Goal: Answer question/provide support: Answer question/provide support

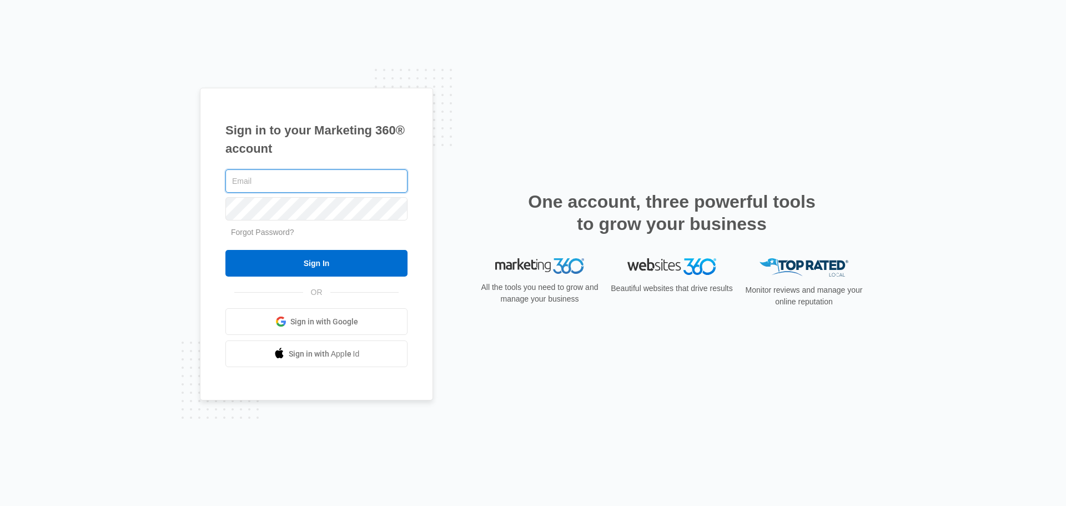
click at [349, 184] on input "text" at bounding box center [316, 180] width 182 height 23
type input "[EMAIL_ADDRESS][DOMAIN_NAME]"
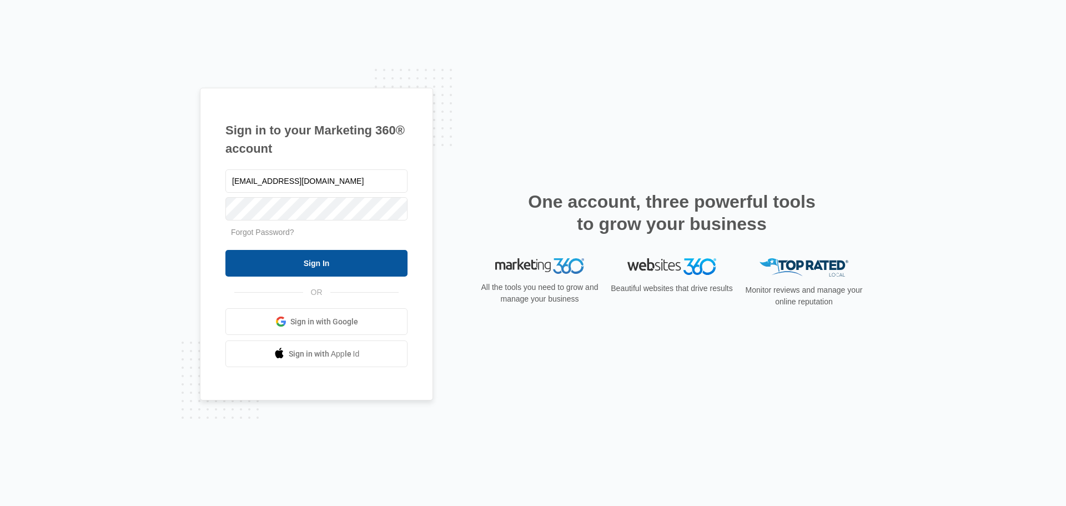
click at [326, 267] on input "Sign In" at bounding box center [316, 263] width 182 height 27
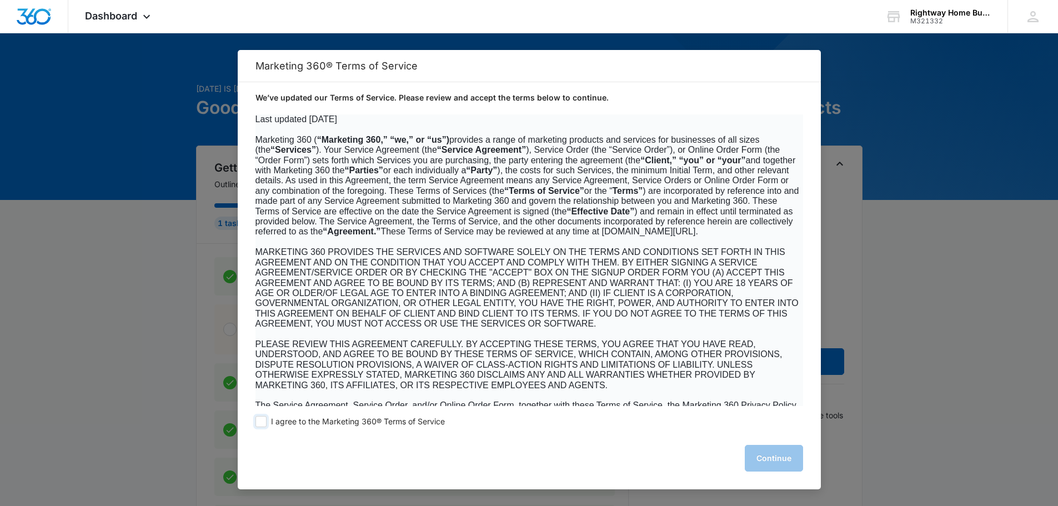
click at [261, 423] on span at bounding box center [260, 421] width 11 height 11
click at [261, 423] on input "I agree to the Marketing 360® Terms of Service" at bounding box center [260, 421] width 11 height 11
checkbox input "true"
click at [773, 459] on button "Continue" at bounding box center [774, 458] width 58 height 27
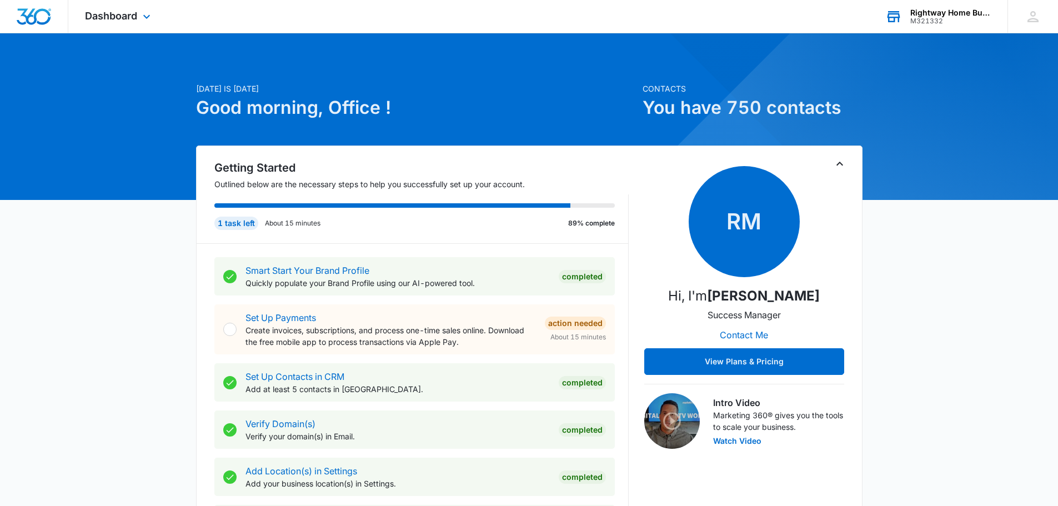
click at [899, 19] on icon at bounding box center [893, 17] width 13 height 9
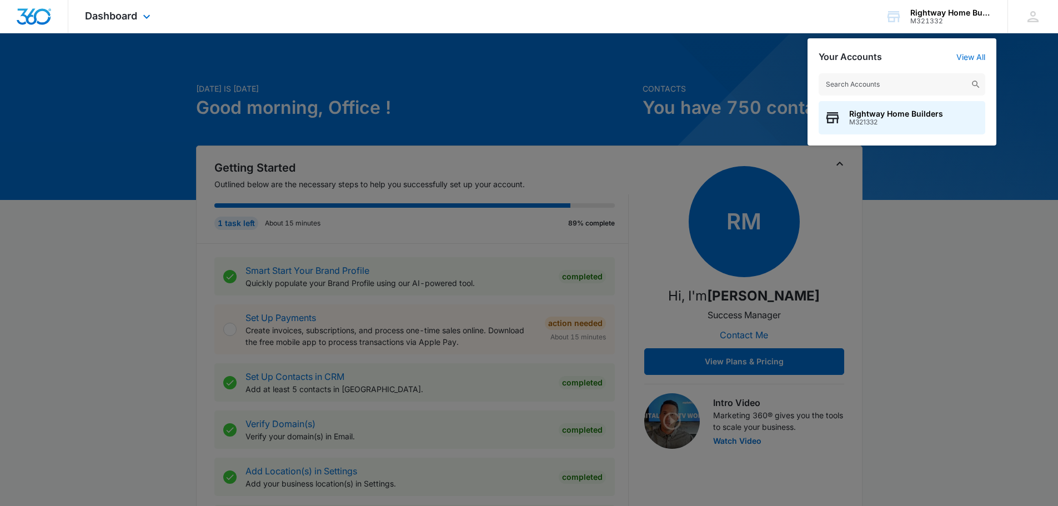
click at [769, 6] on div "Dashboard Apps Reputation Forms CRM Email Social Content Ads Intelligence Files…" at bounding box center [529, 16] width 1058 height 33
click at [671, 13] on div "Dashboard Apps Reputation Forms CRM Email Social Content Ads Intelligence Files…" at bounding box center [529, 16] width 1058 height 33
click at [1036, 16] on icon at bounding box center [1033, 16] width 17 height 17
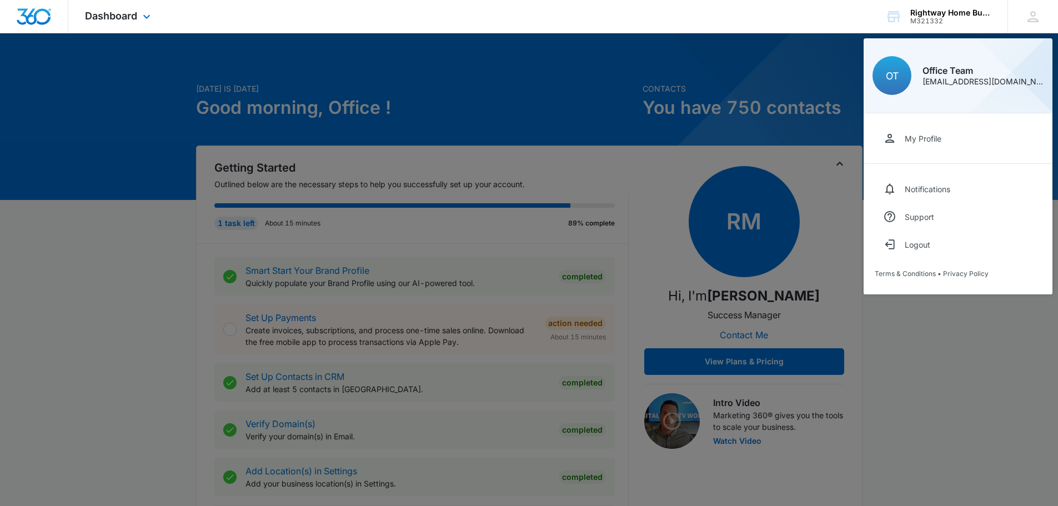
click at [790, 16] on div "Dashboard Apps Reputation Forms CRM Email Social Content Ads Intelligence Files…" at bounding box center [529, 16] width 1058 height 33
click at [754, 29] on div "Dashboard Apps Reputation Forms CRM Email Social Content Ads Intelligence Files…" at bounding box center [529, 16] width 1058 height 33
click at [98, 17] on span "Dashboard" at bounding box center [111, 16] width 52 height 12
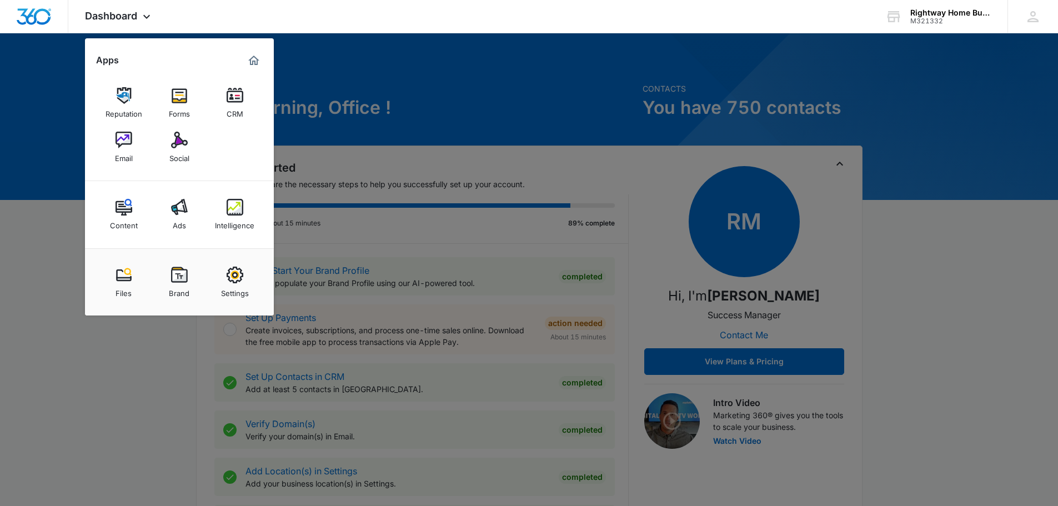
click at [230, 205] on img at bounding box center [235, 207] width 17 height 17
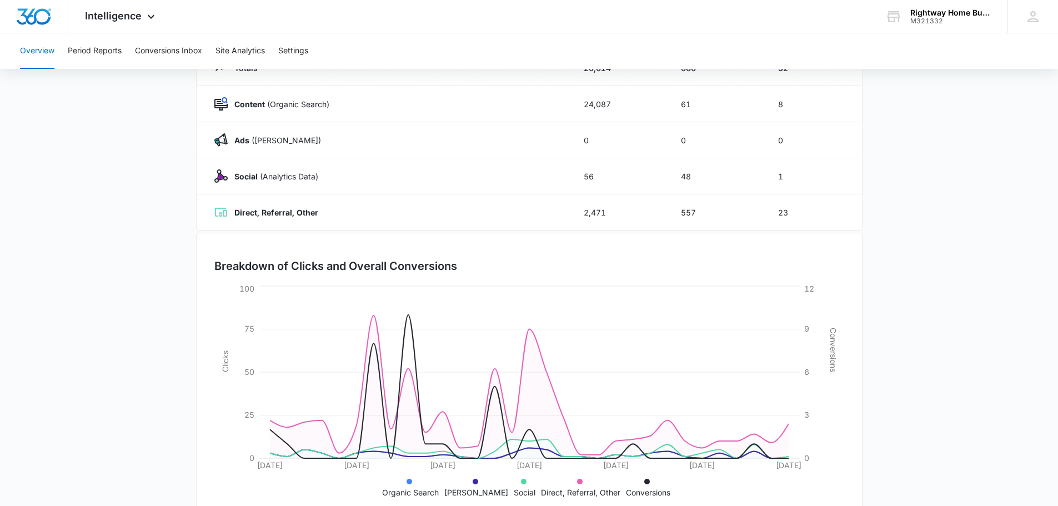
scroll to position [126, 0]
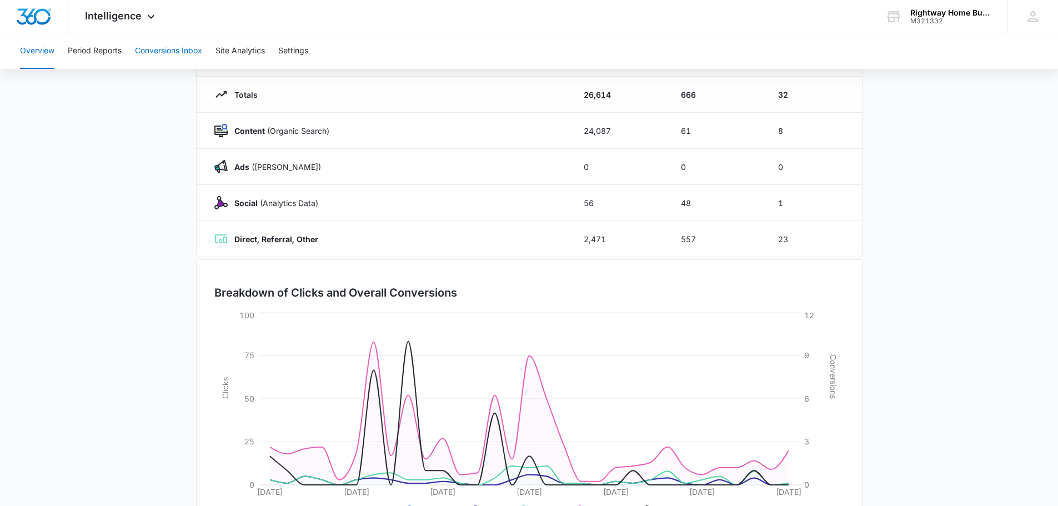
click at [178, 49] on button "Conversions Inbox" at bounding box center [168, 51] width 67 height 36
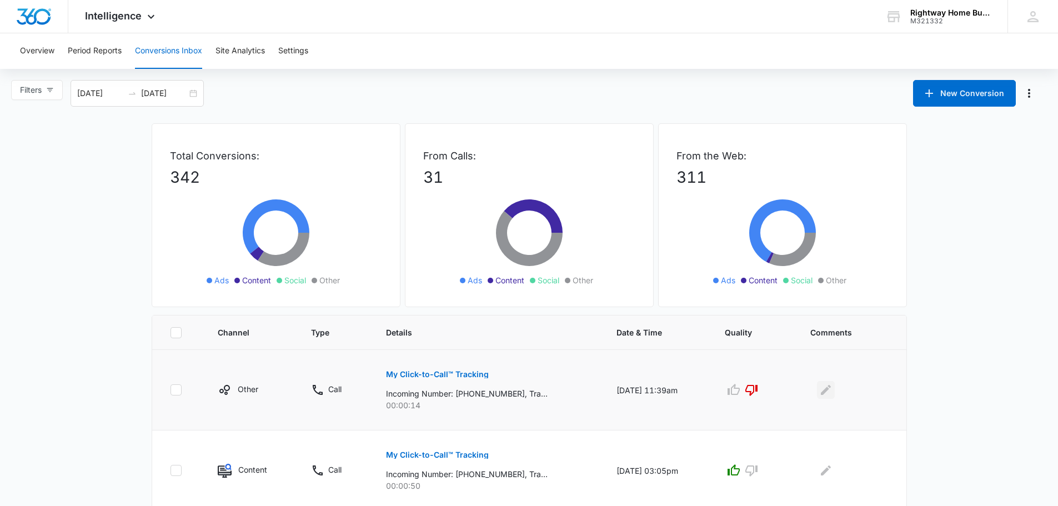
click at [825, 392] on icon "Edit Comments" at bounding box center [825, 389] width 13 height 13
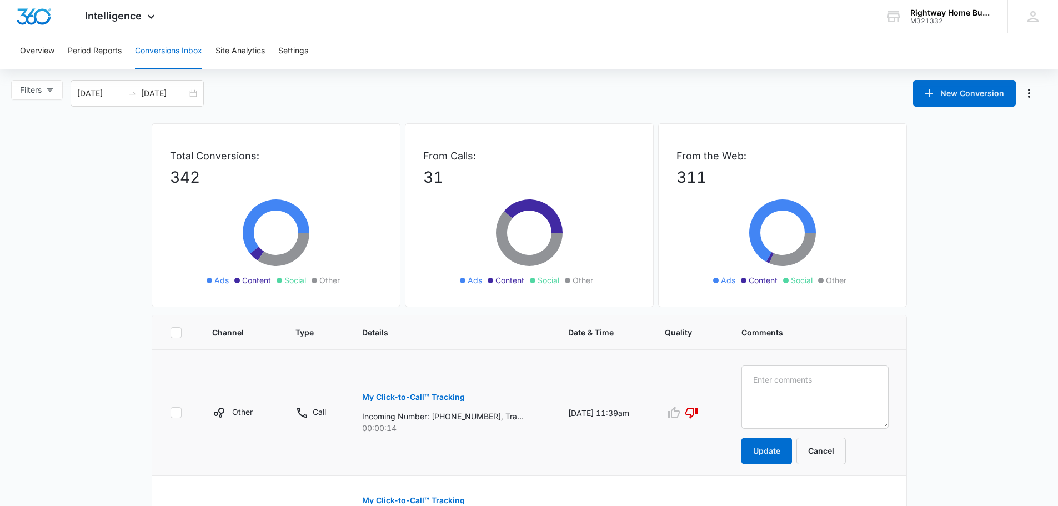
click at [841, 452] on button "Cancel" at bounding box center [820, 451] width 49 height 27
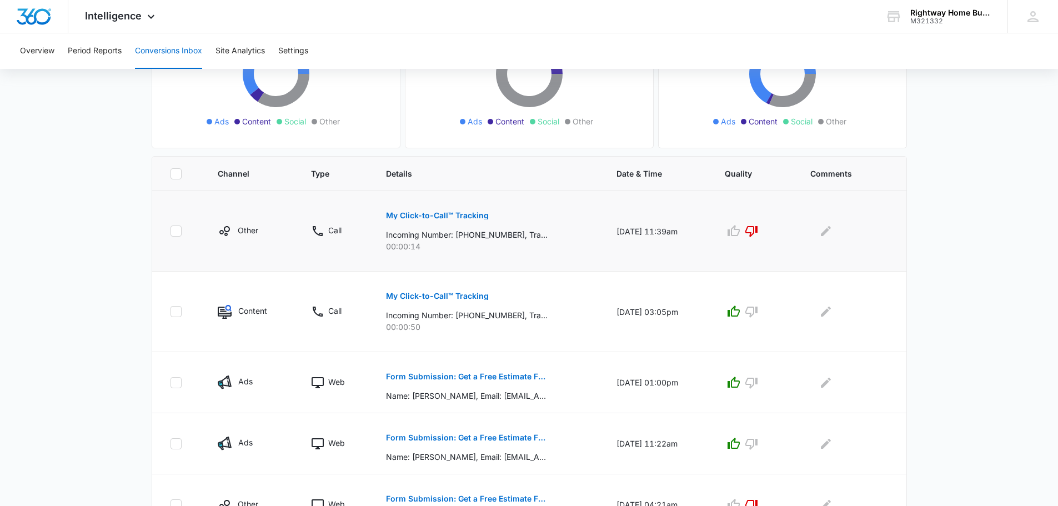
scroll to position [222, 0]
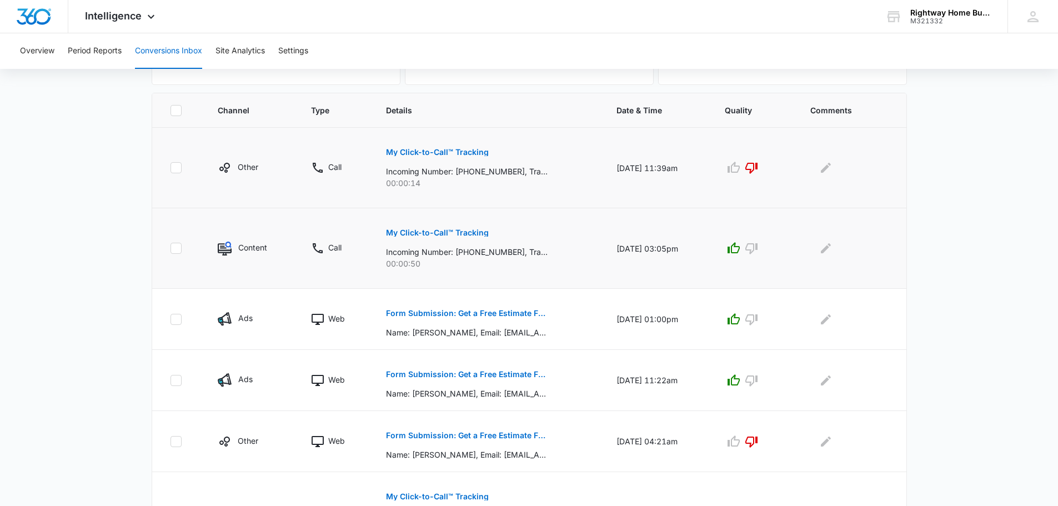
click at [543, 239] on div "My Click-to-Call™ Tracking Incoming Number: [PHONE_NUMBER], Tracking Number: [P…" at bounding box center [488, 244] width 204 height 50
click at [439, 312] on p "Form Submission: Get a Free Estimate Form - NEW [DATE]" at bounding box center [467, 313] width 162 height 8
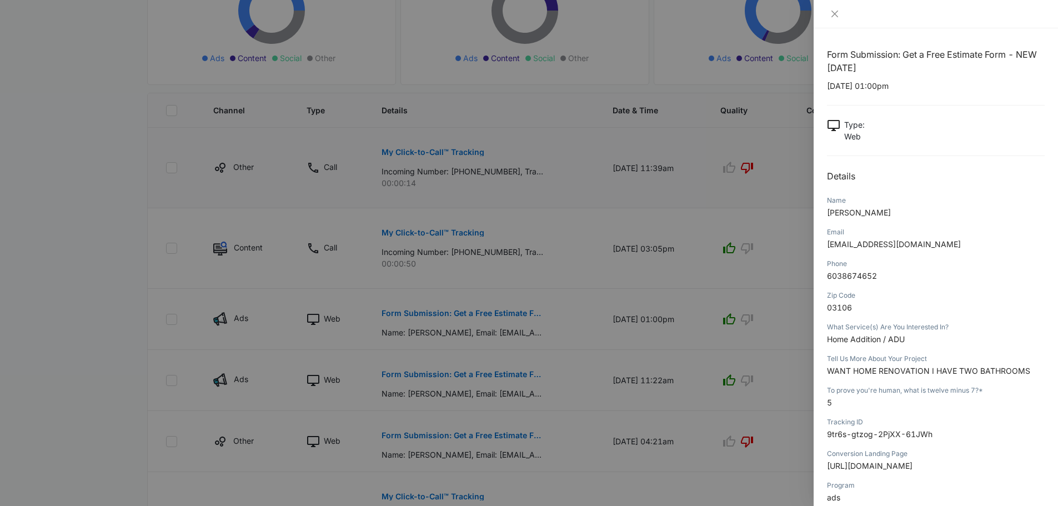
click at [836, 8] on div at bounding box center [936, 14] width 244 height 28
click at [834, 12] on icon "close" at bounding box center [834, 13] width 9 height 9
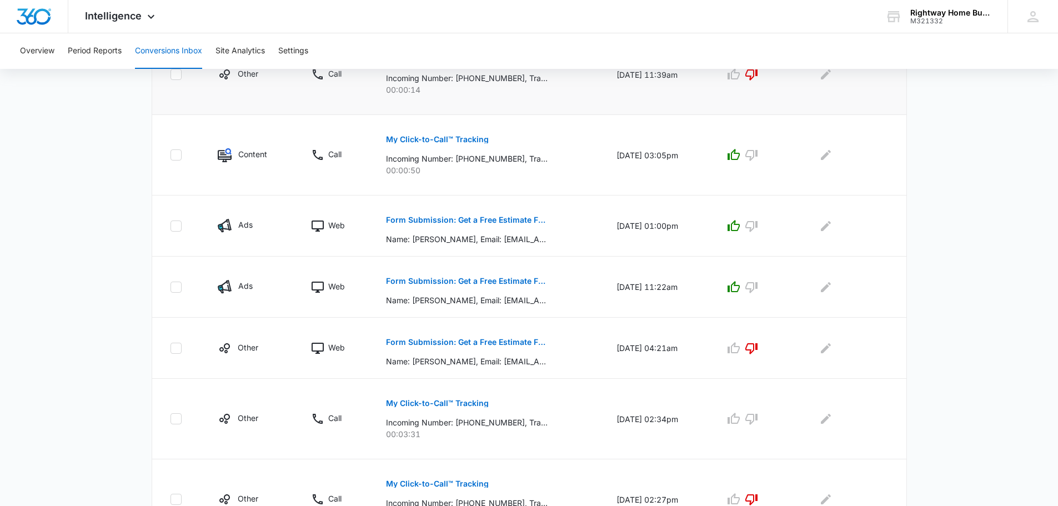
scroll to position [333, 0]
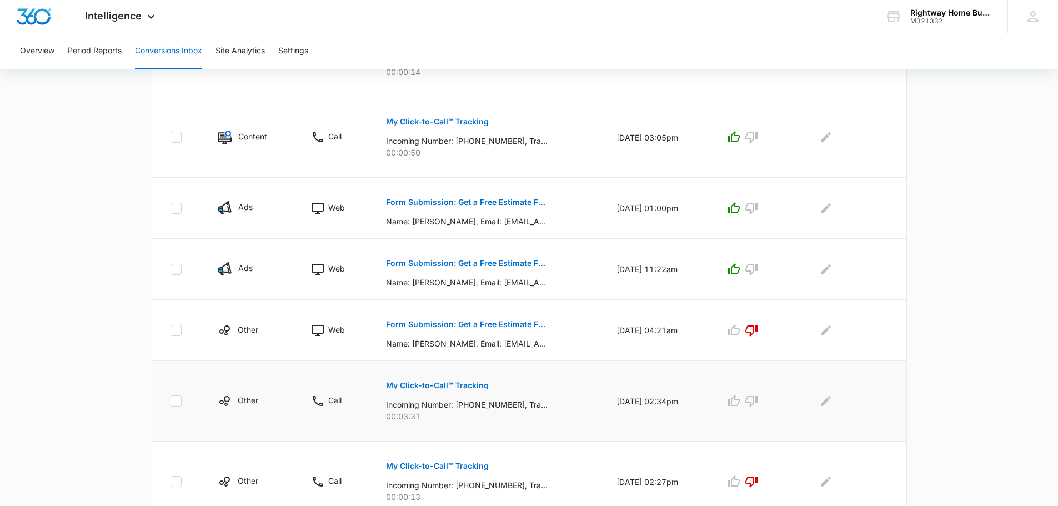
click at [551, 382] on div "My Click-to-Call™ Tracking Incoming Number: [PHONE_NUMBER], Tracking Number: [P…" at bounding box center [488, 397] width 204 height 50
click at [471, 384] on p "My Click-to-Call™ Tracking" at bounding box center [437, 386] width 103 height 8
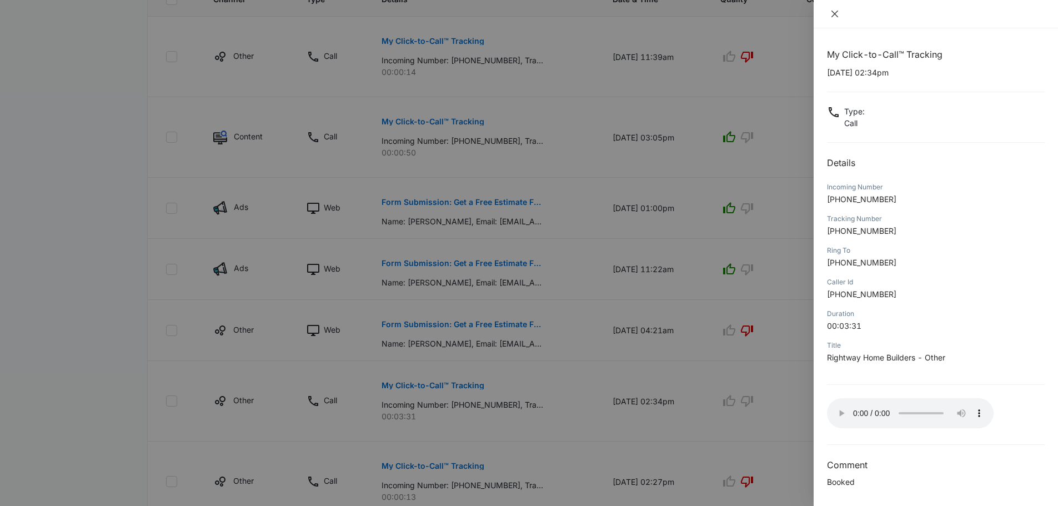
click at [834, 14] on icon "close" at bounding box center [834, 14] width 7 height 7
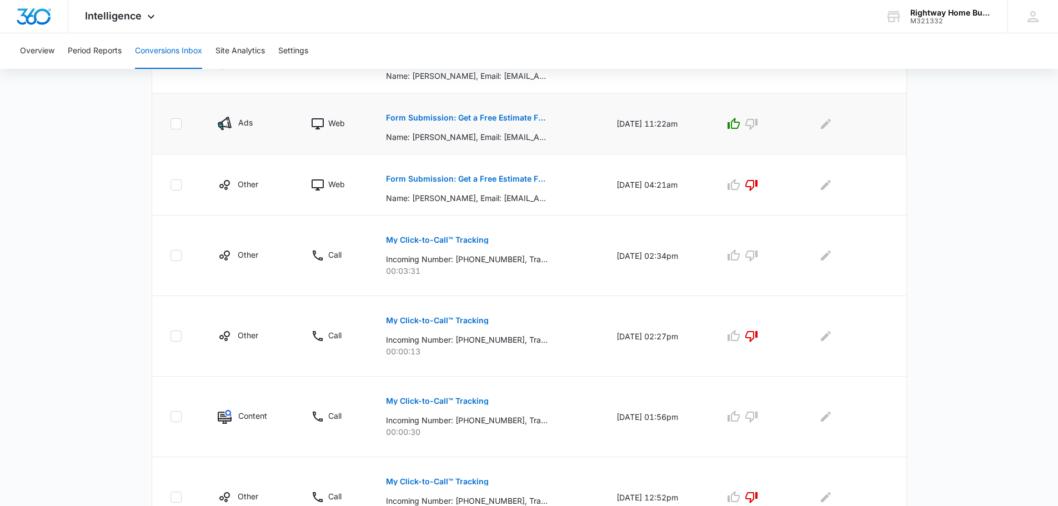
scroll to position [500, 0]
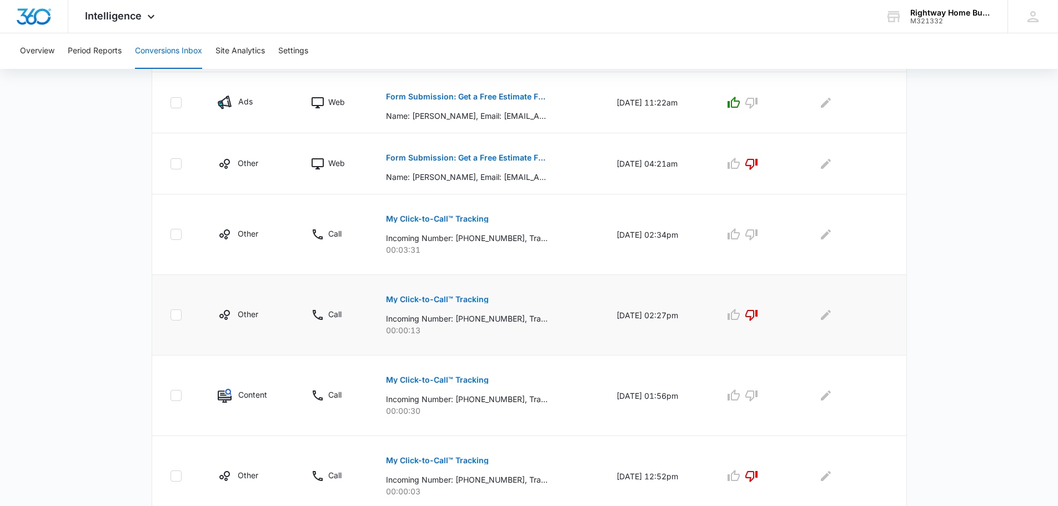
click at [453, 298] on p "My Click-to-Call™ Tracking" at bounding box center [437, 299] width 103 height 8
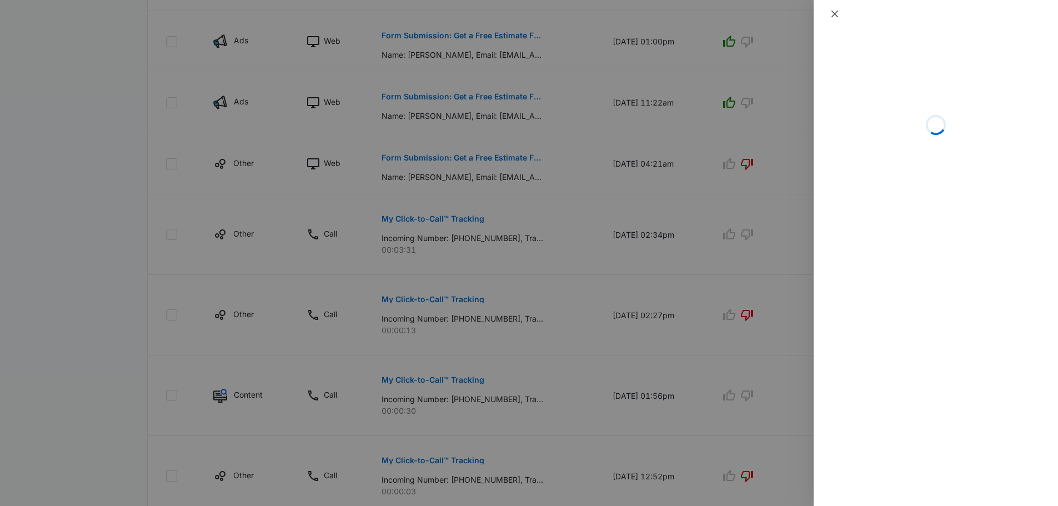
click at [837, 12] on icon "close" at bounding box center [834, 14] width 7 height 7
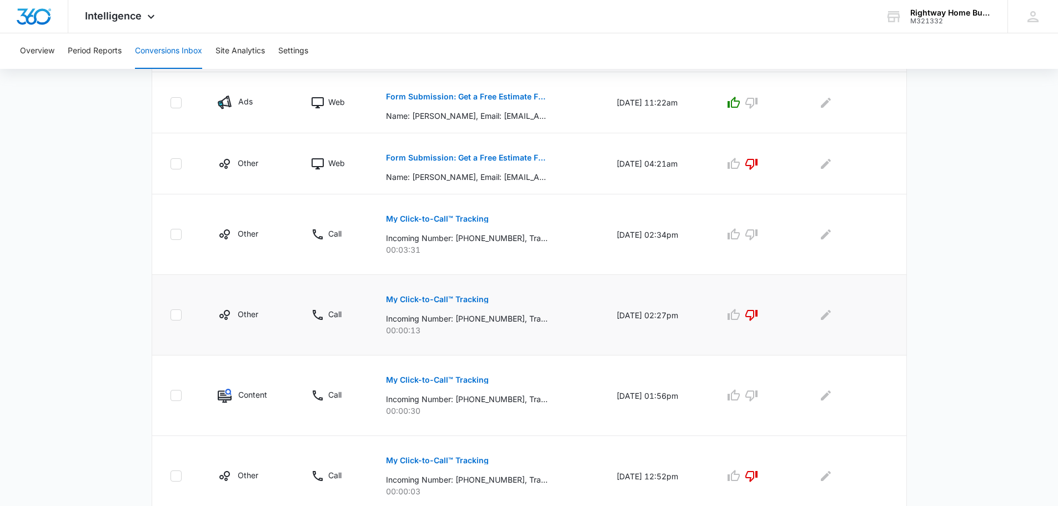
click at [453, 300] on p "My Click-to-Call™ Tracking" at bounding box center [437, 299] width 103 height 8
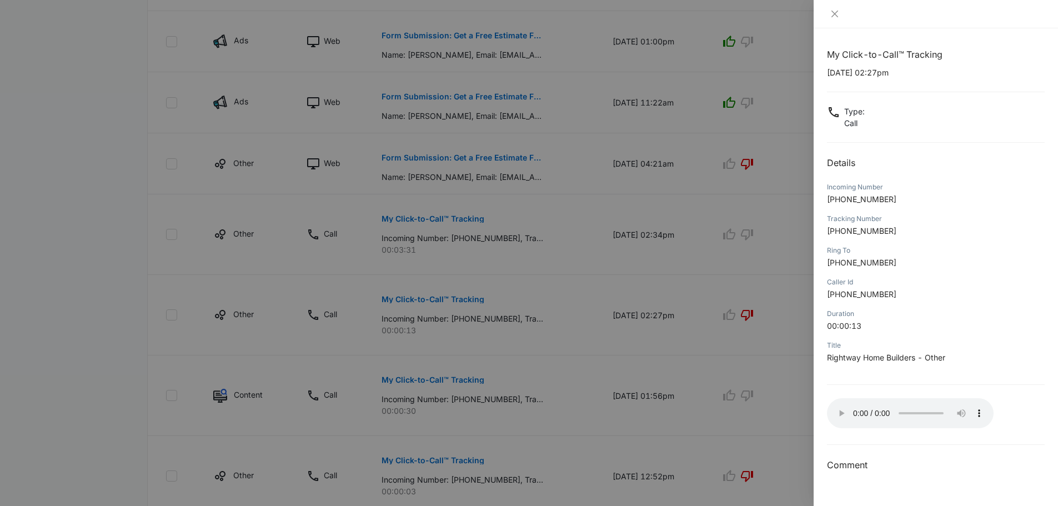
click at [1037, 411] on div "My Click-to-Call™ Tracking [DATE] 02:27pm Type : Call Details Incoming Number […" at bounding box center [936, 260] width 218 height 424
click at [832, 14] on icon "close" at bounding box center [834, 13] width 9 height 9
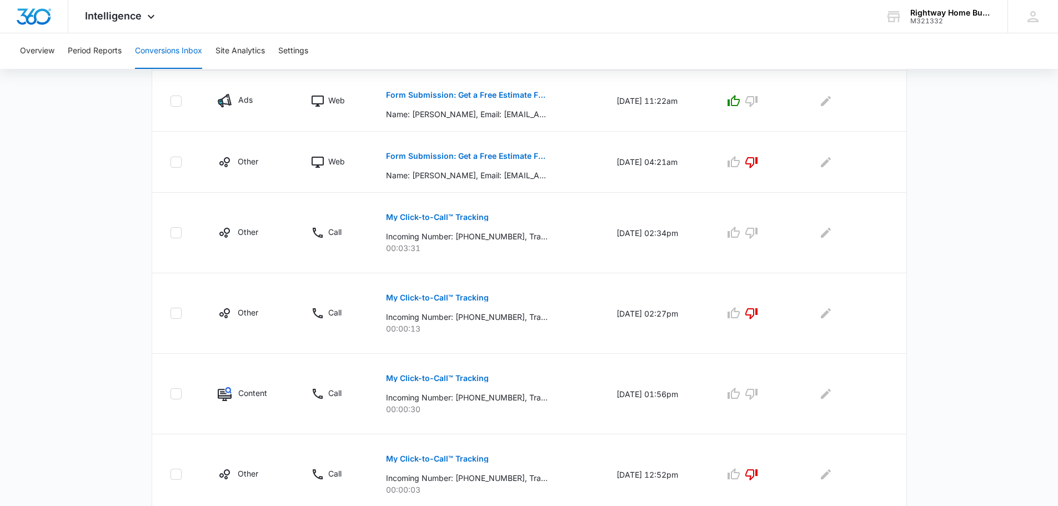
scroll to position [606, 0]
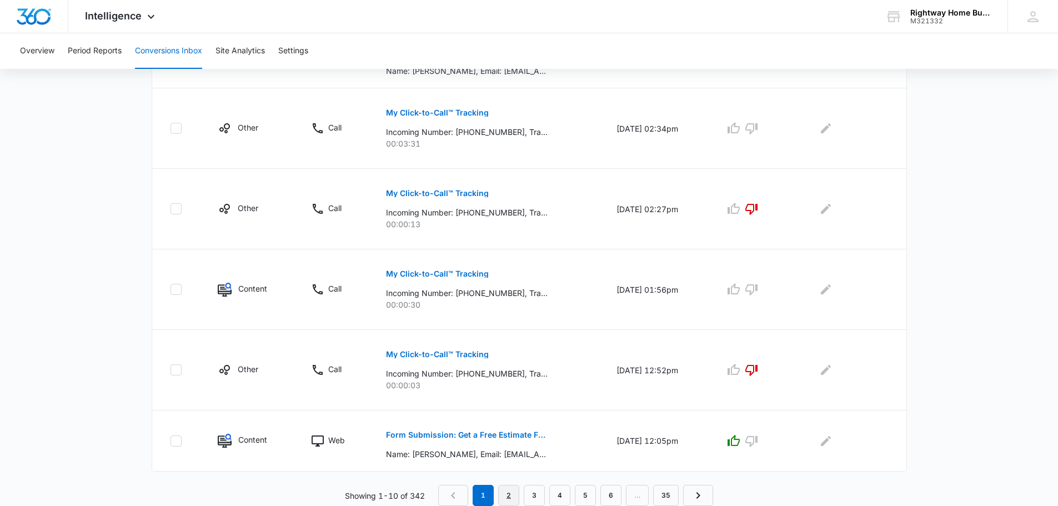
click at [507, 498] on link "2" at bounding box center [508, 495] width 21 height 21
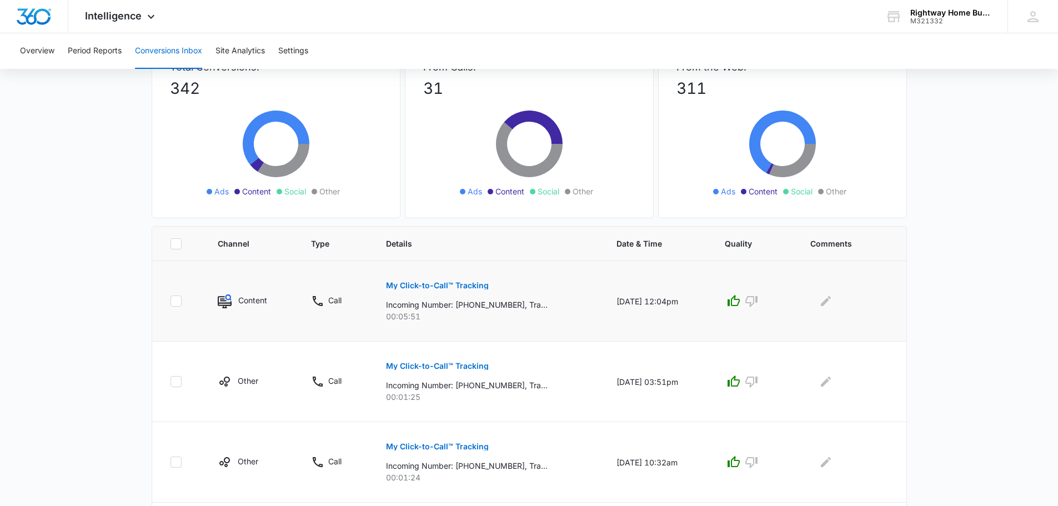
scroll to position [111, 0]
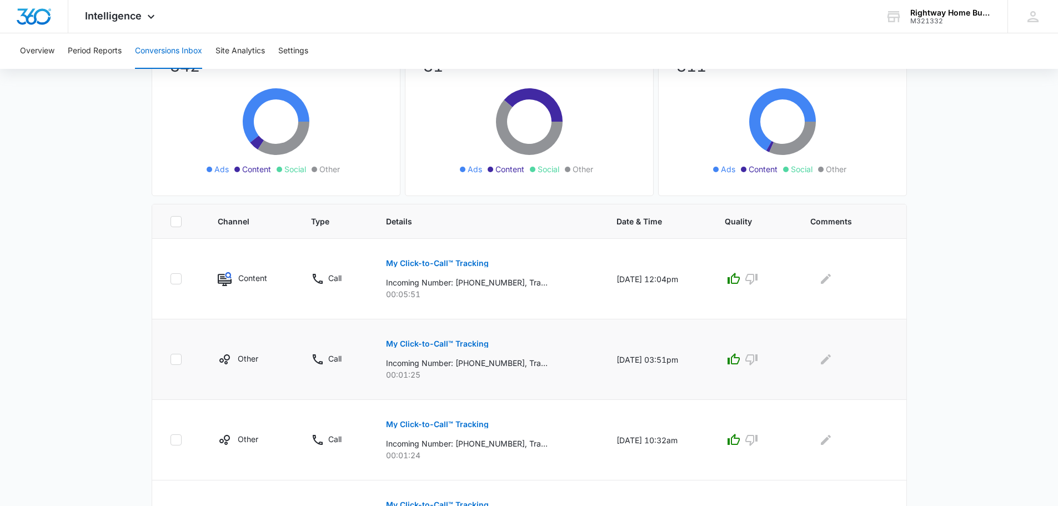
click at [456, 340] on p "My Click-to-Call™ Tracking" at bounding box center [437, 344] width 103 height 8
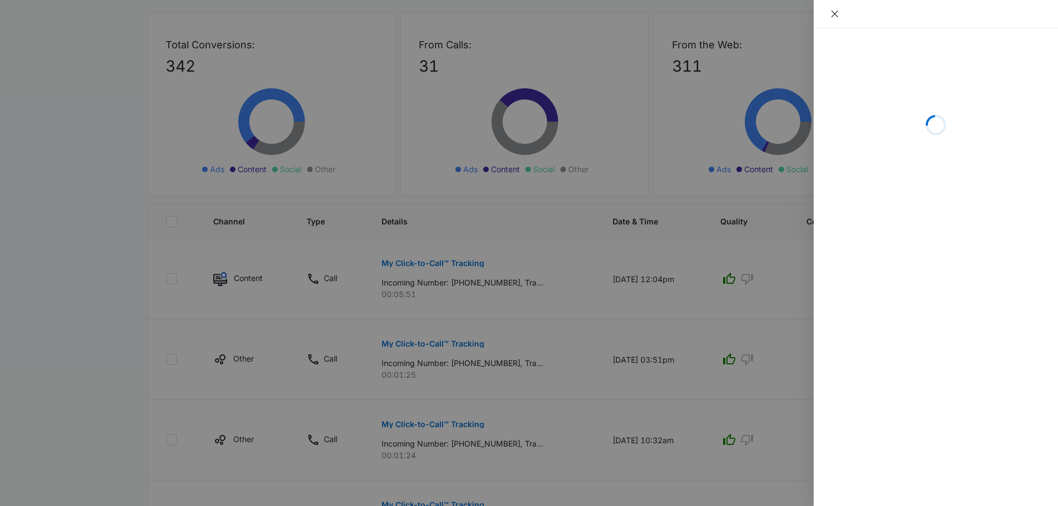
click at [835, 14] on icon "close" at bounding box center [834, 14] width 7 height 7
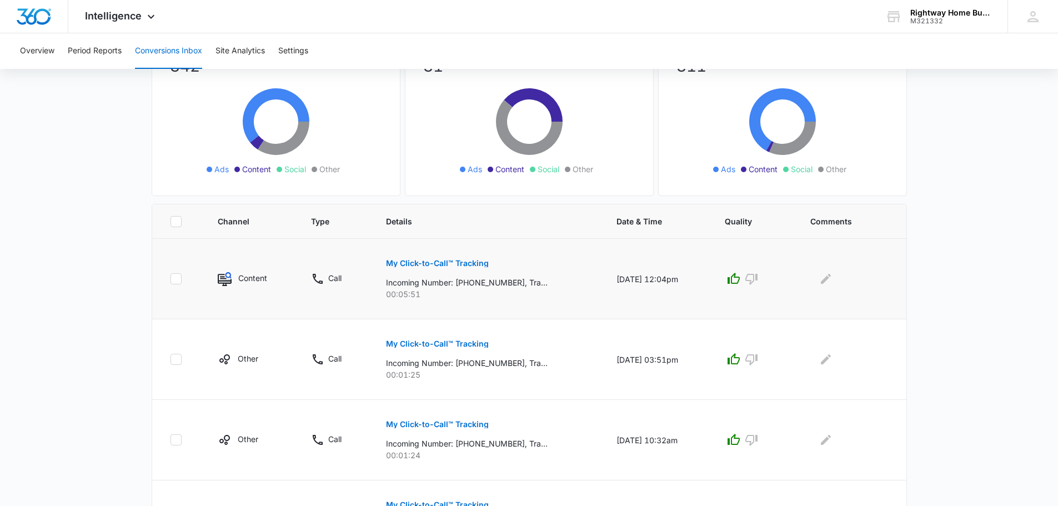
click at [433, 263] on p "My Click-to-Call™ Tracking" at bounding box center [437, 263] width 103 height 8
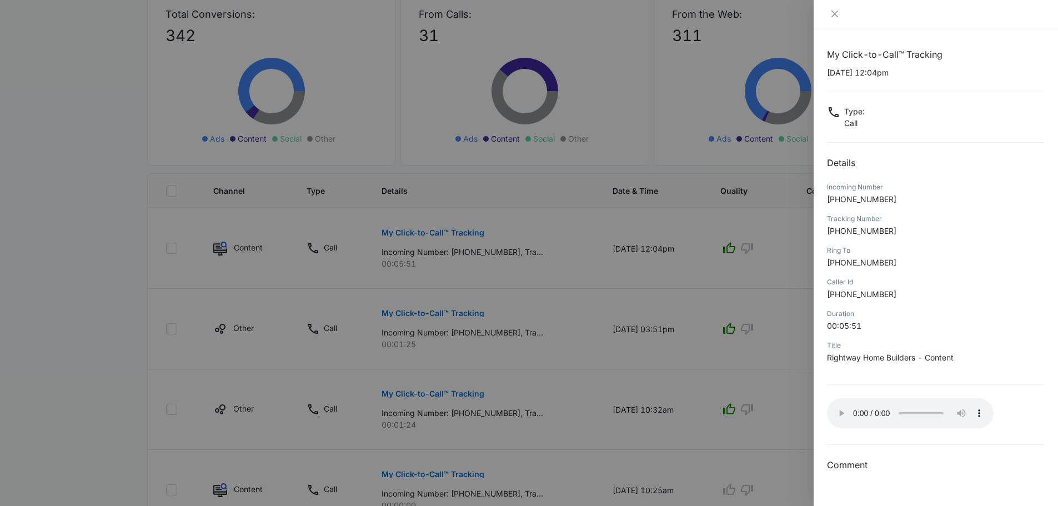
scroll to position [167, 0]
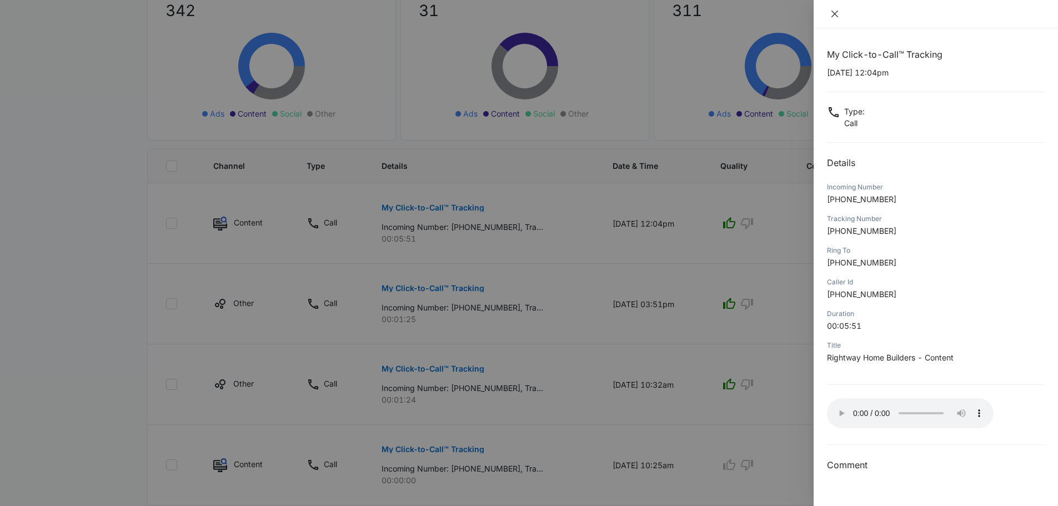
click at [837, 14] on icon "close" at bounding box center [834, 13] width 9 height 9
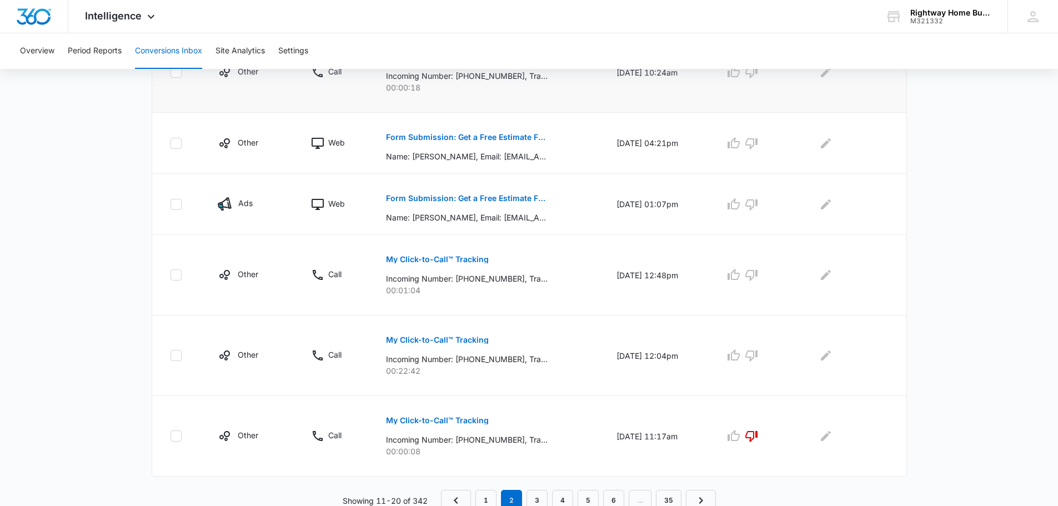
scroll to position [645, 0]
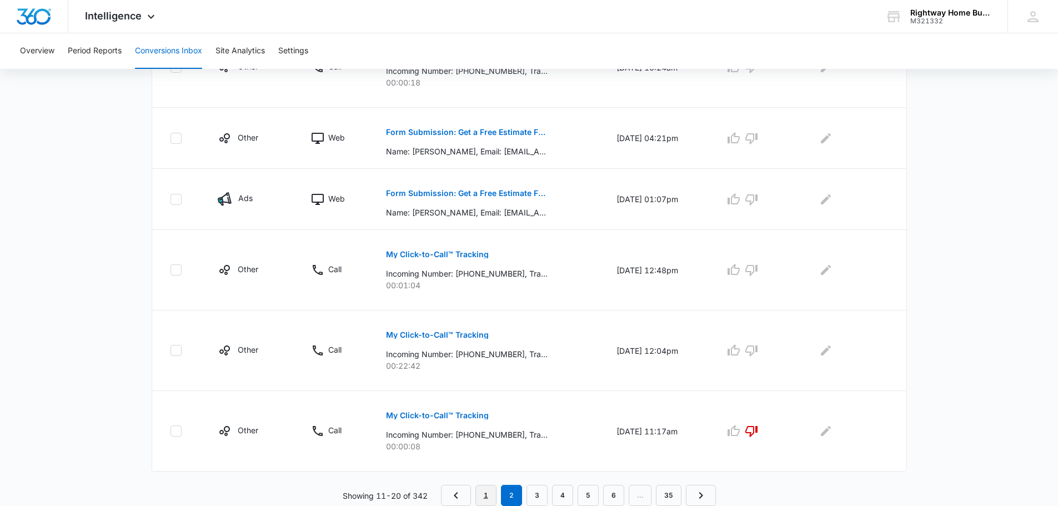
click at [482, 496] on link "1" at bounding box center [485, 495] width 21 height 21
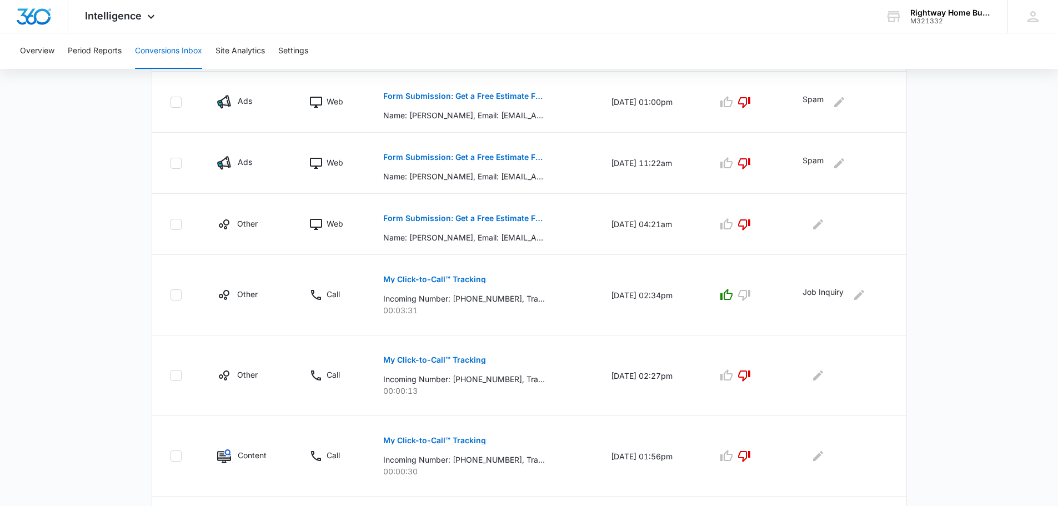
scroll to position [606, 0]
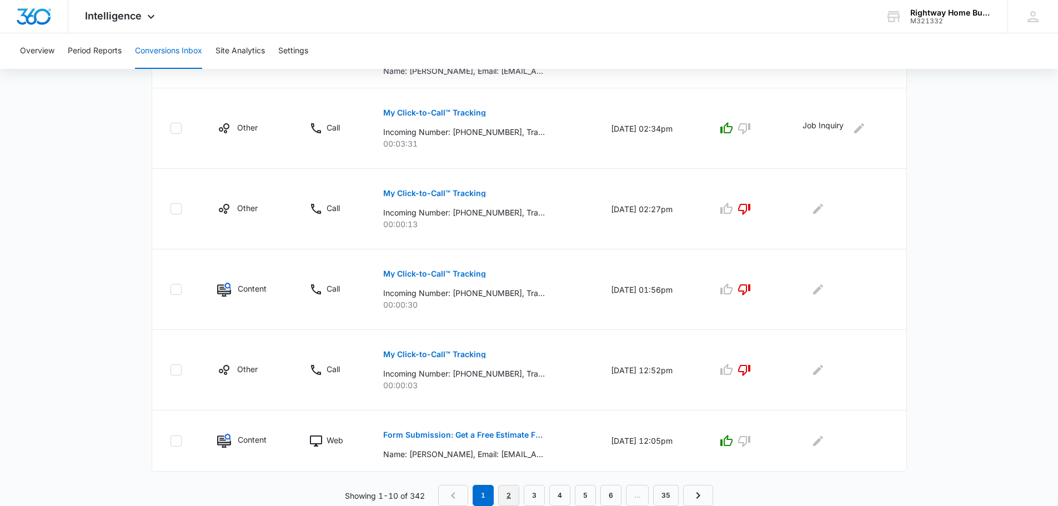
click at [506, 493] on link "2" at bounding box center [508, 495] width 21 height 21
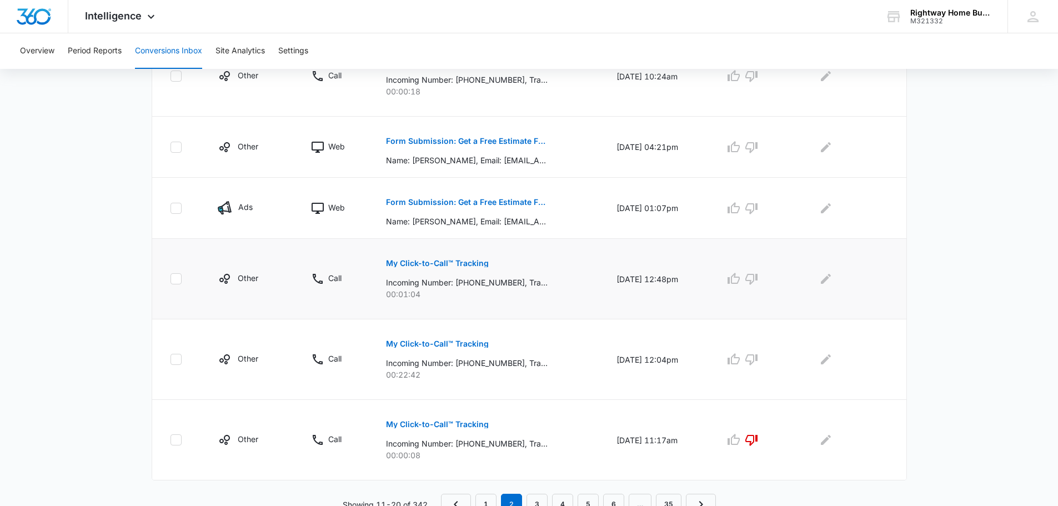
scroll to position [645, 0]
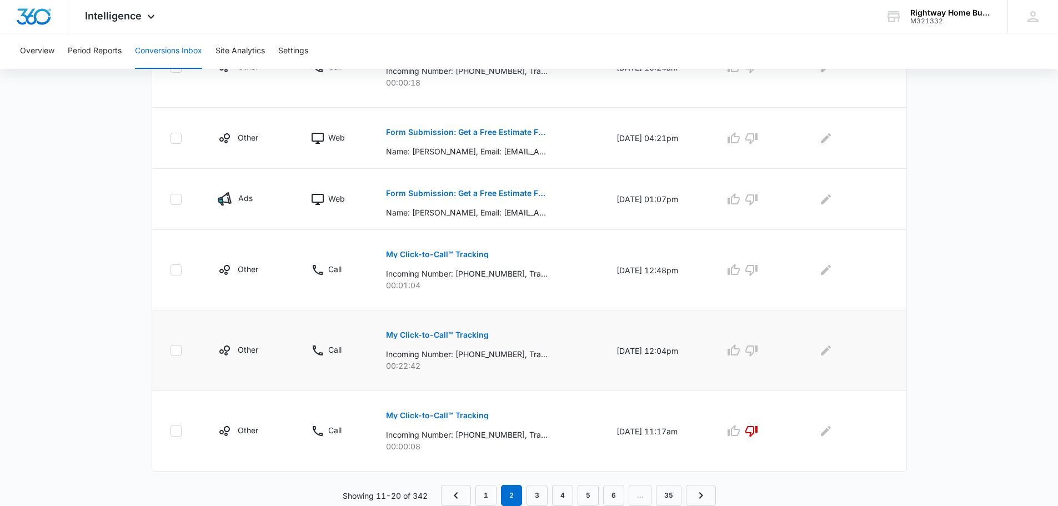
click at [459, 334] on p "My Click-to-Call™ Tracking" at bounding box center [437, 335] width 103 height 8
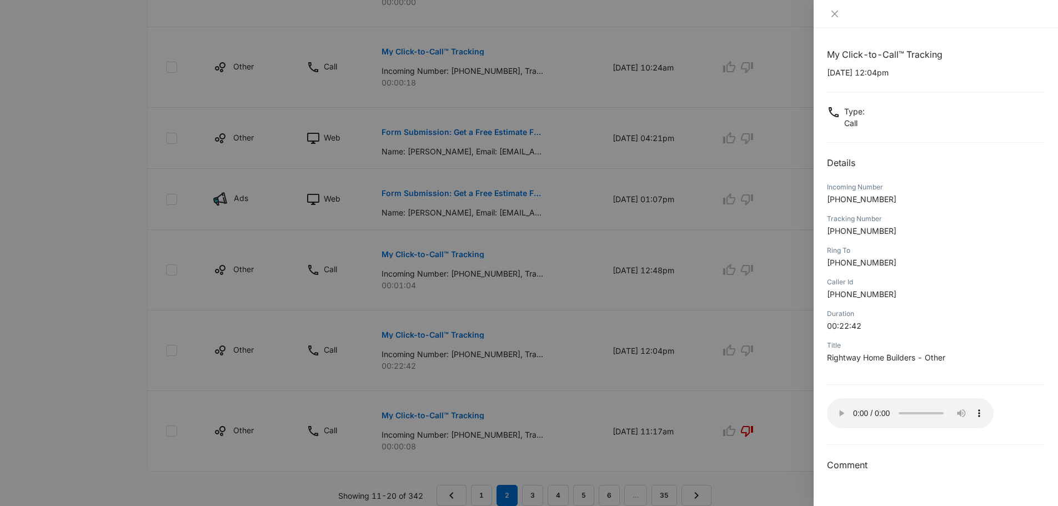
click at [1048, 179] on div "My Click-to-Call™ Tracking [DATE] 12:04pm Type : Call Details Incoming Number […" at bounding box center [936, 267] width 244 height 478
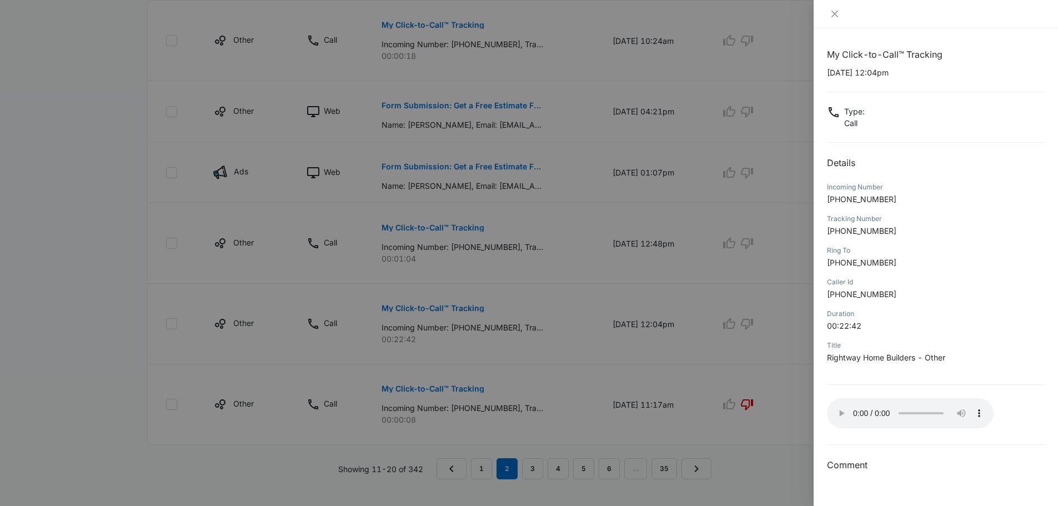
scroll to position [686, 0]
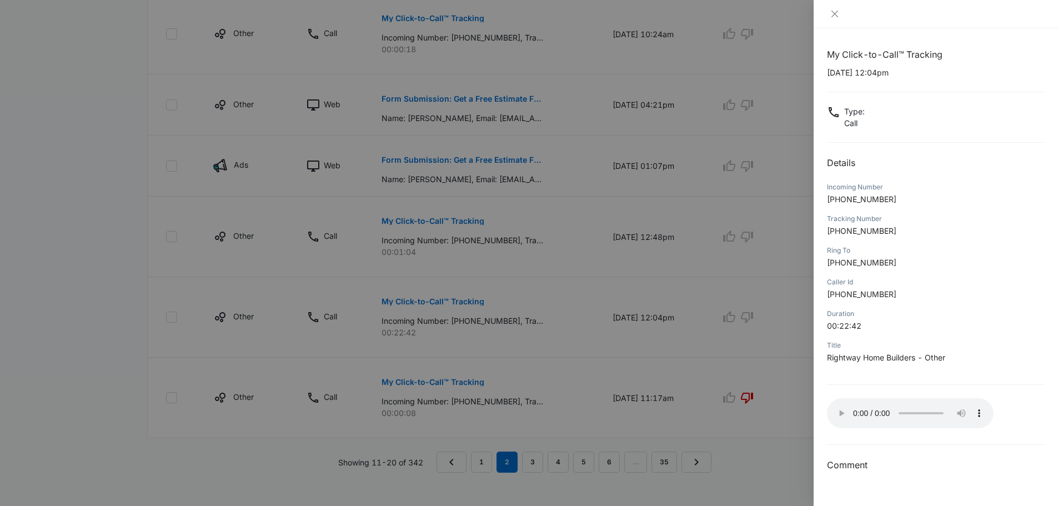
click at [1057, 409] on div "My Click-to-Call™ Tracking [DATE] 12:04pm Type : Call Details Incoming Number […" at bounding box center [936, 267] width 244 height 478
click at [835, 13] on icon "close" at bounding box center [834, 14] width 7 height 7
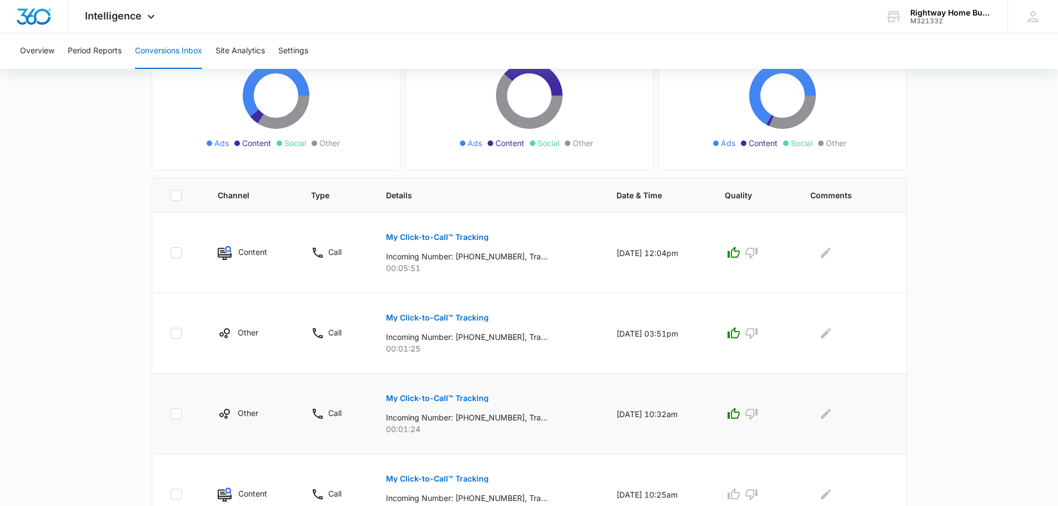
scroll to position [0, 0]
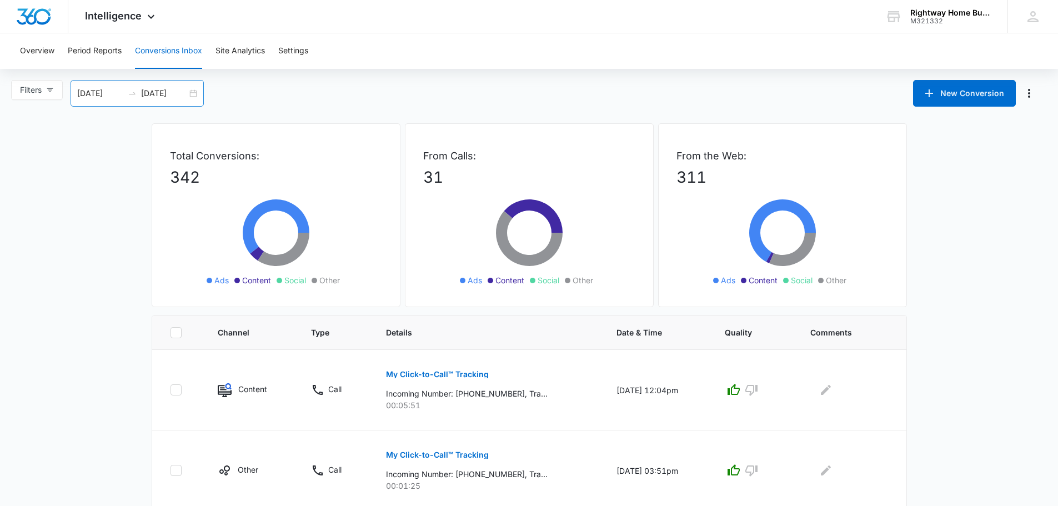
click at [108, 96] on input "[DATE]" at bounding box center [100, 93] width 46 height 12
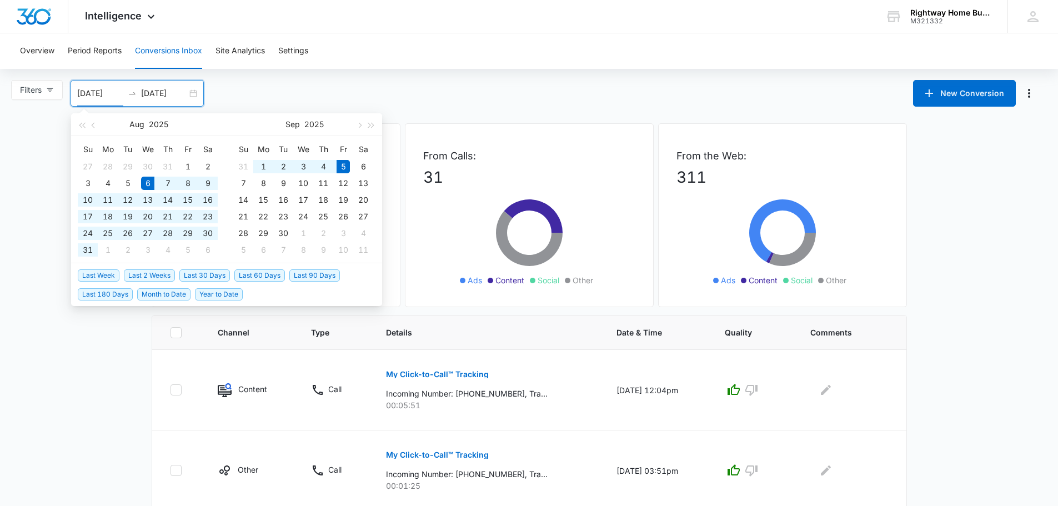
type input "[DATE]"
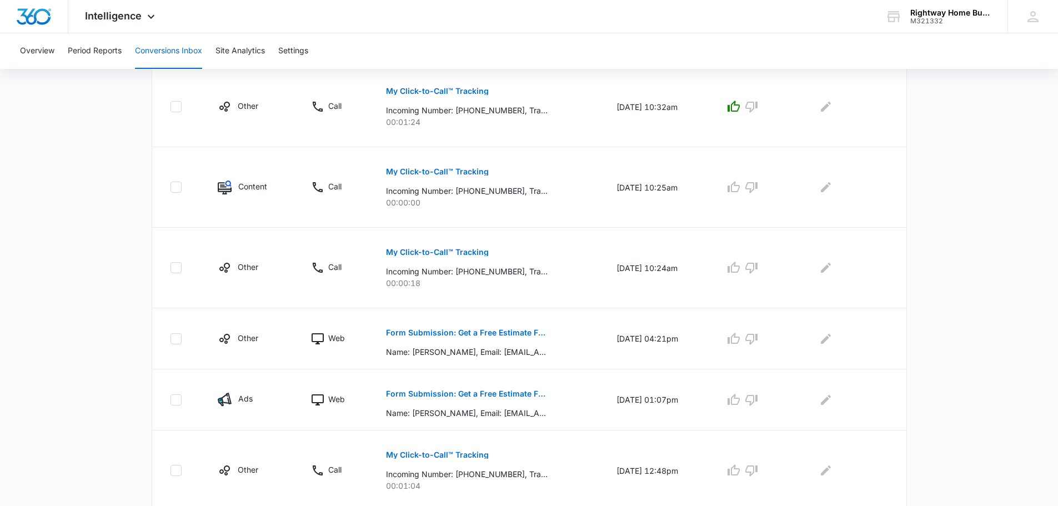
scroll to position [645, 0]
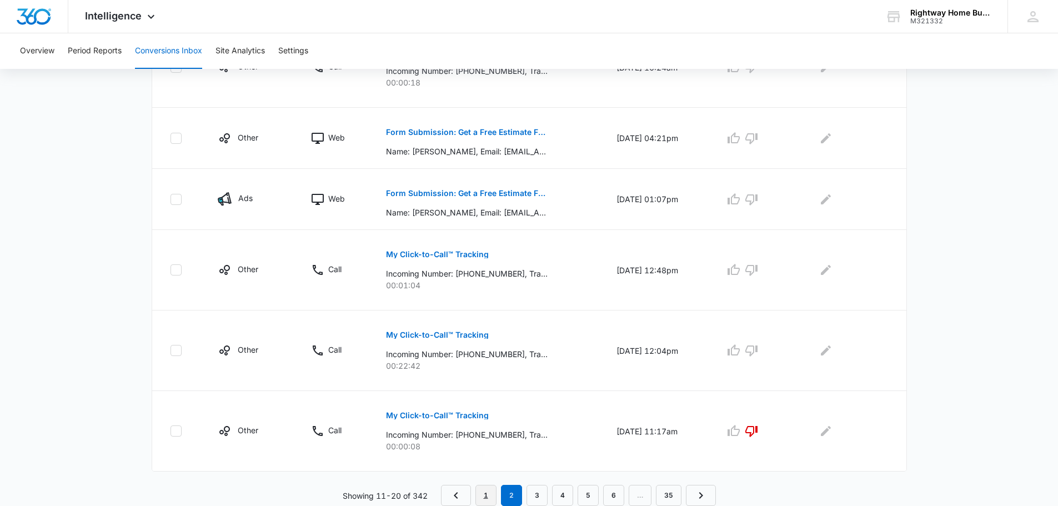
click at [486, 496] on link "1" at bounding box center [485, 495] width 21 height 21
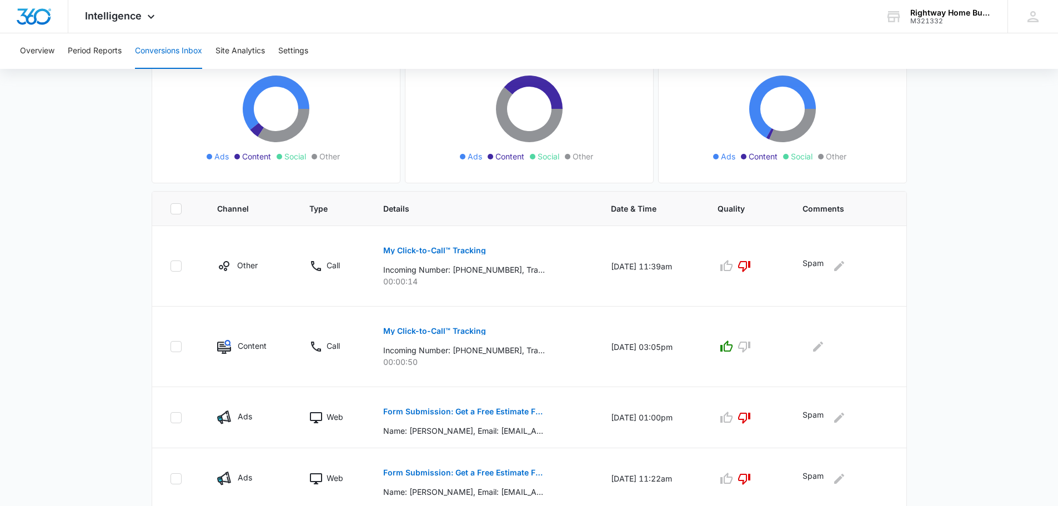
scroll to position [0, 0]
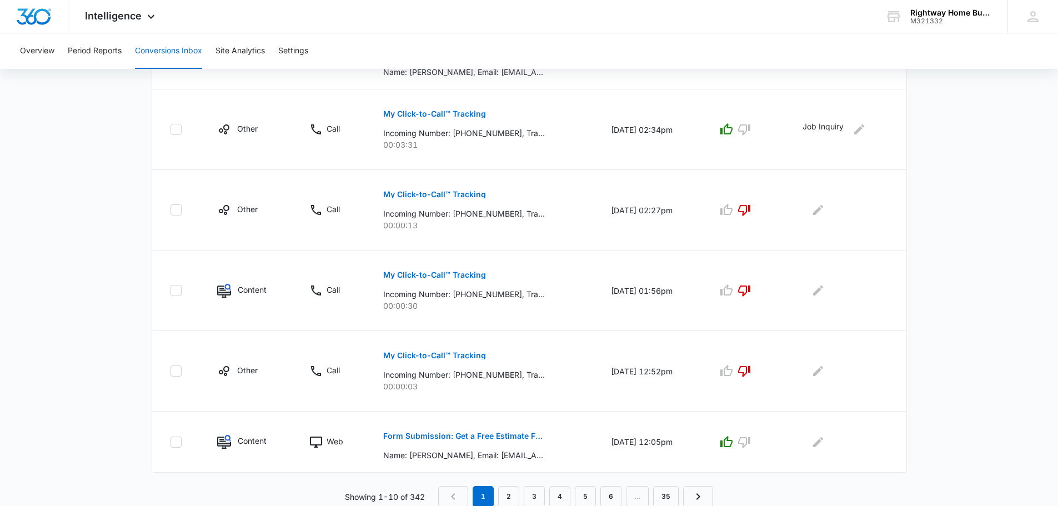
scroll to position [606, 0]
click at [510, 495] on link "2" at bounding box center [508, 495] width 21 height 21
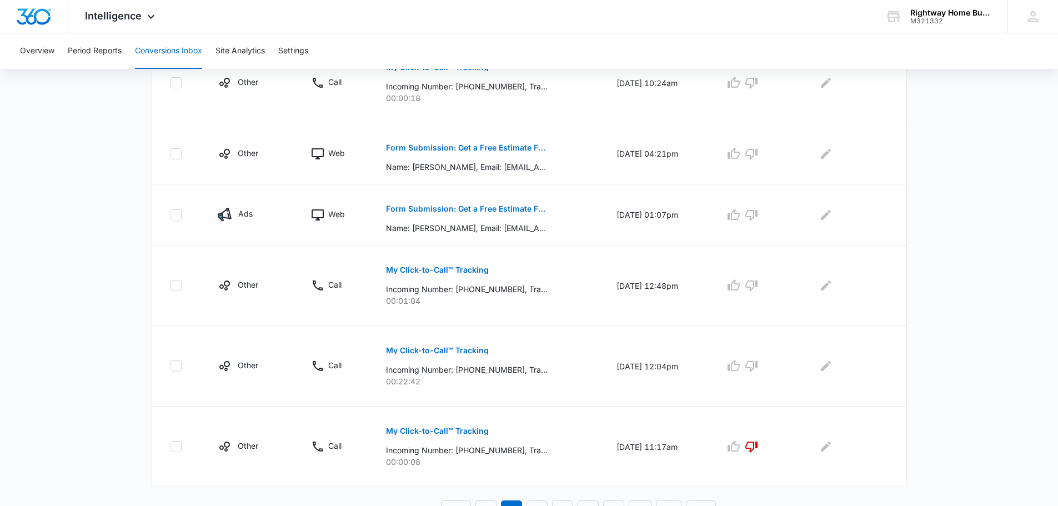
scroll to position [645, 0]
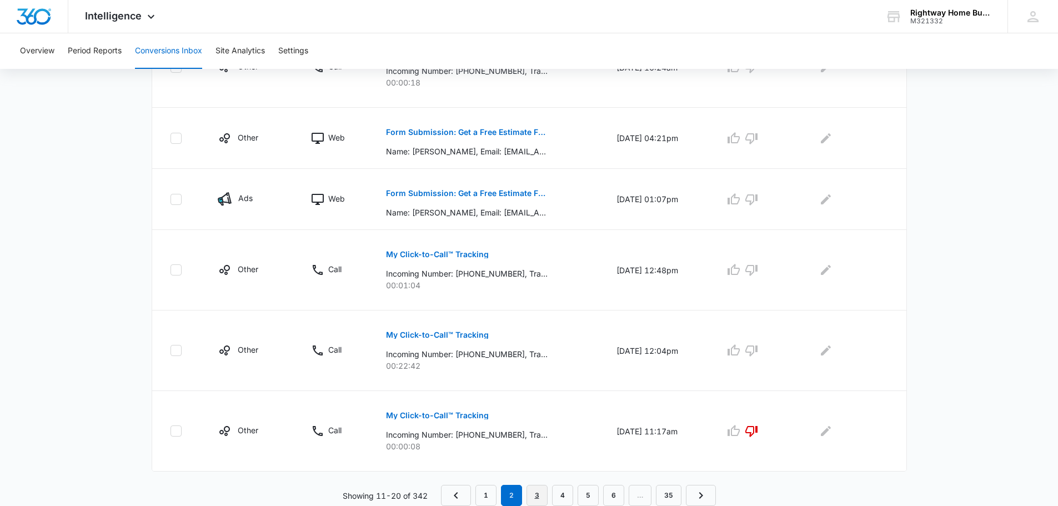
click at [538, 494] on link "3" at bounding box center [536, 495] width 21 height 21
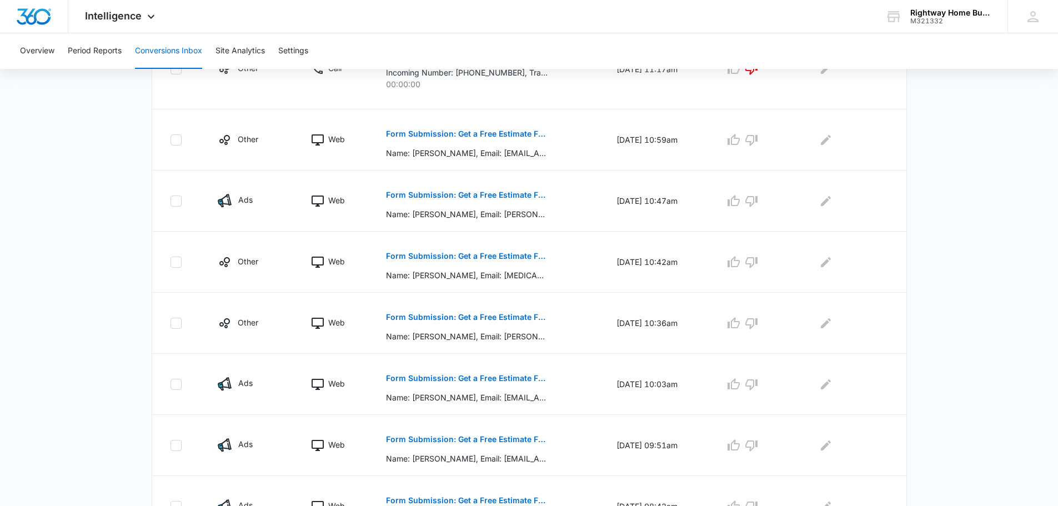
scroll to position [342, 0]
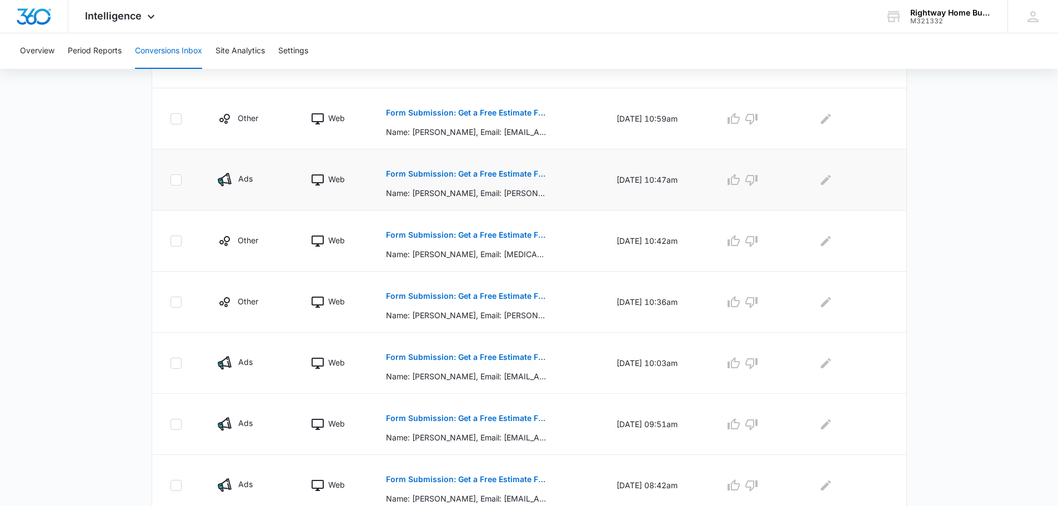
click at [501, 173] on p "Form Submission: Get a Free Estimate Form - NEW [DATE]" at bounding box center [467, 174] width 162 height 8
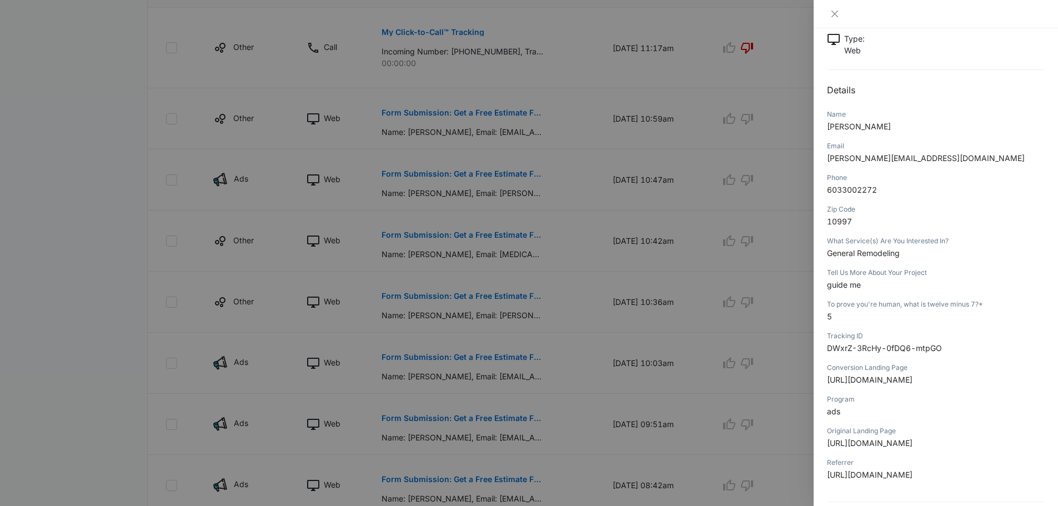
scroll to position [0, 0]
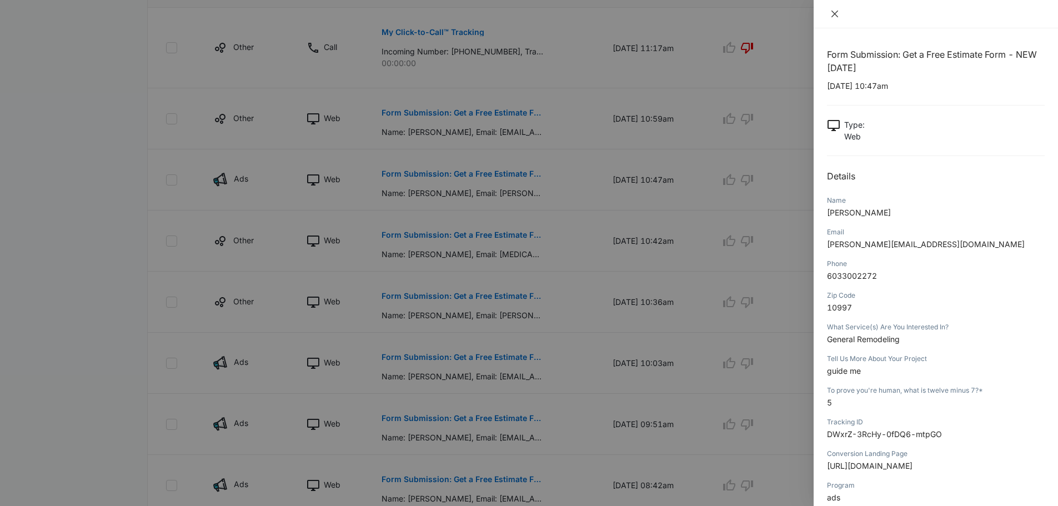
click at [830, 9] on button "Close" at bounding box center [835, 14] width 16 height 10
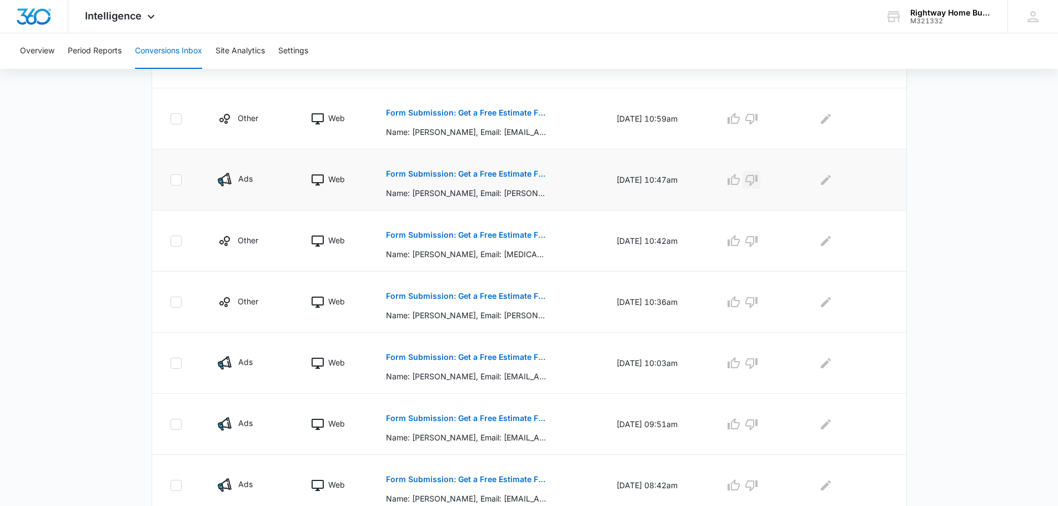
click at [758, 179] on icon "button" at bounding box center [751, 179] width 13 height 13
click at [831, 180] on icon "Edit Comments" at bounding box center [826, 179] width 10 height 10
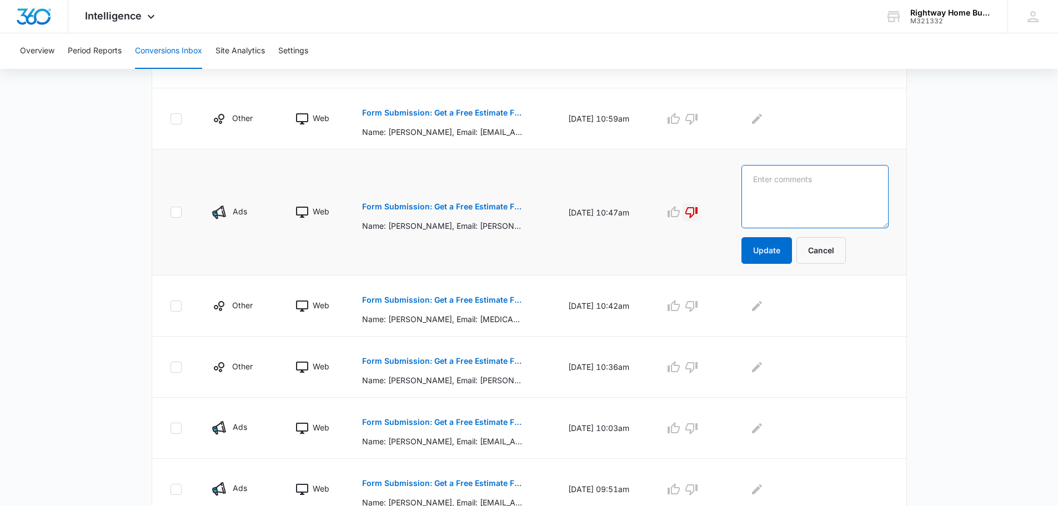
click at [815, 196] on textarea at bounding box center [814, 196] width 147 height 63
type textarea "spam"
click at [786, 251] on button "Update" at bounding box center [766, 250] width 51 height 27
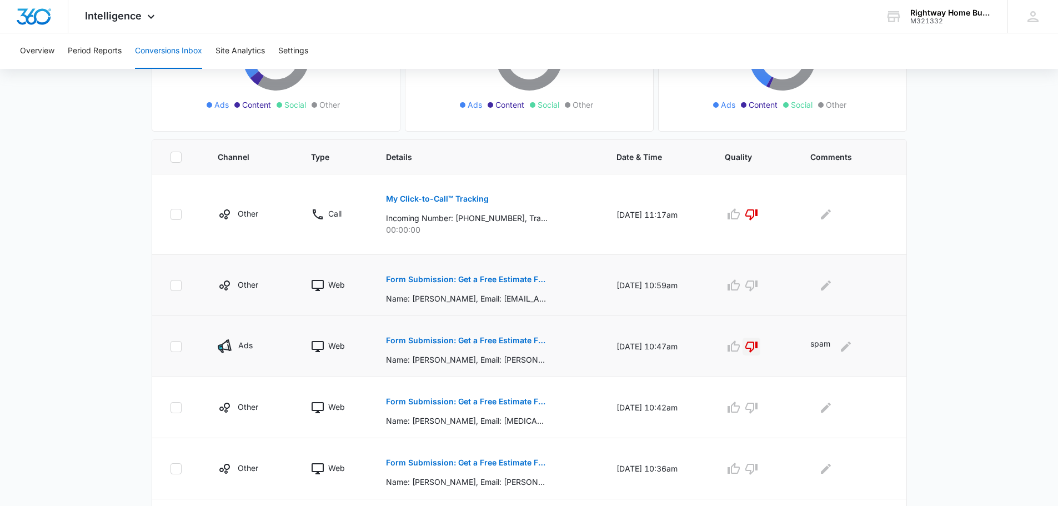
scroll to position [231, 0]
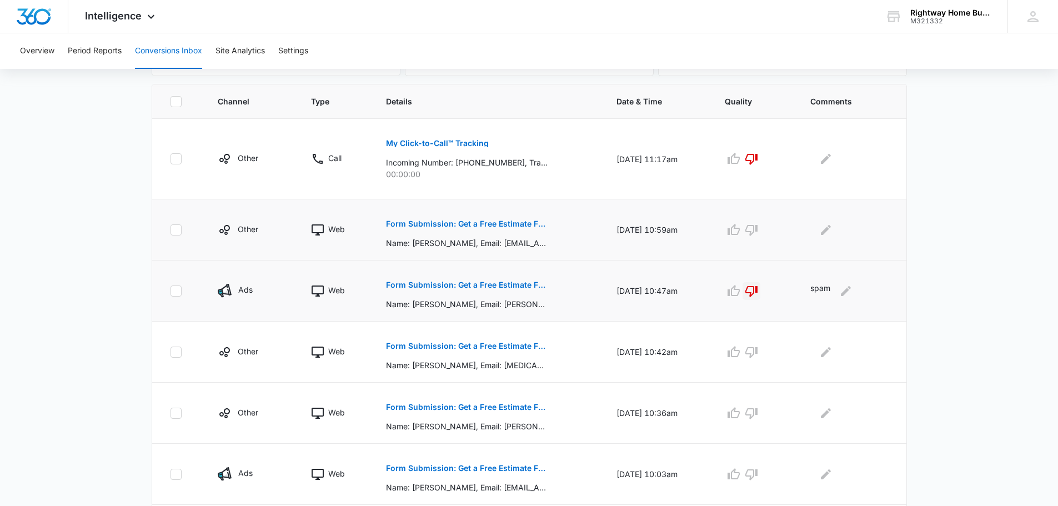
click at [483, 220] on p "Form Submission: Get a Free Estimate Form - NEW [DATE]" at bounding box center [467, 224] width 162 height 8
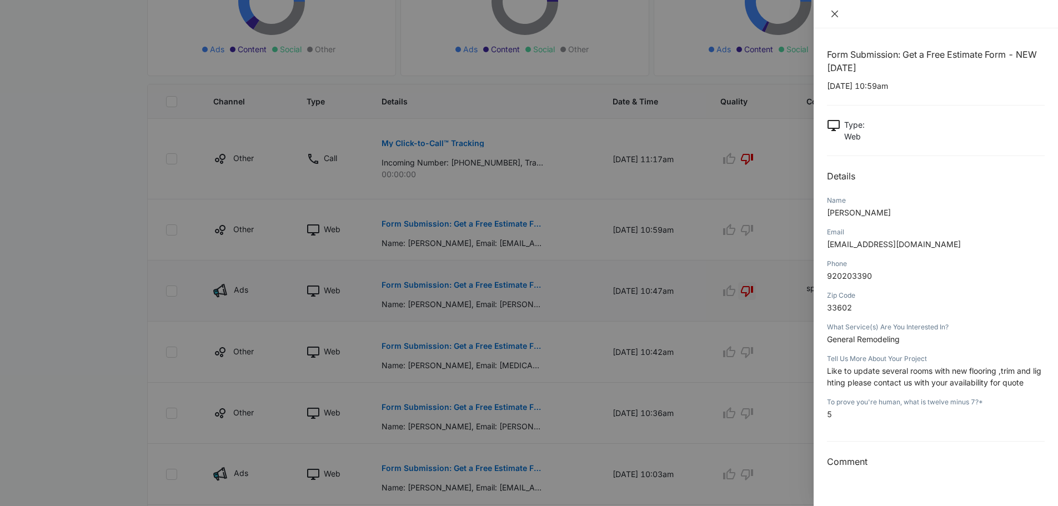
click at [837, 14] on icon "close" at bounding box center [834, 13] width 9 height 9
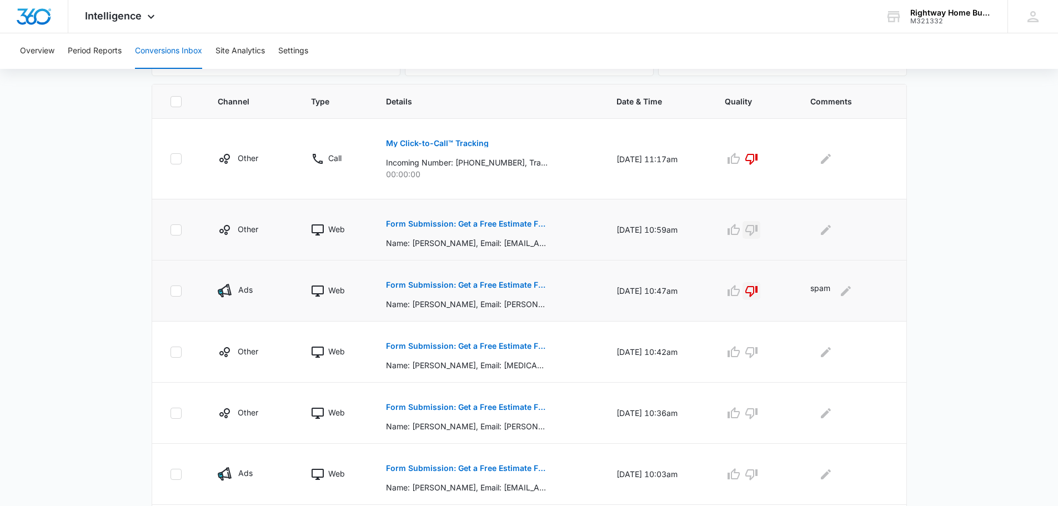
click at [758, 230] on icon "button" at bounding box center [751, 229] width 13 height 13
click at [491, 223] on p "Form Submission: Get a Free Estimate Form - NEW [DATE]" at bounding box center [467, 224] width 162 height 8
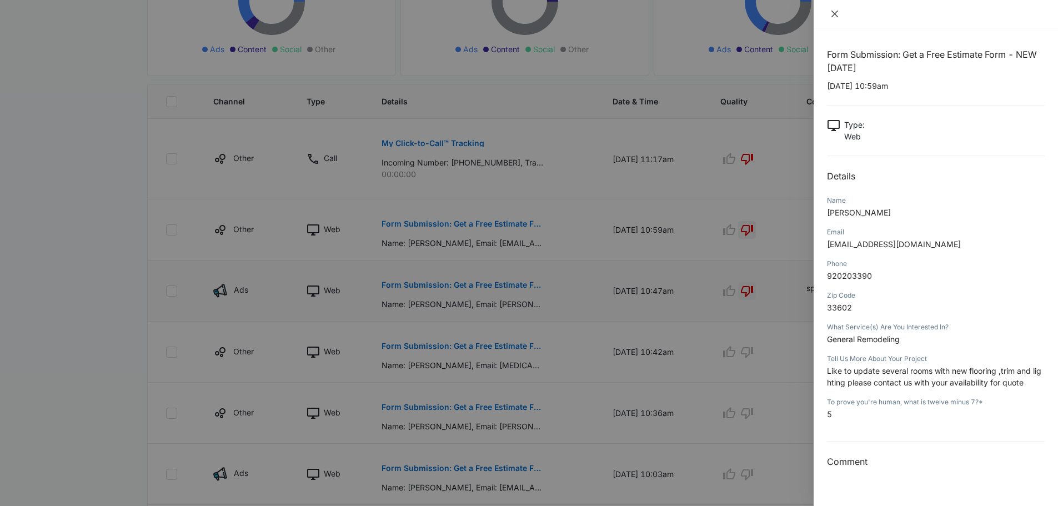
click at [835, 13] on icon "close" at bounding box center [834, 14] width 7 height 7
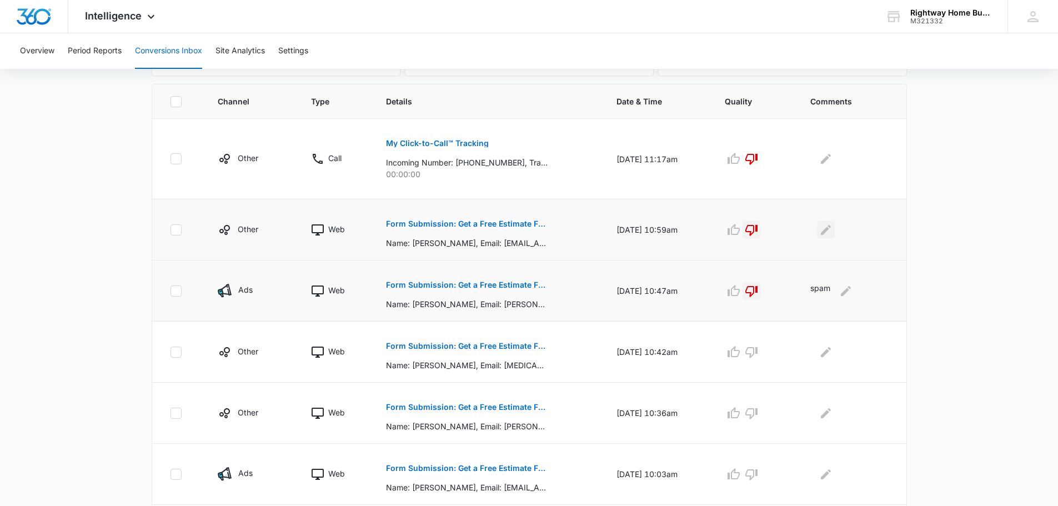
click at [831, 228] on icon "Edit Comments" at bounding box center [826, 229] width 10 height 10
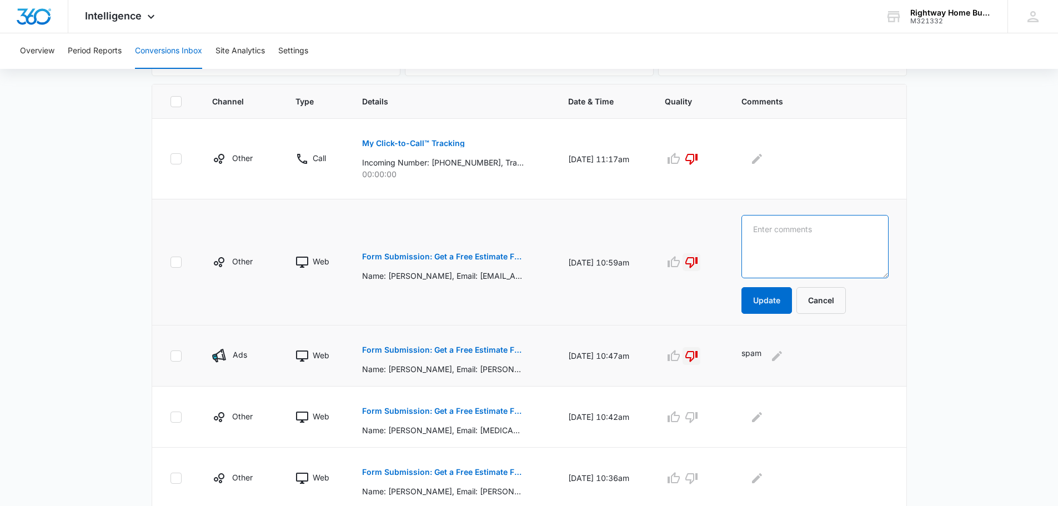
click at [794, 230] on textarea at bounding box center [814, 246] width 147 height 63
type textarea "spam"
click at [783, 308] on button "Update" at bounding box center [766, 300] width 51 height 27
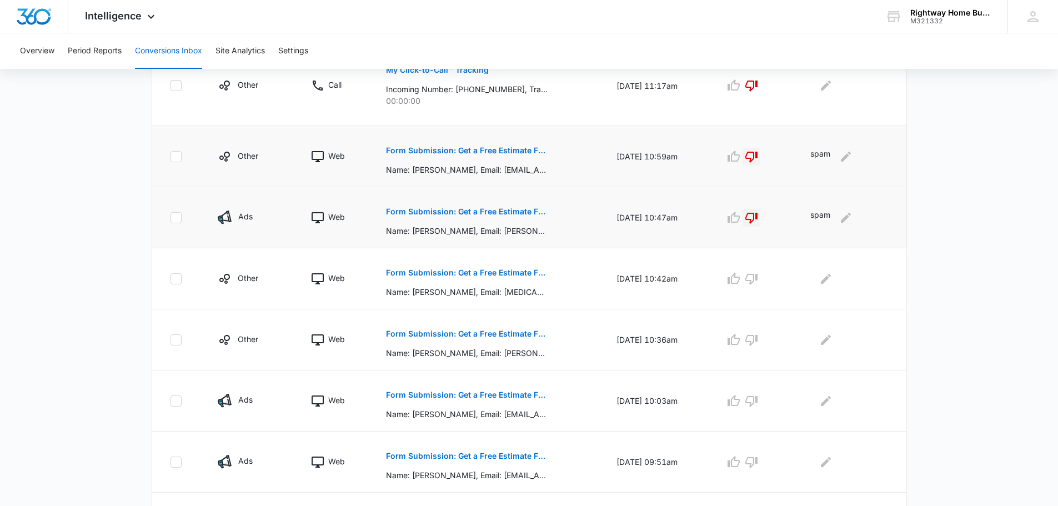
scroll to position [509, 0]
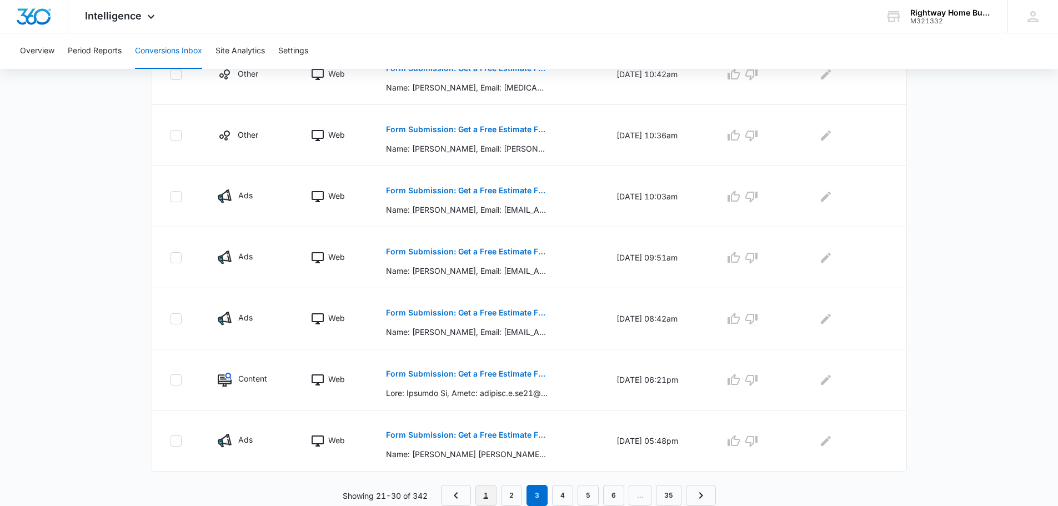
click at [486, 491] on link "1" at bounding box center [485, 495] width 21 height 21
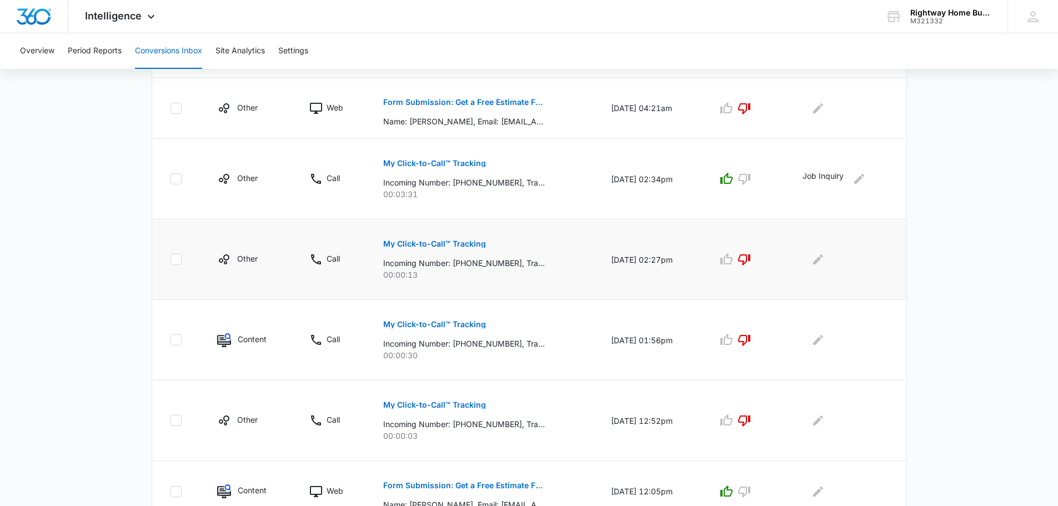
scroll to position [606, 0]
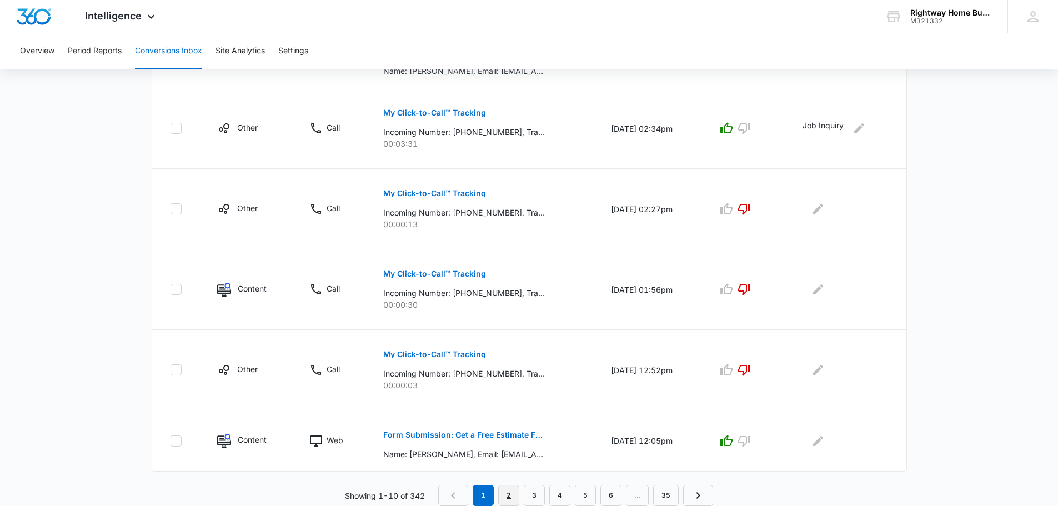
click at [509, 495] on link "2" at bounding box center [508, 495] width 21 height 21
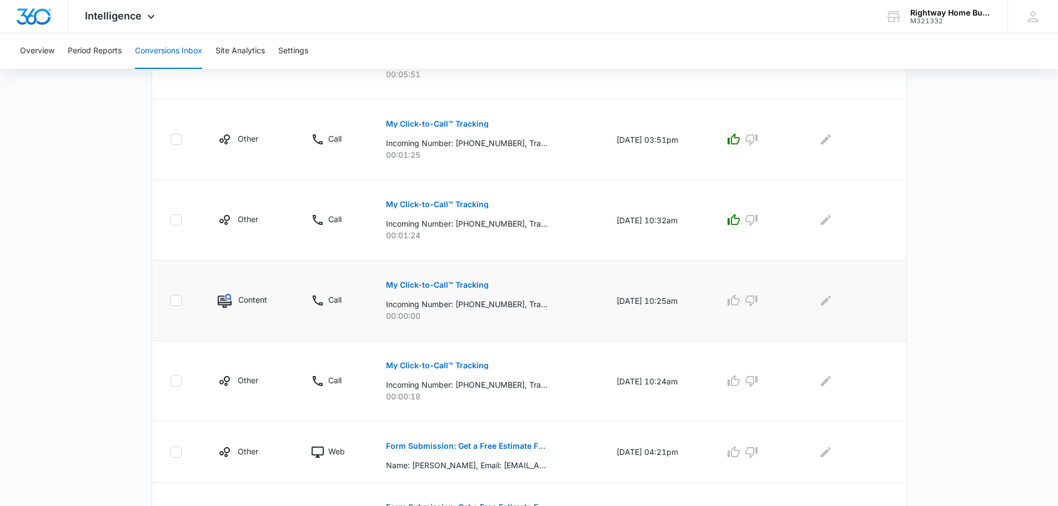
scroll to position [389, 0]
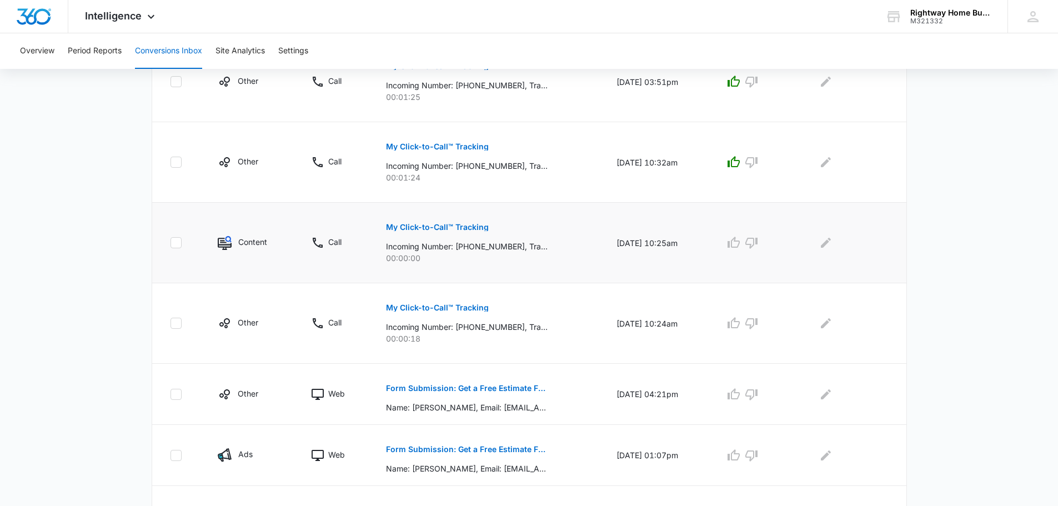
click at [444, 228] on p "My Click-to-Call™ Tracking" at bounding box center [437, 227] width 103 height 8
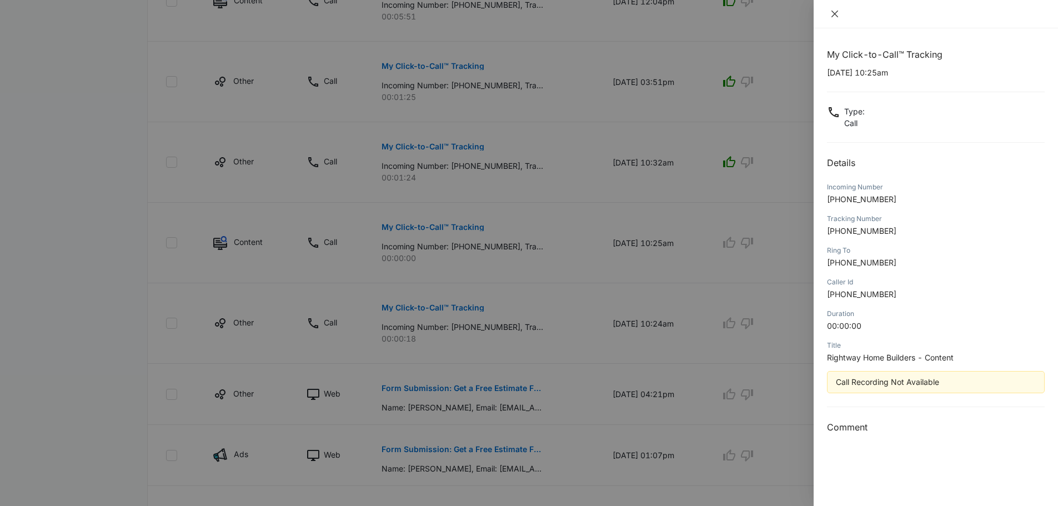
click at [838, 13] on icon "close" at bounding box center [834, 13] width 9 height 9
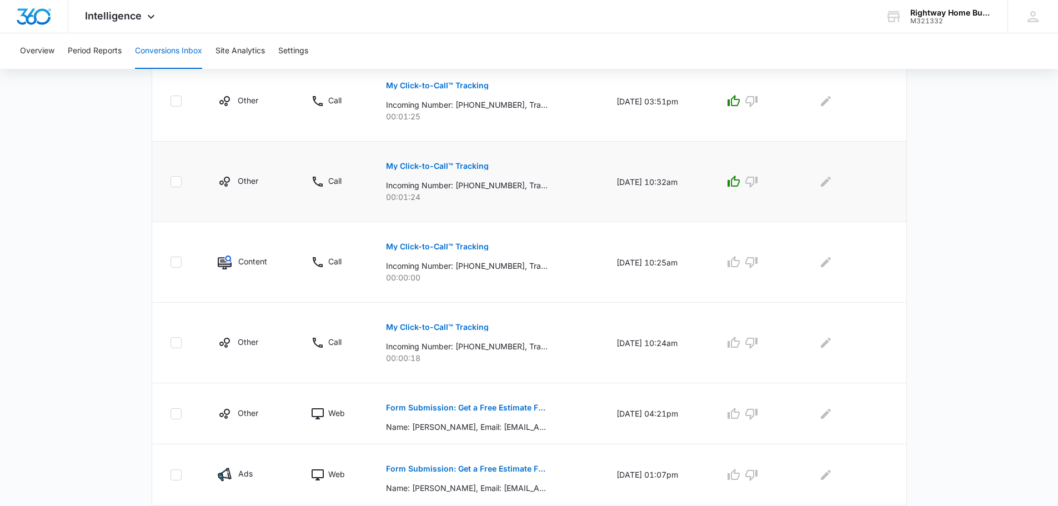
scroll to position [444, 0]
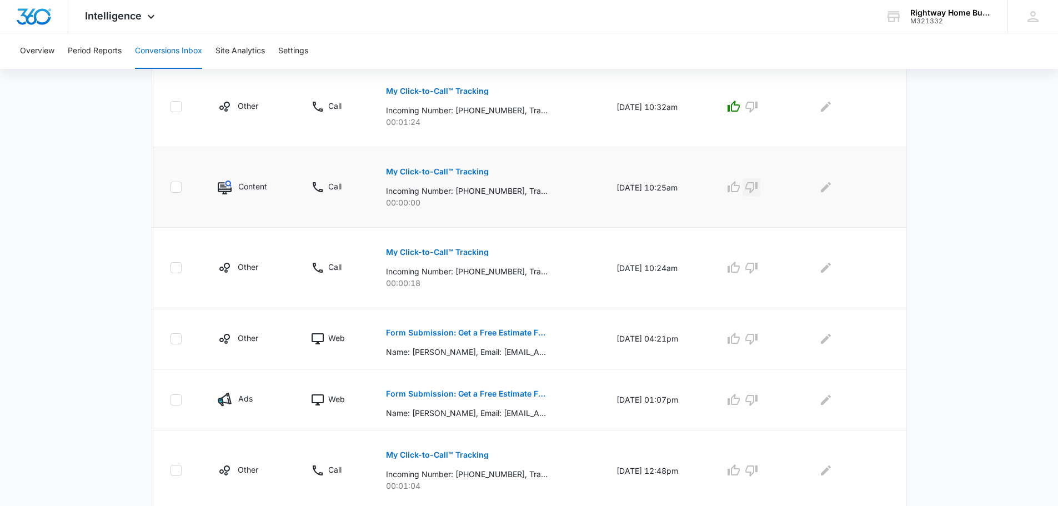
click at [758, 187] on icon "button" at bounding box center [751, 186] width 13 height 13
click at [832, 189] on icon "Edit Comments" at bounding box center [825, 186] width 13 height 13
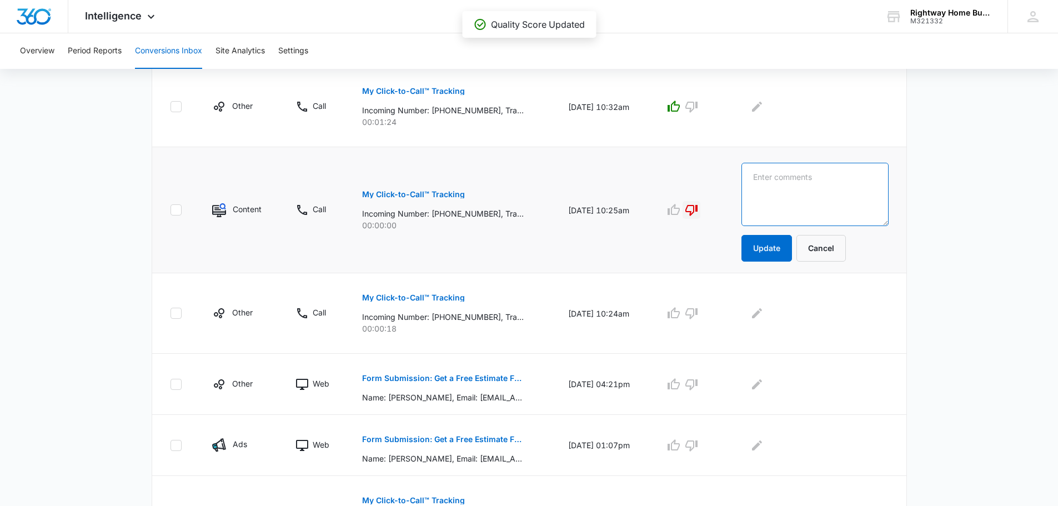
click at [831, 189] on textarea at bounding box center [814, 194] width 147 height 63
type textarea "spam"
click at [769, 248] on button "Update" at bounding box center [766, 248] width 51 height 27
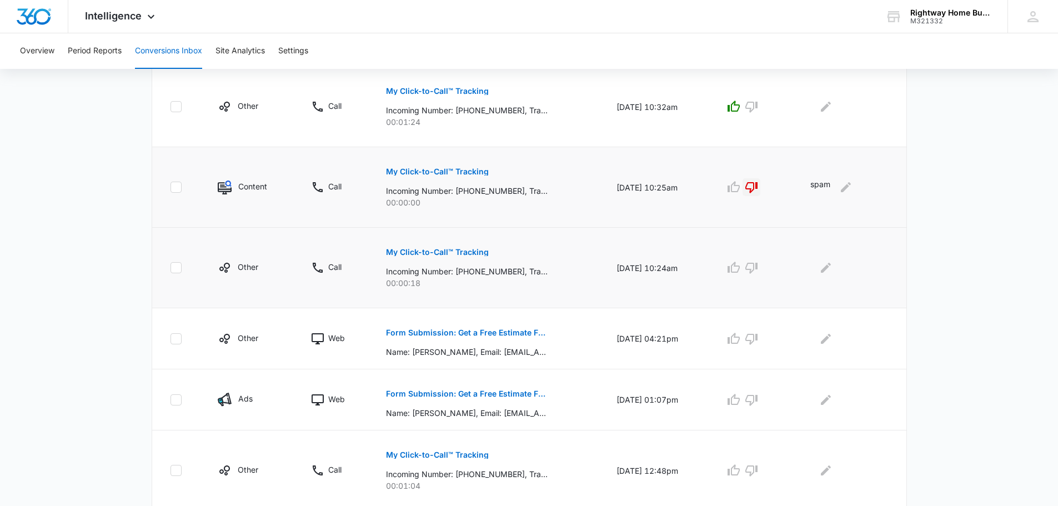
click at [468, 251] on p "My Click-to-Call™ Tracking" at bounding box center [437, 252] width 103 height 8
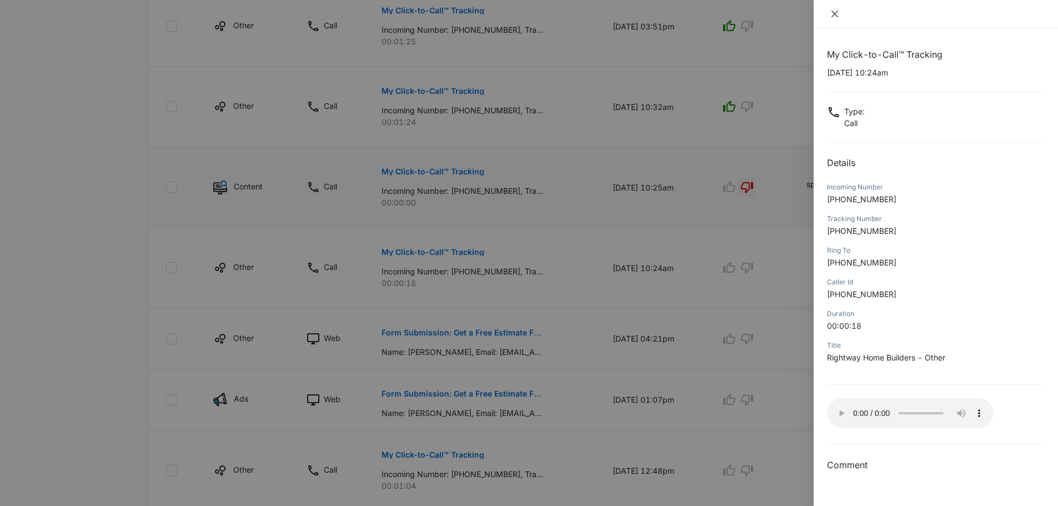
click at [832, 12] on icon "close" at bounding box center [834, 13] width 9 height 9
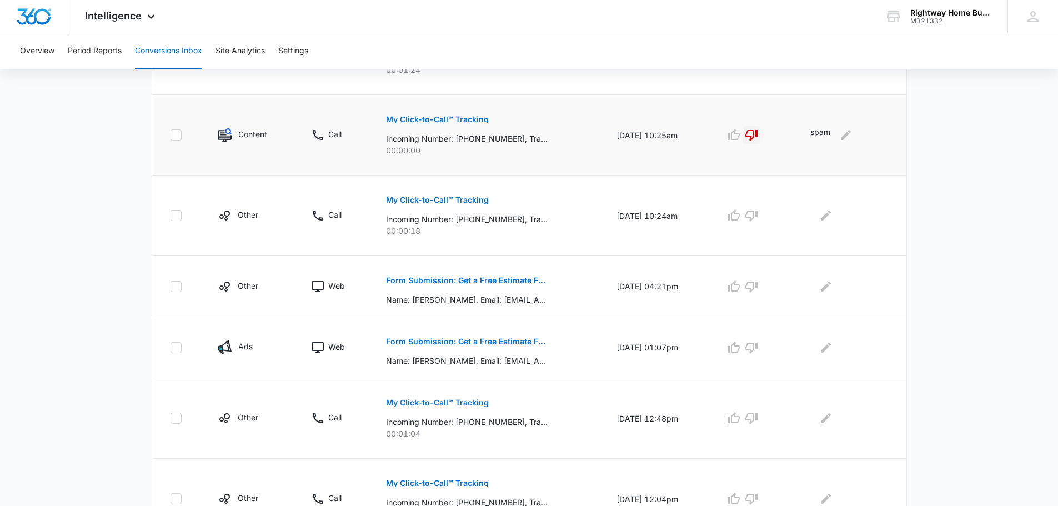
scroll to position [500, 0]
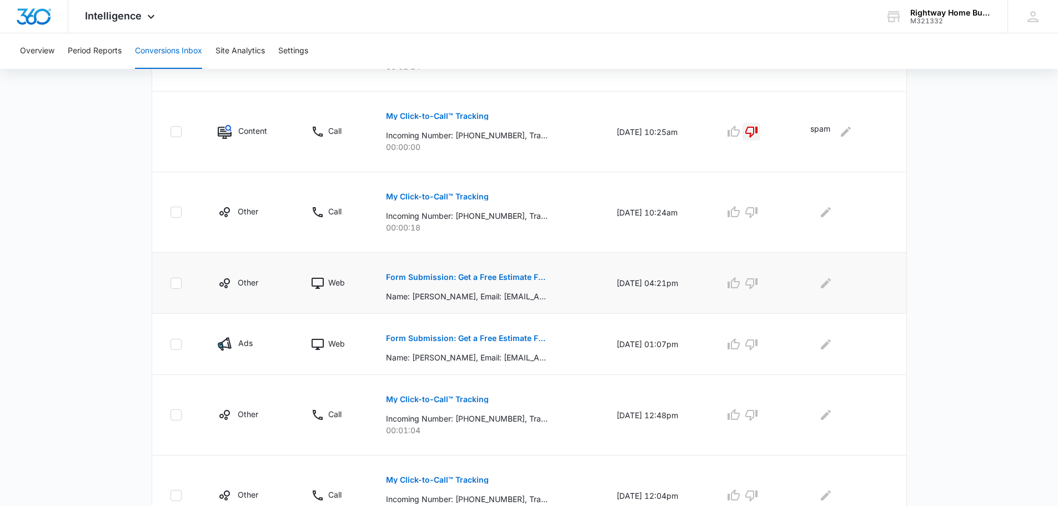
click at [528, 278] on p "Form Submission: Get a Free Estimate Form - NEW [DATE]" at bounding box center [467, 277] width 162 height 8
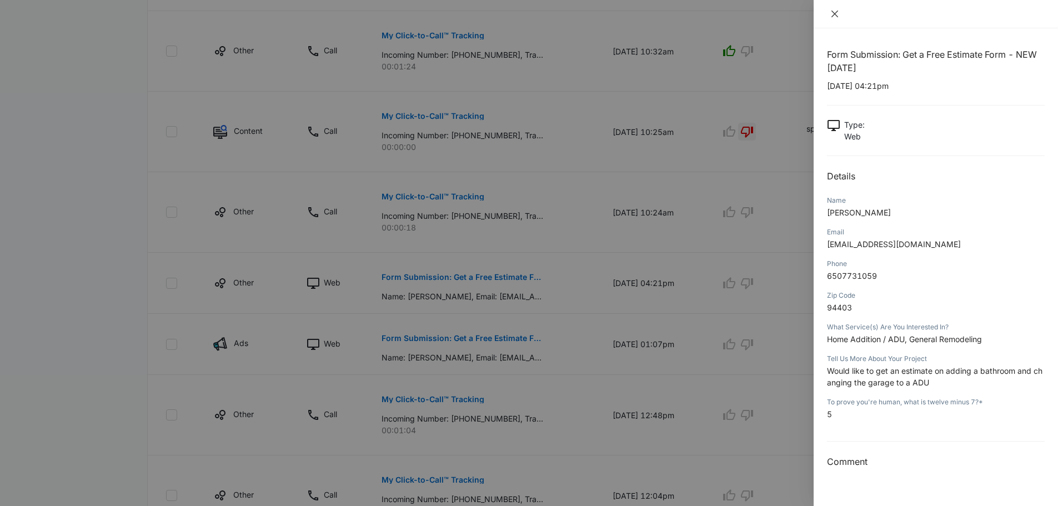
click at [834, 11] on icon "close" at bounding box center [834, 13] width 9 height 9
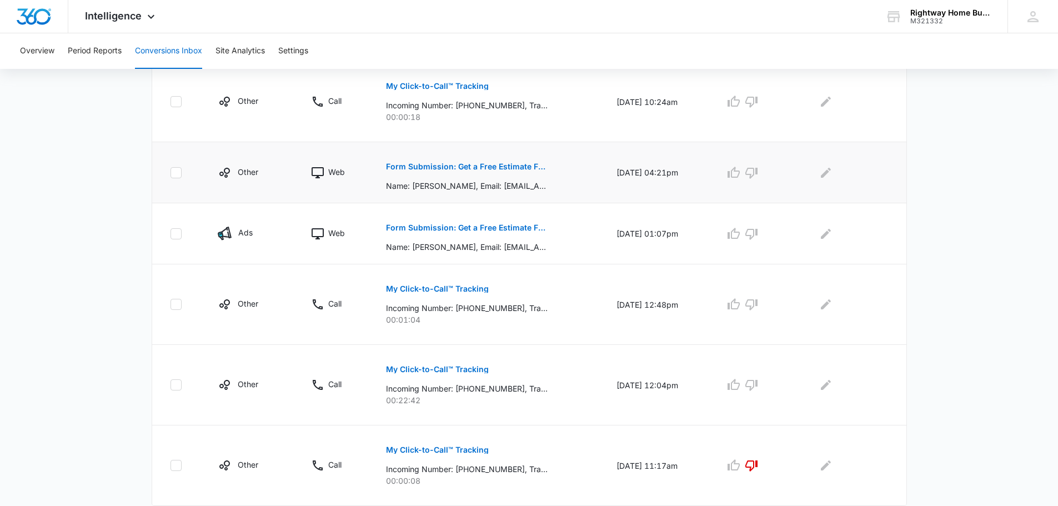
scroll to position [611, 0]
click at [514, 162] on p "Form Submission: Get a Free Estimate Form - NEW [DATE]" at bounding box center [467, 166] width 162 height 8
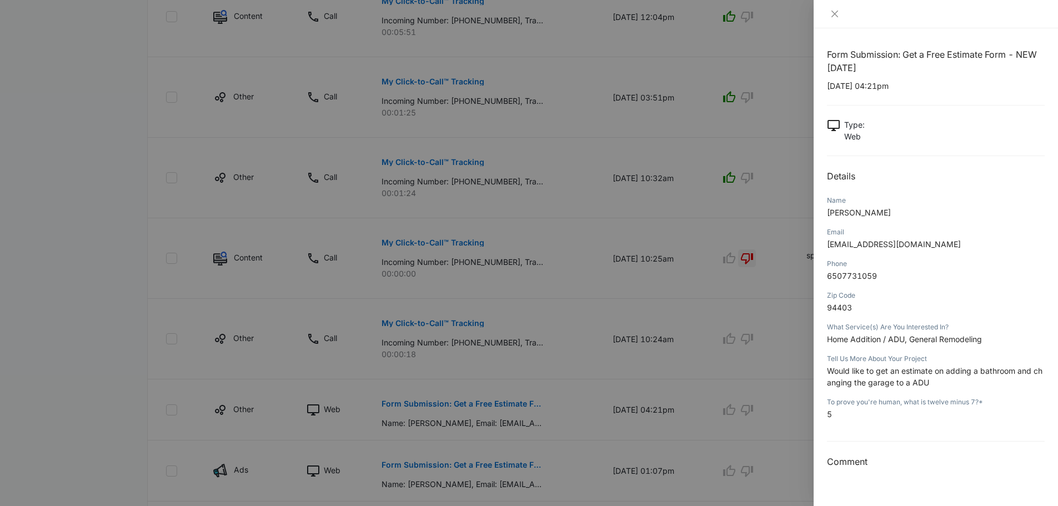
scroll to position [353, 0]
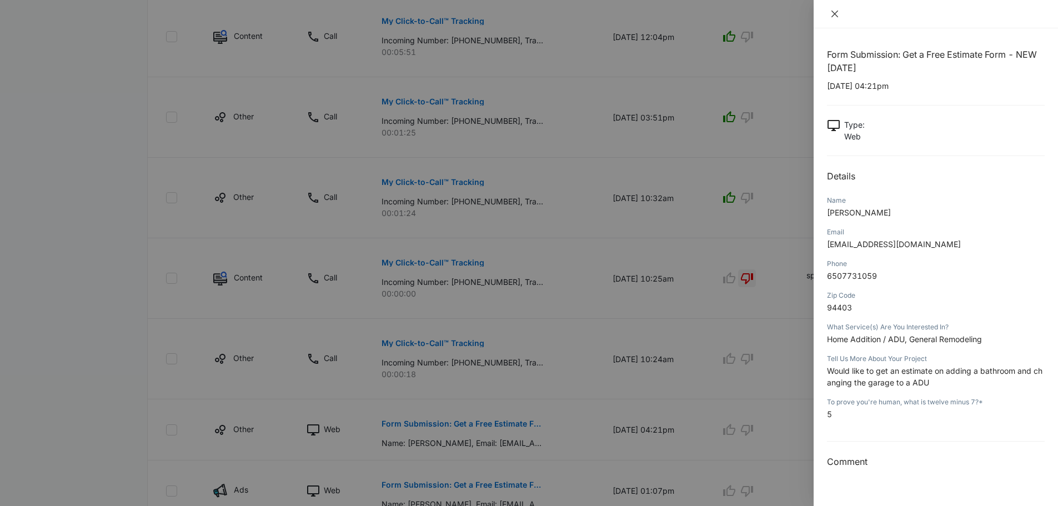
click at [831, 9] on icon "close" at bounding box center [834, 13] width 9 height 9
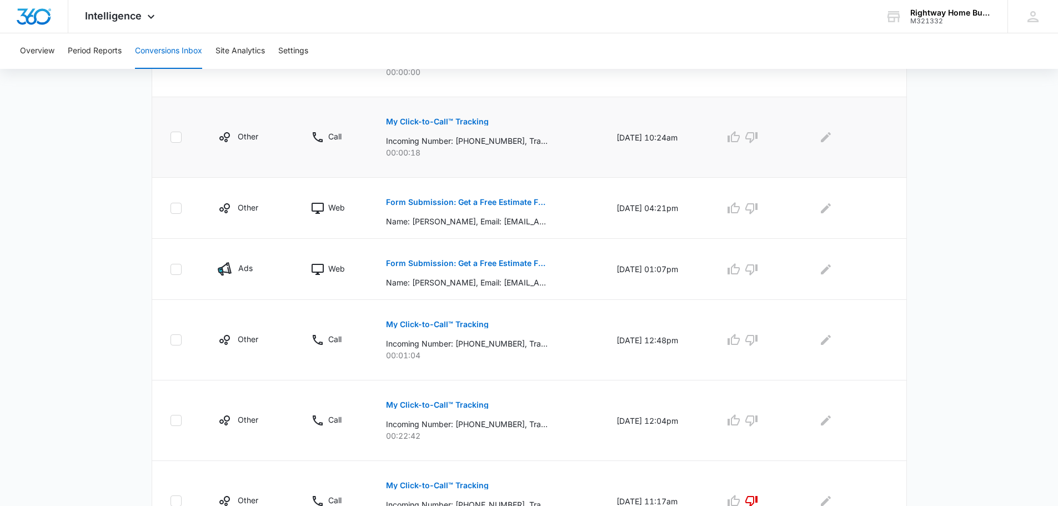
scroll to position [631, 0]
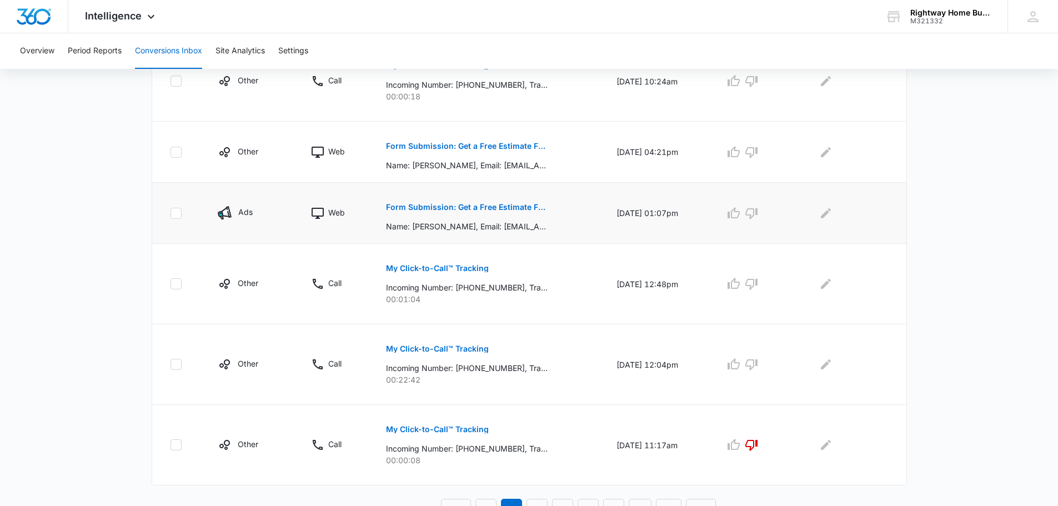
click at [496, 204] on p "Form Submission: Get a Free Estimate Form - NEW [DATE]" at bounding box center [467, 207] width 162 height 8
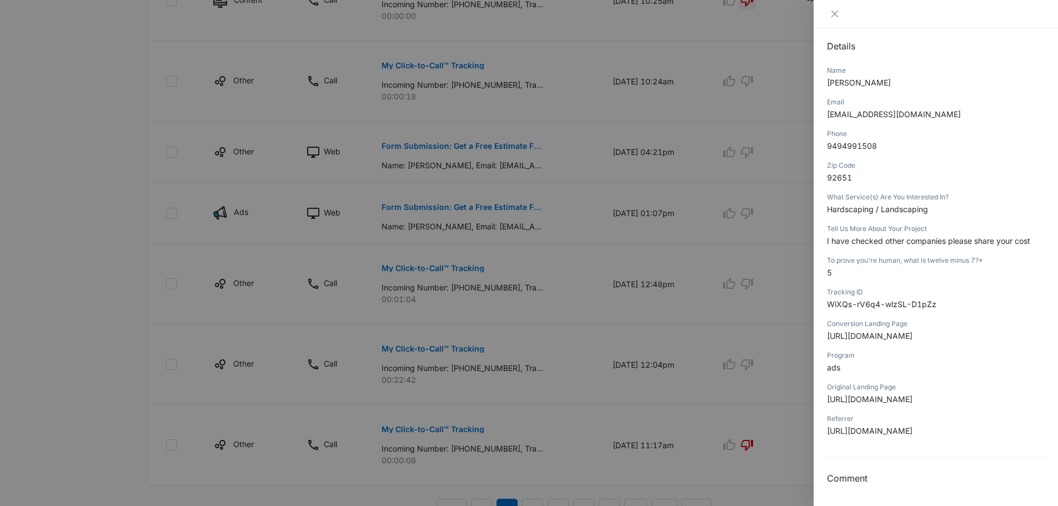
scroll to position [0, 0]
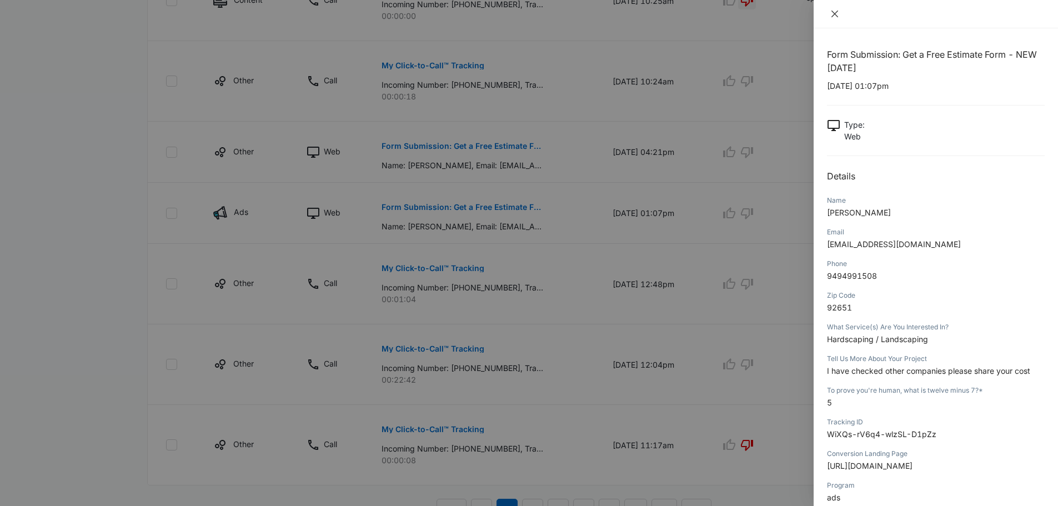
click at [835, 11] on icon "close" at bounding box center [834, 13] width 9 height 9
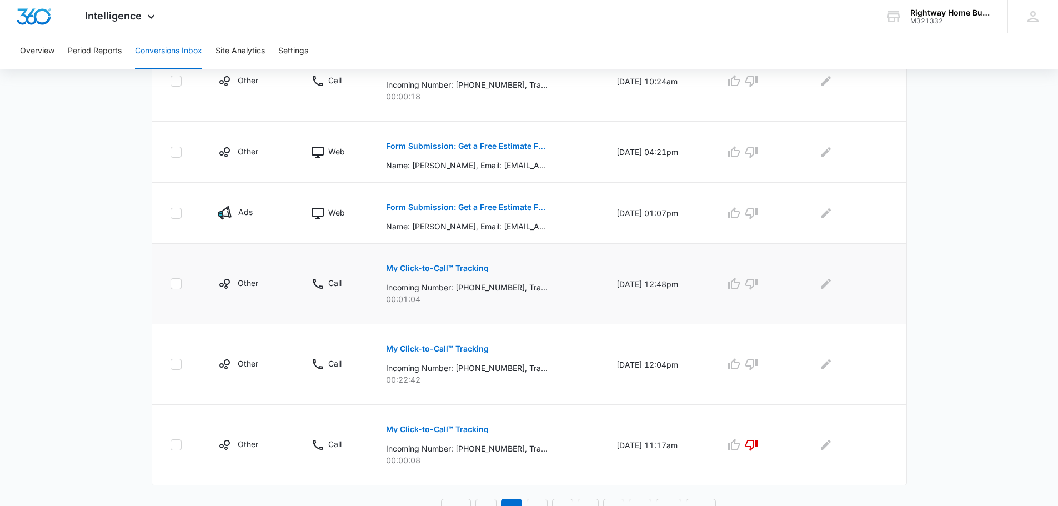
click at [445, 264] on button "My Click-to-Call™ Tracking" at bounding box center [437, 268] width 103 height 27
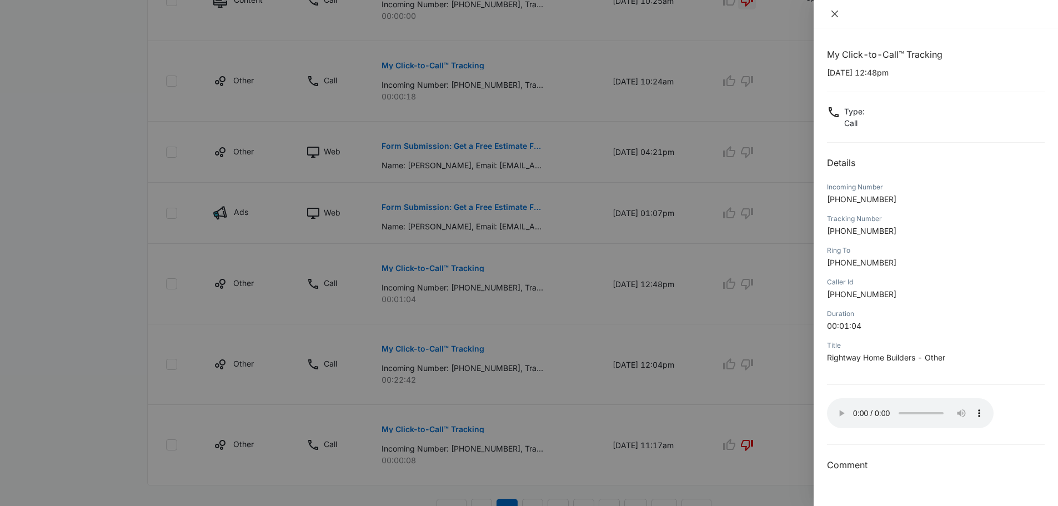
click at [837, 16] on icon "close" at bounding box center [834, 13] width 9 height 9
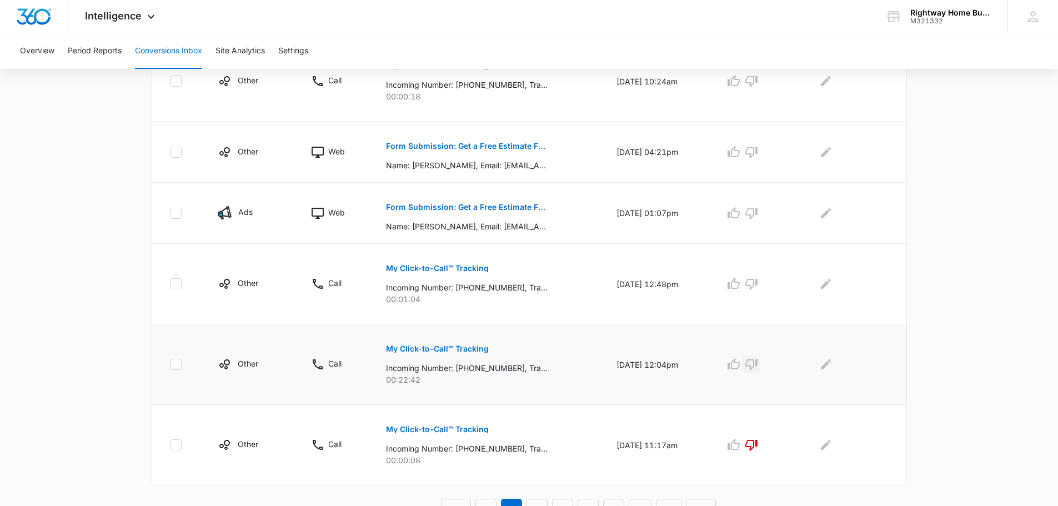
scroll to position [645, 0]
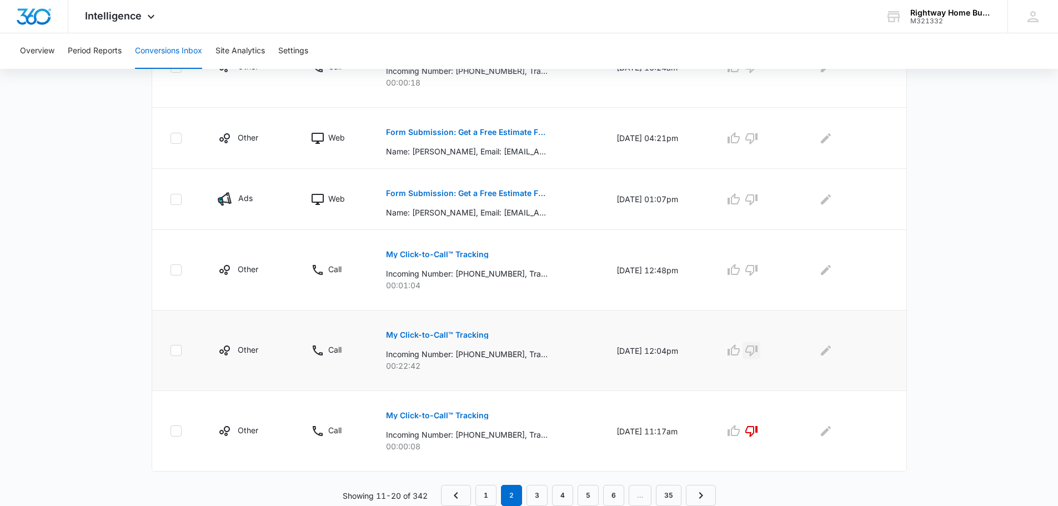
click at [758, 352] on icon "button" at bounding box center [751, 350] width 13 height 13
click at [490, 494] on link "1" at bounding box center [485, 495] width 21 height 21
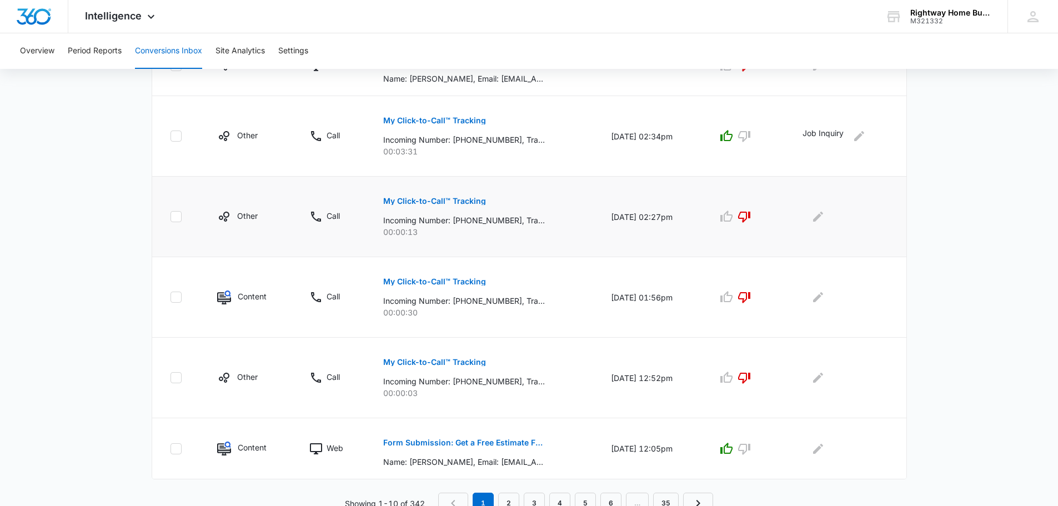
scroll to position [606, 0]
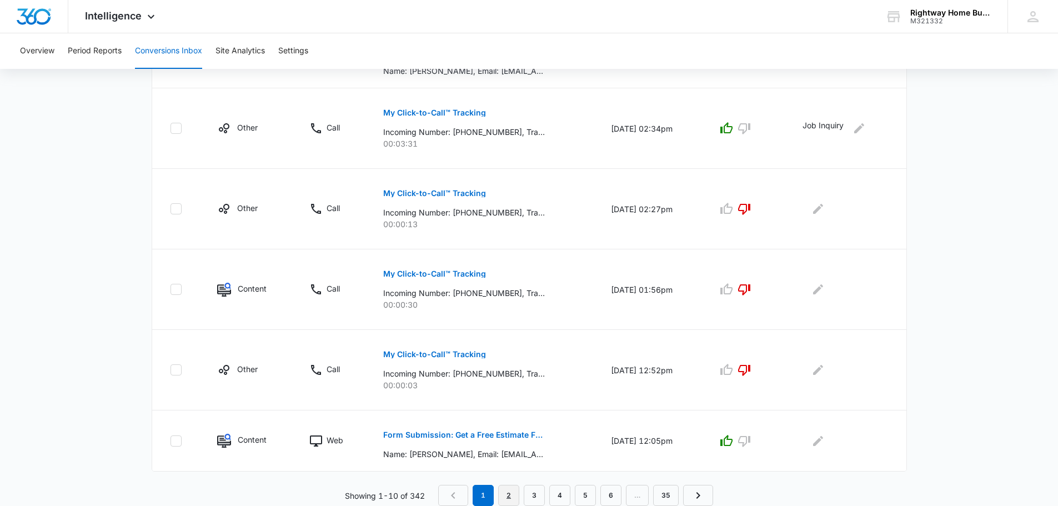
click at [508, 493] on link "2" at bounding box center [508, 495] width 21 height 21
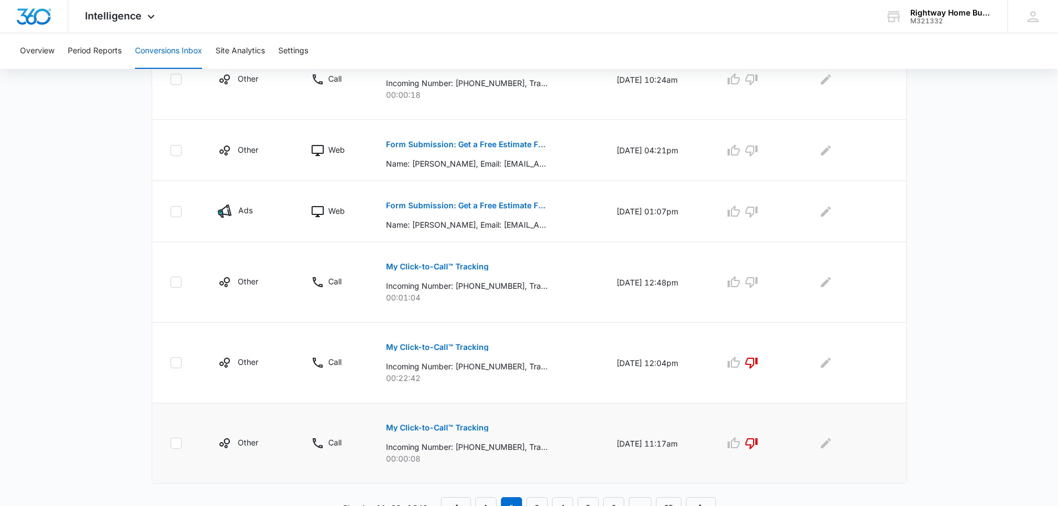
scroll to position [645, 0]
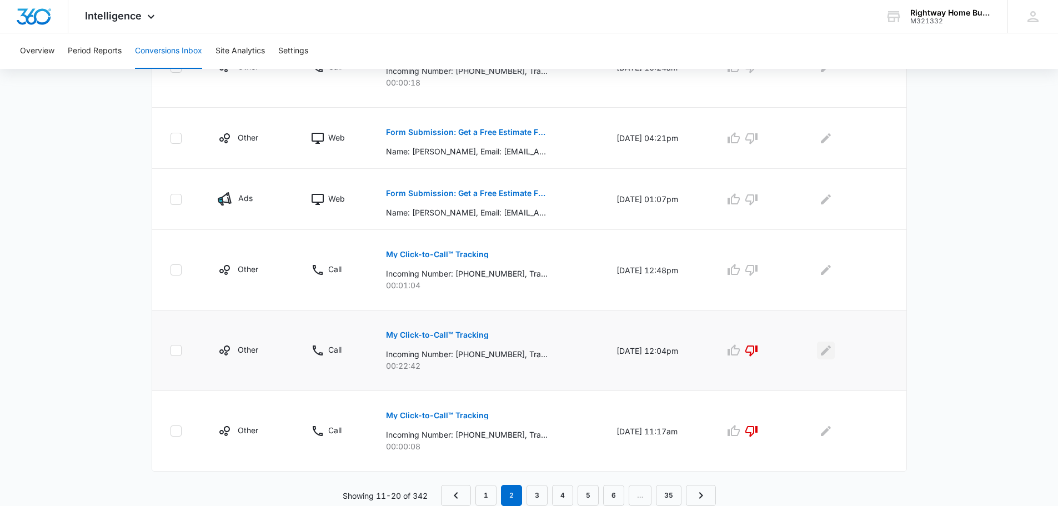
click at [829, 352] on icon "Edit Comments" at bounding box center [826, 350] width 10 height 10
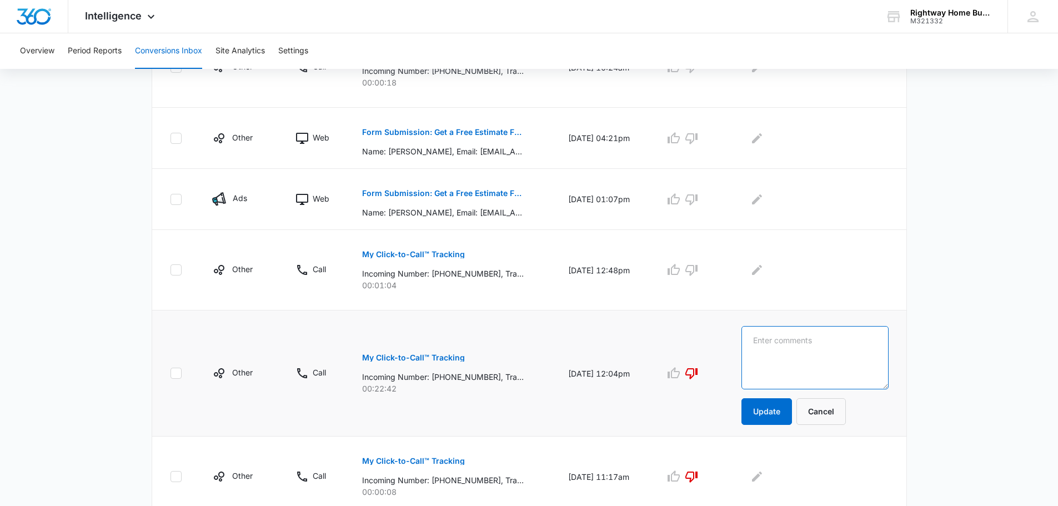
click at [829, 352] on textarea at bounding box center [814, 357] width 147 height 63
type textarea "vendor inquiry"
click at [789, 408] on button "Update" at bounding box center [766, 411] width 51 height 27
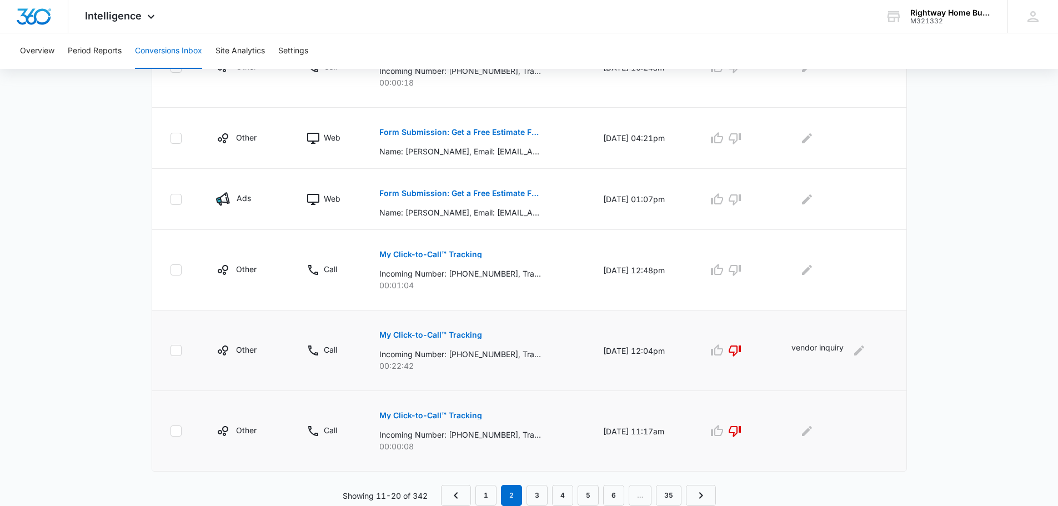
click at [452, 415] on p "My Click-to-Call™ Tracking" at bounding box center [430, 415] width 103 height 8
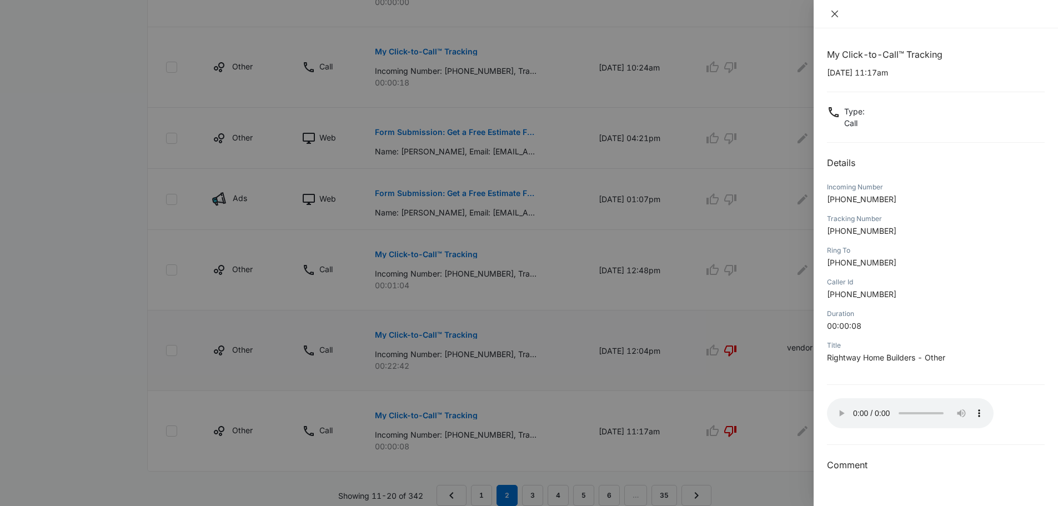
click at [836, 13] on icon "close" at bounding box center [834, 14] width 7 height 7
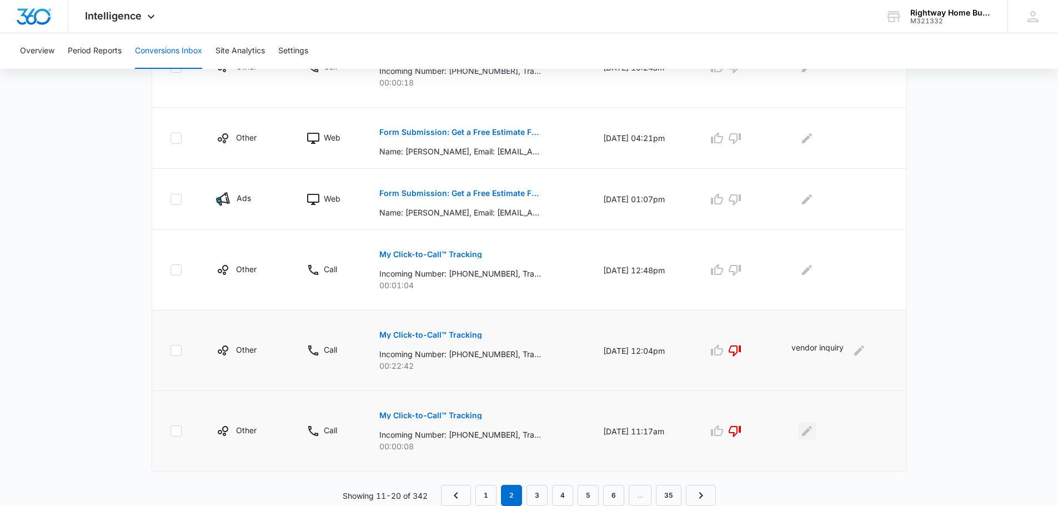
click at [806, 433] on icon "Edit Comments" at bounding box center [807, 431] width 10 height 10
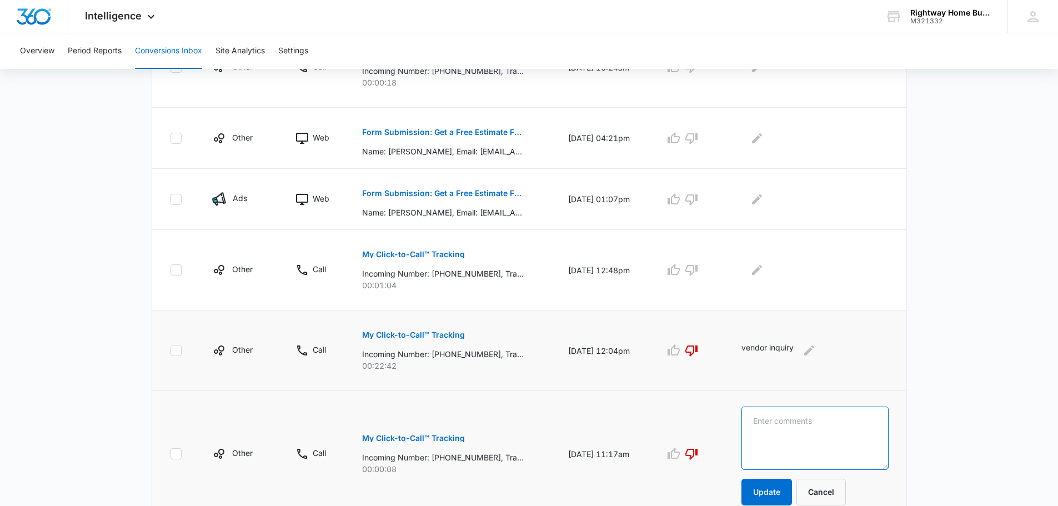
click at [806, 433] on textarea at bounding box center [814, 437] width 147 height 63
type textarea "spam"
click at [787, 491] on button "Update" at bounding box center [766, 492] width 51 height 27
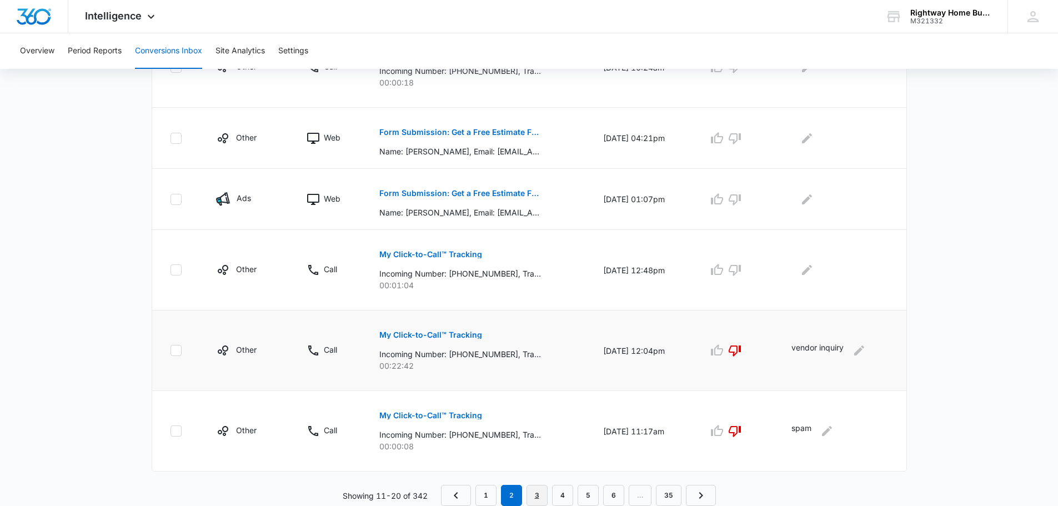
click at [536, 494] on link "3" at bounding box center [536, 495] width 21 height 21
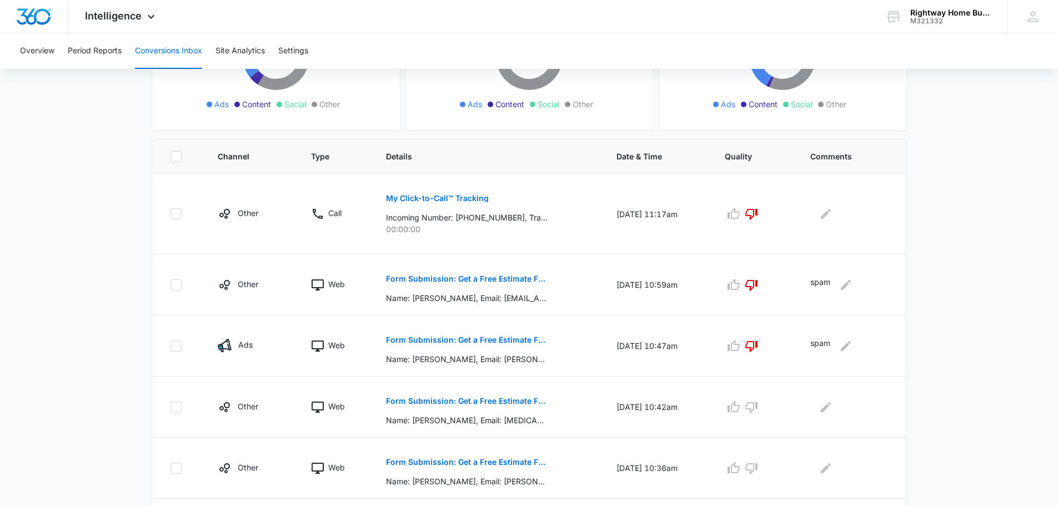
scroll to position [167, 0]
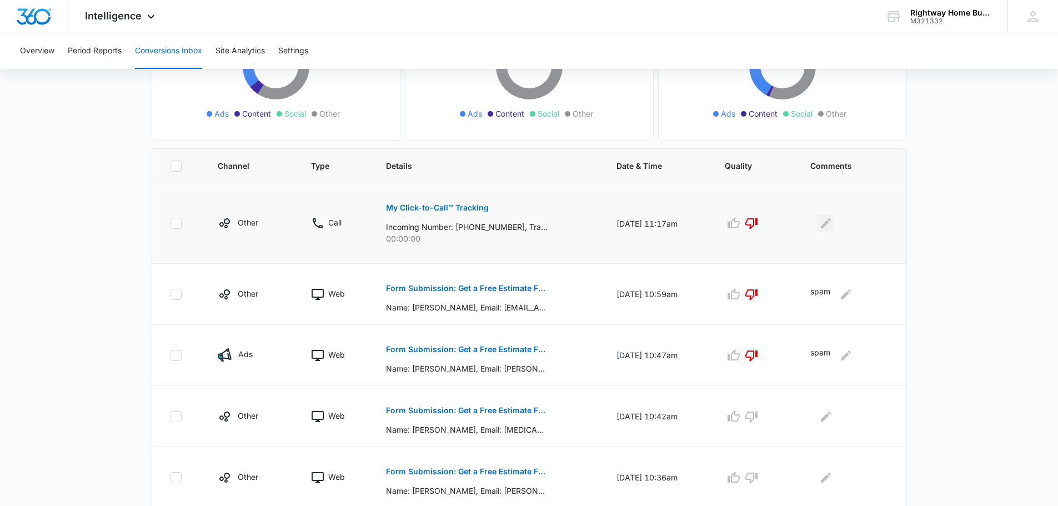
click at [832, 225] on icon "Edit Comments" at bounding box center [825, 223] width 13 height 13
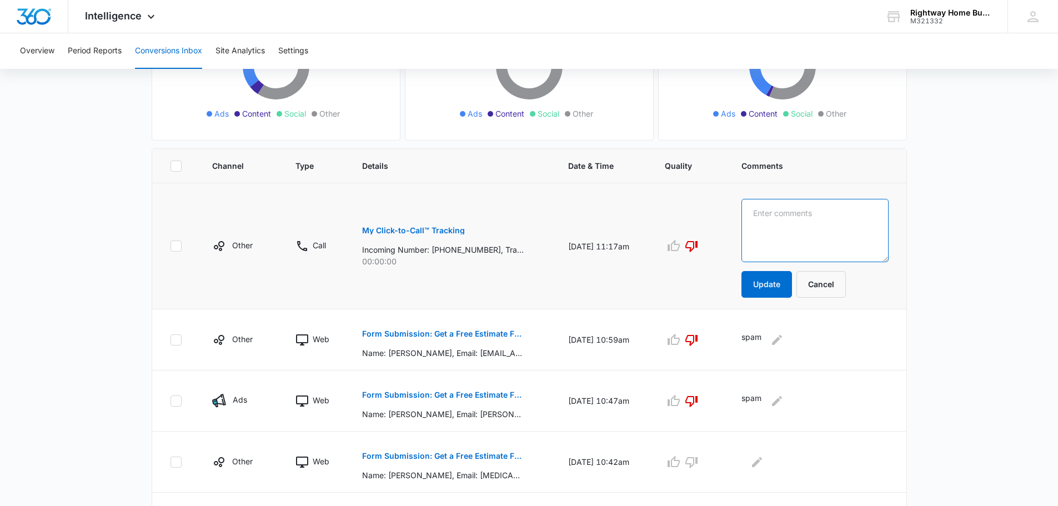
click at [830, 227] on textarea at bounding box center [814, 230] width 147 height 63
type textarea "spam"
click at [784, 288] on button "Update" at bounding box center [766, 284] width 51 height 27
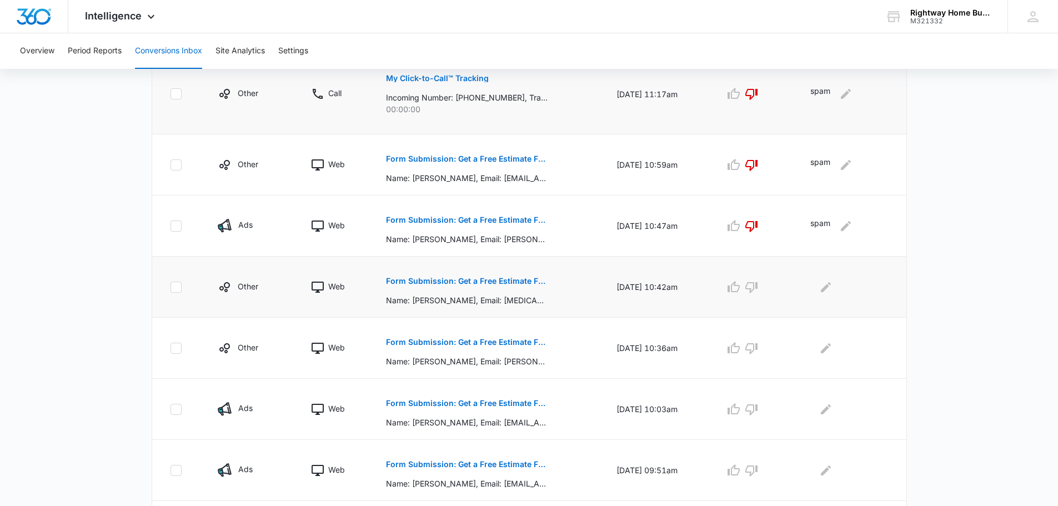
scroll to position [278, 0]
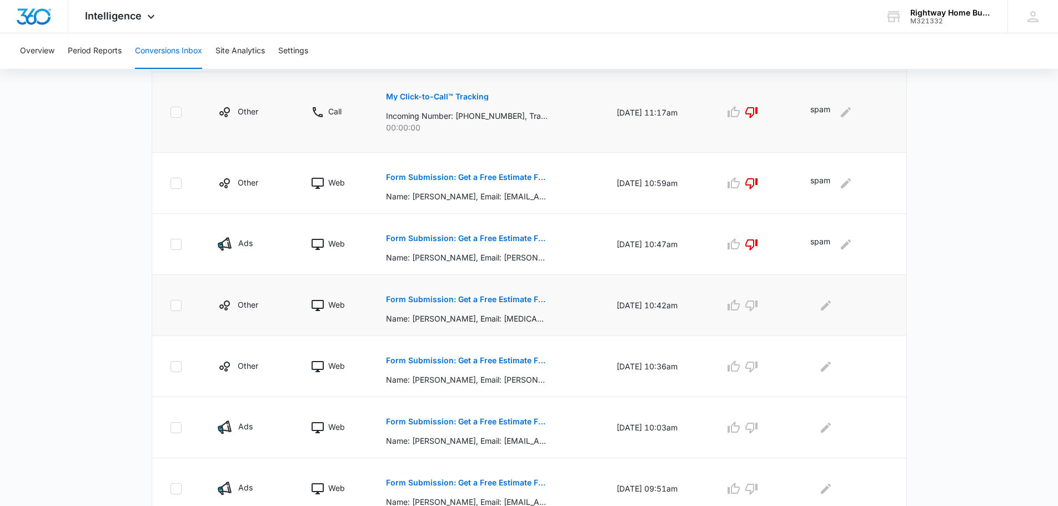
click at [478, 295] on button "Form Submission: Get a Free Estimate Form - NEW [DATE]" at bounding box center [467, 299] width 162 height 27
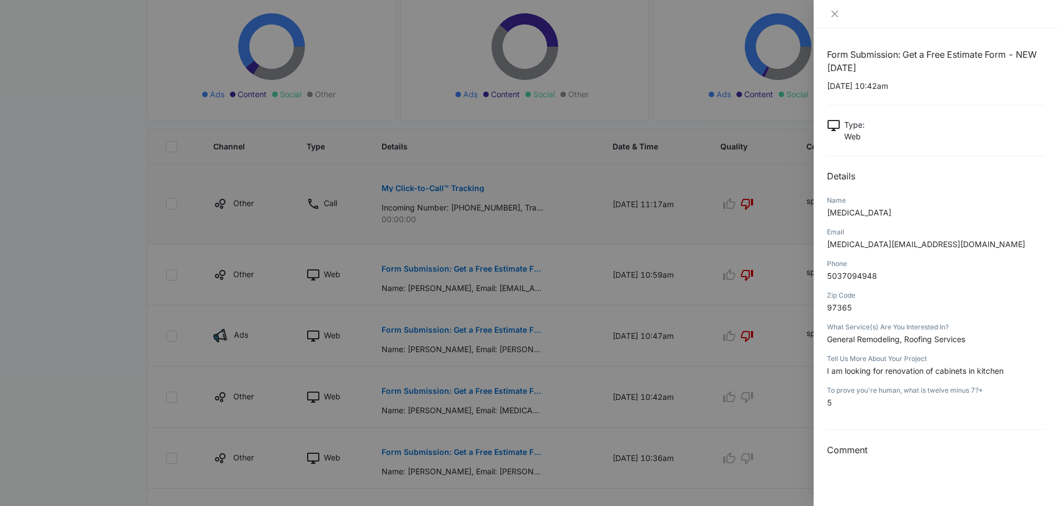
scroll to position [167, 0]
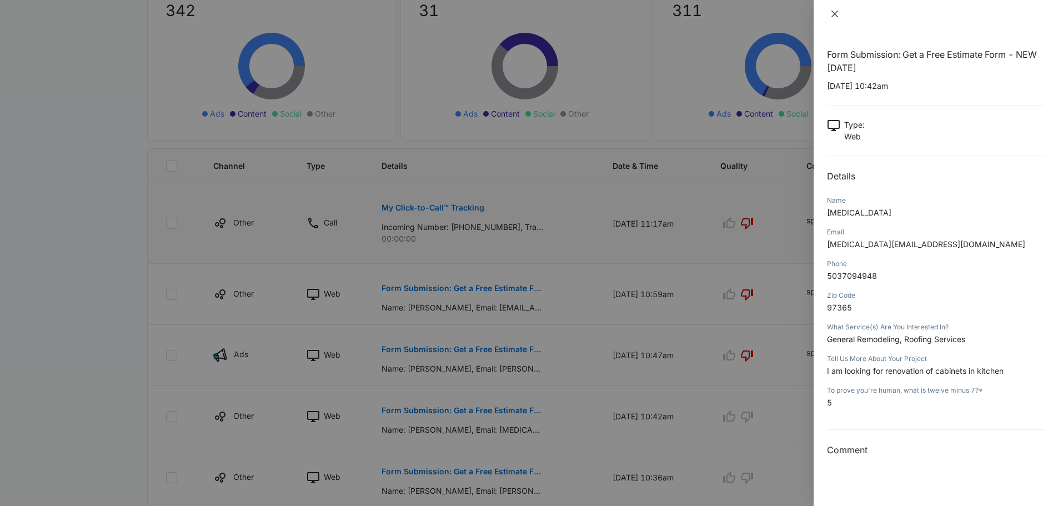
click at [836, 12] on icon "close" at bounding box center [834, 14] width 7 height 7
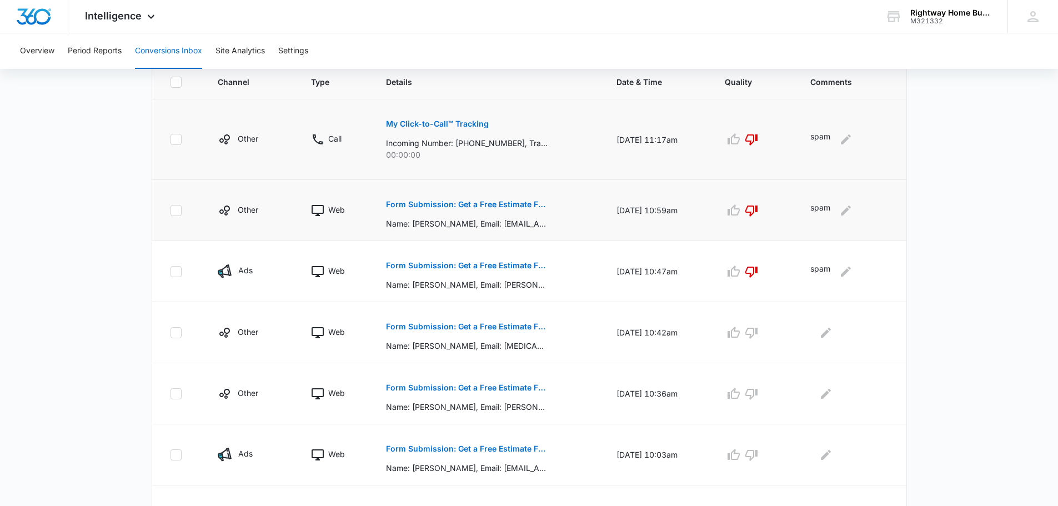
scroll to position [278, 0]
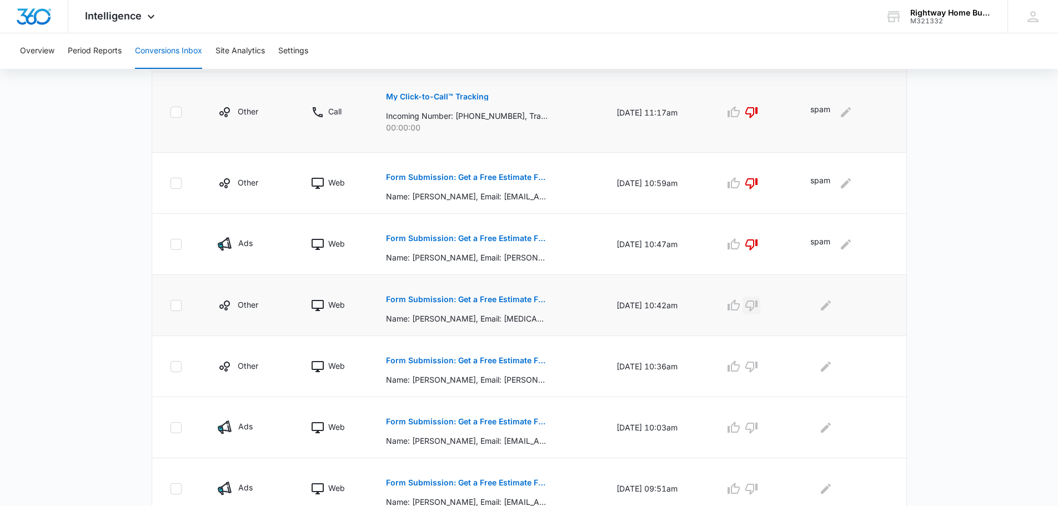
click at [757, 303] on icon "button" at bounding box center [751, 305] width 12 height 11
click at [830, 307] on icon "Edit Comments" at bounding box center [826, 305] width 10 height 10
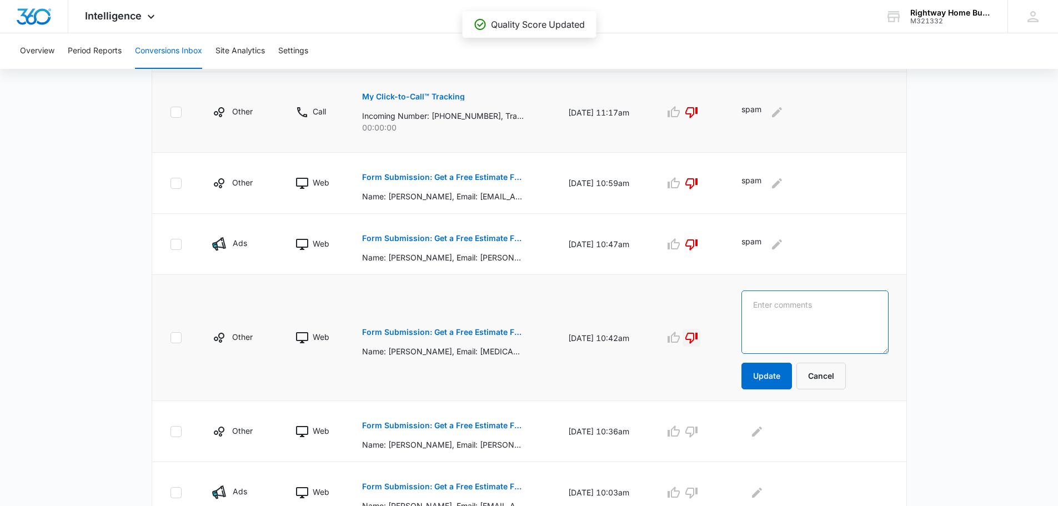
click at [830, 307] on textarea at bounding box center [814, 321] width 147 height 63
type textarea "spam"
click at [776, 379] on button "Update" at bounding box center [766, 376] width 51 height 27
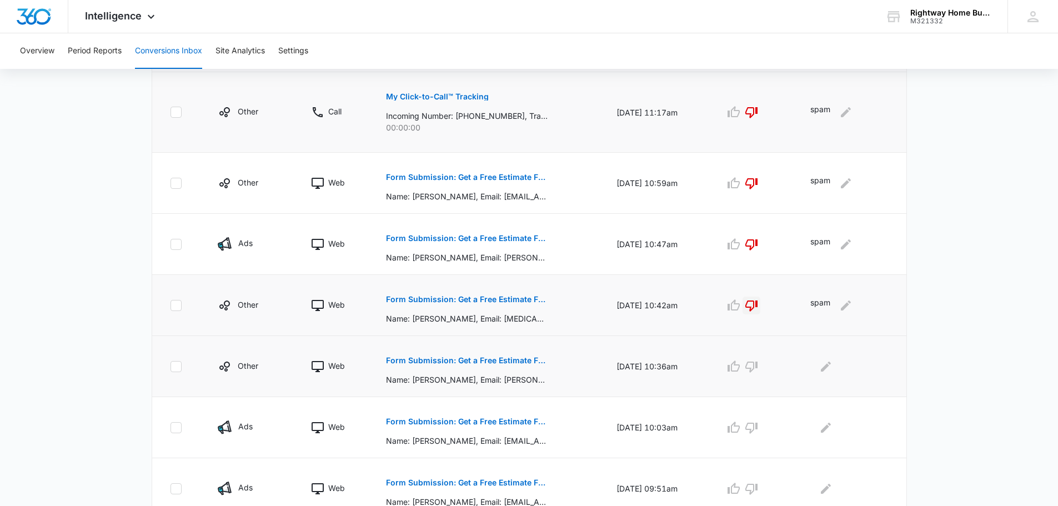
click at [508, 359] on p "Form Submission: Get a Free Estimate Form - NEW [DATE]" at bounding box center [467, 361] width 162 height 8
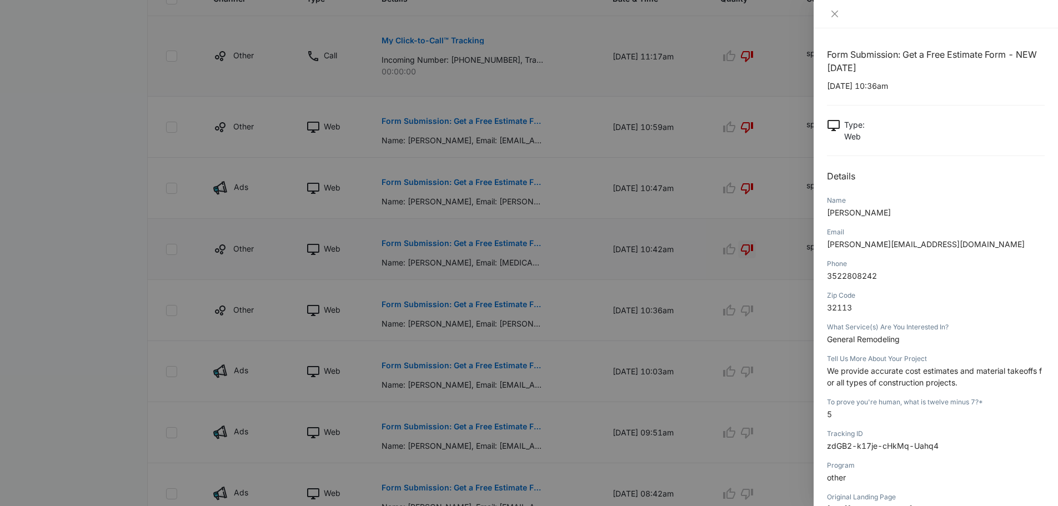
scroll to position [333, 0]
click at [834, 14] on icon "close" at bounding box center [834, 13] width 9 height 9
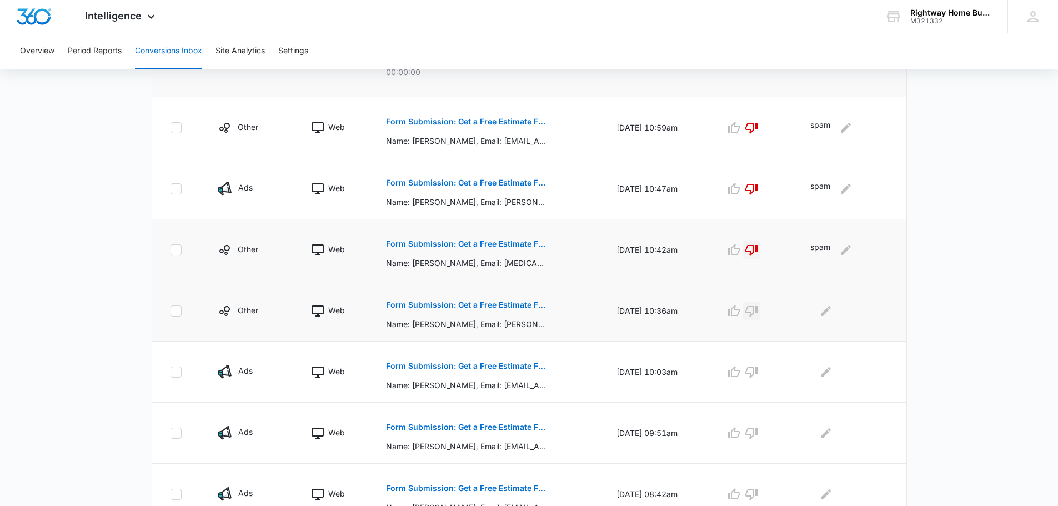
click at [757, 306] on icon "button" at bounding box center [751, 311] width 12 height 11
click at [830, 318] on button "Edit Comments" at bounding box center [826, 311] width 18 height 18
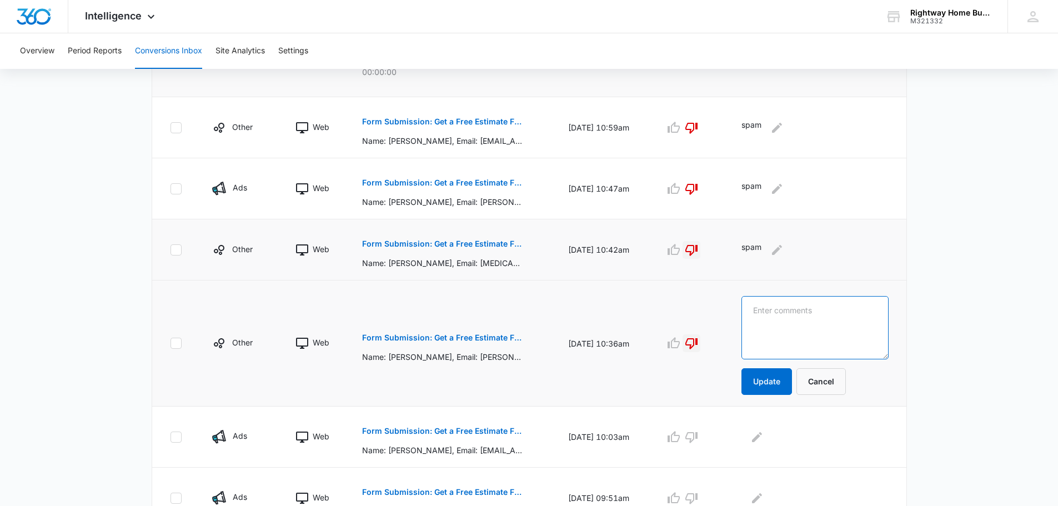
click at [830, 318] on textarea at bounding box center [814, 327] width 147 height 63
type textarea "spam"
click at [783, 383] on button "Update" at bounding box center [766, 381] width 51 height 27
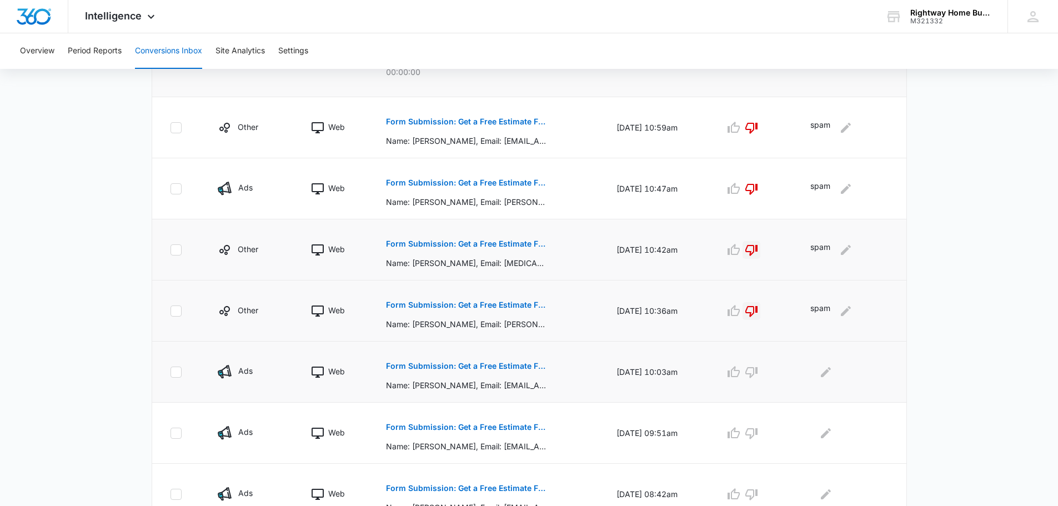
click at [506, 363] on p "Form Submission: Get a Free Estimate Form - NEW [DATE]" at bounding box center [467, 366] width 162 height 8
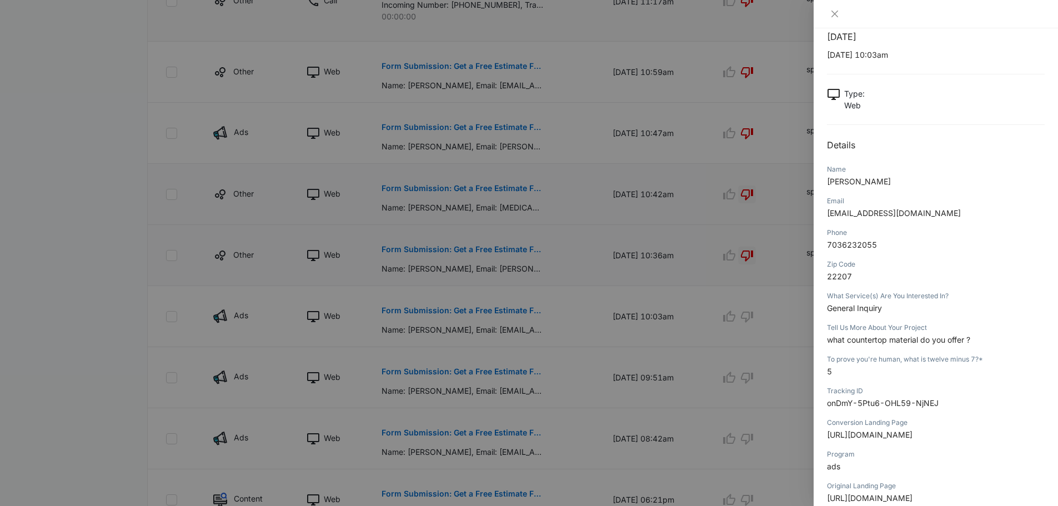
scroll to position [0, 0]
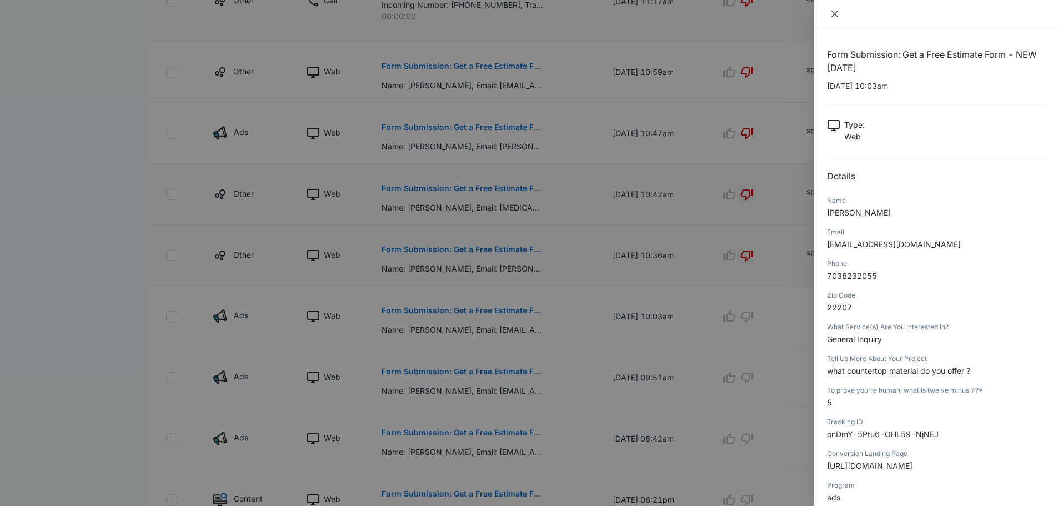
click at [832, 13] on icon "close" at bounding box center [834, 13] width 9 height 9
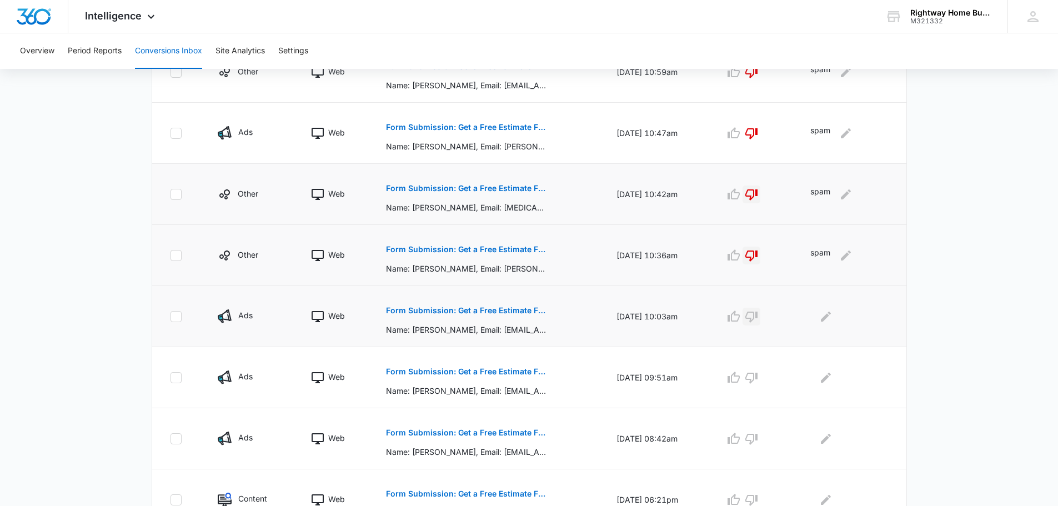
click at [758, 313] on icon "button" at bounding box center [751, 316] width 13 height 13
click at [832, 319] on icon "Edit Comments" at bounding box center [825, 316] width 13 height 13
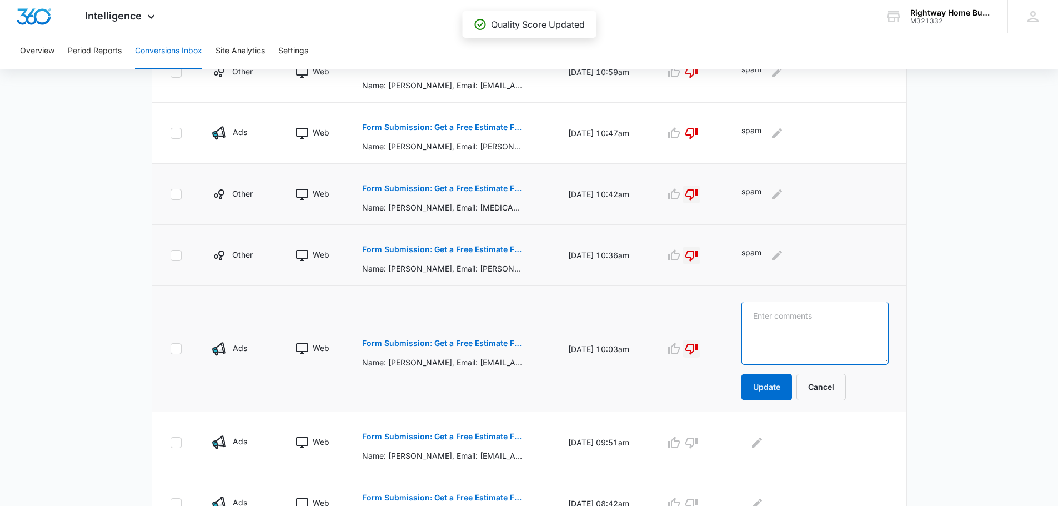
click at [833, 319] on textarea at bounding box center [814, 333] width 147 height 63
type textarea "spam"
click at [789, 387] on button "Update" at bounding box center [766, 387] width 51 height 27
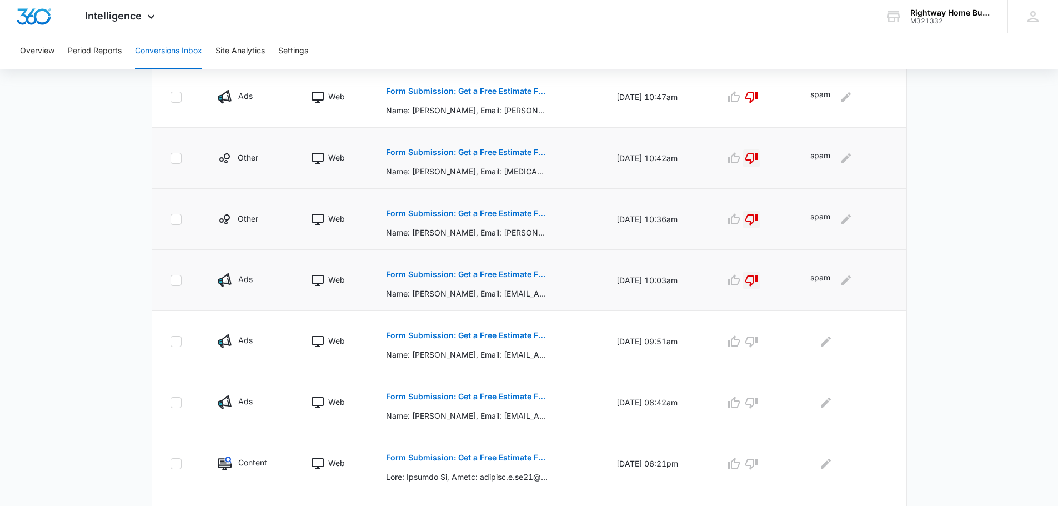
scroll to position [444, 0]
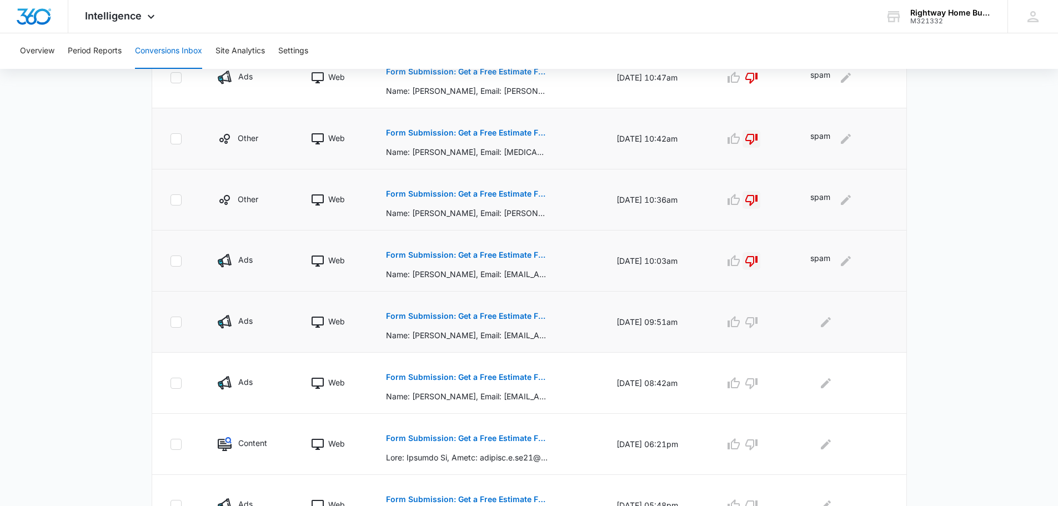
click at [446, 312] on p "Form Submission: Get a Free Estimate Form - NEW [DATE]" at bounding box center [467, 316] width 162 height 8
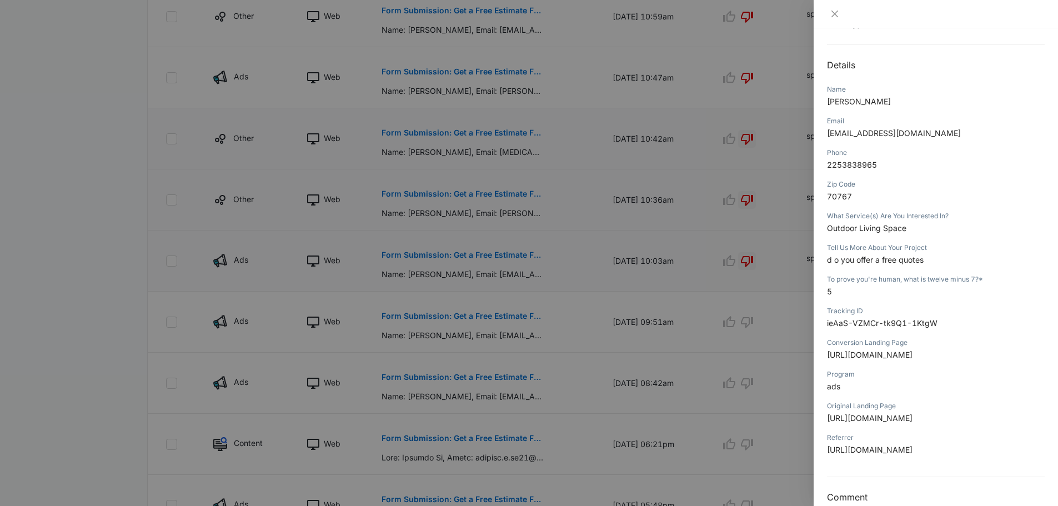
scroll to position [0, 0]
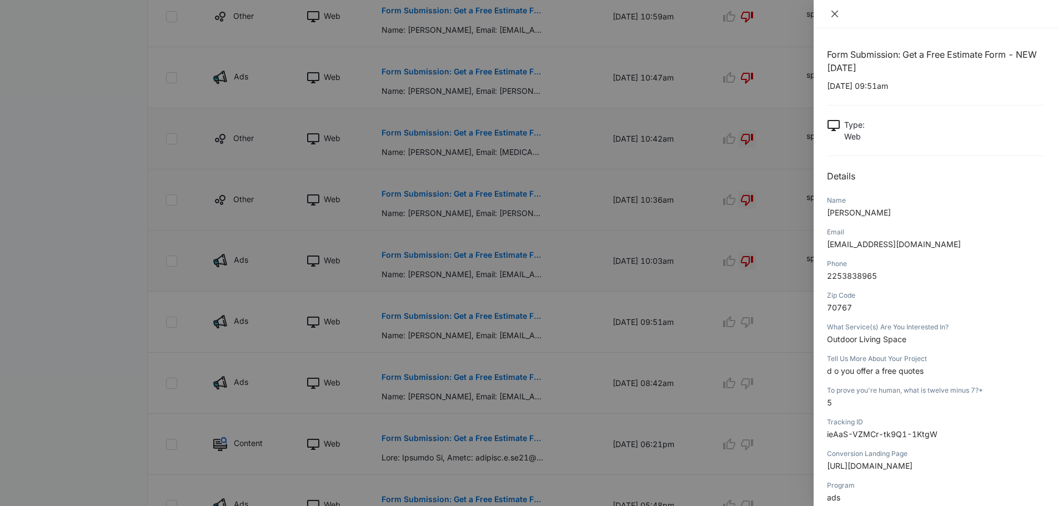
click at [837, 15] on icon "close" at bounding box center [834, 13] width 9 height 9
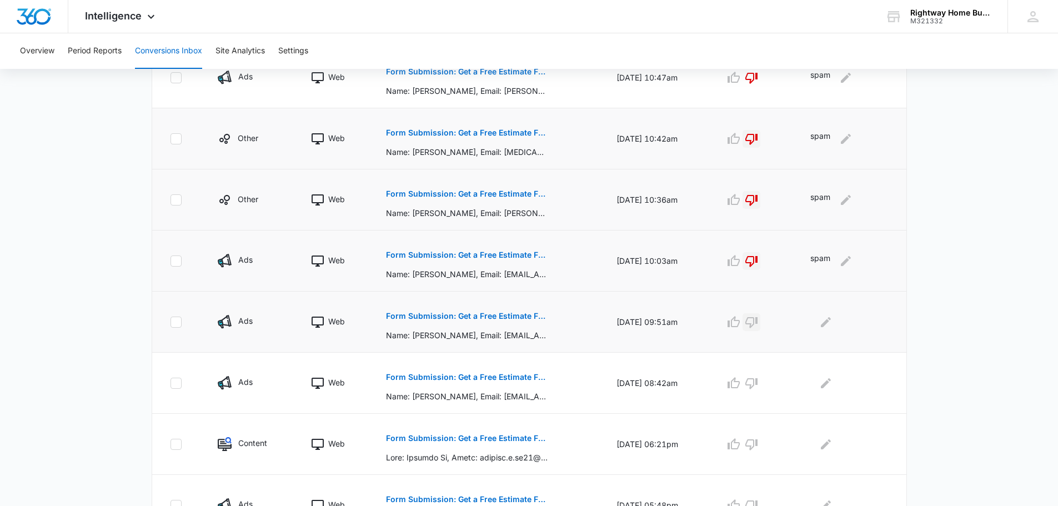
click at [758, 322] on icon "button" at bounding box center [751, 321] width 13 height 13
click at [832, 323] on icon "Edit Comments" at bounding box center [825, 321] width 13 height 13
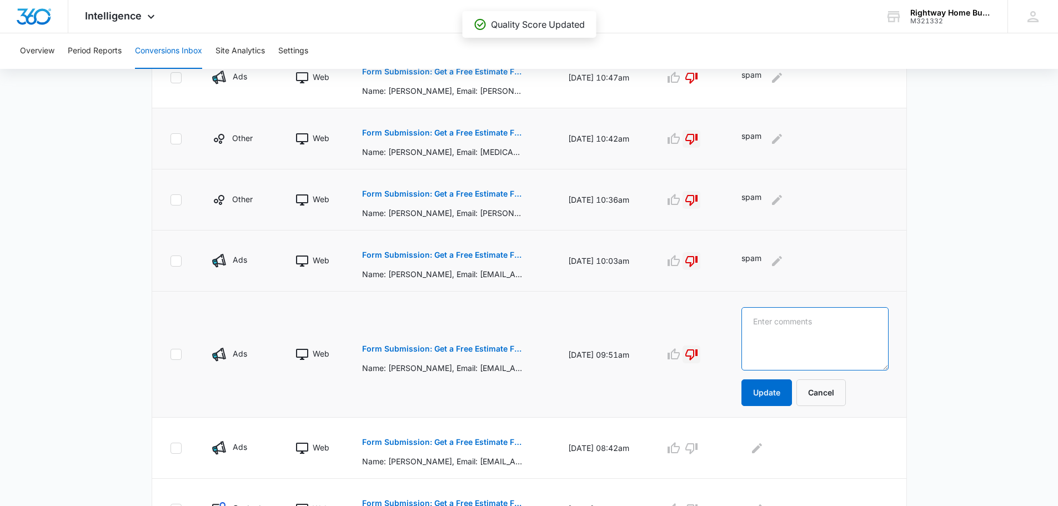
click at [836, 323] on textarea at bounding box center [814, 338] width 147 height 63
type textarea "spam"
click at [779, 395] on button "Update" at bounding box center [766, 392] width 51 height 27
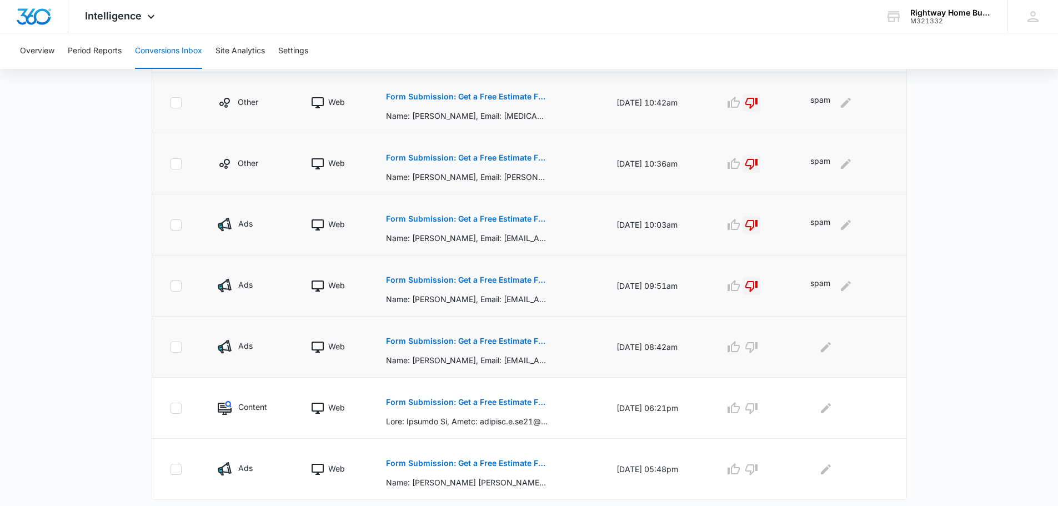
scroll to position [509, 0]
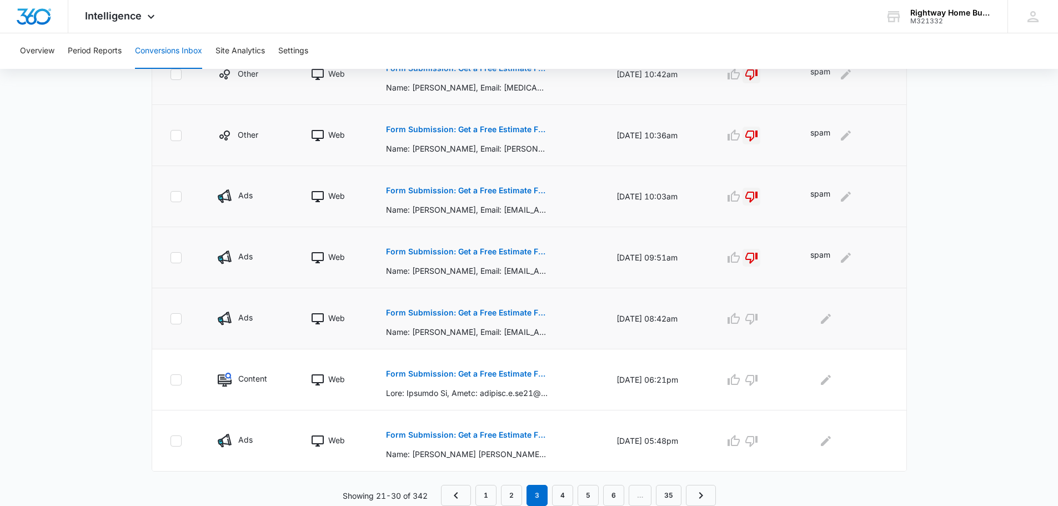
click at [504, 312] on p "Form Submission: Get a Free Estimate Form - NEW [DATE]" at bounding box center [467, 313] width 162 height 8
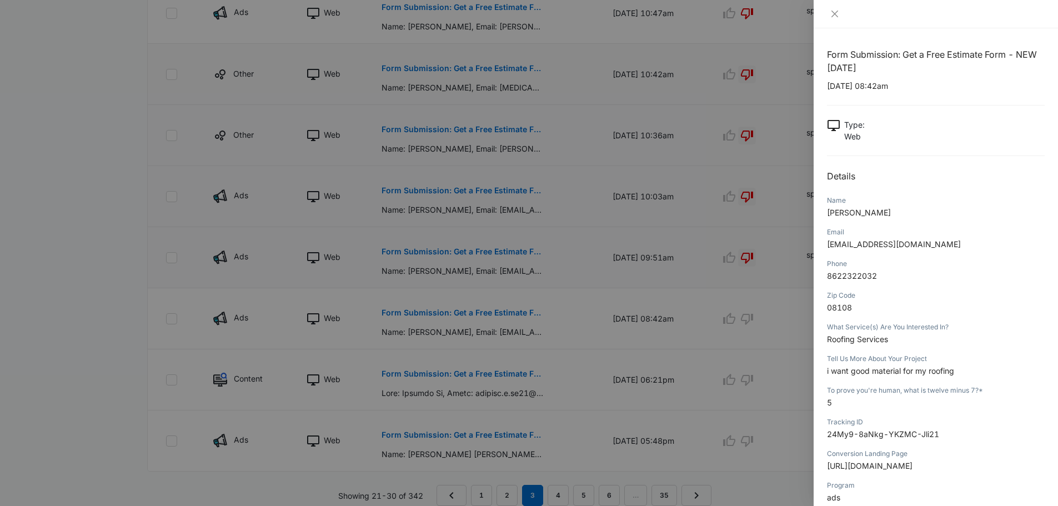
scroll to position [56, 0]
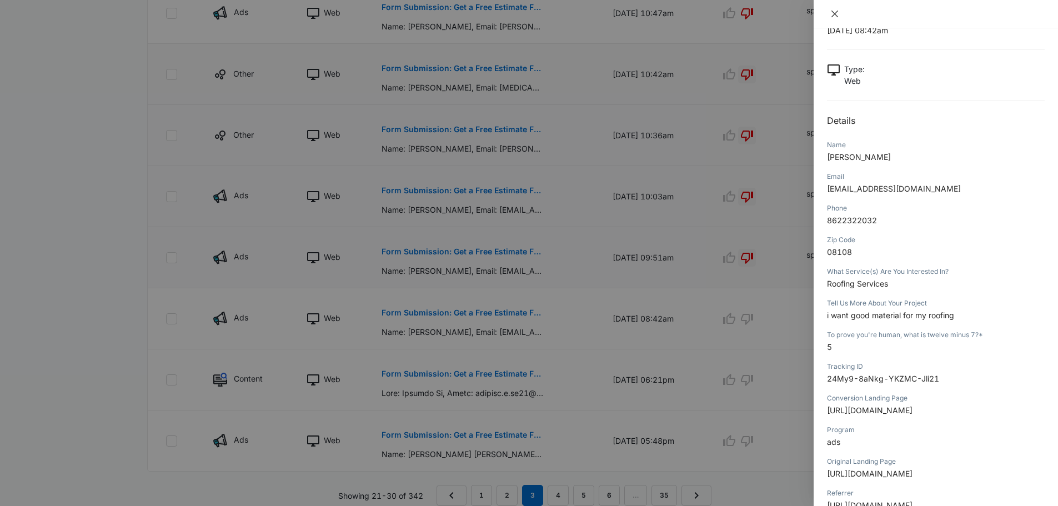
click at [834, 16] on icon "close" at bounding box center [834, 13] width 9 height 9
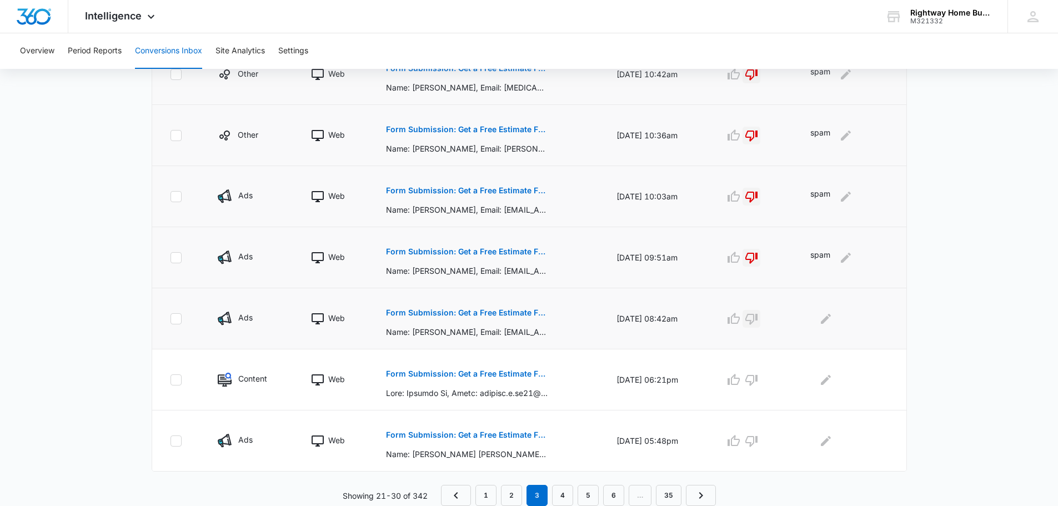
click at [757, 320] on icon "button" at bounding box center [751, 319] width 12 height 11
click at [828, 322] on icon "Edit Comments" at bounding box center [826, 318] width 10 height 10
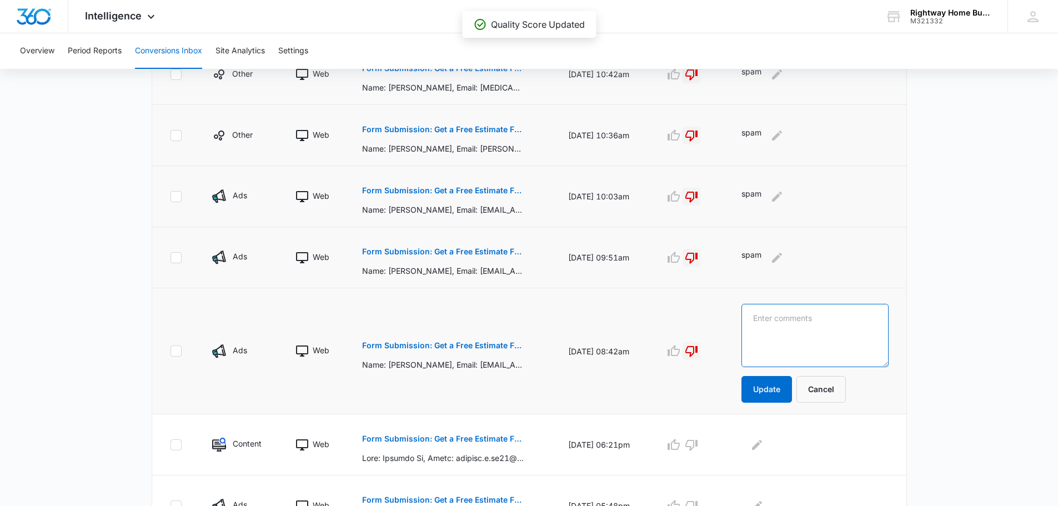
drag, startPoint x: 814, startPoint y: 325, endPoint x: 821, endPoint y: 310, distance: 15.9
click at [814, 324] on textarea at bounding box center [814, 335] width 147 height 63
type textarea "spam"
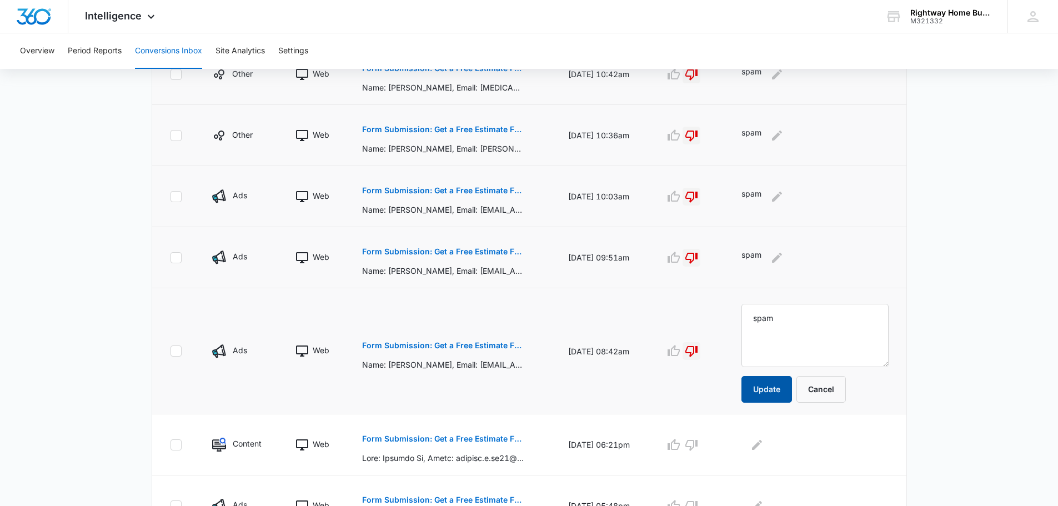
click at [792, 392] on button "Update" at bounding box center [766, 389] width 51 height 27
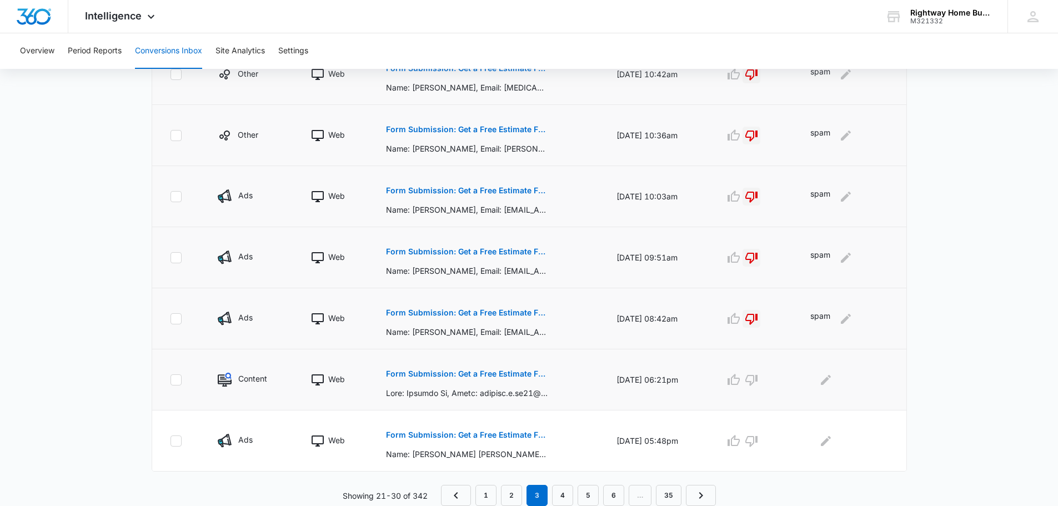
click at [519, 372] on p "Form Submission: Get a Free Estimate Form - NEW [DATE]" at bounding box center [467, 374] width 162 height 8
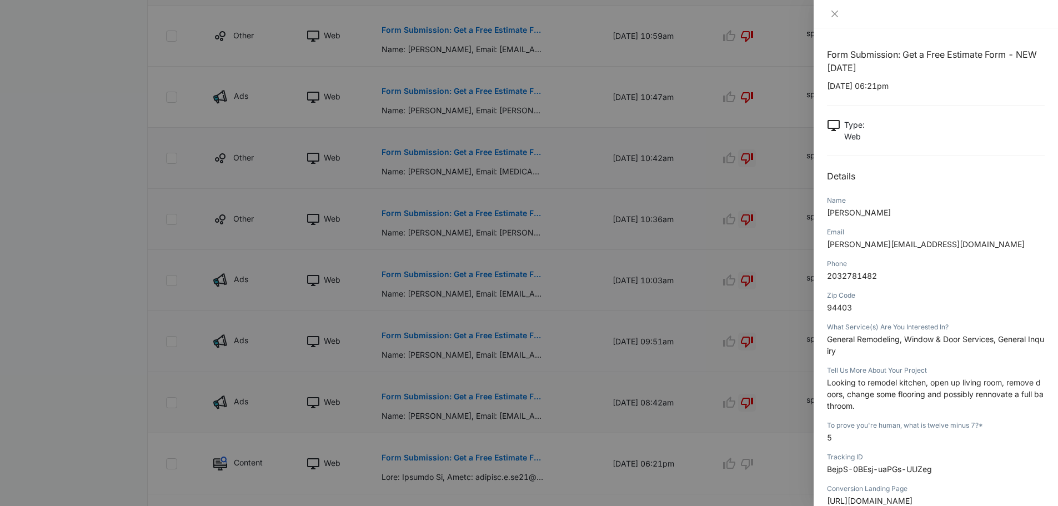
scroll to position [342, 0]
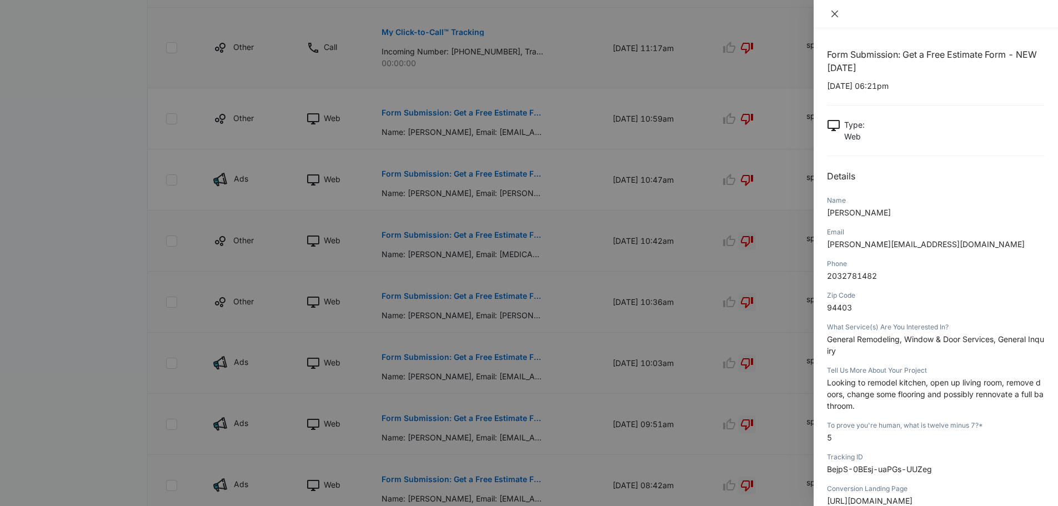
click at [834, 10] on icon "close" at bounding box center [834, 13] width 9 height 9
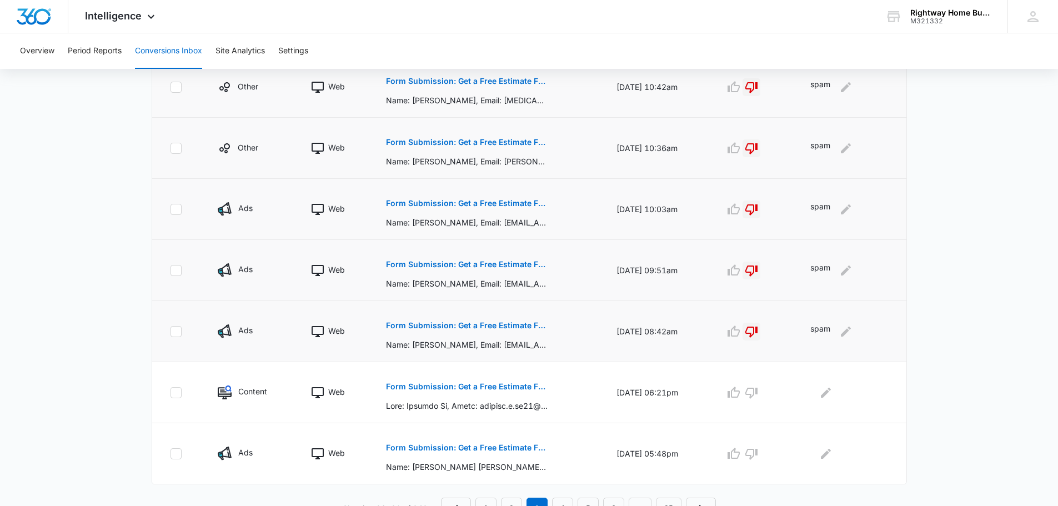
scroll to position [509, 0]
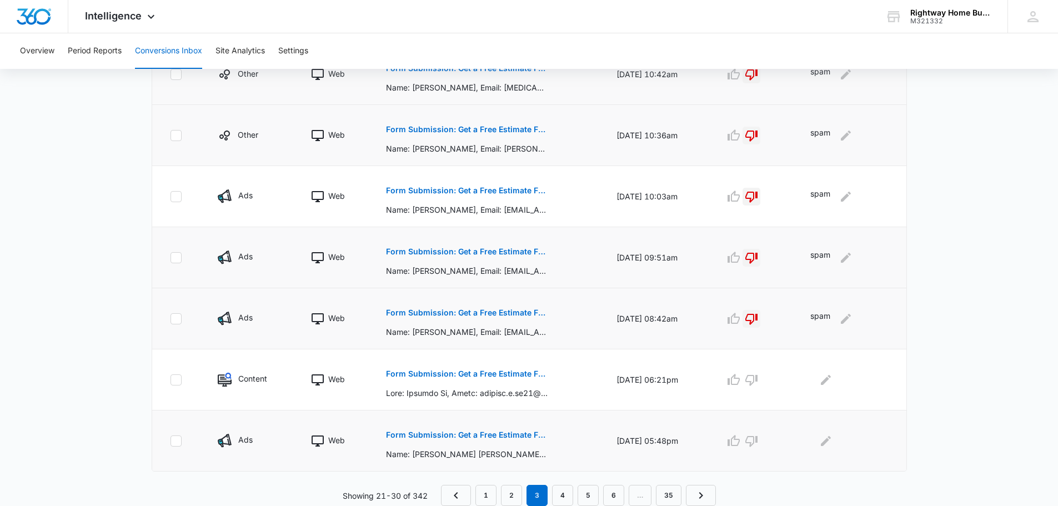
click at [519, 435] on p "Form Submission: Get a Free Estimate Form - NEW [DATE]" at bounding box center [467, 435] width 162 height 8
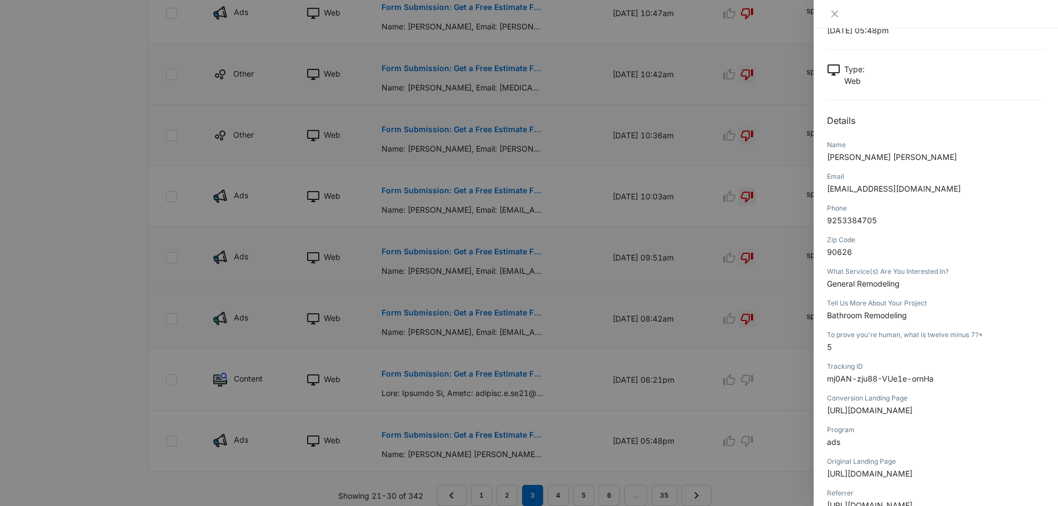
scroll to position [0, 0]
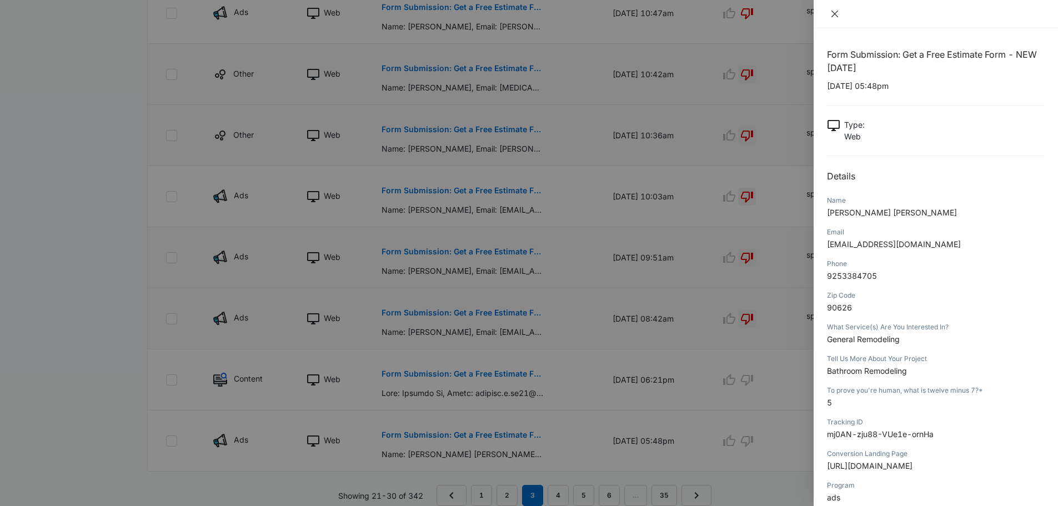
click at [836, 14] on icon "close" at bounding box center [834, 13] width 9 height 9
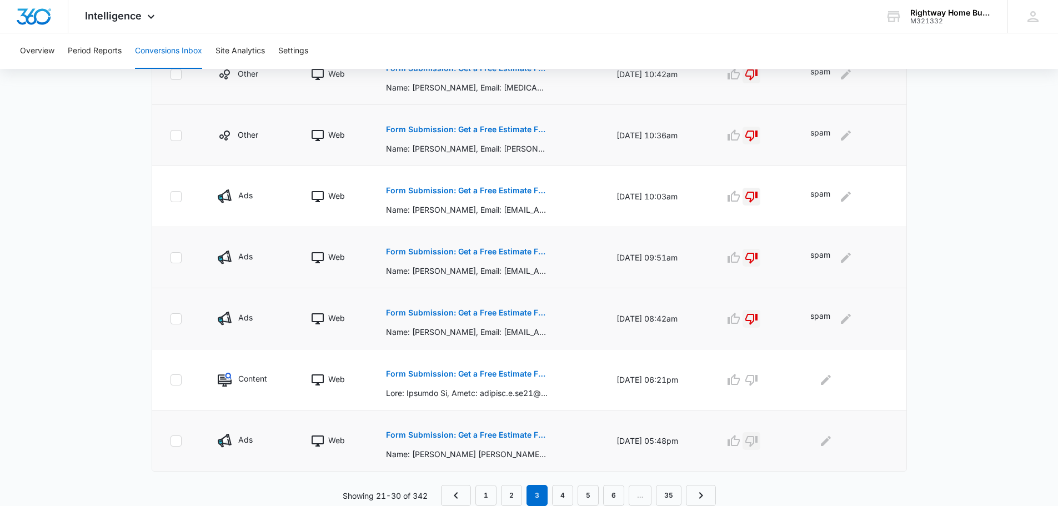
click at [756, 440] on icon "button" at bounding box center [751, 440] width 13 height 13
click at [829, 443] on icon "Edit Comments" at bounding box center [826, 440] width 10 height 10
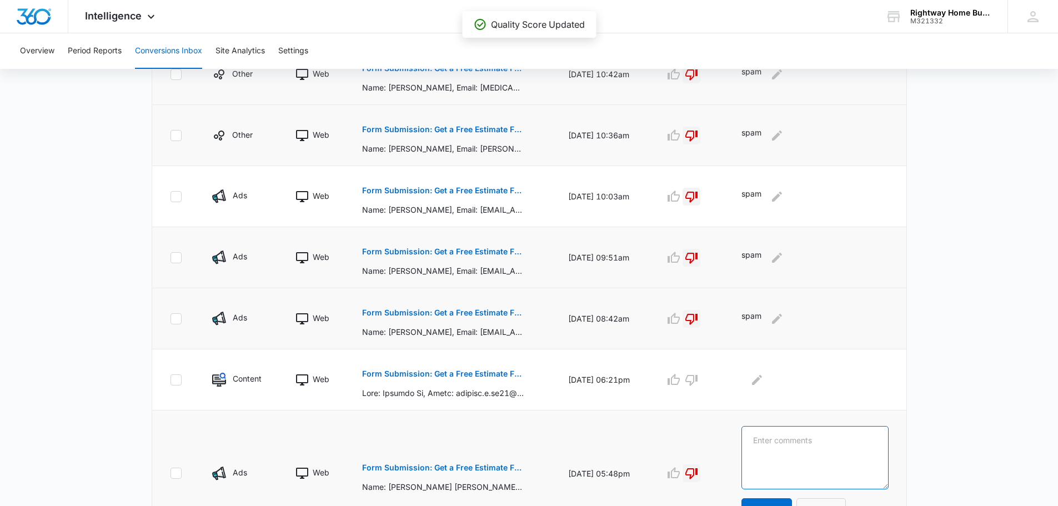
click at [829, 443] on textarea at bounding box center [814, 457] width 147 height 63
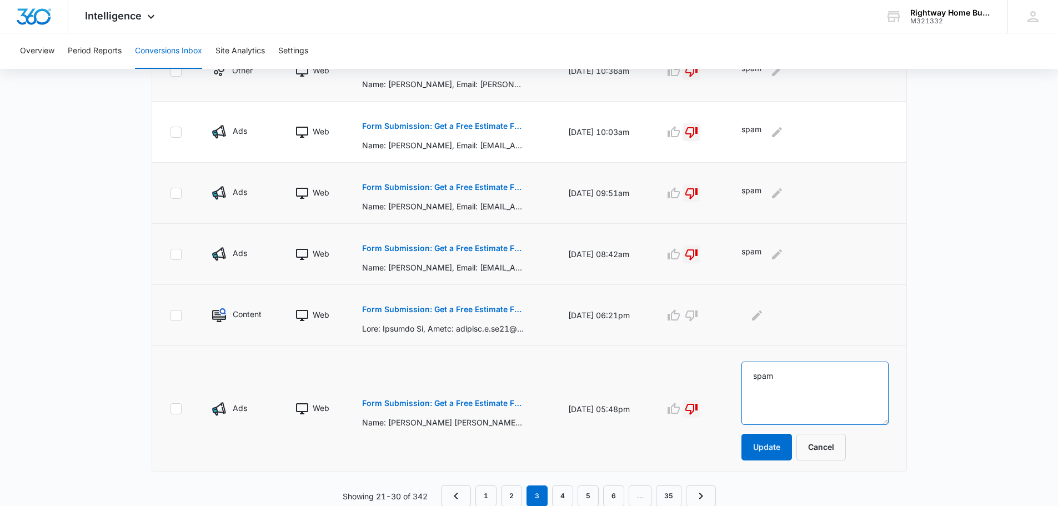
scroll to position [574, 0]
type textarea "spam"
click at [778, 446] on button "Update" at bounding box center [766, 446] width 51 height 27
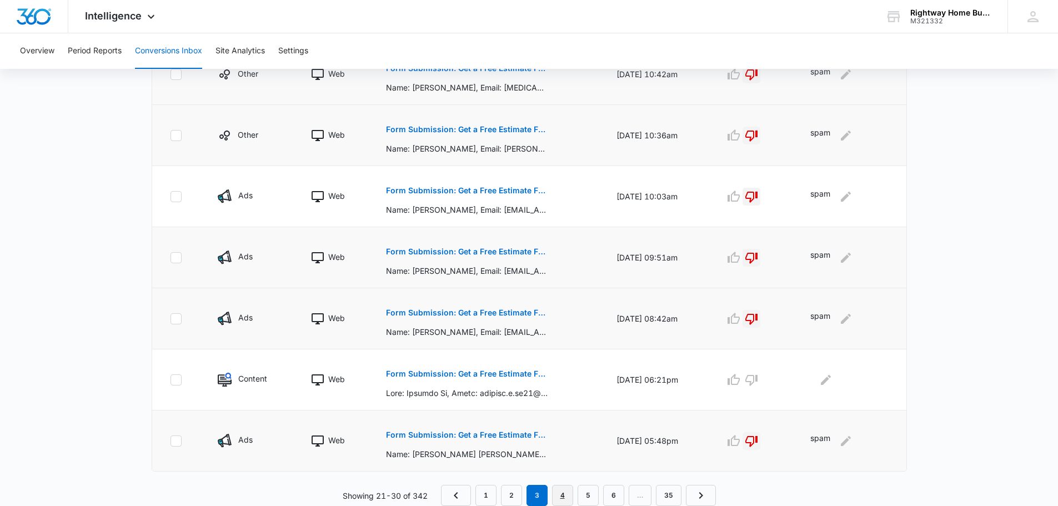
click at [563, 496] on link "4" at bounding box center [562, 495] width 21 height 21
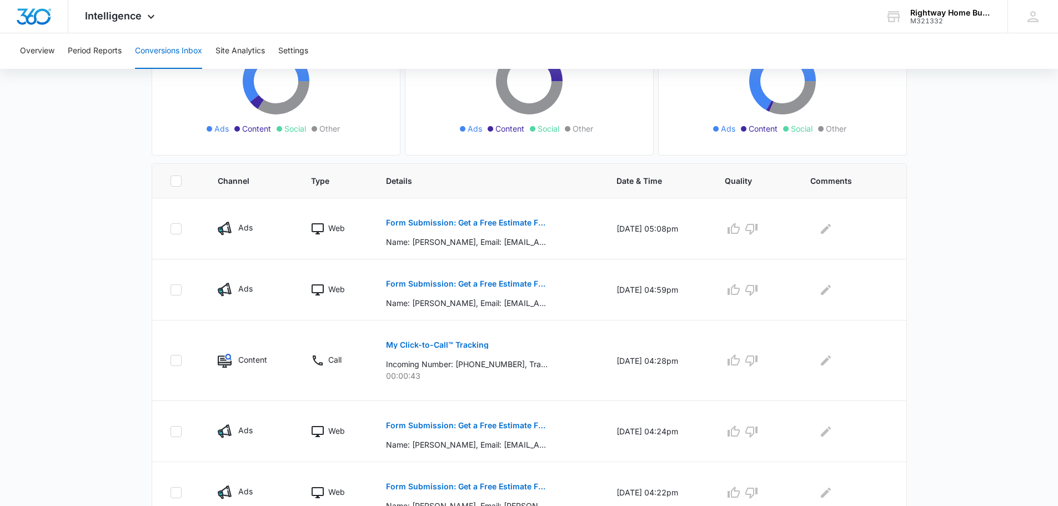
scroll to position [167, 0]
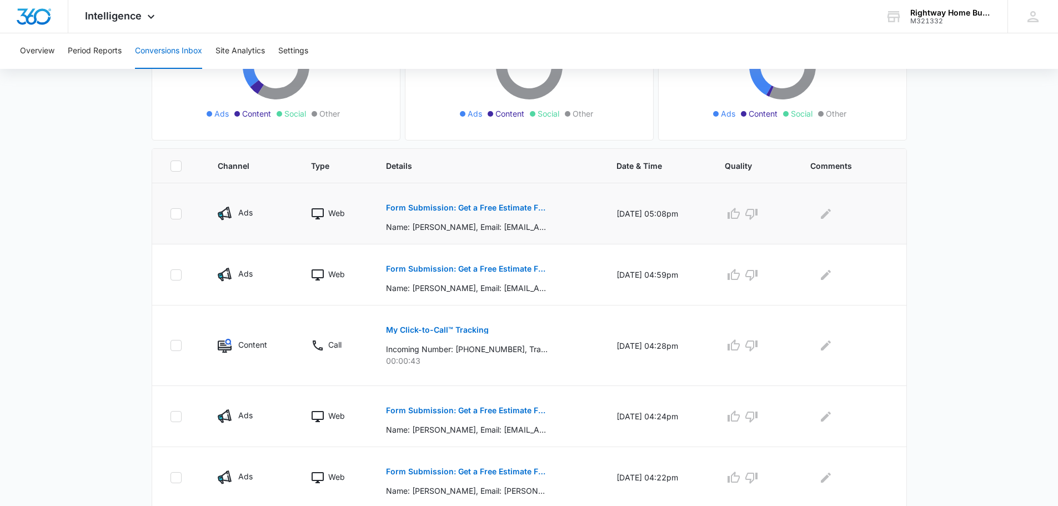
click at [516, 209] on p "Form Submission: Get a Free Estimate Form - NEW [DATE]" at bounding box center [467, 208] width 162 height 8
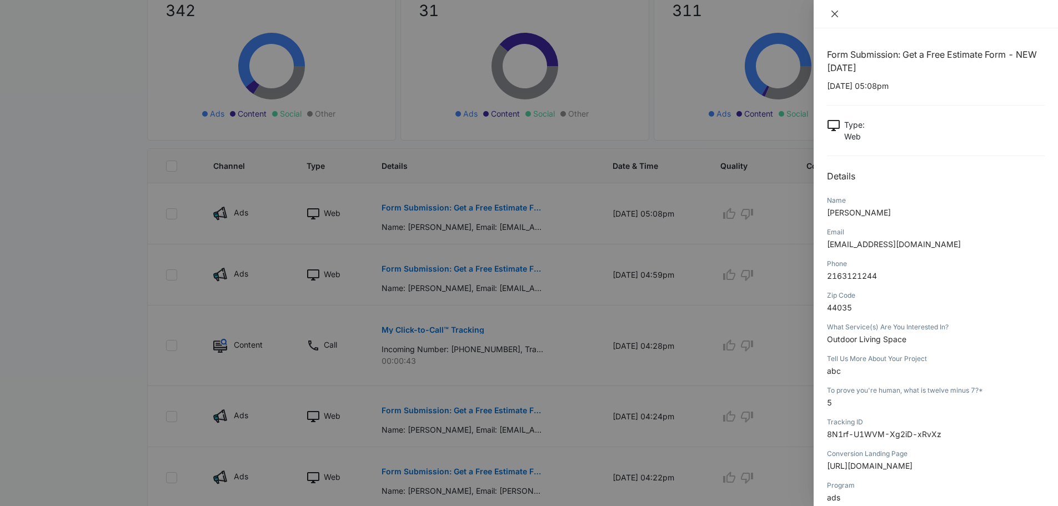
click at [834, 10] on icon "close" at bounding box center [834, 13] width 9 height 9
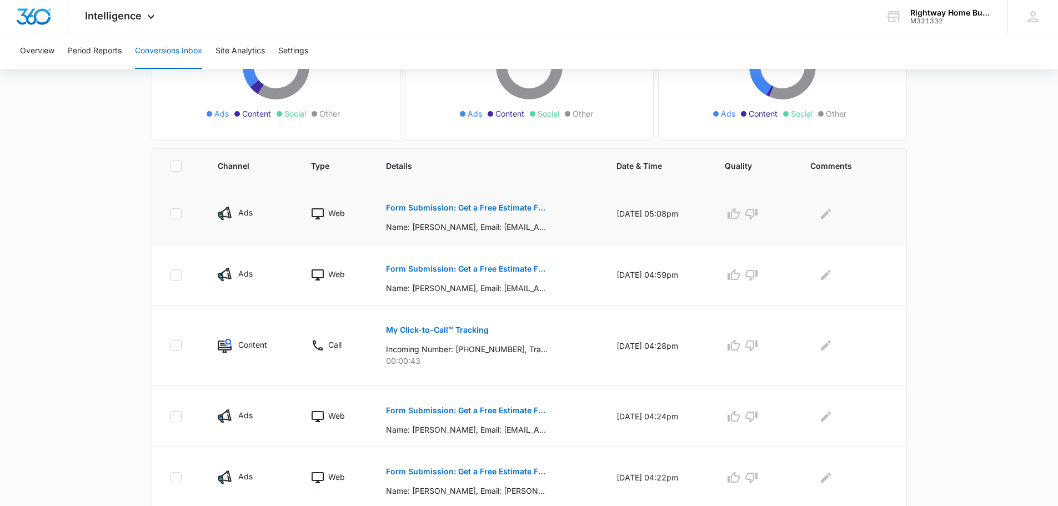
click at [467, 205] on p "Form Submission: Get a Free Estimate Form - NEW [DATE]" at bounding box center [467, 208] width 162 height 8
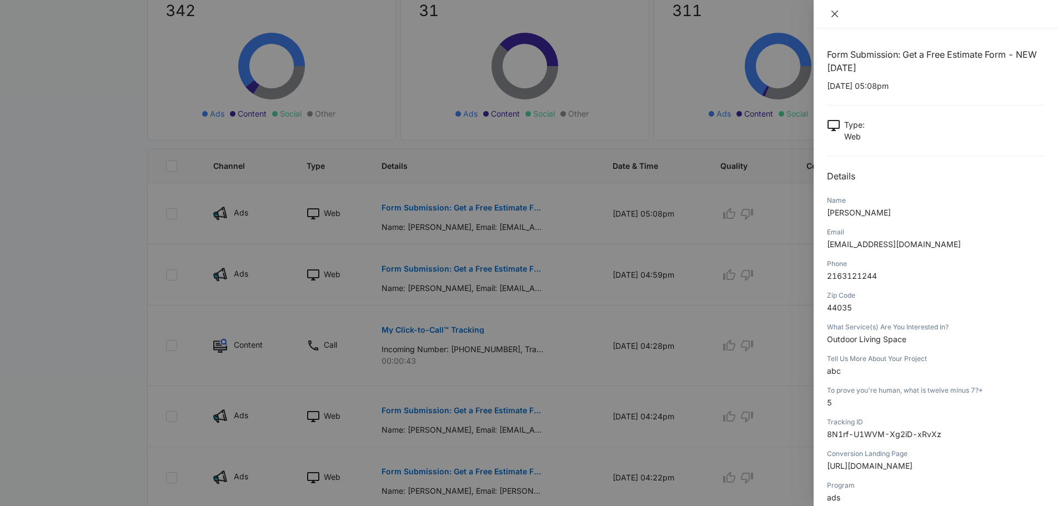
click at [831, 13] on icon "close" at bounding box center [834, 13] width 9 height 9
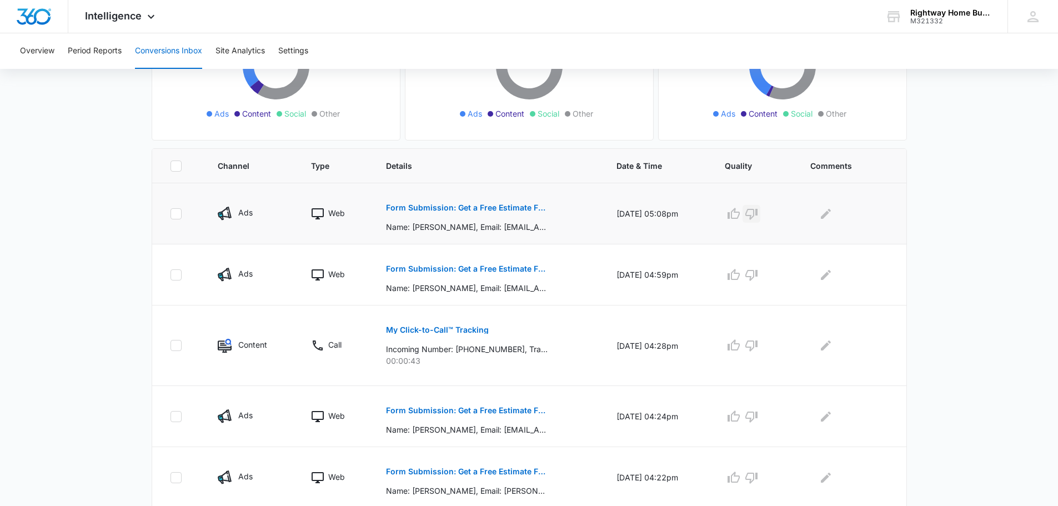
click at [758, 213] on icon "button" at bounding box center [751, 213] width 13 height 13
click at [829, 217] on icon "Edit Comments" at bounding box center [826, 213] width 10 height 10
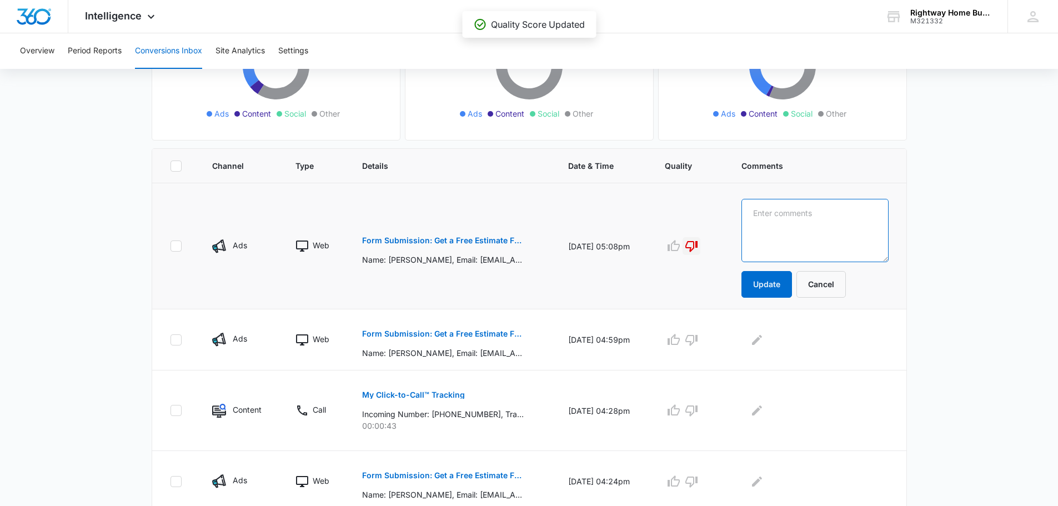
click at [827, 217] on textarea at bounding box center [814, 230] width 147 height 63
type textarea "spam"
click at [790, 280] on button "Update" at bounding box center [766, 284] width 51 height 27
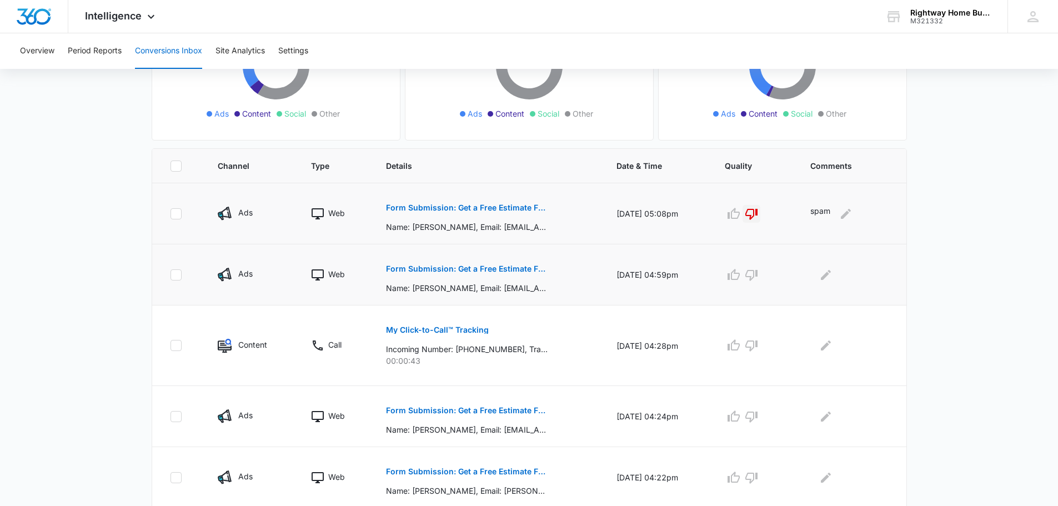
click at [474, 269] on p "Form Submission: Get a Free Estimate Form - NEW [DATE]" at bounding box center [467, 269] width 162 height 8
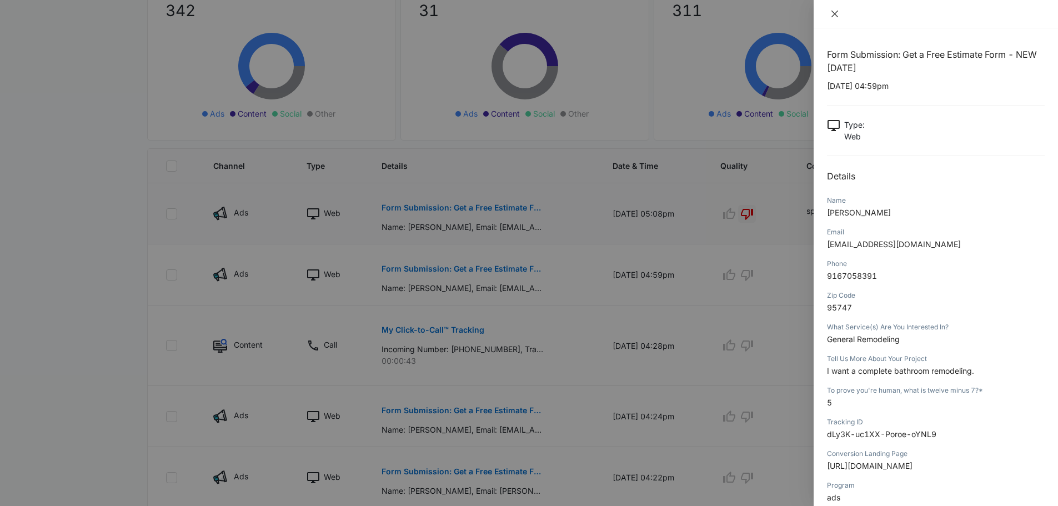
click at [836, 11] on icon "close" at bounding box center [834, 13] width 9 height 9
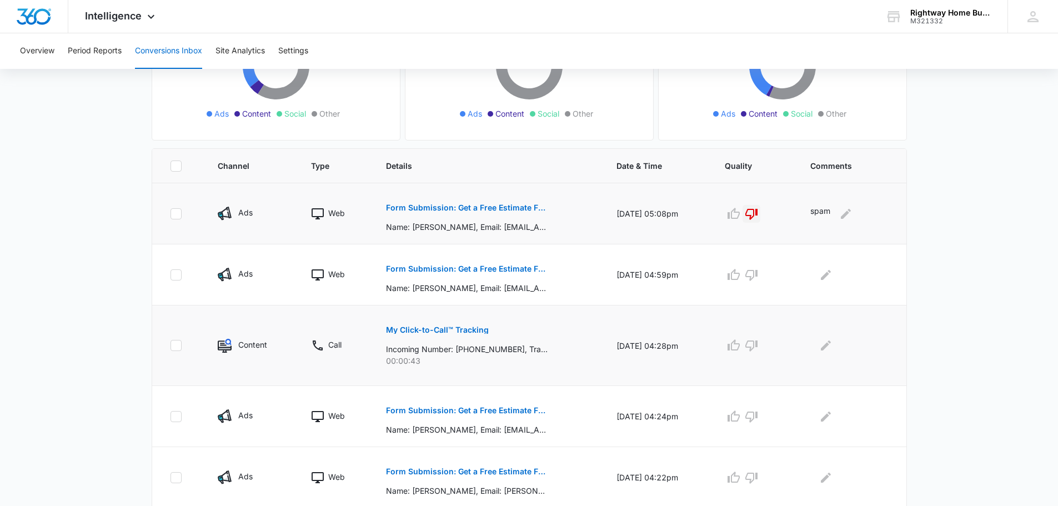
click at [459, 328] on p "My Click-to-Call™ Tracking" at bounding box center [437, 330] width 103 height 8
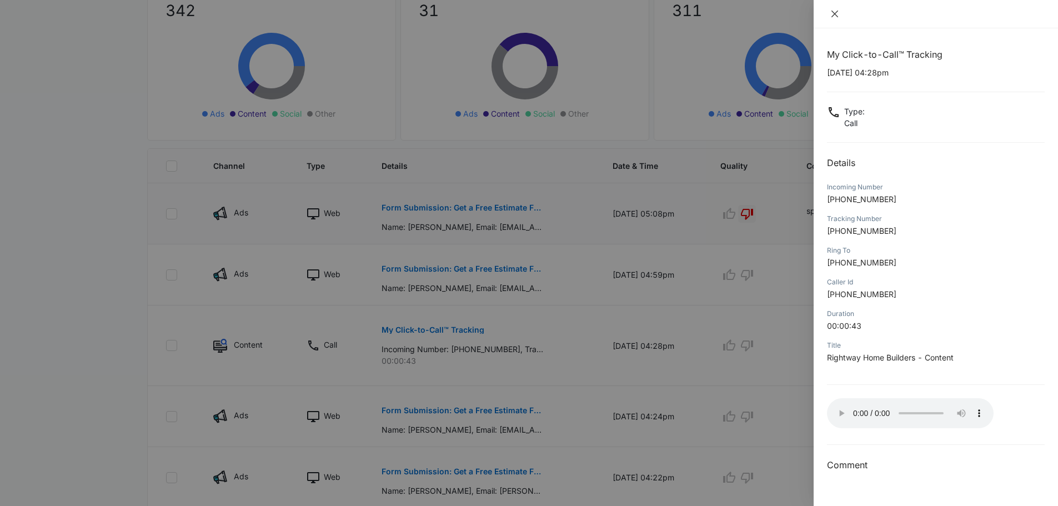
click at [834, 15] on icon "close" at bounding box center [834, 14] width 7 height 7
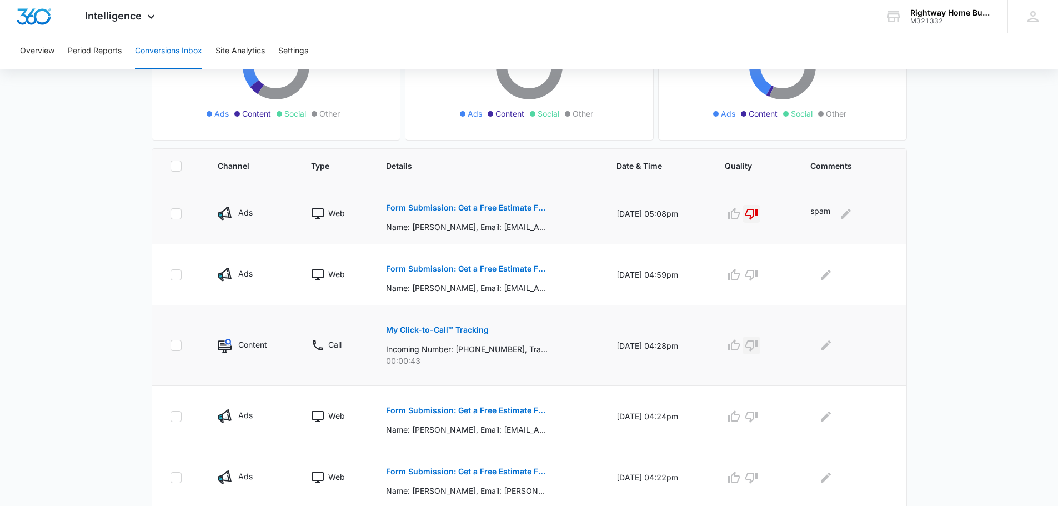
click at [757, 345] on icon "button" at bounding box center [751, 345] width 13 height 13
click at [832, 348] on icon "Edit Comments" at bounding box center [825, 345] width 13 height 13
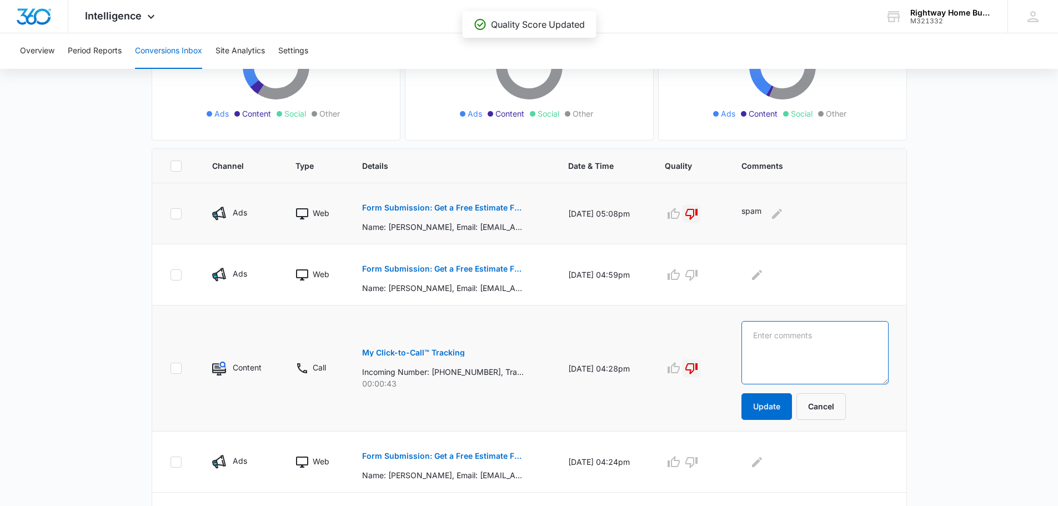
click at [832, 348] on textarea at bounding box center [814, 352] width 147 height 63
type textarea "spam"
click at [782, 410] on button "Update" at bounding box center [766, 406] width 51 height 27
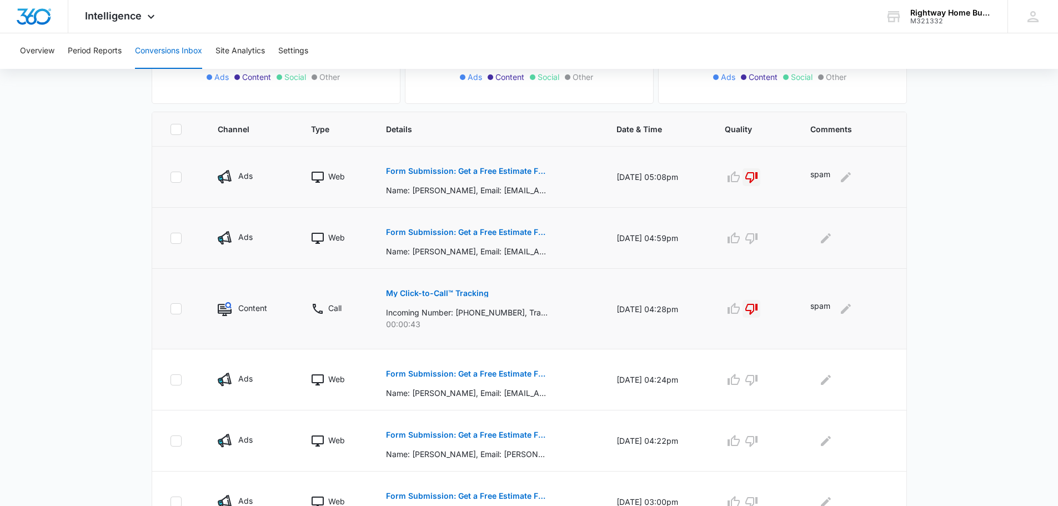
scroll to position [278, 0]
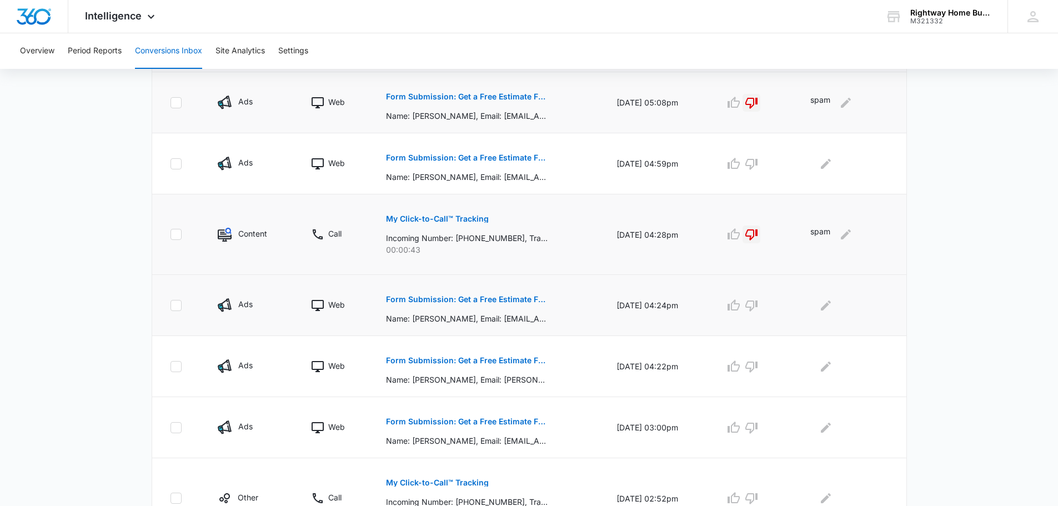
click at [499, 299] on p "Form Submission: Get a Free Estimate Form - NEW [DATE]" at bounding box center [467, 299] width 162 height 8
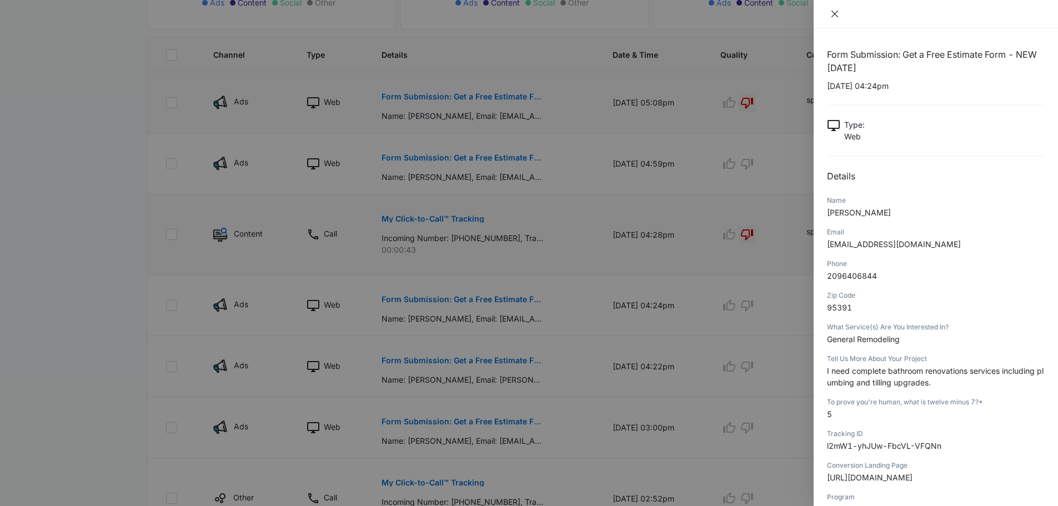
click at [835, 14] on icon "close" at bounding box center [834, 14] width 7 height 7
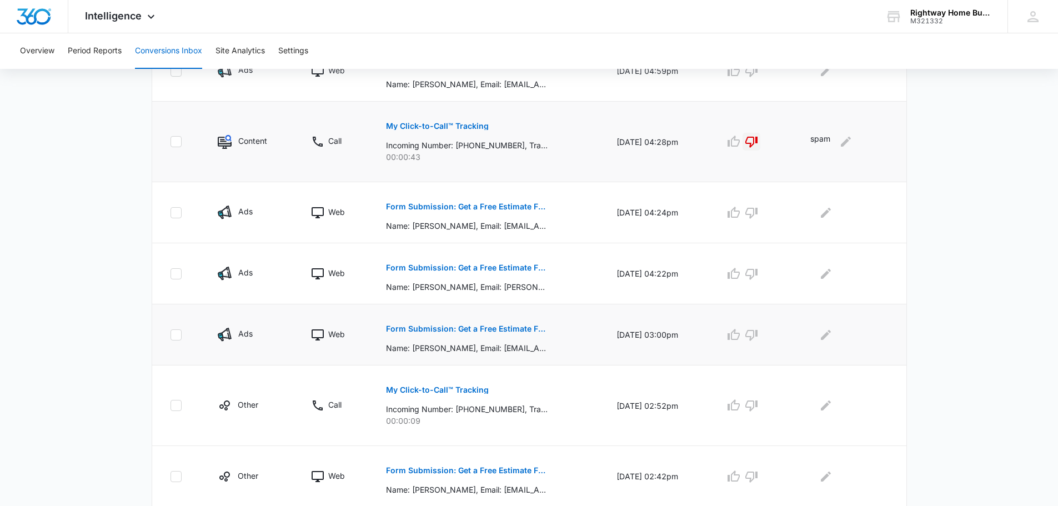
scroll to position [389, 0]
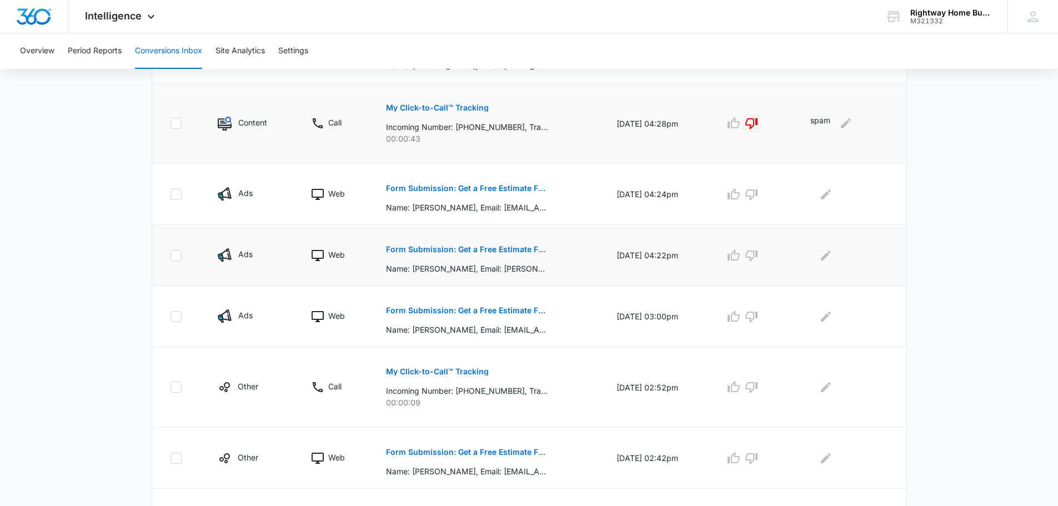
click at [520, 249] on p "Form Submission: Get a Free Estimate Form - NEW [DATE]" at bounding box center [467, 249] width 162 height 8
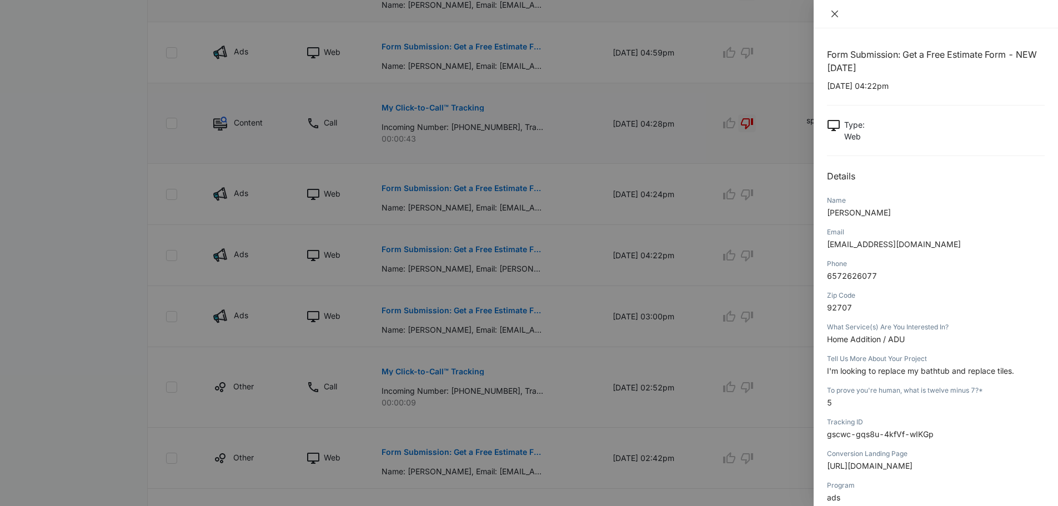
click at [827, 16] on button "Close" at bounding box center [835, 14] width 16 height 10
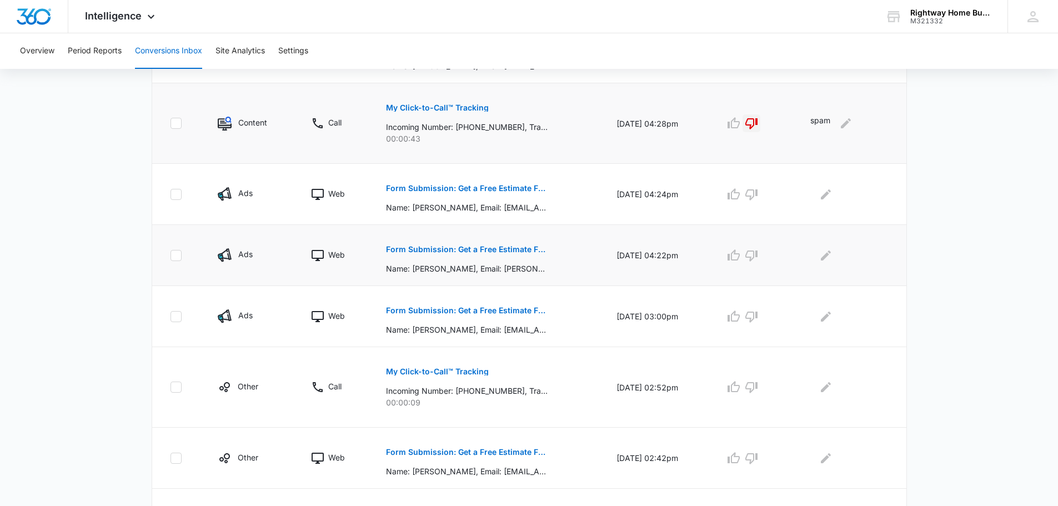
click at [514, 248] on p "Form Submission: Get a Free Estimate Form - NEW [DATE]" at bounding box center [467, 249] width 162 height 8
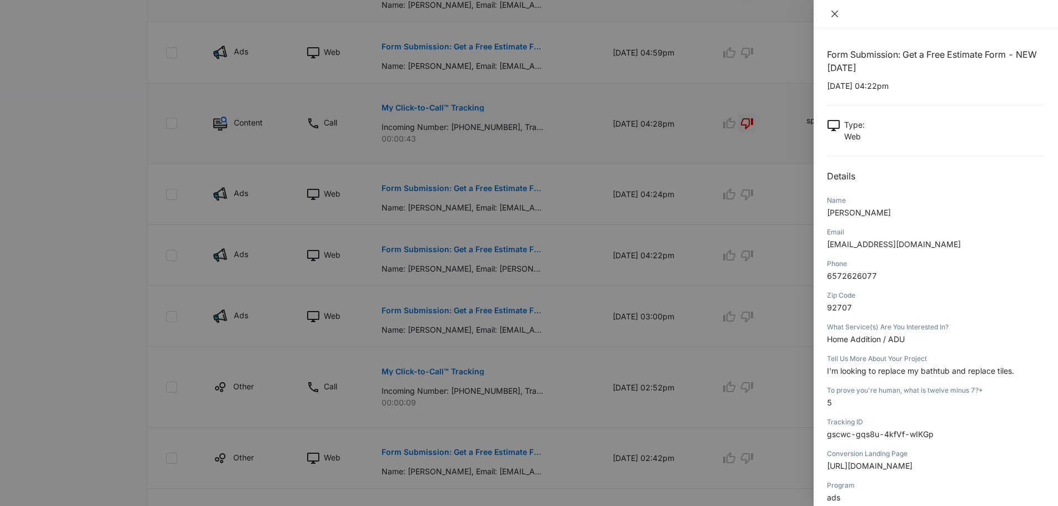
click at [834, 12] on icon "close" at bounding box center [834, 13] width 9 height 9
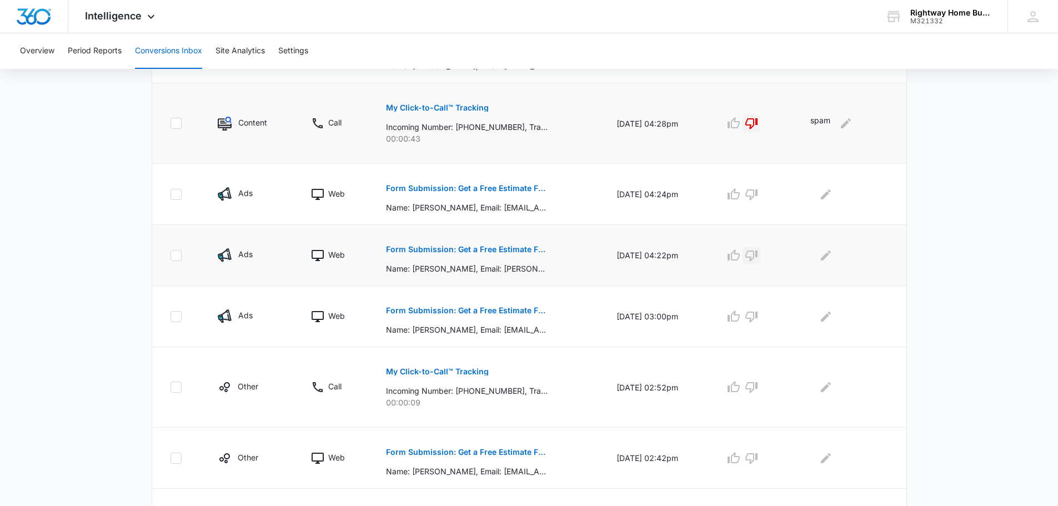
click at [756, 254] on icon "button" at bounding box center [751, 255] width 13 height 13
click at [832, 260] on icon "Edit Comments" at bounding box center [825, 255] width 13 height 13
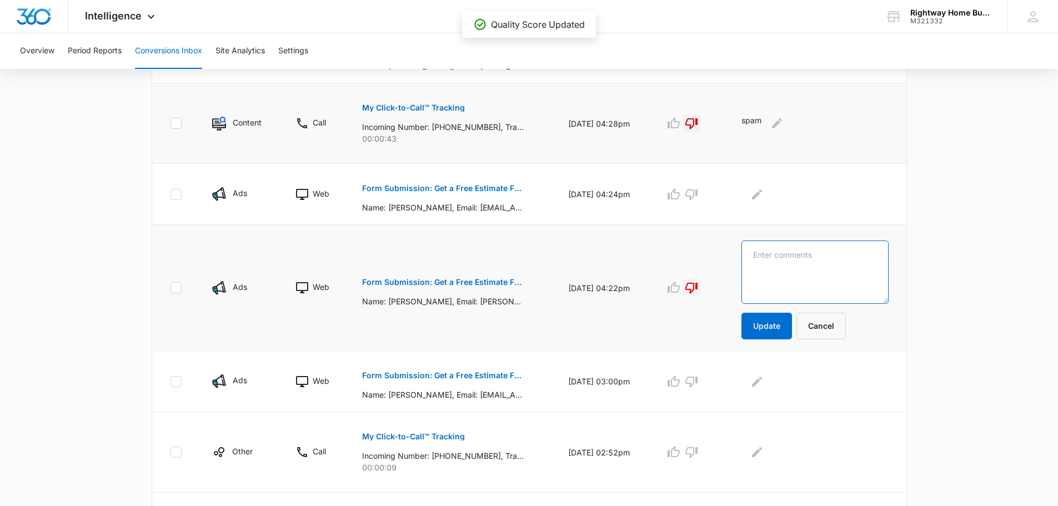
click at [832, 260] on textarea at bounding box center [814, 271] width 147 height 63
type textarea "spam"
click at [791, 325] on button "Update" at bounding box center [766, 326] width 51 height 27
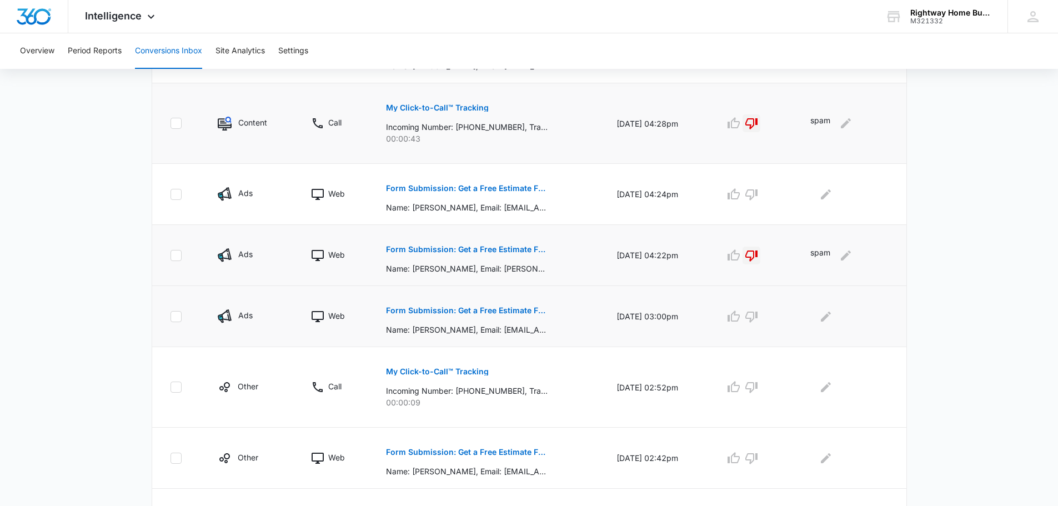
click at [465, 310] on p "Form Submission: Get a Free Estimate Form - NEW [DATE]" at bounding box center [467, 311] width 162 height 8
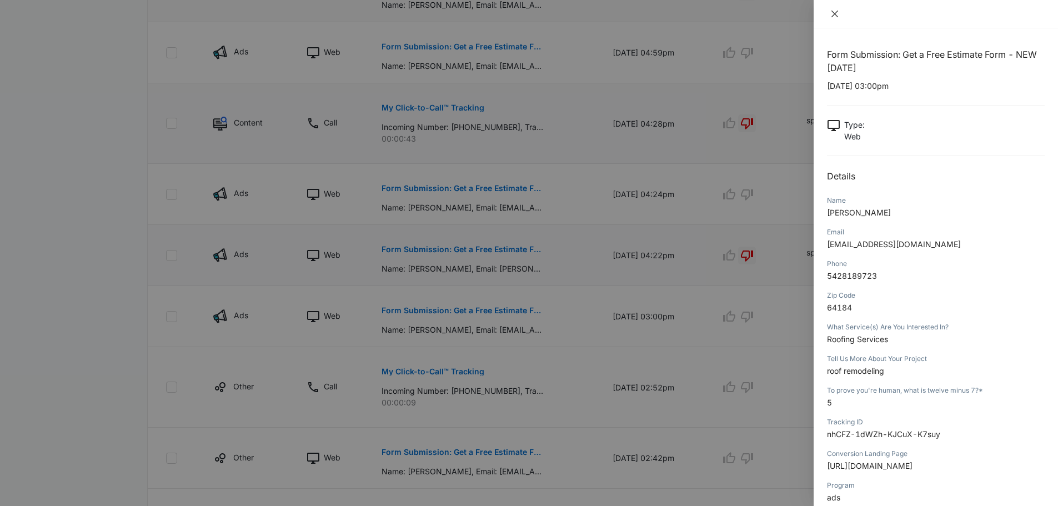
click at [833, 13] on icon "close" at bounding box center [834, 14] width 7 height 7
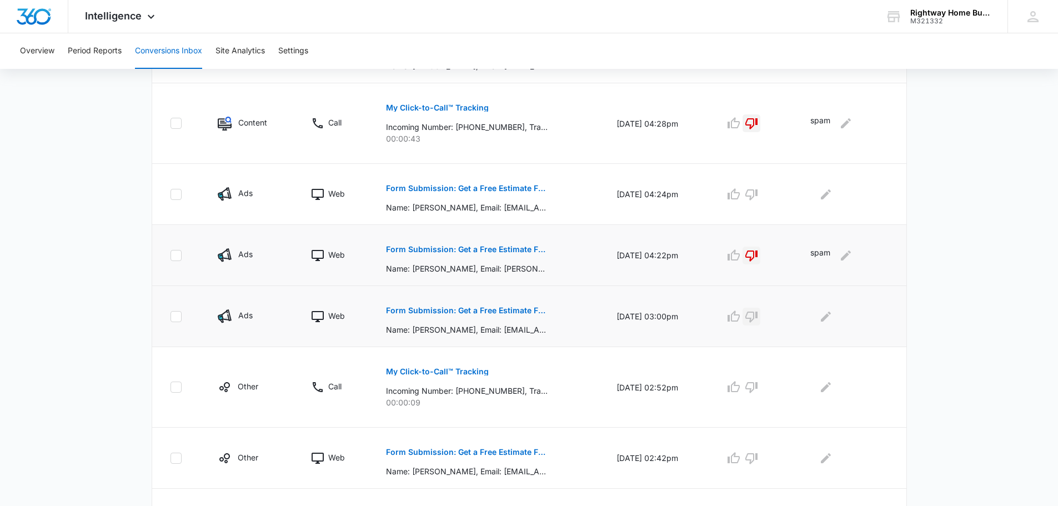
click at [756, 316] on icon "button" at bounding box center [751, 316] width 13 height 13
click at [832, 320] on icon "Edit Comments" at bounding box center [825, 316] width 13 height 13
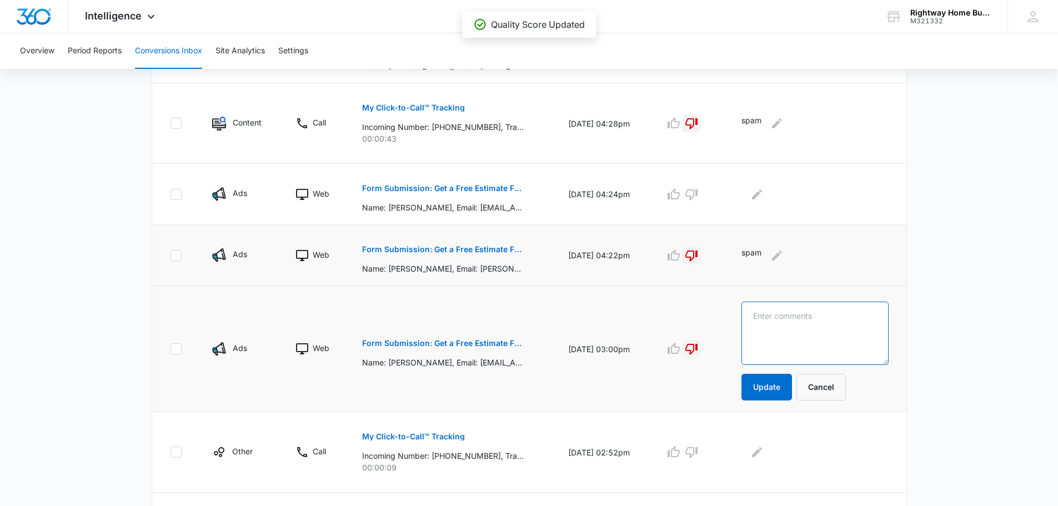
click at [834, 320] on textarea at bounding box center [814, 333] width 147 height 63
type textarea "spam"
click at [773, 382] on button "Update" at bounding box center [766, 387] width 51 height 27
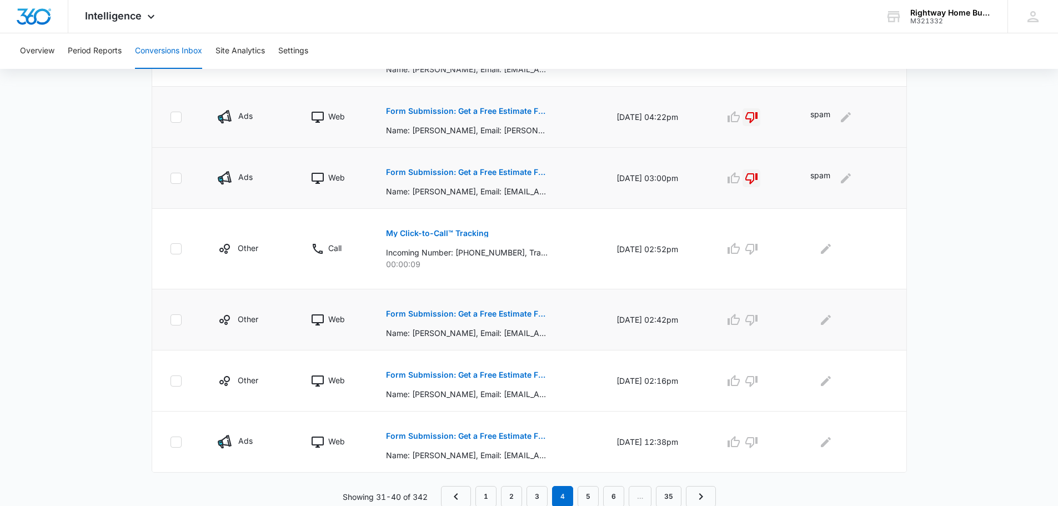
scroll to position [528, 0]
click at [434, 232] on p "My Click-to-Call™ Tracking" at bounding box center [437, 232] width 103 height 8
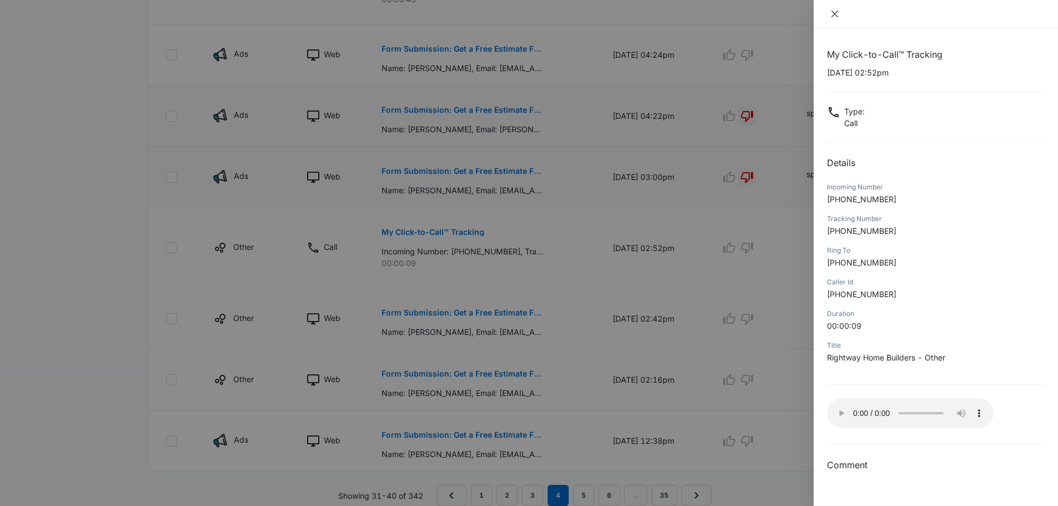
click at [832, 14] on icon "close" at bounding box center [834, 13] width 9 height 9
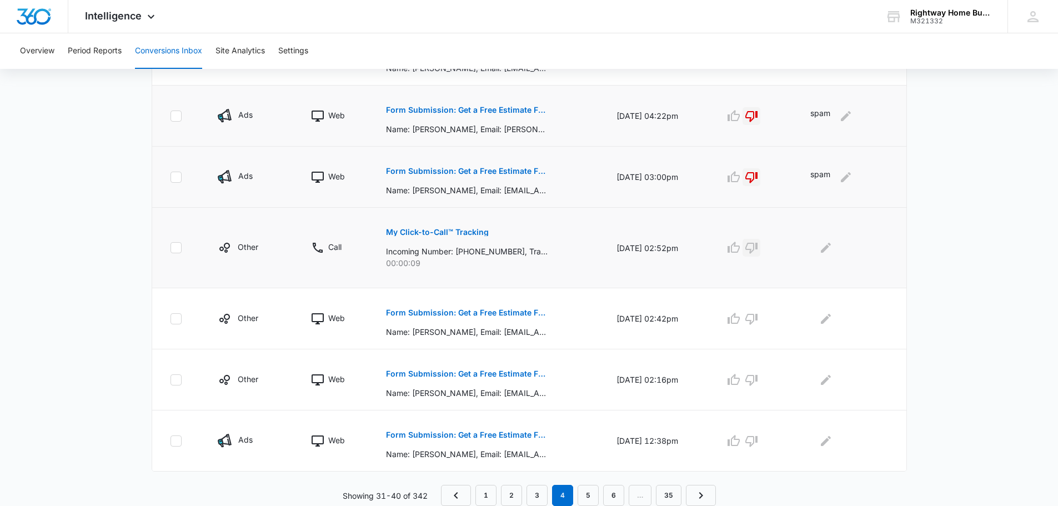
click at [755, 249] on icon "button" at bounding box center [751, 247] width 13 height 13
click at [831, 248] on icon "Edit Comments" at bounding box center [826, 248] width 10 height 10
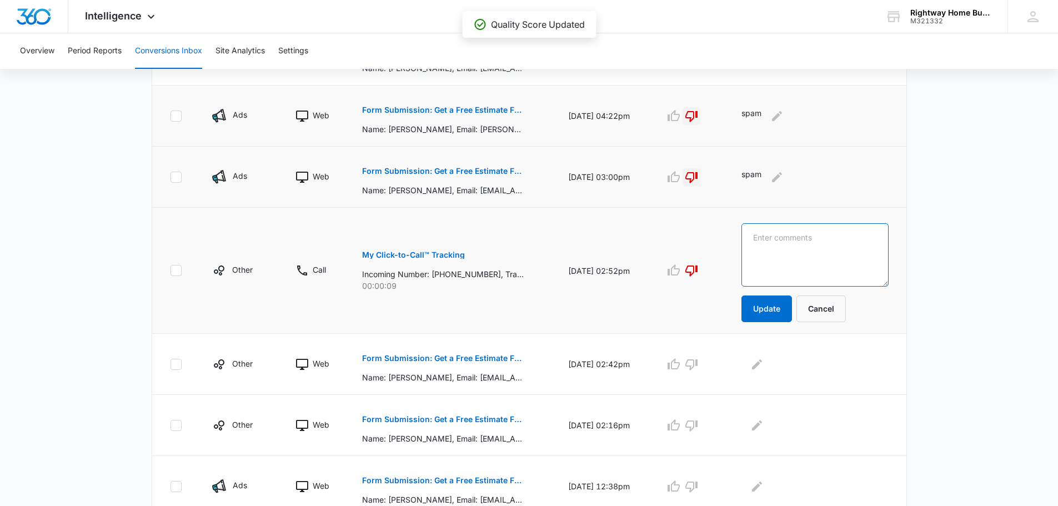
click at [832, 250] on textarea at bounding box center [814, 254] width 147 height 63
type textarea "spam"
click at [777, 309] on button "Update" at bounding box center [766, 308] width 51 height 27
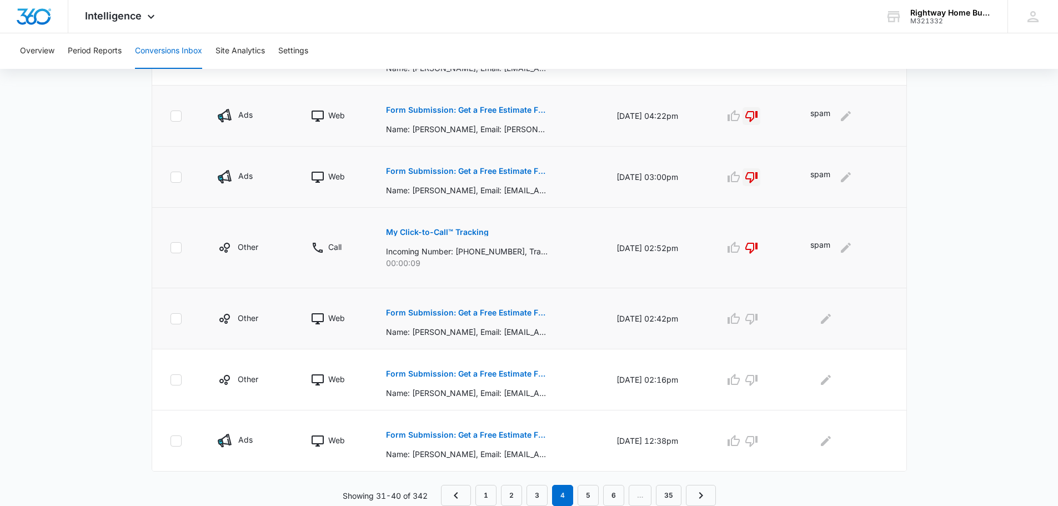
click at [481, 309] on p "Form Submission: Get a Free Estimate Form - NEW [DATE]" at bounding box center [467, 313] width 162 height 8
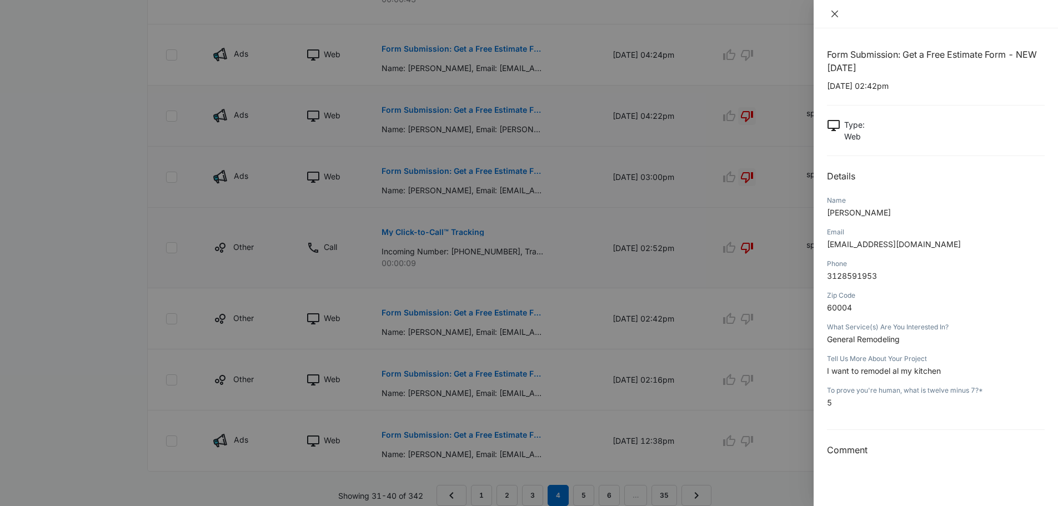
click at [831, 14] on icon "close" at bounding box center [834, 13] width 9 height 9
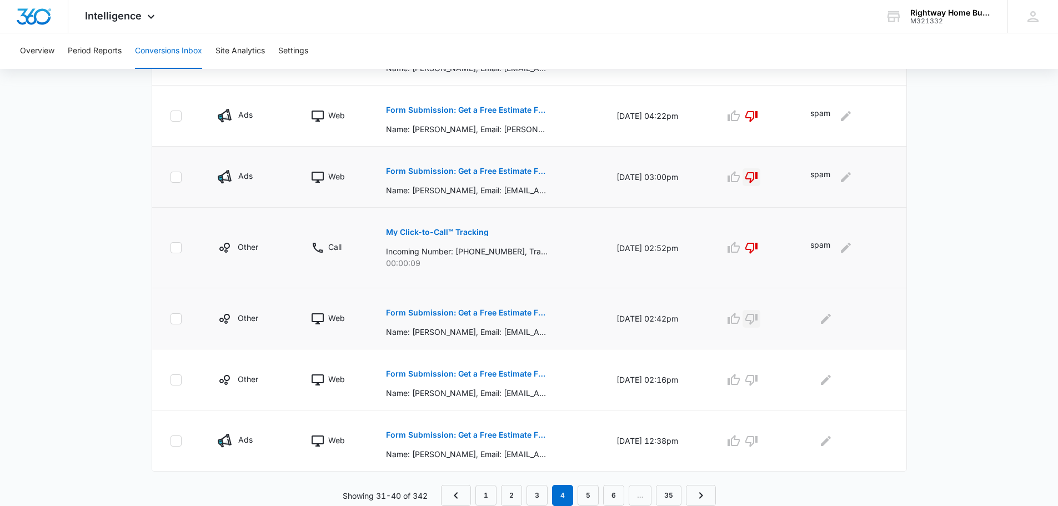
click at [758, 320] on icon "button" at bounding box center [751, 318] width 13 height 13
click at [826, 319] on icon "Edit Comments" at bounding box center [825, 318] width 13 height 13
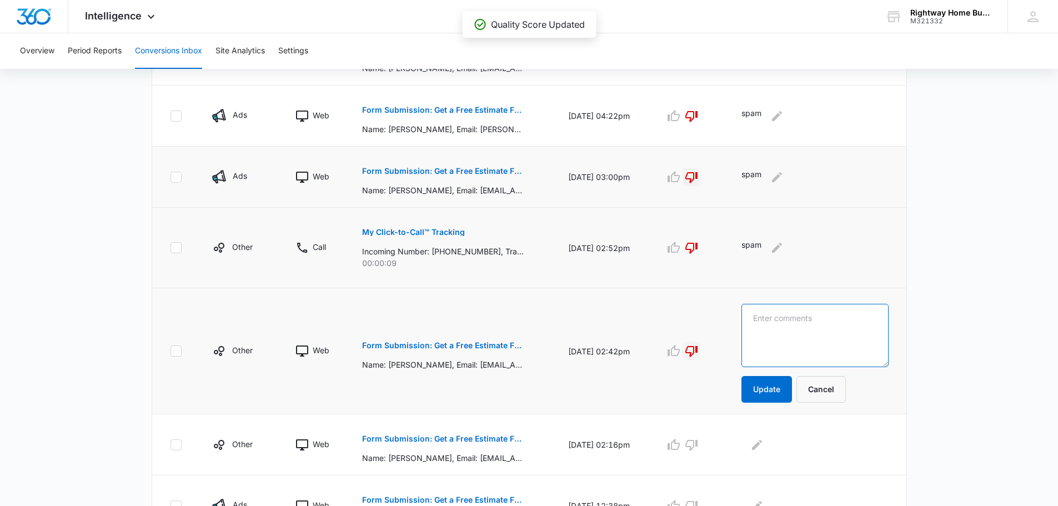
click at [827, 318] on textarea at bounding box center [814, 335] width 147 height 63
type textarea "spam"
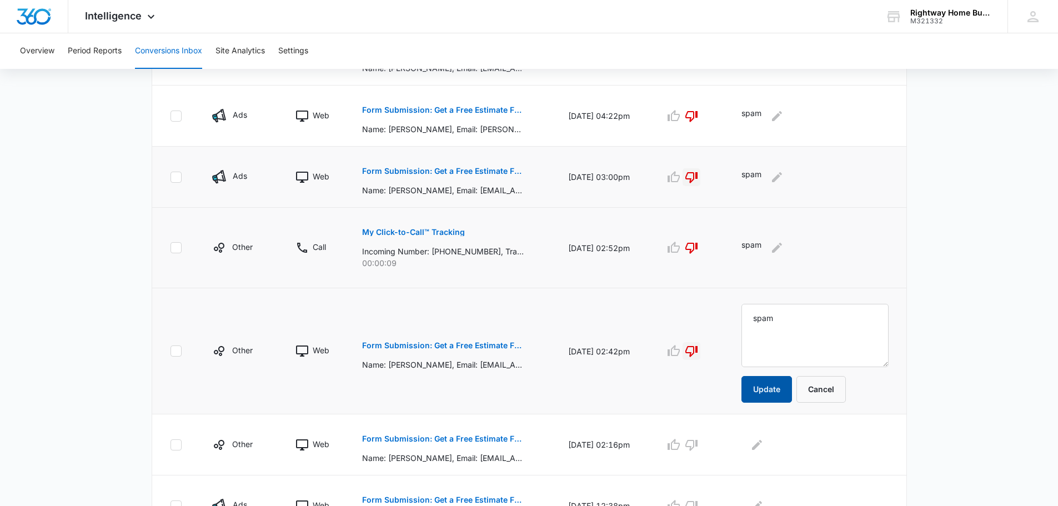
click at [788, 393] on button "Update" at bounding box center [766, 389] width 51 height 27
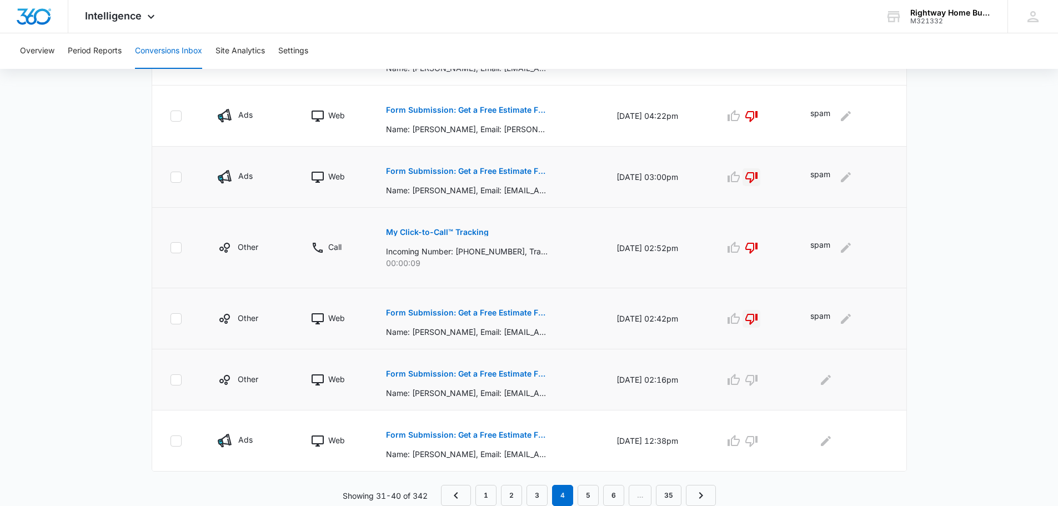
click at [453, 373] on p "Form Submission: Get a Free Estimate Form - NEW [DATE]" at bounding box center [467, 374] width 162 height 8
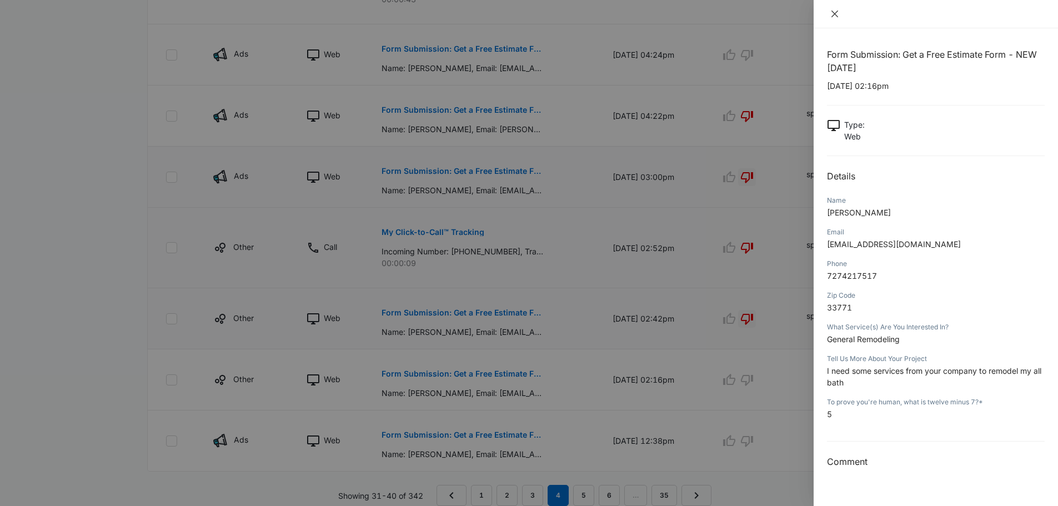
click at [837, 14] on icon "close" at bounding box center [834, 13] width 9 height 9
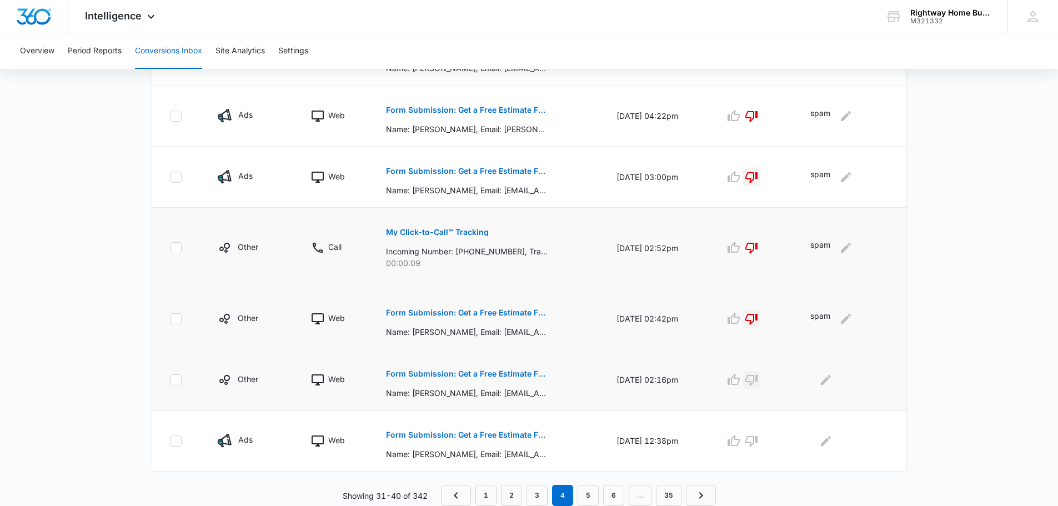
click at [757, 381] on icon "button" at bounding box center [751, 380] width 12 height 11
click at [830, 383] on icon "Edit Comments" at bounding box center [825, 379] width 13 height 13
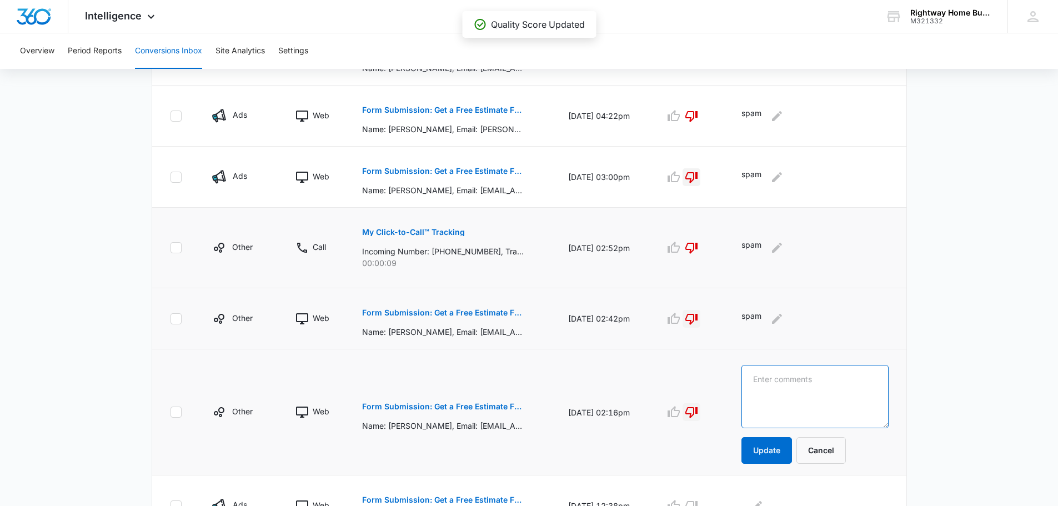
click at [830, 383] on textarea at bounding box center [814, 396] width 147 height 63
type textarea "spam"
click at [770, 451] on button "Update" at bounding box center [766, 450] width 51 height 27
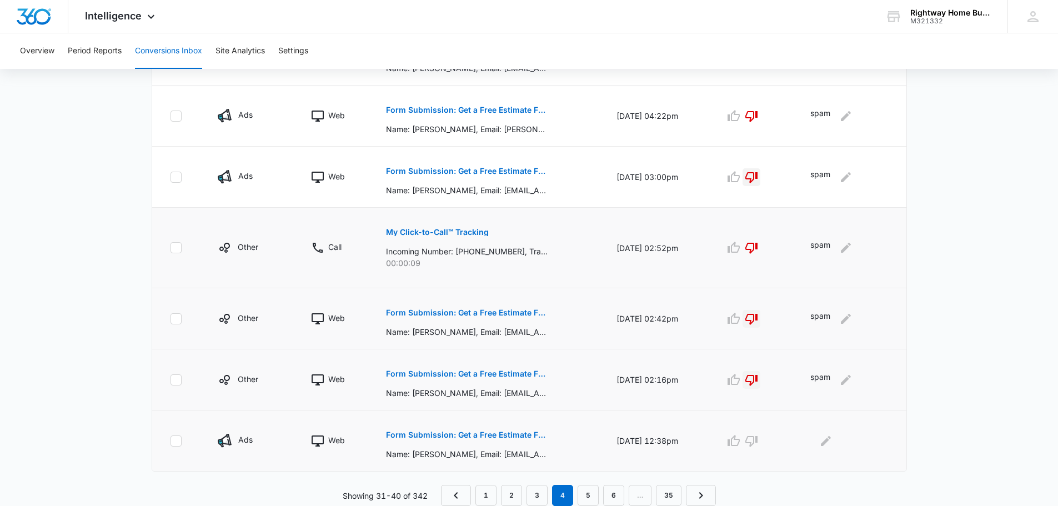
click at [533, 435] on p "Form Submission: Get a Free Estimate Form - NEW [DATE]" at bounding box center [467, 435] width 162 height 8
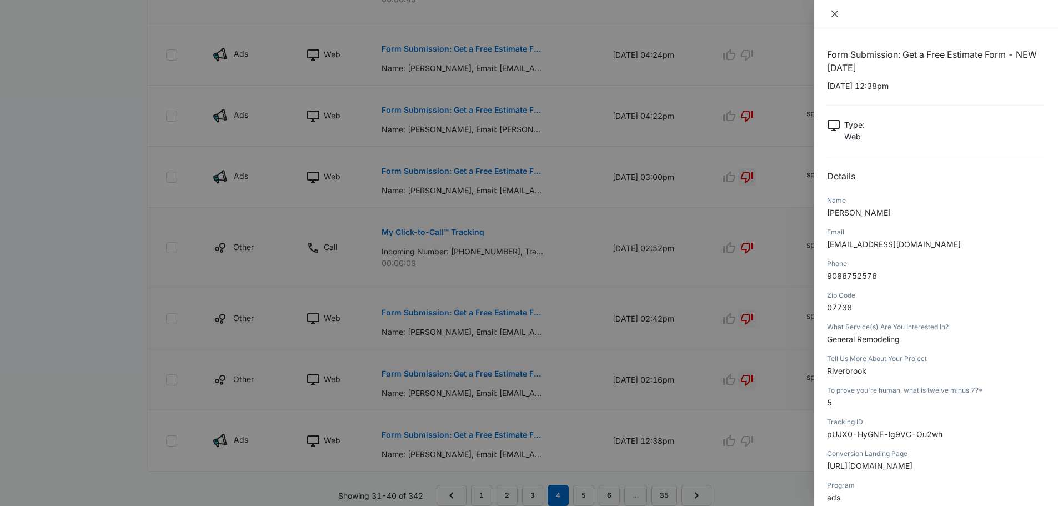
click at [830, 12] on button "Close" at bounding box center [835, 14] width 16 height 10
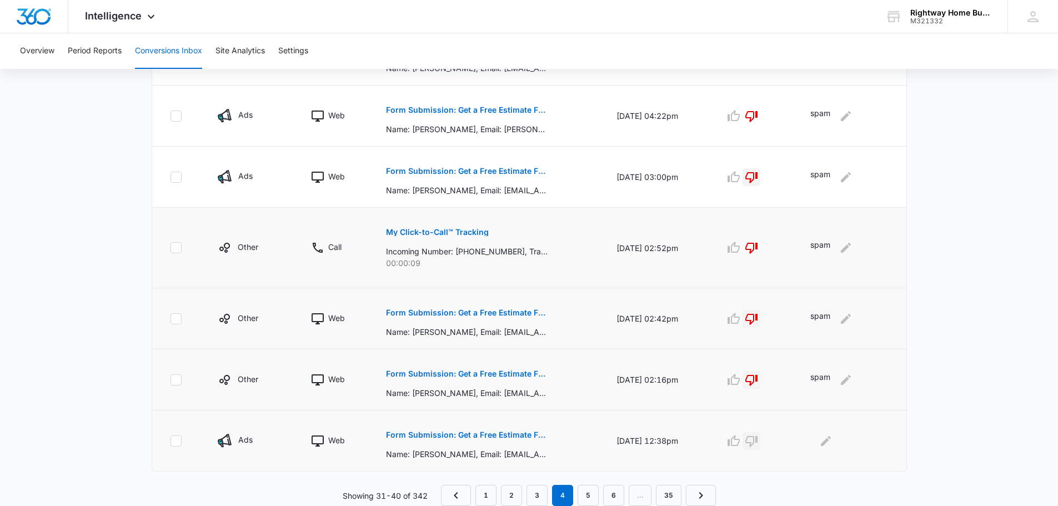
click at [758, 437] on icon "button" at bounding box center [751, 440] width 13 height 13
click at [832, 441] on icon "Edit Comments" at bounding box center [825, 440] width 13 height 13
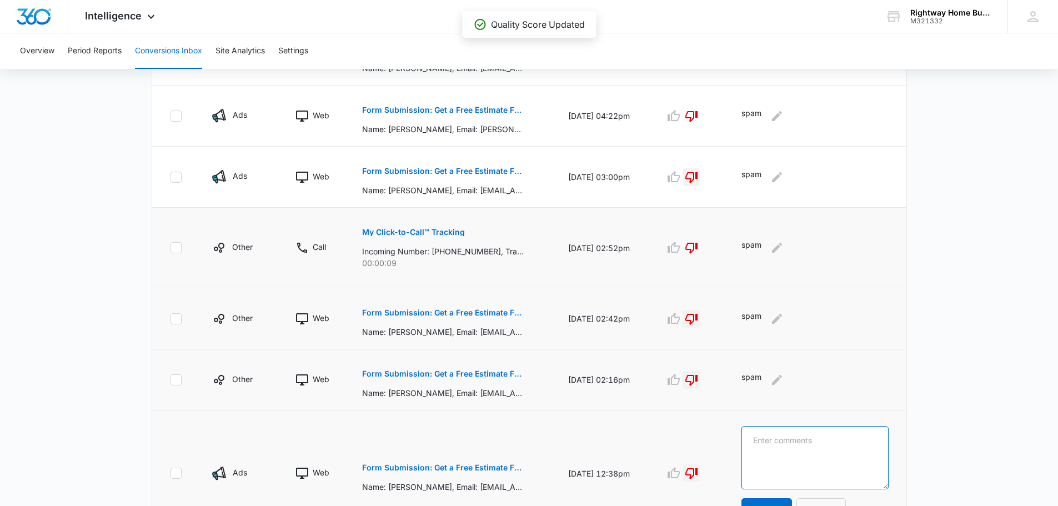
click at [834, 442] on textarea at bounding box center [814, 457] width 147 height 63
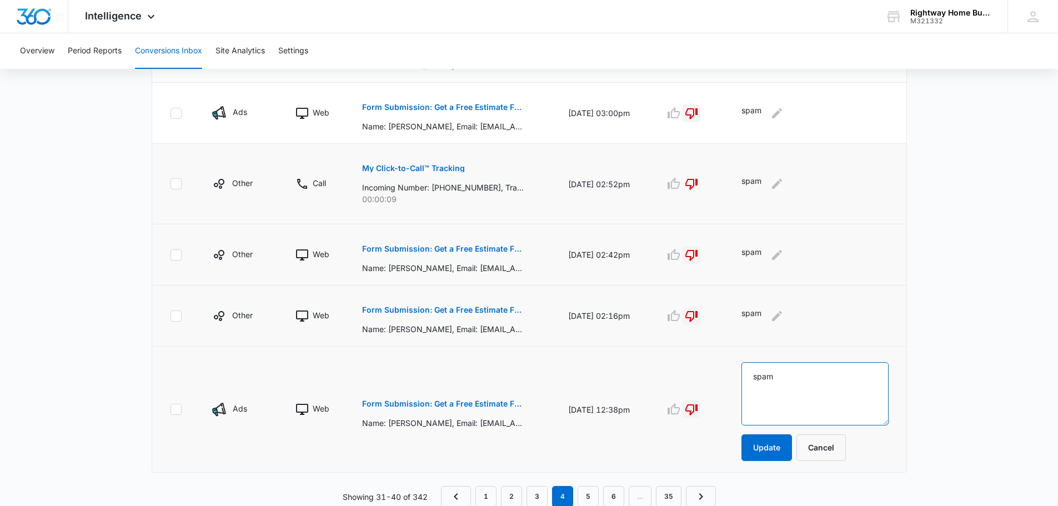
scroll to position [593, 0]
type textarea "spam"
click at [783, 442] on button "Update" at bounding box center [766, 446] width 51 height 27
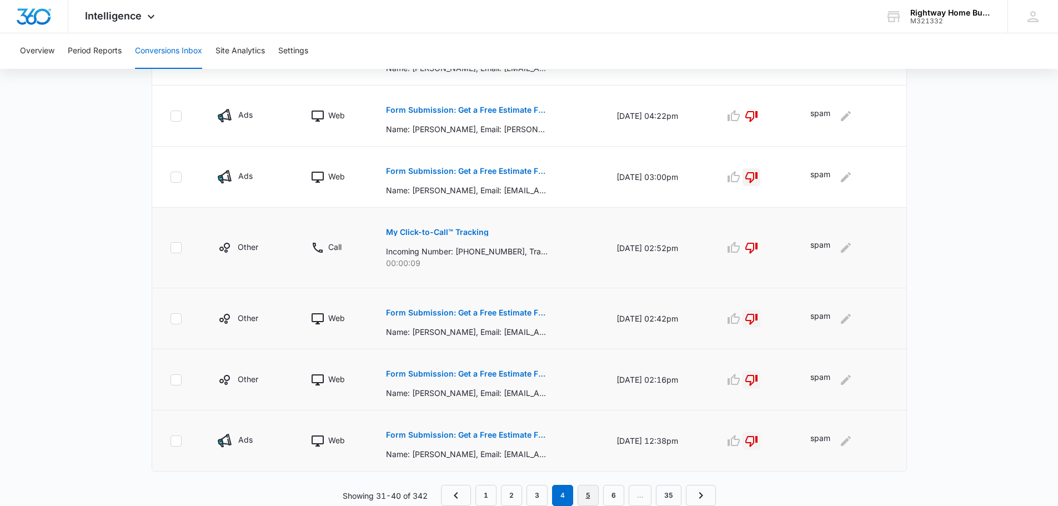
click at [590, 494] on link "5" at bounding box center [588, 495] width 21 height 21
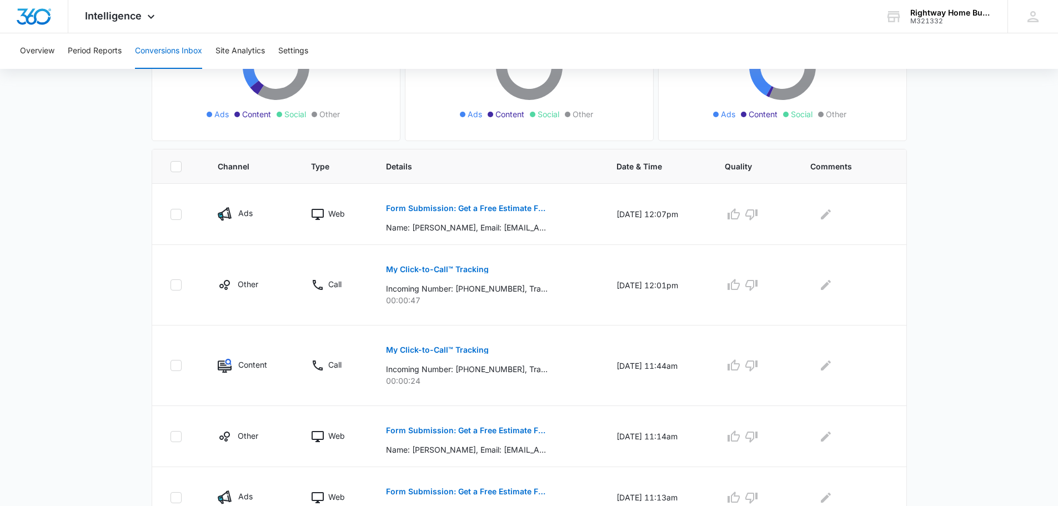
scroll to position [167, 0]
click at [485, 206] on p "Form Submission: Get a Free Estimate Form - NEW [DATE]" at bounding box center [467, 208] width 162 height 8
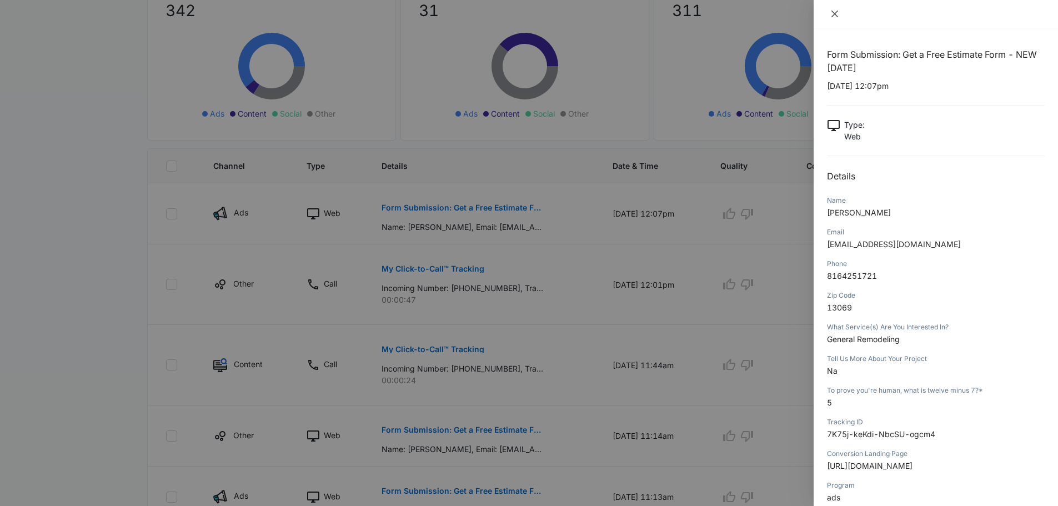
click at [835, 13] on icon "close" at bounding box center [834, 14] width 7 height 7
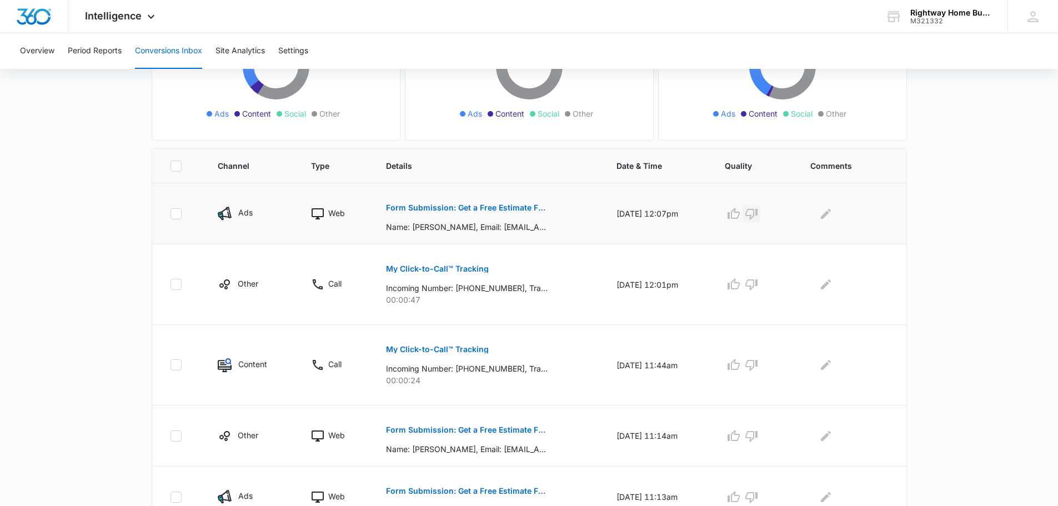
click at [758, 214] on icon "button" at bounding box center [751, 213] width 13 height 13
click at [832, 215] on icon "Edit Comments" at bounding box center [825, 213] width 13 height 13
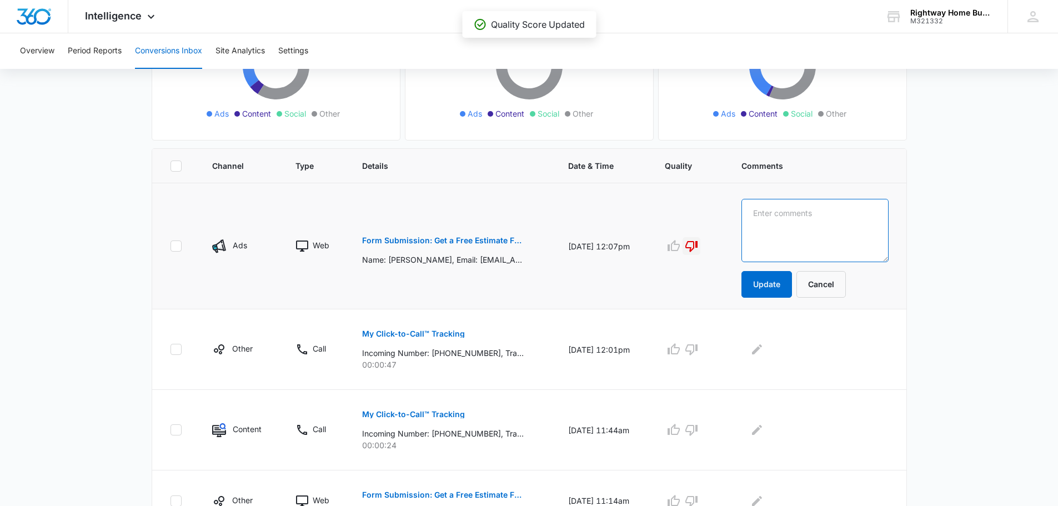
click at [816, 219] on textarea at bounding box center [814, 230] width 147 height 63
type textarea "spam"
click at [784, 282] on button "Update" at bounding box center [766, 284] width 51 height 27
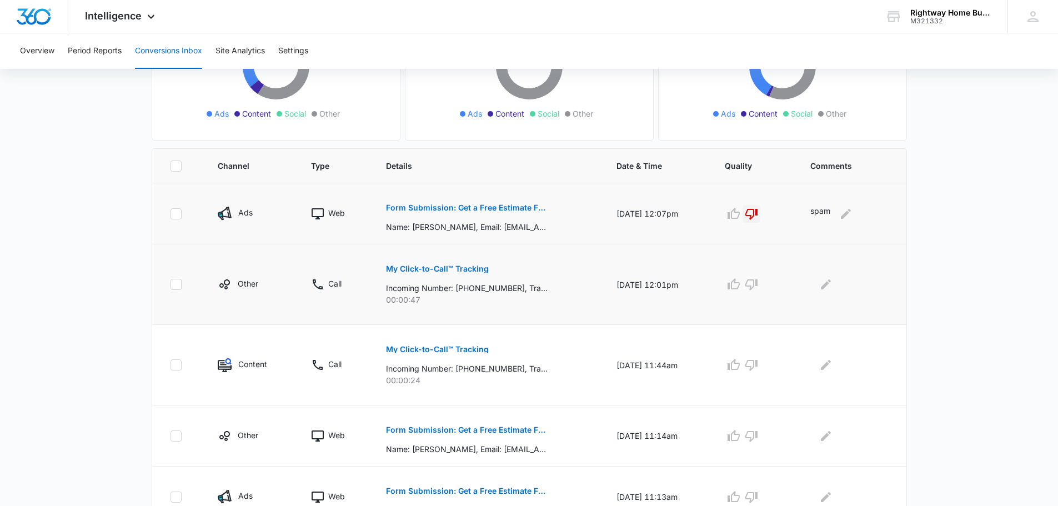
click at [450, 263] on button "My Click-to-Call™ Tracking" at bounding box center [437, 268] width 103 height 27
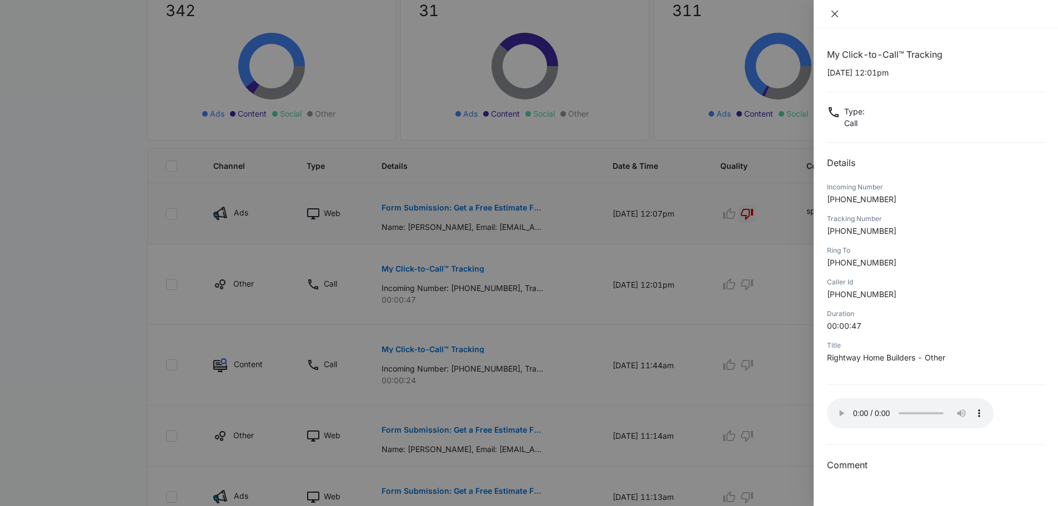
drag, startPoint x: 831, startPoint y: 15, endPoint x: 842, endPoint y: 22, distance: 13.0
click at [839, 19] on div at bounding box center [936, 14] width 244 height 28
click at [837, 13] on icon "close" at bounding box center [834, 13] width 9 height 9
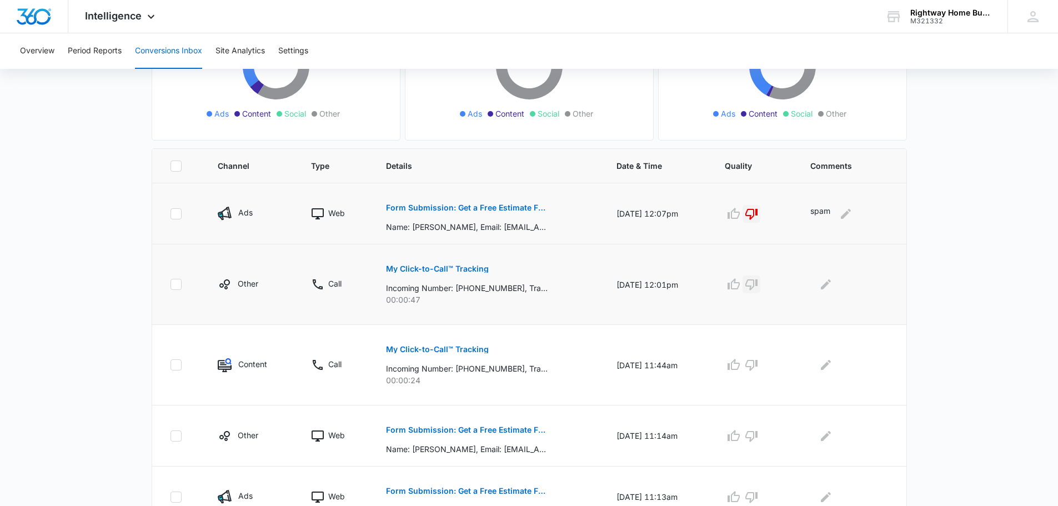
click at [757, 288] on icon "button" at bounding box center [751, 284] width 12 height 11
click at [830, 284] on icon "Edit Comments" at bounding box center [826, 284] width 10 height 10
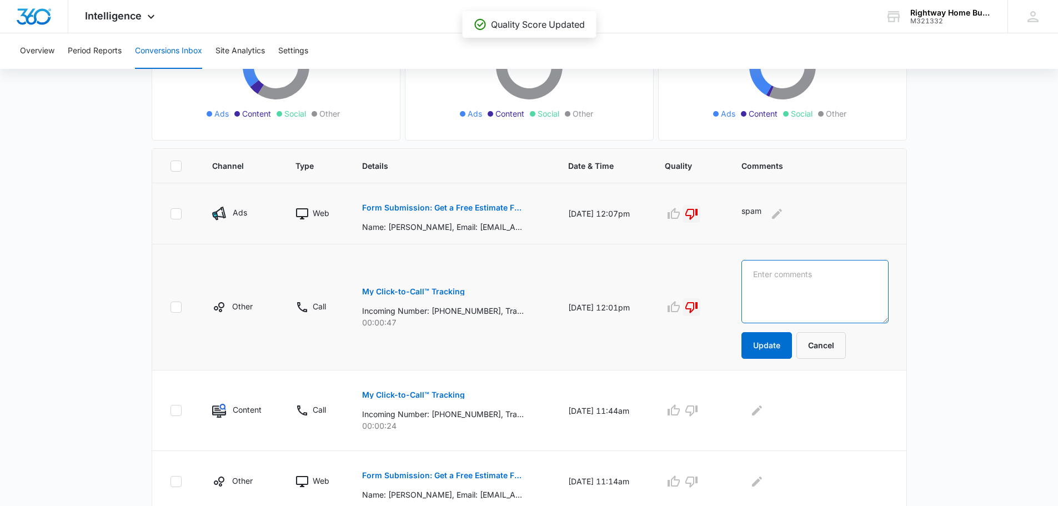
click at [830, 284] on textarea at bounding box center [814, 291] width 147 height 63
type textarea "spam"
click at [789, 348] on button "Update" at bounding box center [766, 345] width 51 height 27
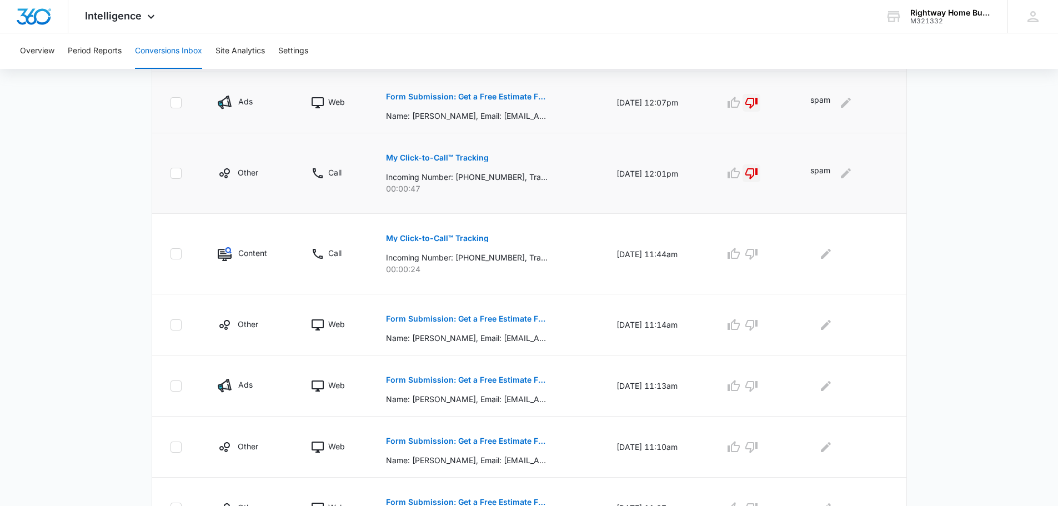
scroll to position [333, 0]
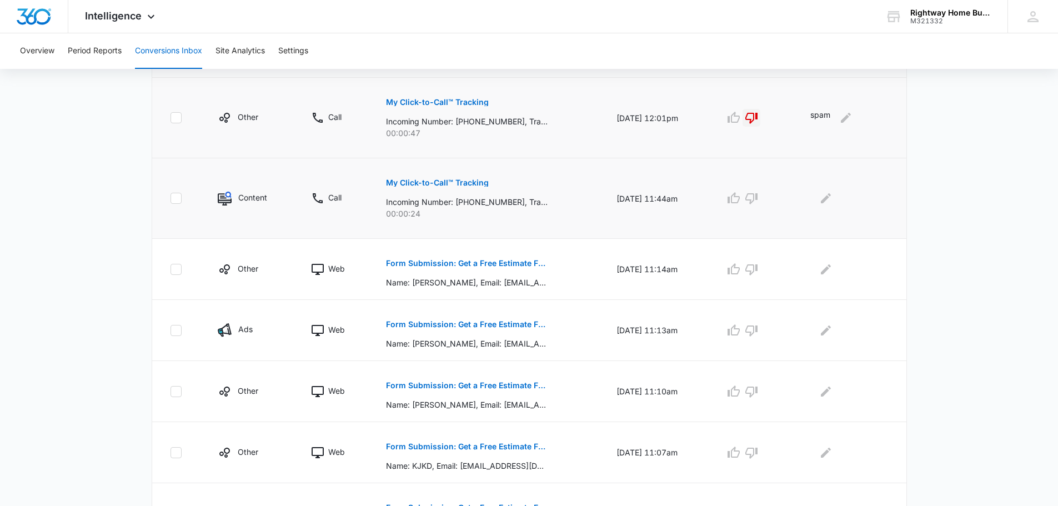
click at [433, 183] on p "My Click-to-Call™ Tracking" at bounding box center [437, 183] width 103 height 8
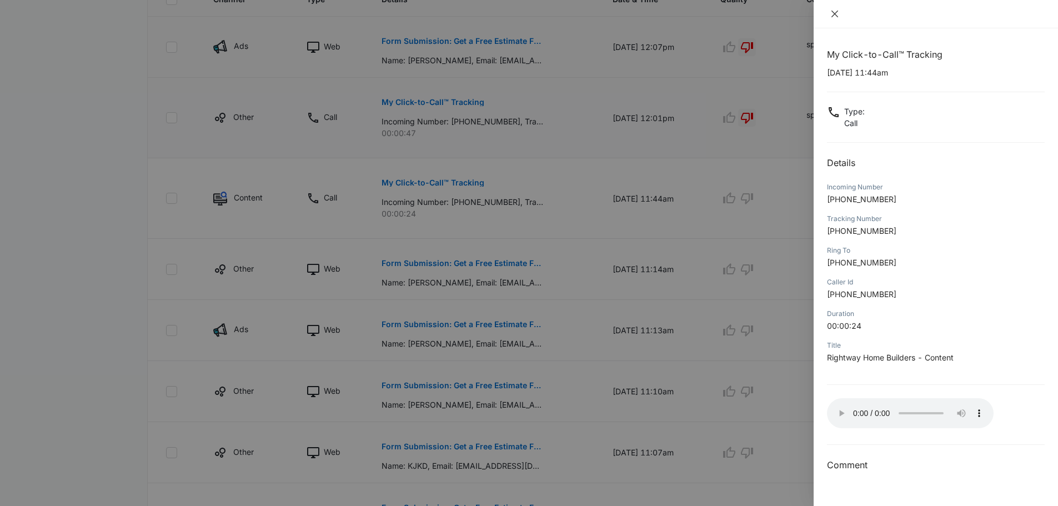
click at [831, 17] on icon "close" at bounding box center [834, 13] width 9 height 9
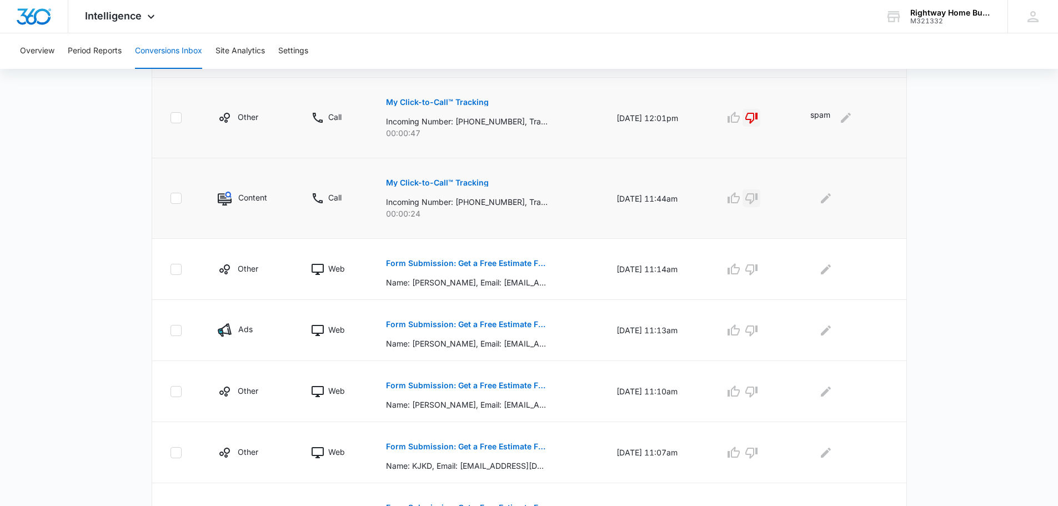
click at [757, 197] on icon "button" at bounding box center [751, 198] width 12 height 11
click at [830, 198] on icon "Edit Comments" at bounding box center [826, 198] width 10 height 10
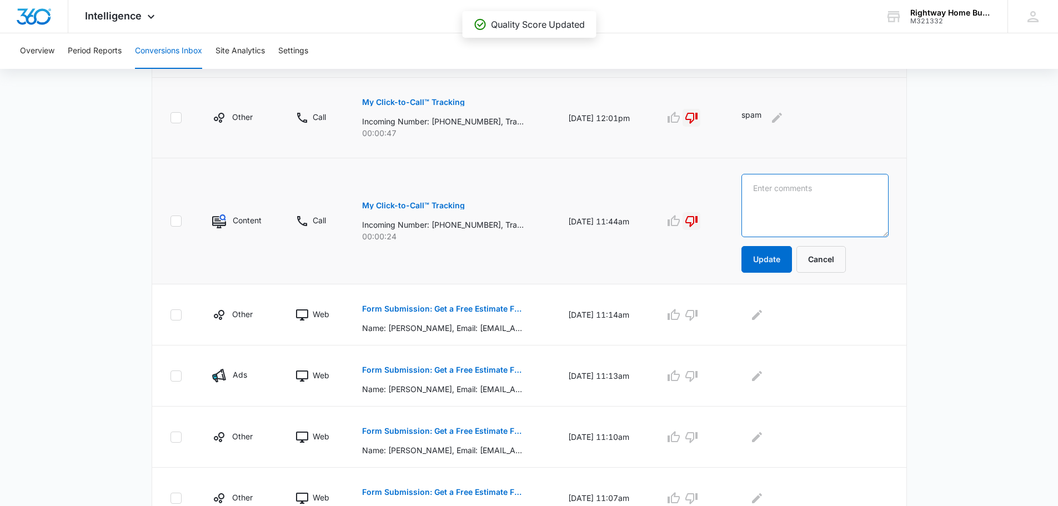
drag, startPoint x: 830, startPoint y: 198, endPoint x: 829, endPoint y: 188, distance: 10.0
click at [830, 198] on textarea at bounding box center [814, 205] width 147 height 63
type textarea "spam"
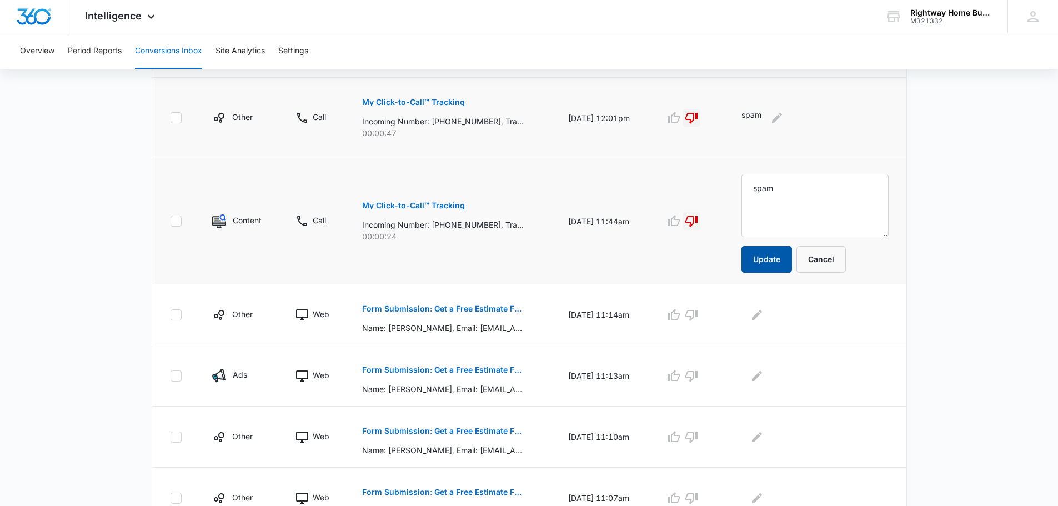
click at [772, 262] on button "Update" at bounding box center [766, 259] width 51 height 27
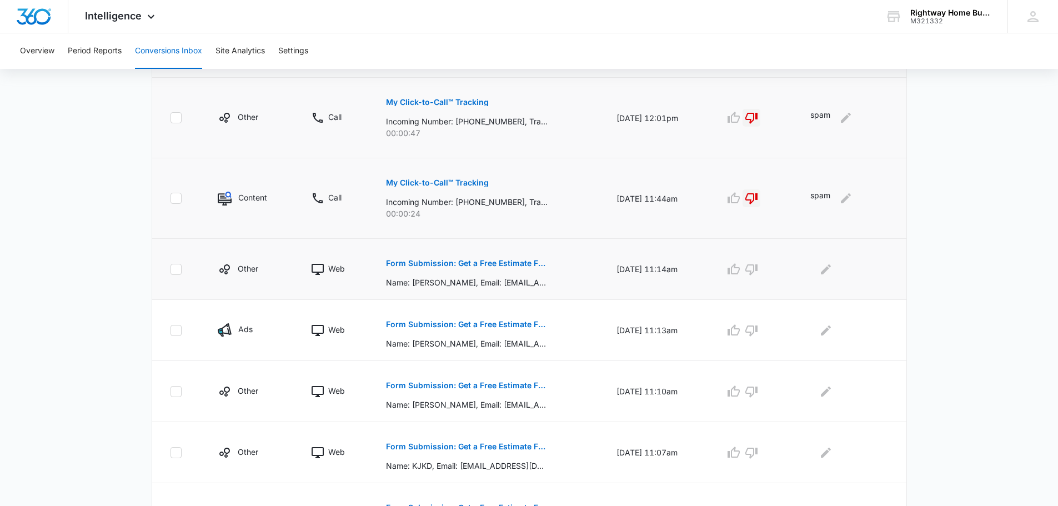
click at [494, 263] on p "Form Submission: Get a Free Estimate Form" at bounding box center [467, 263] width 162 height 8
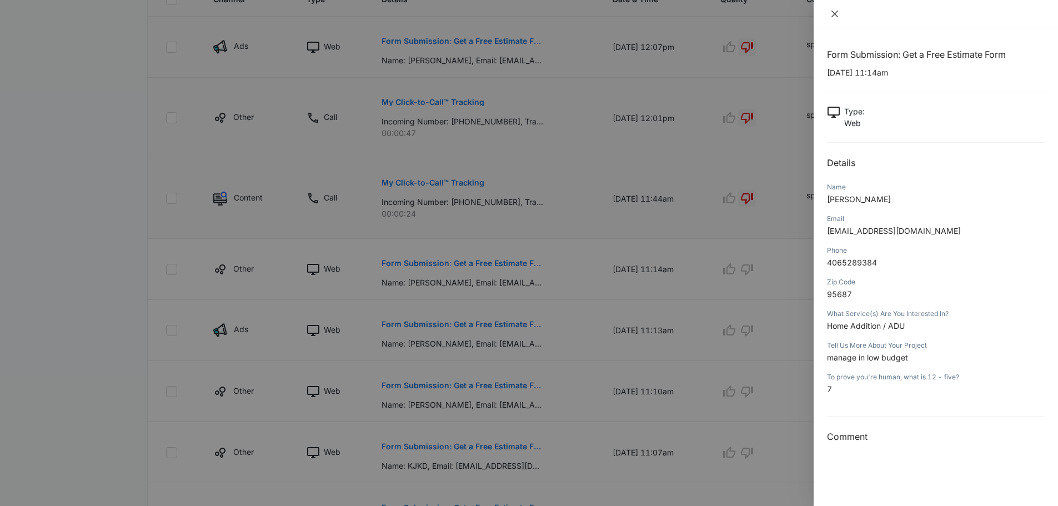
click at [835, 12] on icon "close" at bounding box center [834, 13] width 9 height 9
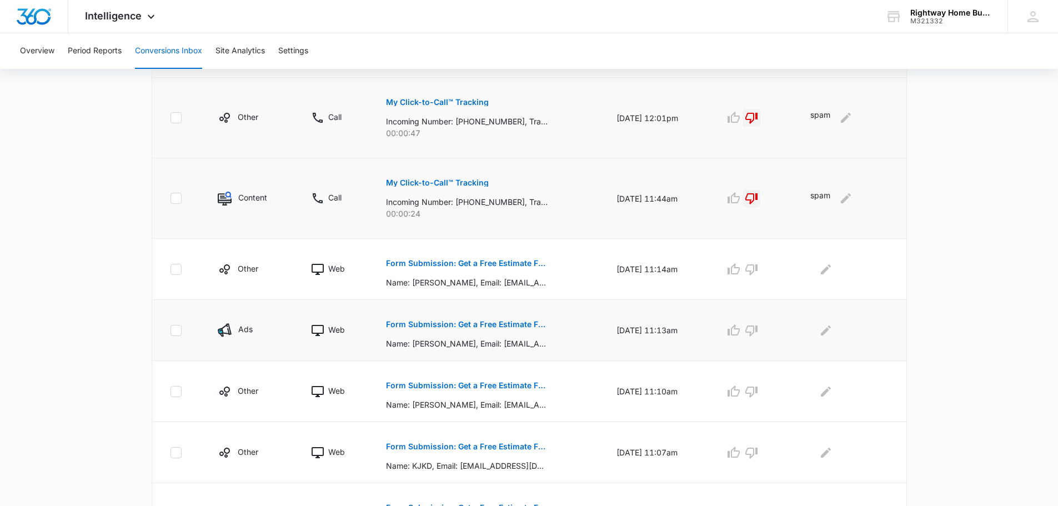
click at [490, 325] on p "Form Submission: Get a Free Estimate Form - NEW [DATE]" at bounding box center [467, 324] width 162 height 8
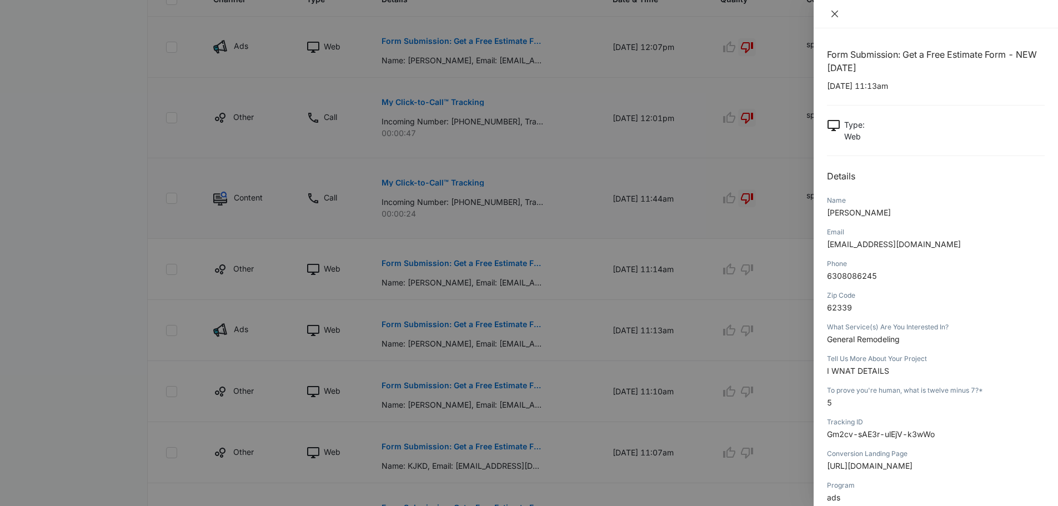
click at [830, 16] on button "Close" at bounding box center [835, 14] width 16 height 10
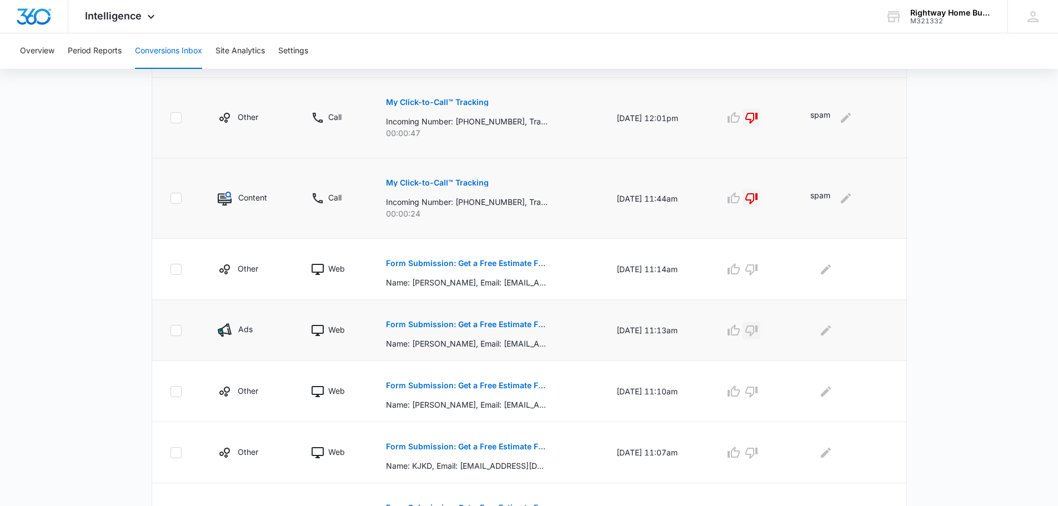
click at [758, 327] on icon "button" at bounding box center [751, 330] width 13 height 13
click at [827, 334] on icon "Edit Comments" at bounding box center [826, 330] width 10 height 10
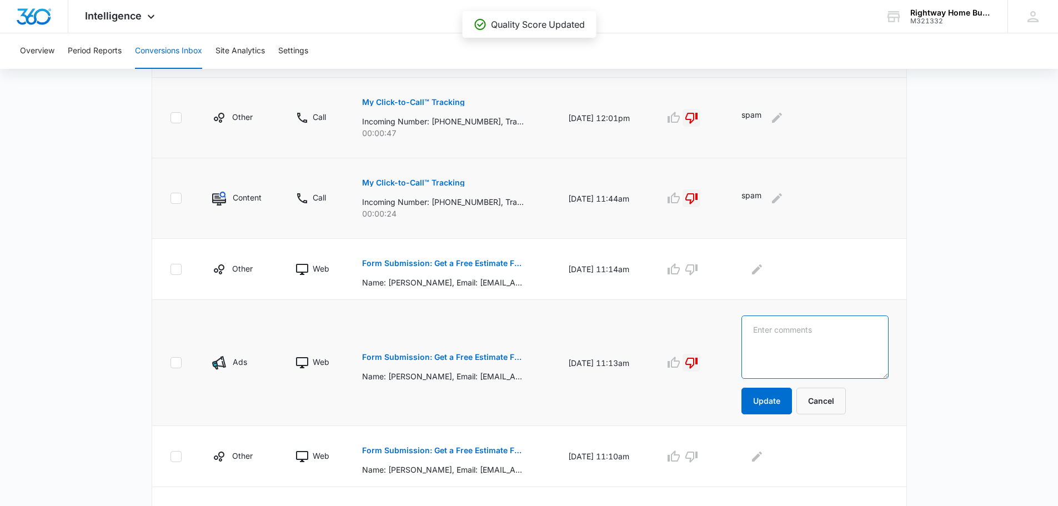
click at [827, 334] on textarea at bounding box center [814, 346] width 147 height 63
type textarea "spam"
click at [786, 397] on button "Update" at bounding box center [766, 401] width 51 height 27
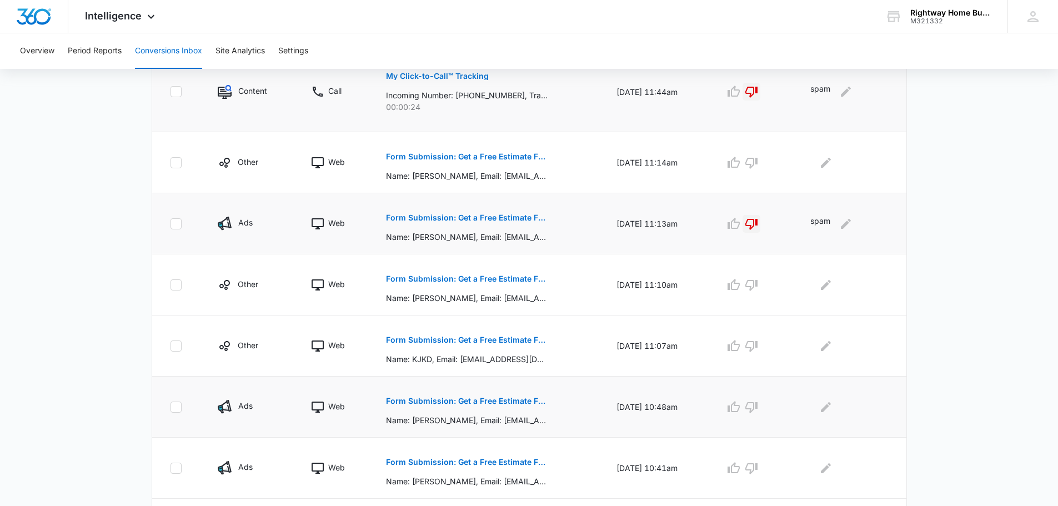
scroll to position [444, 0]
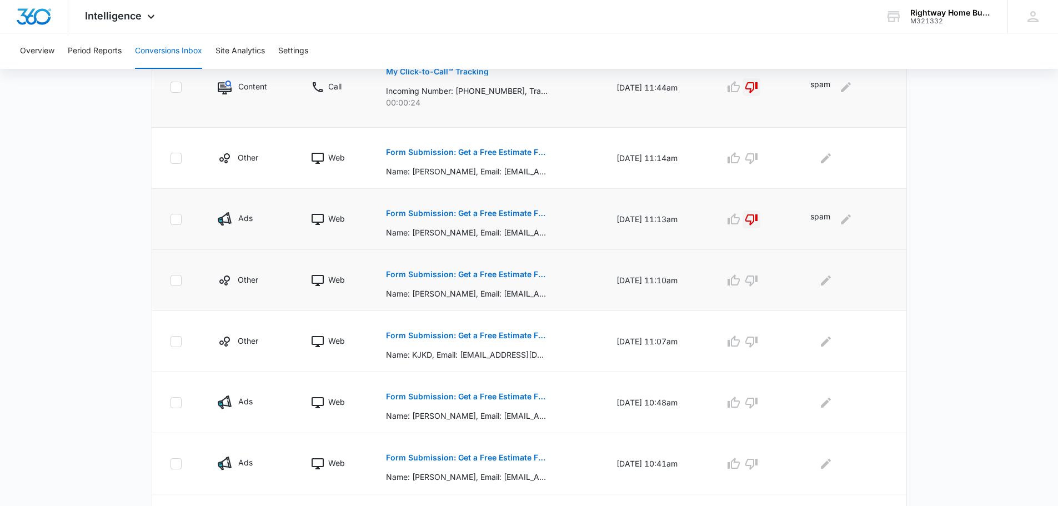
click at [453, 273] on p "Form Submission: Get a Free Estimate Form - NEW [DATE]" at bounding box center [467, 274] width 162 height 8
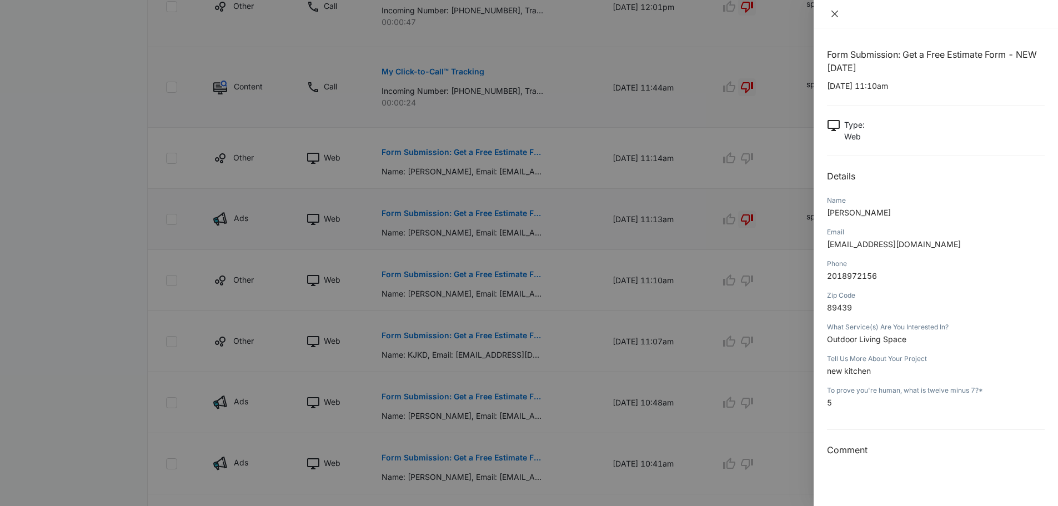
click at [835, 11] on icon "close" at bounding box center [834, 13] width 9 height 9
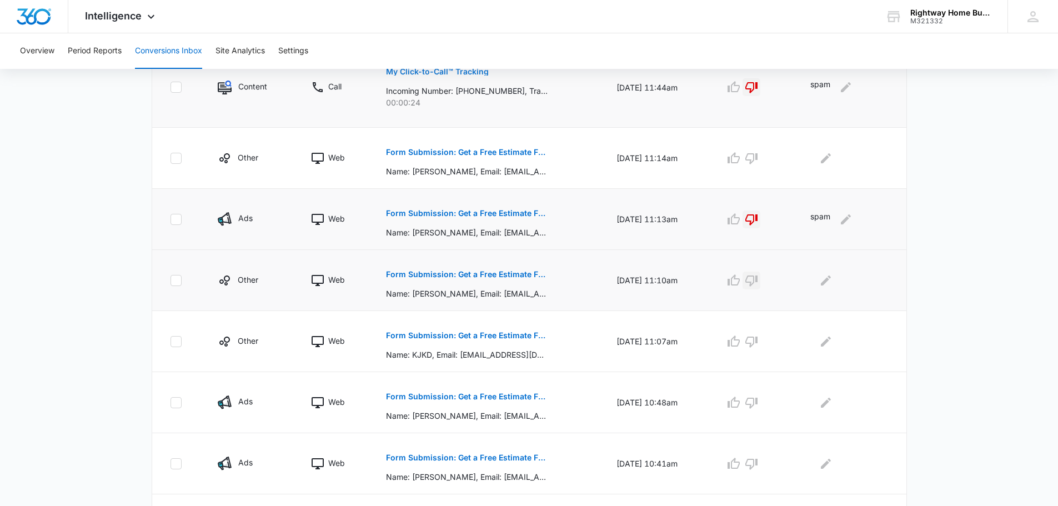
click at [757, 280] on icon "button" at bounding box center [751, 280] width 12 height 11
click at [831, 284] on icon "Edit Comments" at bounding box center [825, 280] width 13 height 13
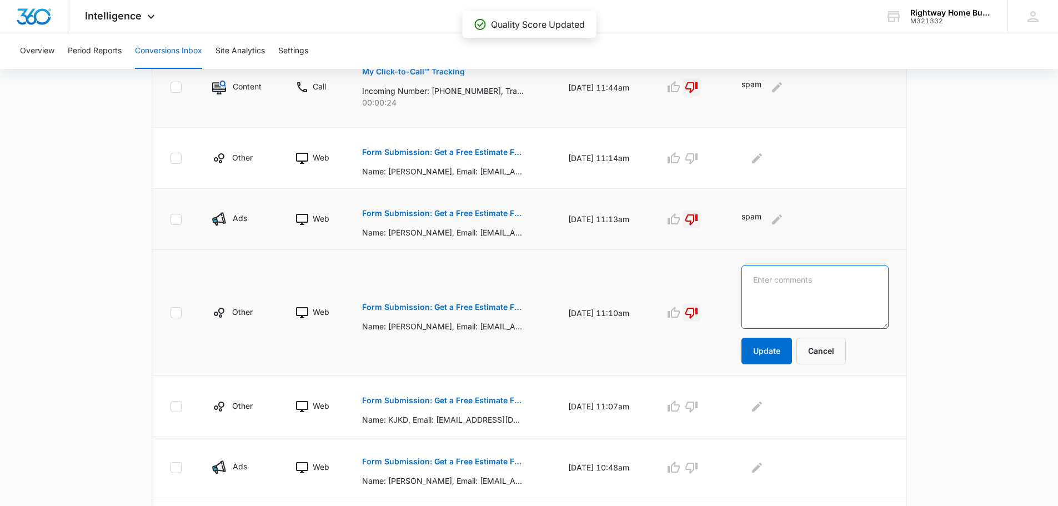
click at [831, 284] on textarea at bounding box center [814, 296] width 147 height 63
type textarea "spam"
click at [783, 350] on button "Update" at bounding box center [766, 351] width 51 height 27
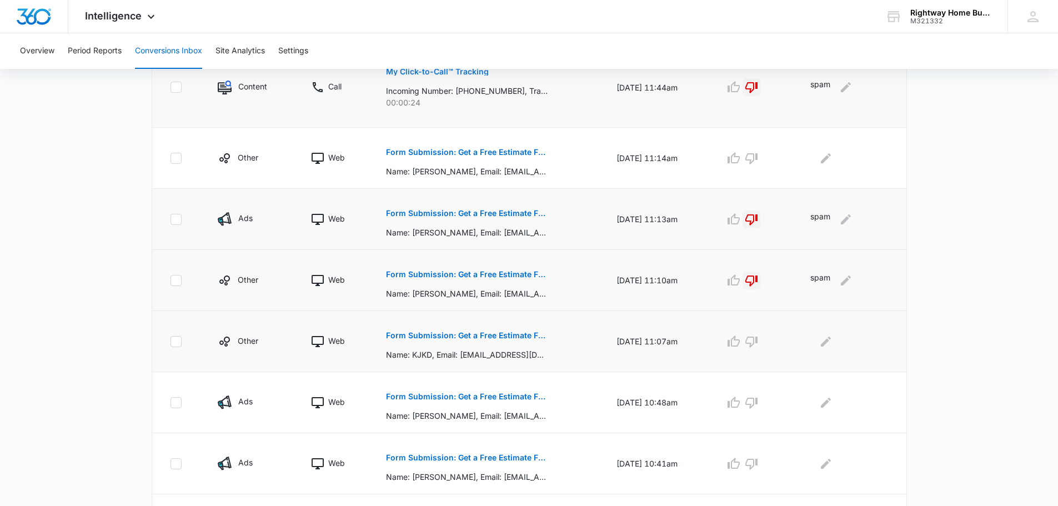
click at [425, 335] on p "Form Submission: Get a Free Estimate Form - NEW [DATE]" at bounding box center [467, 336] width 162 height 8
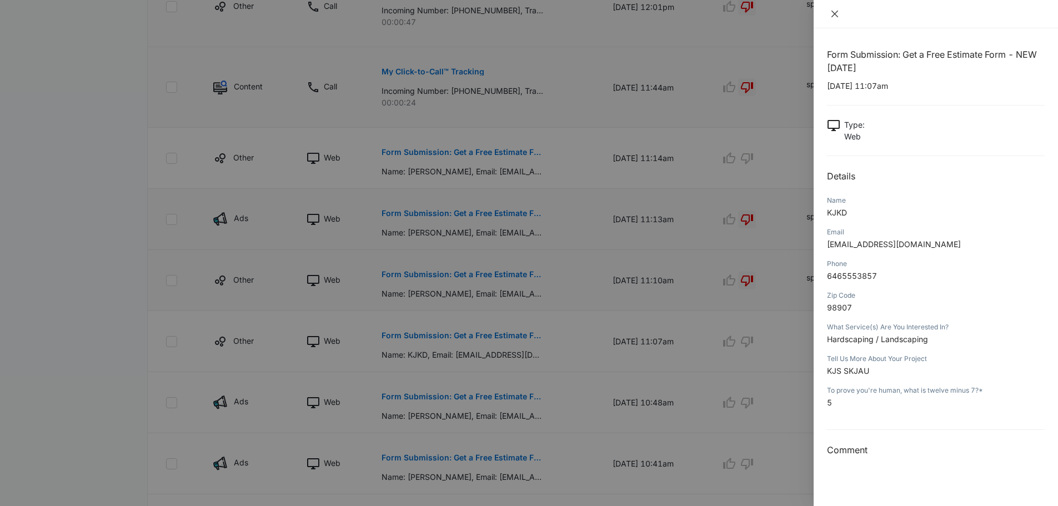
click at [835, 14] on icon "close" at bounding box center [834, 14] width 7 height 7
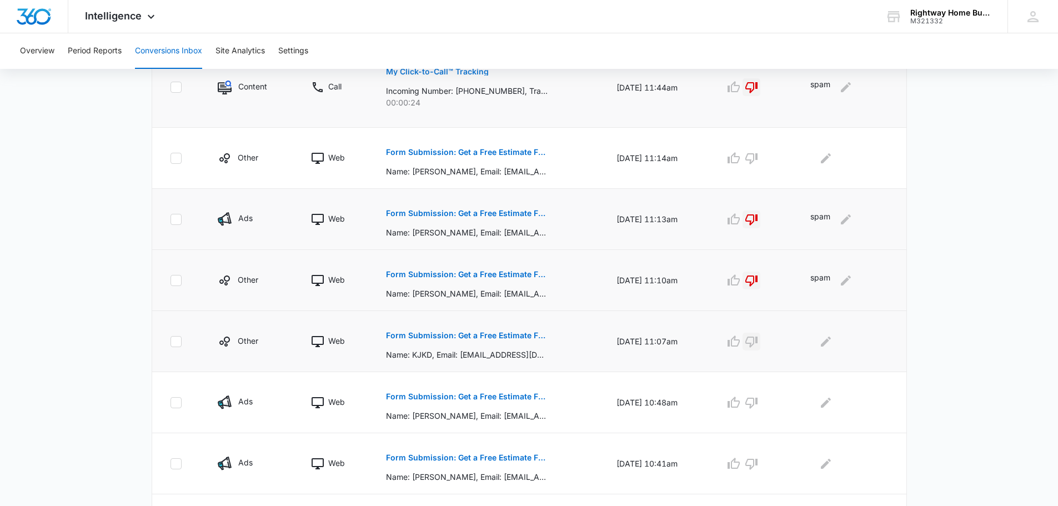
click at [757, 342] on icon "button" at bounding box center [751, 342] width 12 height 11
click at [832, 345] on icon "Edit Comments" at bounding box center [825, 341] width 13 height 13
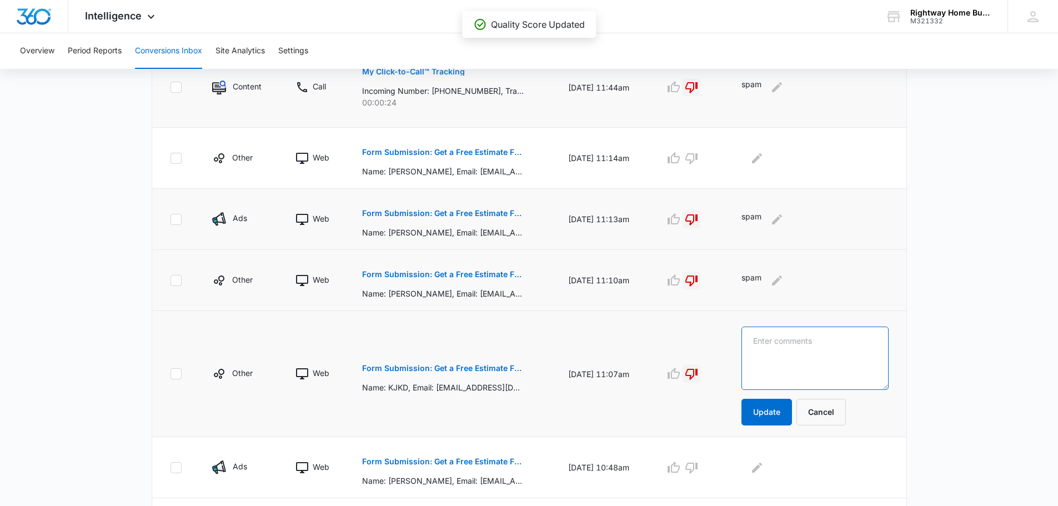
click at [834, 345] on textarea at bounding box center [814, 358] width 147 height 63
type textarea "spam"
click at [788, 414] on button "Update" at bounding box center [766, 412] width 51 height 27
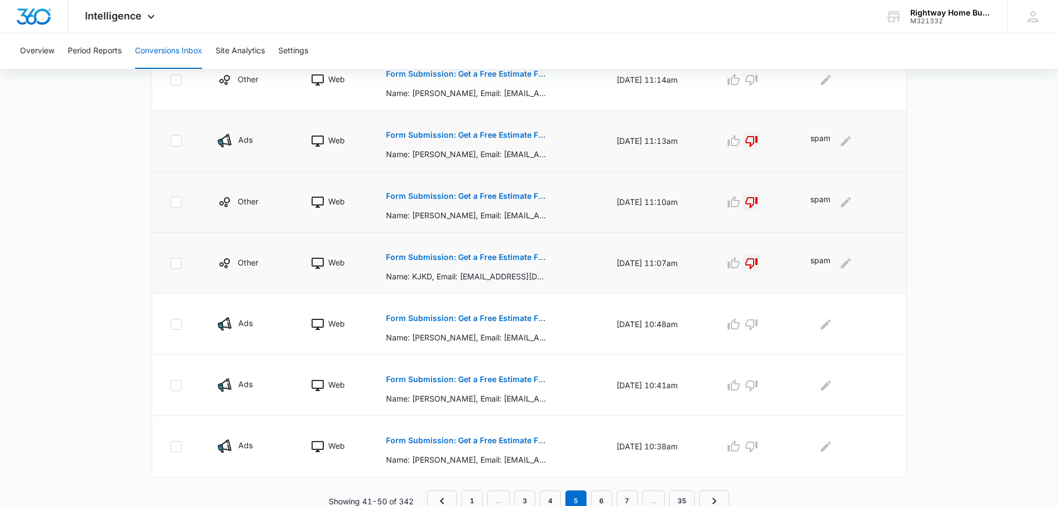
scroll to position [528, 0]
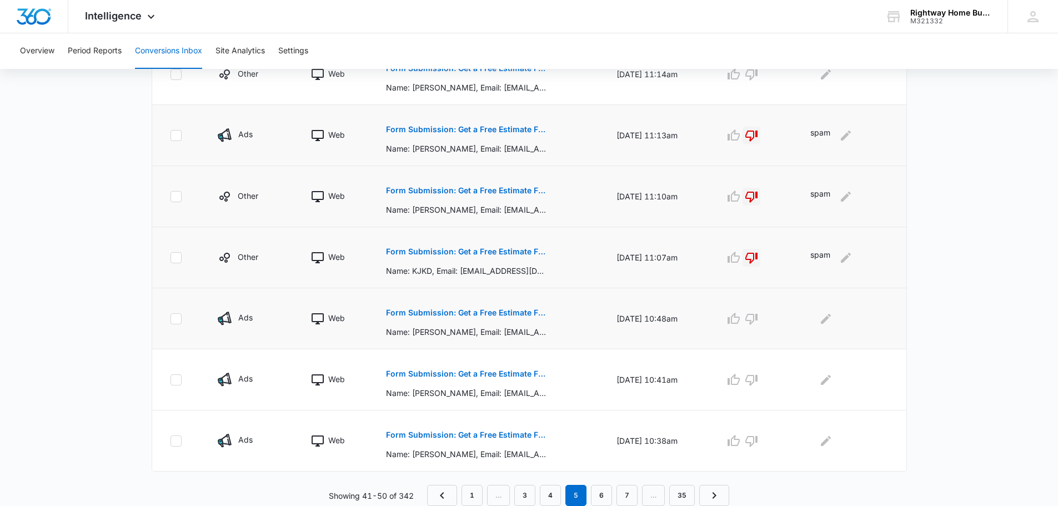
click at [443, 310] on p "Form Submission: Get a Free Estimate Form - NEW [DATE]" at bounding box center [467, 313] width 162 height 8
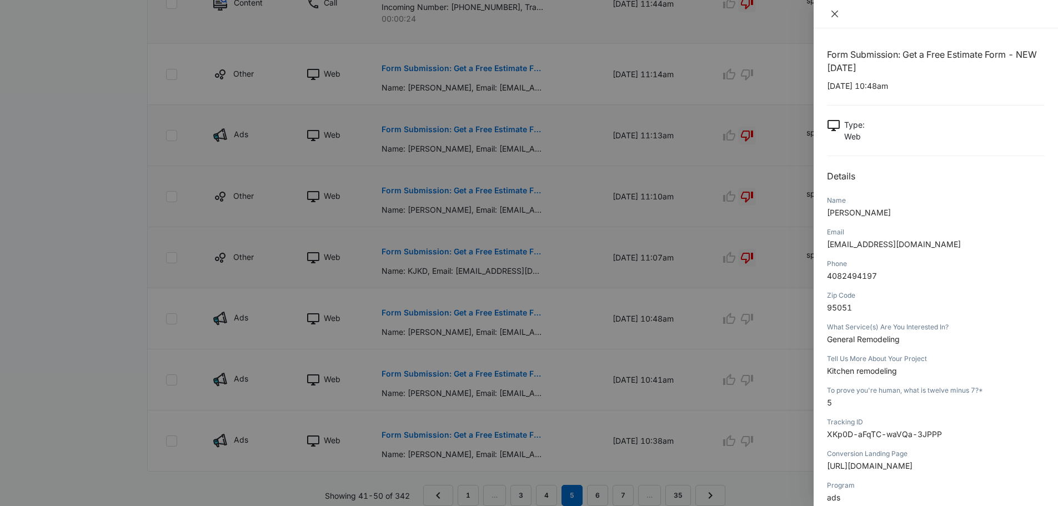
click at [831, 13] on icon "close" at bounding box center [834, 13] width 9 height 9
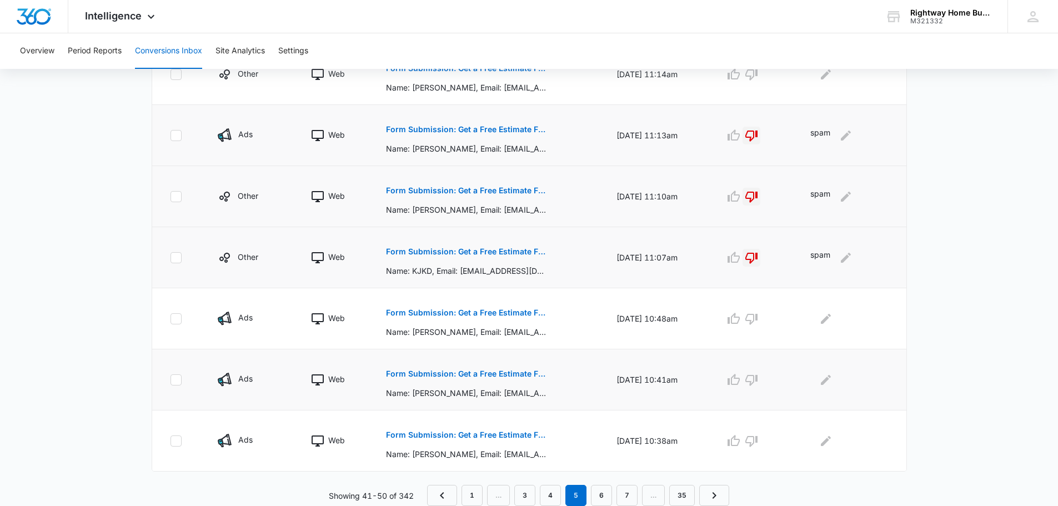
click at [520, 372] on p "Form Submission: Get a Free Estimate Form - NEW [DATE]" at bounding box center [467, 374] width 162 height 8
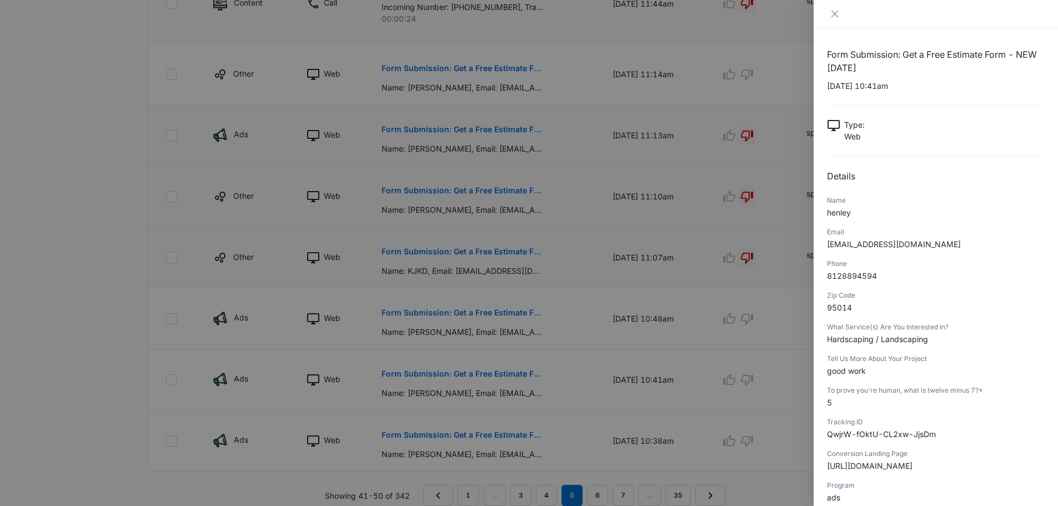
scroll to position [56, 0]
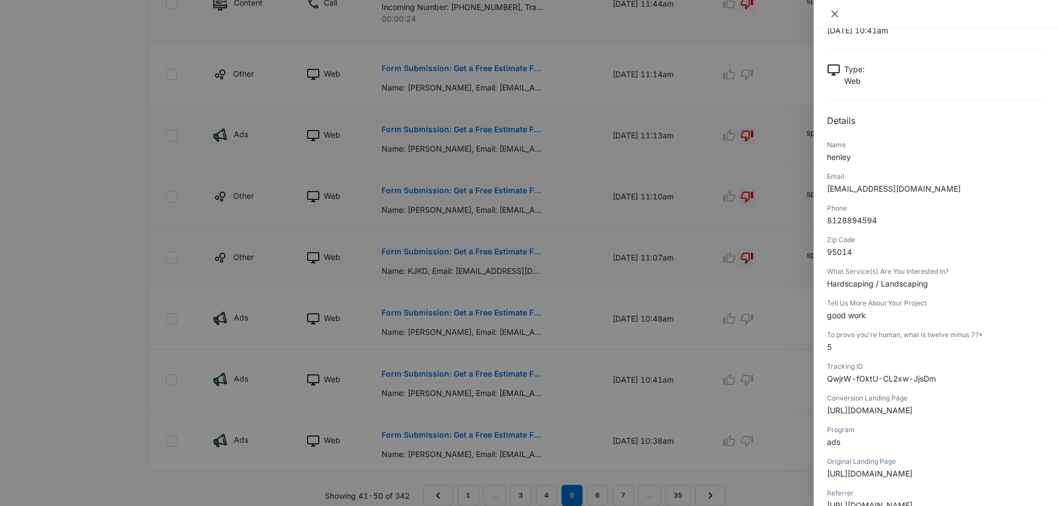
click at [833, 9] on icon "close" at bounding box center [834, 13] width 9 height 9
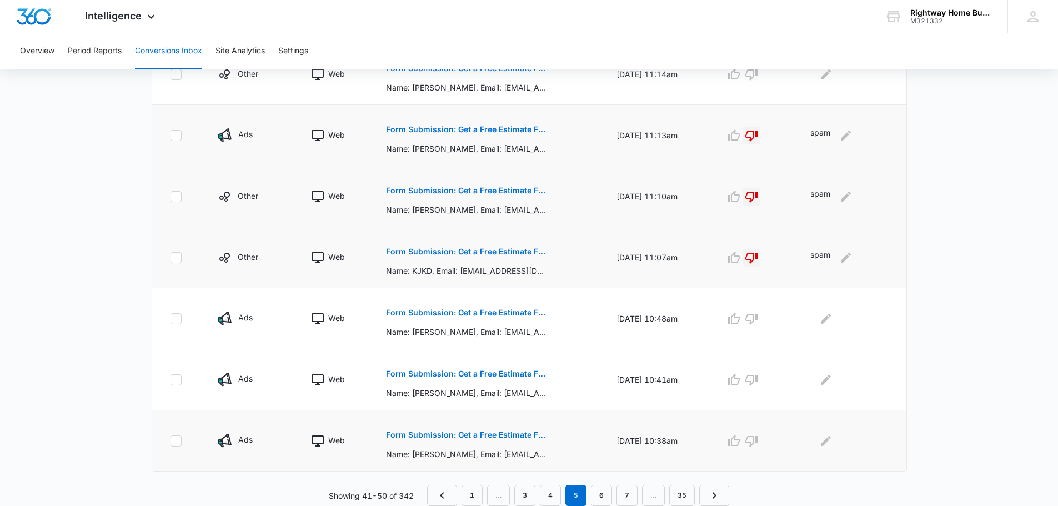
click at [482, 436] on p "Form Submission: Get a Free Estimate Form - NEW [DATE]" at bounding box center [467, 435] width 162 height 8
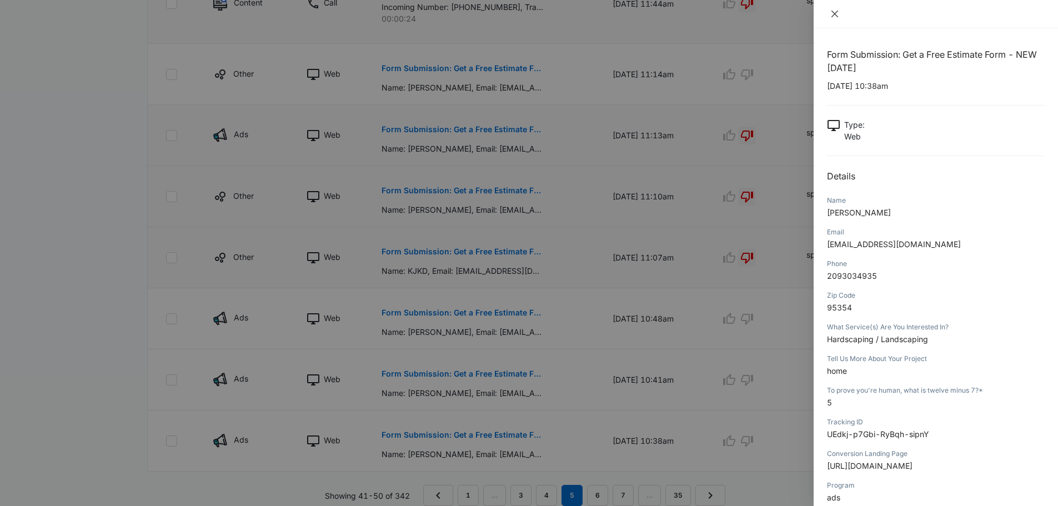
click at [830, 9] on button "Close" at bounding box center [835, 14] width 16 height 10
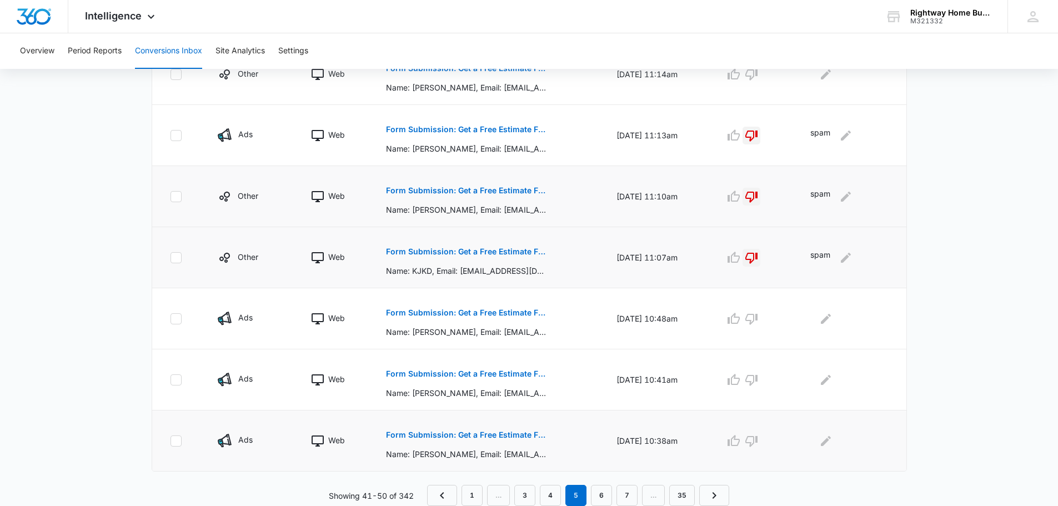
click at [468, 431] on p "Form Submission: Get a Free Estimate Form - NEW [DATE]" at bounding box center [467, 435] width 162 height 8
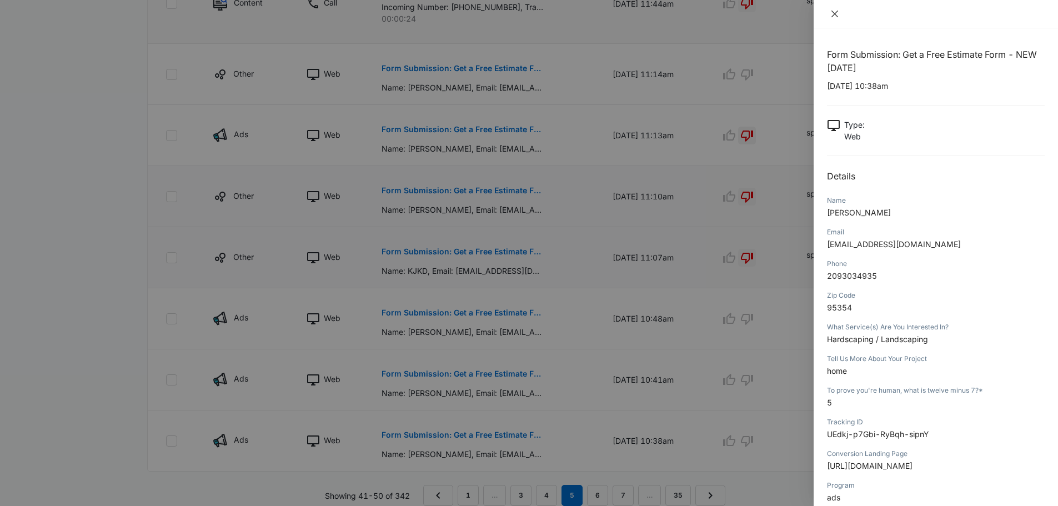
click at [834, 13] on icon "close" at bounding box center [834, 14] width 7 height 7
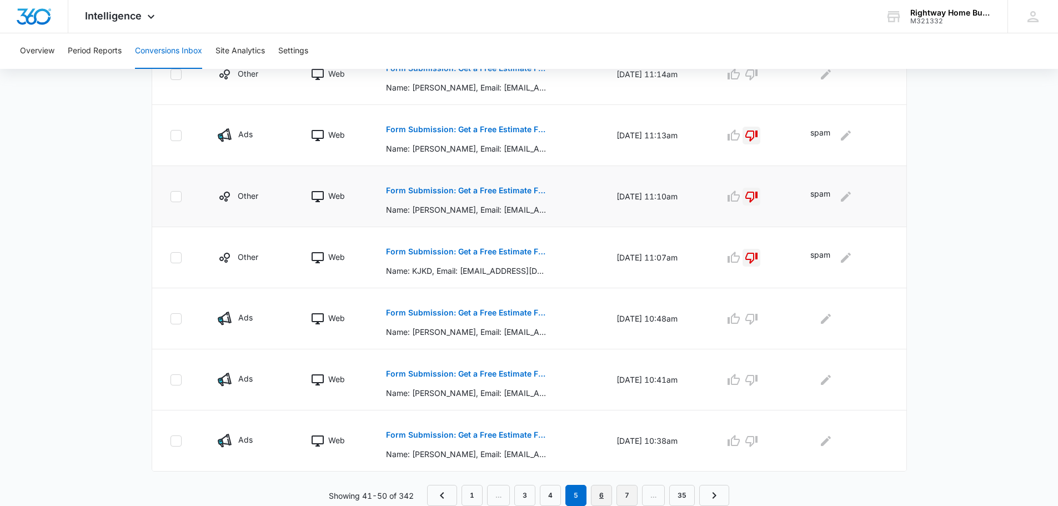
click at [600, 494] on link "6" at bounding box center [601, 495] width 21 height 21
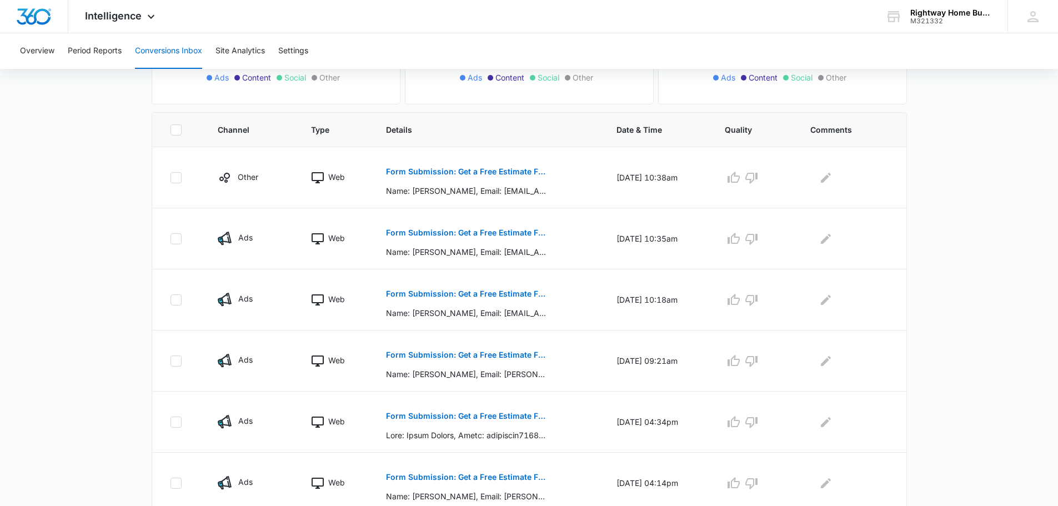
scroll to position [222, 0]
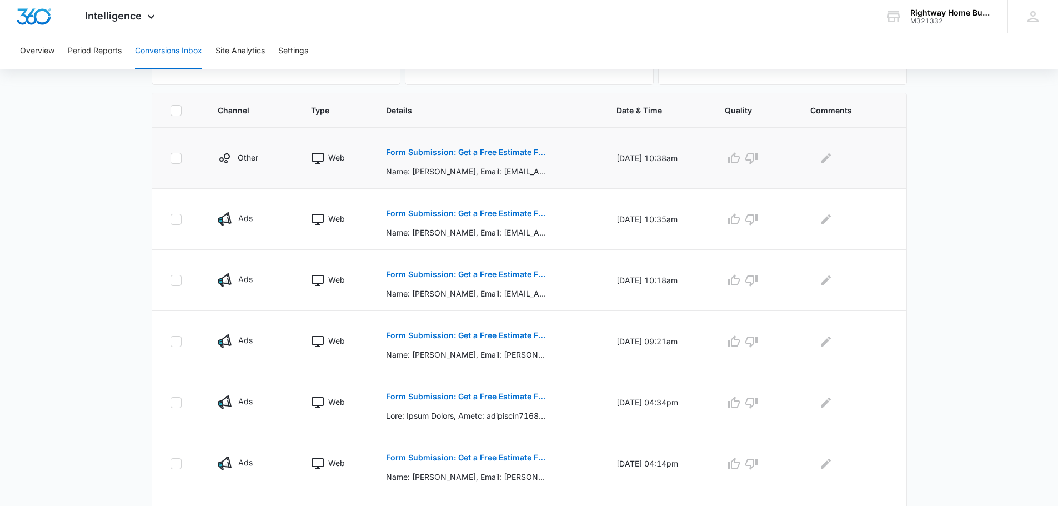
click at [478, 152] on p "Form Submission: Get a Free Estimate Form - NEW [DATE]" at bounding box center [467, 152] width 162 height 8
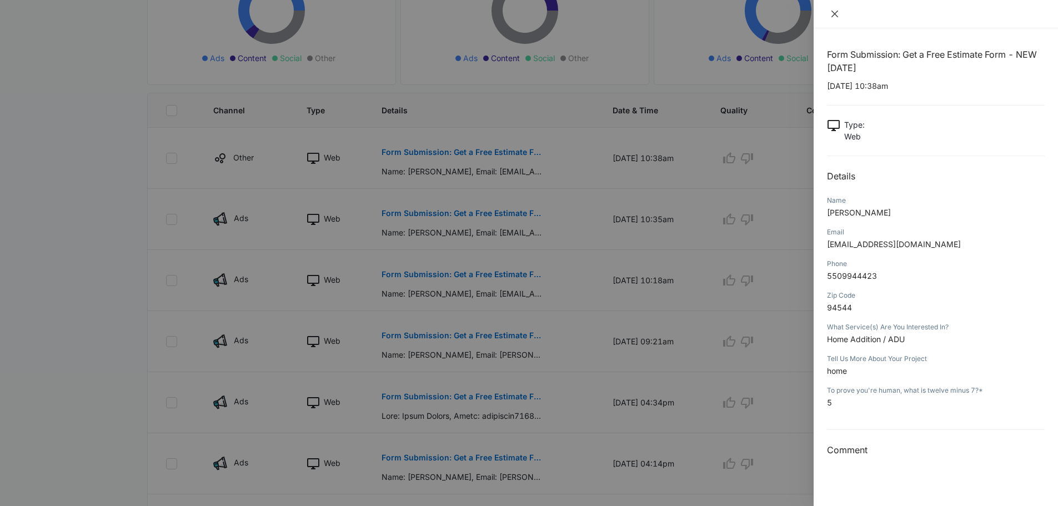
click at [837, 11] on icon "close" at bounding box center [834, 14] width 7 height 7
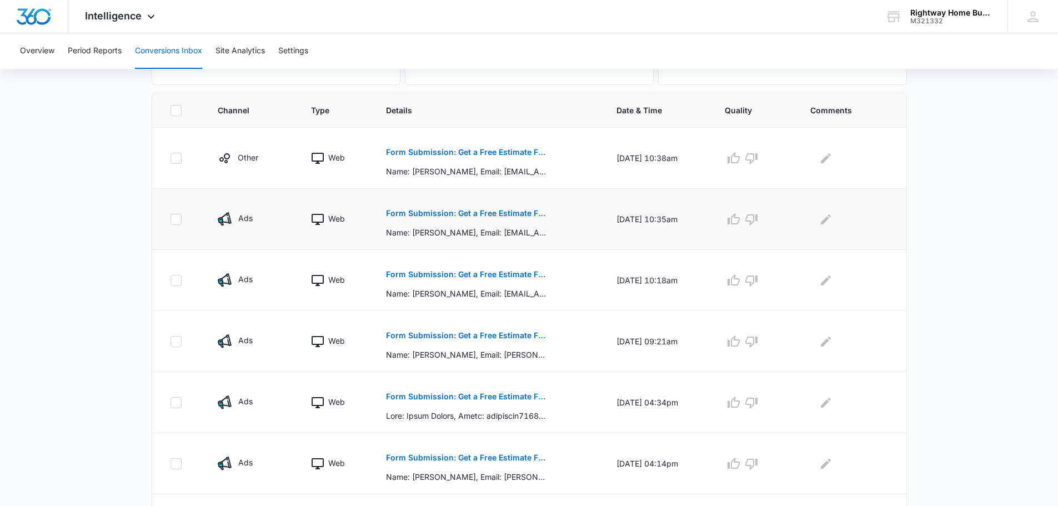
click at [489, 212] on p "Form Submission: Get a Free Estimate Form - NEW [DATE]" at bounding box center [467, 213] width 162 height 8
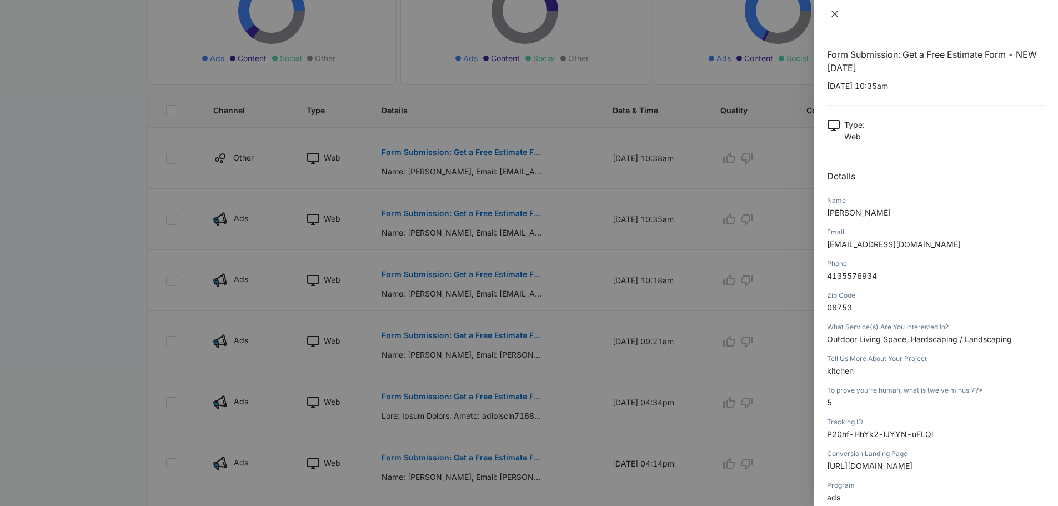
click at [833, 11] on icon "close" at bounding box center [834, 13] width 9 height 9
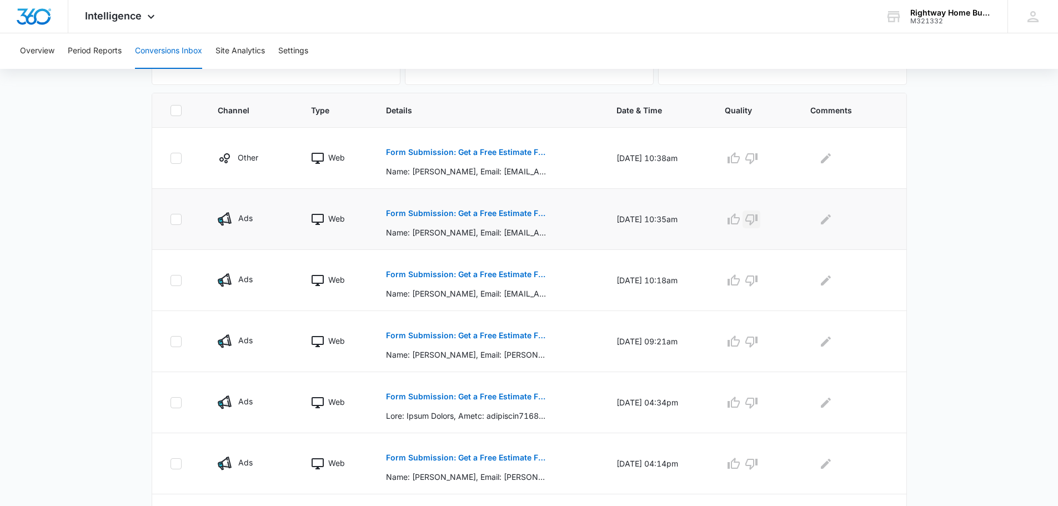
click at [758, 219] on icon "button" at bounding box center [751, 219] width 13 height 13
click at [832, 223] on icon "Edit Comments" at bounding box center [825, 219] width 13 height 13
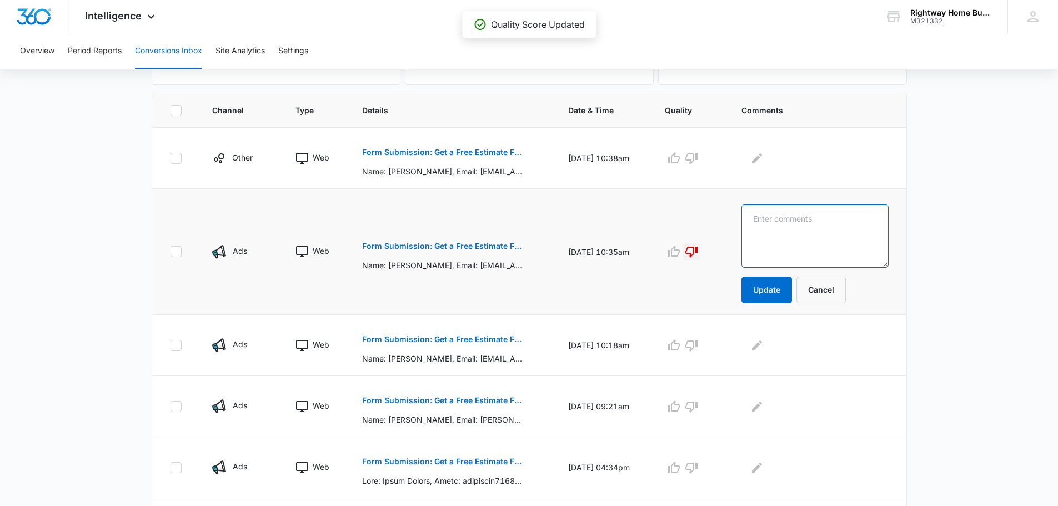
click at [834, 220] on textarea at bounding box center [814, 235] width 147 height 63
type textarea "spam"
click at [789, 294] on button "Update" at bounding box center [766, 290] width 51 height 27
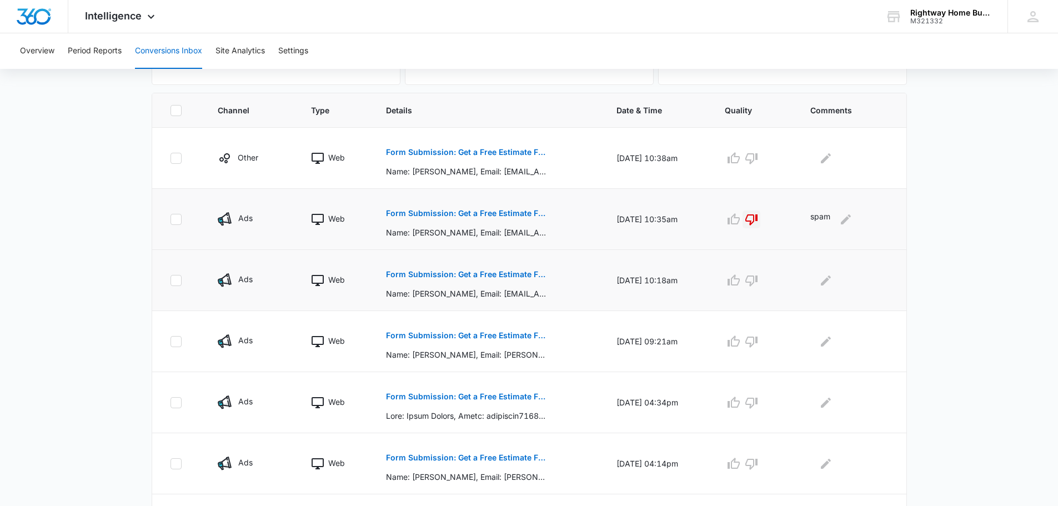
click at [488, 273] on p "Form Submission: Get a Free Estimate Form - NEW [DATE]" at bounding box center [467, 274] width 162 height 8
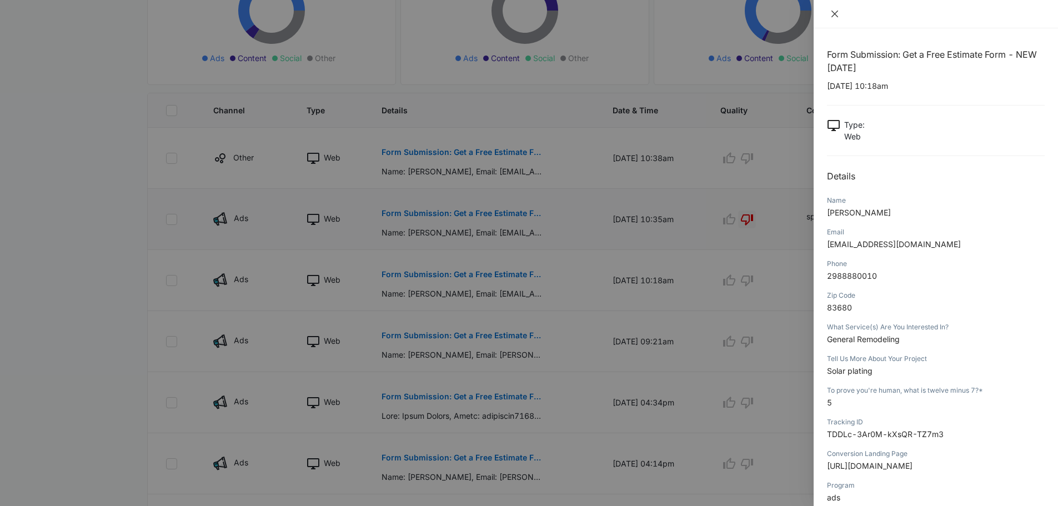
click at [839, 14] on button "Close" at bounding box center [835, 14] width 16 height 10
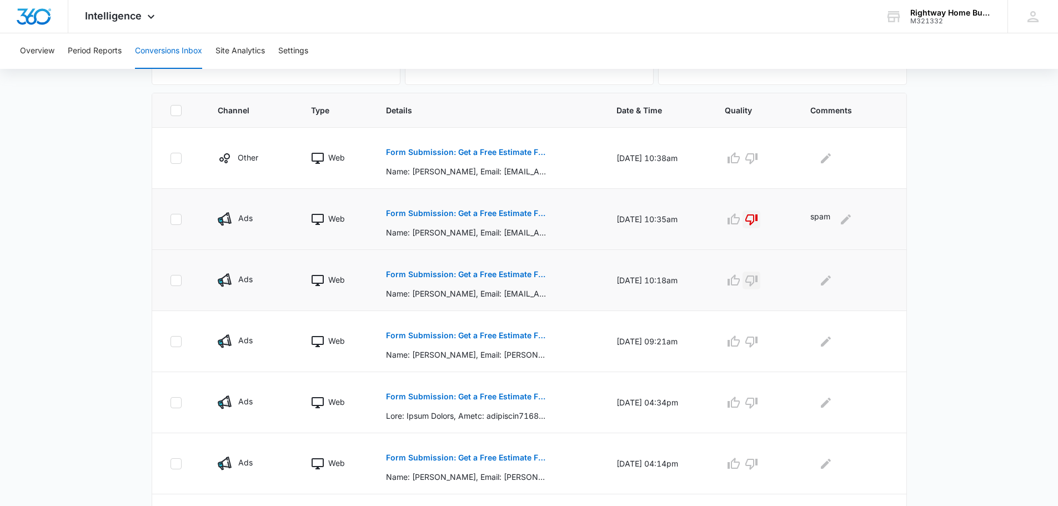
click at [757, 279] on icon "button" at bounding box center [751, 280] width 12 height 11
click at [830, 280] on icon "Edit Comments" at bounding box center [826, 280] width 10 height 10
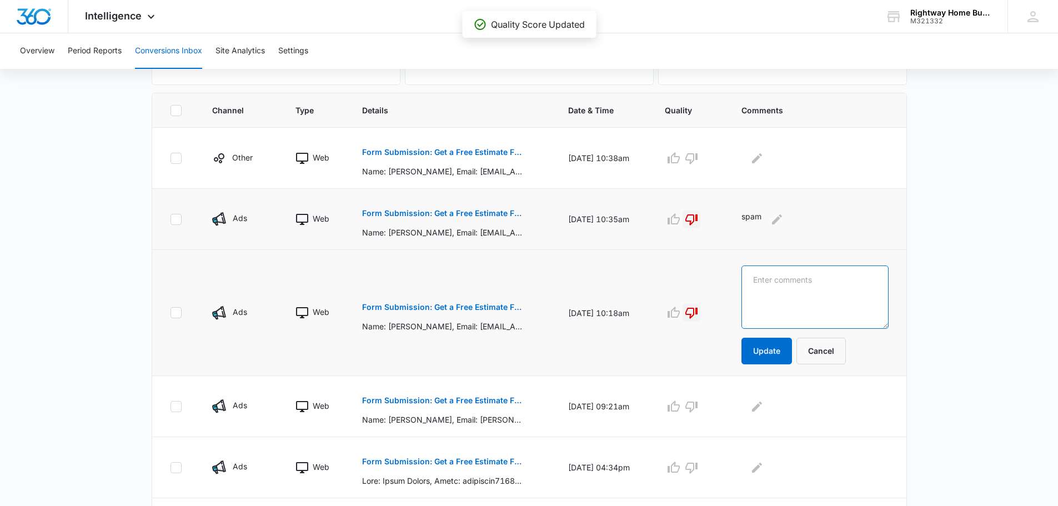
click at [831, 281] on textarea at bounding box center [814, 296] width 147 height 63
type textarea "spam"
click at [785, 350] on button "Update" at bounding box center [766, 351] width 51 height 27
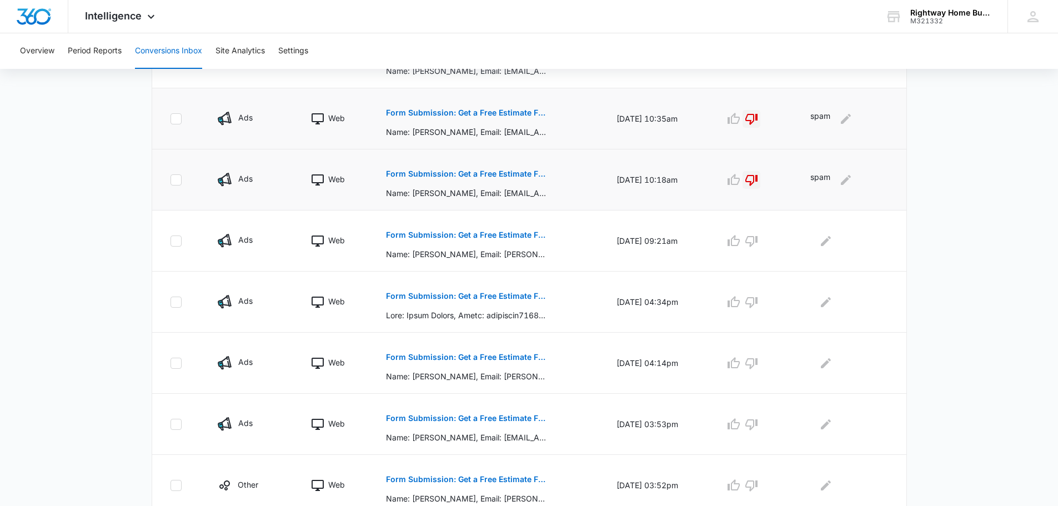
scroll to position [333, 0]
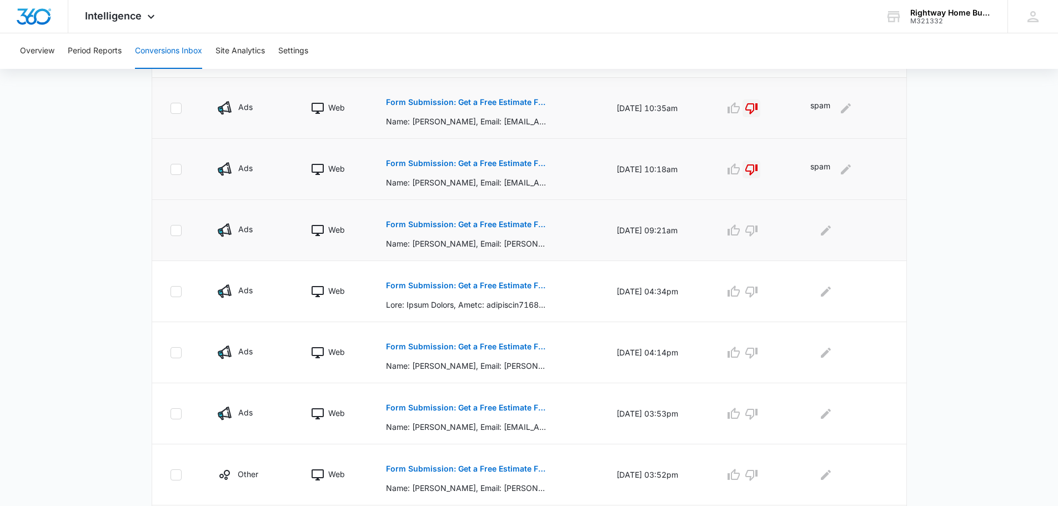
click at [483, 224] on p "Form Submission: Get a Free Estimate Form - NEW [DATE]" at bounding box center [467, 224] width 162 height 8
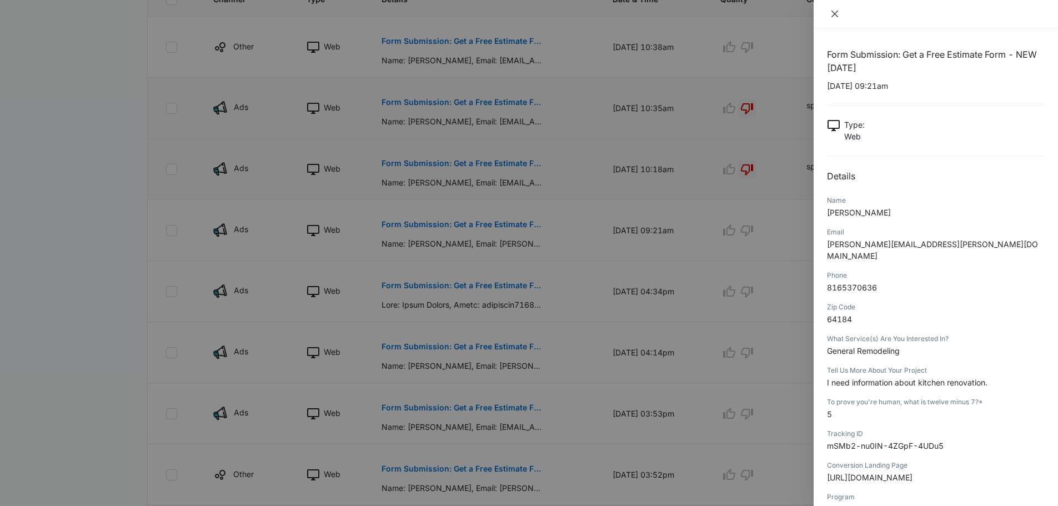
click at [834, 12] on icon "close" at bounding box center [834, 13] width 9 height 9
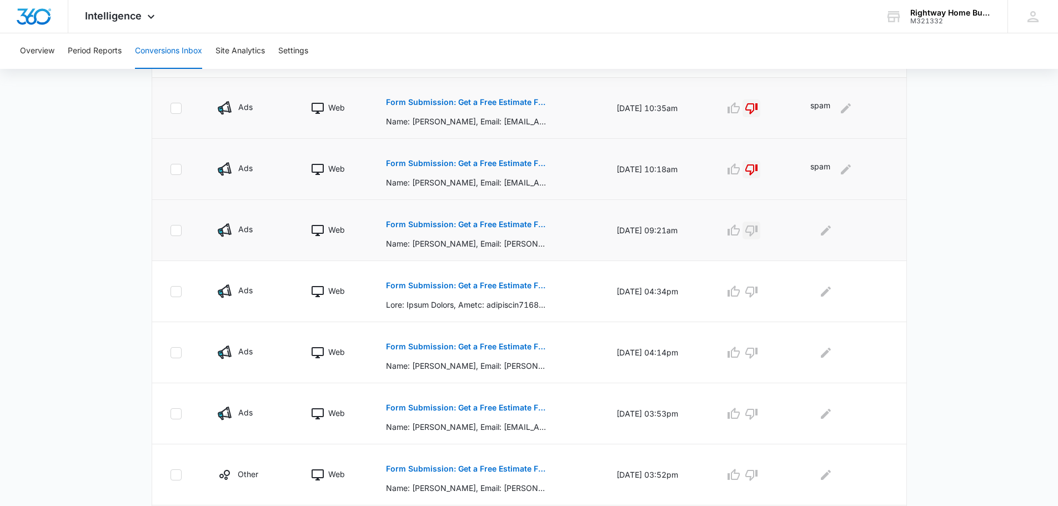
click at [757, 229] on icon "button" at bounding box center [751, 230] width 12 height 11
click at [825, 230] on icon "Edit Comments" at bounding box center [825, 230] width 13 height 13
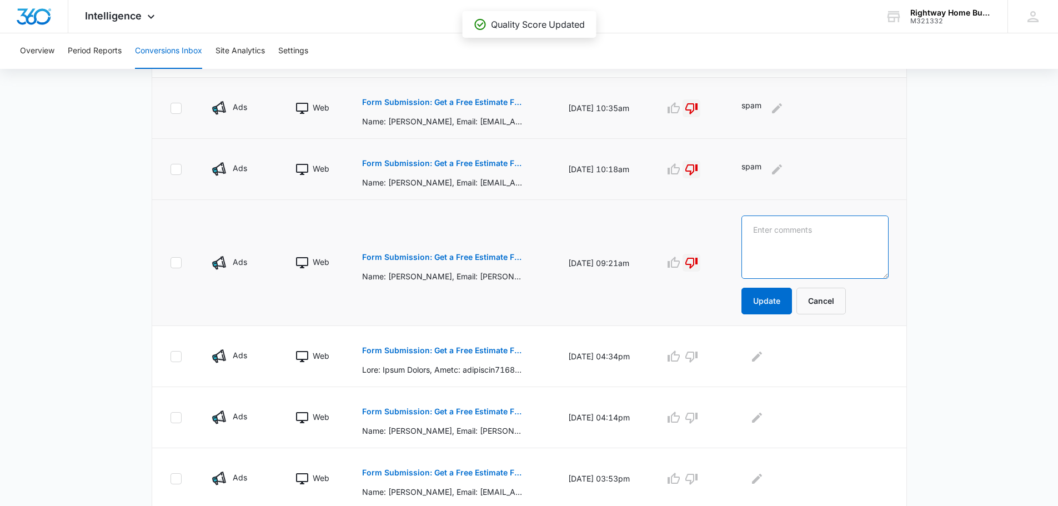
click at [825, 230] on textarea at bounding box center [814, 246] width 147 height 63
type textarea "spam"
click at [782, 305] on button "Update" at bounding box center [766, 301] width 51 height 27
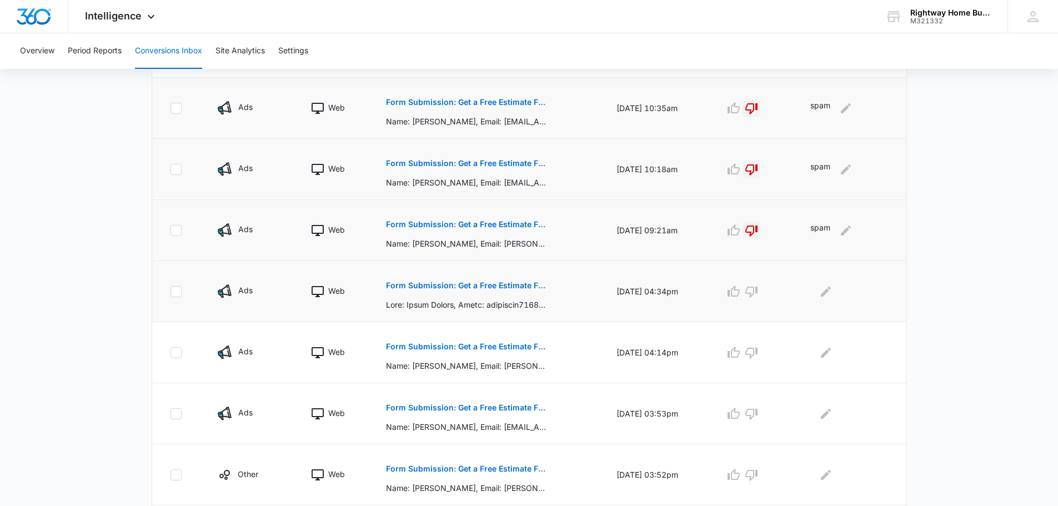
click at [511, 283] on p "Form Submission: Get a Free Estimate Form - NEW [DATE]" at bounding box center [467, 286] width 162 height 8
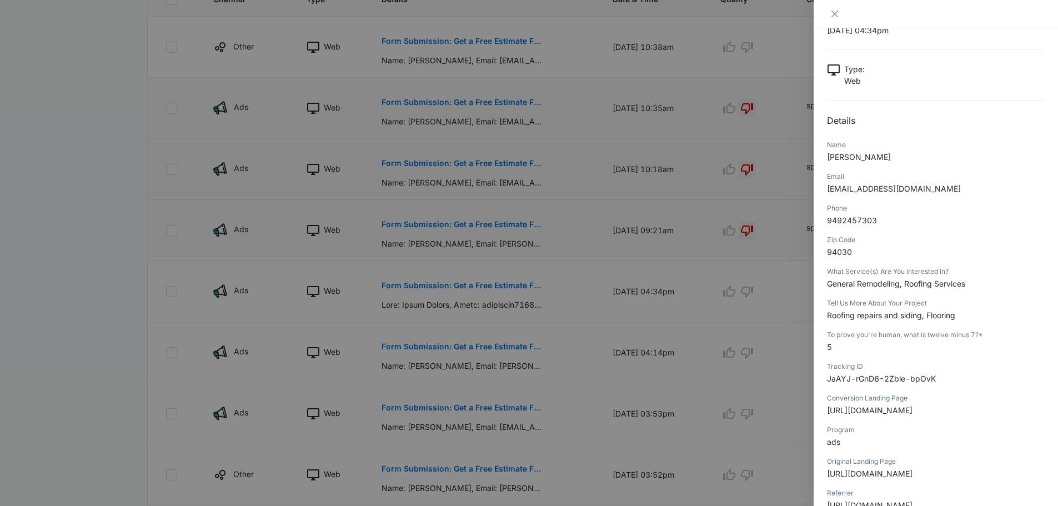
scroll to position [0, 0]
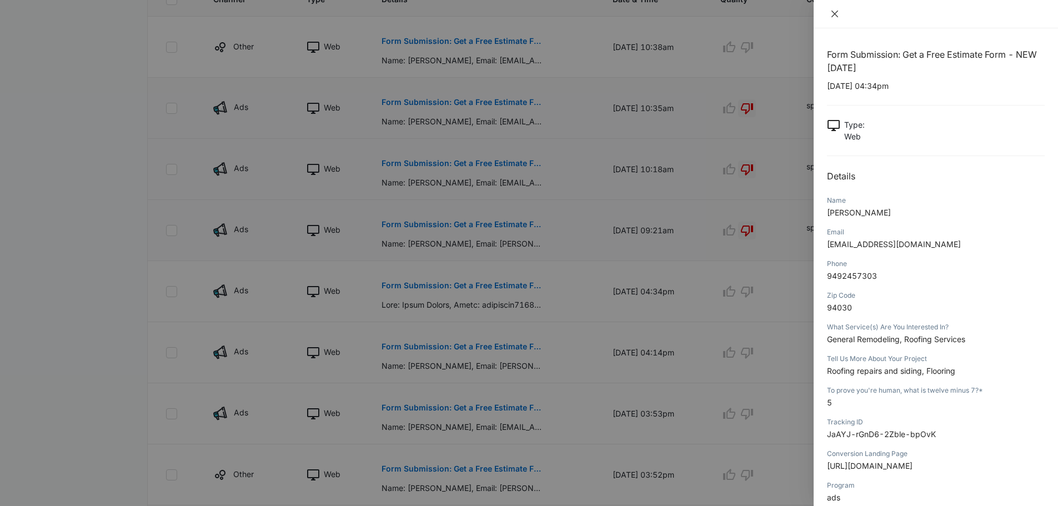
click at [834, 11] on icon "close" at bounding box center [834, 13] width 9 height 9
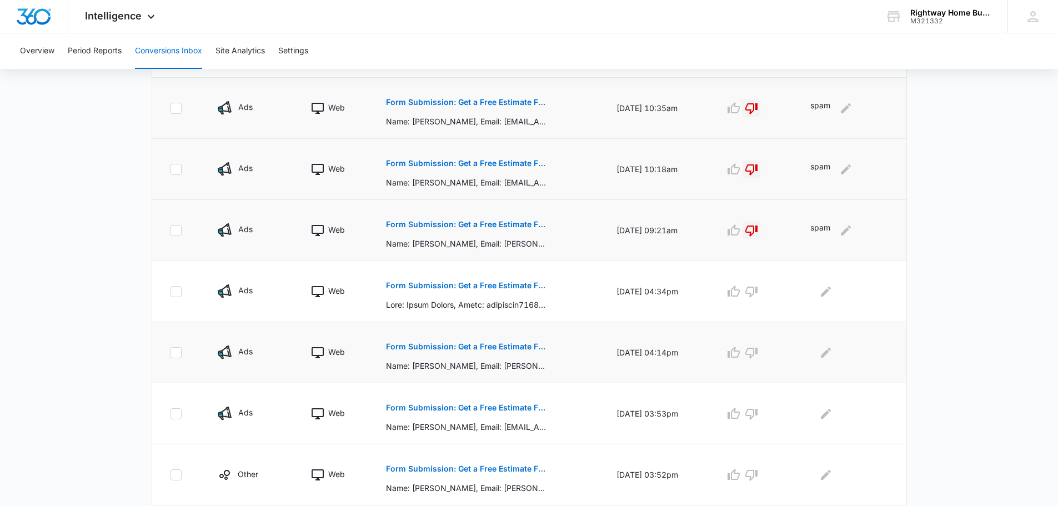
click at [511, 347] on p "Form Submission: Get a Free Estimate Form - NEW [DATE]" at bounding box center [467, 347] width 162 height 8
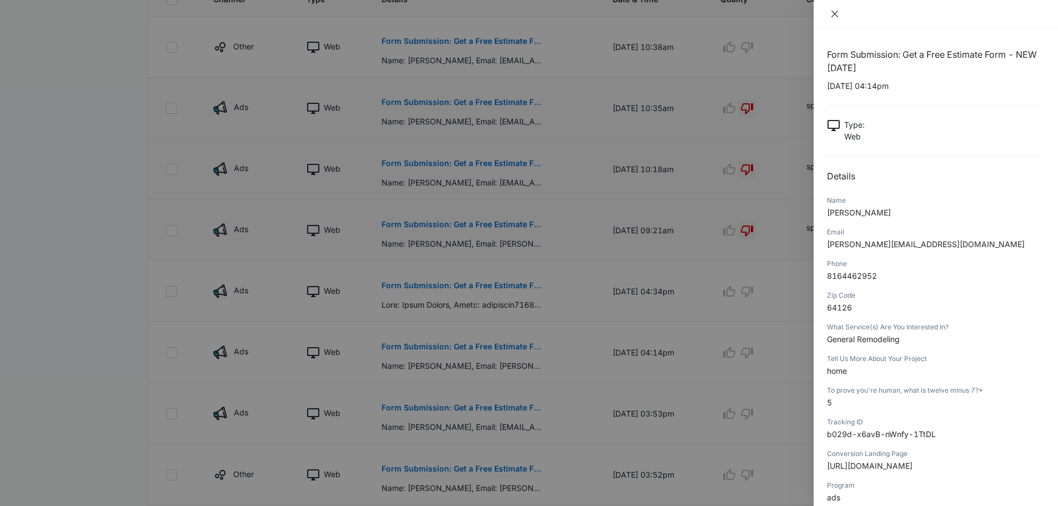
click at [835, 16] on icon "close" at bounding box center [834, 13] width 9 height 9
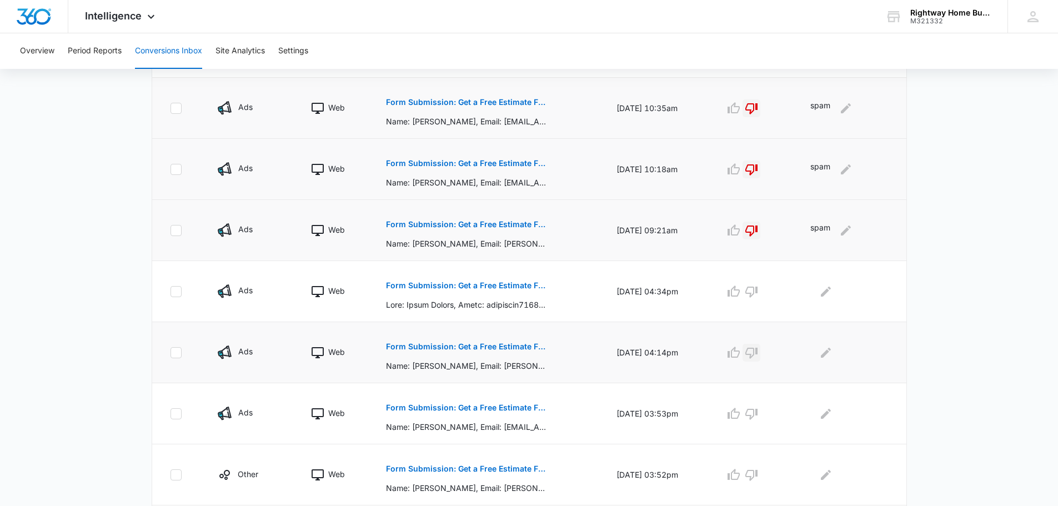
click at [757, 353] on icon "button" at bounding box center [751, 353] width 12 height 11
click at [517, 346] on p "Form Submission: Get a Free Estimate Form - NEW [DATE]" at bounding box center [467, 347] width 162 height 8
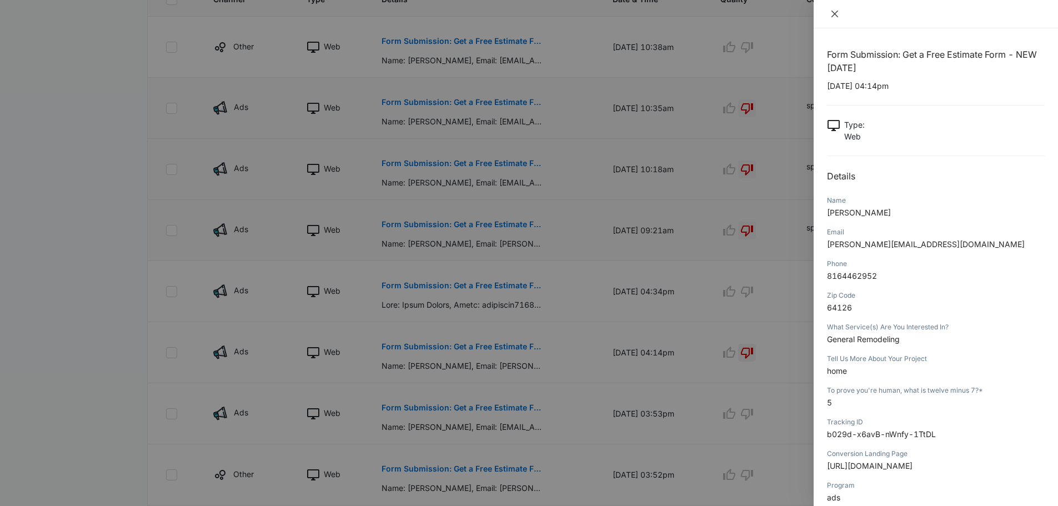
click at [836, 15] on icon "close" at bounding box center [834, 14] width 7 height 7
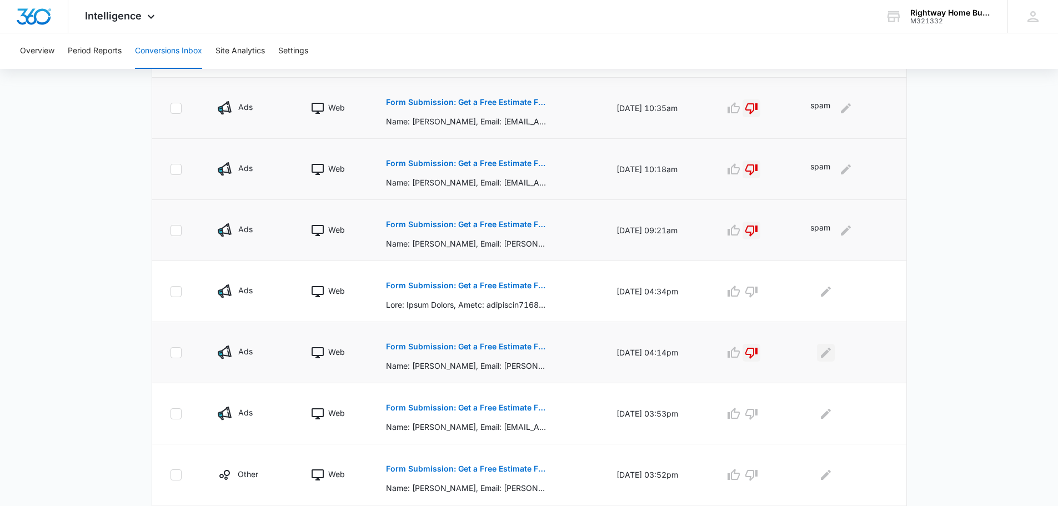
click at [832, 353] on icon "Edit Comments" at bounding box center [825, 352] width 13 height 13
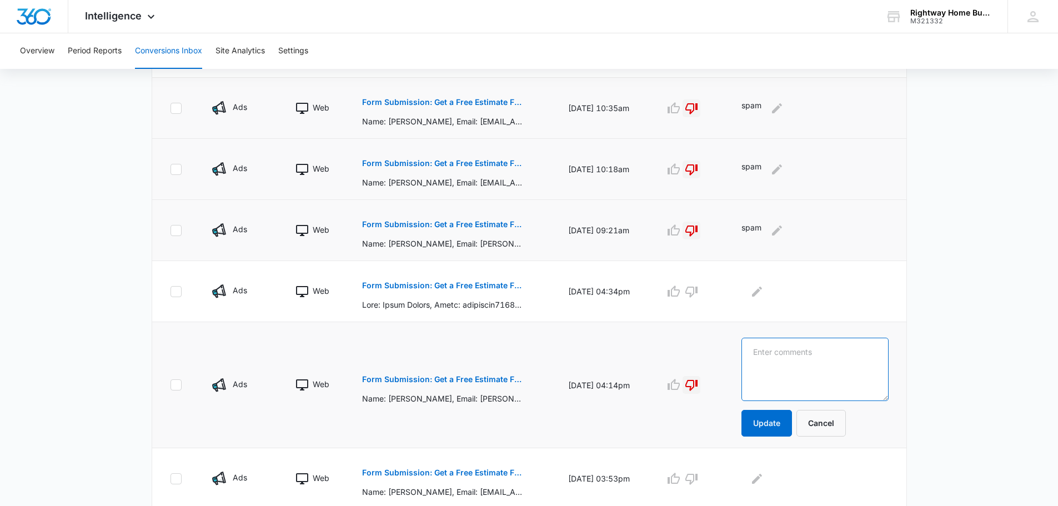
click at [831, 349] on textarea at bounding box center [814, 369] width 147 height 63
type textarea "spam"
click at [780, 426] on button "Update" at bounding box center [766, 423] width 51 height 27
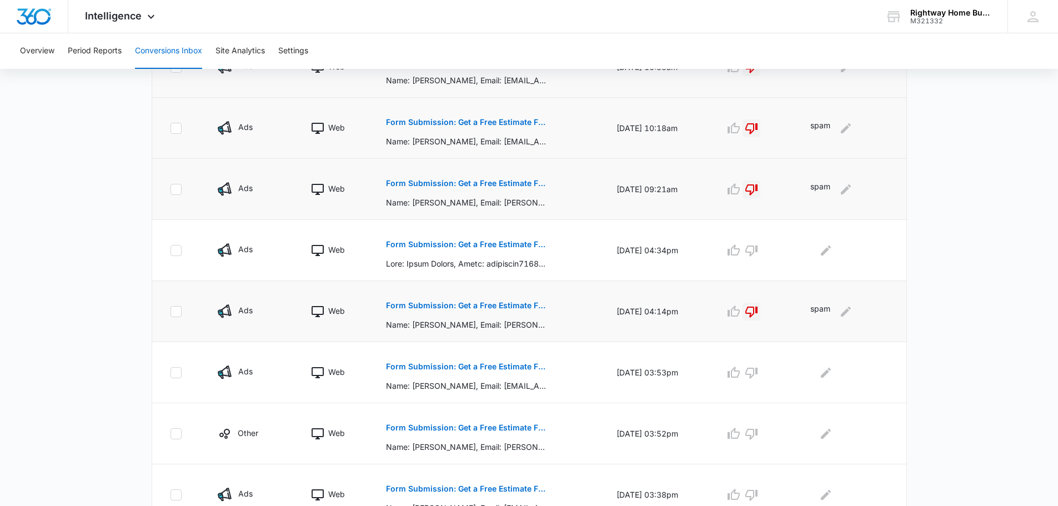
scroll to position [444, 0]
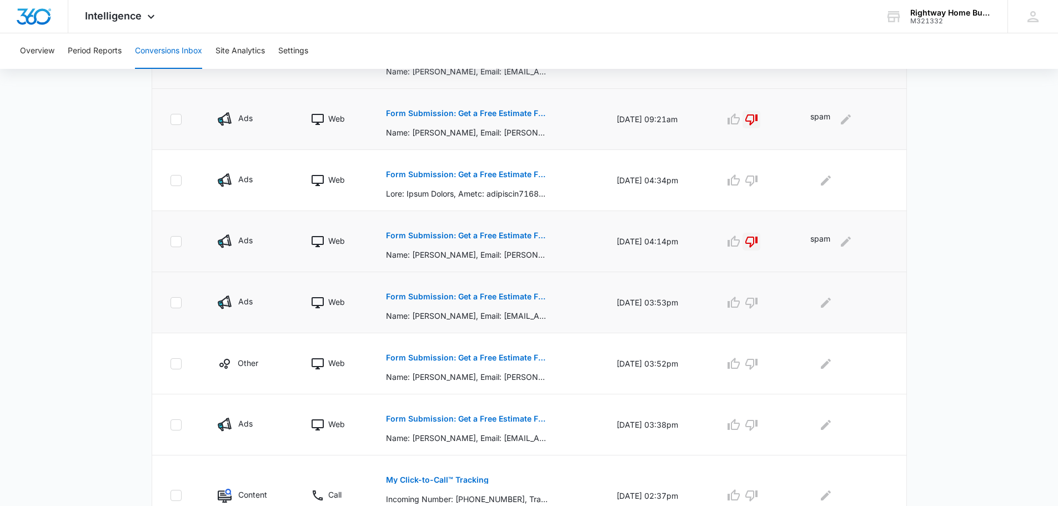
click at [523, 294] on p "Form Submission: Get a Free Estimate Form - NEW [DATE]" at bounding box center [467, 297] width 162 height 8
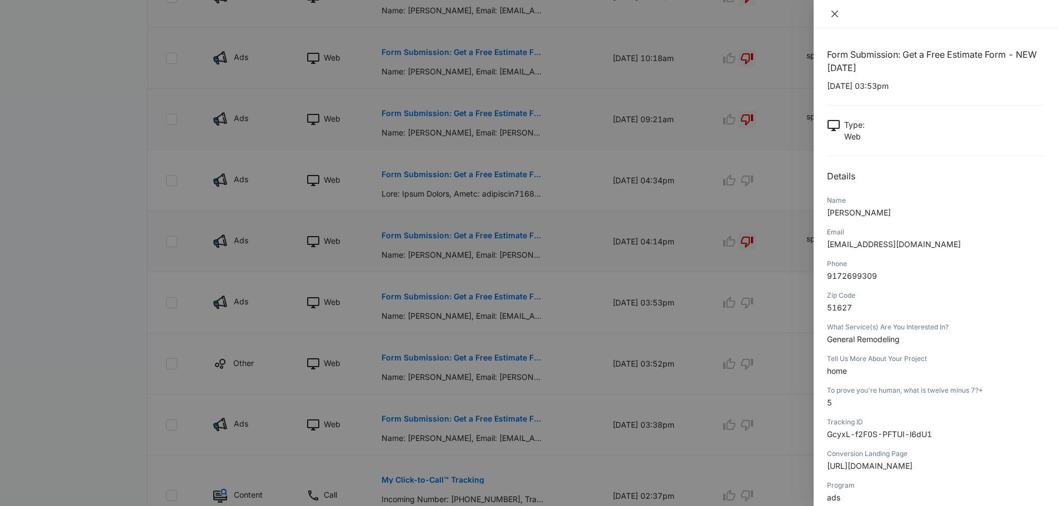
click at [830, 12] on icon "close" at bounding box center [834, 13] width 9 height 9
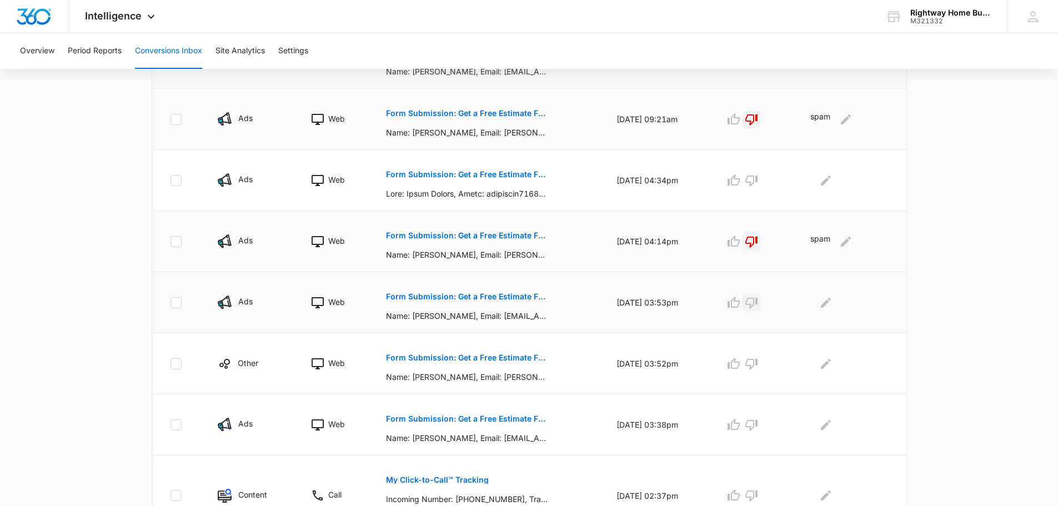
click at [757, 299] on icon "button" at bounding box center [751, 302] width 13 height 13
click at [830, 307] on icon "Edit Comments" at bounding box center [825, 302] width 13 height 13
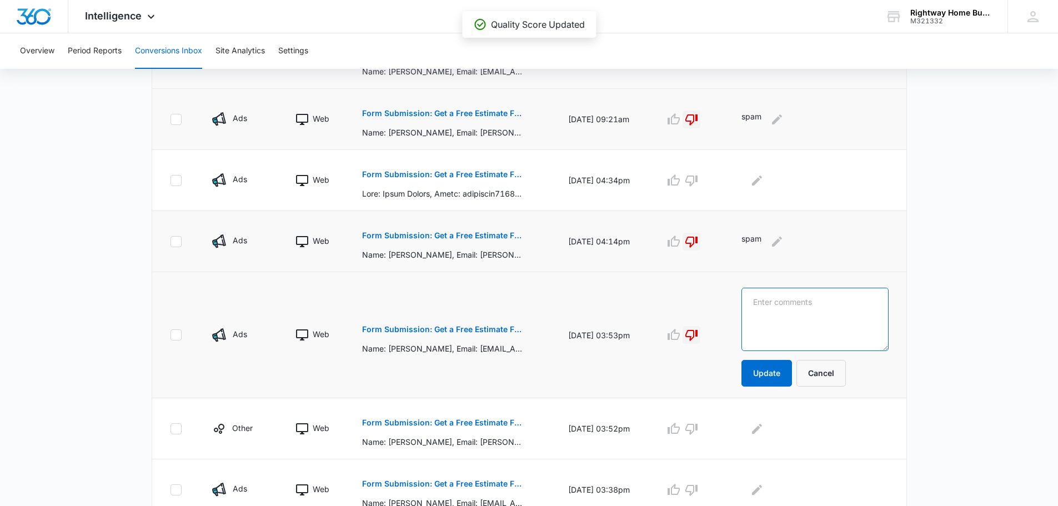
click at [820, 305] on textarea at bounding box center [814, 319] width 147 height 63
type textarea "spam"
click at [779, 376] on button "Update" at bounding box center [766, 373] width 51 height 27
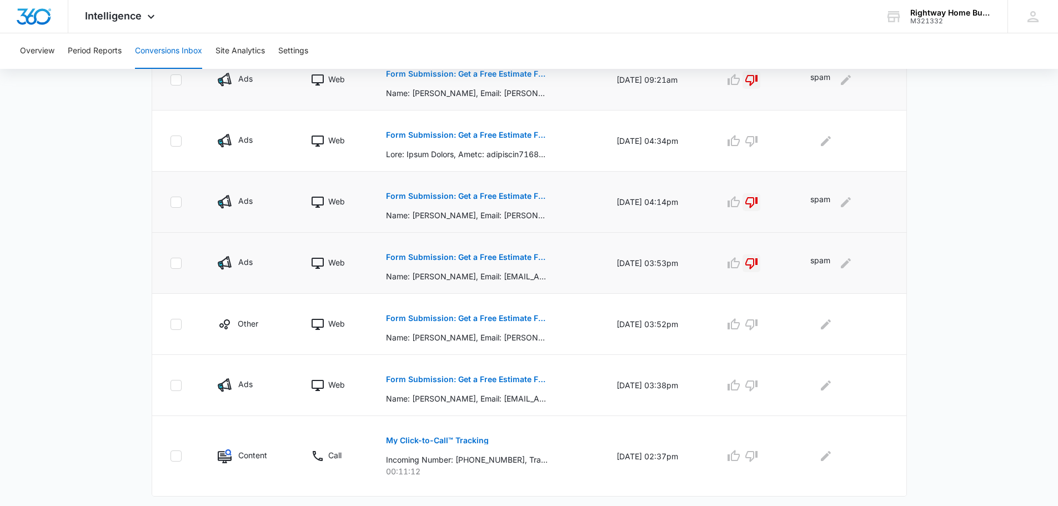
scroll to position [509, 0]
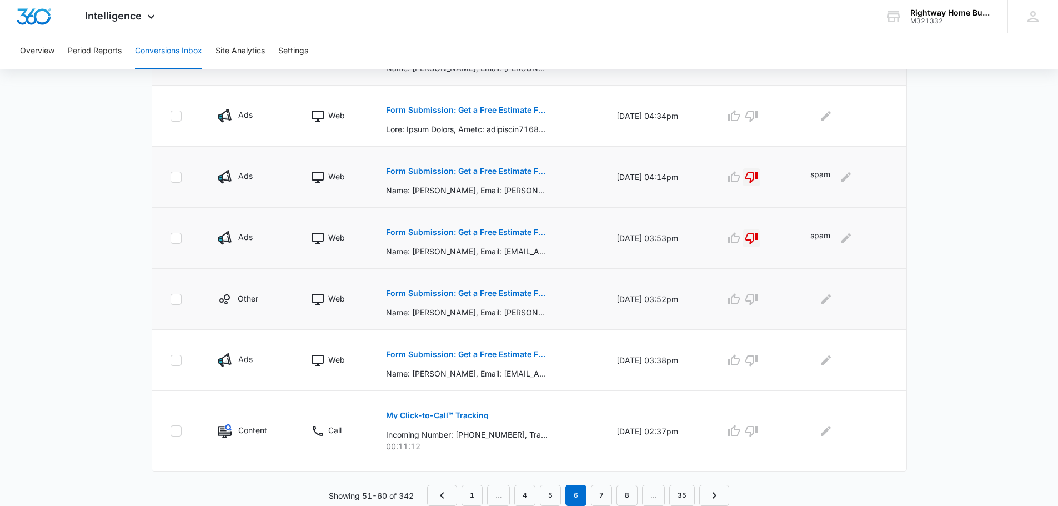
click at [511, 293] on p "Form Submission: Get a Free Estimate Form - NEW [DATE]" at bounding box center [467, 293] width 162 height 8
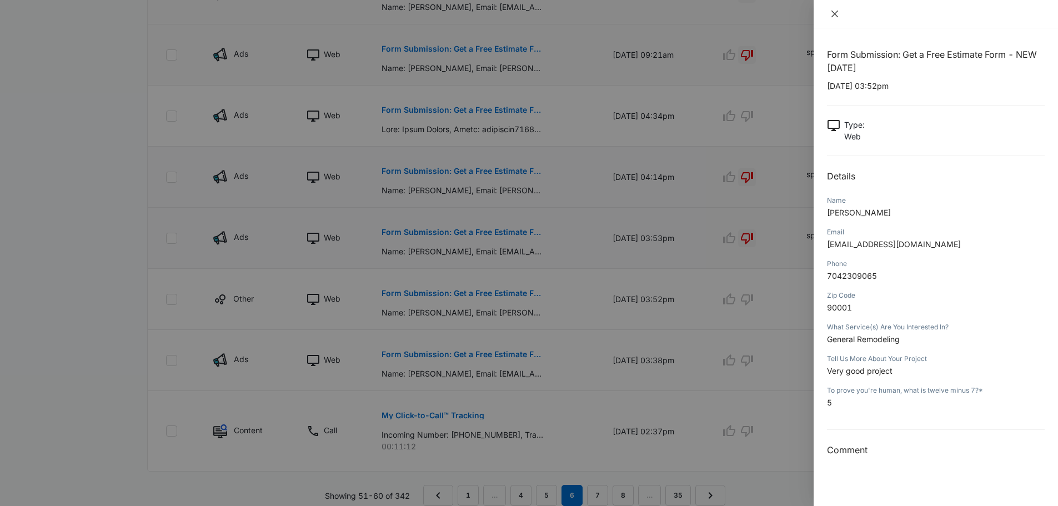
click at [835, 9] on icon "close" at bounding box center [834, 13] width 9 height 9
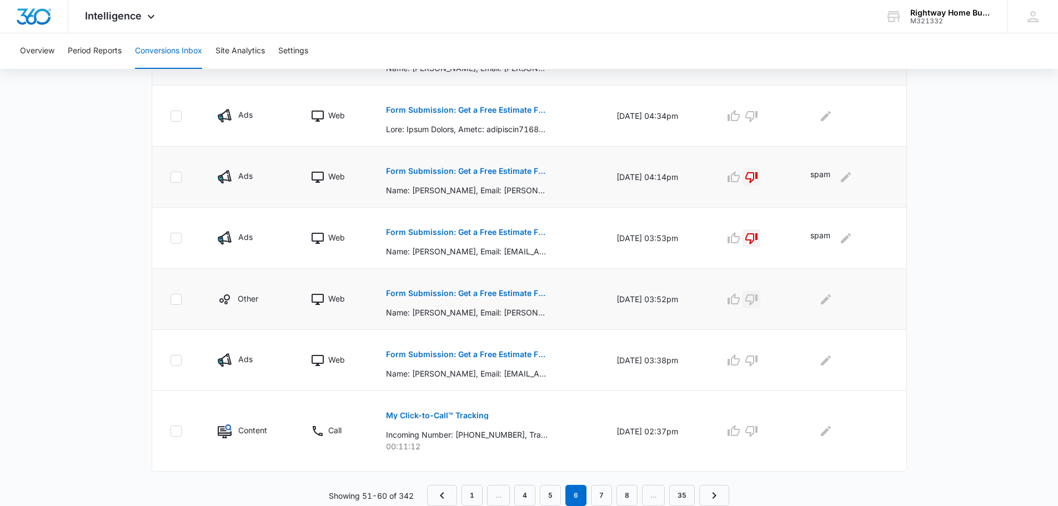
click at [758, 297] on icon "button" at bounding box center [751, 299] width 13 height 13
click at [831, 303] on icon "Edit Comments" at bounding box center [825, 299] width 13 height 13
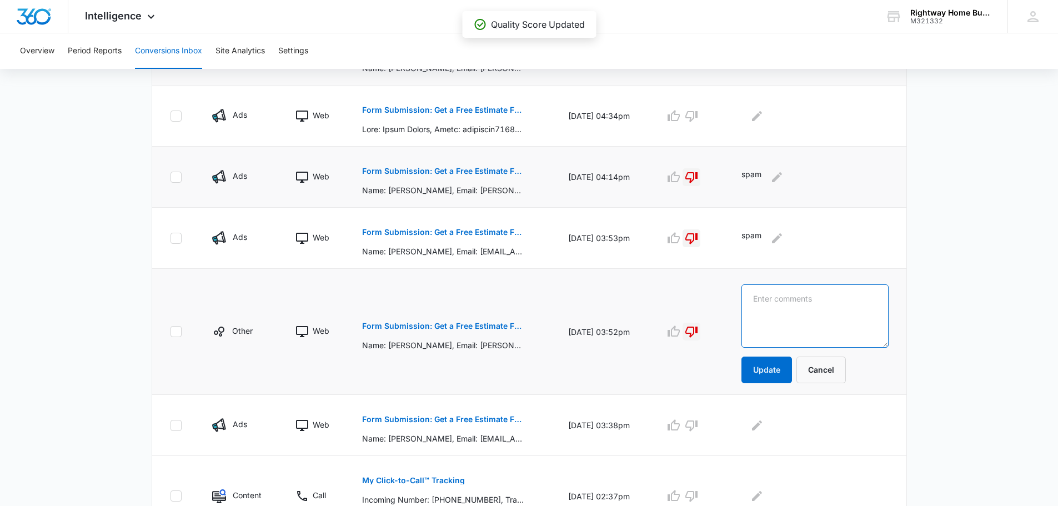
click at [831, 303] on textarea at bounding box center [814, 315] width 147 height 63
type textarea "spam"
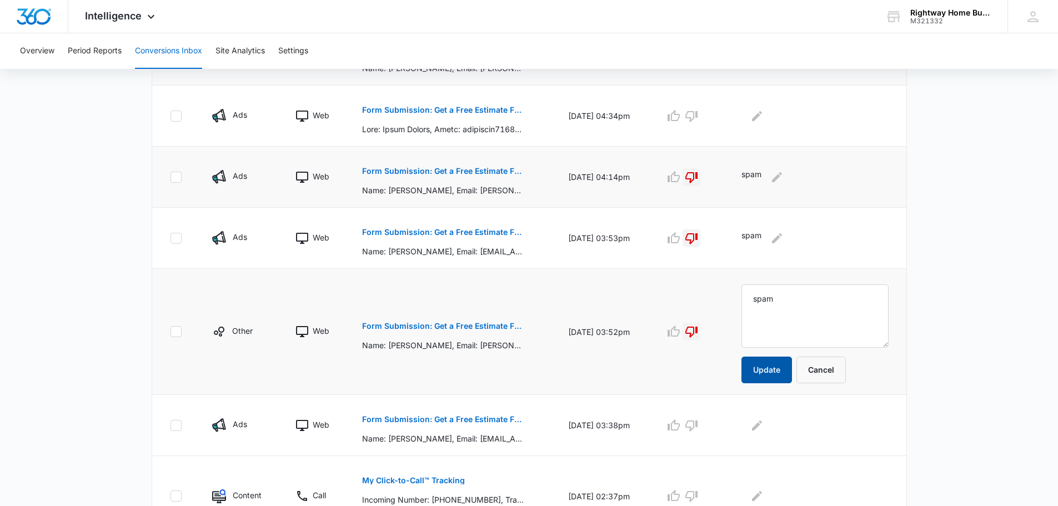
click at [789, 369] on button "Update" at bounding box center [766, 370] width 51 height 27
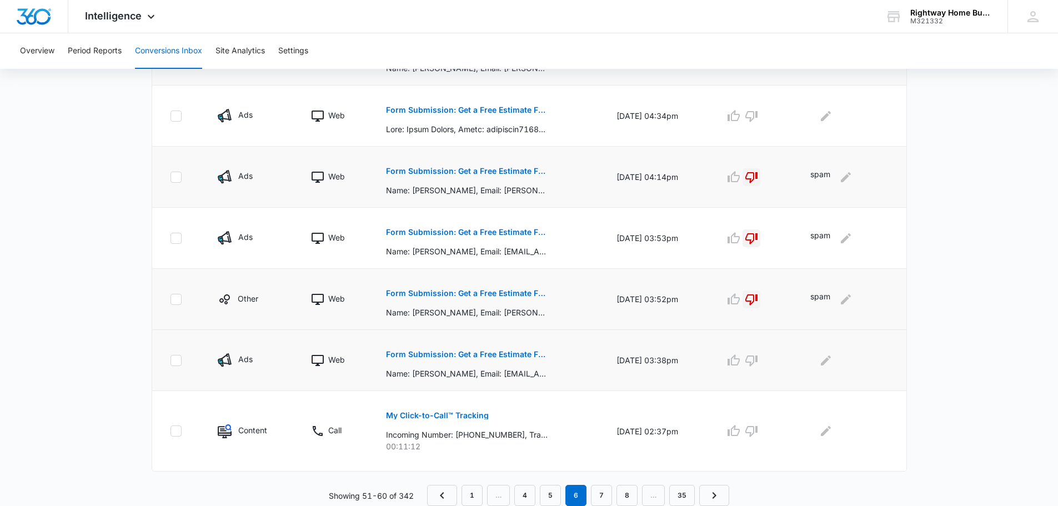
click at [516, 353] on p "Form Submission: Get a Free Estimate Form - NEW [DATE]" at bounding box center [467, 354] width 162 height 8
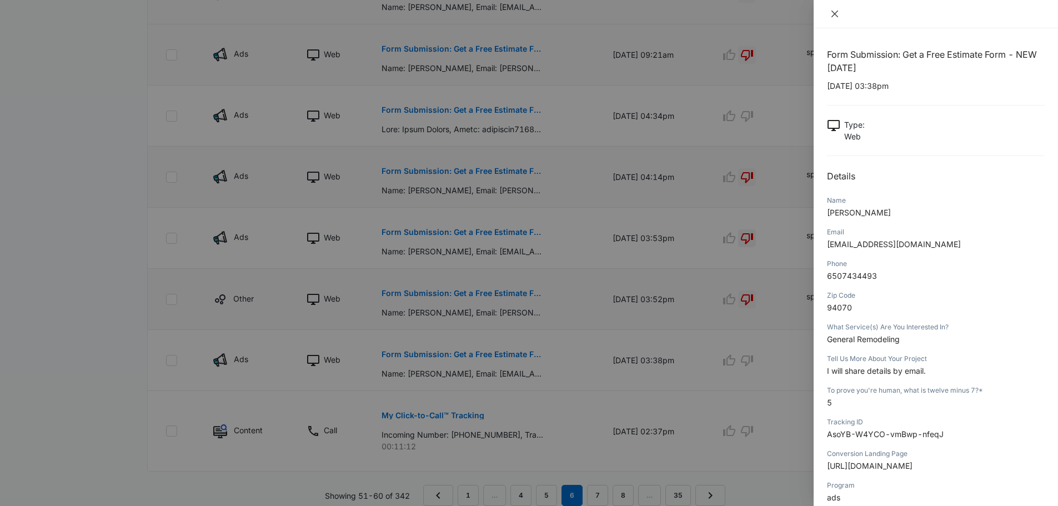
click at [831, 10] on icon "close" at bounding box center [834, 13] width 9 height 9
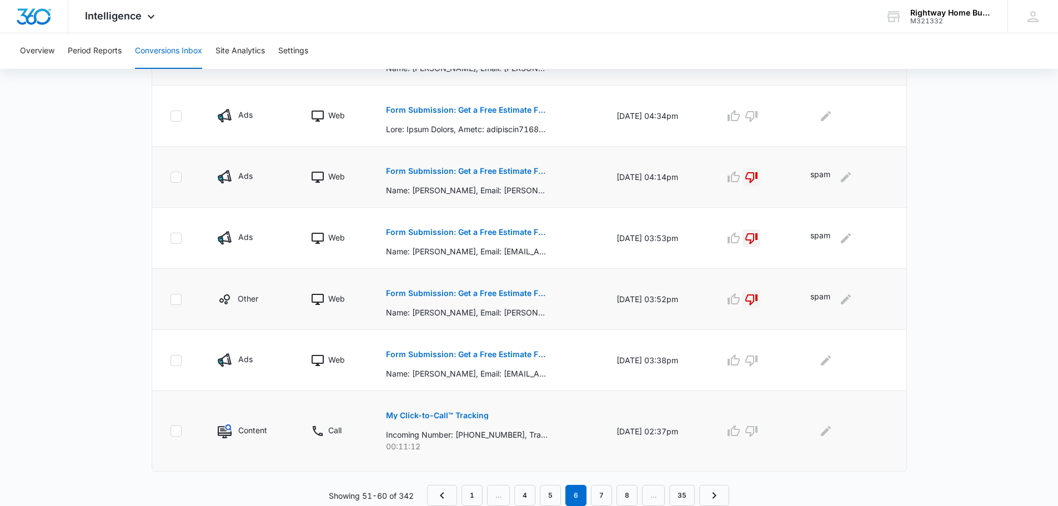
click at [453, 415] on p "My Click-to-Call™ Tracking" at bounding box center [437, 415] width 103 height 8
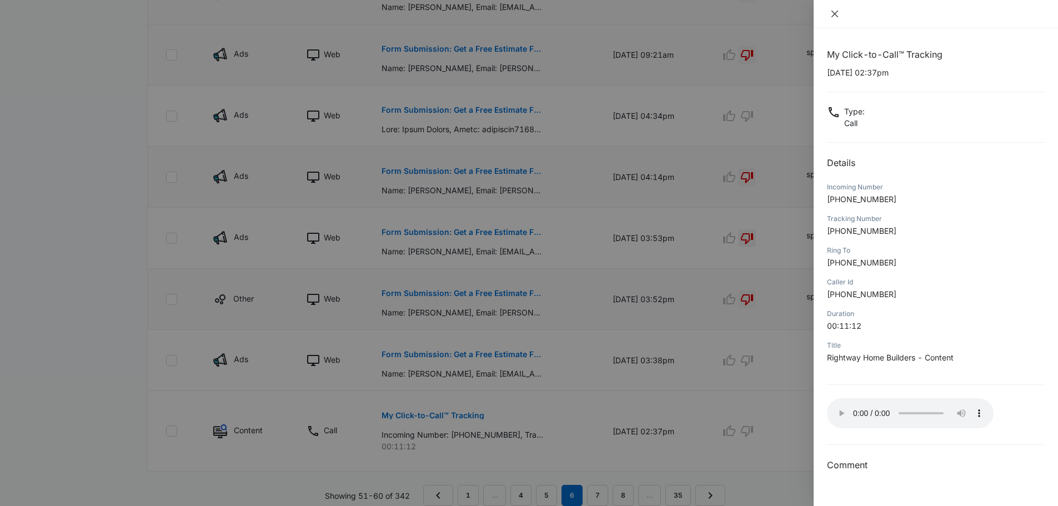
click at [833, 13] on icon "close" at bounding box center [834, 13] width 9 height 9
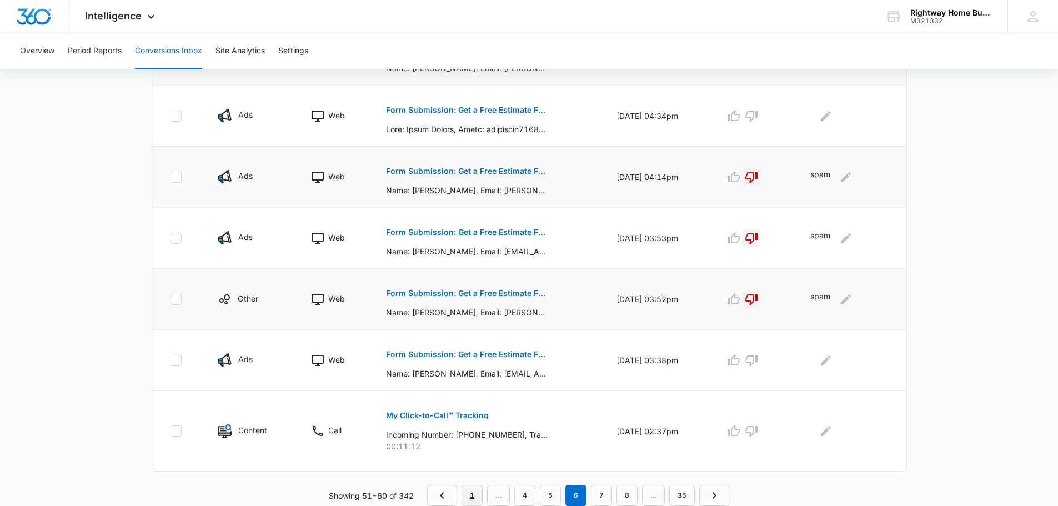
click at [469, 496] on link "1" at bounding box center [471, 495] width 21 height 21
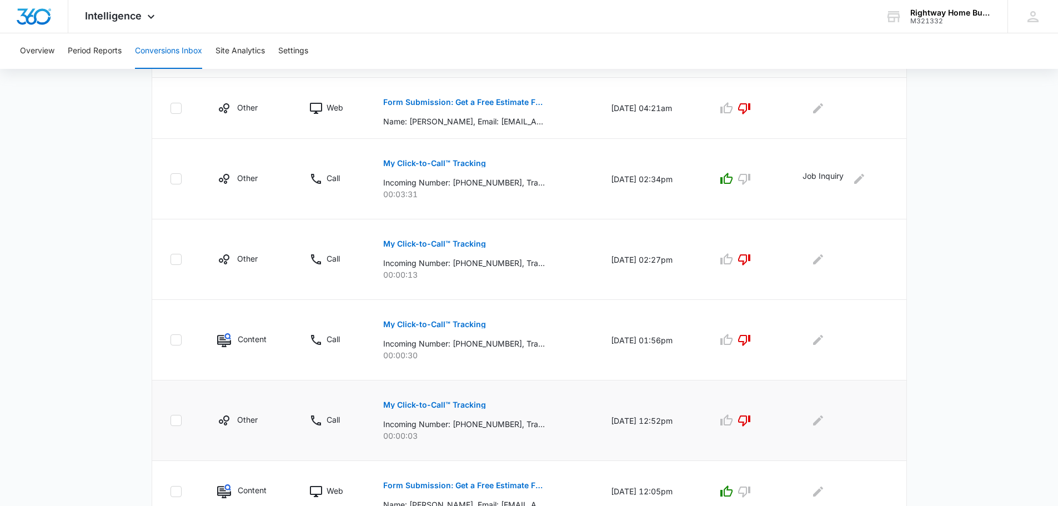
scroll to position [606, 0]
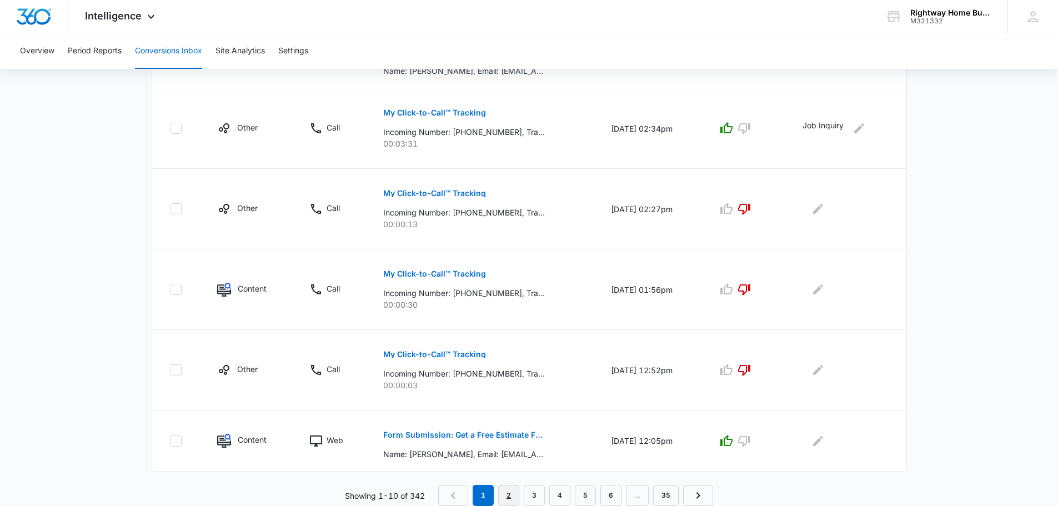
click at [504, 494] on link "2" at bounding box center [508, 495] width 21 height 21
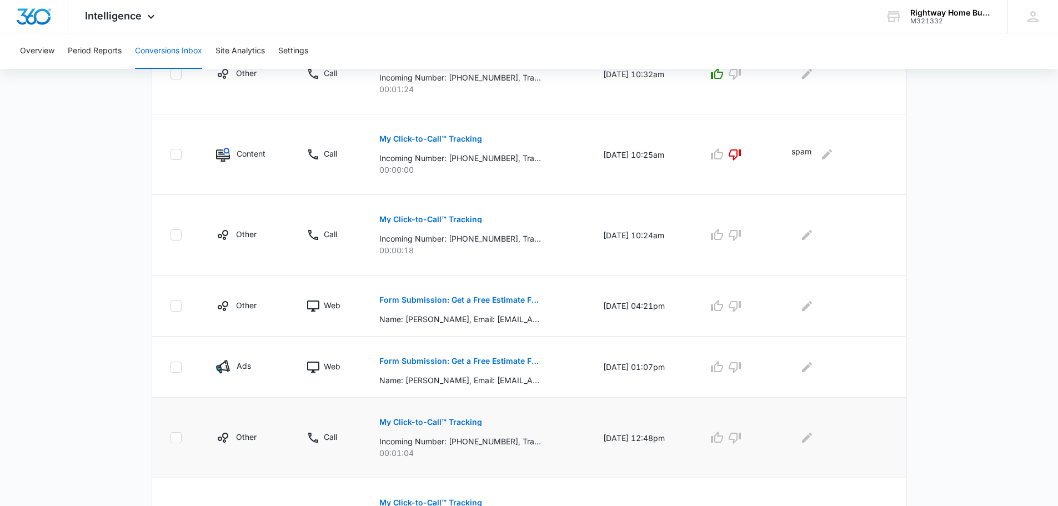
scroll to position [645, 0]
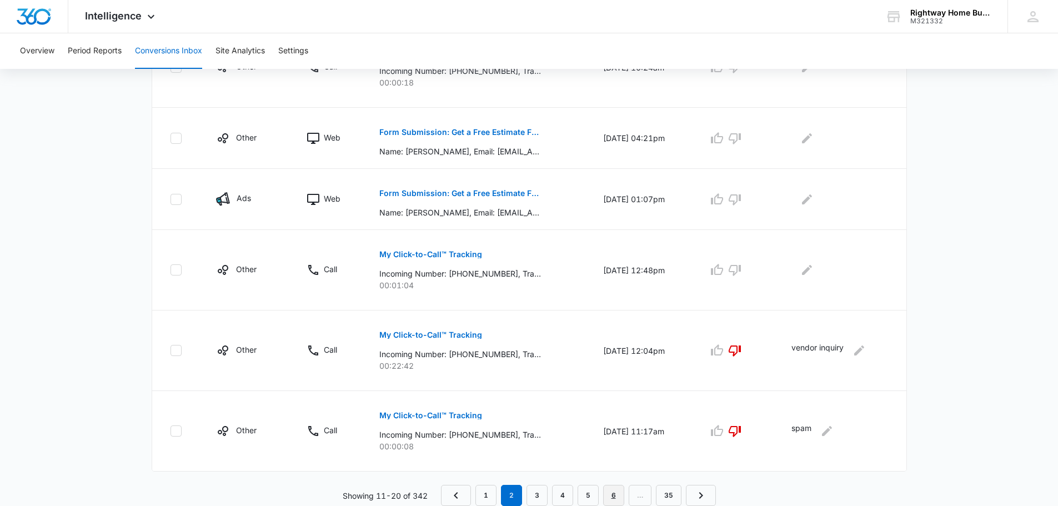
click at [611, 492] on link "6" at bounding box center [613, 495] width 21 height 21
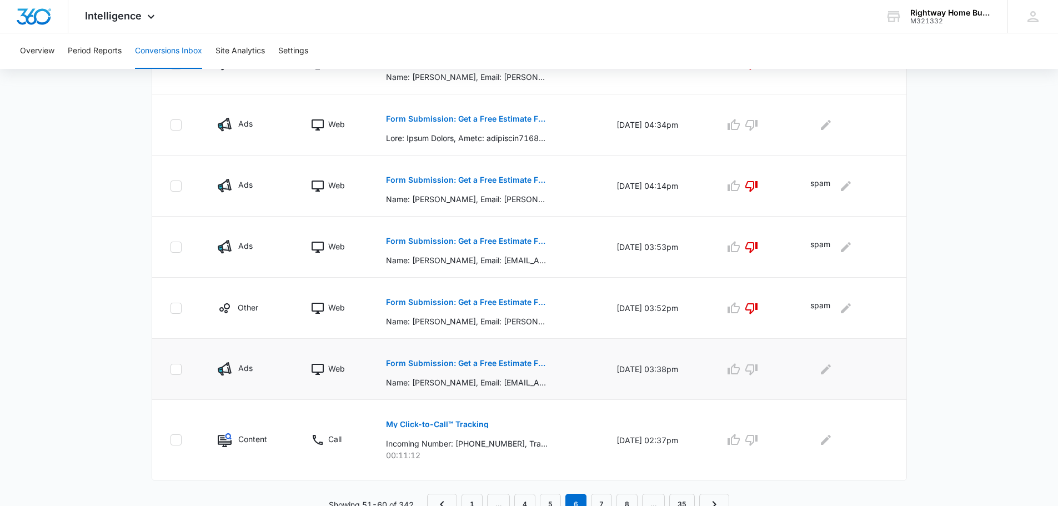
scroll to position [509, 0]
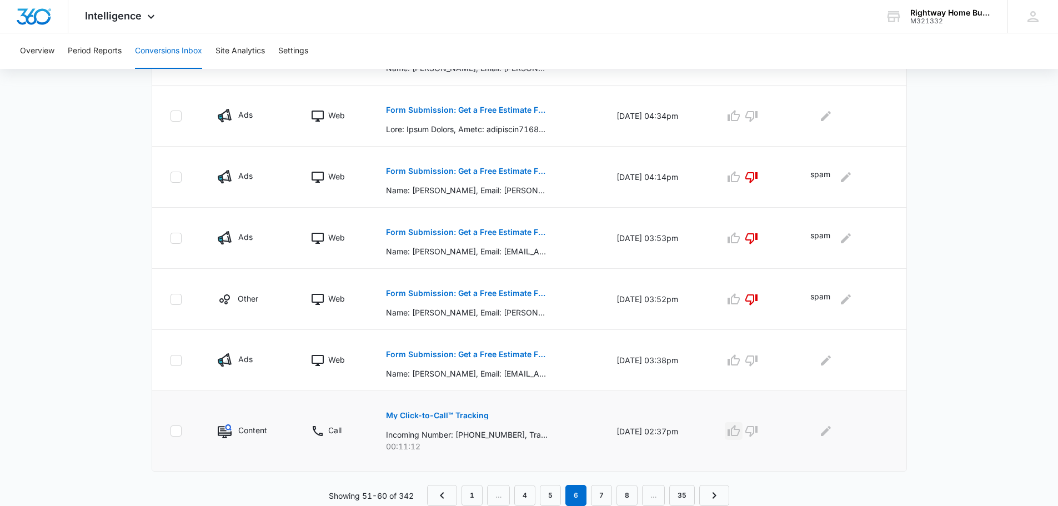
click at [740, 431] on icon "button" at bounding box center [733, 430] width 13 height 13
click at [602, 494] on link "7" at bounding box center [601, 495] width 21 height 21
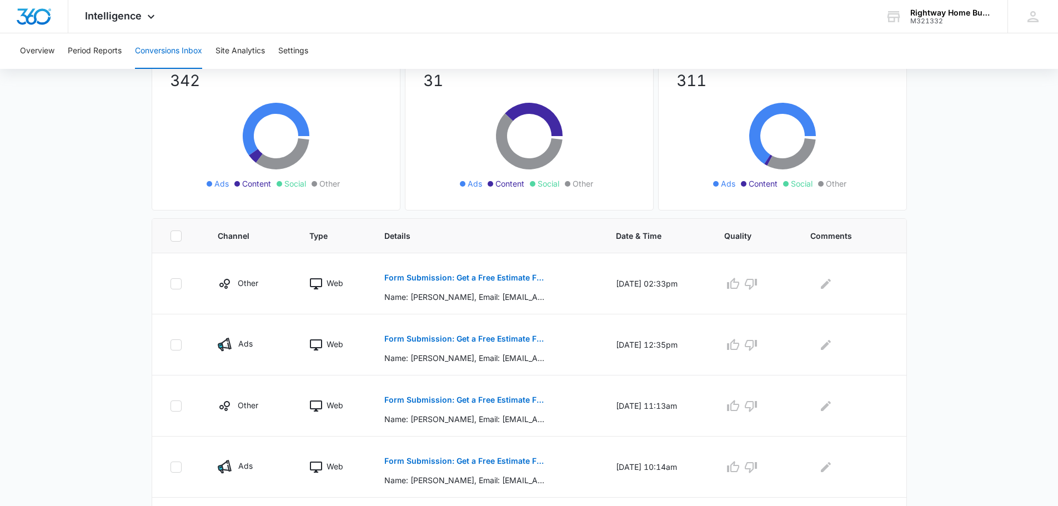
scroll to position [167, 0]
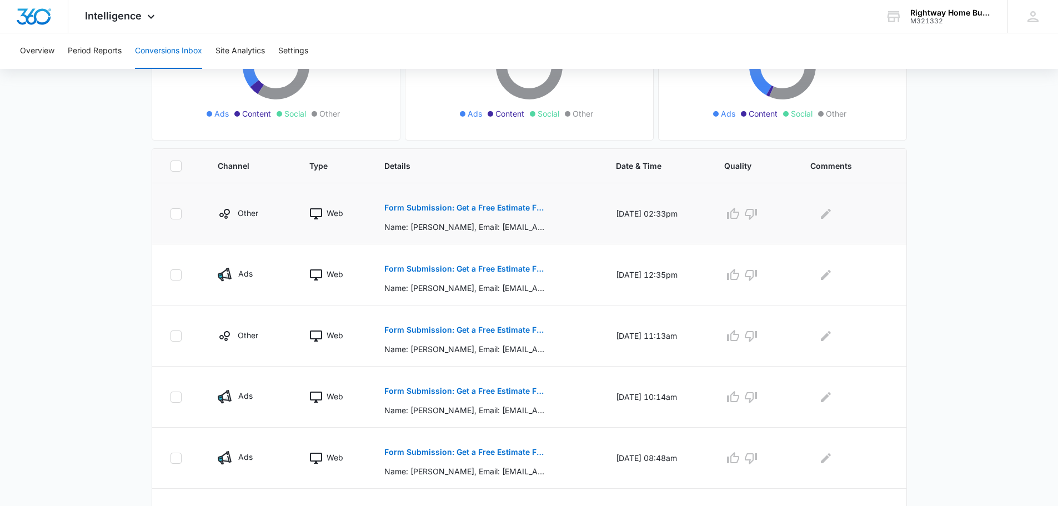
click at [484, 206] on p "Form Submission: Get a Free Estimate Form - NEW [DATE]" at bounding box center [465, 208] width 162 height 8
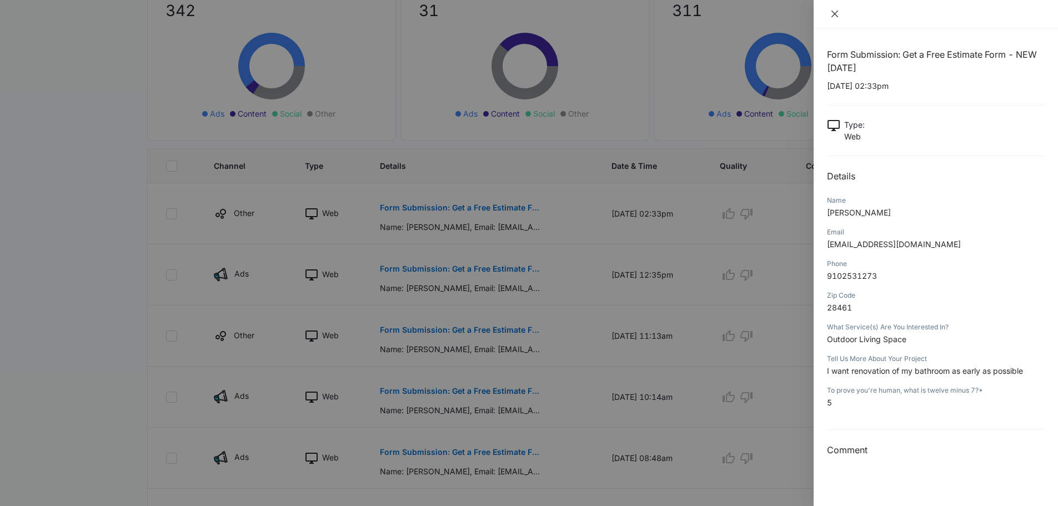
click at [836, 11] on icon "close" at bounding box center [834, 13] width 9 height 9
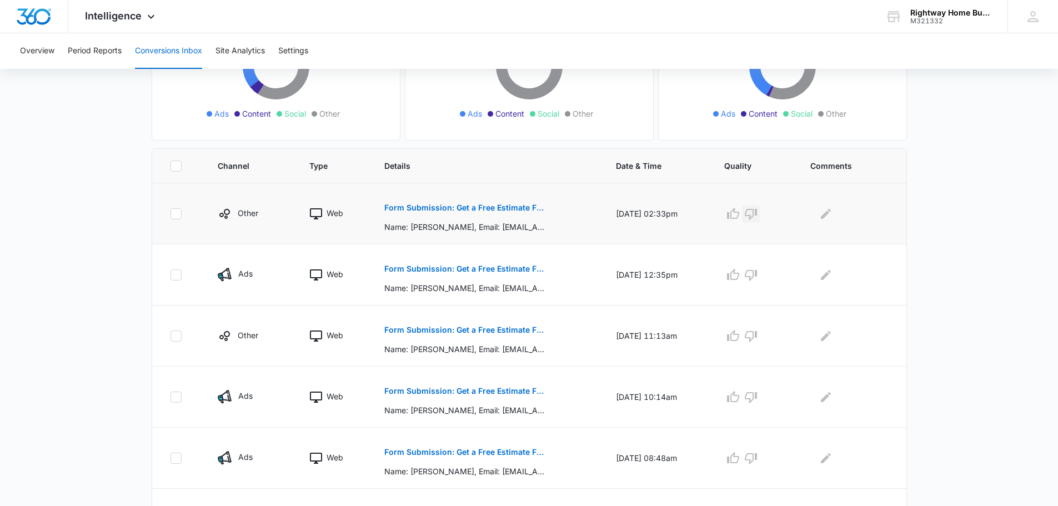
click at [757, 214] on icon "button" at bounding box center [750, 213] width 13 height 13
click at [832, 214] on icon "Edit Comments" at bounding box center [825, 213] width 13 height 13
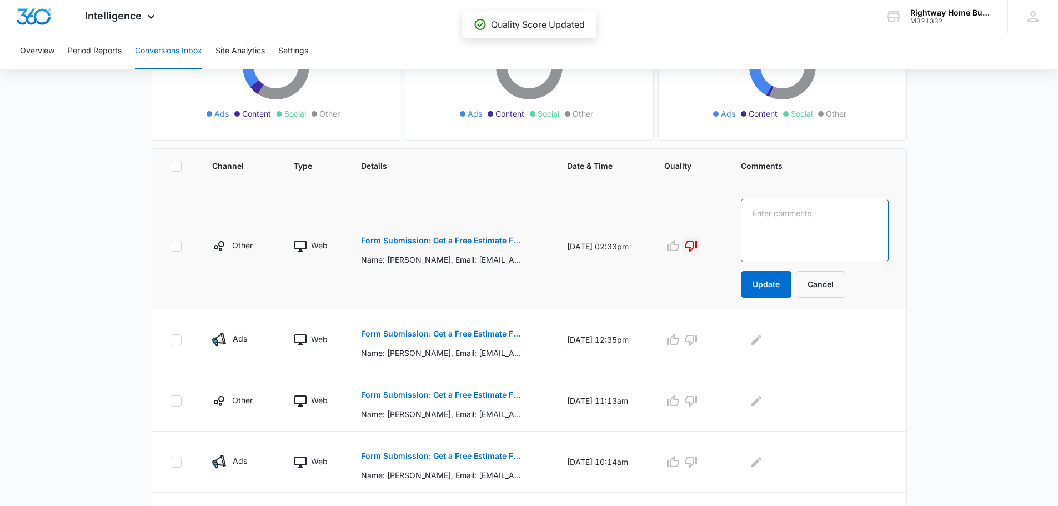
click at [836, 214] on textarea at bounding box center [814, 230] width 147 height 63
type textarea "spam"
click at [789, 282] on button "Update" at bounding box center [766, 284] width 51 height 27
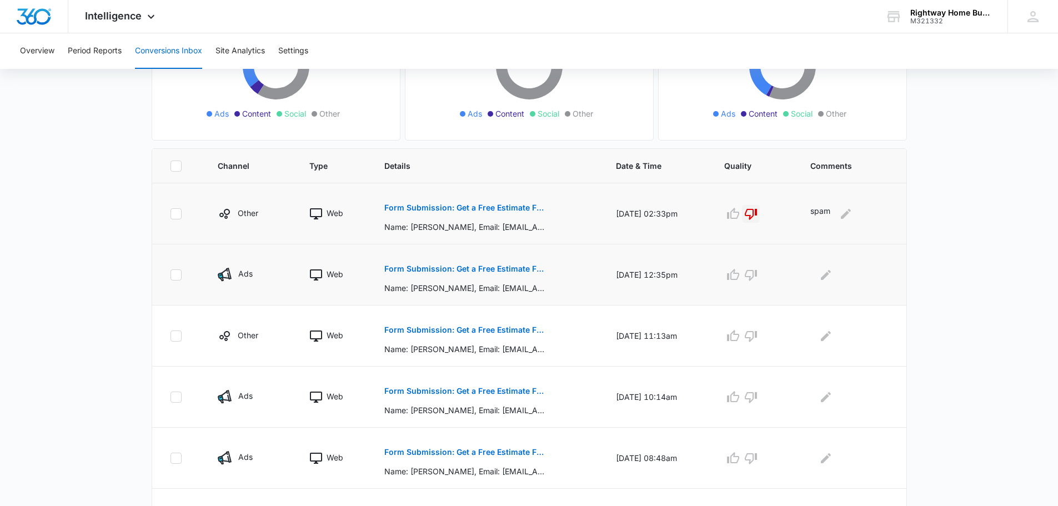
click at [487, 265] on p "Form Submission: Get a Free Estimate Form - NEW [DATE]" at bounding box center [465, 269] width 162 height 8
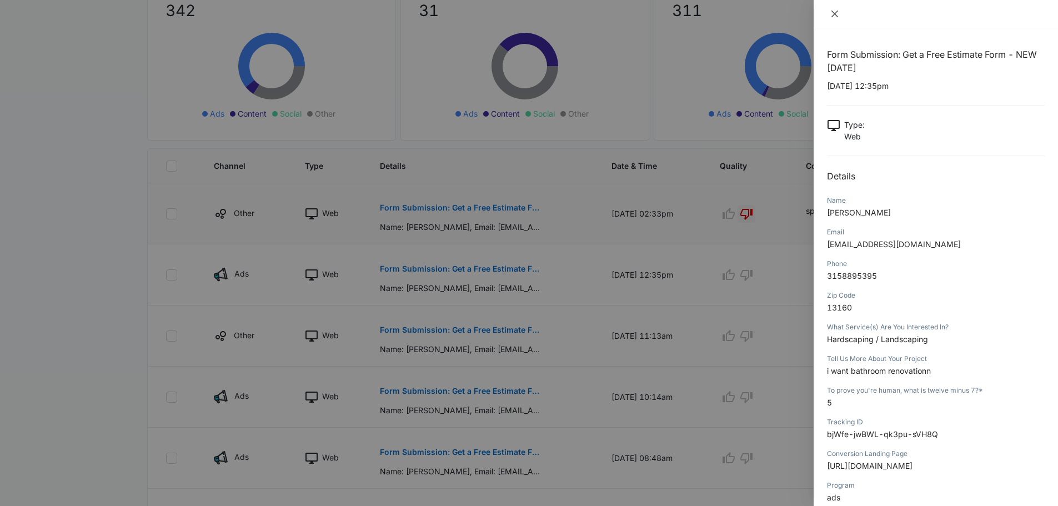
click at [829, 13] on button "Close" at bounding box center [835, 14] width 16 height 10
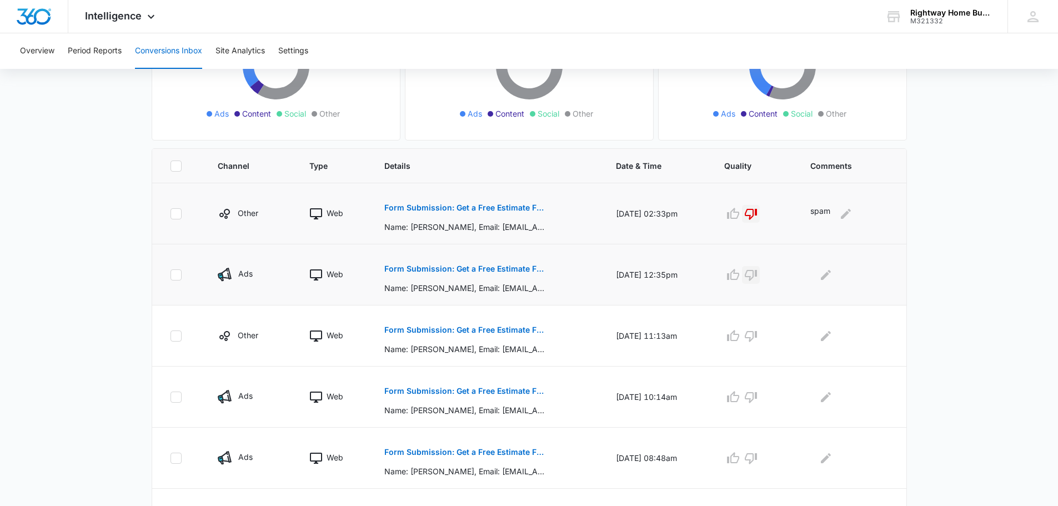
click at [756, 275] on icon "button" at bounding box center [750, 274] width 13 height 13
click at [831, 275] on icon "Edit Comments" at bounding box center [825, 274] width 13 height 13
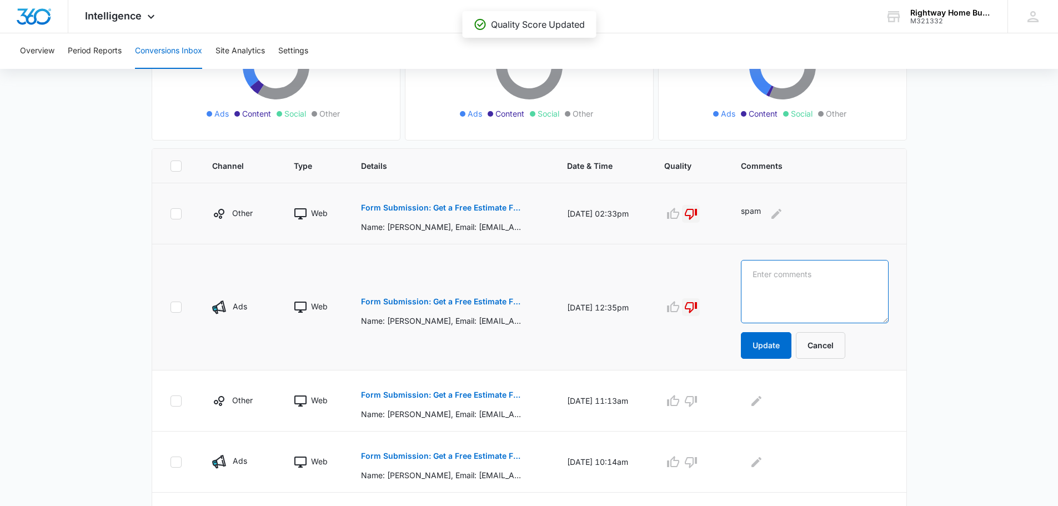
click at [826, 277] on textarea at bounding box center [814, 291] width 147 height 63
type textarea "spam"
click at [770, 345] on button "Update" at bounding box center [766, 345] width 51 height 27
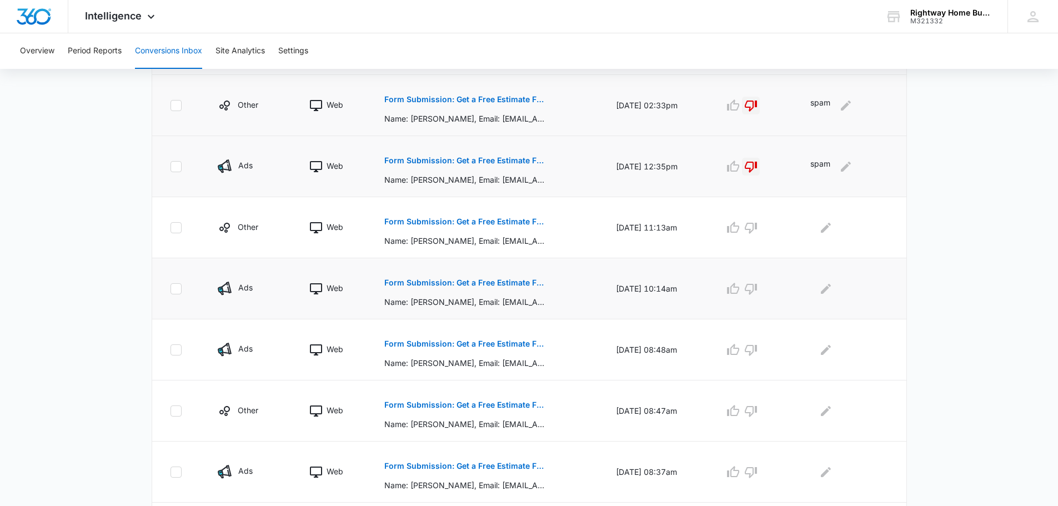
scroll to position [278, 0]
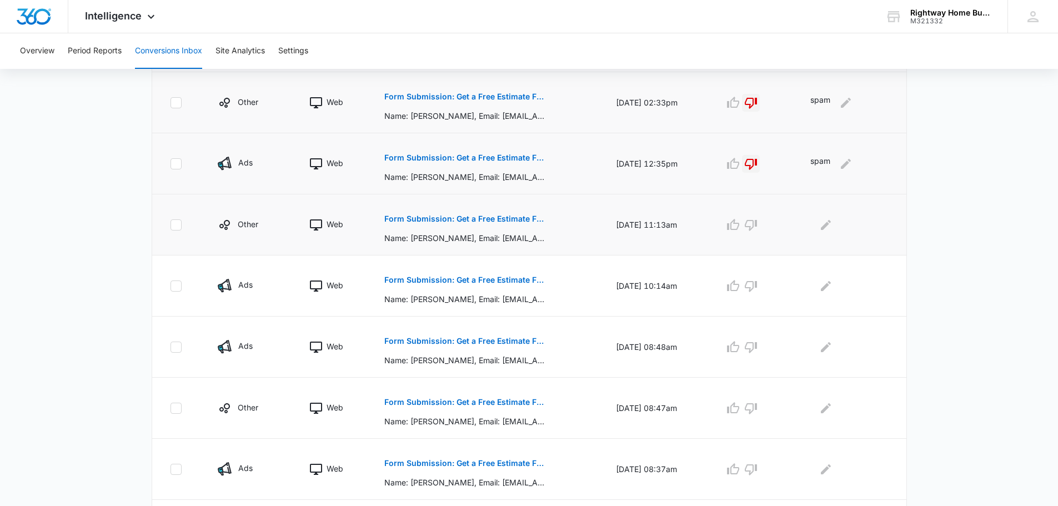
click at [491, 219] on p "Form Submission: Get a Free Estimate Form - NEW [DATE]" at bounding box center [465, 219] width 162 height 8
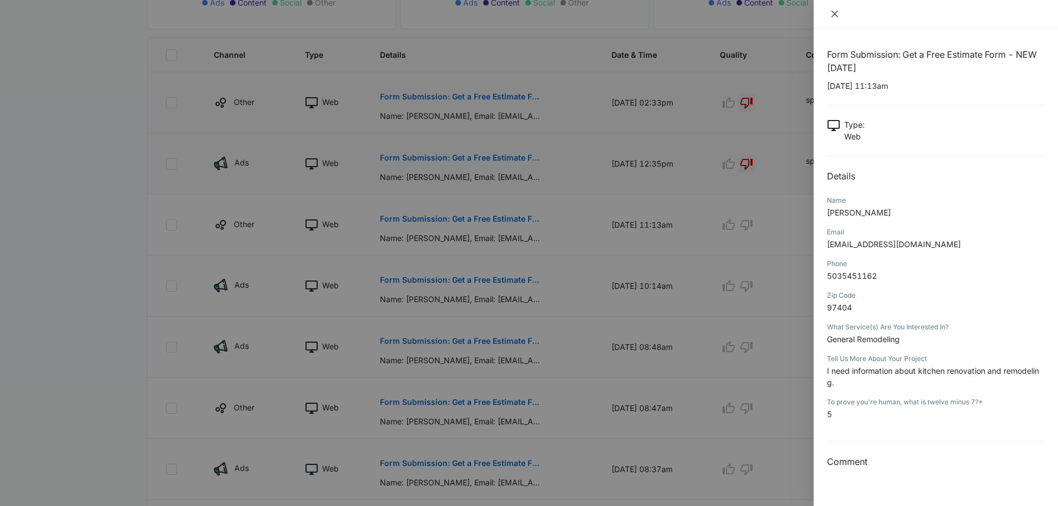
click at [830, 10] on icon "close" at bounding box center [834, 13] width 9 height 9
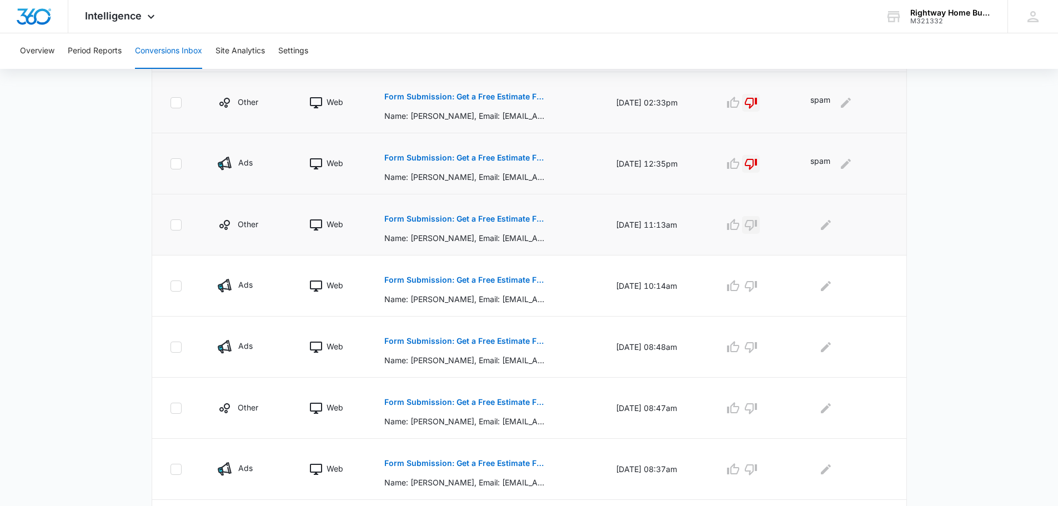
click at [755, 223] on icon "button" at bounding box center [750, 224] width 13 height 13
click at [827, 225] on icon "Edit Comments" at bounding box center [826, 224] width 10 height 10
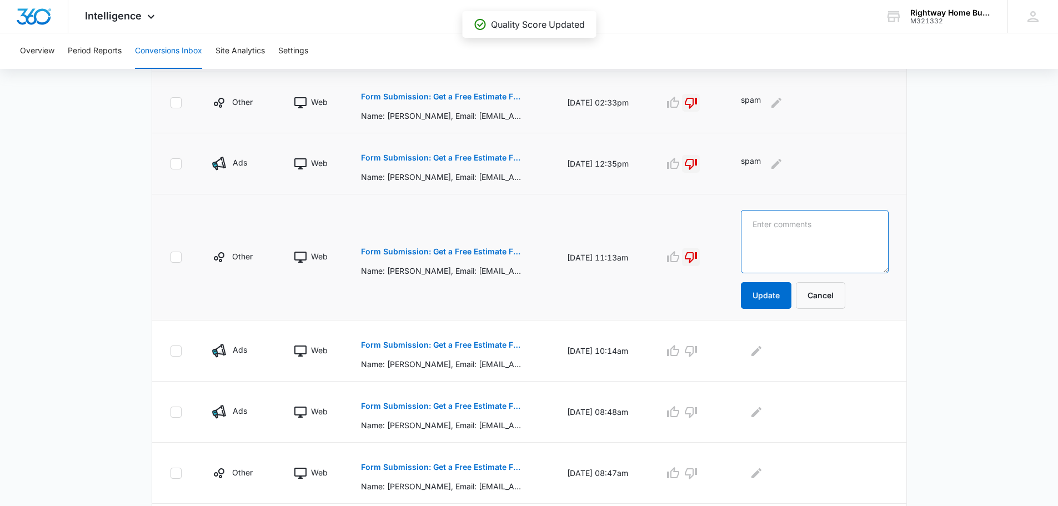
click at [826, 230] on textarea at bounding box center [814, 241] width 147 height 63
type textarea "spam"
click at [790, 298] on button "Update" at bounding box center [766, 295] width 51 height 27
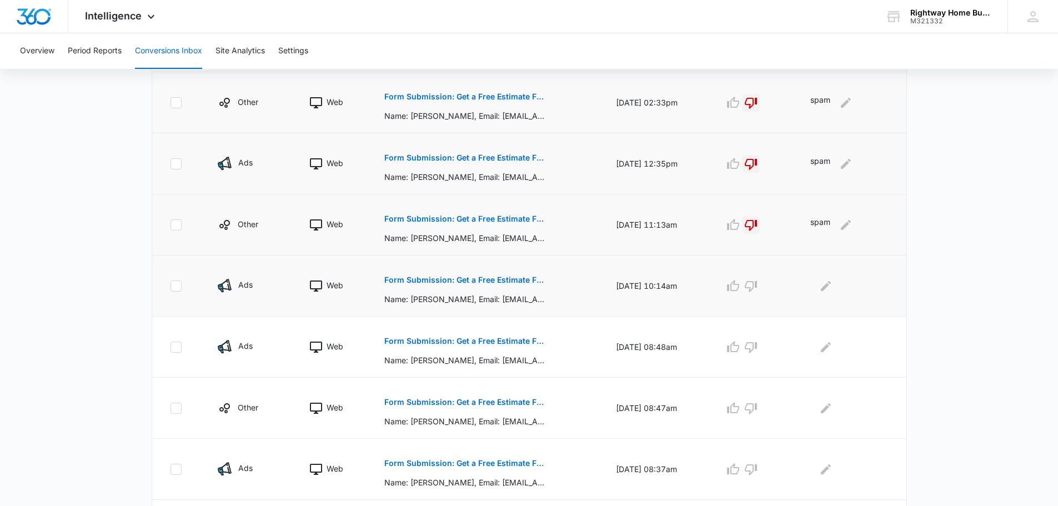
click at [491, 277] on p "Form Submission: Get a Free Estimate Form - NEW [DATE]" at bounding box center [465, 280] width 162 height 8
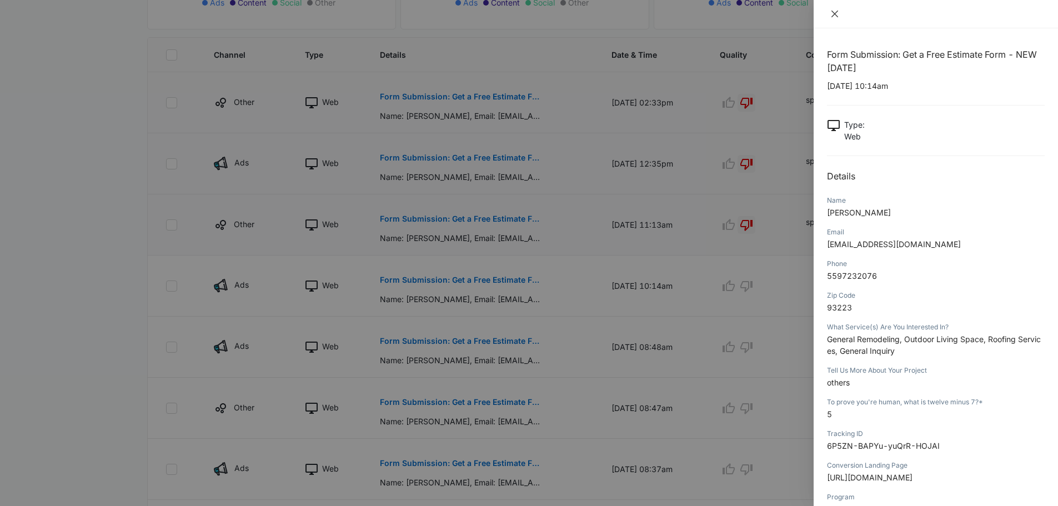
click at [835, 13] on icon "close" at bounding box center [834, 13] width 9 height 9
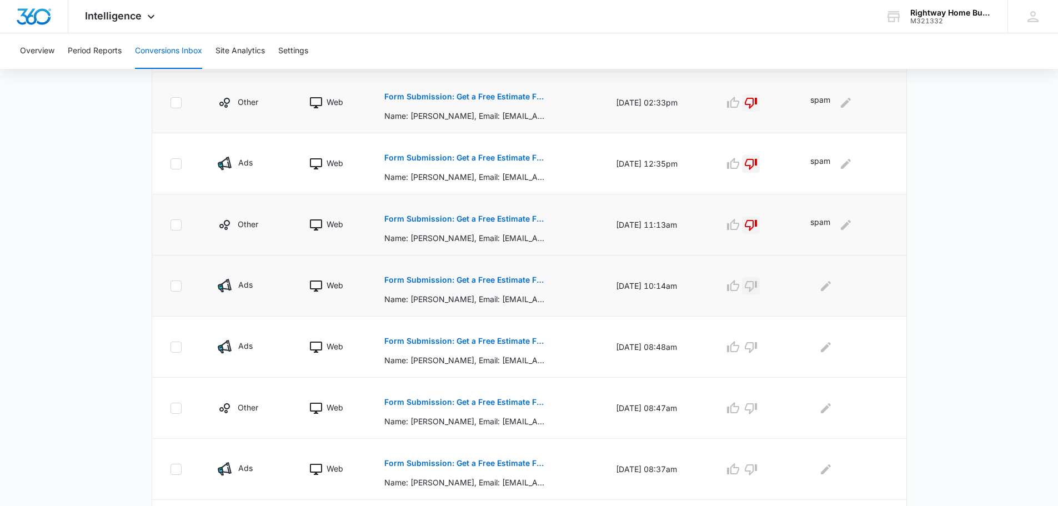
click at [757, 285] on icon "button" at bounding box center [751, 286] width 12 height 11
click at [832, 281] on icon "Edit Comments" at bounding box center [825, 285] width 13 height 13
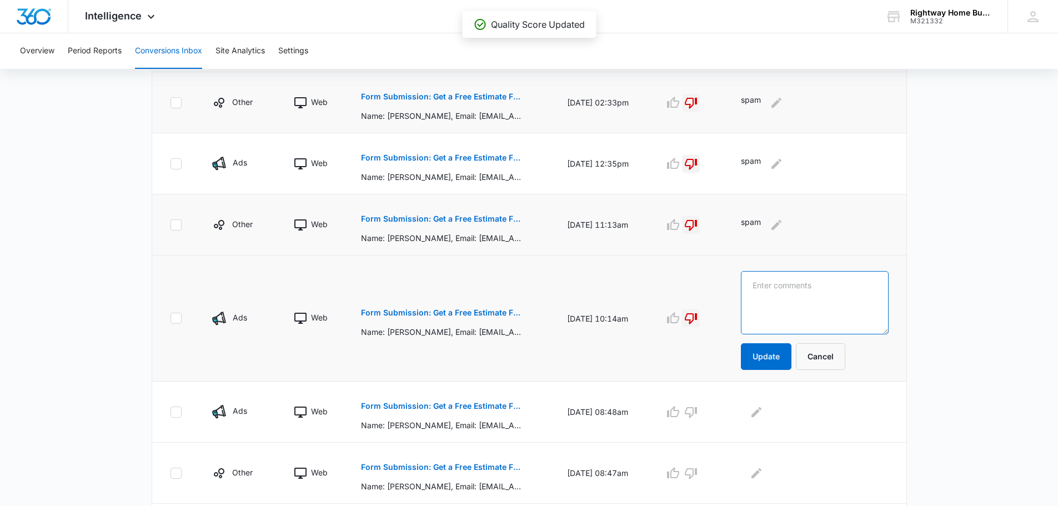
click at [832, 283] on textarea at bounding box center [814, 302] width 147 height 63
type textarea "spam"
click at [778, 357] on button "Update" at bounding box center [766, 356] width 51 height 27
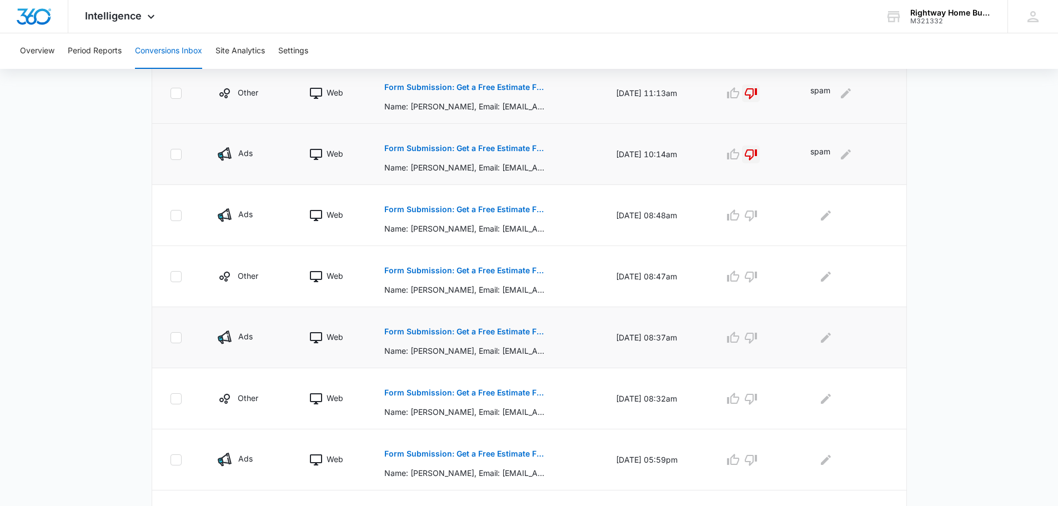
scroll to position [444, 0]
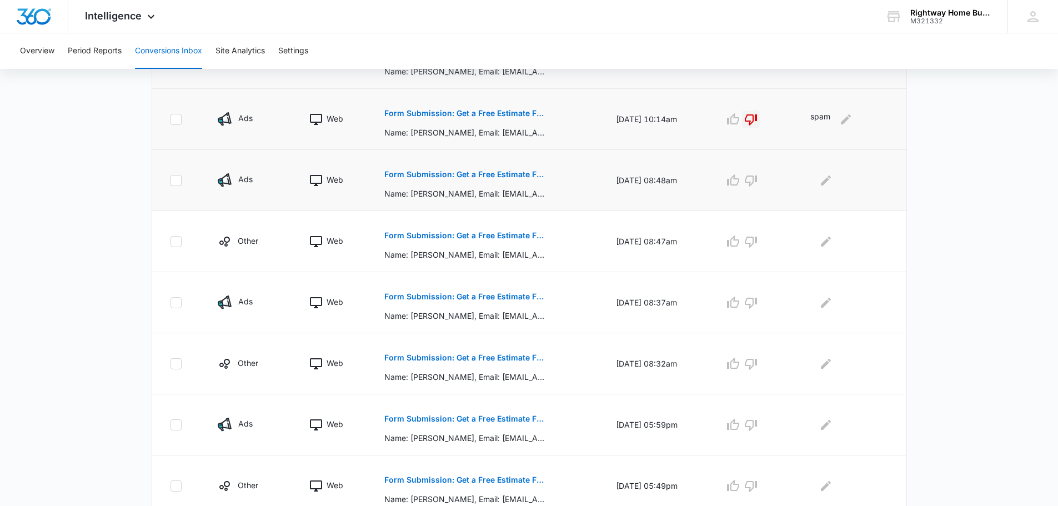
click at [523, 174] on p "Form Submission: Get a Free Estimate Form - NEW [DATE]" at bounding box center [465, 174] width 162 height 8
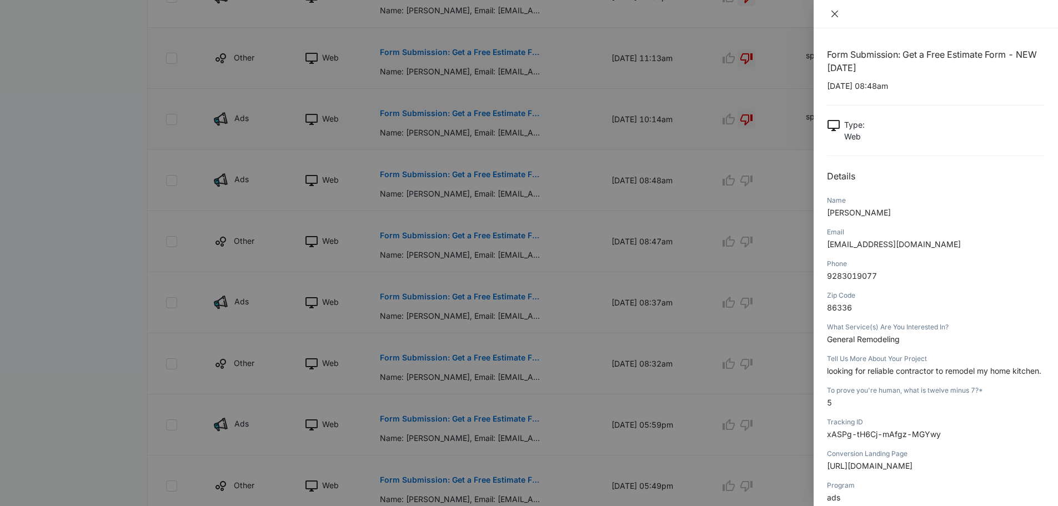
click at [834, 14] on icon "close" at bounding box center [834, 13] width 9 height 9
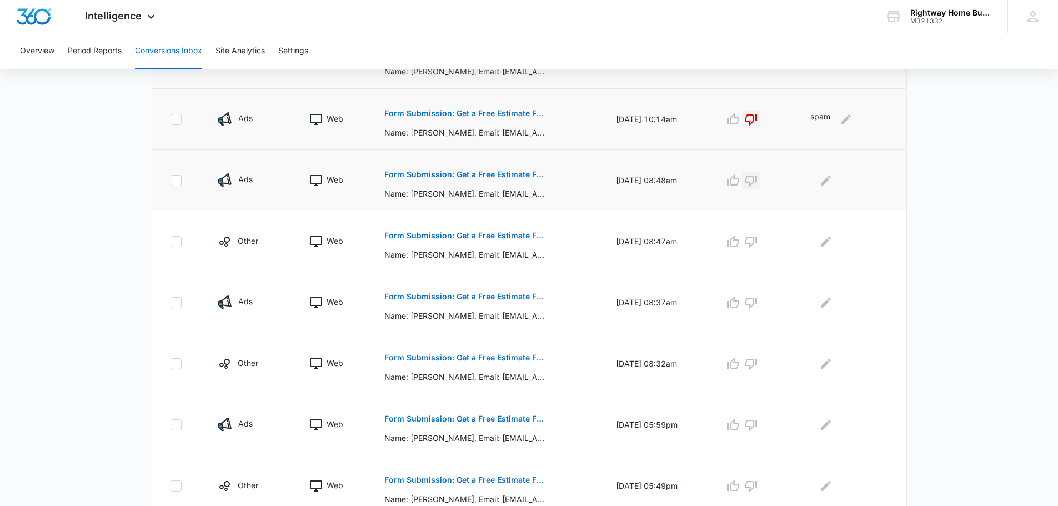
click at [757, 178] on icon "button" at bounding box center [750, 180] width 13 height 13
click at [831, 180] on icon "Edit Comments" at bounding box center [826, 180] width 10 height 10
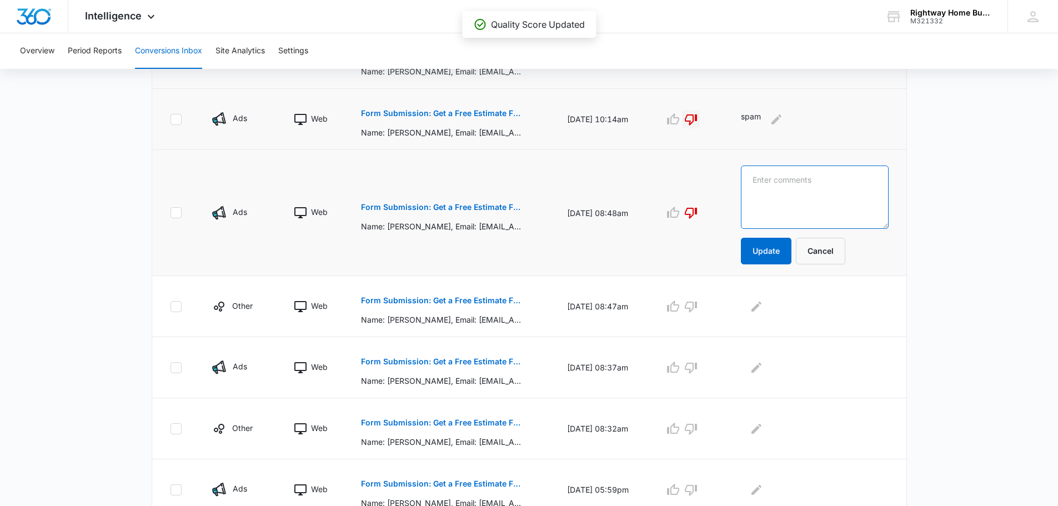
click at [832, 180] on textarea at bounding box center [814, 196] width 147 height 63
type textarea "spam"
click at [777, 254] on button "Update" at bounding box center [766, 251] width 51 height 27
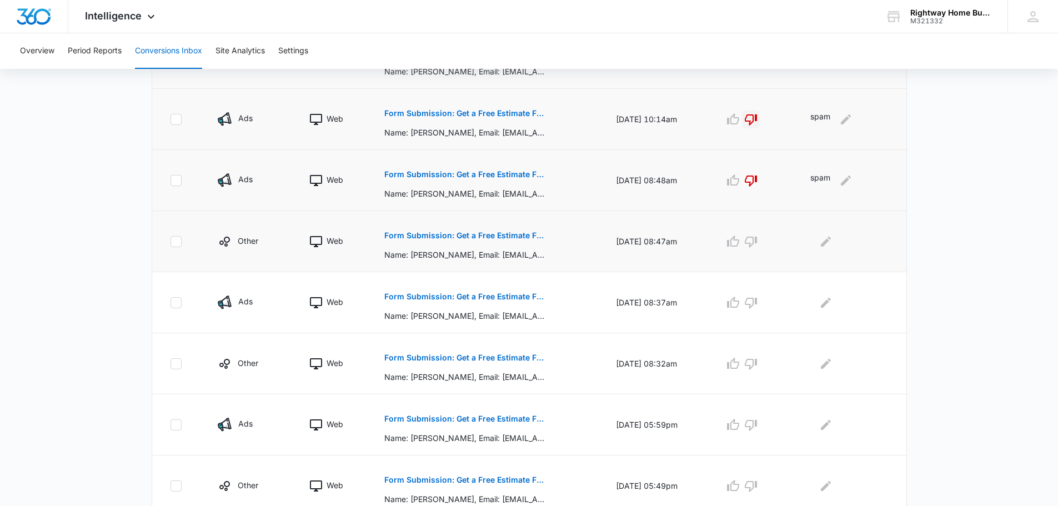
click at [522, 234] on p "Form Submission: Get a Free Estimate Form - NEW [DATE]" at bounding box center [465, 236] width 162 height 8
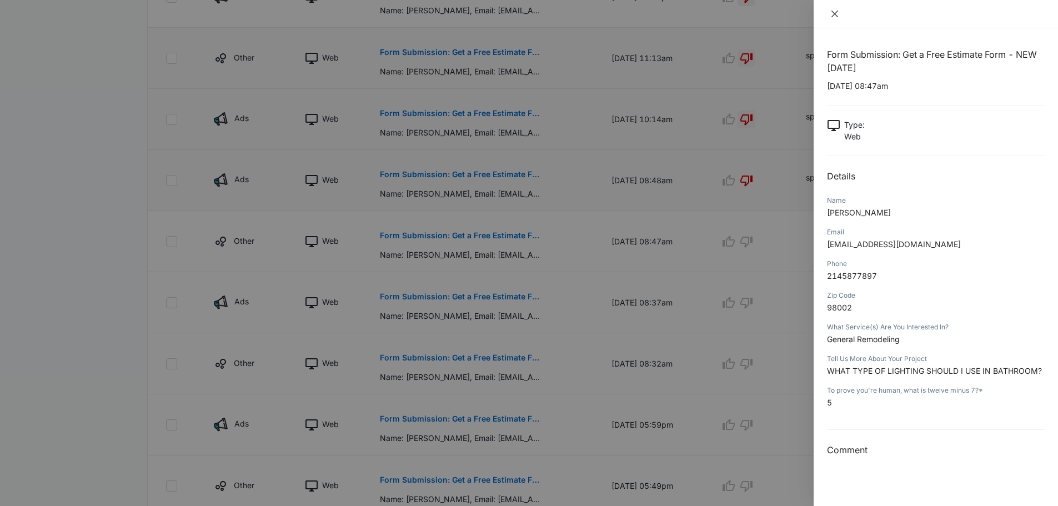
click at [830, 10] on button "Close" at bounding box center [835, 14] width 16 height 10
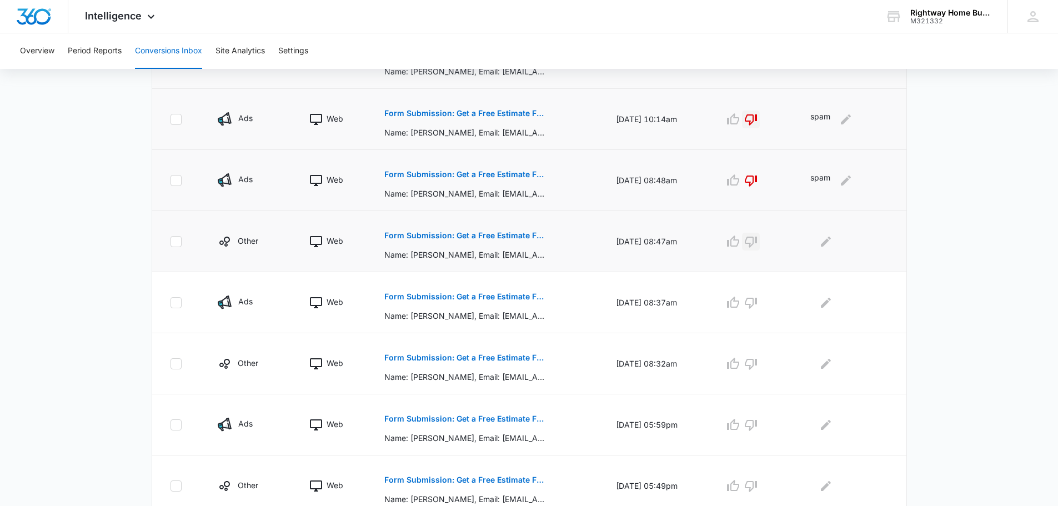
click at [756, 239] on icon "button" at bounding box center [750, 241] width 13 height 13
click at [832, 240] on icon "Edit Comments" at bounding box center [825, 241] width 13 height 13
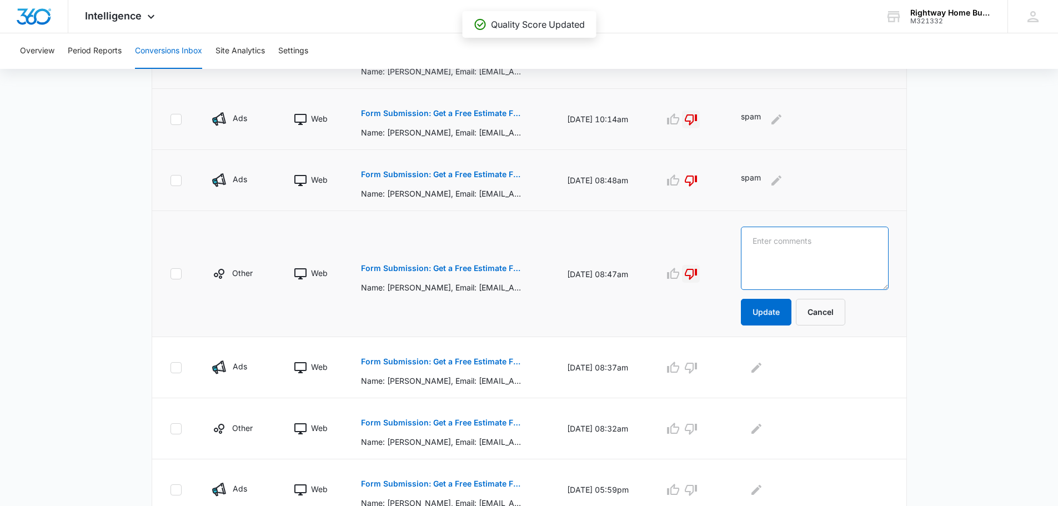
click at [817, 247] on textarea at bounding box center [814, 258] width 147 height 63
type textarea "spam"
click at [777, 313] on button "Update" at bounding box center [766, 312] width 51 height 27
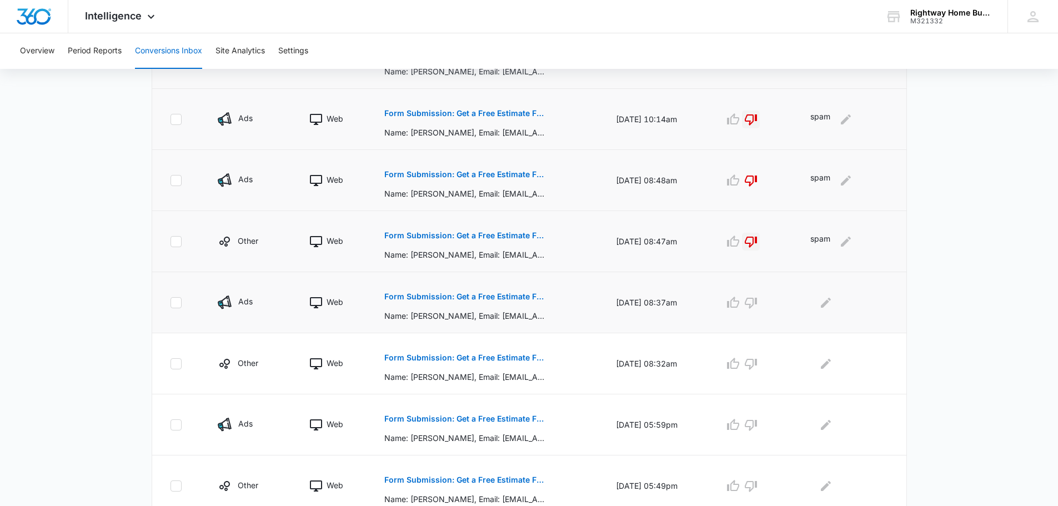
click at [503, 294] on p "Form Submission: Get a Free Estimate Form - NEW [DATE]" at bounding box center [465, 297] width 162 height 8
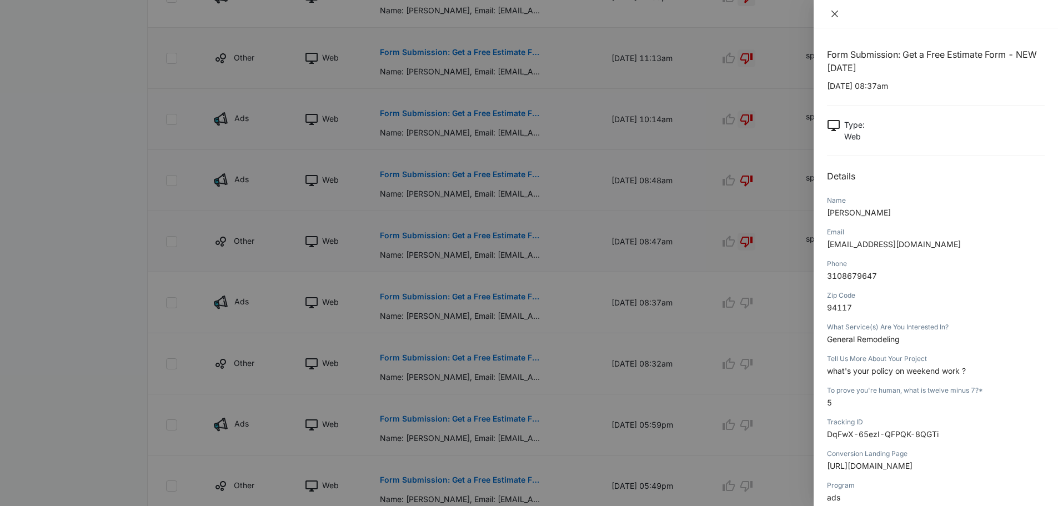
click at [832, 14] on icon "close" at bounding box center [834, 13] width 9 height 9
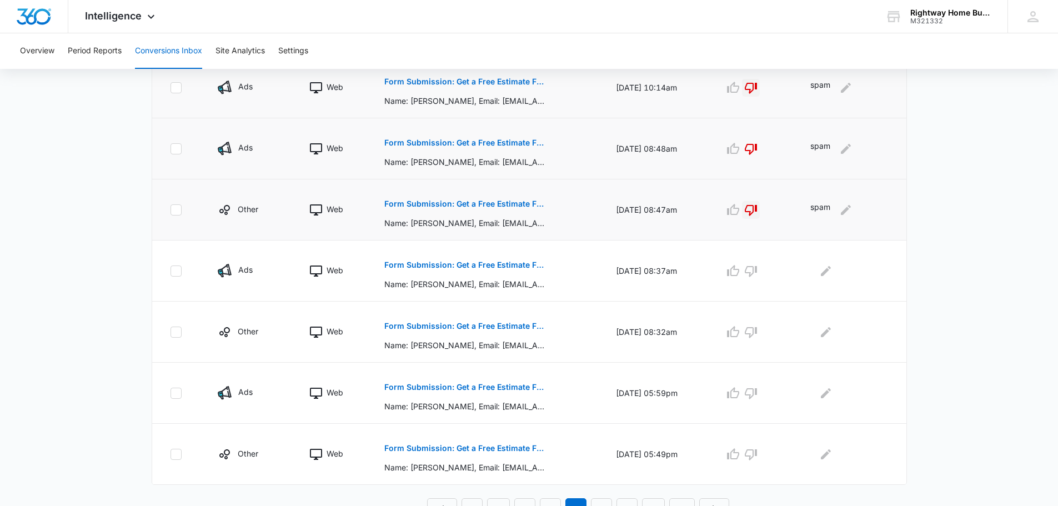
scroll to position [489, 0]
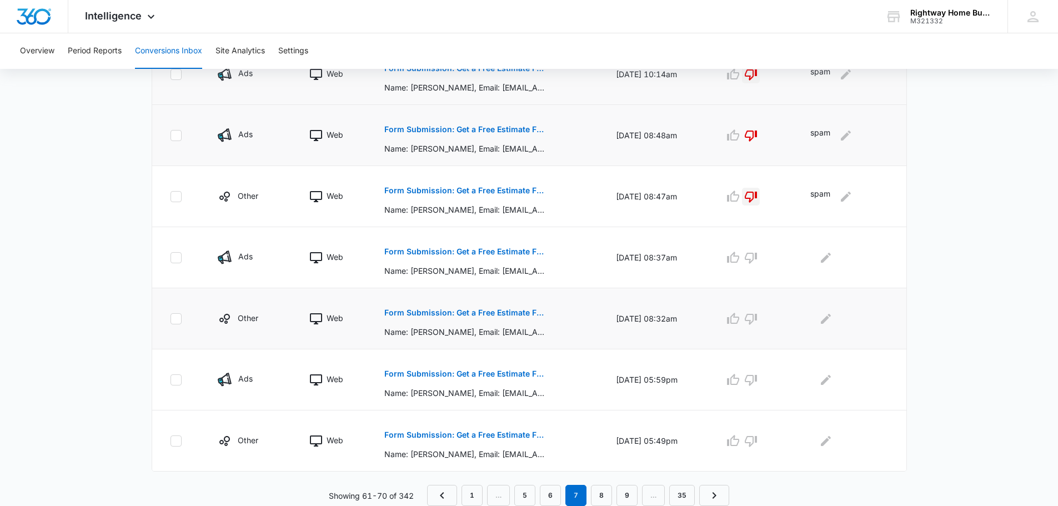
click at [518, 310] on p "Form Submission: Get a Free Estimate Form - NEW [DATE]" at bounding box center [465, 313] width 162 height 8
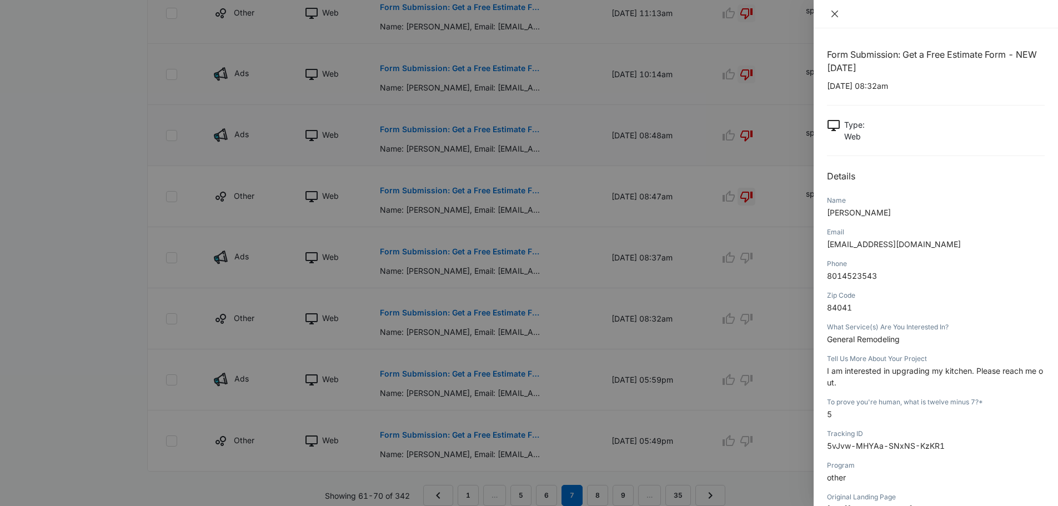
click at [835, 12] on icon "close" at bounding box center [834, 13] width 9 height 9
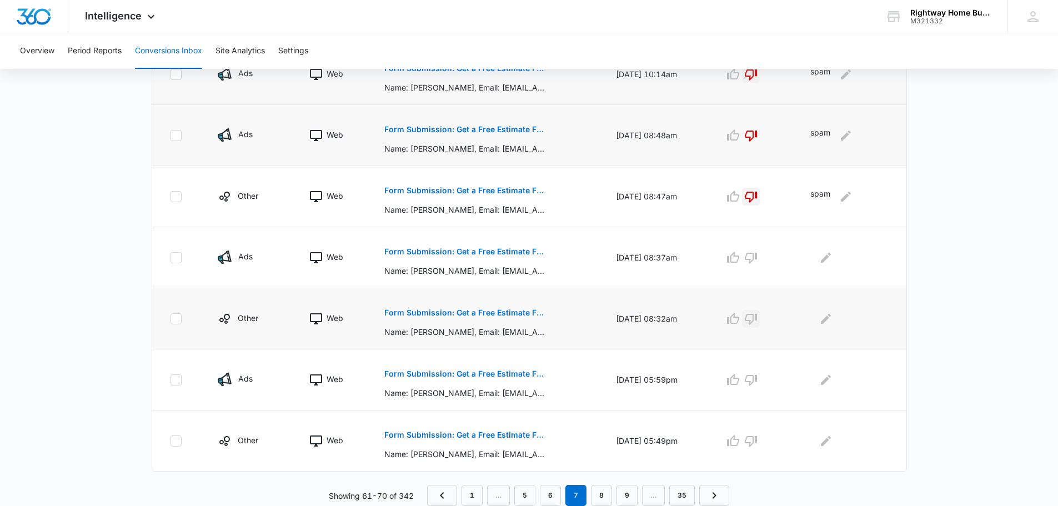
click at [752, 315] on icon "button" at bounding box center [750, 318] width 13 height 13
click at [832, 319] on icon "Edit Comments" at bounding box center [825, 318] width 13 height 13
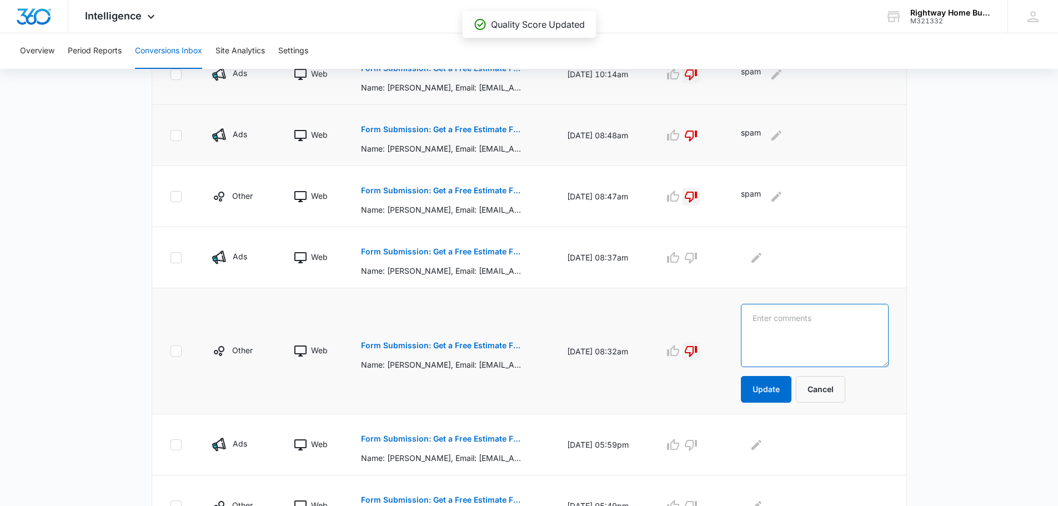
click at [833, 319] on textarea at bounding box center [814, 335] width 147 height 63
type textarea "spam"
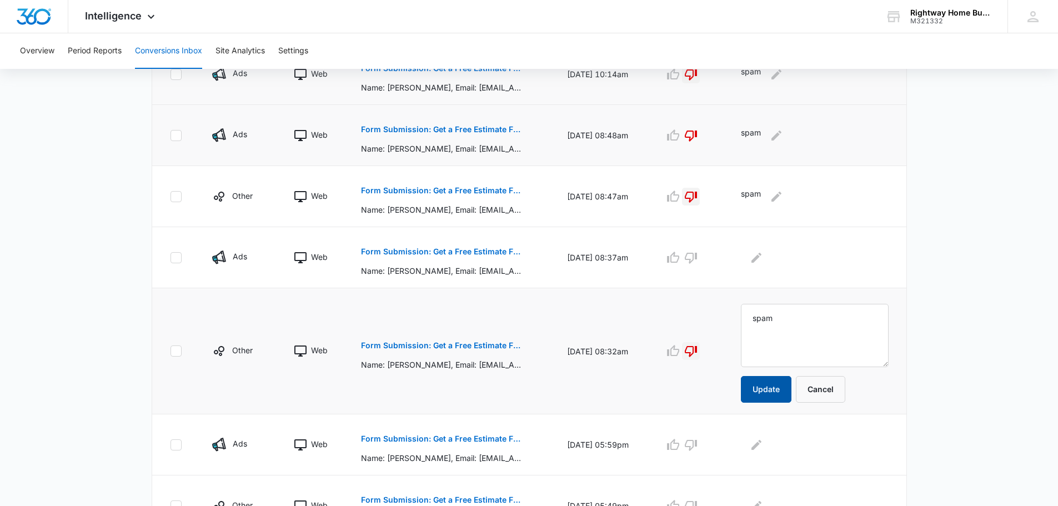
click at [791, 385] on button "Update" at bounding box center [766, 389] width 51 height 27
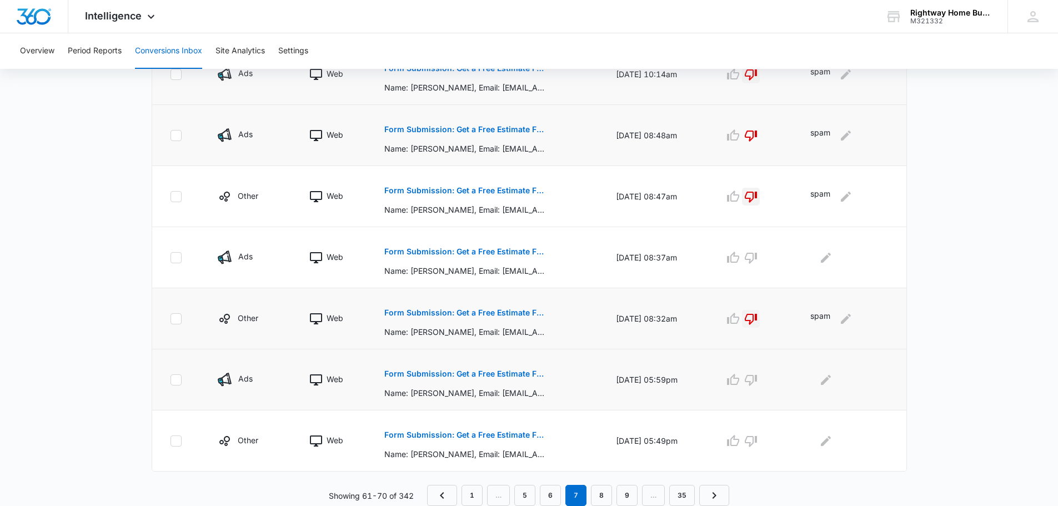
click at [478, 373] on p "Form Submission: Get a Free Estimate Form - NEW [DATE]" at bounding box center [465, 374] width 162 height 8
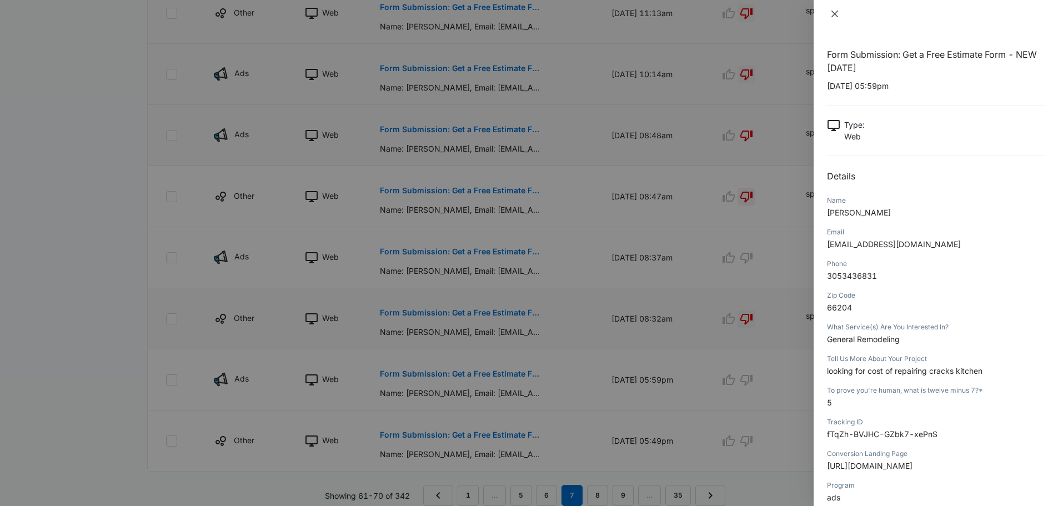
click at [834, 12] on icon "close" at bounding box center [834, 13] width 9 height 9
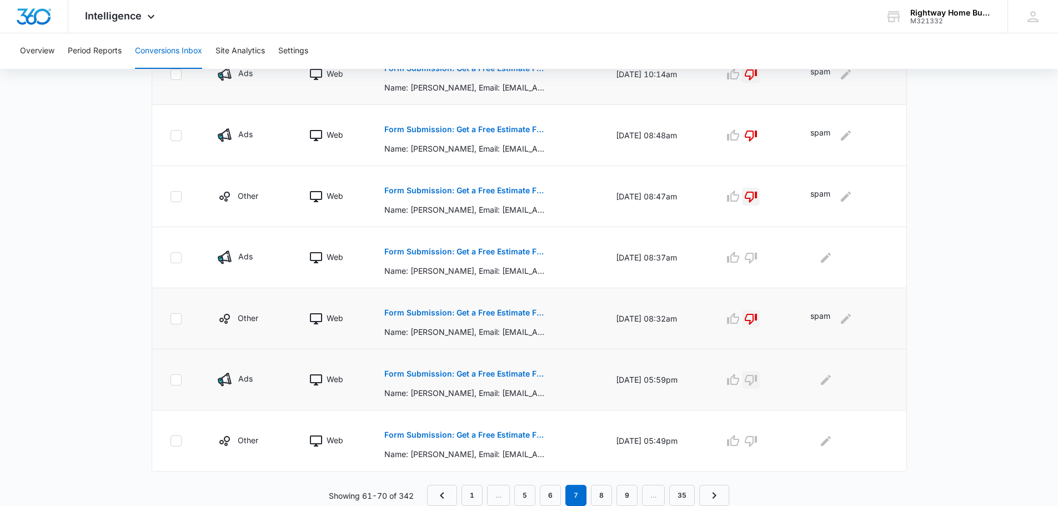
click at [755, 379] on icon "button" at bounding box center [750, 379] width 13 height 13
click at [827, 381] on icon "Edit Comments" at bounding box center [826, 379] width 10 height 10
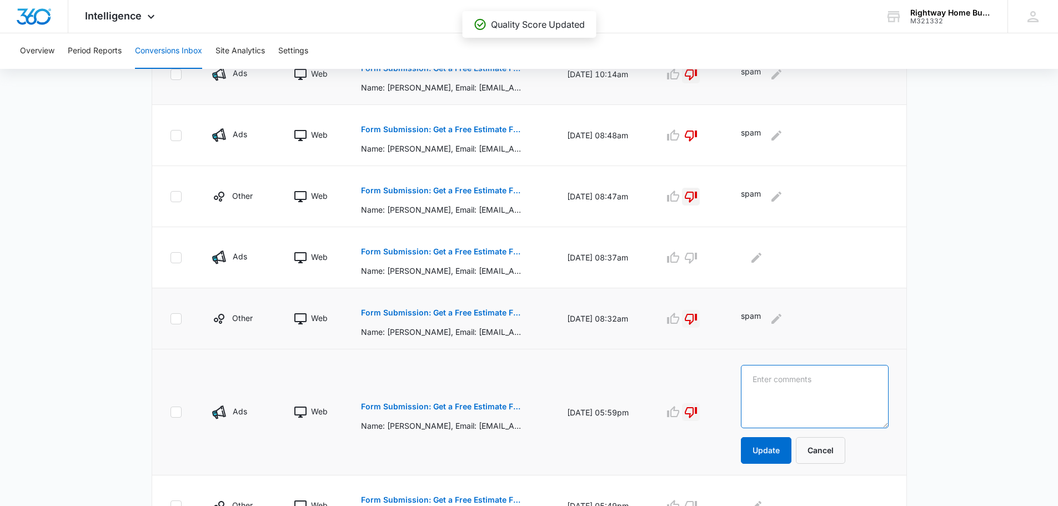
click at [827, 381] on textarea at bounding box center [814, 396] width 147 height 63
type textarea "spam"
click at [771, 447] on button "Update" at bounding box center [766, 450] width 51 height 27
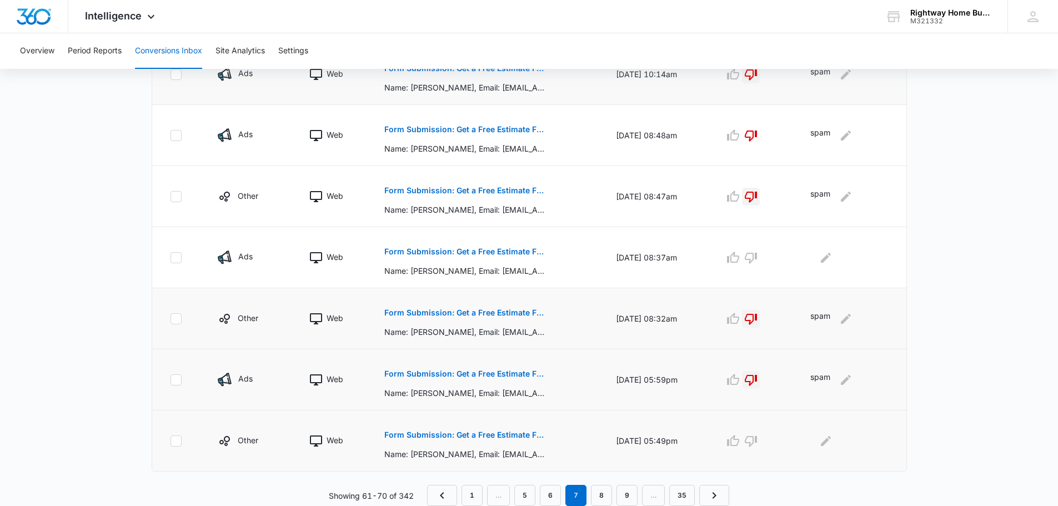
click at [441, 435] on p "Form Submission: Get a Free Estimate Form - NEW [DATE]" at bounding box center [465, 435] width 162 height 8
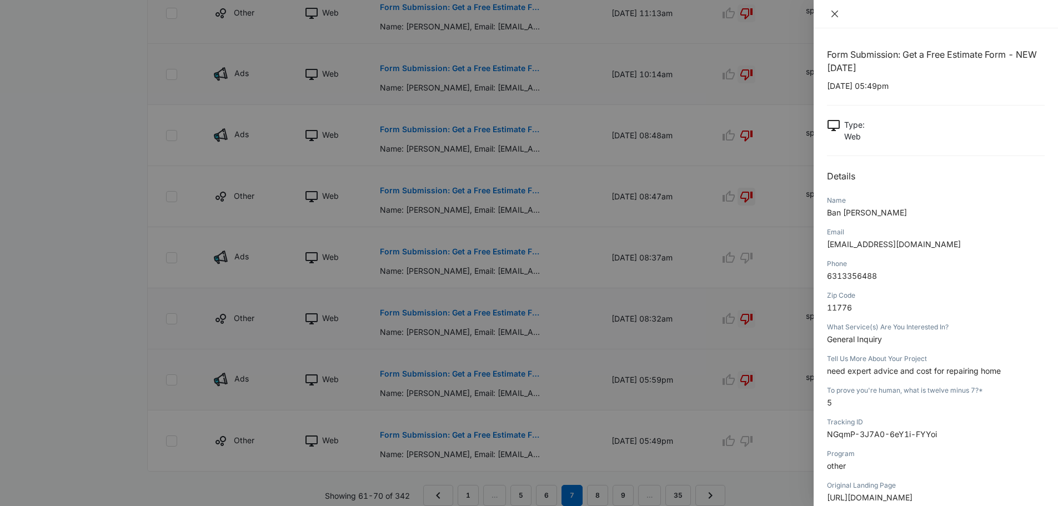
click at [832, 15] on icon "close" at bounding box center [834, 13] width 9 height 9
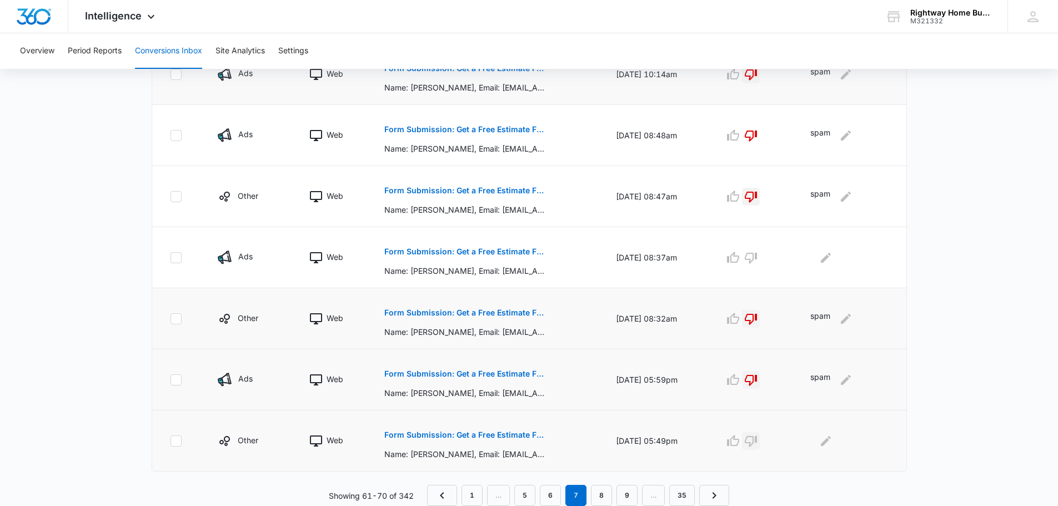
click at [757, 443] on icon "button" at bounding box center [750, 440] width 13 height 13
click at [829, 441] on icon "Edit Comments" at bounding box center [826, 440] width 10 height 10
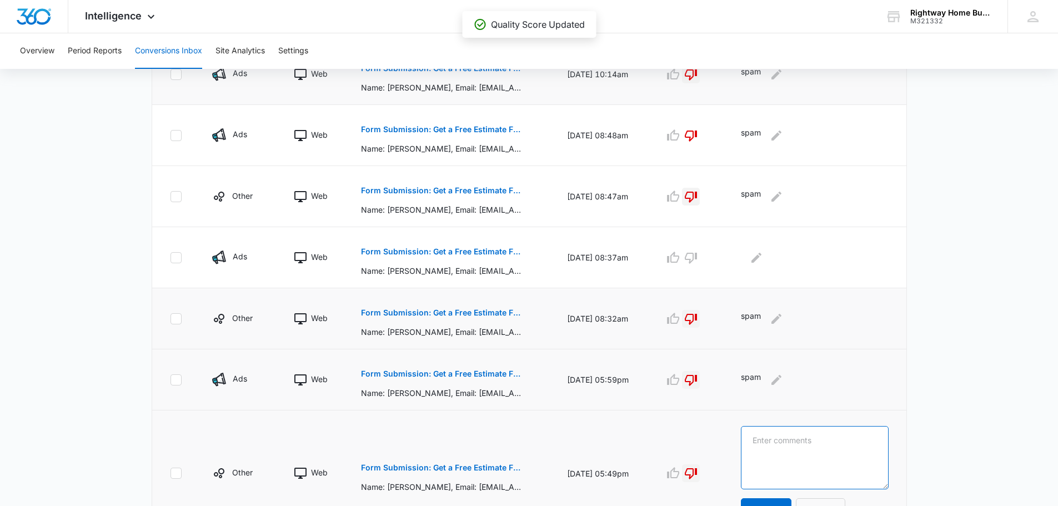
click at [830, 441] on textarea at bounding box center [814, 457] width 147 height 63
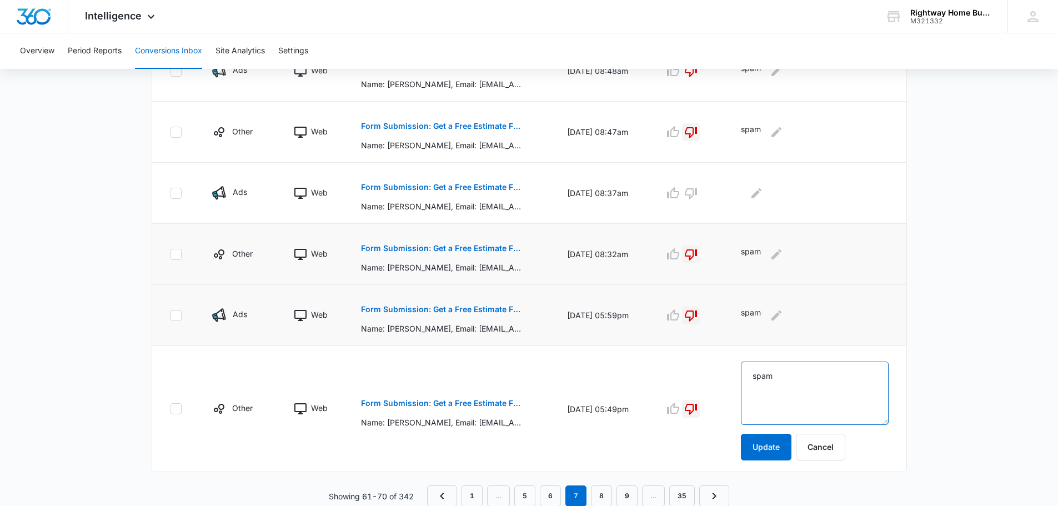
scroll to position [554, 0]
type textarea "spam"
click at [789, 448] on button "Update" at bounding box center [766, 446] width 51 height 27
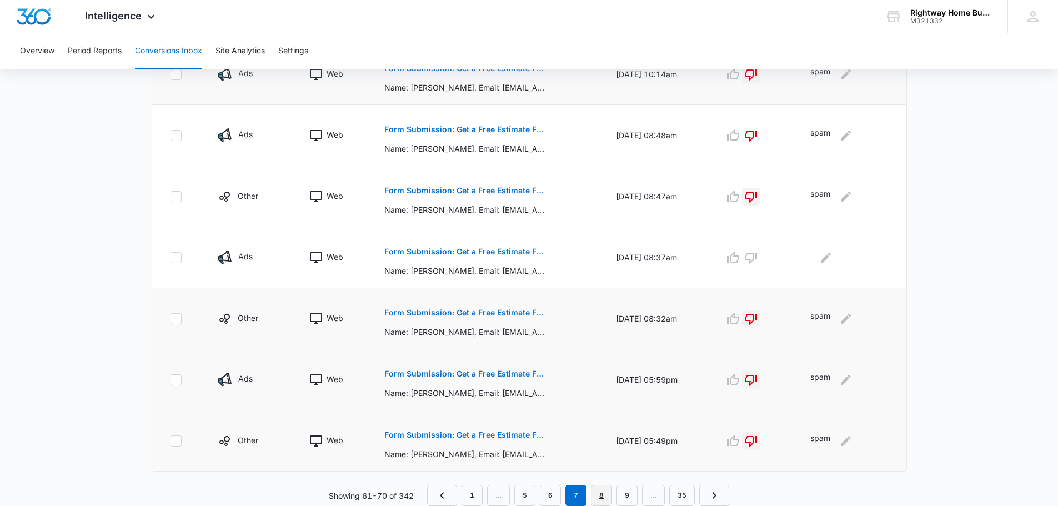
click at [604, 494] on link "8" at bounding box center [601, 495] width 21 height 21
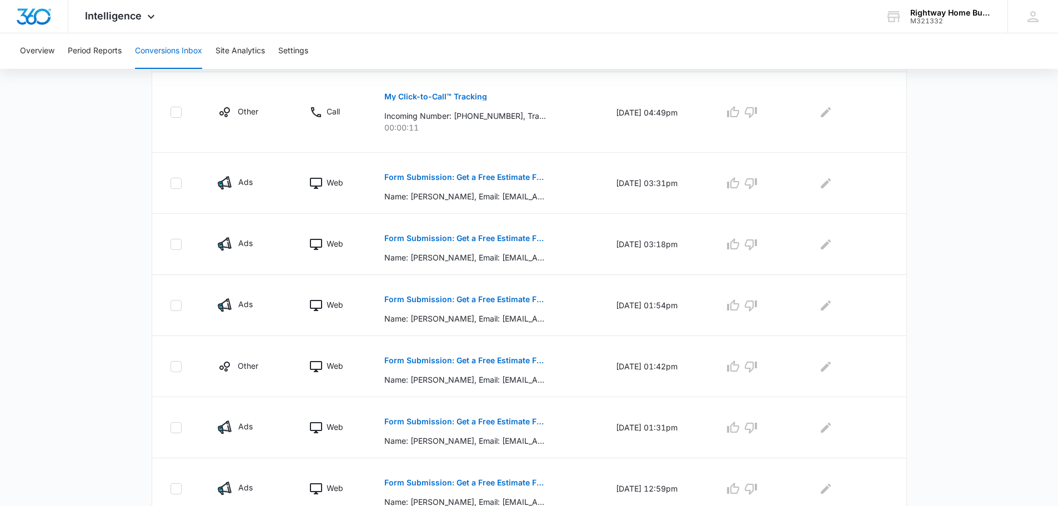
scroll to position [222, 0]
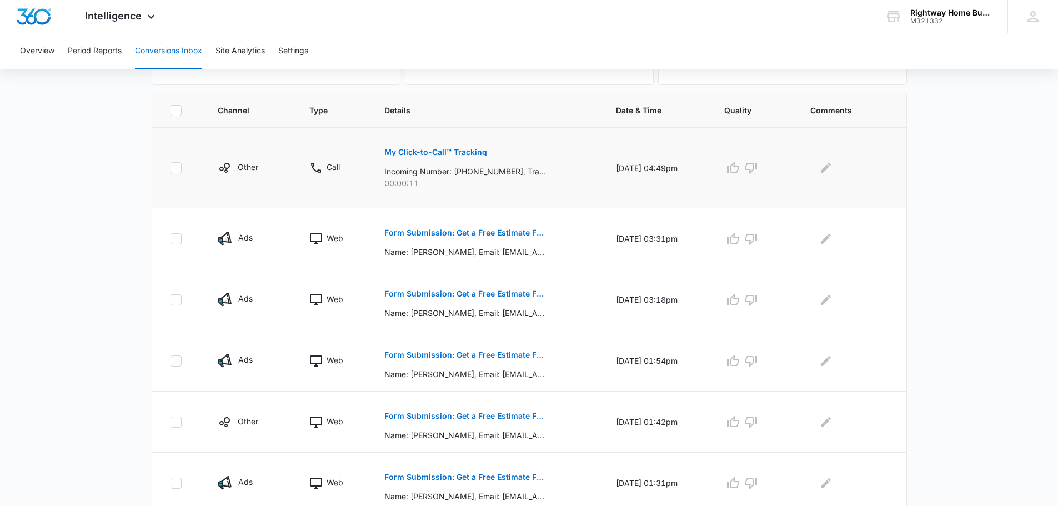
click at [423, 148] on button "My Click-to-Call™ Tracking" at bounding box center [435, 152] width 103 height 27
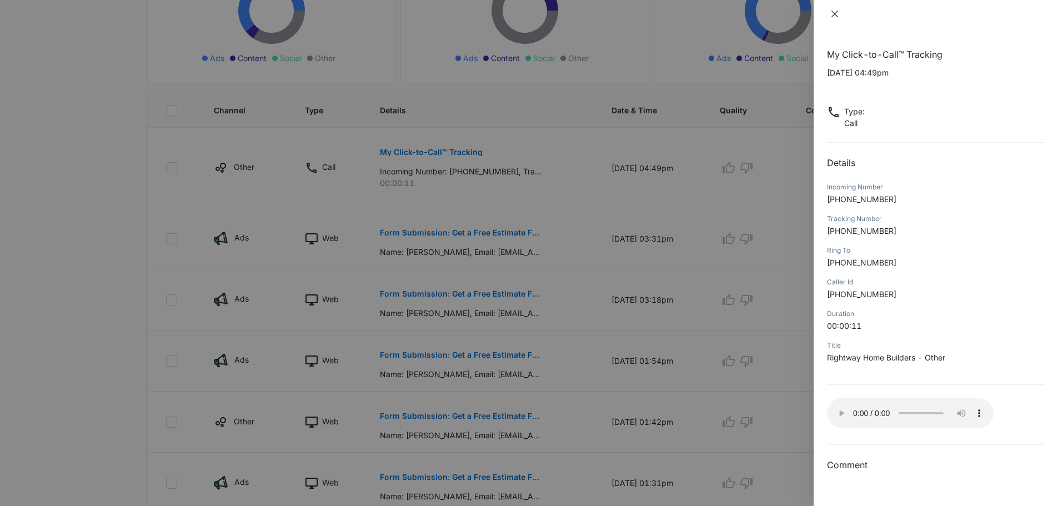
click at [833, 12] on icon "close" at bounding box center [834, 14] width 7 height 7
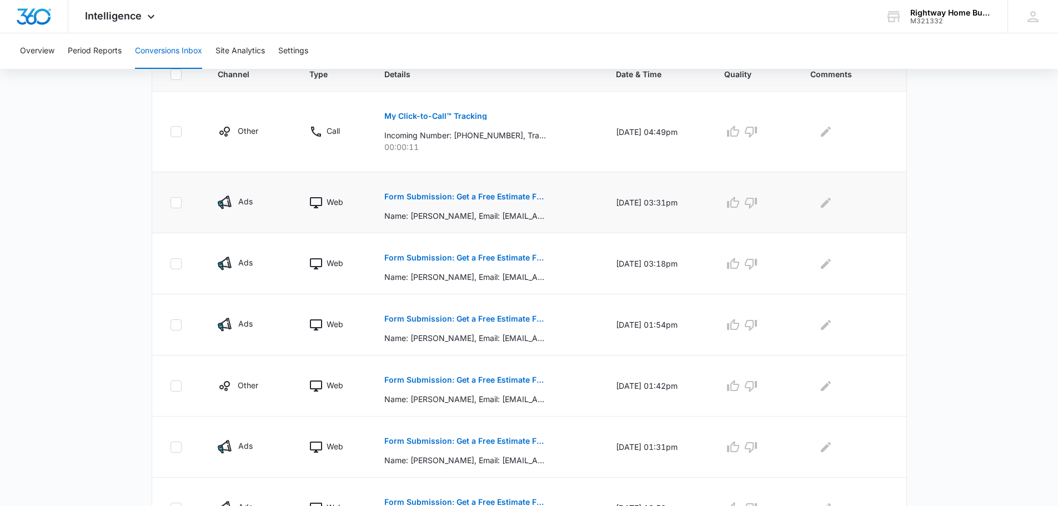
scroll to position [278, 0]
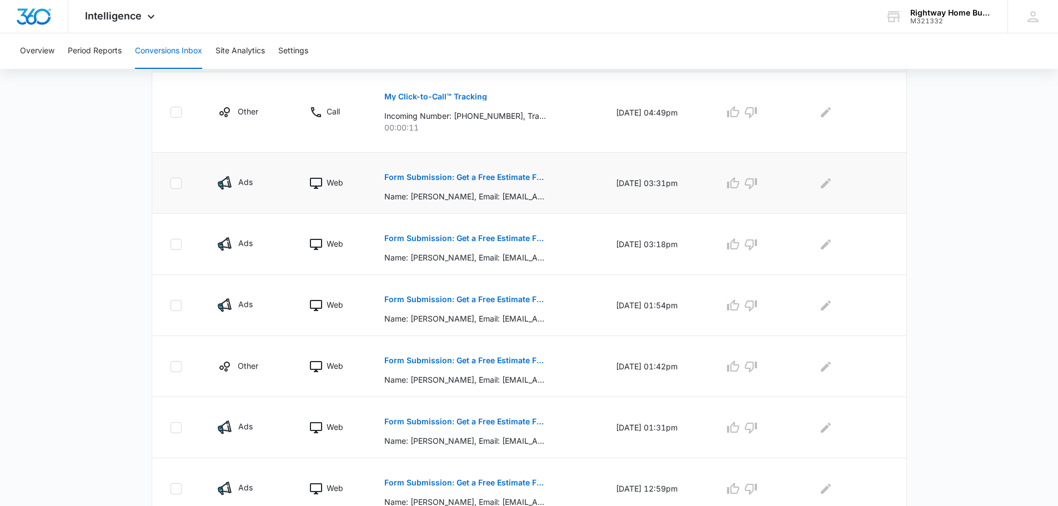
click at [490, 174] on p "Form Submission: Get a Free Estimate Form - NEW [DATE]" at bounding box center [465, 177] width 162 height 8
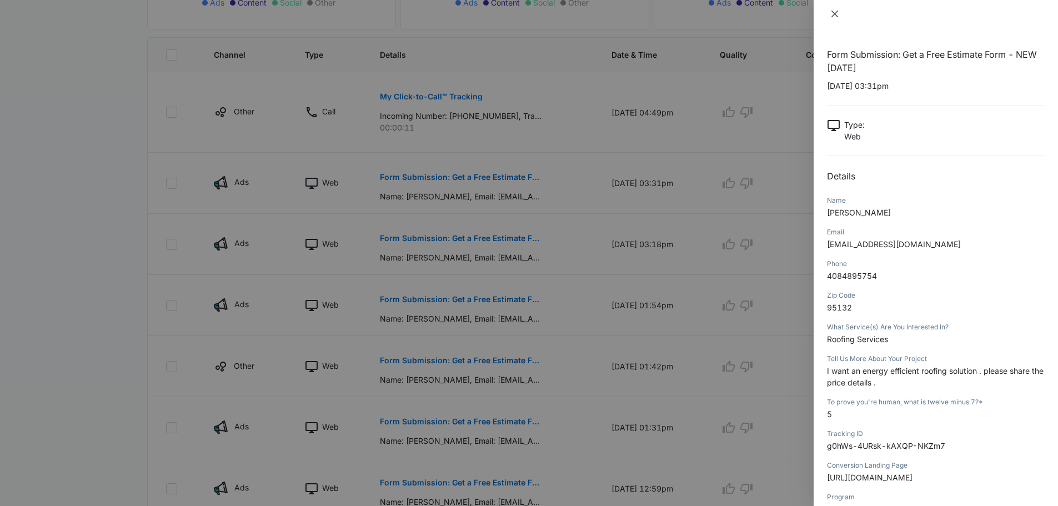
click at [832, 12] on icon "close" at bounding box center [834, 13] width 9 height 9
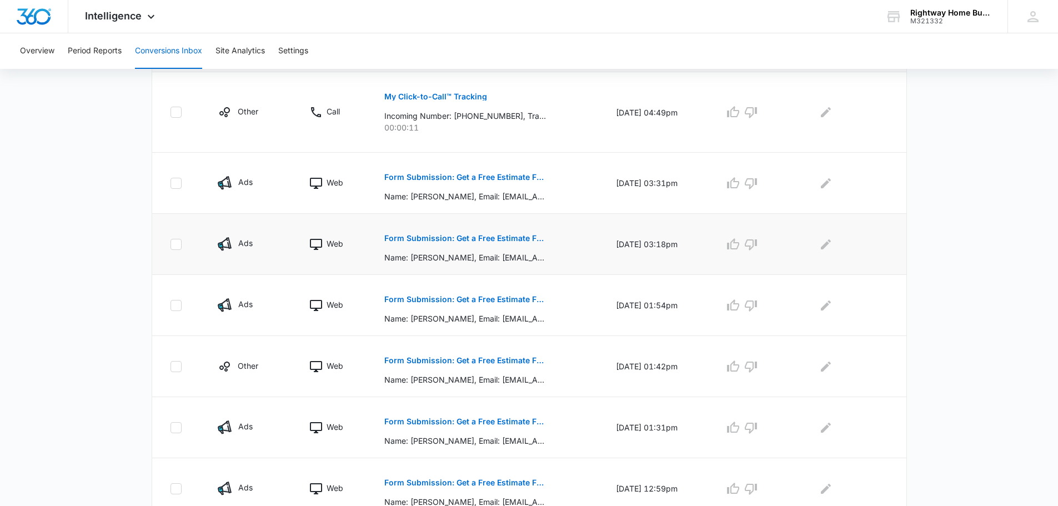
click at [484, 234] on p "Form Submission: Get a Free Estimate Form - NEW [DATE]" at bounding box center [465, 238] width 162 height 8
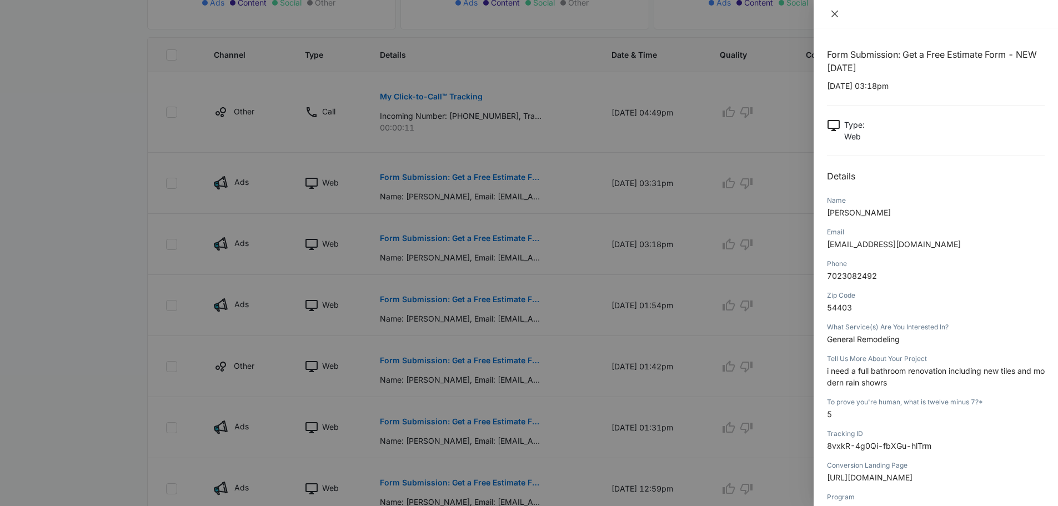
drag, startPoint x: 836, startPoint y: 12, endPoint x: 827, endPoint y: 12, distance: 8.9
click at [836, 12] on icon "close" at bounding box center [834, 14] width 7 height 7
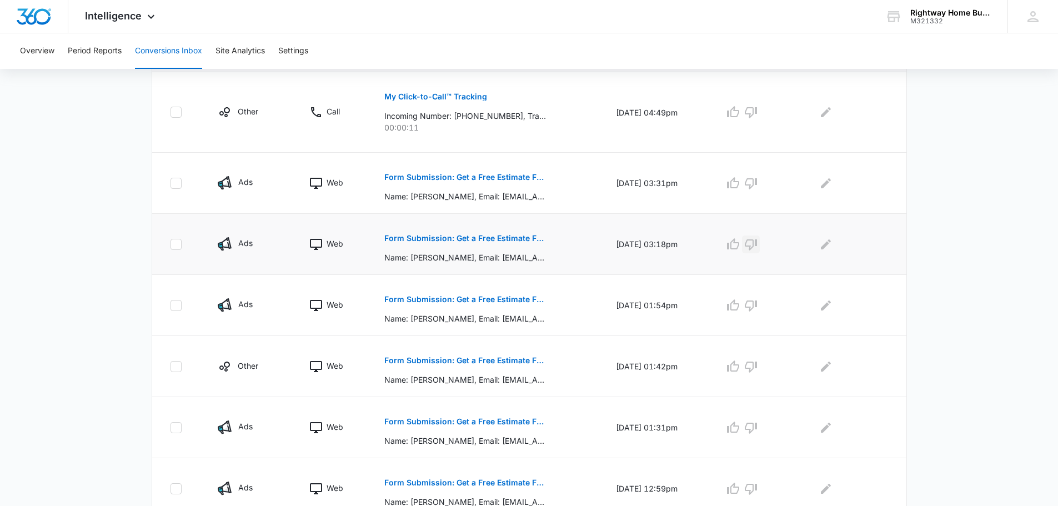
click at [756, 243] on icon "button" at bounding box center [750, 244] width 13 height 13
click at [830, 245] on icon "Edit Comments" at bounding box center [826, 244] width 10 height 10
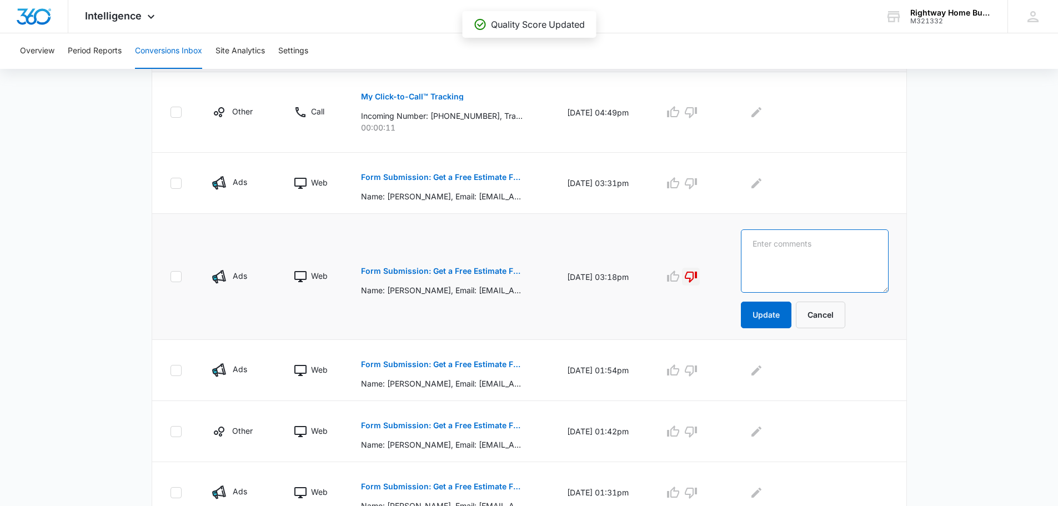
click at [830, 245] on textarea at bounding box center [814, 260] width 147 height 63
type textarea "spam"
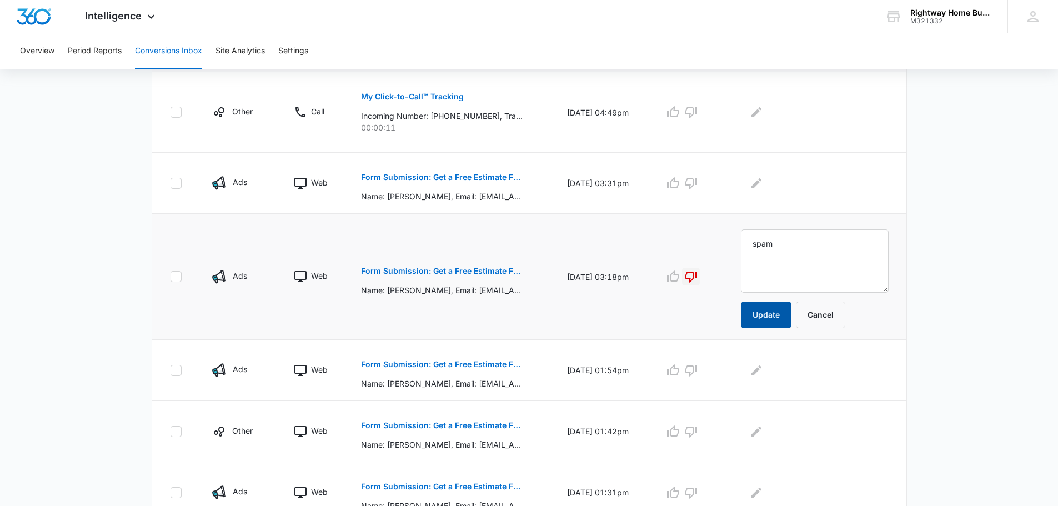
click at [786, 312] on button "Update" at bounding box center [766, 315] width 51 height 27
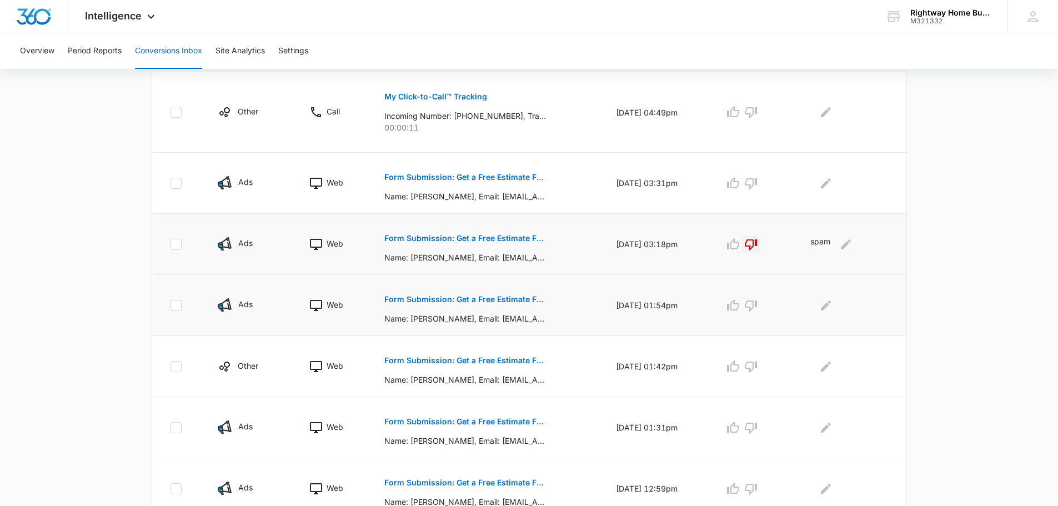
click at [476, 298] on p "Form Submission: Get a Free Estimate Form - NEW [DATE]" at bounding box center [465, 299] width 162 height 8
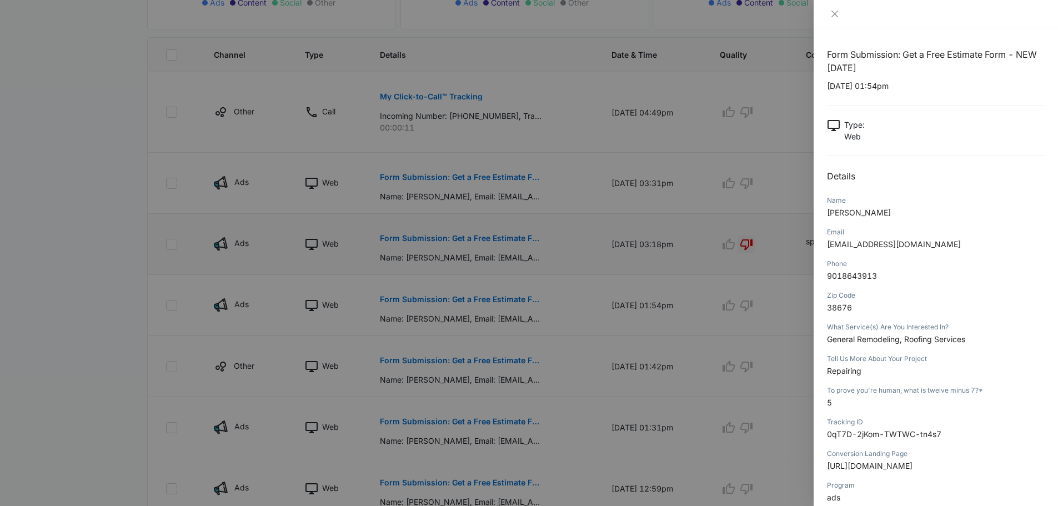
scroll to position [56, 0]
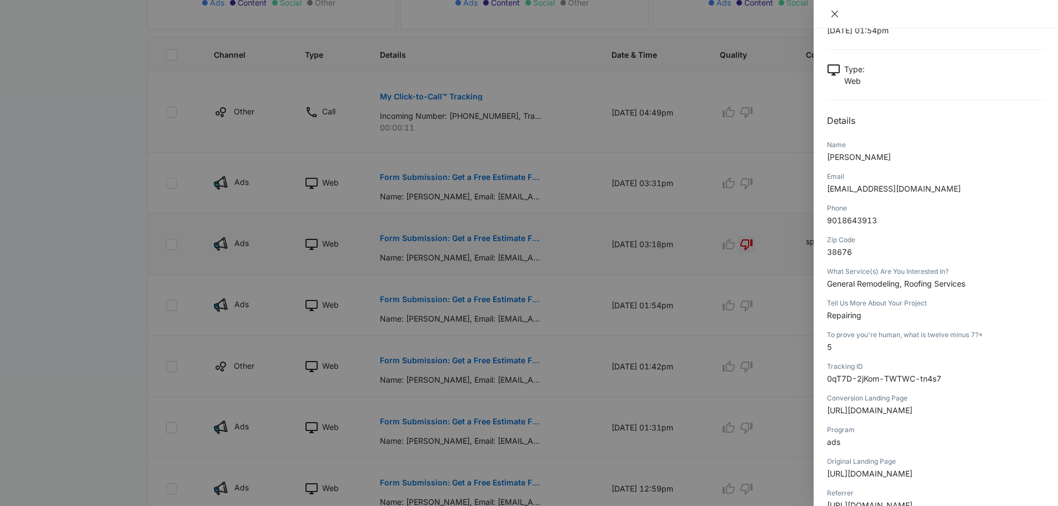
click at [836, 13] on icon "close" at bounding box center [834, 13] width 9 height 9
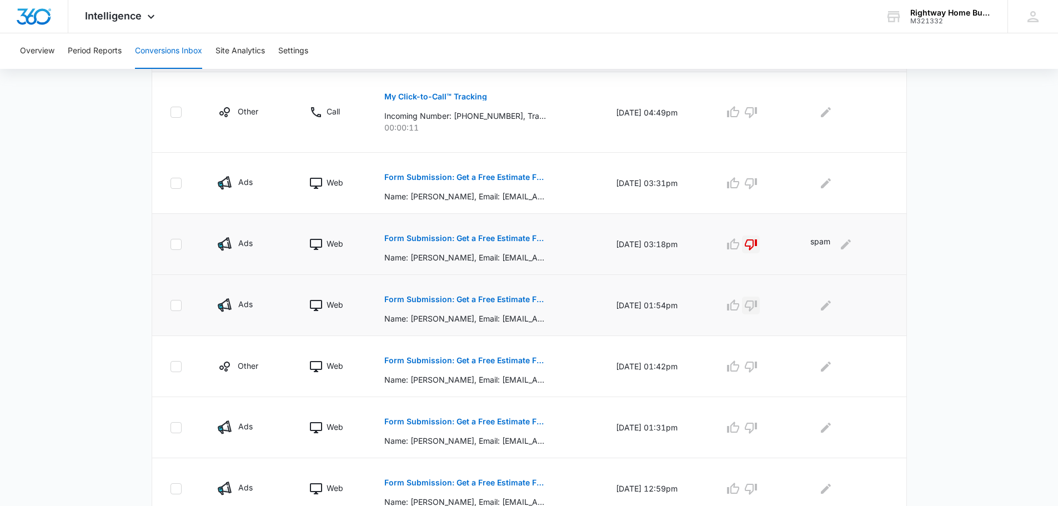
click at [755, 305] on icon "button" at bounding box center [750, 305] width 13 height 13
click at [827, 308] on icon "Edit Comments" at bounding box center [826, 305] width 10 height 10
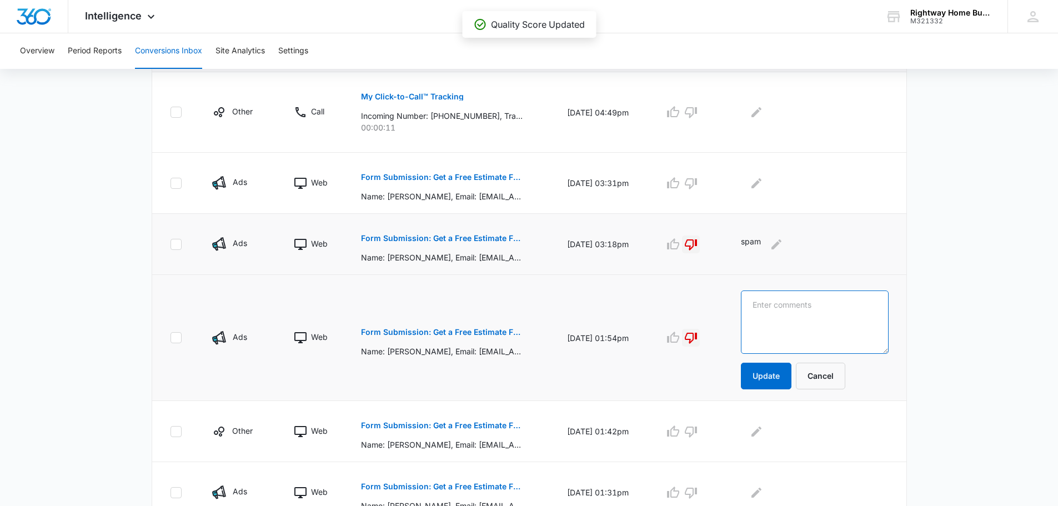
click at [811, 307] on textarea at bounding box center [814, 321] width 147 height 63
type textarea "spam"
click at [788, 372] on button "Update" at bounding box center [766, 376] width 51 height 27
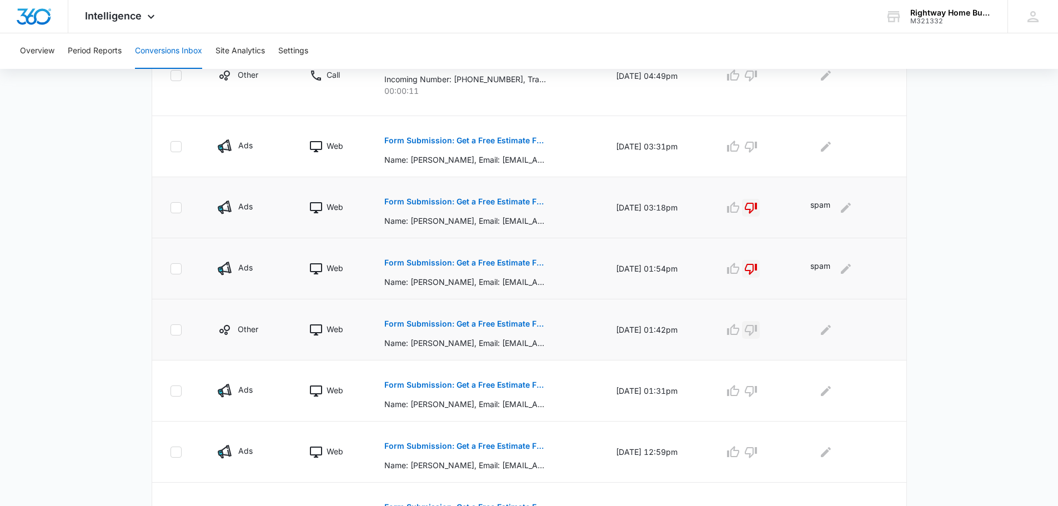
scroll to position [389, 0]
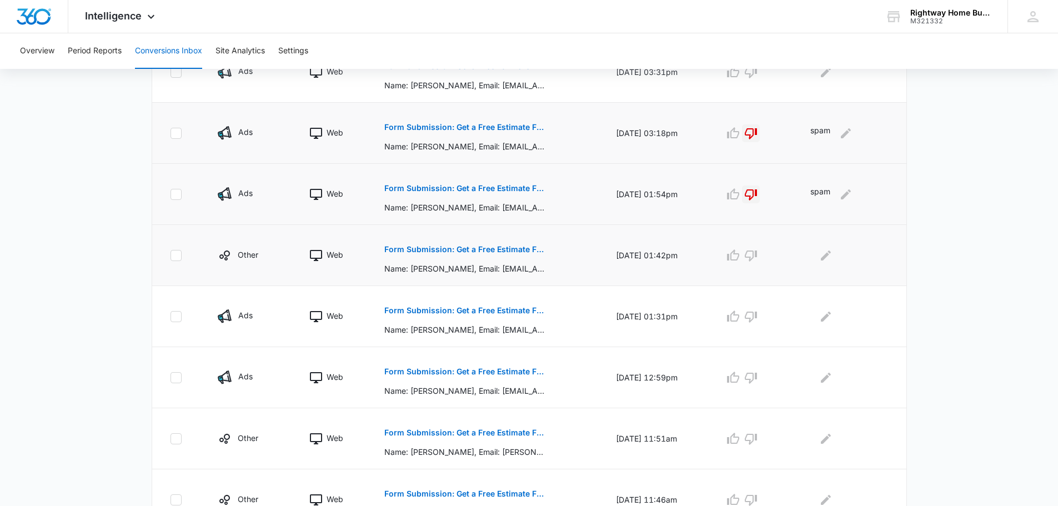
click at [491, 248] on p "Form Submission: Get a Free Estimate Form - NEW [DATE]" at bounding box center [465, 249] width 162 height 8
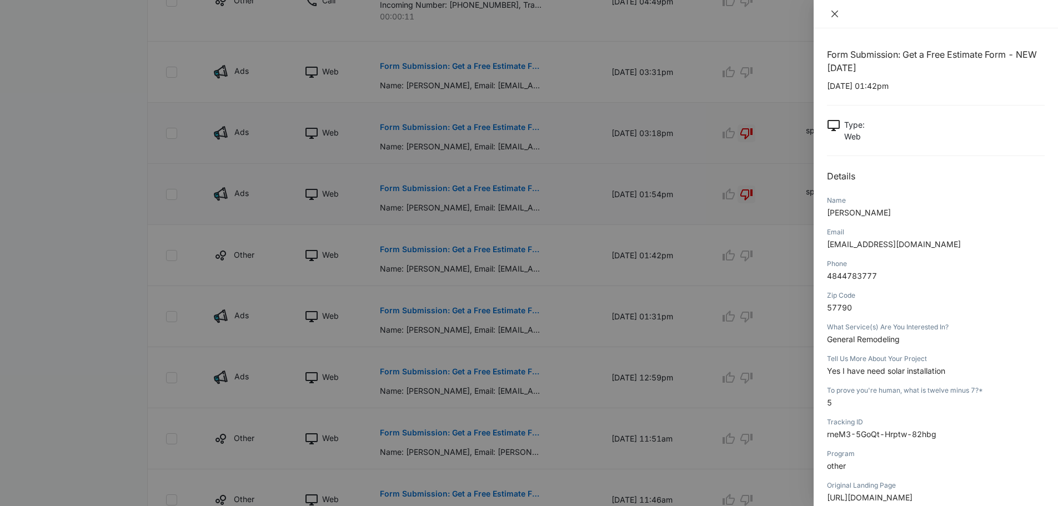
click at [834, 12] on icon "close" at bounding box center [834, 13] width 9 height 9
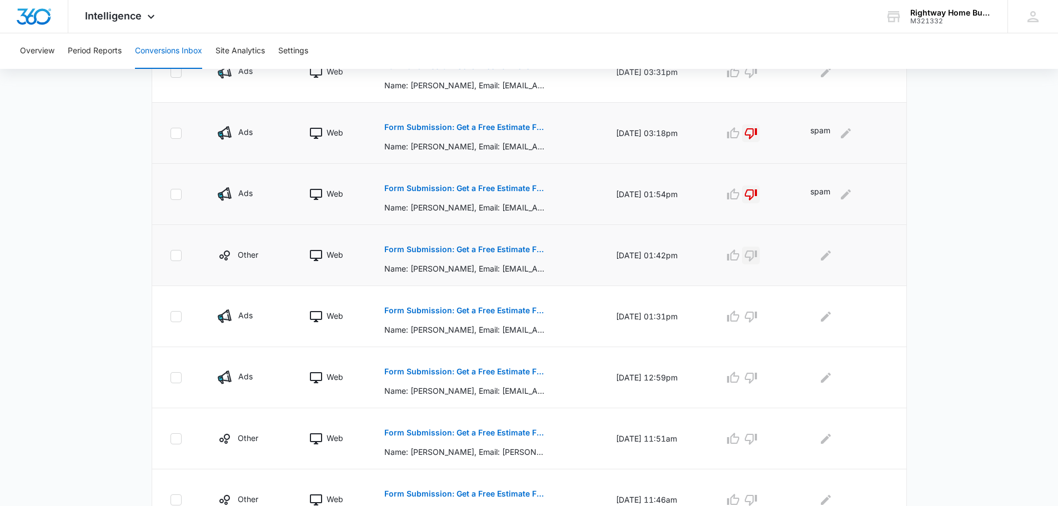
click at [757, 254] on icon "button" at bounding box center [750, 255] width 13 height 13
click at [831, 253] on icon "Edit Comments" at bounding box center [826, 255] width 10 height 10
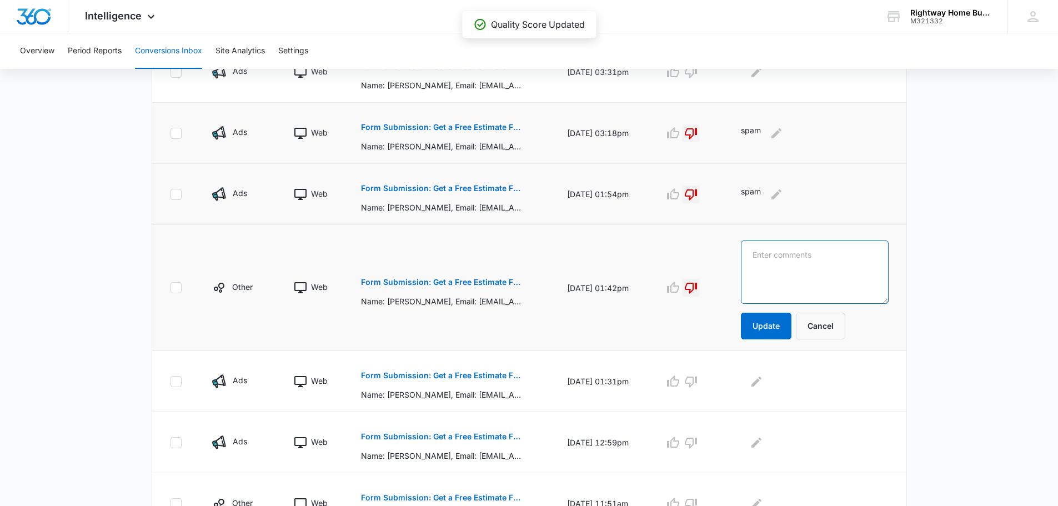
click at [832, 253] on textarea at bounding box center [814, 271] width 147 height 63
type textarea "spam"
click at [782, 323] on button "Update" at bounding box center [766, 326] width 51 height 27
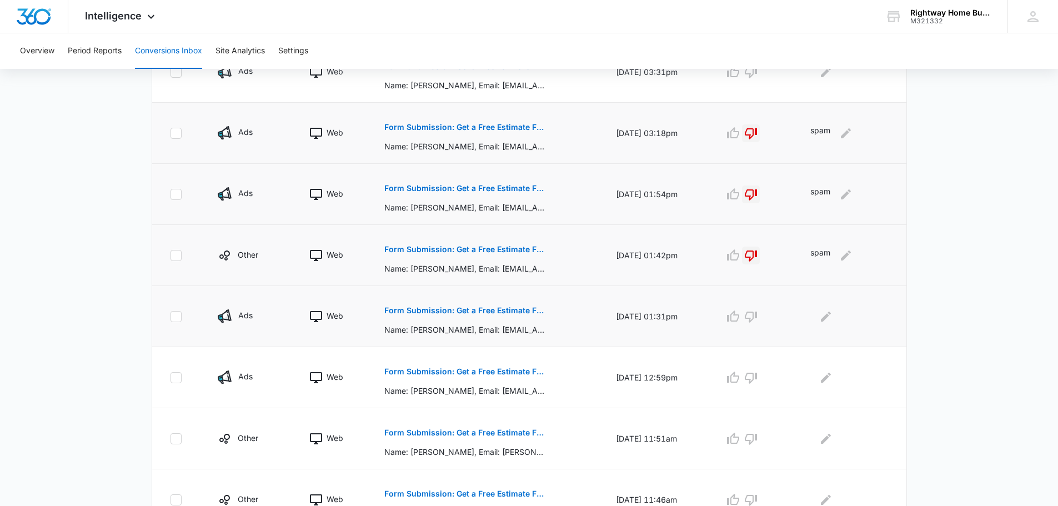
click at [521, 308] on p "Form Submission: Get a Free Estimate Form - NEW [DATE]" at bounding box center [465, 311] width 162 height 8
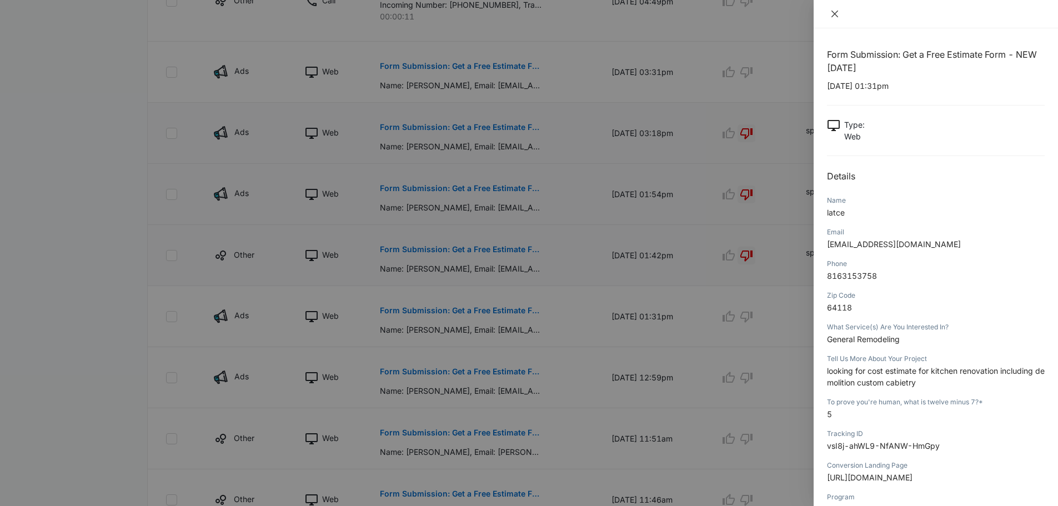
click at [837, 12] on icon "close" at bounding box center [834, 13] width 9 height 9
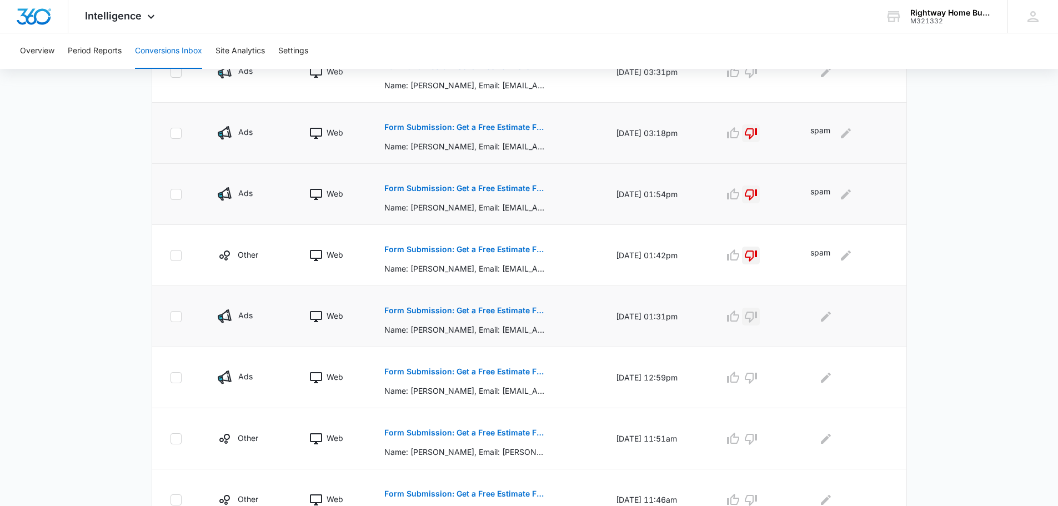
click at [757, 315] on icon "button" at bounding box center [751, 317] width 12 height 11
click at [830, 321] on icon "Edit Comments" at bounding box center [825, 316] width 13 height 13
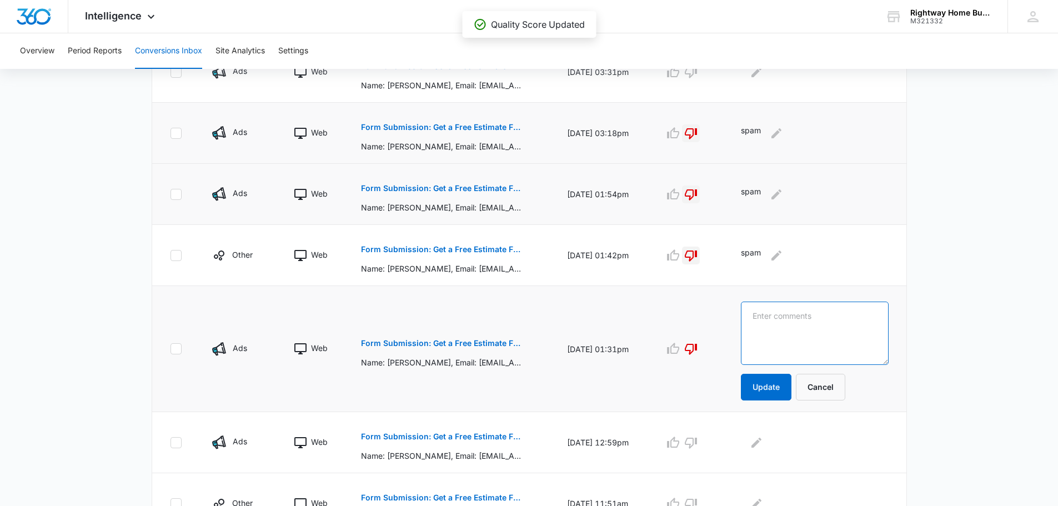
click at [820, 322] on textarea at bounding box center [814, 333] width 147 height 63
type textarea "spam"
click at [791, 388] on button "Update" at bounding box center [766, 387] width 51 height 27
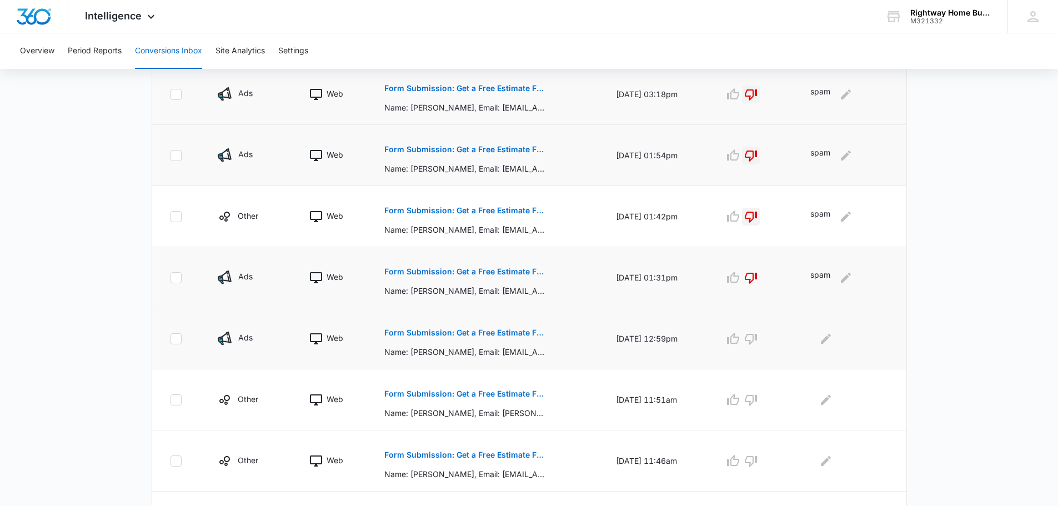
scroll to position [444, 0]
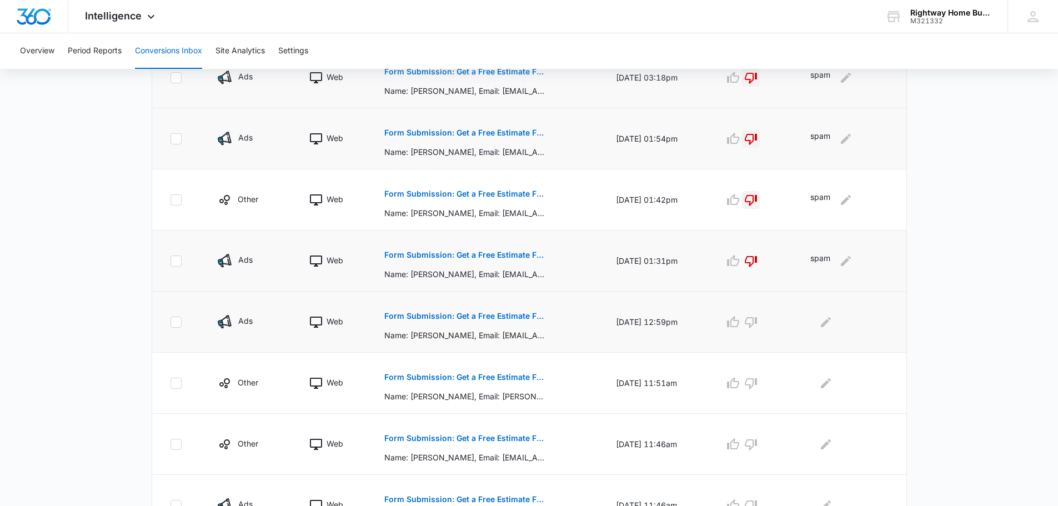
click at [489, 310] on button "Form Submission: Get a Free Estimate Form - NEW [DATE]" at bounding box center [465, 316] width 162 height 27
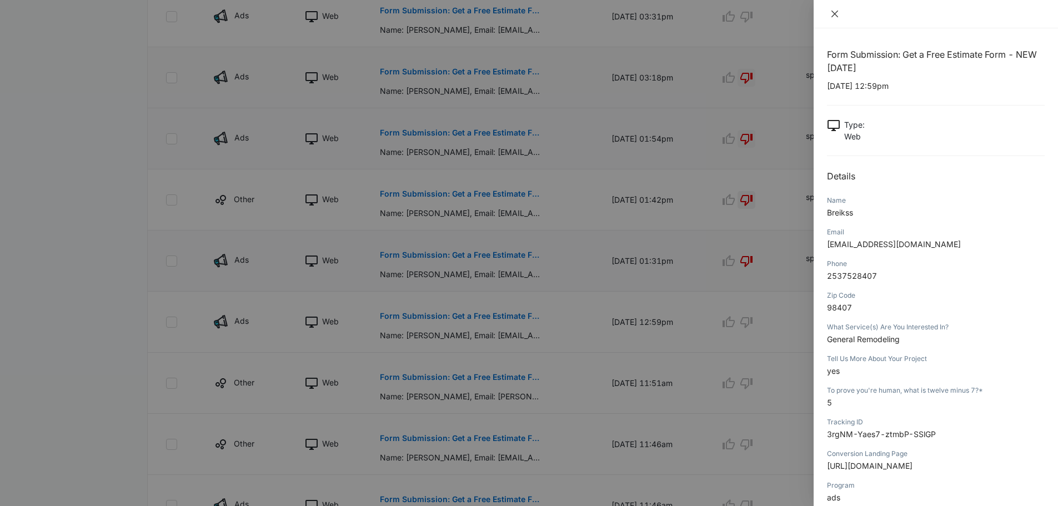
click at [831, 11] on icon "close" at bounding box center [834, 14] width 7 height 7
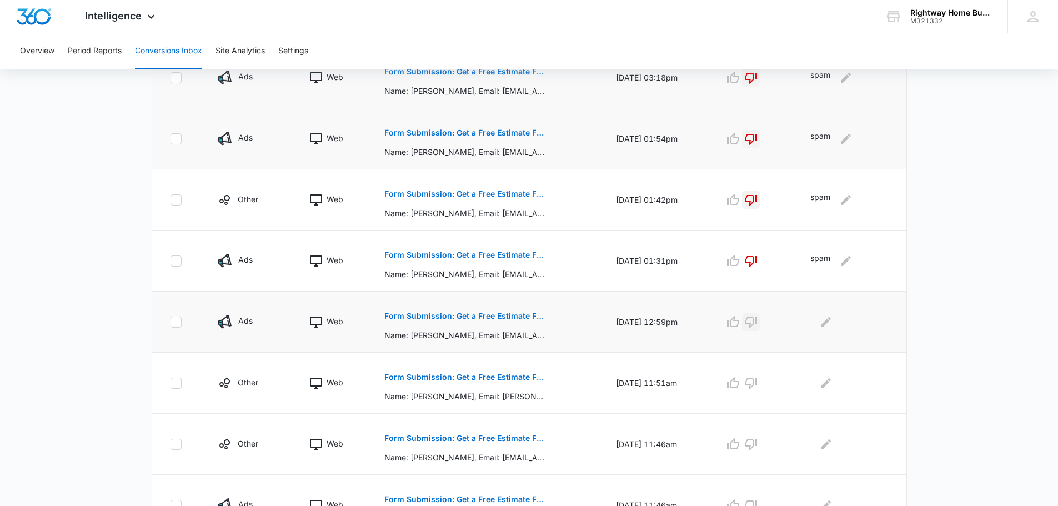
drag, startPoint x: 756, startPoint y: 320, endPoint x: 763, endPoint y: 318, distance: 7.0
click at [756, 320] on icon "button" at bounding box center [750, 321] width 13 height 13
click at [830, 322] on icon "Edit Comments" at bounding box center [826, 322] width 10 height 10
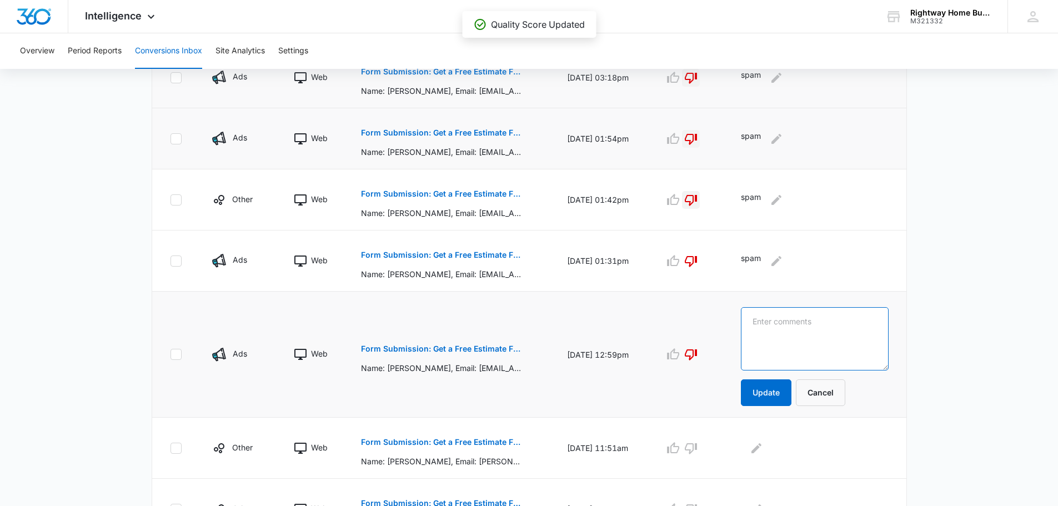
click at [830, 322] on textarea at bounding box center [814, 338] width 147 height 63
type textarea "spam"
click at [791, 390] on button "Update" at bounding box center [766, 392] width 51 height 27
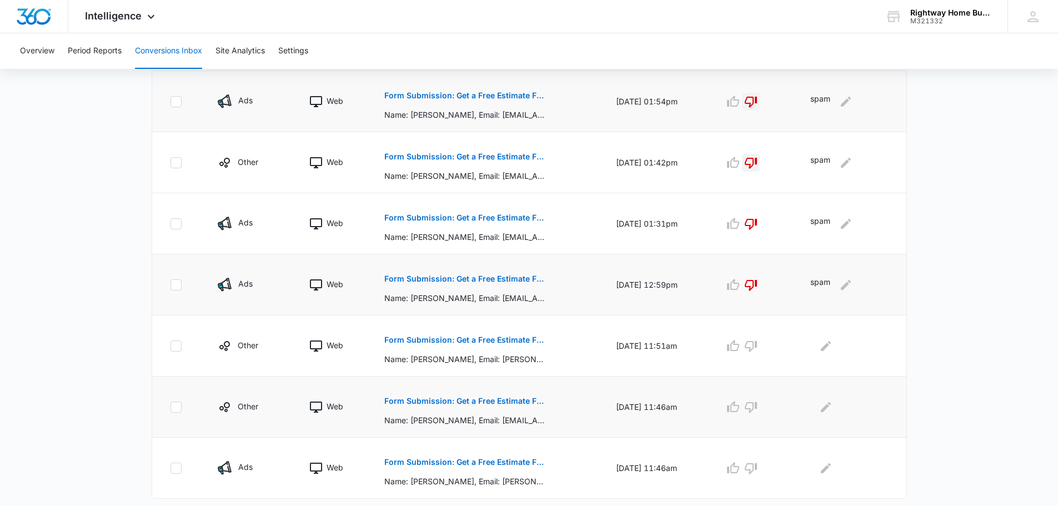
scroll to position [509, 0]
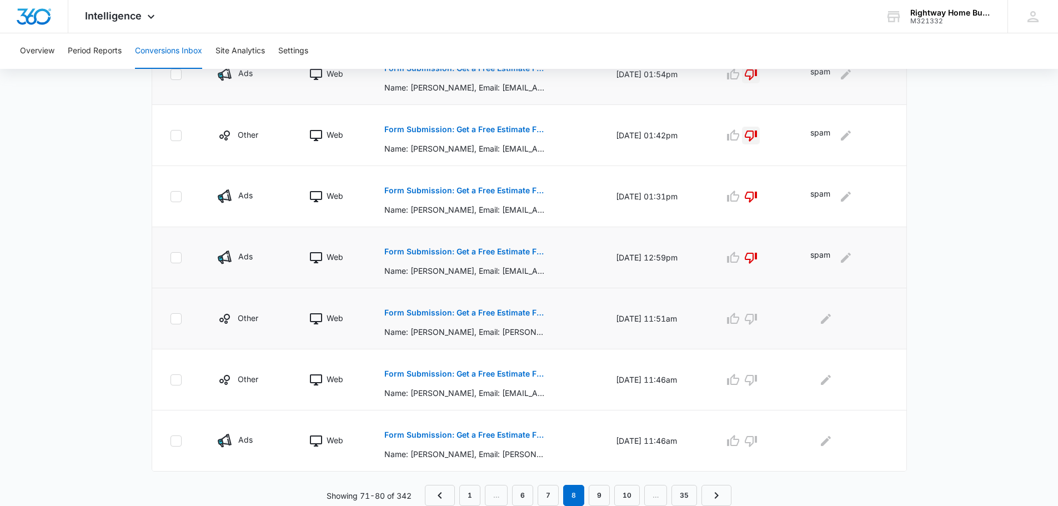
click at [490, 315] on p "Form Submission: Get a Free Estimate Form - NEW [DATE]" at bounding box center [465, 313] width 162 height 8
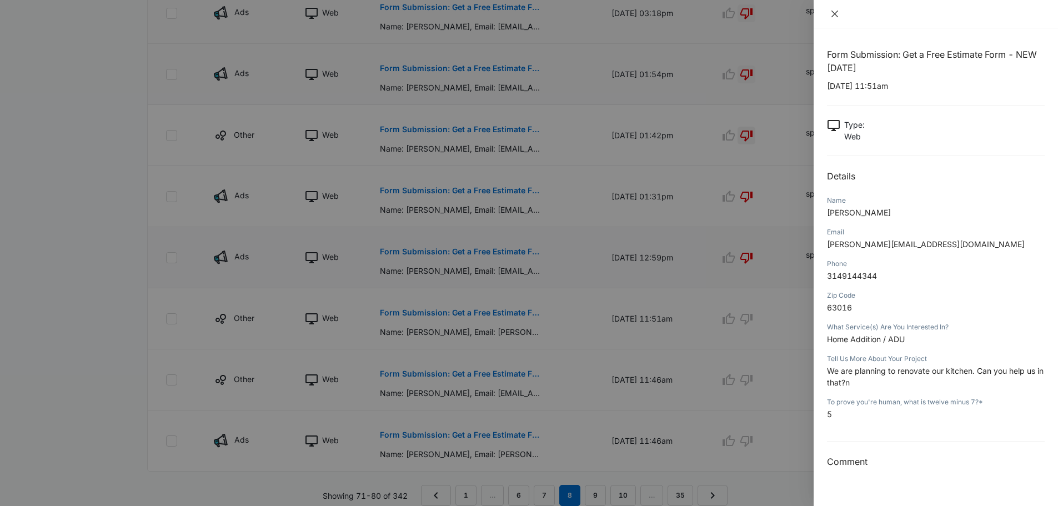
click at [832, 11] on icon "close" at bounding box center [834, 13] width 9 height 9
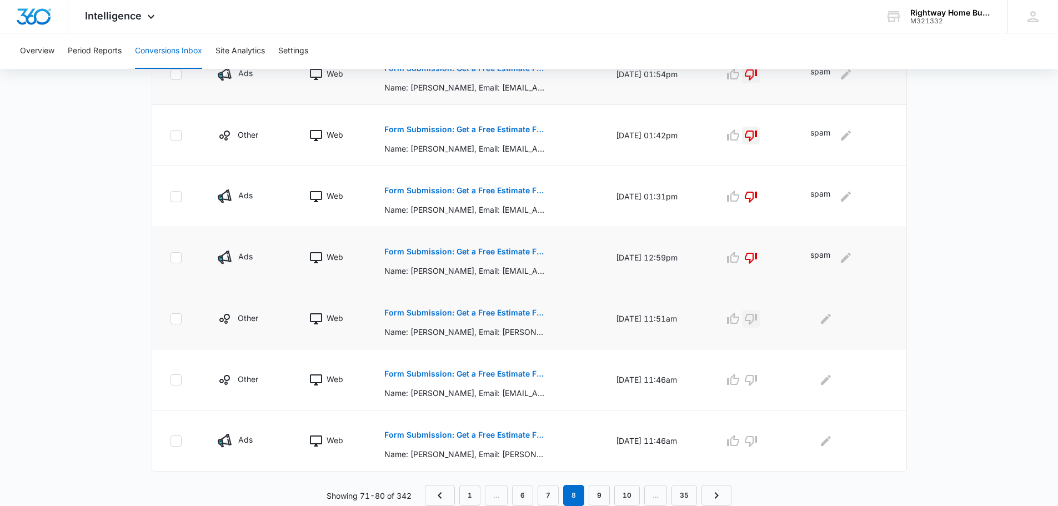
click at [754, 315] on icon "button" at bounding box center [751, 319] width 12 height 11
click at [831, 318] on icon "Edit Comments" at bounding box center [826, 318] width 10 height 10
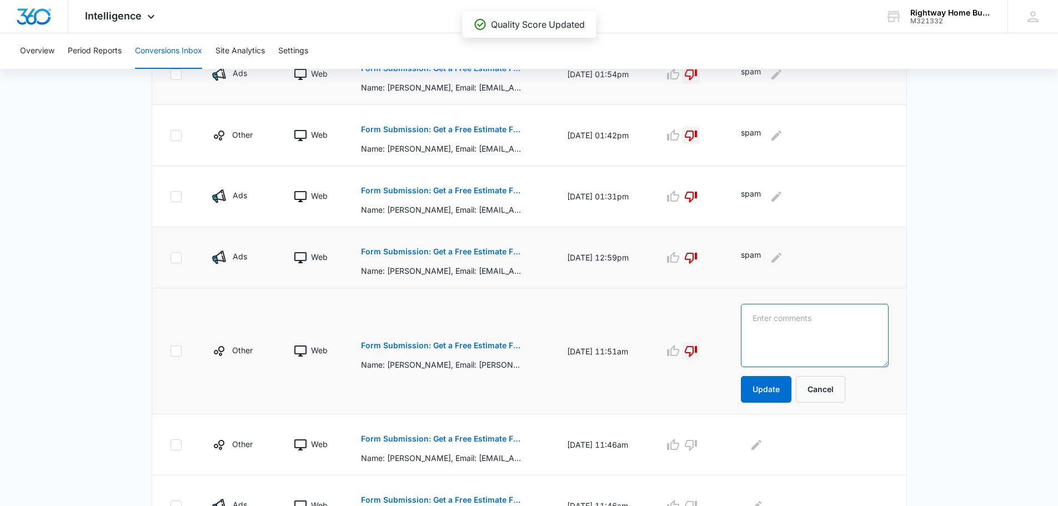
click at [831, 318] on textarea at bounding box center [814, 335] width 147 height 63
type textarea "spam"
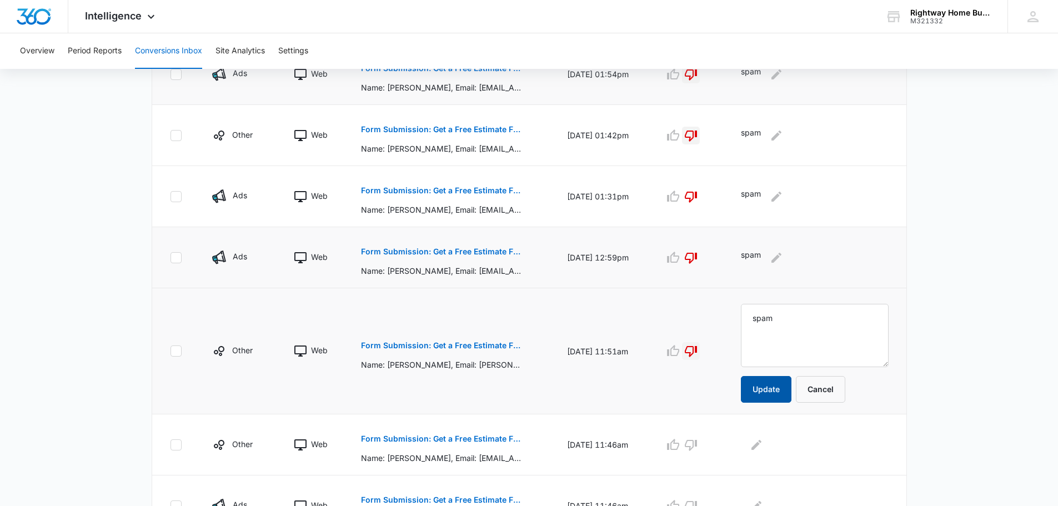
click at [791, 387] on button "Update" at bounding box center [766, 389] width 51 height 27
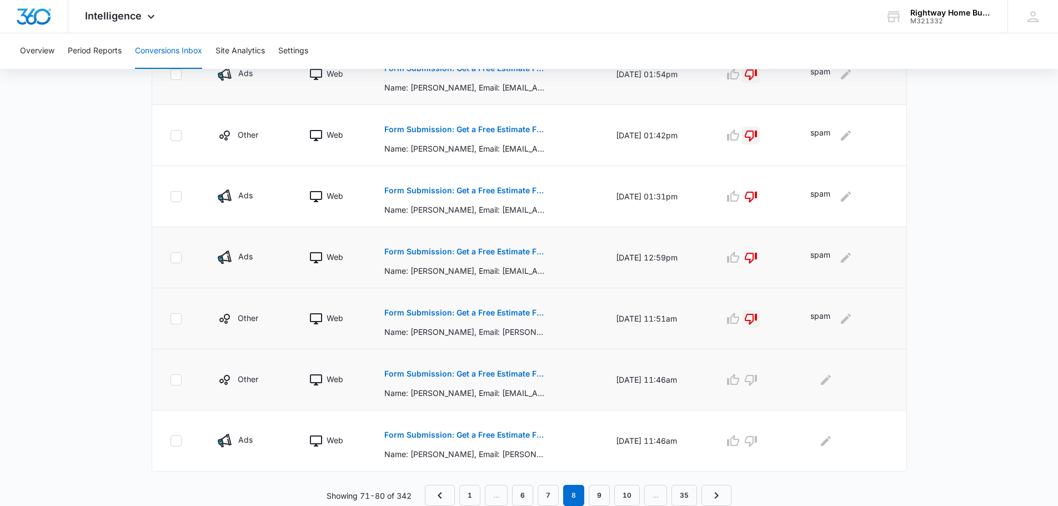
click at [513, 374] on p "Form Submission: Get a Free Estimate Form - NEW [DATE]" at bounding box center [465, 374] width 162 height 8
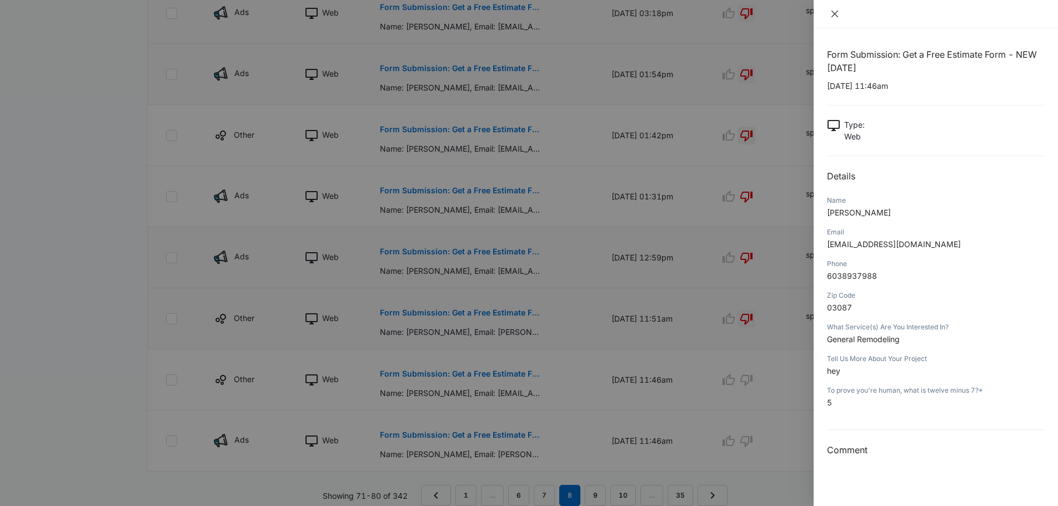
click at [834, 12] on icon "close" at bounding box center [834, 13] width 9 height 9
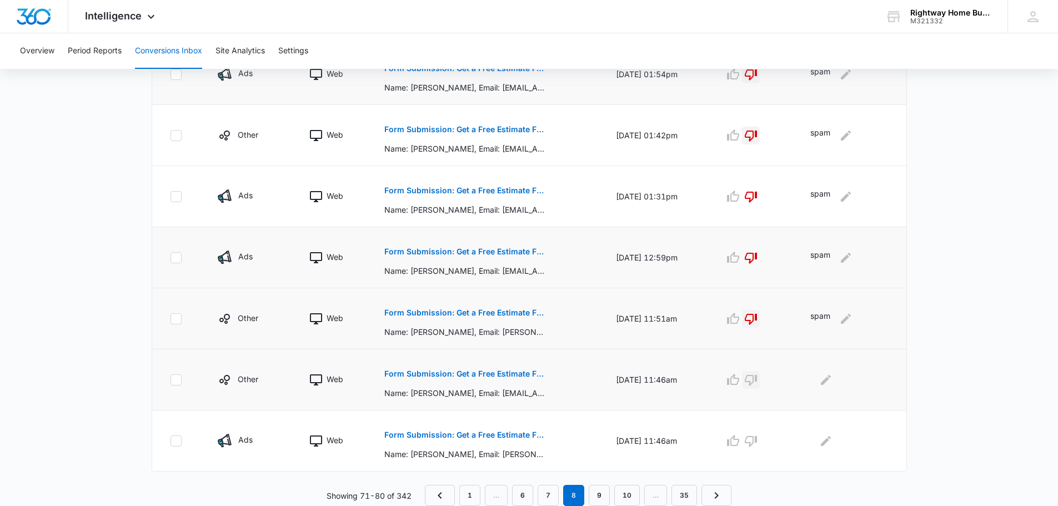
click at [757, 383] on icon "button" at bounding box center [750, 379] width 13 height 13
click at [830, 382] on icon "Edit Comments" at bounding box center [825, 379] width 13 height 13
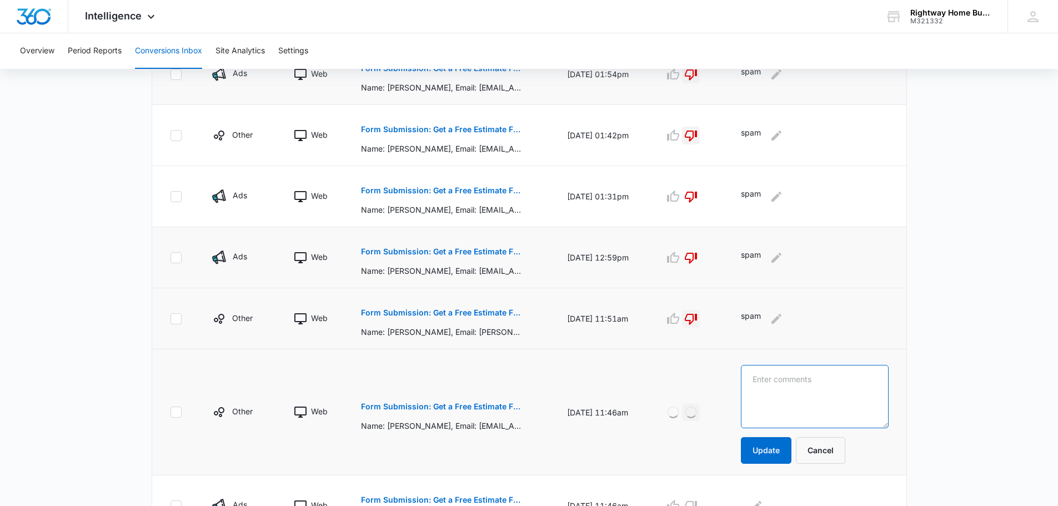
click at [824, 382] on textarea at bounding box center [814, 396] width 147 height 63
type textarea "spam"
click at [789, 450] on button "Update" at bounding box center [766, 450] width 51 height 27
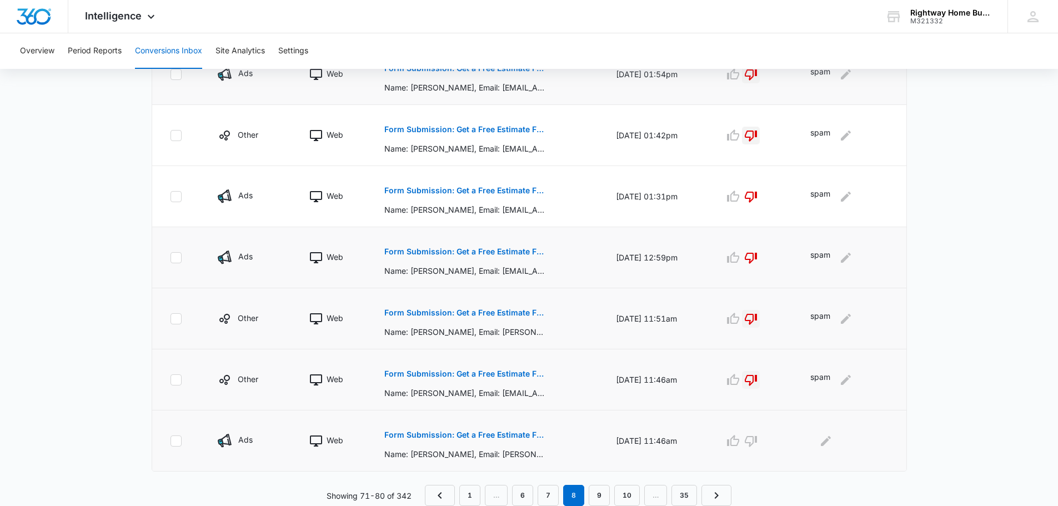
click at [512, 430] on button "Form Submission: Get a Free Estimate Form - NEW [DATE]" at bounding box center [465, 434] width 162 height 27
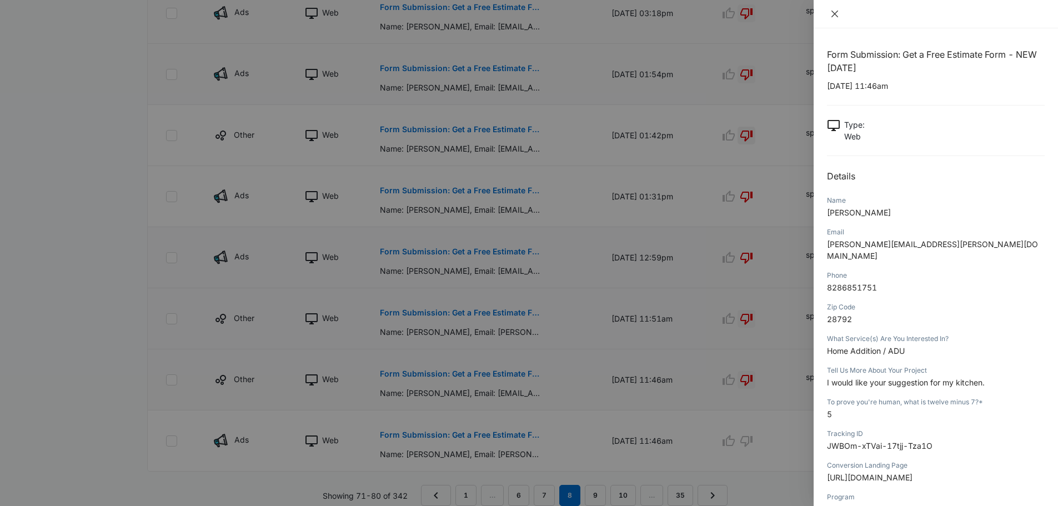
drag, startPoint x: 835, startPoint y: 14, endPoint x: 831, endPoint y: 18, distance: 5.9
click at [834, 15] on icon "close" at bounding box center [834, 14] width 7 height 7
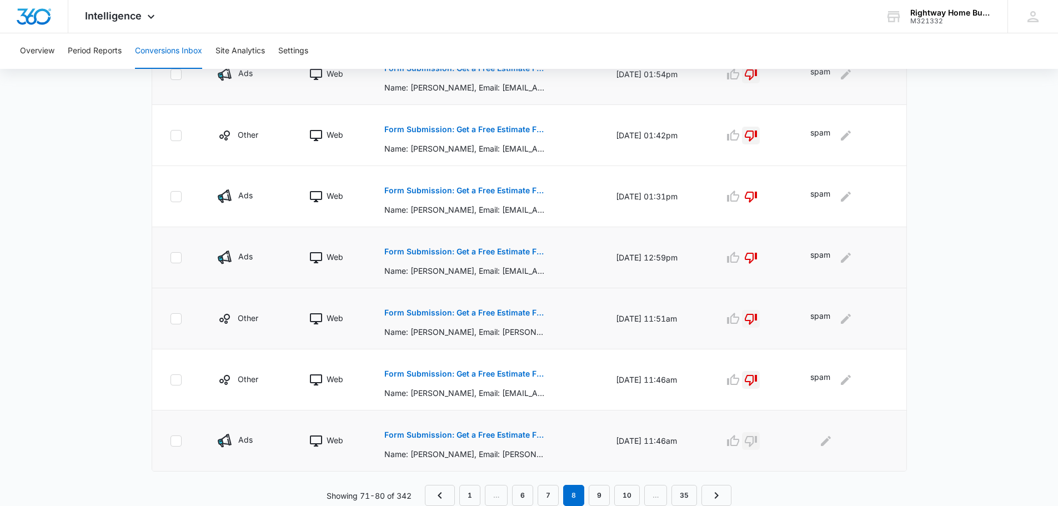
click at [757, 436] on icon "button" at bounding box center [751, 441] width 12 height 11
click at [829, 441] on icon "Edit Comments" at bounding box center [826, 440] width 10 height 10
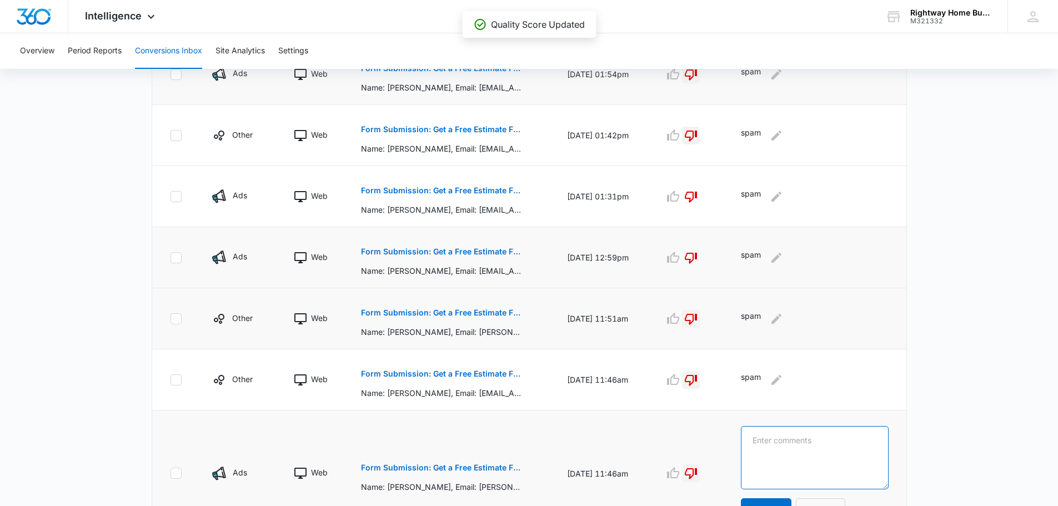
click at [829, 441] on textarea at bounding box center [814, 457] width 147 height 63
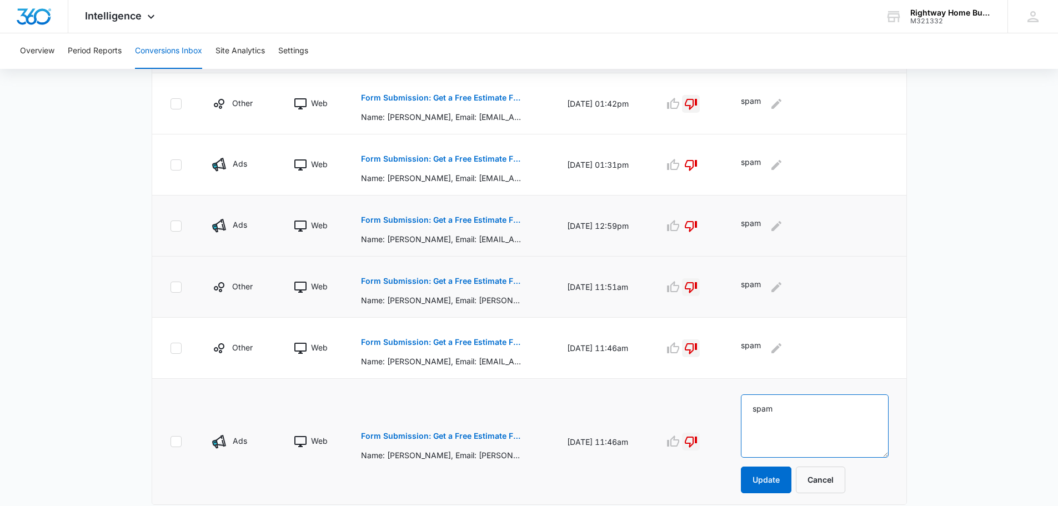
scroll to position [574, 0]
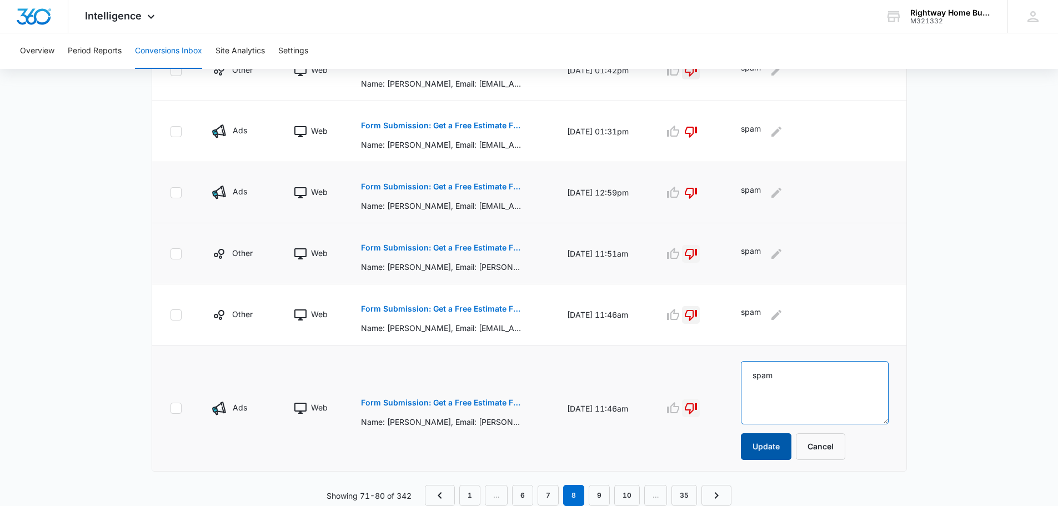
type textarea "spam"
click at [779, 446] on button "Update" at bounding box center [766, 446] width 51 height 27
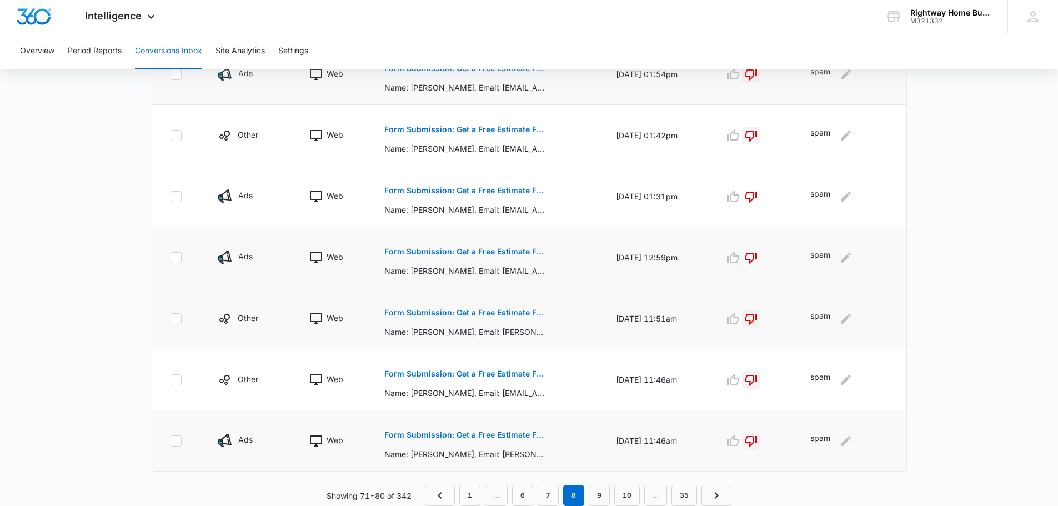
scroll to position [509, 0]
click at [602, 494] on link "9" at bounding box center [599, 495] width 21 height 21
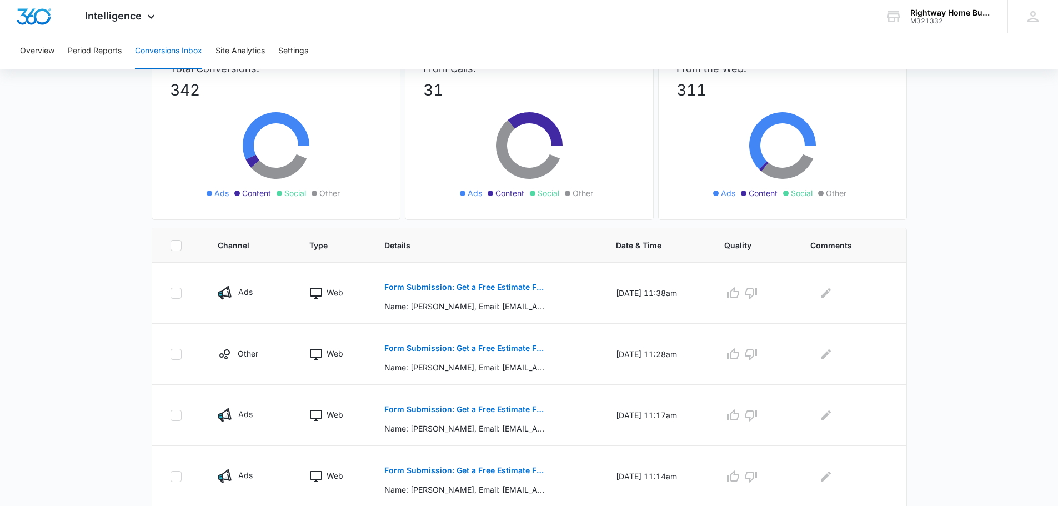
scroll to position [167, 0]
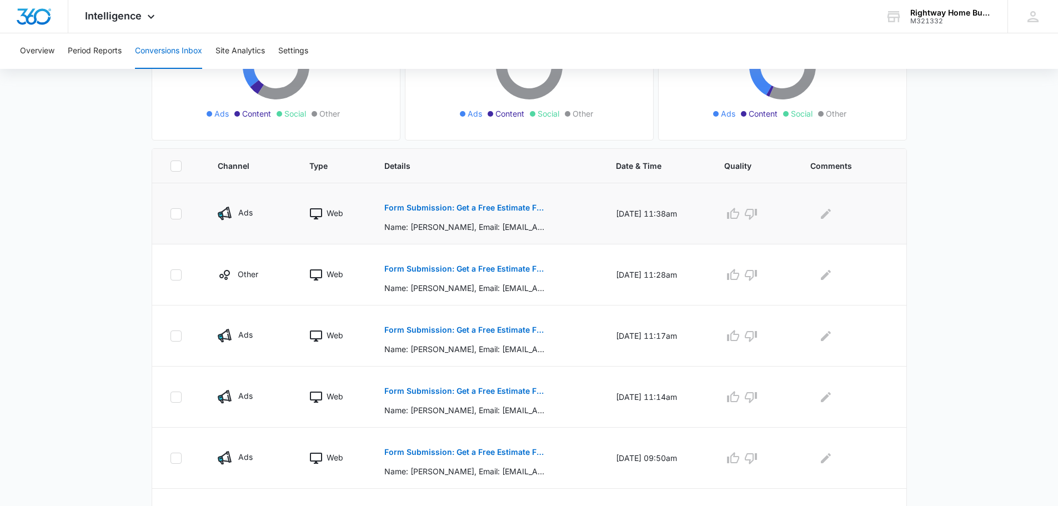
click at [476, 208] on p "Form Submission: Get a Free Estimate Form - NEW [DATE]" at bounding box center [465, 208] width 162 height 8
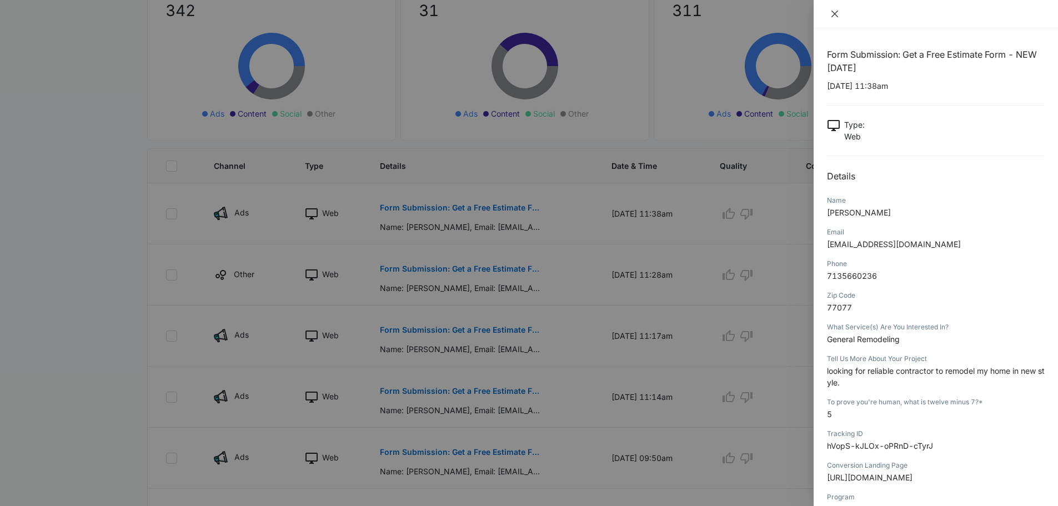
click at [836, 12] on icon "close" at bounding box center [834, 14] width 7 height 7
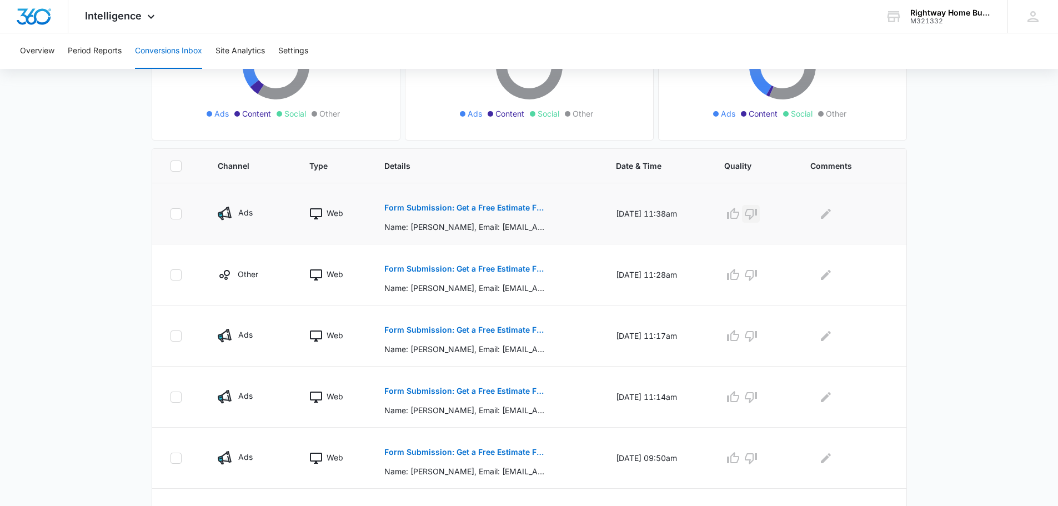
click at [756, 213] on icon "button" at bounding box center [750, 213] width 13 height 13
click at [828, 216] on icon "Edit Comments" at bounding box center [826, 213] width 10 height 10
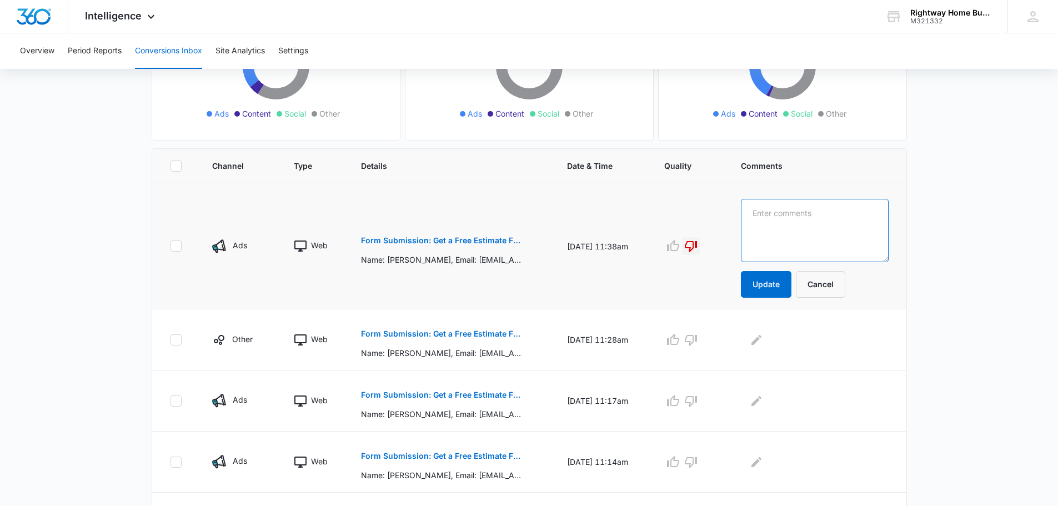
click at [827, 216] on textarea at bounding box center [814, 230] width 147 height 63
type textarea "spam"
click at [789, 290] on button "Update" at bounding box center [766, 284] width 51 height 27
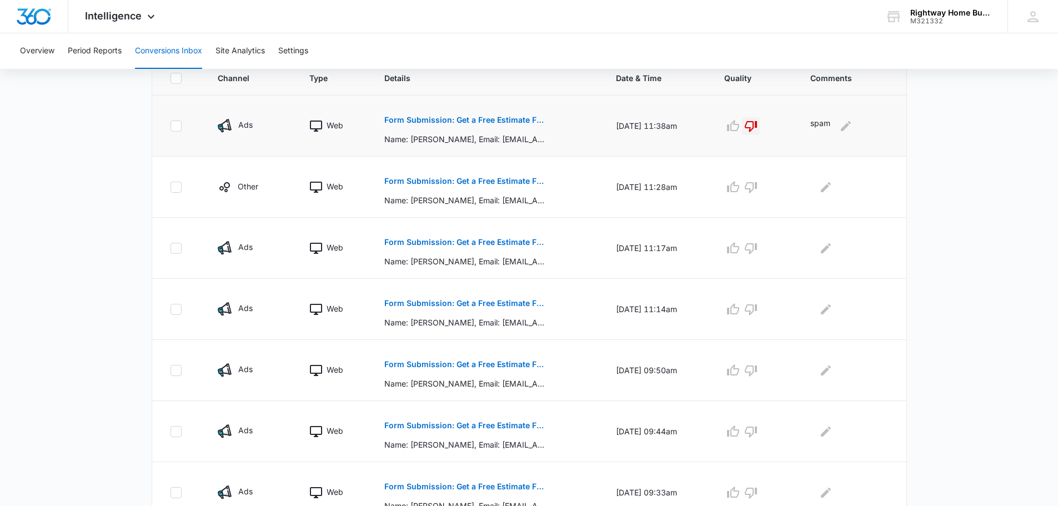
scroll to position [278, 0]
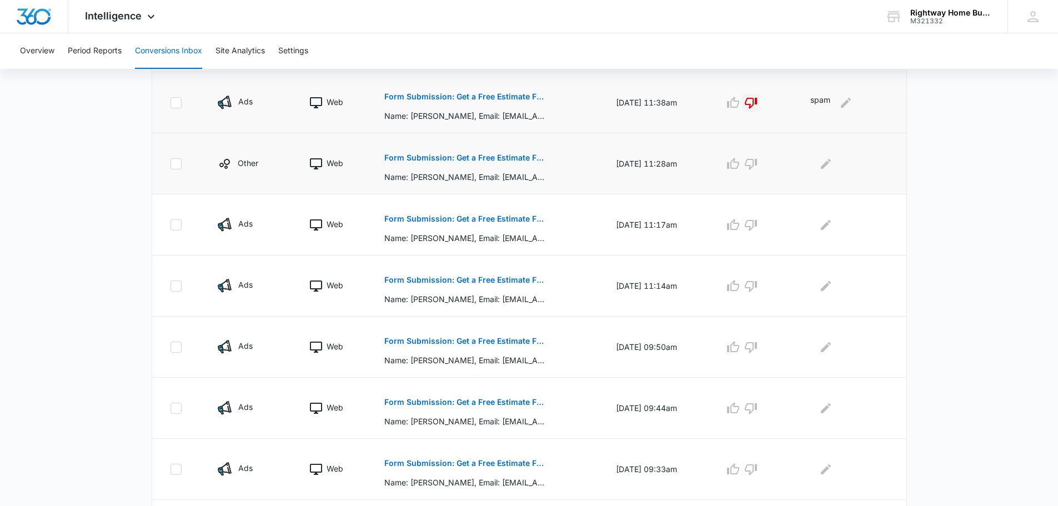
click at [493, 154] on p "Form Submission: Get a Free Estimate Form - NEW [DATE]" at bounding box center [465, 158] width 162 height 8
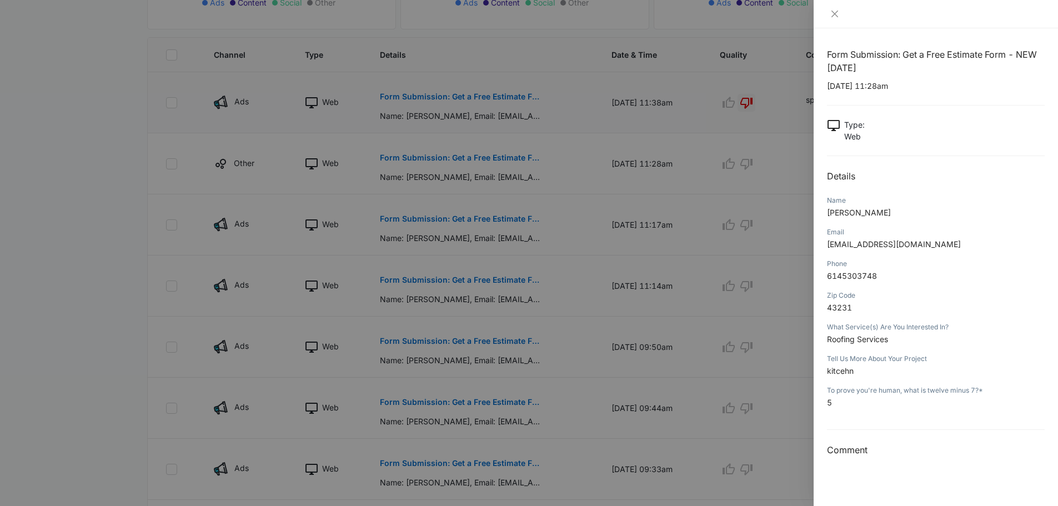
drag, startPoint x: 832, startPoint y: 8, endPoint x: 821, endPoint y: 11, distance: 11.4
click at [831, 8] on div at bounding box center [936, 14] width 244 height 28
click at [836, 13] on icon "close" at bounding box center [834, 14] width 7 height 7
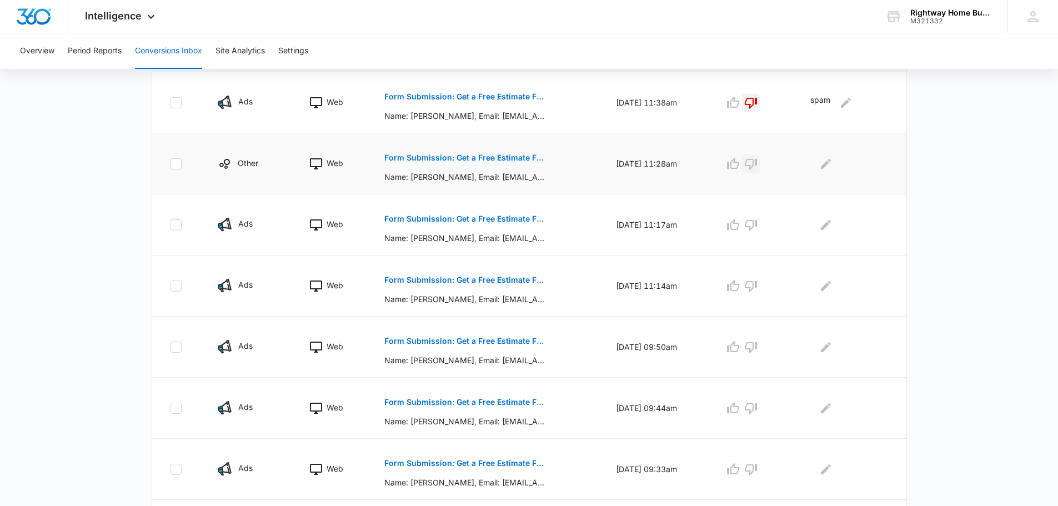
click at [757, 164] on icon "button" at bounding box center [751, 164] width 12 height 11
click at [827, 163] on icon "Edit Comments" at bounding box center [825, 163] width 13 height 13
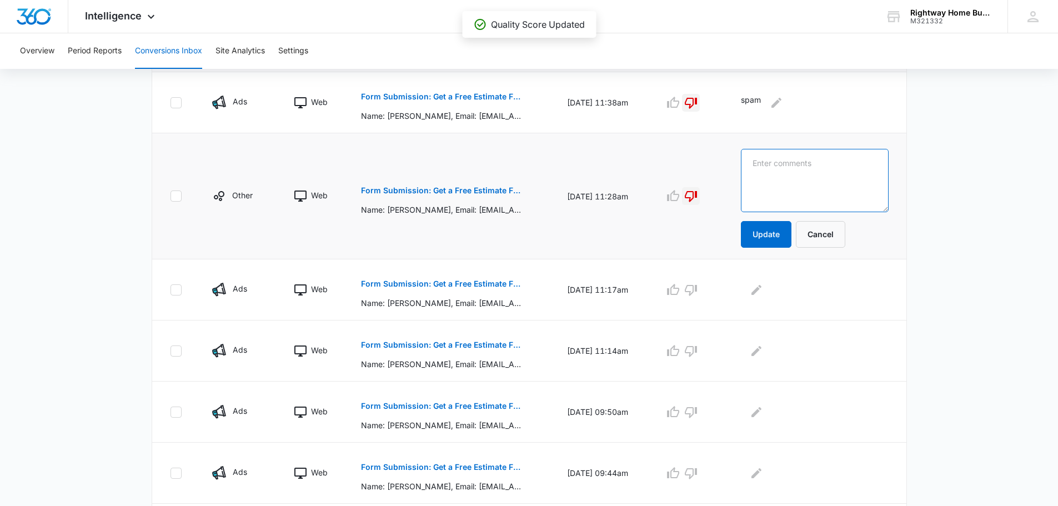
click at [827, 163] on textarea at bounding box center [814, 180] width 147 height 63
type textarea "spam"
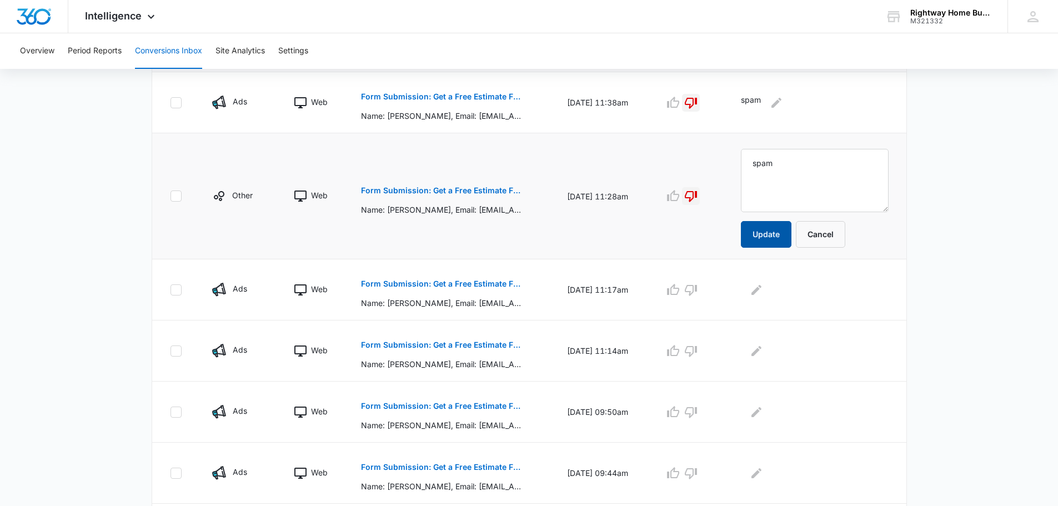
click at [775, 231] on button "Update" at bounding box center [766, 234] width 51 height 27
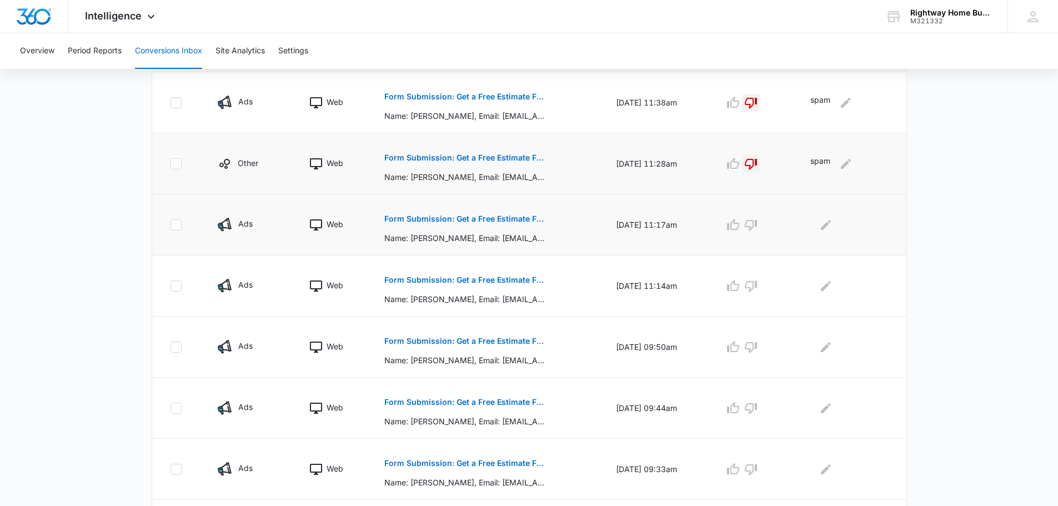
click at [491, 218] on p "Form Submission: Get a Free Estimate Form - NEW [DATE]" at bounding box center [465, 219] width 162 height 8
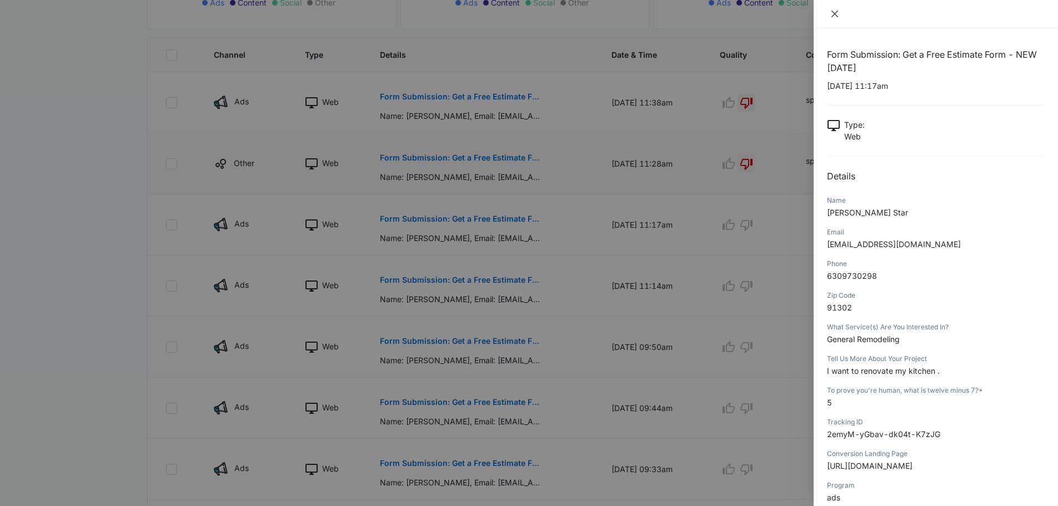
click at [836, 12] on icon "close" at bounding box center [834, 14] width 7 height 7
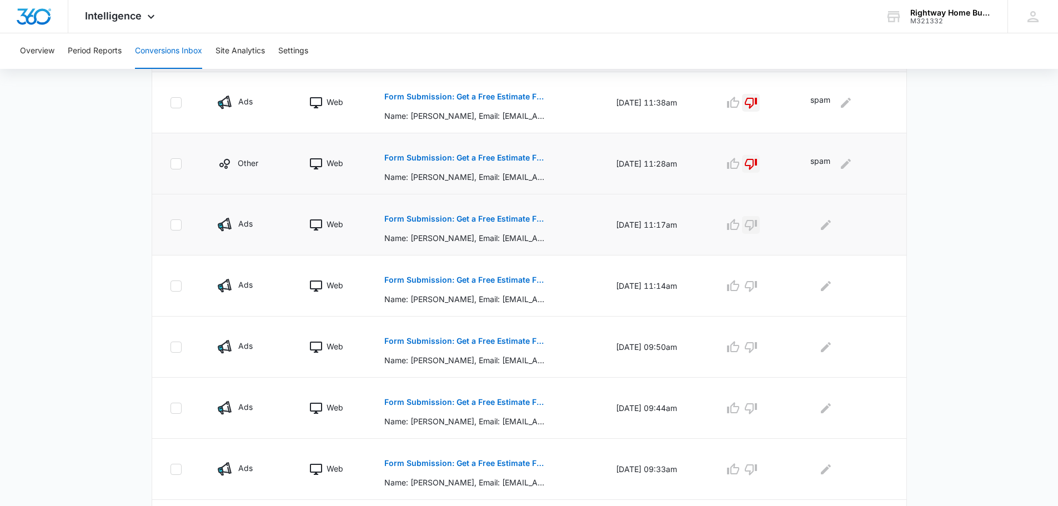
click at [757, 225] on icon "button" at bounding box center [750, 224] width 13 height 13
click at [831, 225] on icon "Edit Comments" at bounding box center [826, 224] width 10 height 10
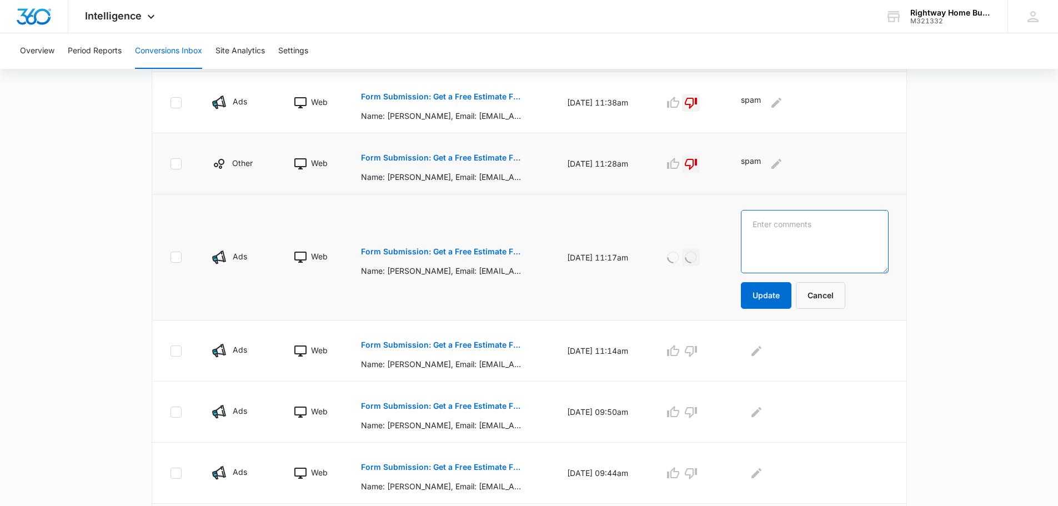
click at [831, 224] on textarea at bounding box center [814, 241] width 147 height 63
type textarea "spam"
click at [775, 295] on button "Update" at bounding box center [766, 295] width 51 height 27
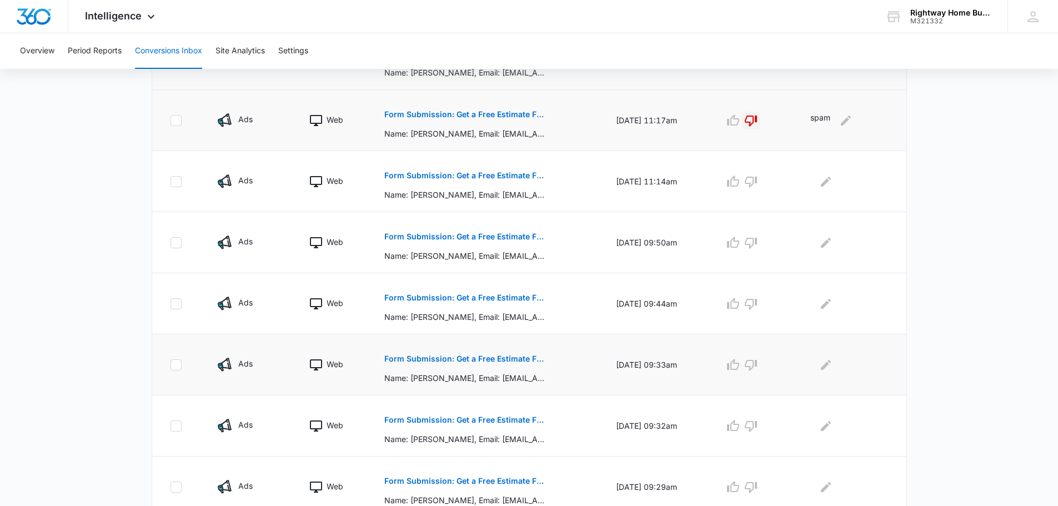
scroll to position [389, 0]
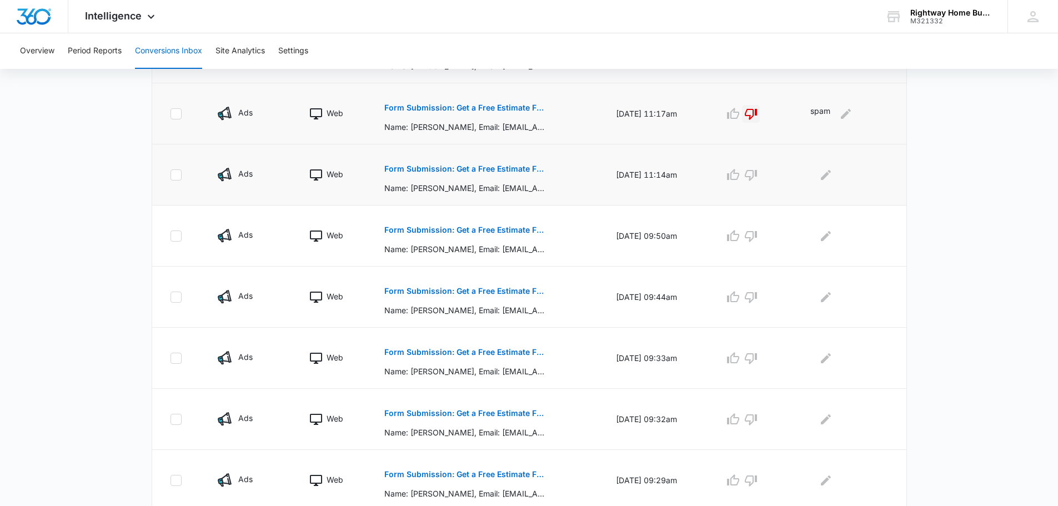
click at [513, 168] on p "Form Submission: Get a Free Estimate Form - NEW [DATE]" at bounding box center [465, 169] width 162 height 8
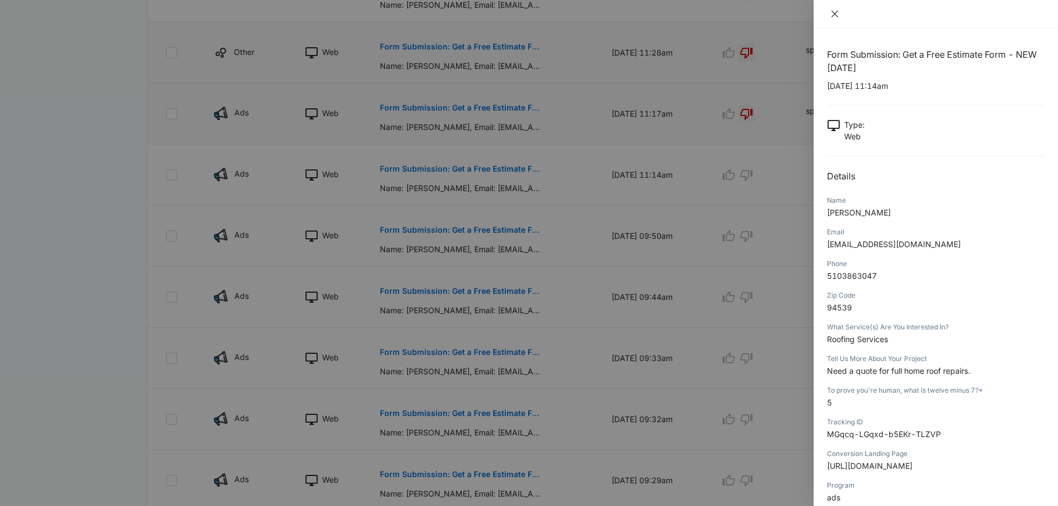
click at [834, 10] on icon "close" at bounding box center [834, 13] width 9 height 9
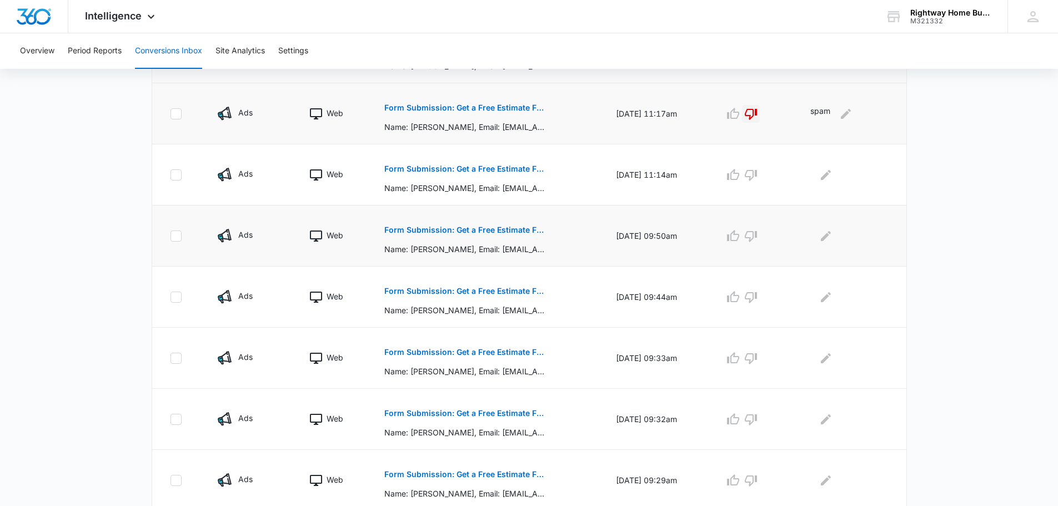
click at [495, 230] on p "Form Submission: Get a Free Estimate Form - NEW [DATE]" at bounding box center [465, 230] width 162 height 8
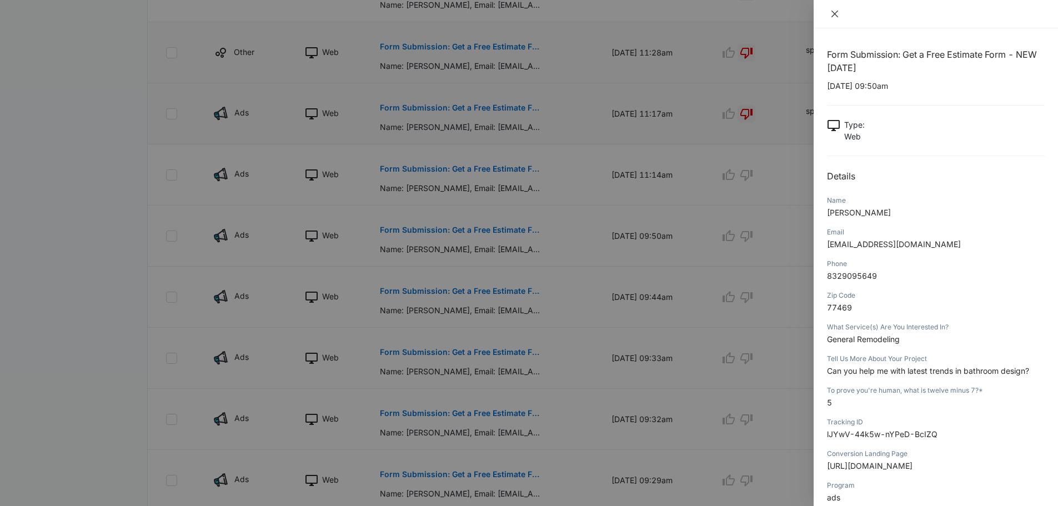
drag, startPoint x: 839, startPoint y: 11, endPoint x: 827, endPoint y: 18, distance: 13.4
click at [838, 13] on button "Close" at bounding box center [835, 14] width 16 height 10
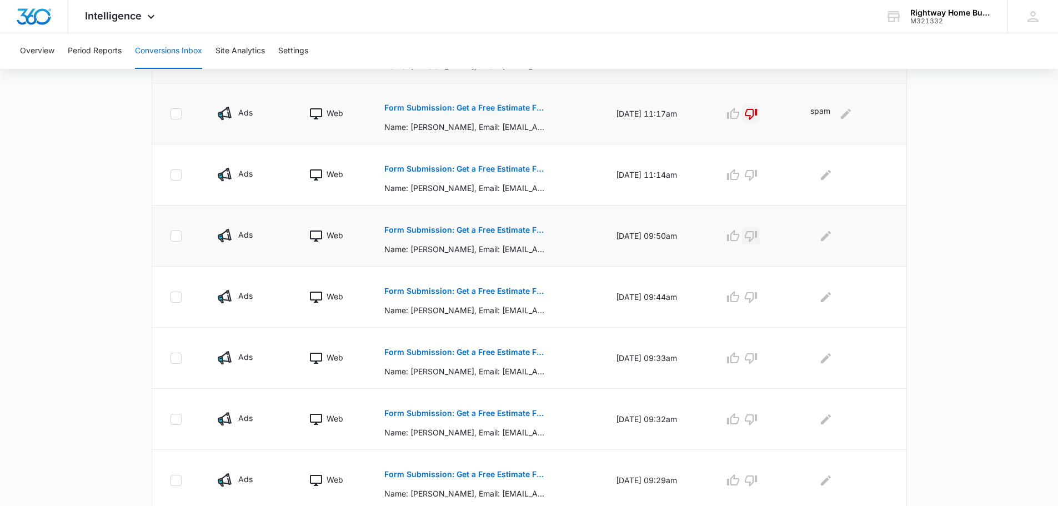
click at [754, 238] on icon "button" at bounding box center [751, 236] width 12 height 11
click at [831, 238] on icon "Edit Comments" at bounding box center [825, 235] width 13 height 13
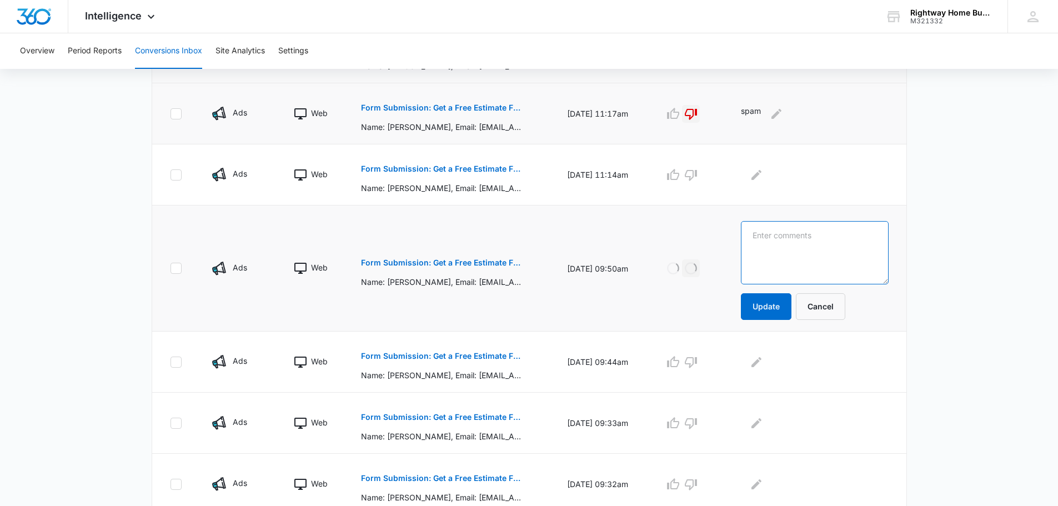
click at [831, 237] on textarea at bounding box center [814, 252] width 147 height 63
type textarea "spam"
click at [791, 308] on button "Update" at bounding box center [766, 306] width 51 height 27
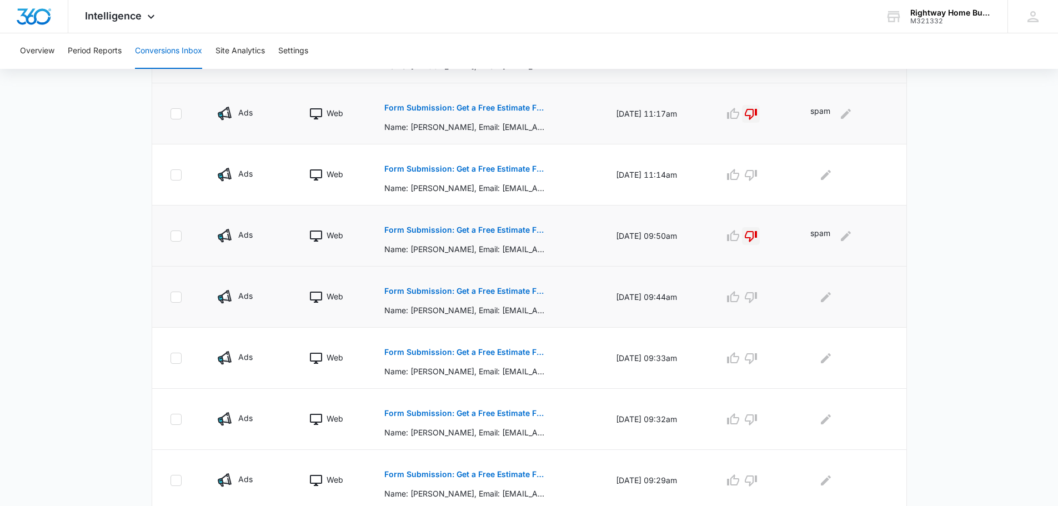
click at [510, 288] on p "Form Submission: Get a Free Estimate Form - NEW [DATE]" at bounding box center [465, 291] width 162 height 8
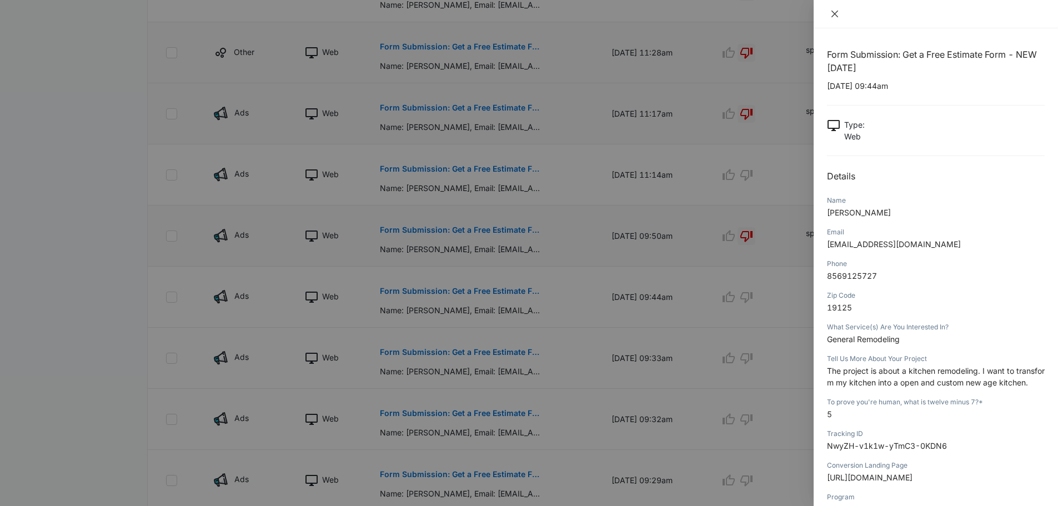
drag, startPoint x: 837, startPoint y: 14, endPoint x: 815, endPoint y: 18, distance: 22.6
click at [836, 15] on icon "close" at bounding box center [834, 13] width 9 height 9
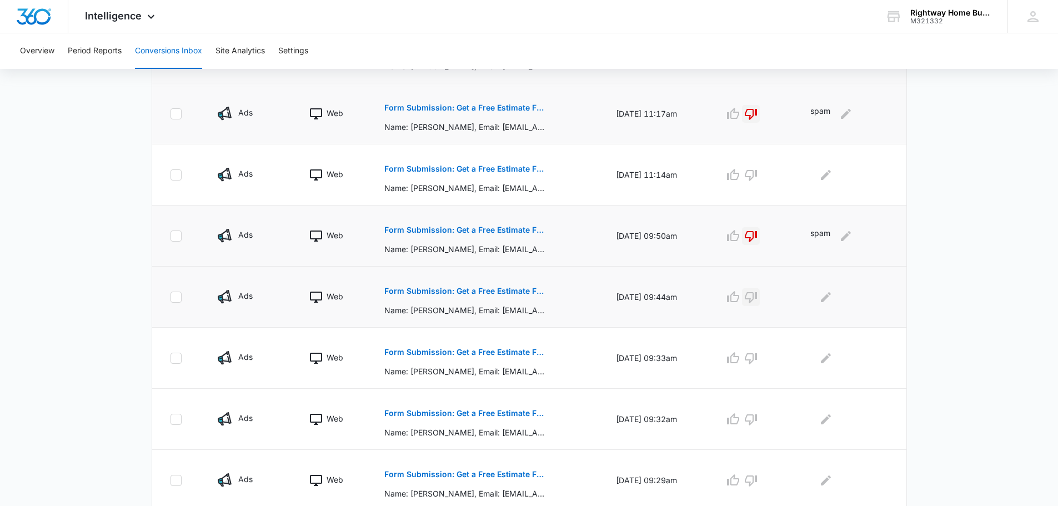
click at [755, 297] on icon "button" at bounding box center [750, 296] width 13 height 13
click at [829, 298] on icon "Edit Comments" at bounding box center [826, 297] width 10 height 10
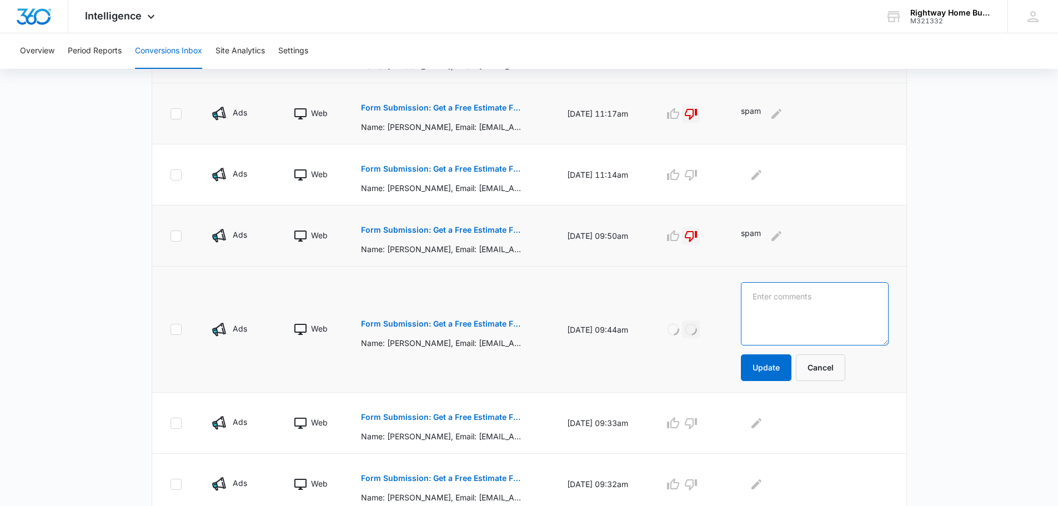
click at [830, 298] on textarea at bounding box center [814, 313] width 147 height 63
type textarea "spam"
click at [771, 364] on button "Update" at bounding box center [766, 367] width 51 height 27
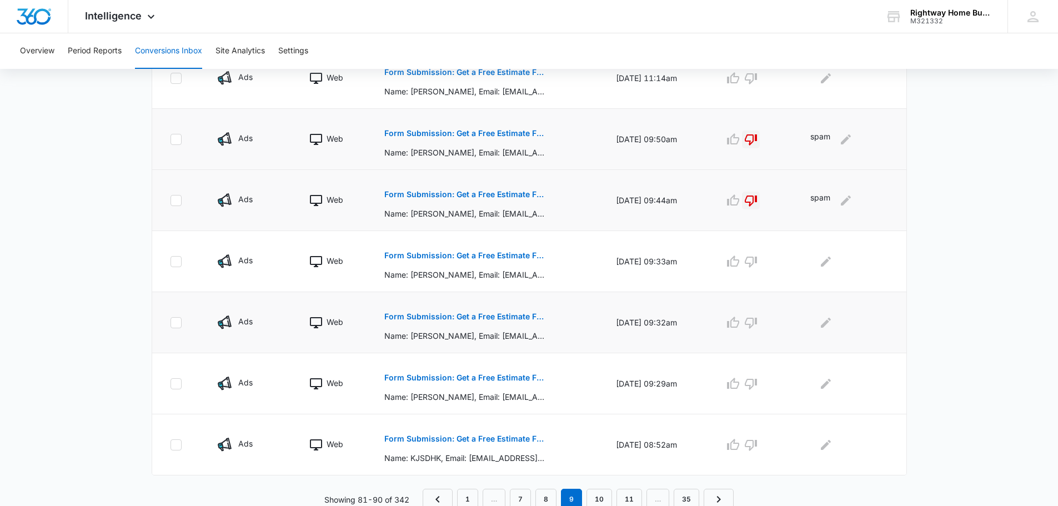
scroll to position [489, 0]
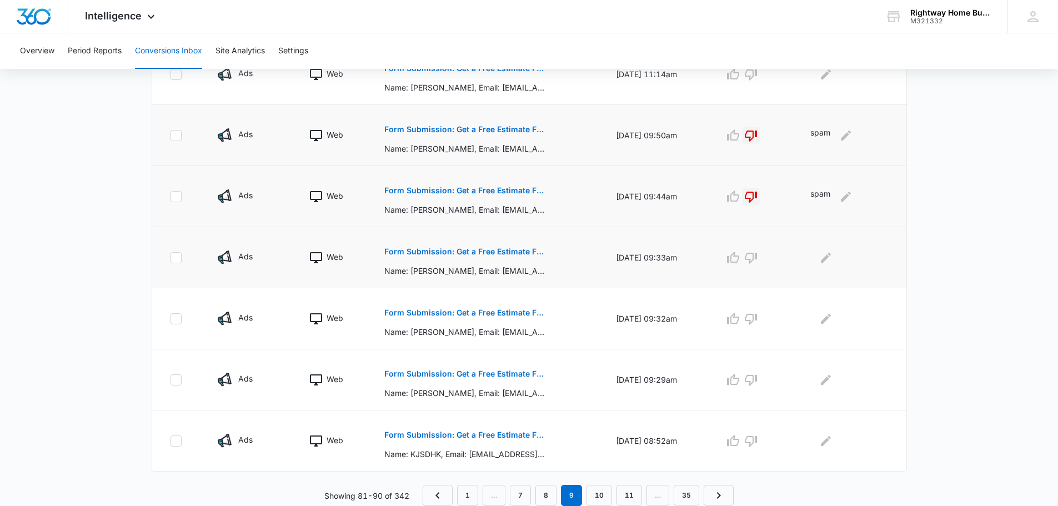
click at [516, 253] on p "Form Submission: Get a Free Estimate Form - NEW [DATE]" at bounding box center [465, 252] width 162 height 8
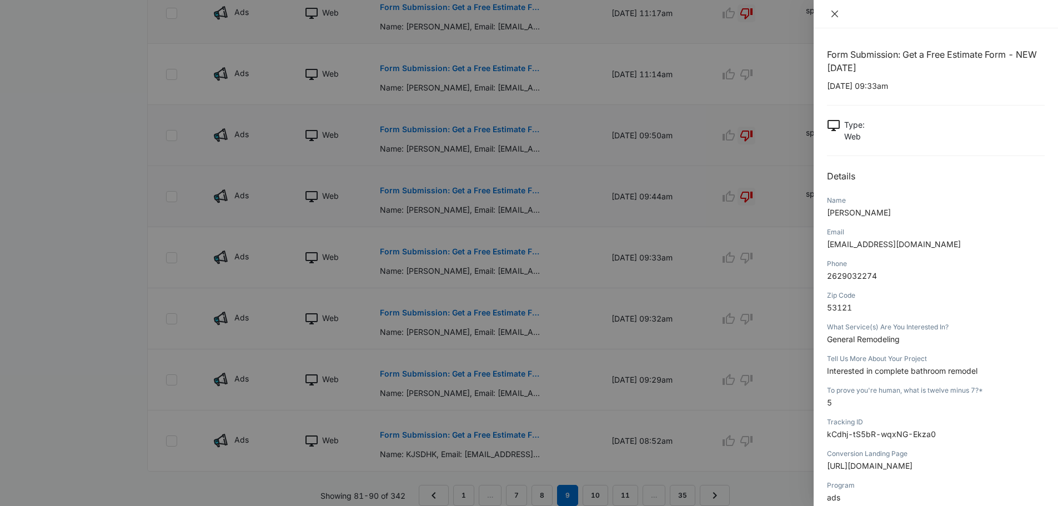
click at [835, 13] on icon "close" at bounding box center [834, 14] width 7 height 7
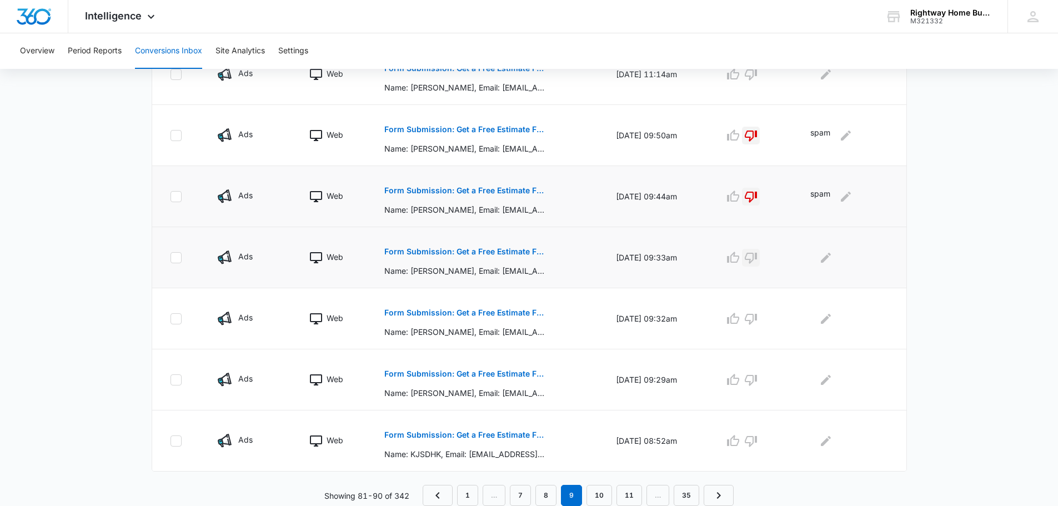
click at [757, 257] on icon "button" at bounding box center [750, 257] width 13 height 13
click at [829, 260] on icon "Edit Comments" at bounding box center [825, 257] width 13 height 13
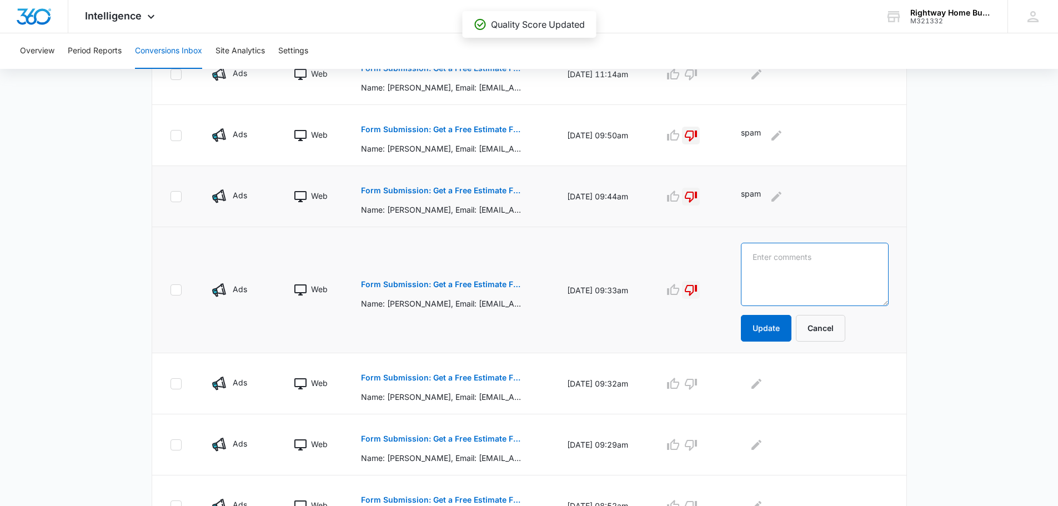
click at [823, 261] on textarea at bounding box center [814, 274] width 147 height 63
type textarea "spam"
click at [777, 330] on button "Update" at bounding box center [766, 328] width 51 height 27
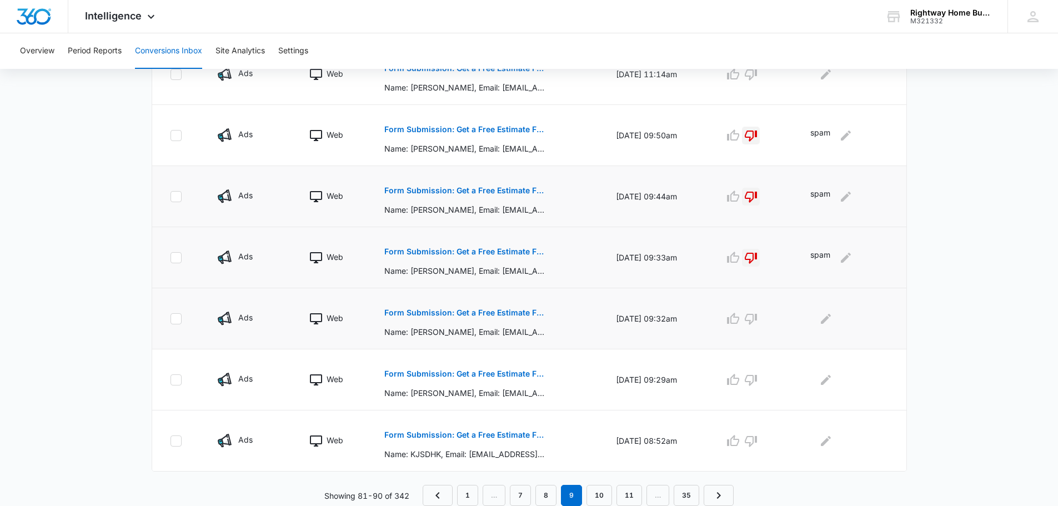
click at [522, 310] on p "Form Submission: Get a Free Estimate Form - NEW [DATE]" at bounding box center [465, 313] width 162 height 8
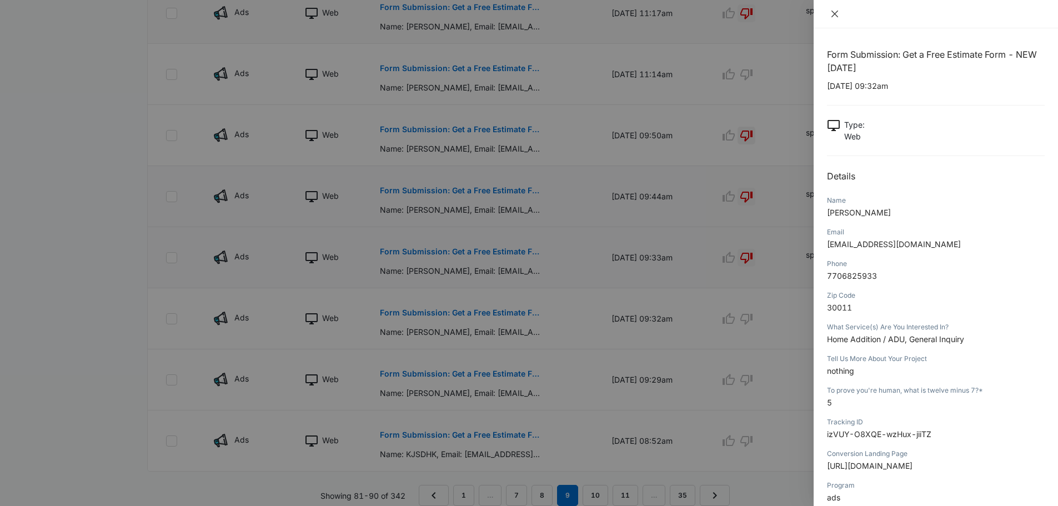
click at [833, 11] on icon "close" at bounding box center [834, 13] width 9 height 9
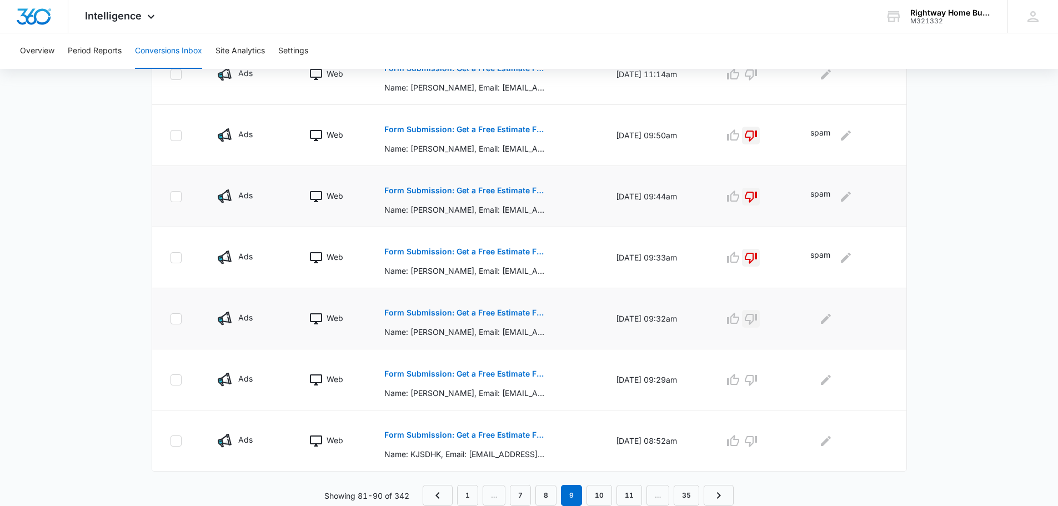
click at [757, 319] on icon "button" at bounding box center [751, 319] width 12 height 11
click at [831, 318] on icon "Edit Comments" at bounding box center [826, 318] width 10 height 10
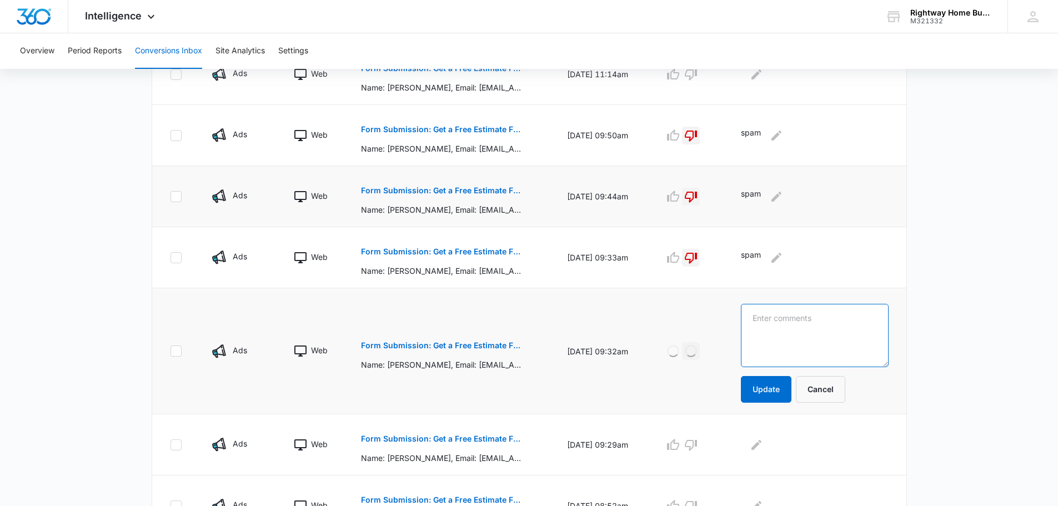
click at [807, 320] on textarea at bounding box center [814, 335] width 147 height 63
type textarea "spam"
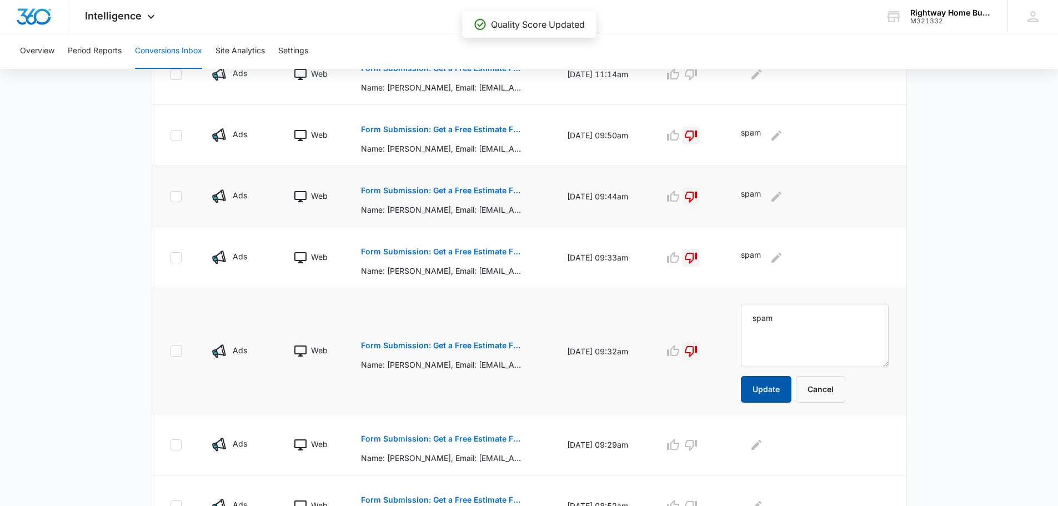
click at [770, 384] on button "Update" at bounding box center [766, 389] width 51 height 27
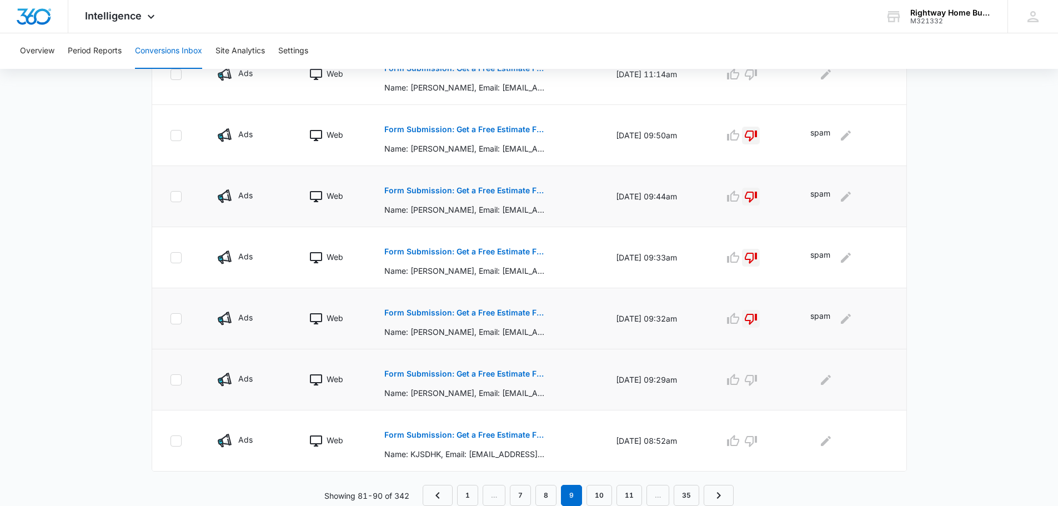
click at [460, 372] on p "Form Submission: Get a Free Estimate Form - NEW [DATE]" at bounding box center [465, 374] width 162 height 8
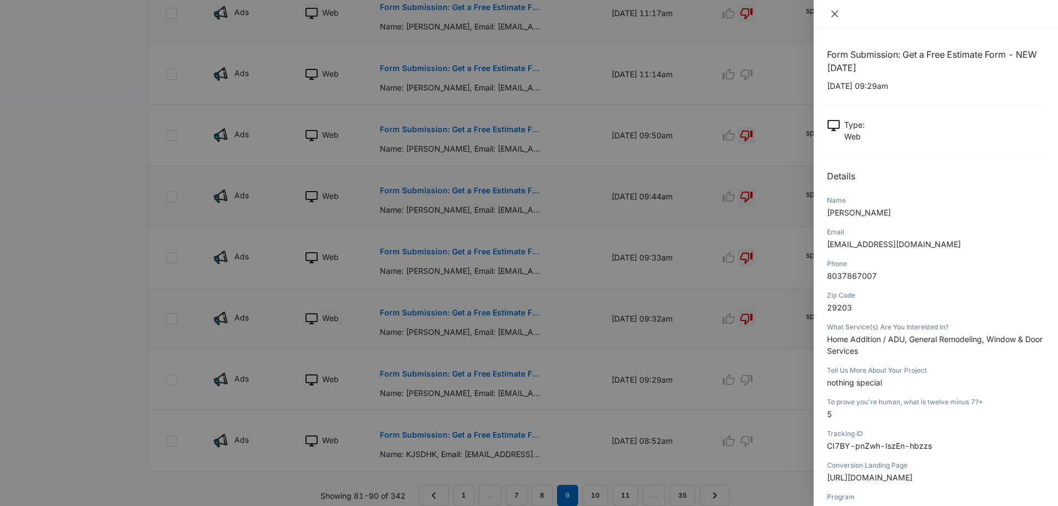
click at [835, 13] on icon "close" at bounding box center [834, 14] width 7 height 7
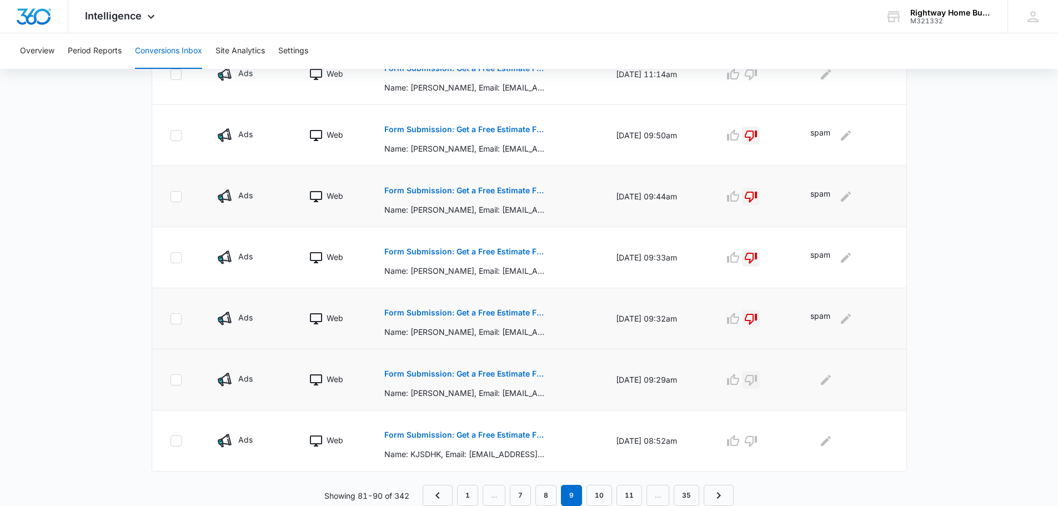
click at [757, 377] on icon "button" at bounding box center [750, 379] width 13 height 13
click at [829, 382] on icon "Edit Comments" at bounding box center [826, 379] width 10 height 10
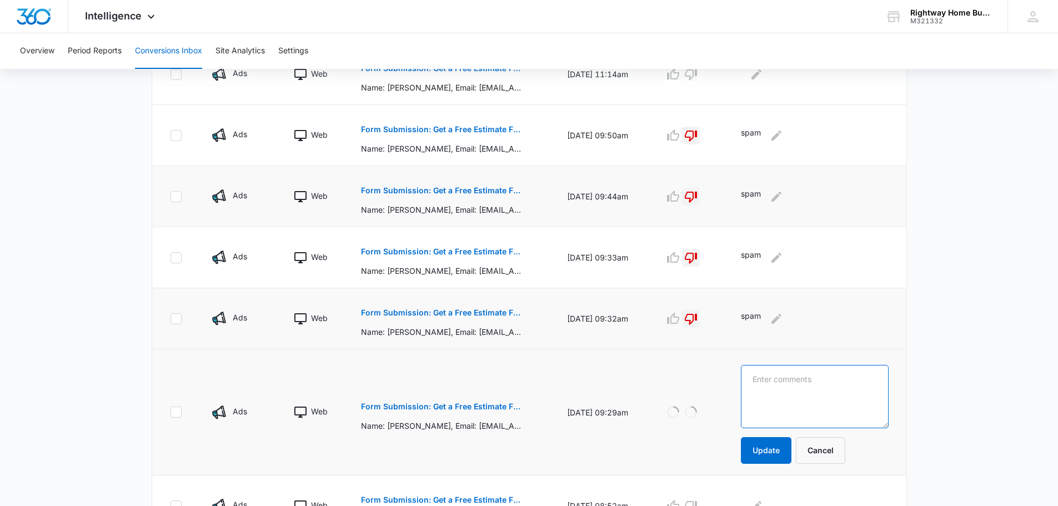
click at [829, 382] on textarea at bounding box center [814, 396] width 147 height 63
type textarea "spam"
click at [778, 445] on button "Update" at bounding box center [766, 450] width 51 height 27
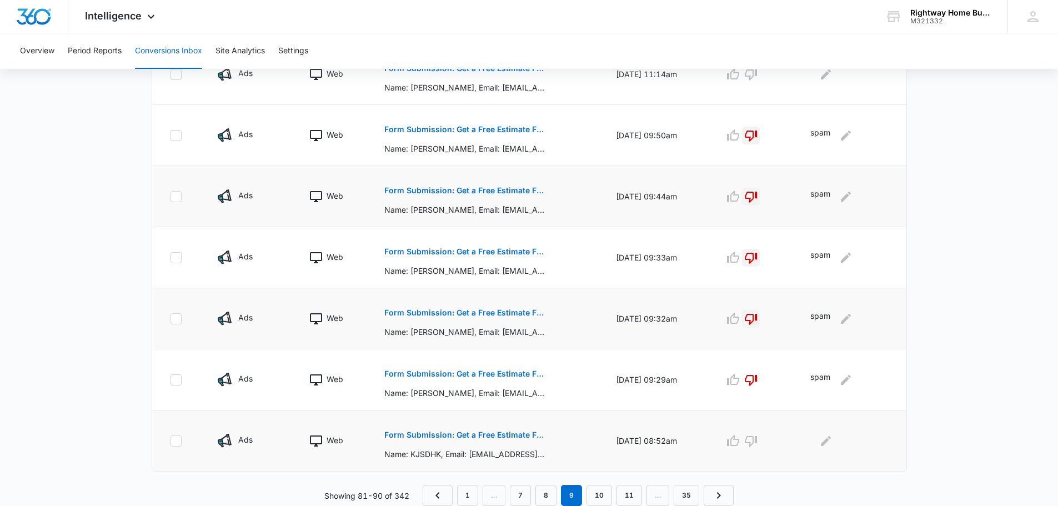
click at [470, 433] on p "Form Submission: Get a Free Estimate Form - NEW [DATE]" at bounding box center [465, 435] width 162 height 8
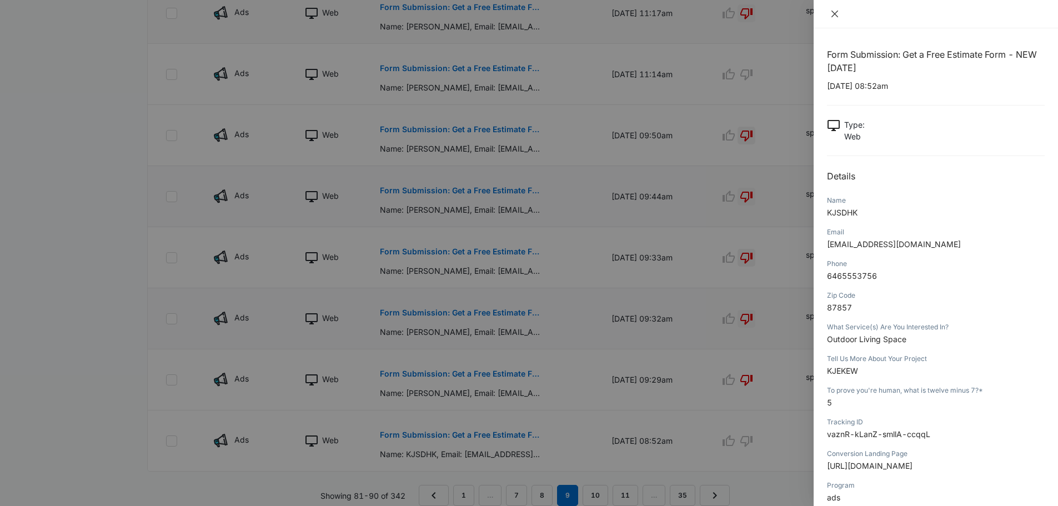
click at [834, 15] on icon "close" at bounding box center [834, 14] width 7 height 7
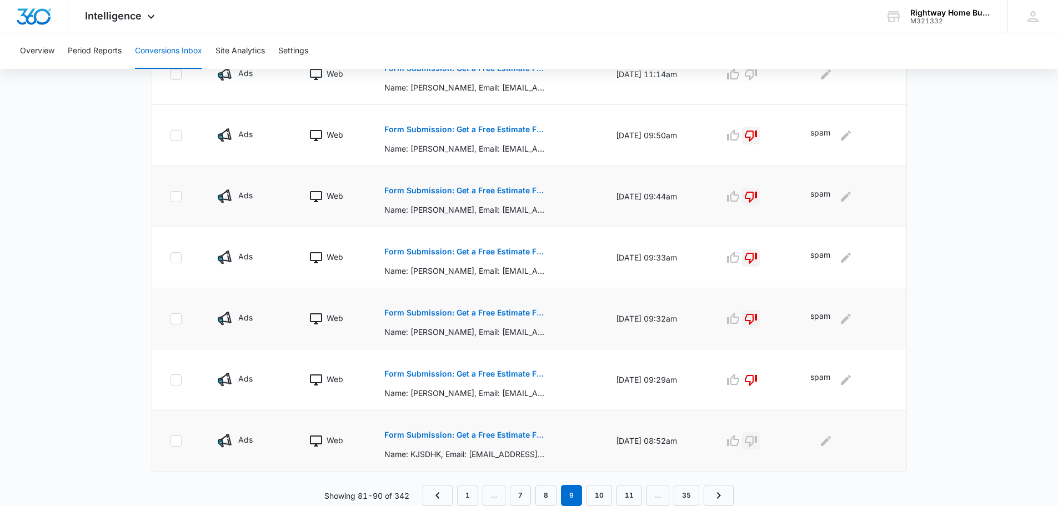
click at [757, 439] on icon "button" at bounding box center [750, 440] width 13 height 13
click at [831, 442] on icon "Edit Comments" at bounding box center [825, 440] width 13 height 13
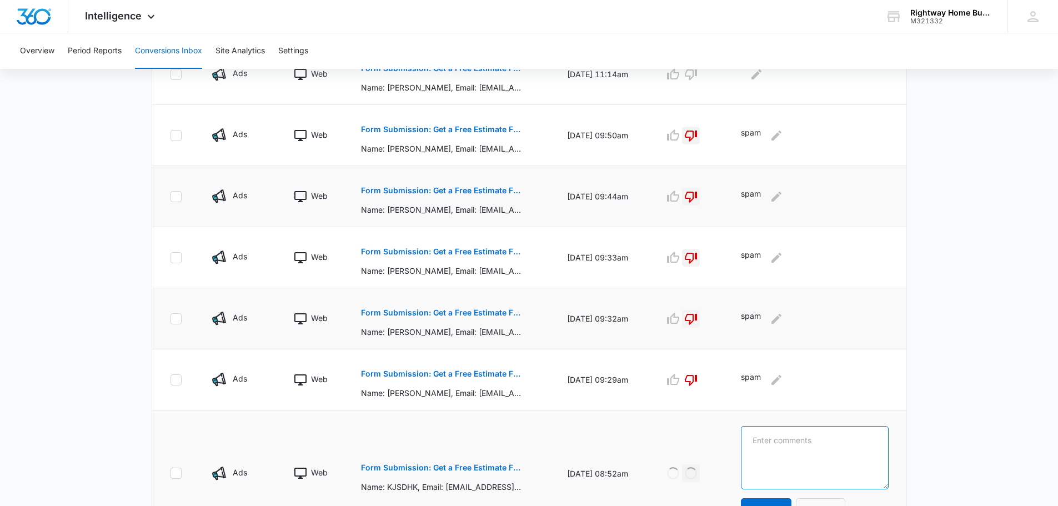
click at [814, 444] on textarea at bounding box center [814, 457] width 147 height 63
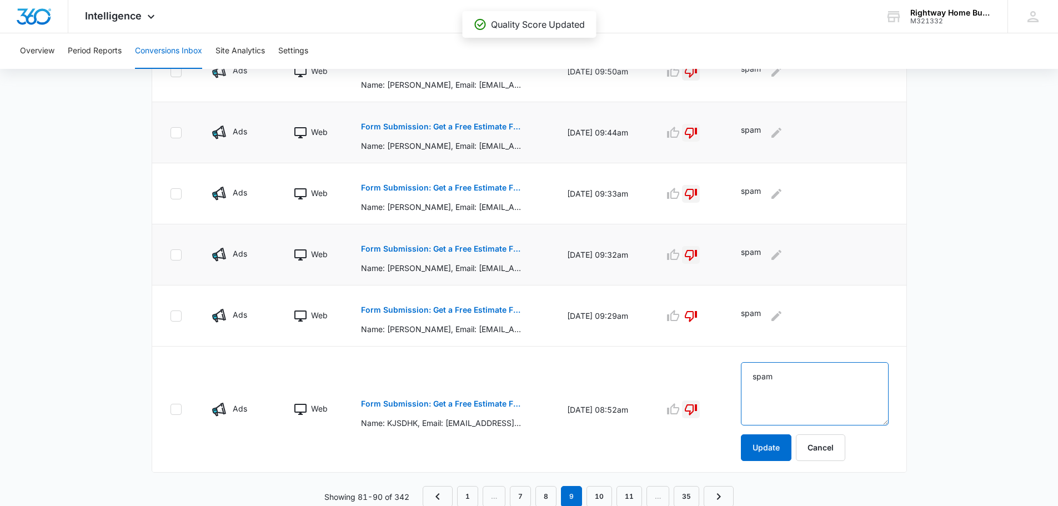
scroll to position [554, 0]
type textarea "spam"
click at [771, 449] on button "Update" at bounding box center [766, 446] width 51 height 27
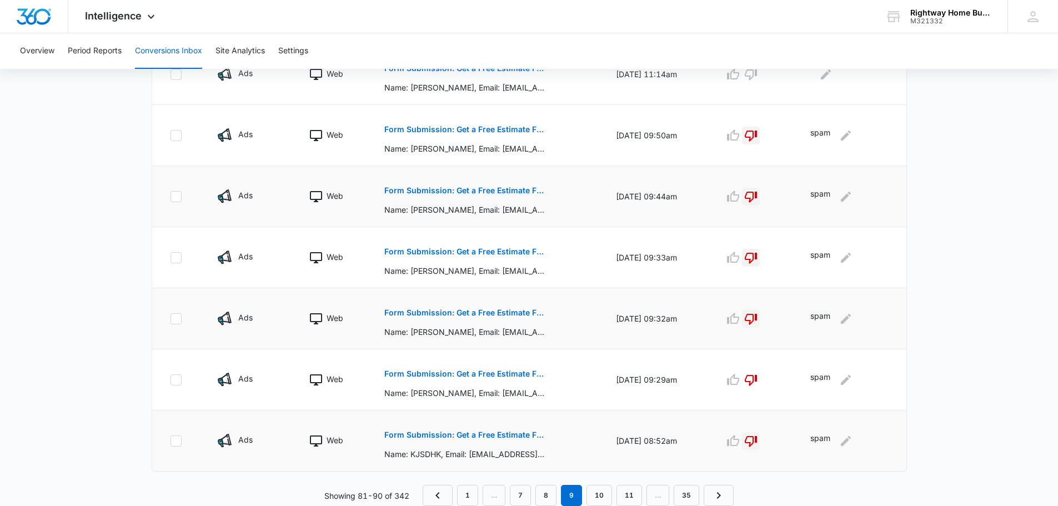
scroll to position [489, 0]
click at [605, 493] on link "10" at bounding box center [599, 495] width 26 height 21
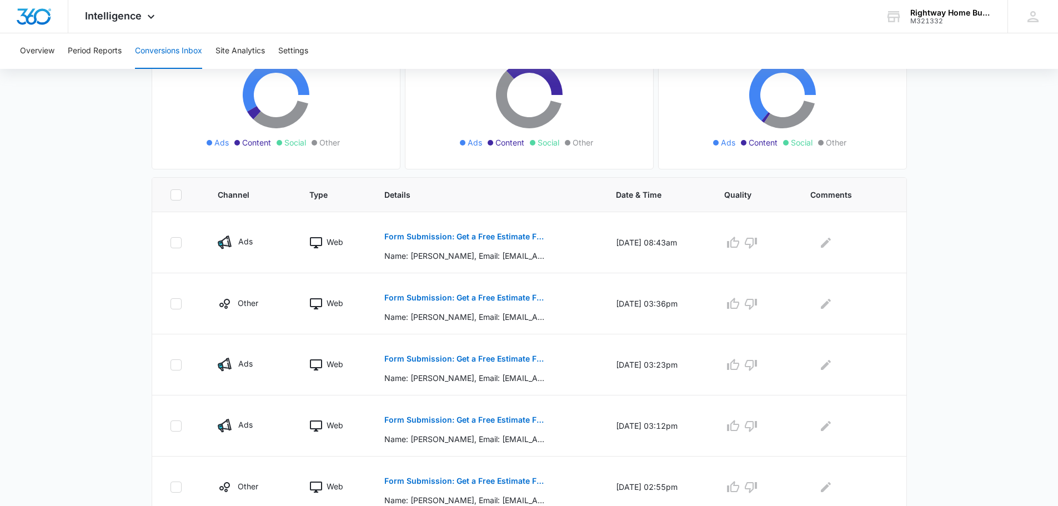
scroll to position [167, 0]
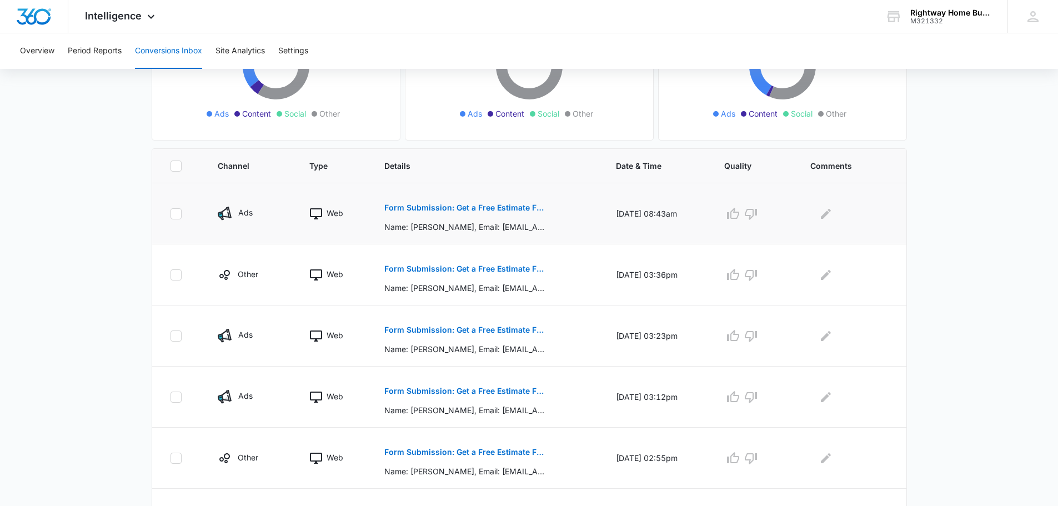
click at [504, 205] on p "Form Submission: Get a Free Estimate Form - NEW [DATE]" at bounding box center [465, 208] width 162 height 8
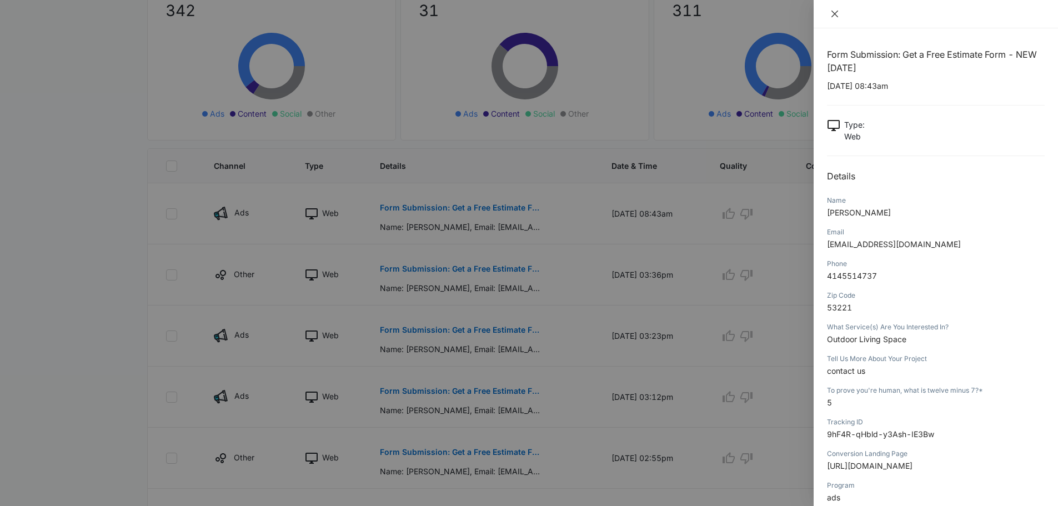
click at [831, 16] on icon "close" at bounding box center [834, 13] width 9 height 9
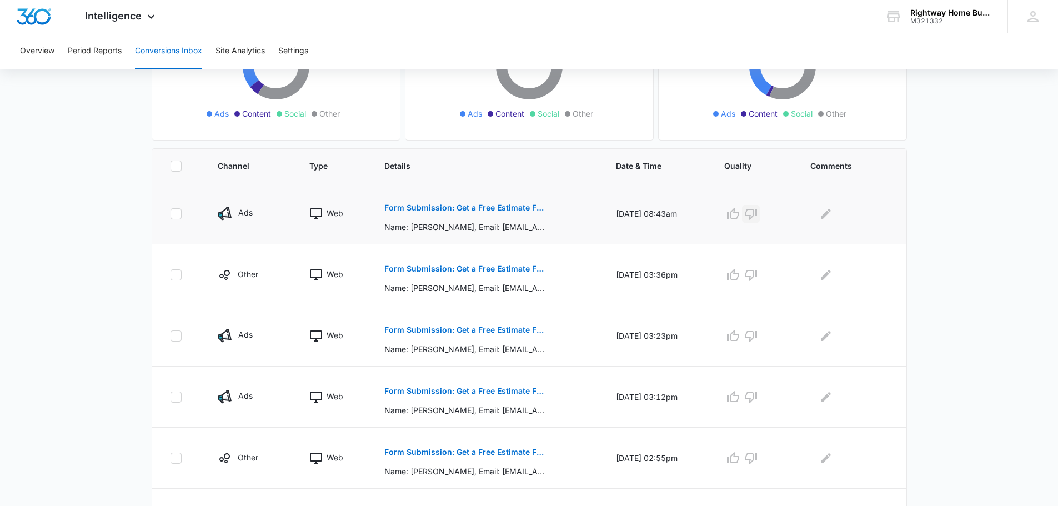
click at [755, 215] on icon "button" at bounding box center [751, 214] width 12 height 11
click at [827, 214] on icon "Edit Comments" at bounding box center [825, 213] width 13 height 13
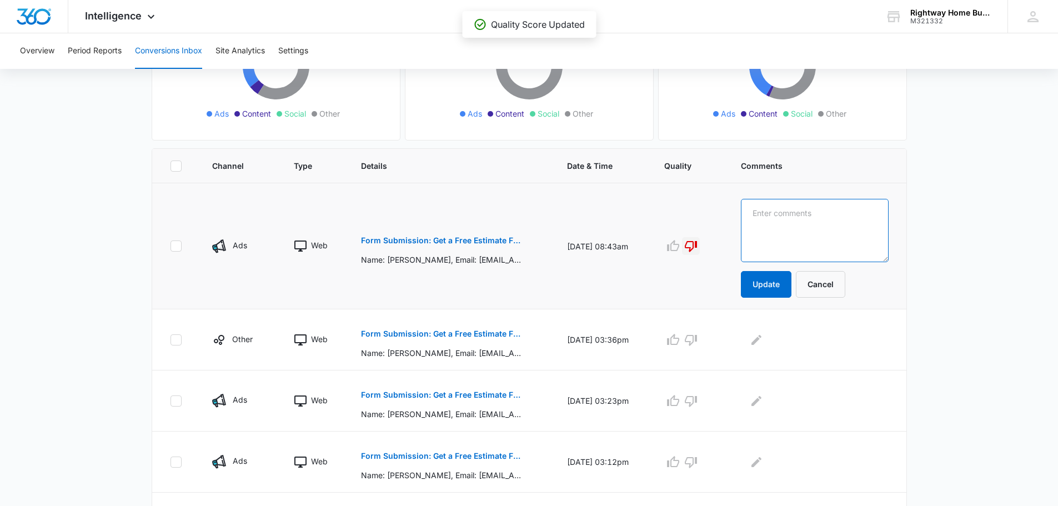
drag, startPoint x: 827, startPoint y: 215, endPoint x: 805, endPoint y: 205, distance: 24.4
click at [827, 215] on textarea at bounding box center [814, 230] width 147 height 63
type textarea "spam"
click at [777, 292] on button "Update" at bounding box center [766, 284] width 51 height 27
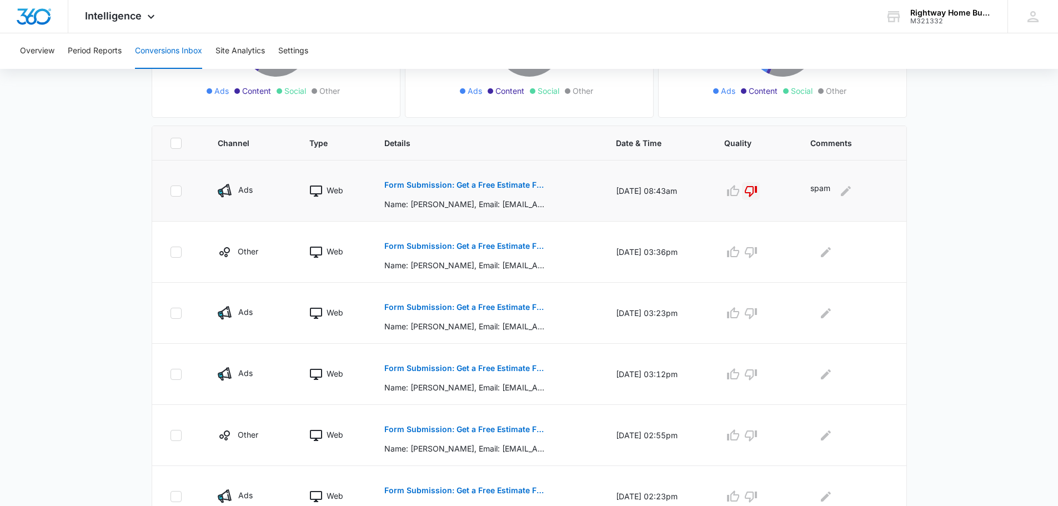
scroll to position [222, 0]
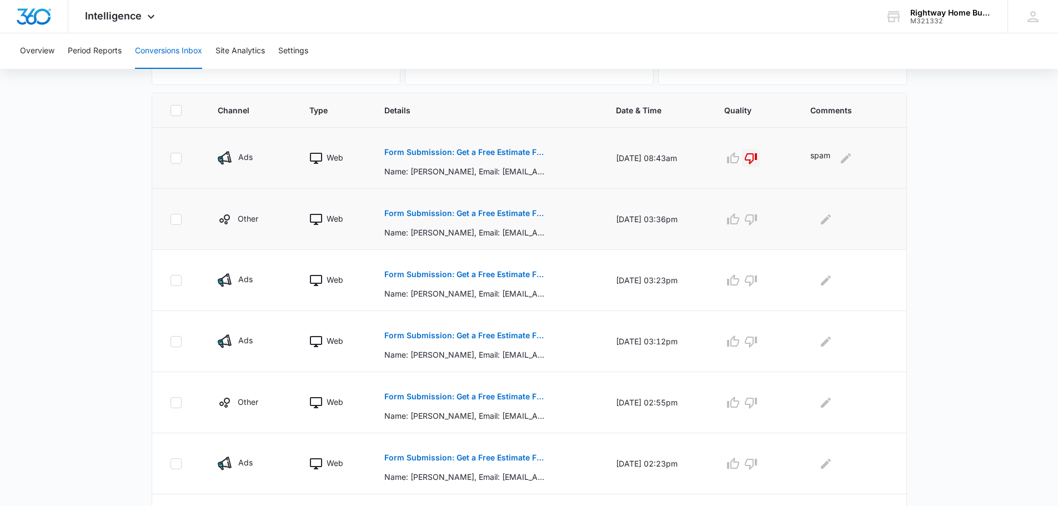
click at [489, 211] on p "Form Submission: Get a Free Estimate Form" at bounding box center [465, 213] width 162 height 8
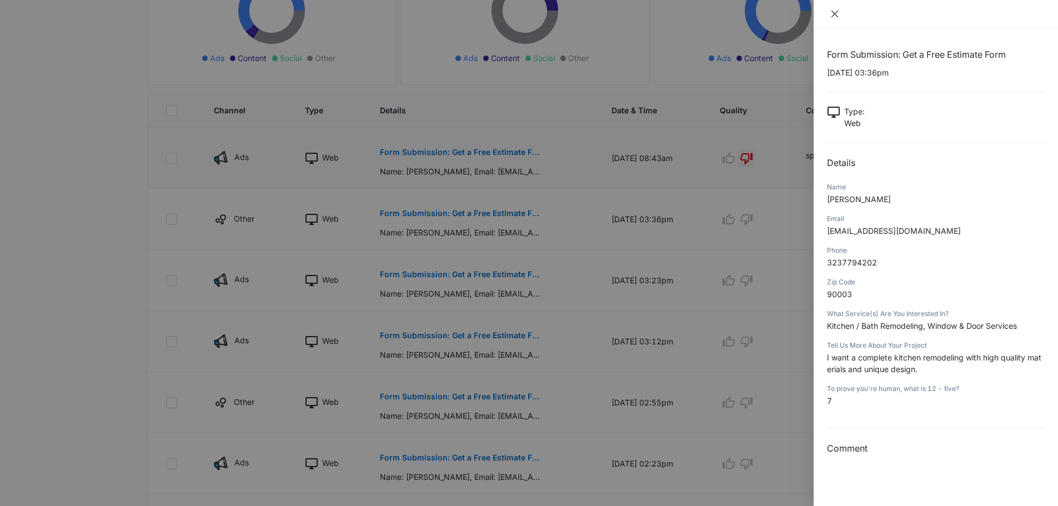
click at [835, 13] on icon "close" at bounding box center [834, 14] width 7 height 7
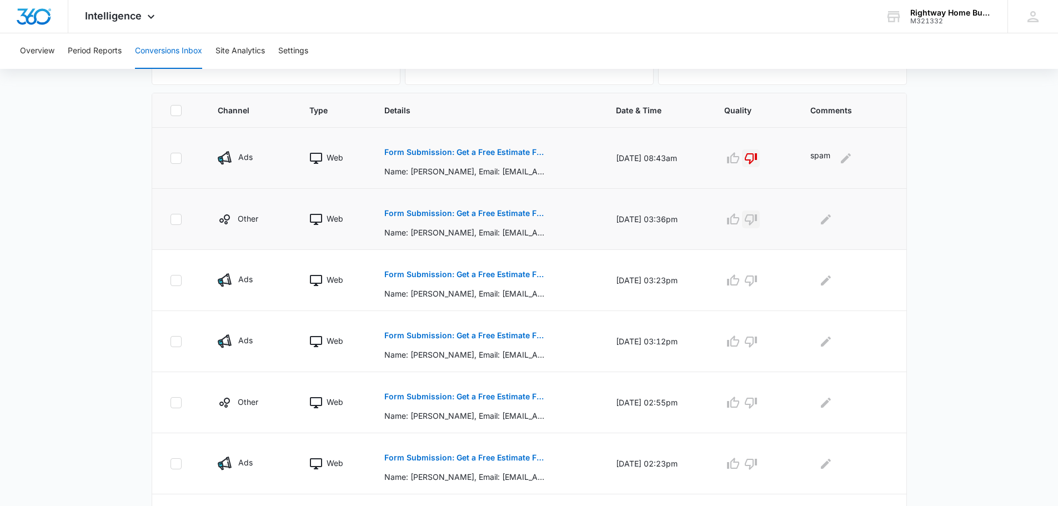
click at [757, 218] on icon "button" at bounding box center [750, 219] width 13 height 13
click at [830, 219] on icon "Edit Comments" at bounding box center [826, 219] width 10 height 10
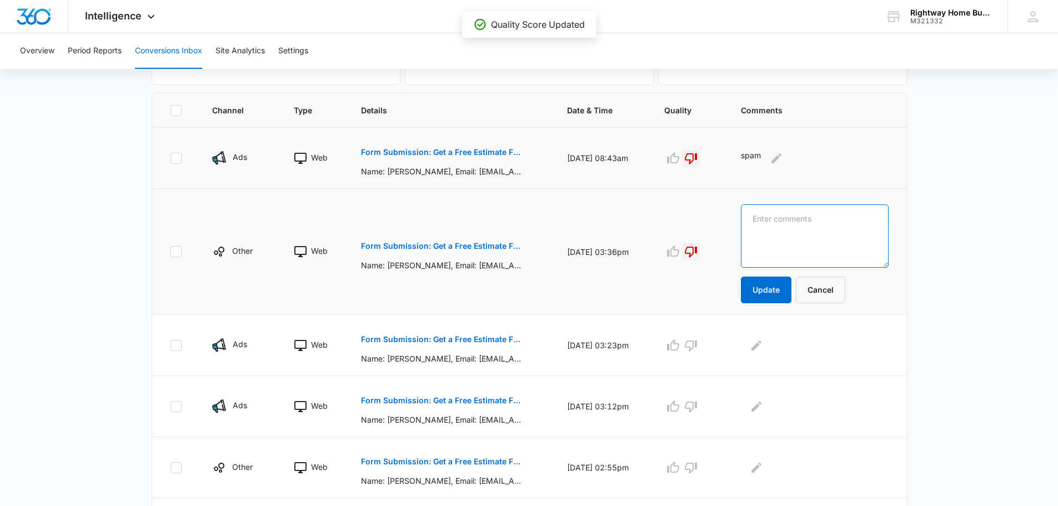
click at [830, 219] on textarea at bounding box center [814, 235] width 147 height 63
type textarea "spam"
click at [779, 290] on button "Update" at bounding box center [766, 290] width 51 height 27
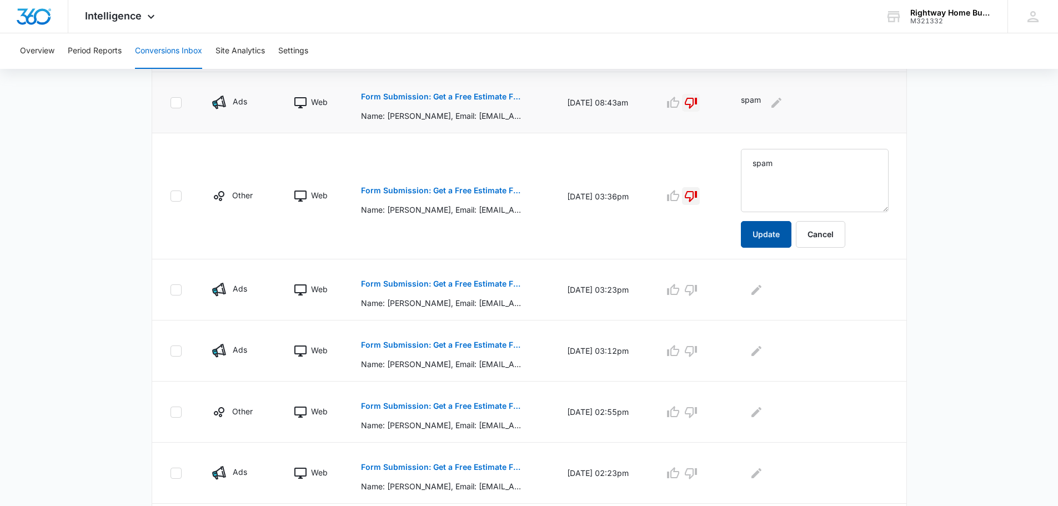
scroll to position [333, 0]
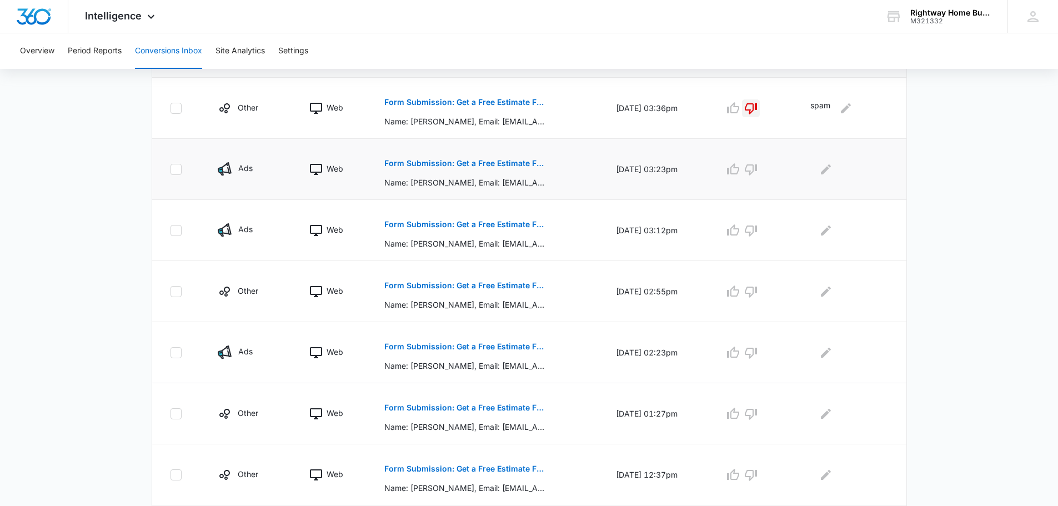
click at [506, 163] on p "Form Submission: Get a Free Estimate Form - NEW [DATE]" at bounding box center [465, 163] width 162 height 8
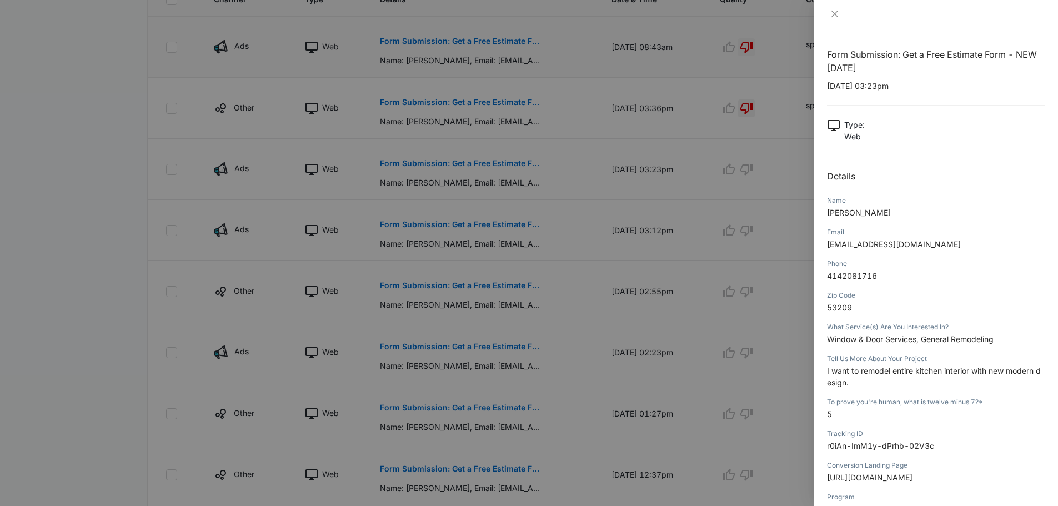
click at [832, 7] on div at bounding box center [936, 14] width 244 height 28
click at [834, 12] on icon "close" at bounding box center [834, 13] width 9 height 9
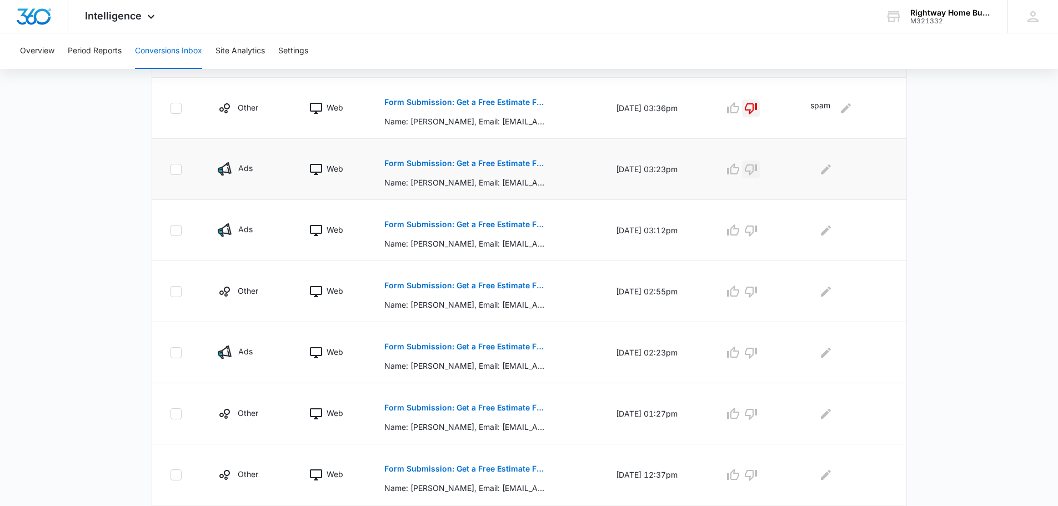
click at [757, 167] on icon "button" at bounding box center [750, 169] width 13 height 13
click at [826, 166] on icon "Edit Comments" at bounding box center [825, 169] width 13 height 13
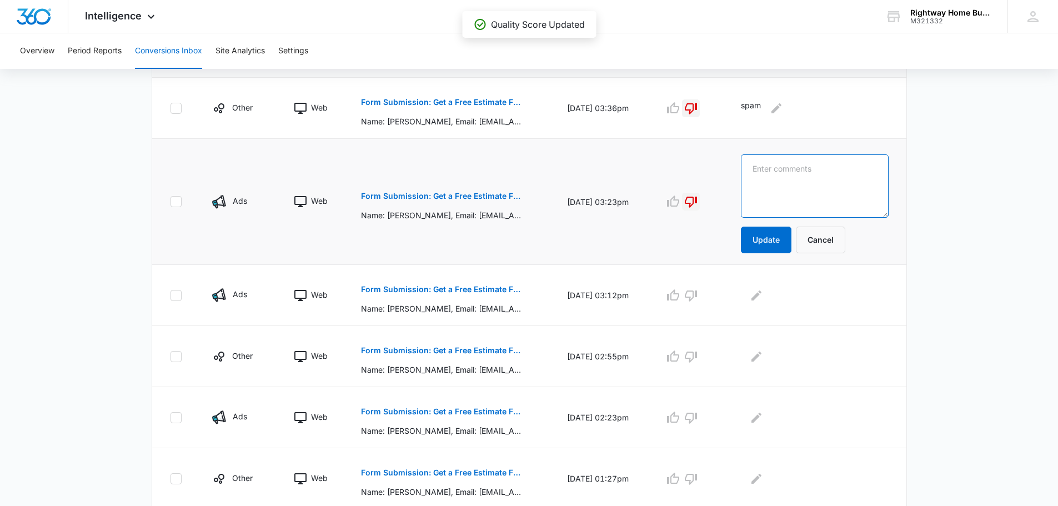
click at [827, 165] on textarea at bounding box center [814, 185] width 147 height 63
type textarea "spam"
click at [781, 240] on button "Update" at bounding box center [766, 240] width 51 height 27
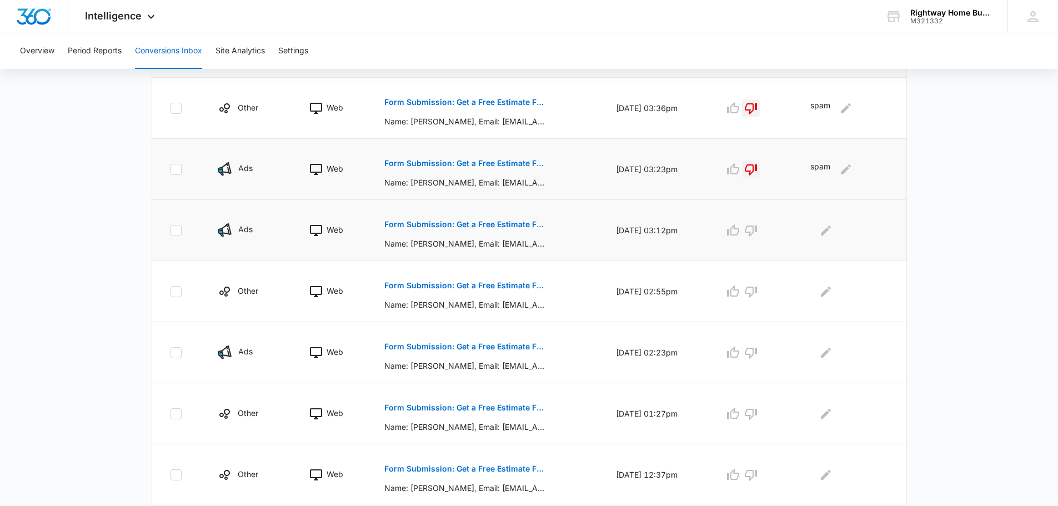
click at [464, 223] on p "Form Submission: Get a Free Estimate Form - NEW" at bounding box center [465, 224] width 162 height 8
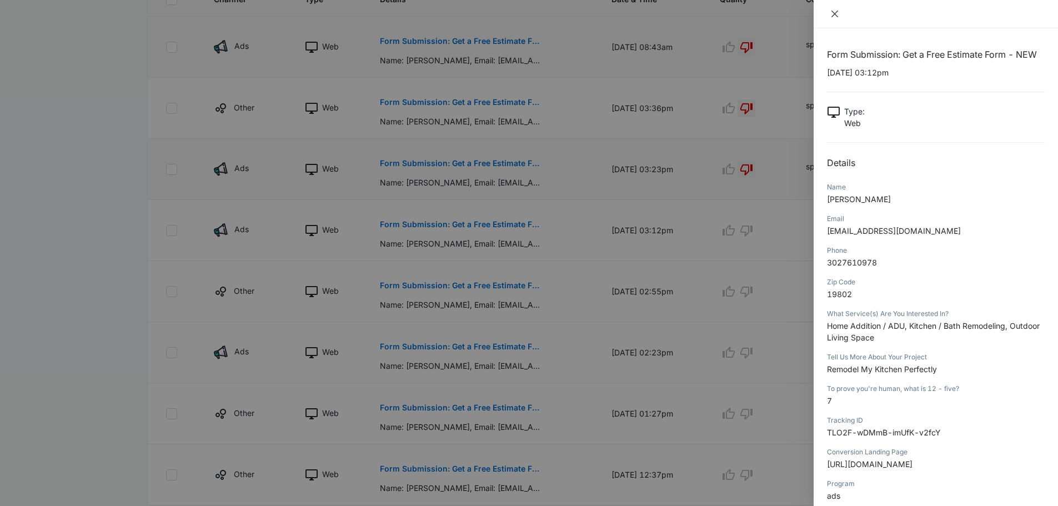
click at [835, 13] on icon "close" at bounding box center [834, 13] width 9 height 9
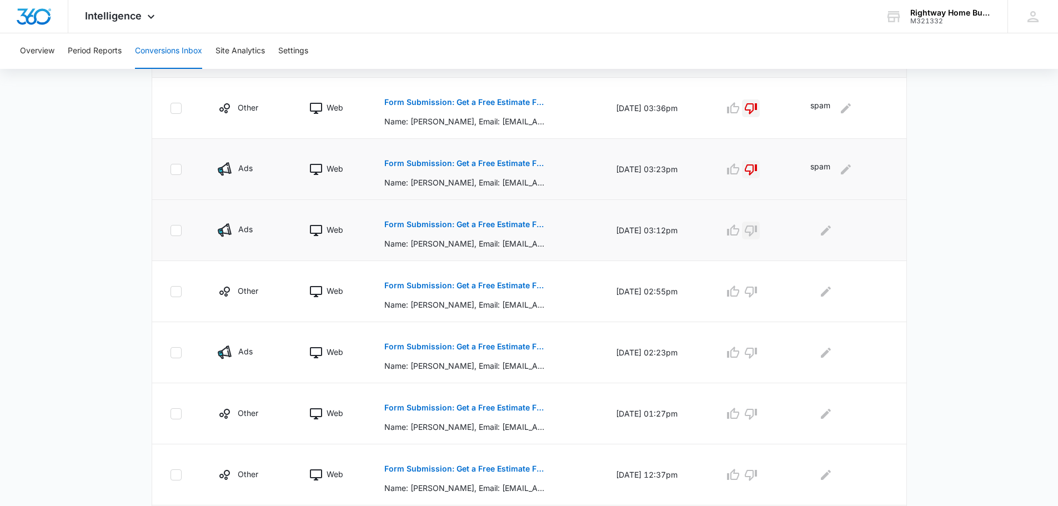
click at [757, 232] on icon "button" at bounding box center [750, 230] width 13 height 13
click at [827, 228] on icon "Edit Comments" at bounding box center [825, 230] width 13 height 13
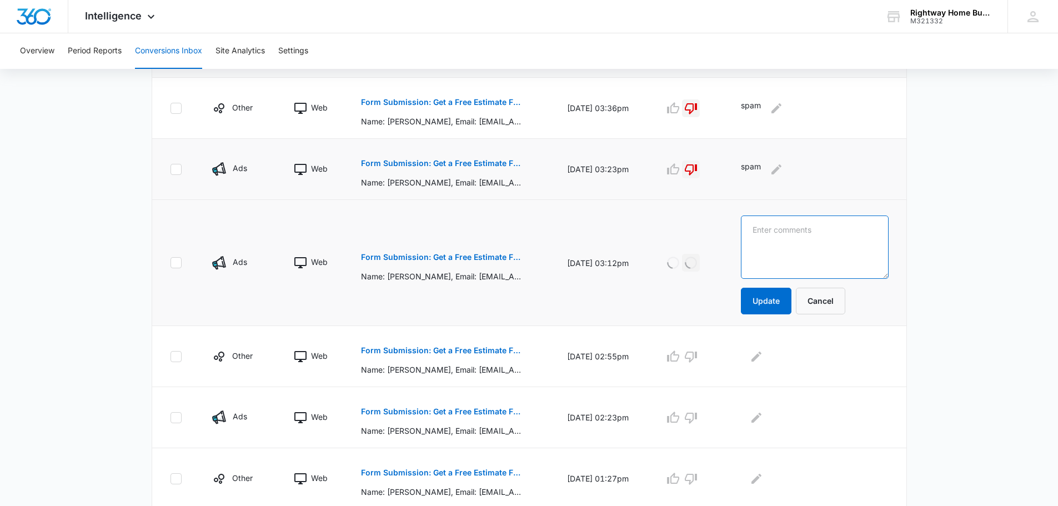
click at [828, 238] on textarea at bounding box center [814, 246] width 147 height 63
type textarea "spam"
click at [771, 304] on button "Update" at bounding box center [766, 301] width 51 height 27
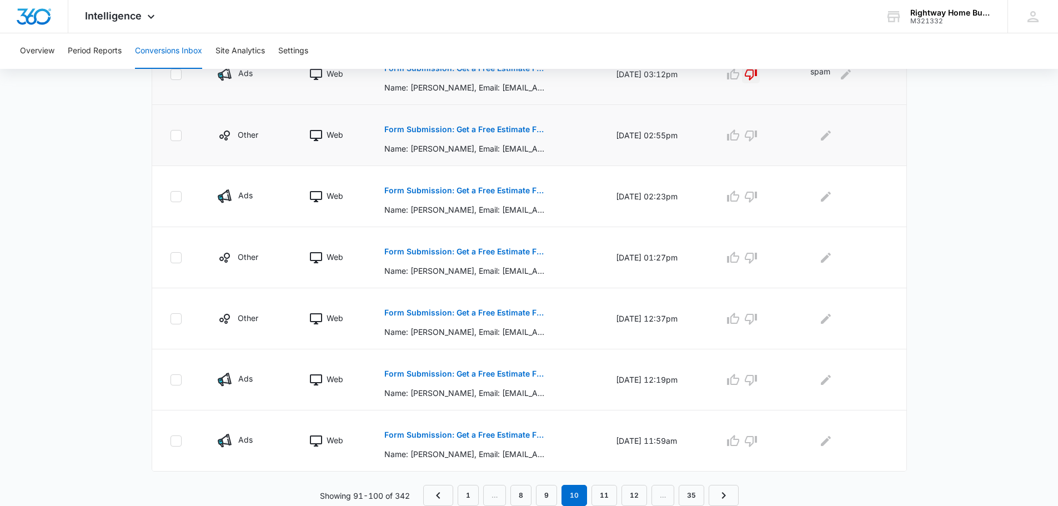
scroll to position [489, 0]
click at [455, 185] on button "Form Submission: Get a Free Estimate Form - NEW" at bounding box center [465, 190] width 162 height 27
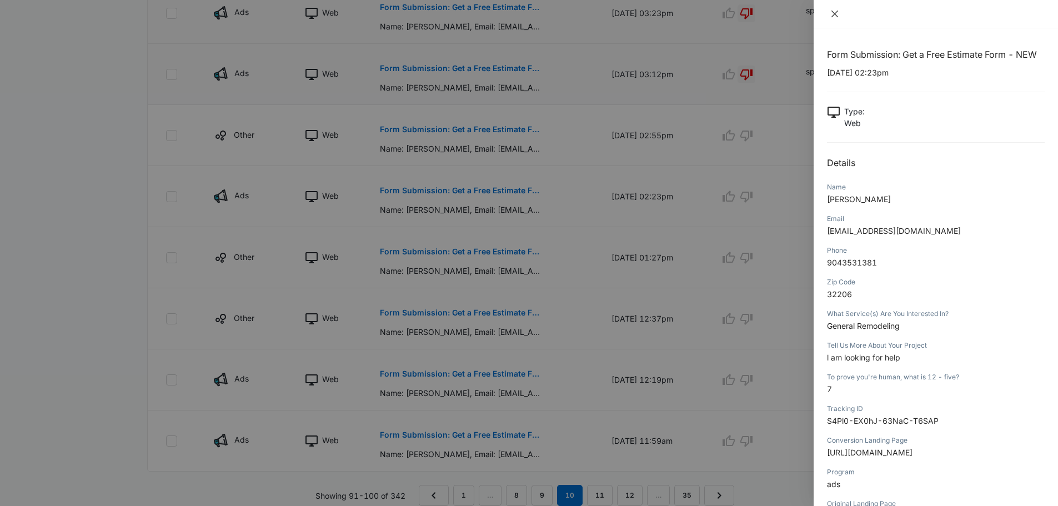
click at [835, 10] on icon "close" at bounding box center [834, 13] width 9 height 9
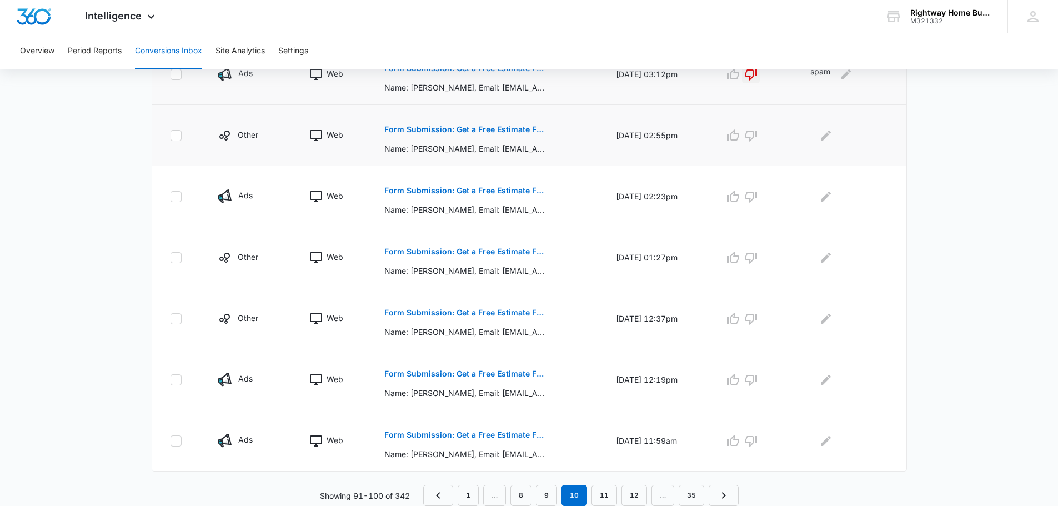
click at [486, 127] on p "Form Submission: Get a Free Estimate Form - NEW" at bounding box center [465, 130] width 162 height 8
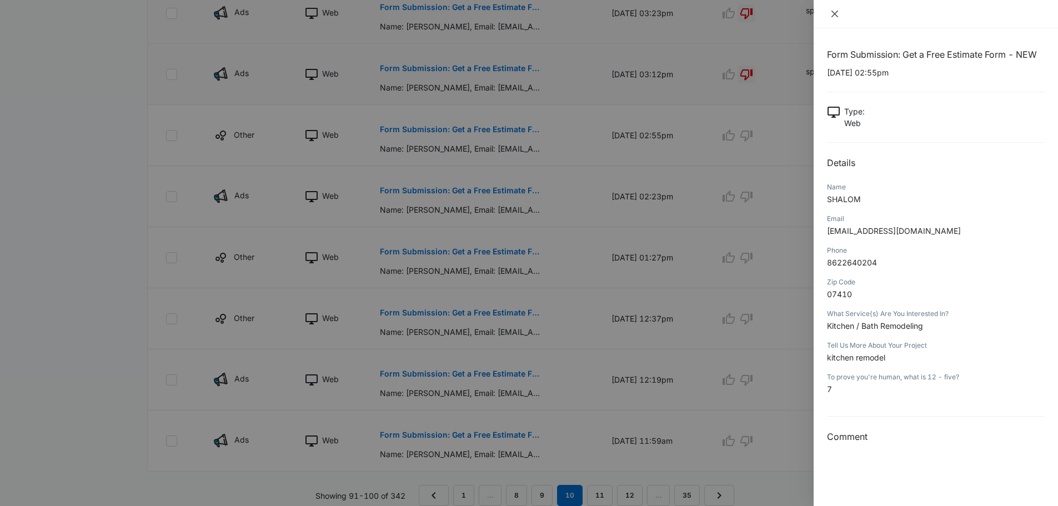
click at [832, 11] on icon "close" at bounding box center [834, 14] width 7 height 7
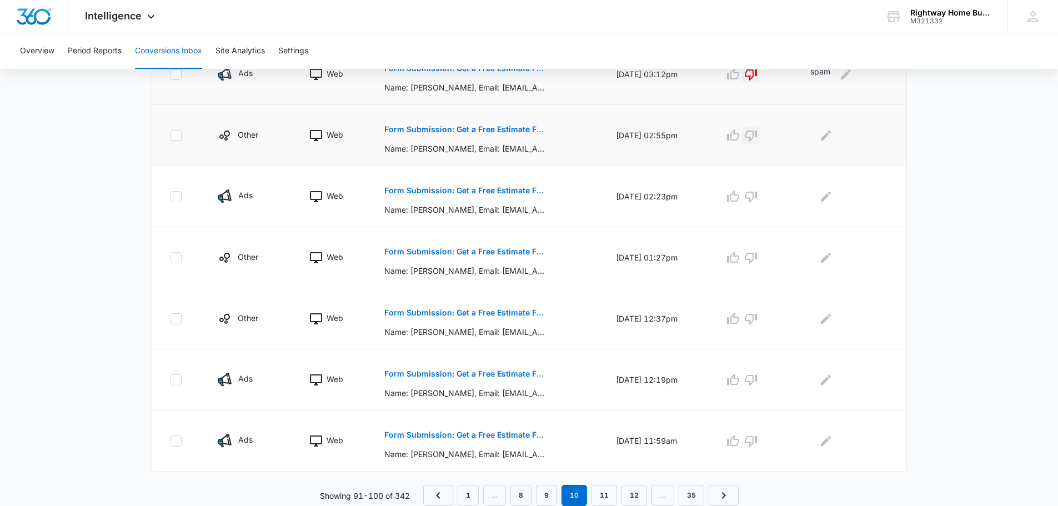
click at [754, 134] on icon "button" at bounding box center [750, 135] width 13 height 13
click at [831, 133] on icon "Edit Comments" at bounding box center [826, 135] width 10 height 10
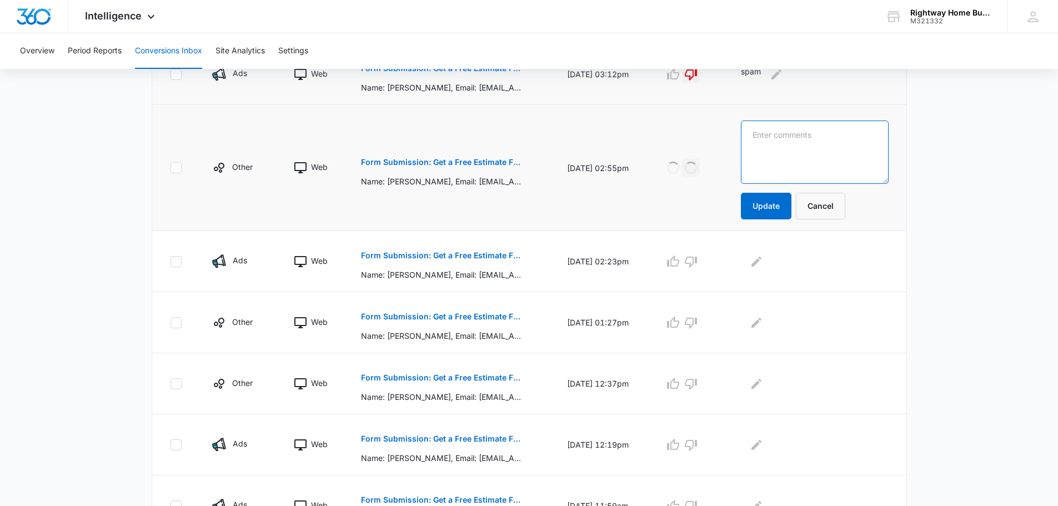
click at [829, 147] on textarea at bounding box center [814, 152] width 147 height 63
type textarea "spam"
click at [781, 204] on button "Update" at bounding box center [766, 206] width 51 height 27
click at [488, 255] on p "Form Submission: Get a Free Estimate Form - NEW" at bounding box center [442, 256] width 162 height 8
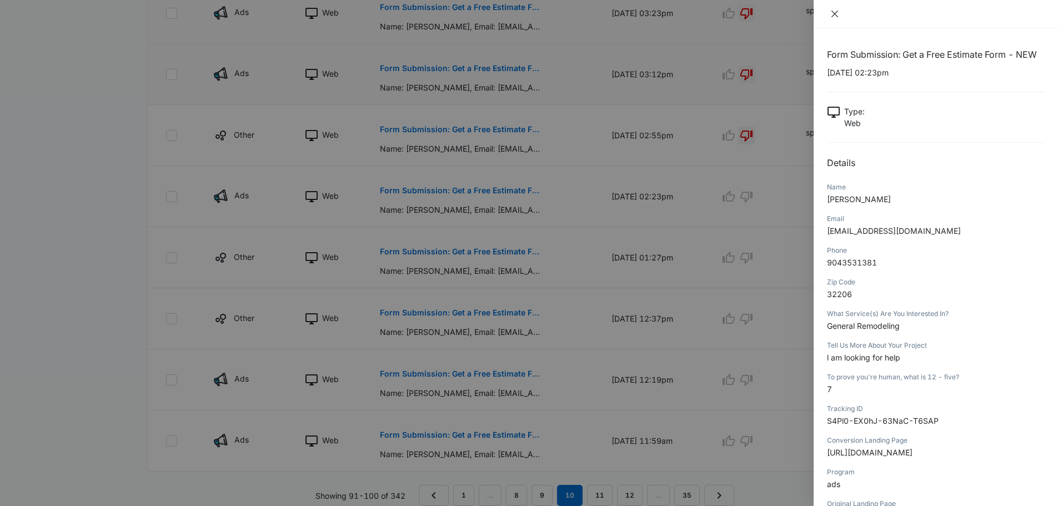
click at [831, 13] on icon "close" at bounding box center [834, 13] width 9 height 9
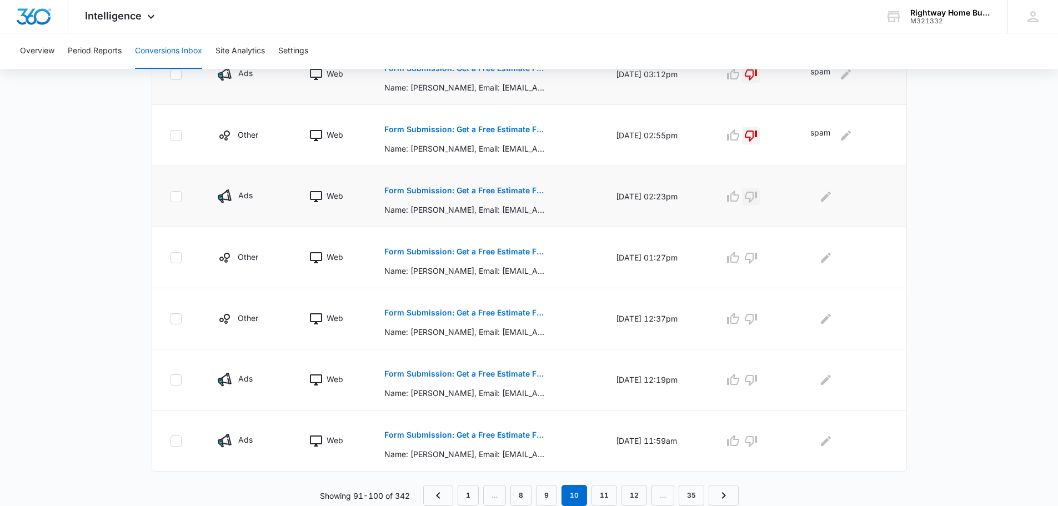
click at [757, 197] on icon "button" at bounding box center [751, 197] width 12 height 11
click at [829, 193] on icon "Edit Comments" at bounding box center [825, 196] width 13 height 13
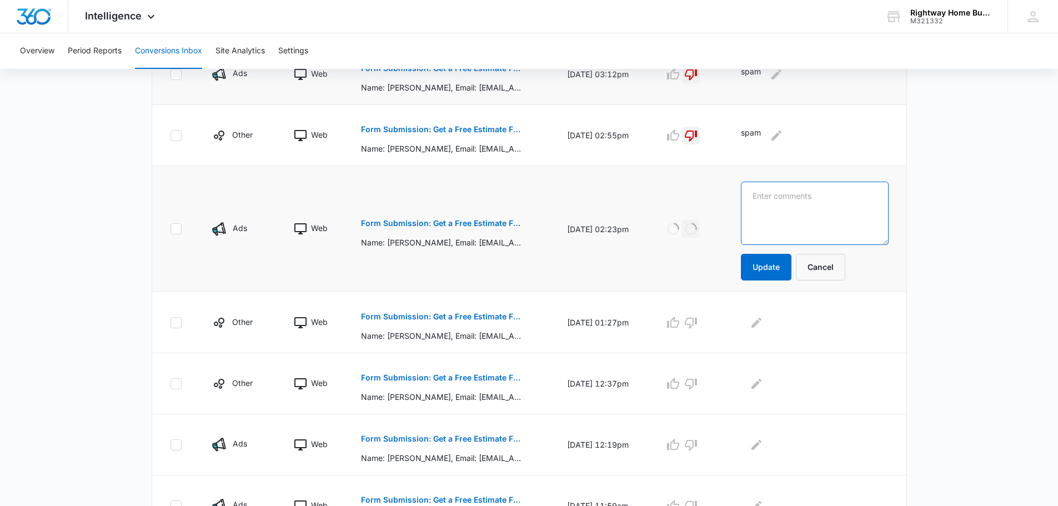
click at [829, 193] on textarea at bounding box center [814, 213] width 147 height 63
type textarea "spam"
click at [774, 270] on button "Update" at bounding box center [766, 267] width 51 height 27
click at [466, 317] on p "Form Submission: Get a Free Estimate Form - NEW" at bounding box center [442, 317] width 162 height 8
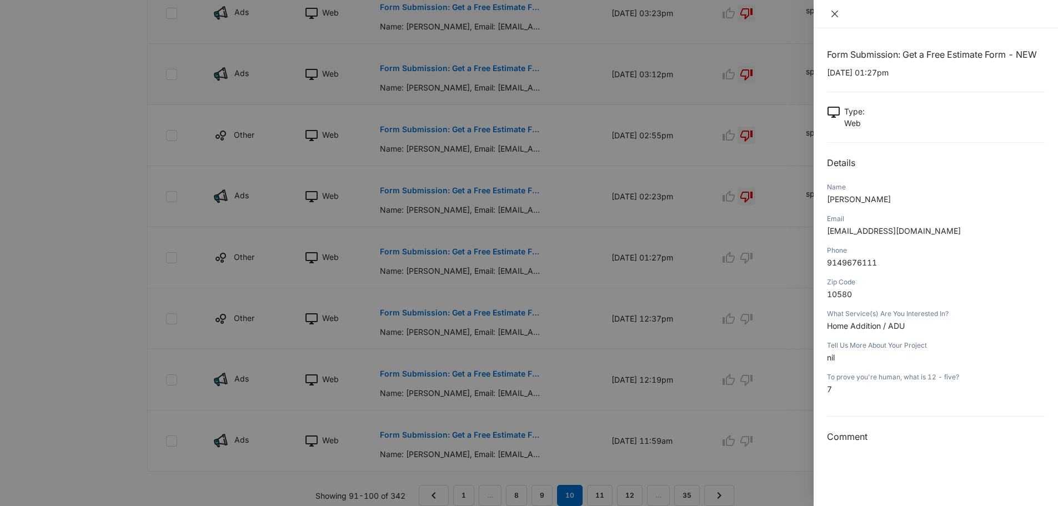
click at [837, 12] on icon "close" at bounding box center [834, 14] width 7 height 7
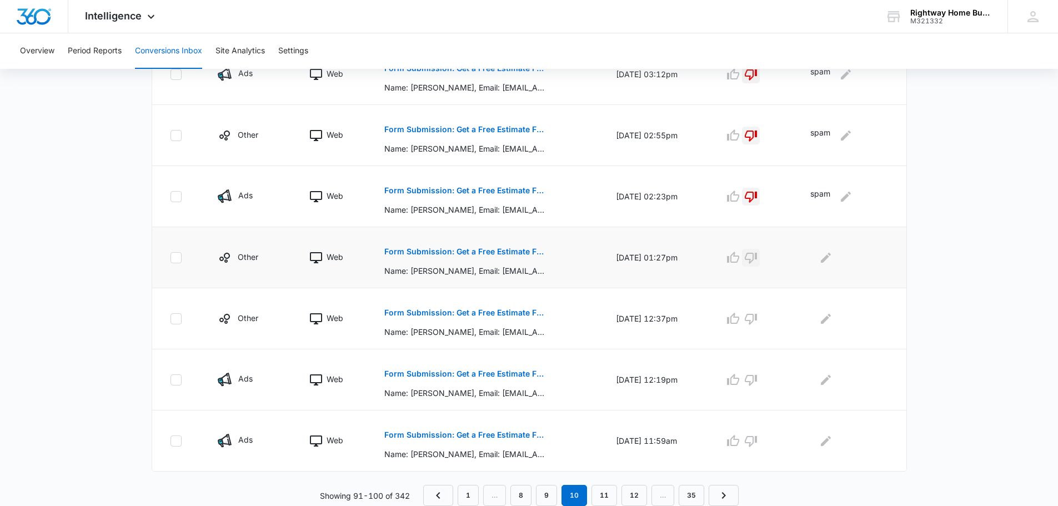
click at [756, 257] on icon "button" at bounding box center [750, 257] width 13 height 13
click at [831, 257] on icon "Edit Comments" at bounding box center [826, 257] width 10 height 10
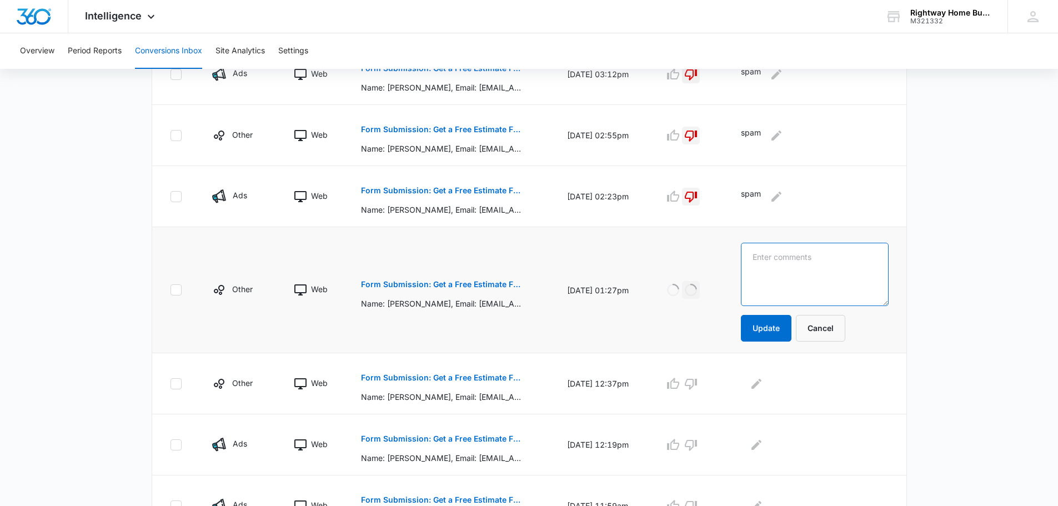
click at [831, 257] on textarea at bounding box center [814, 274] width 147 height 63
type textarea "spam"
click at [784, 330] on button "Update" at bounding box center [766, 328] width 51 height 27
click at [504, 377] on p "Form Submission: Get a Free Estimate Form - NEW" at bounding box center [442, 378] width 162 height 8
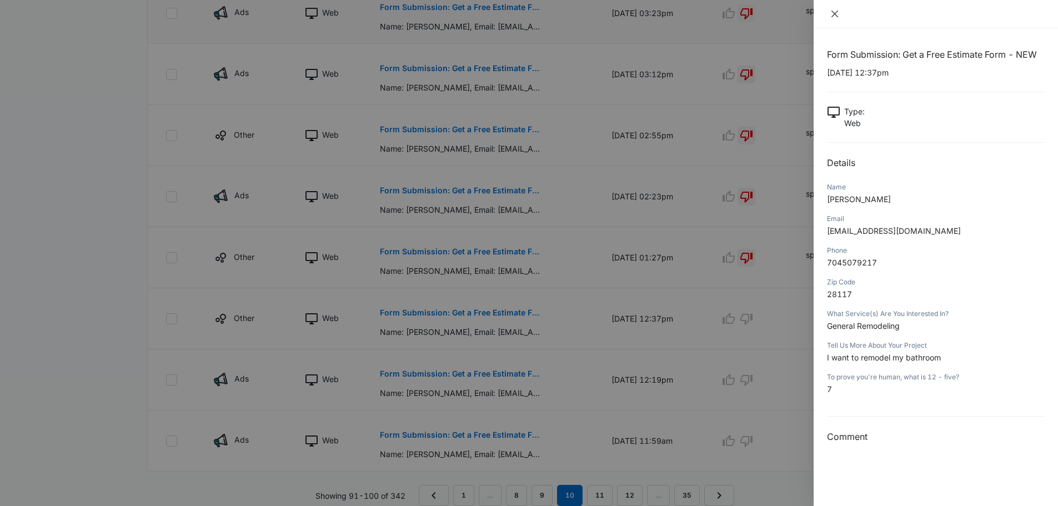
click at [834, 12] on icon "close" at bounding box center [834, 13] width 9 height 9
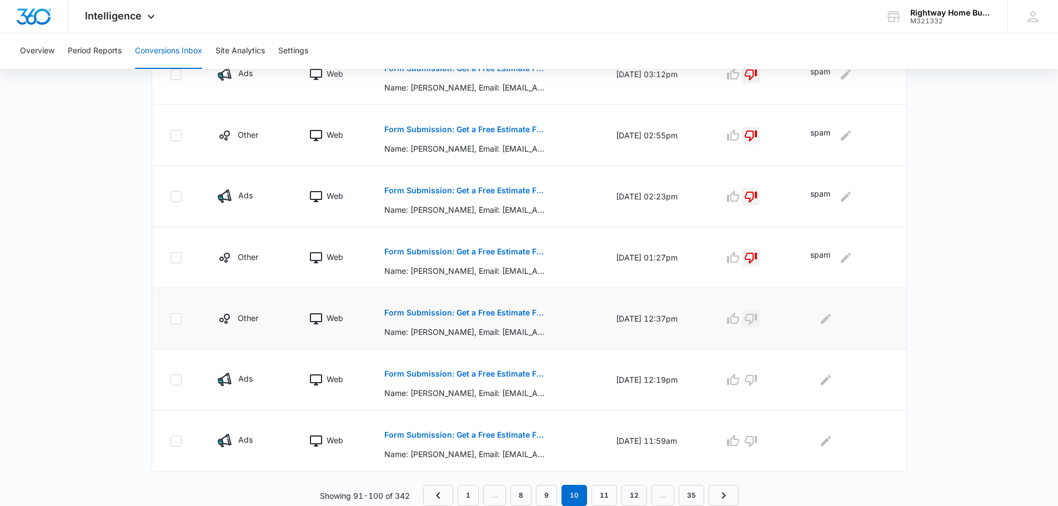
click at [757, 317] on icon "button" at bounding box center [750, 318] width 13 height 13
click at [831, 319] on icon "Edit Comments" at bounding box center [826, 318] width 10 height 10
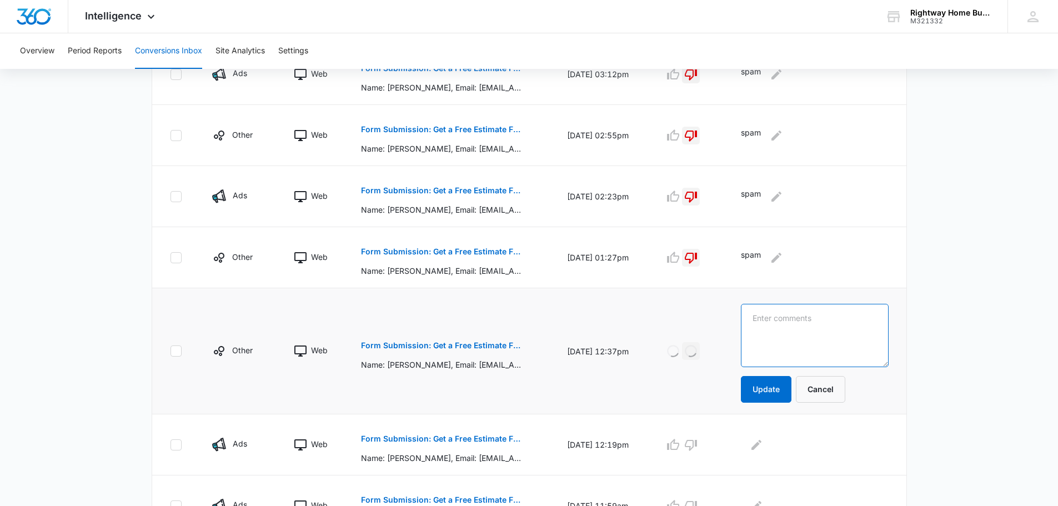
click at [830, 323] on textarea at bounding box center [814, 335] width 147 height 63
type textarea "spam"
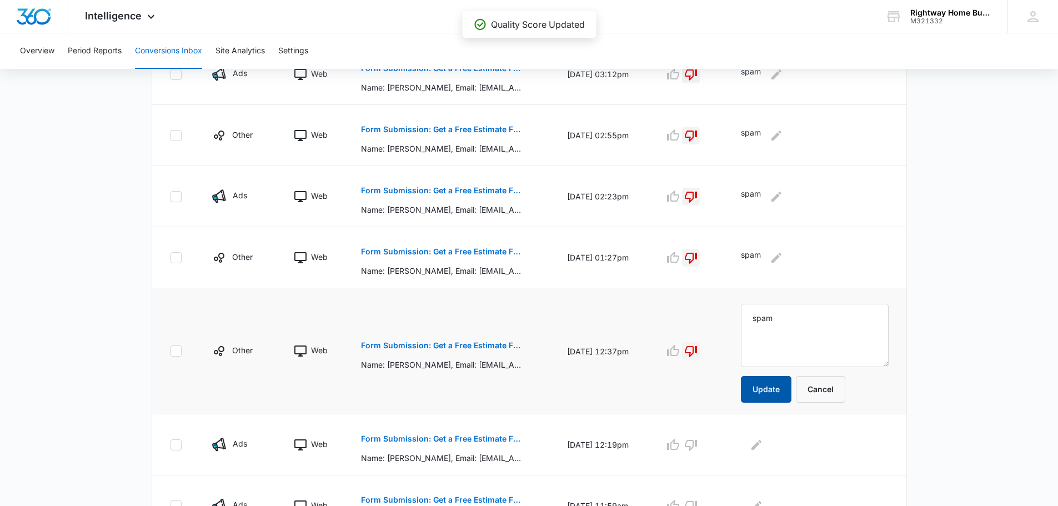
click at [780, 383] on button "Update" at bounding box center [766, 389] width 51 height 27
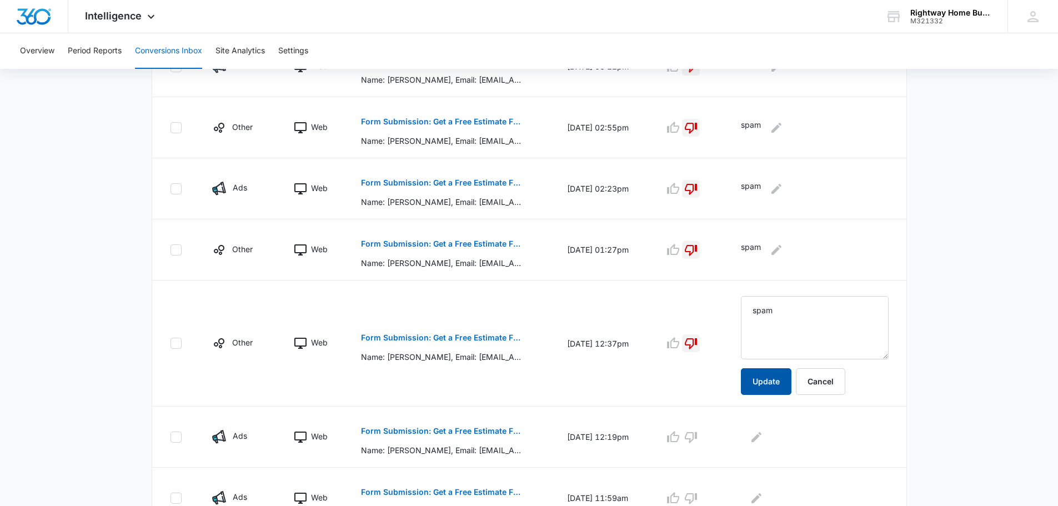
scroll to position [554, 0]
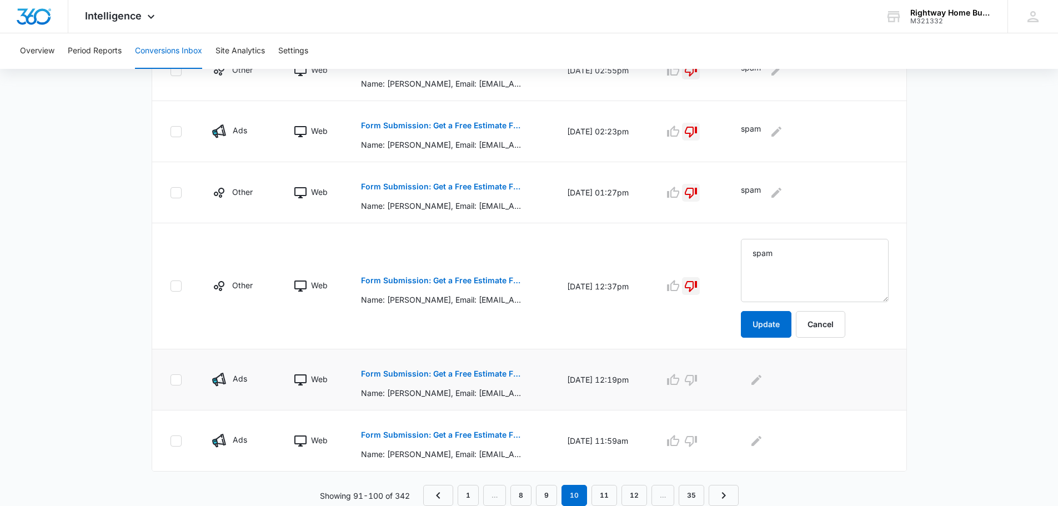
click at [460, 371] on p "Form Submission: Get a Free Estimate Form - NEW" at bounding box center [442, 374] width 162 height 8
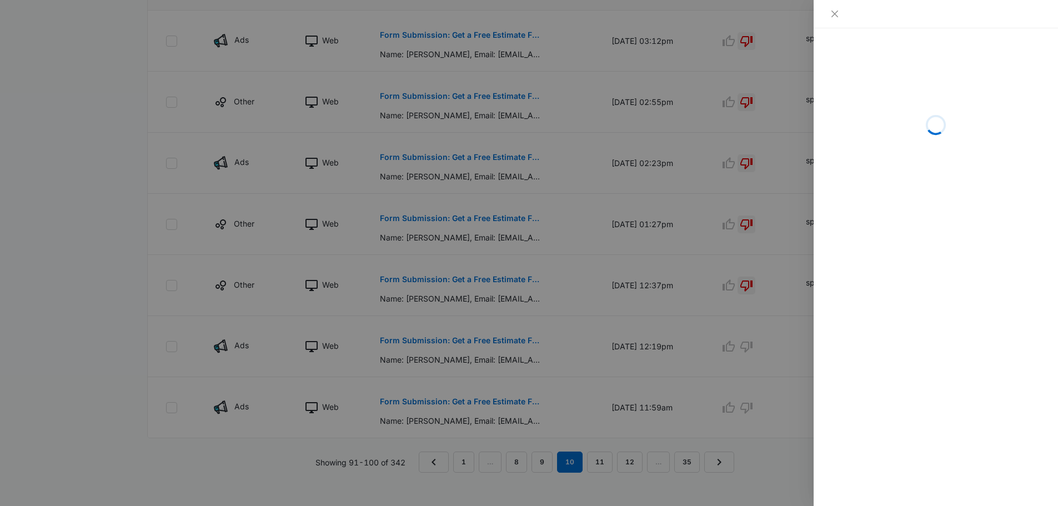
scroll to position [531, 0]
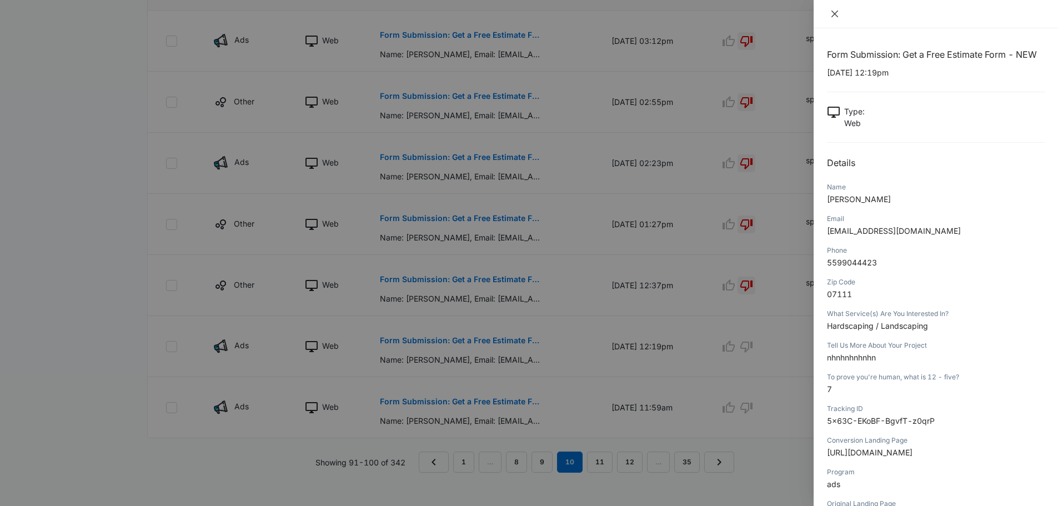
click at [836, 15] on icon "close" at bounding box center [834, 14] width 7 height 7
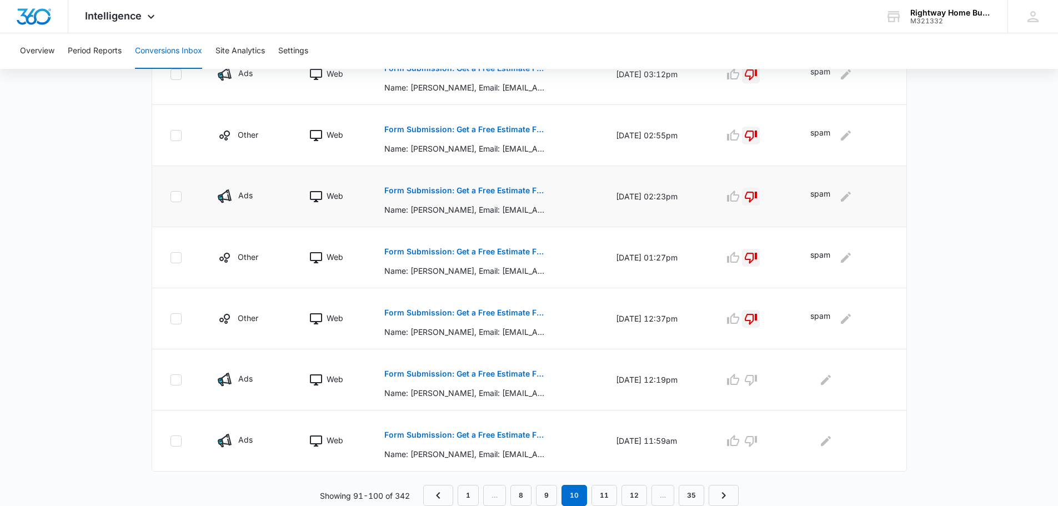
scroll to position [489, 0]
click at [757, 378] on icon "button" at bounding box center [750, 379] width 13 height 13
click at [829, 378] on icon "Edit Comments" at bounding box center [826, 379] width 10 height 10
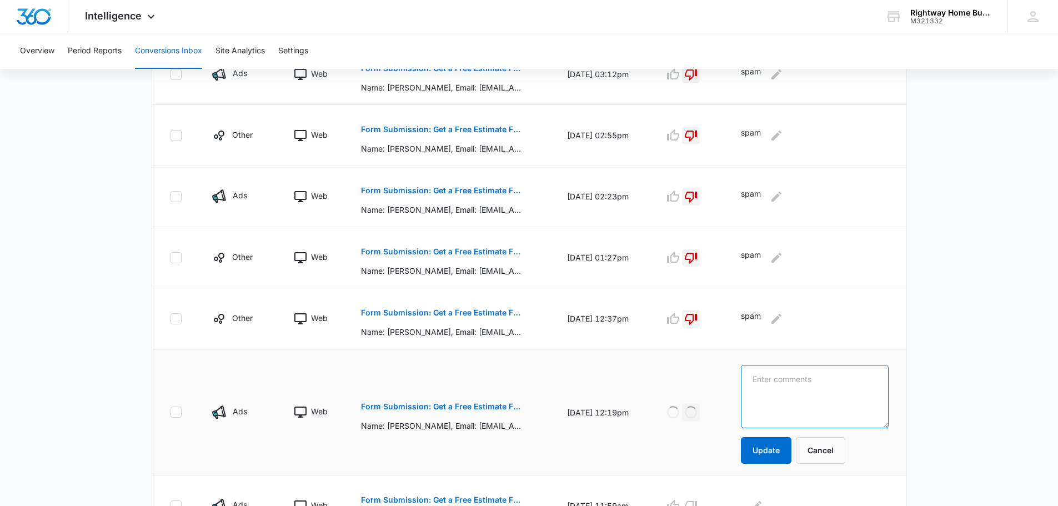
click at [830, 378] on textarea at bounding box center [814, 396] width 147 height 63
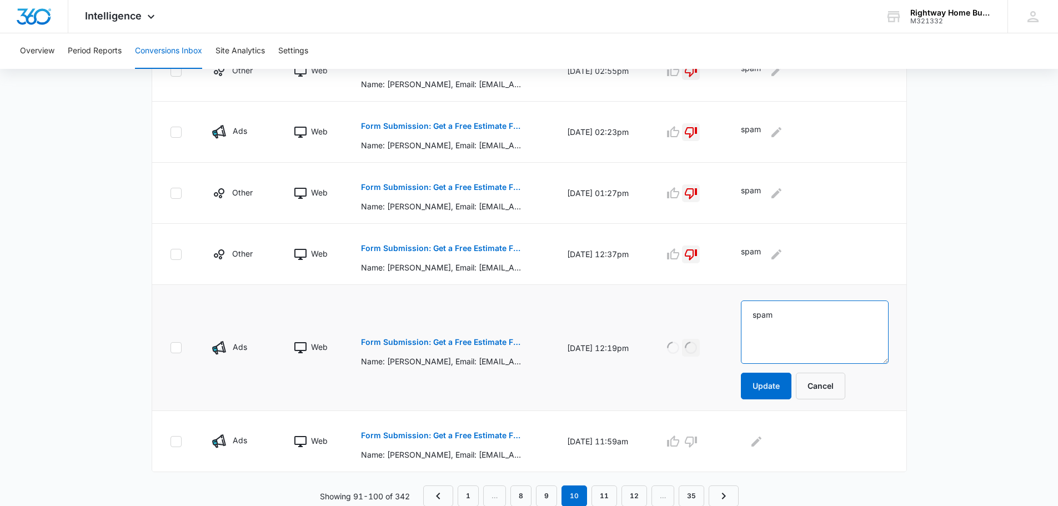
scroll to position [554, 0]
type textarea "spam"
click at [776, 380] on button "Update" at bounding box center [766, 385] width 51 height 27
click at [457, 436] on p "Form Submission: Get a Free Estimate Form - NEW" at bounding box center [442, 435] width 162 height 8
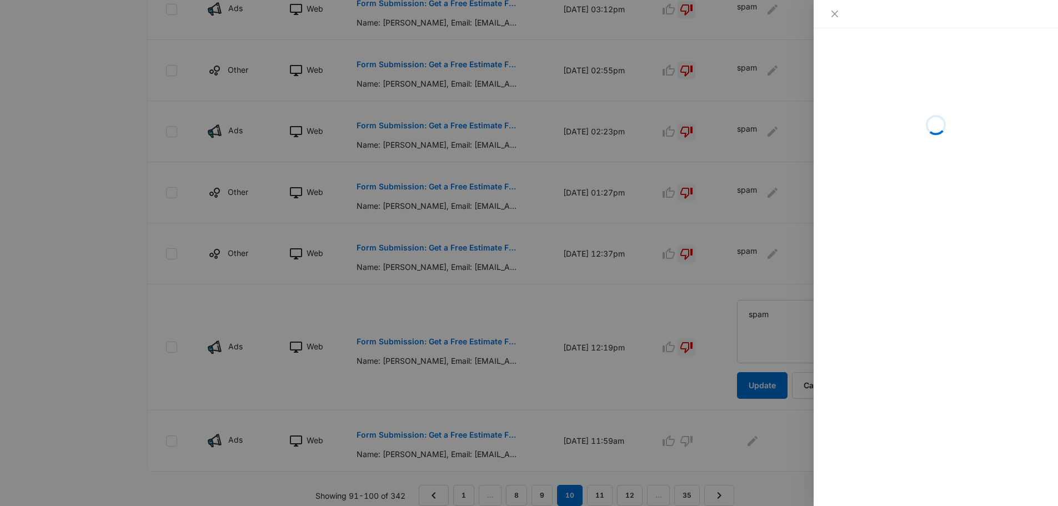
scroll to position [531, 0]
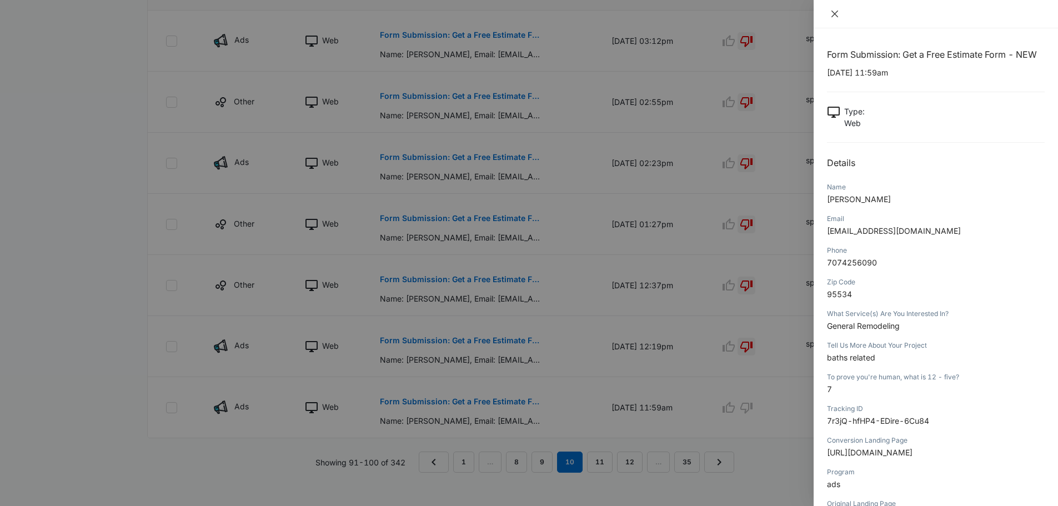
click at [839, 15] on button "Close" at bounding box center [835, 14] width 16 height 10
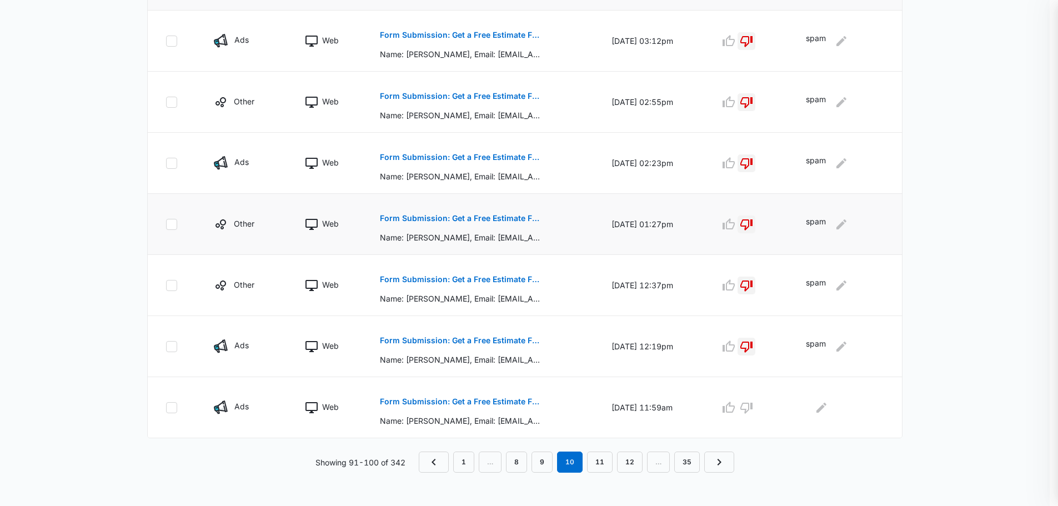
scroll to position [489, 0]
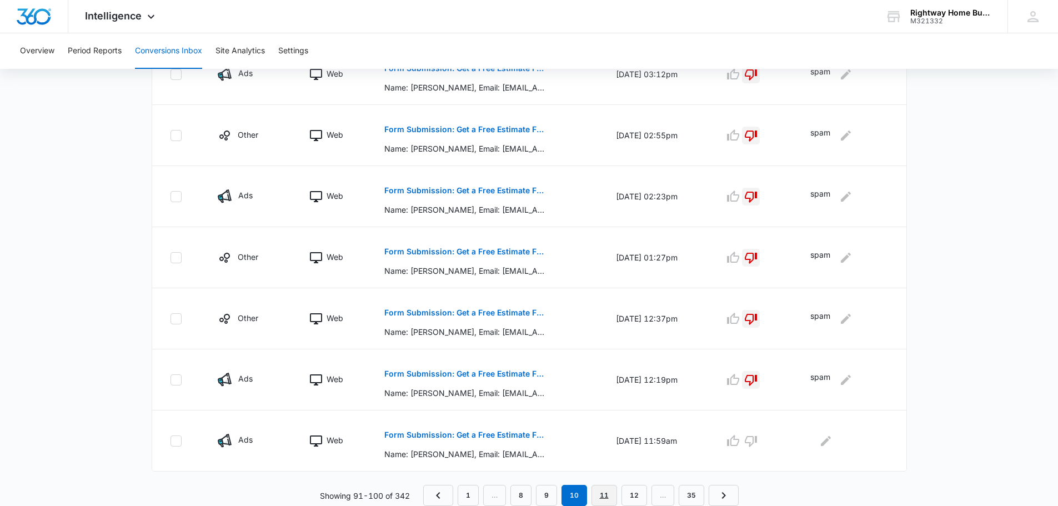
click at [606, 493] on link "11" at bounding box center [604, 495] width 26 height 21
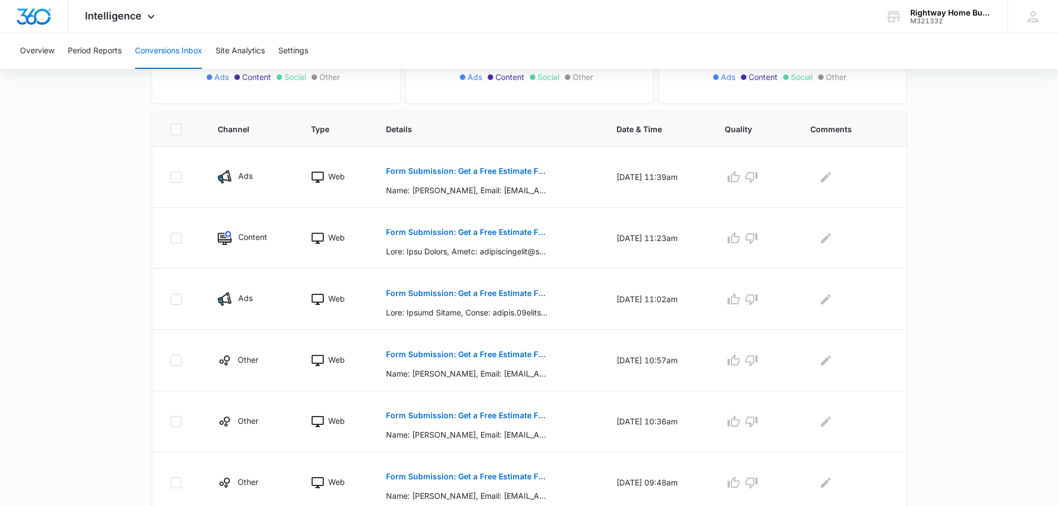
scroll to position [222, 0]
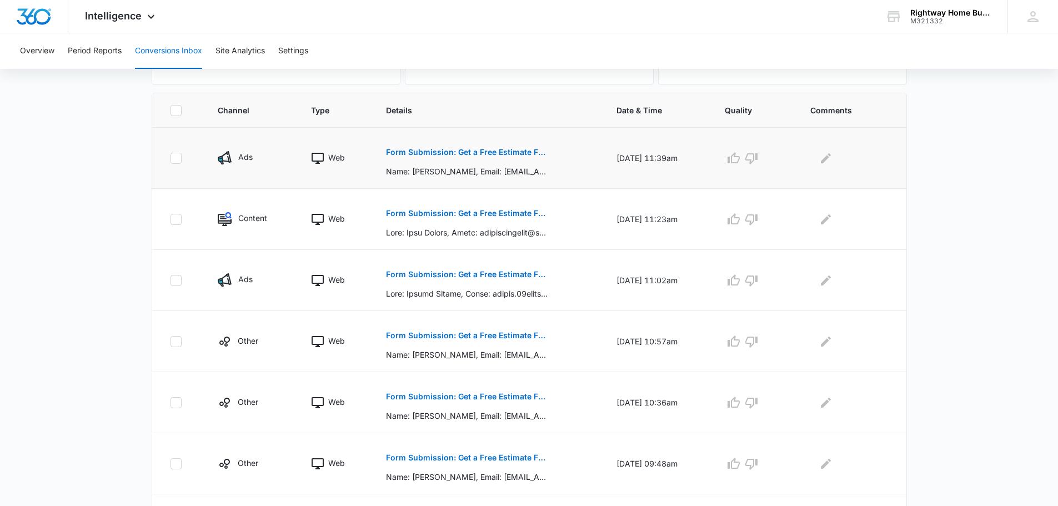
click at [486, 152] on p "Form Submission: Get a Free Estimate Form" at bounding box center [467, 152] width 162 height 8
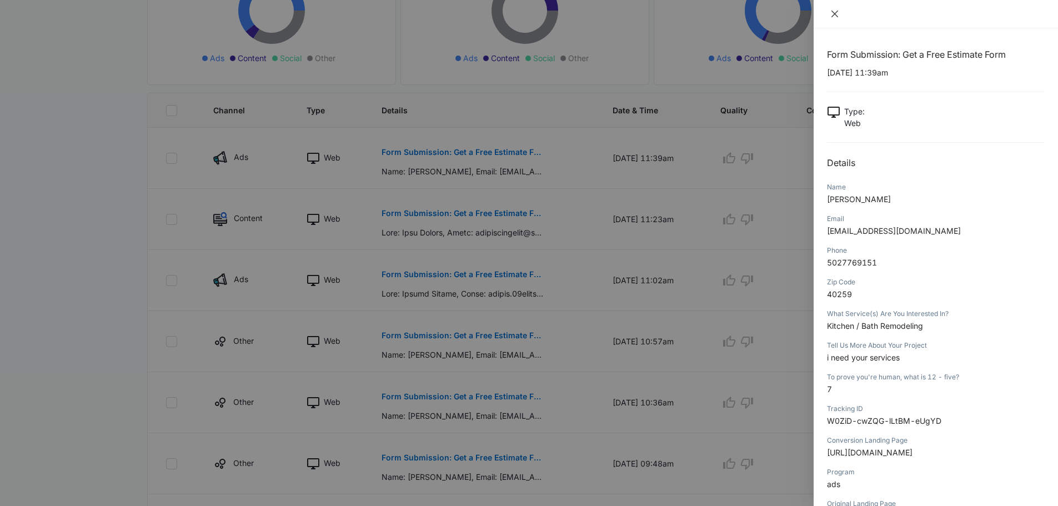
click at [834, 11] on icon "close" at bounding box center [834, 13] width 9 height 9
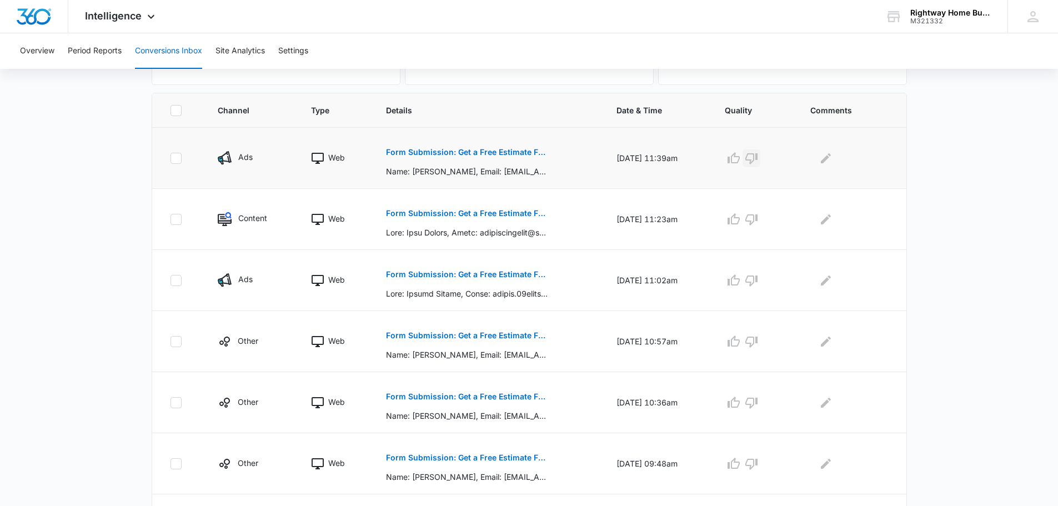
click at [758, 160] on icon "button" at bounding box center [751, 158] width 13 height 13
click at [830, 157] on icon "Edit Comments" at bounding box center [825, 158] width 13 height 13
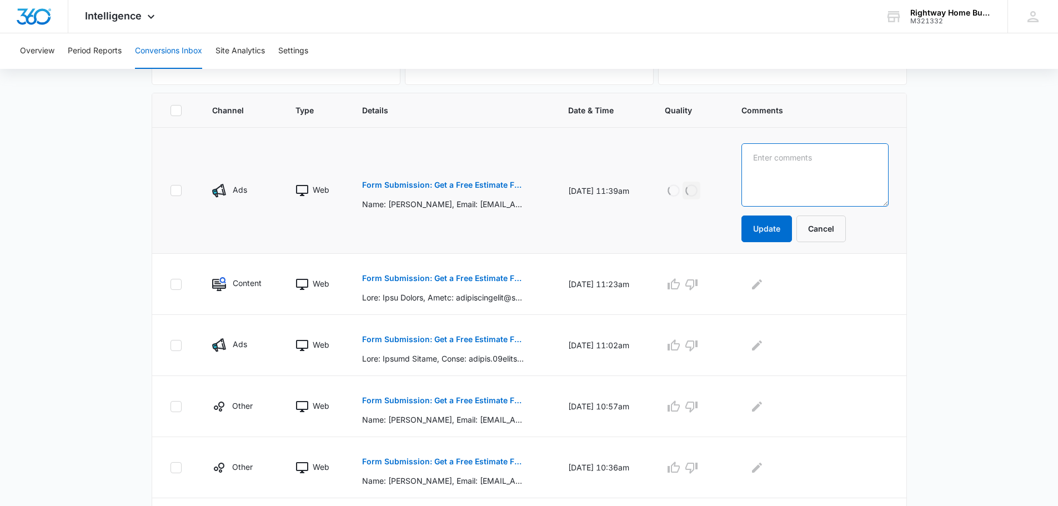
drag, startPoint x: 816, startPoint y: 174, endPoint x: 809, endPoint y: 158, distance: 17.1
click at [816, 175] on textarea at bounding box center [814, 174] width 147 height 63
type textarea "spam"
click at [771, 224] on button "Update" at bounding box center [766, 228] width 51 height 27
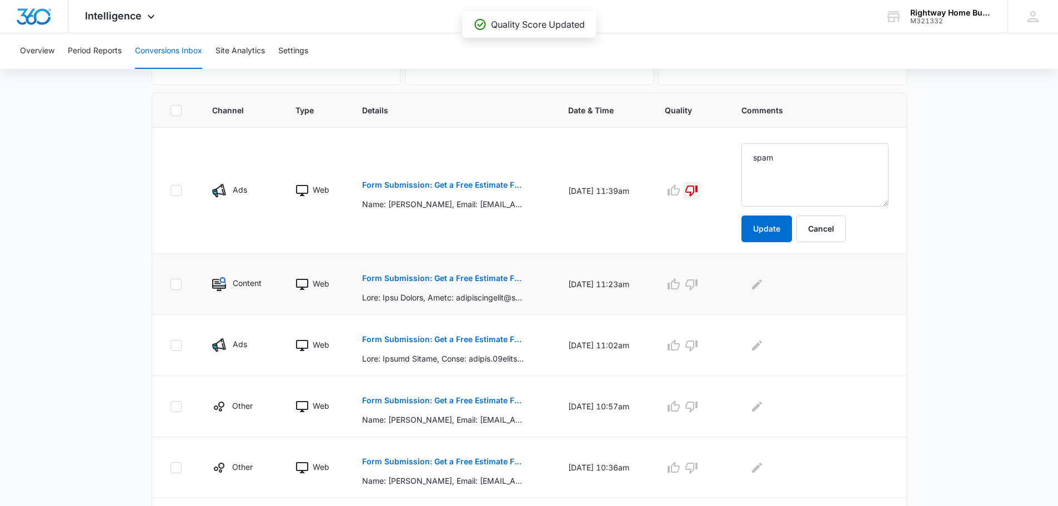
click at [493, 276] on p "Form Submission: Get a Free Estimate Form - NEW" at bounding box center [443, 278] width 162 height 8
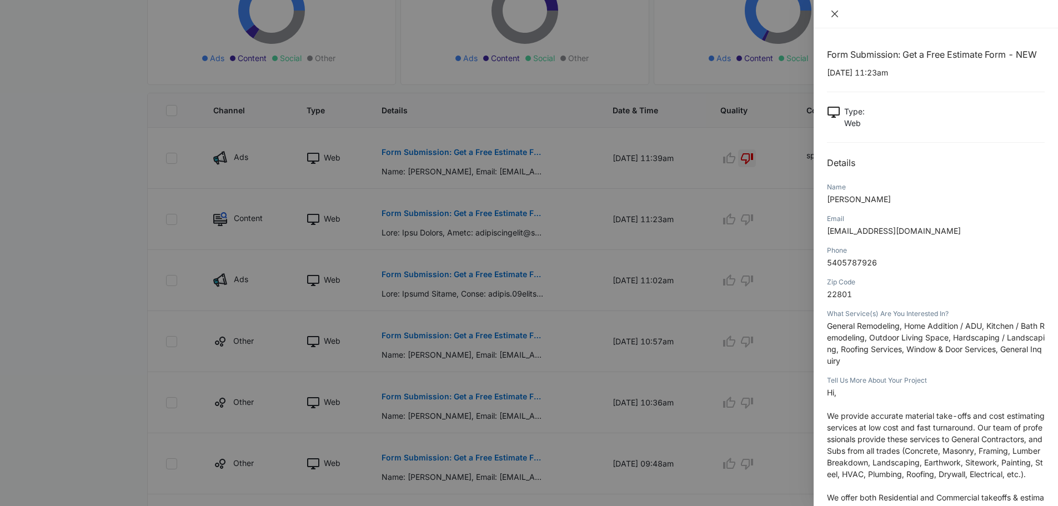
click at [833, 13] on icon "close" at bounding box center [834, 13] width 9 height 9
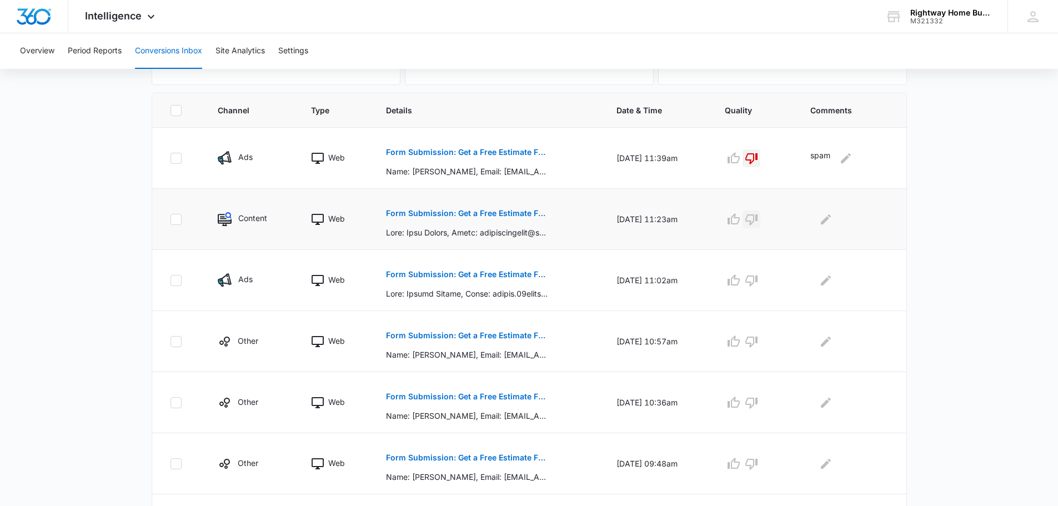
click at [758, 217] on icon "button" at bounding box center [751, 219] width 13 height 13
click at [831, 222] on icon "Edit Comments" at bounding box center [825, 219] width 13 height 13
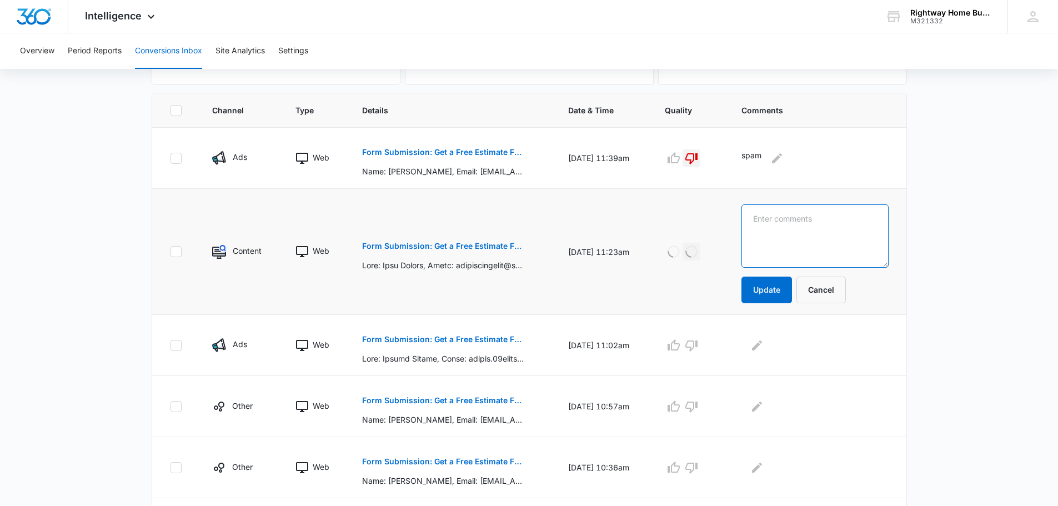
click at [834, 220] on textarea at bounding box center [814, 235] width 147 height 63
type textarea "spam"
click at [772, 291] on button "Update" at bounding box center [766, 290] width 51 height 27
click at [438, 337] on p "Form Submission: Get a Free Estimate Form - NEW" at bounding box center [443, 339] width 162 height 8
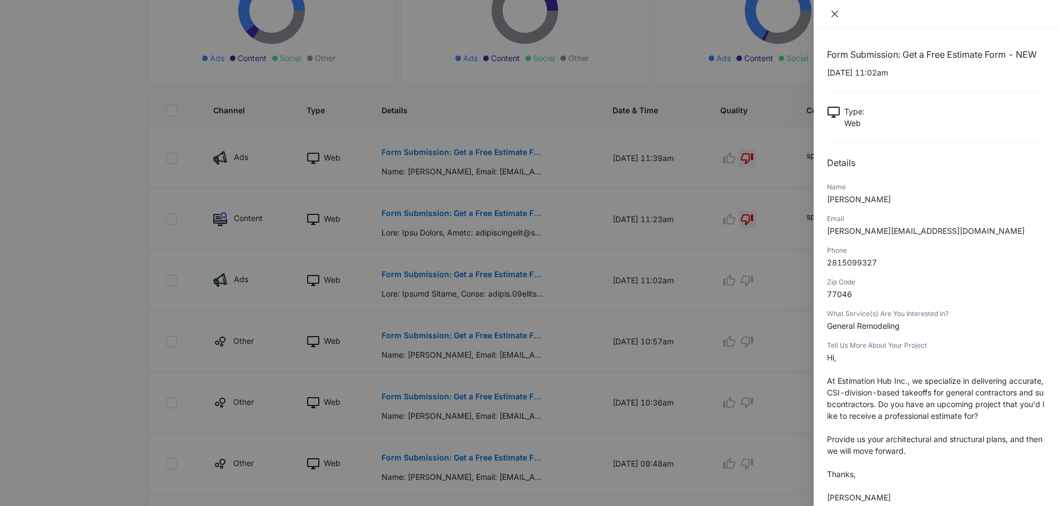
click at [835, 11] on icon "close" at bounding box center [834, 13] width 9 height 9
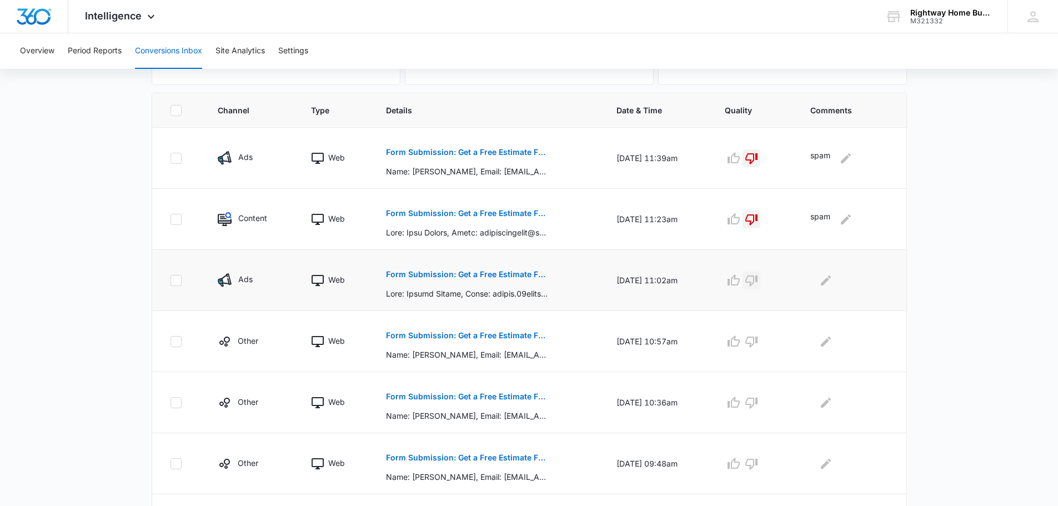
click at [758, 280] on icon "button" at bounding box center [751, 280] width 13 height 13
click at [827, 277] on icon "Edit Comments" at bounding box center [825, 280] width 13 height 13
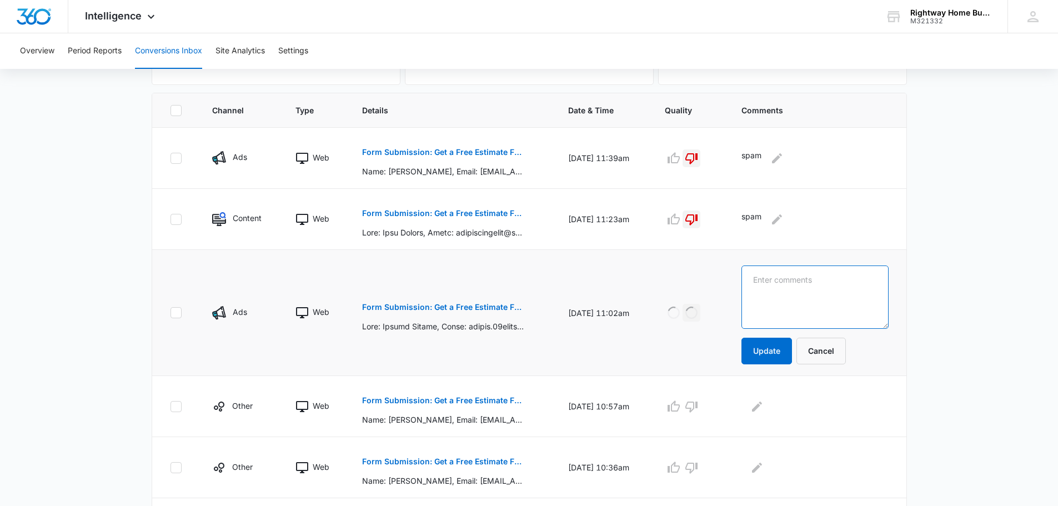
click at [827, 278] on textarea at bounding box center [814, 296] width 147 height 63
type textarea "spam"
click at [786, 353] on button "Update" at bounding box center [766, 351] width 51 height 27
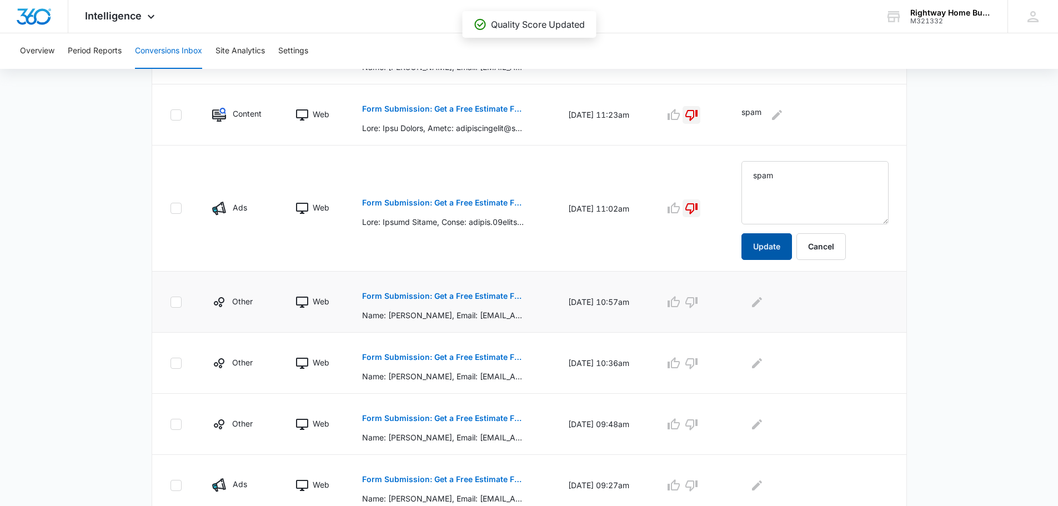
scroll to position [333, 0]
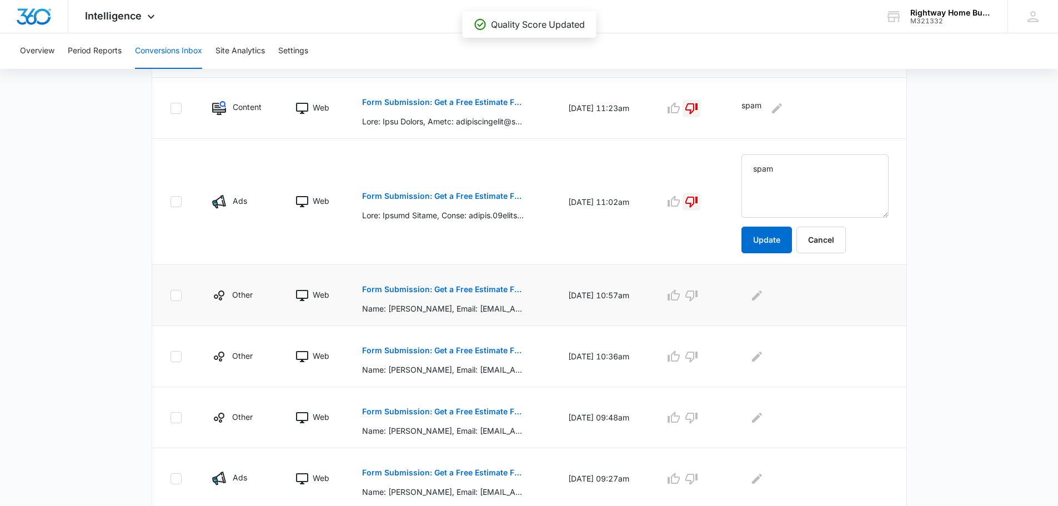
click at [501, 289] on p "Form Submission: Get a Free Estimate Form - NEW" at bounding box center [443, 289] width 162 height 8
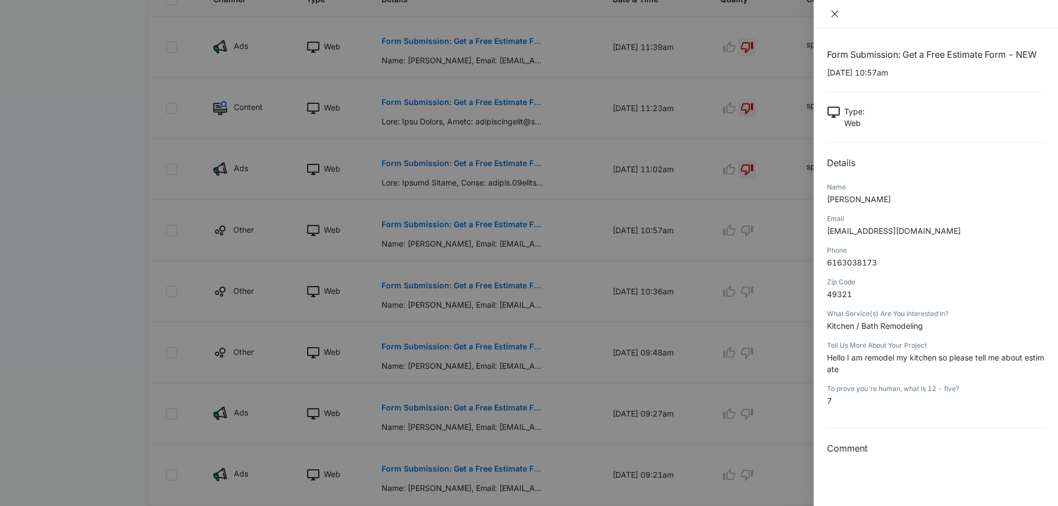
click at [829, 15] on button "Close" at bounding box center [835, 14] width 16 height 10
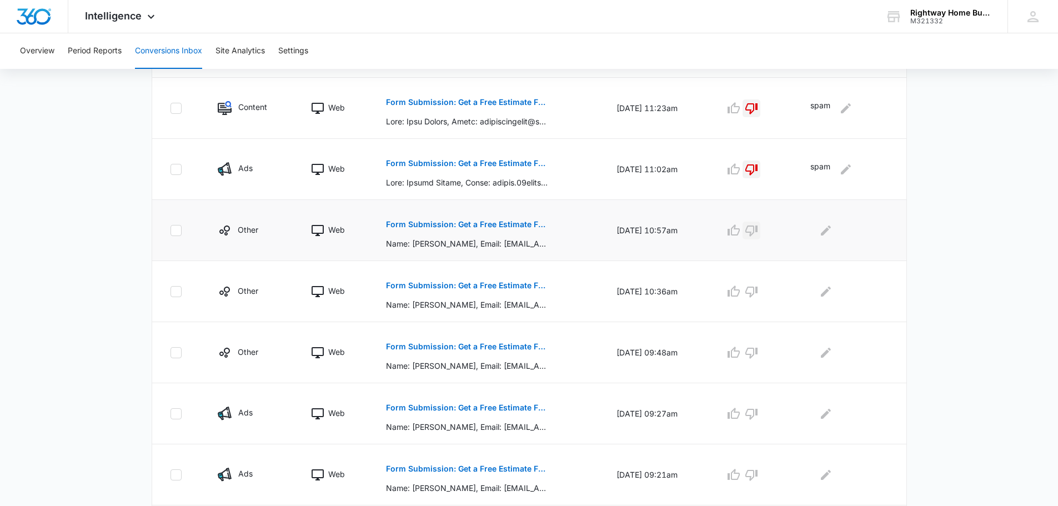
click at [757, 229] on icon "button" at bounding box center [751, 230] width 12 height 11
click at [832, 232] on icon "Edit Comments" at bounding box center [825, 230] width 13 height 13
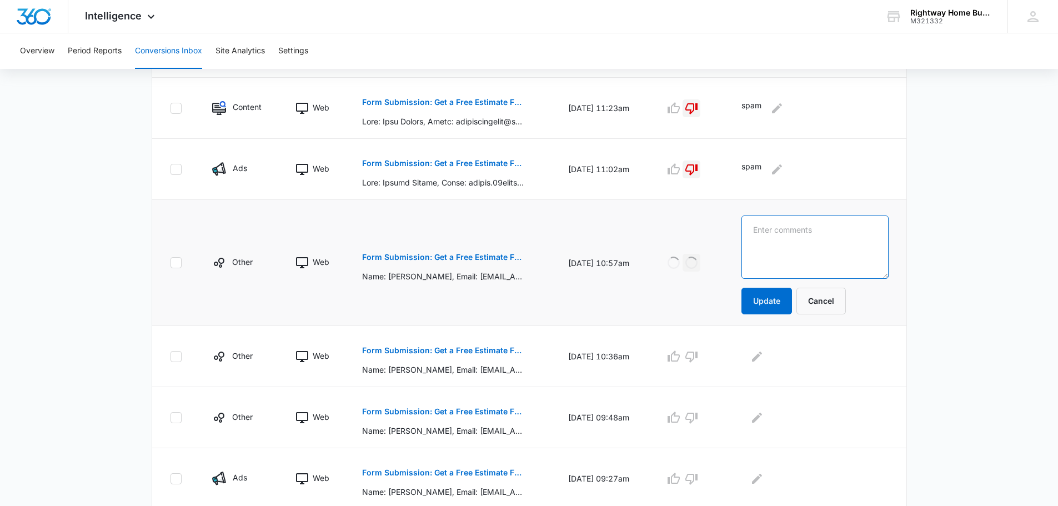
click at [832, 232] on textarea at bounding box center [814, 246] width 147 height 63
type textarea "spam"
click at [791, 299] on button "Update" at bounding box center [766, 301] width 51 height 27
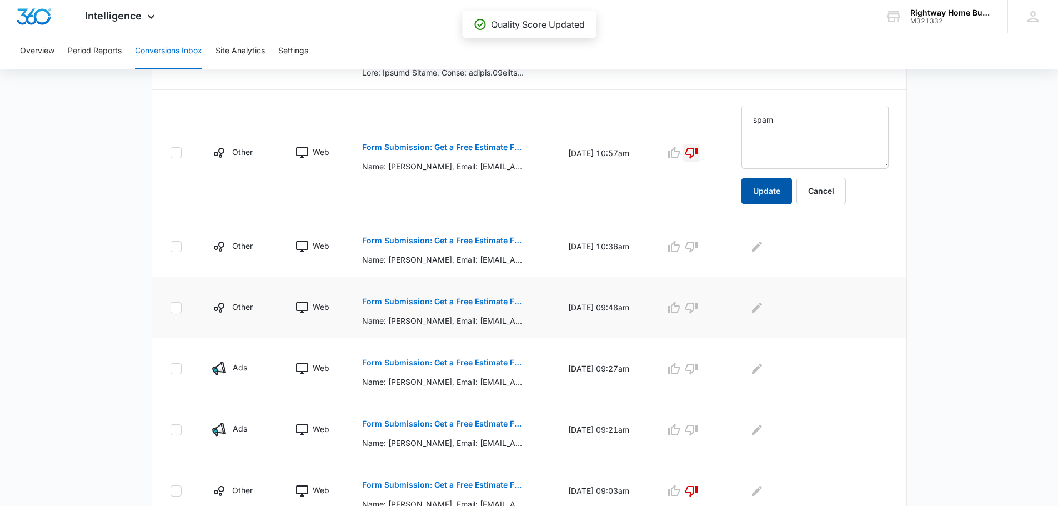
scroll to position [444, 0]
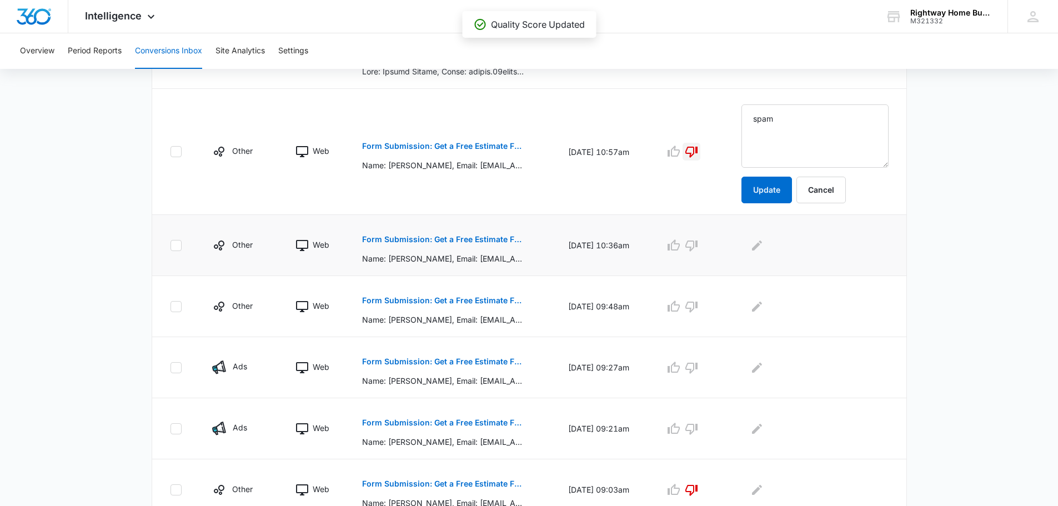
click at [473, 239] on p "Form Submission: Get a Free Estimate Form - NEW" at bounding box center [443, 239] width 162 height 8
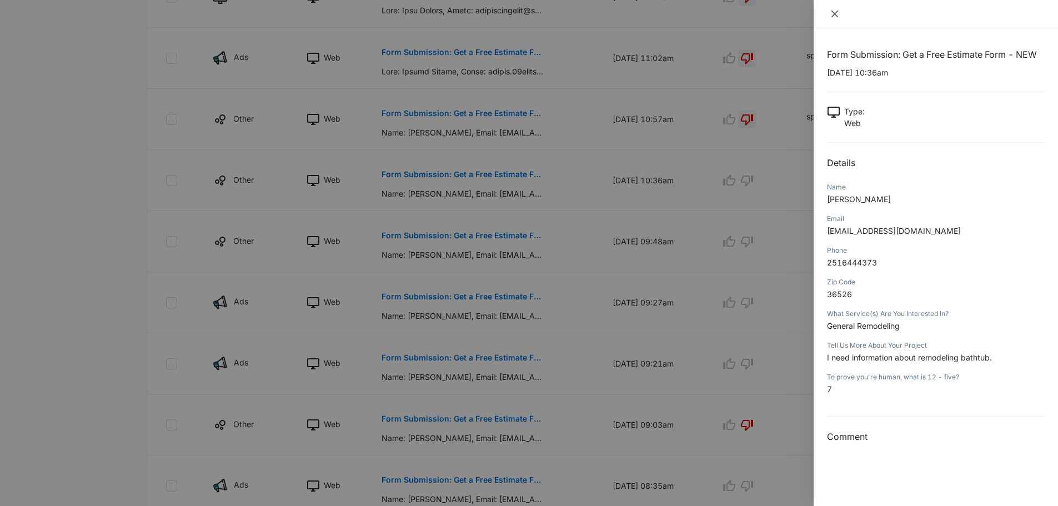
click at [833, 9] on button "Close" at bounding box center [835, 14] width 16 height 10
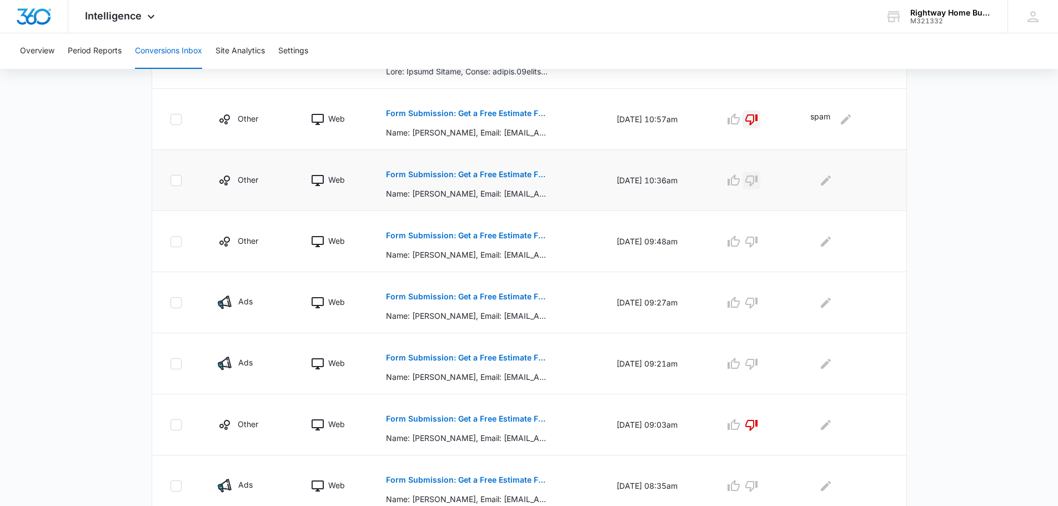
click at [758, 182] on icon "button" at bounding box center [751, 180] width 13 height 13
click at [829, 183] on icon "Edit Comments" at bounding box center [826, 180] width 10 height 10
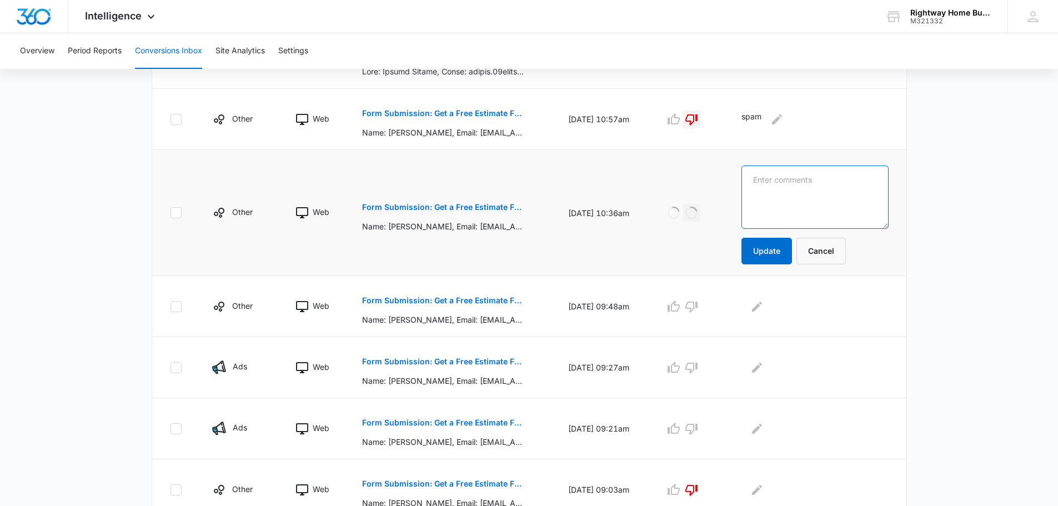
click at [827, 191] on textarea at bounding box center [814, 196] width 147 height 63
type textarea "spam"
click at [786, 252] on button "Update" at bounding box center [766, 251] width 51 height 27
click at [481, 301] on p "Form Submission: Get a Free Estimate Form - NEW" at bounding box center [443, 301] width 162 height 8
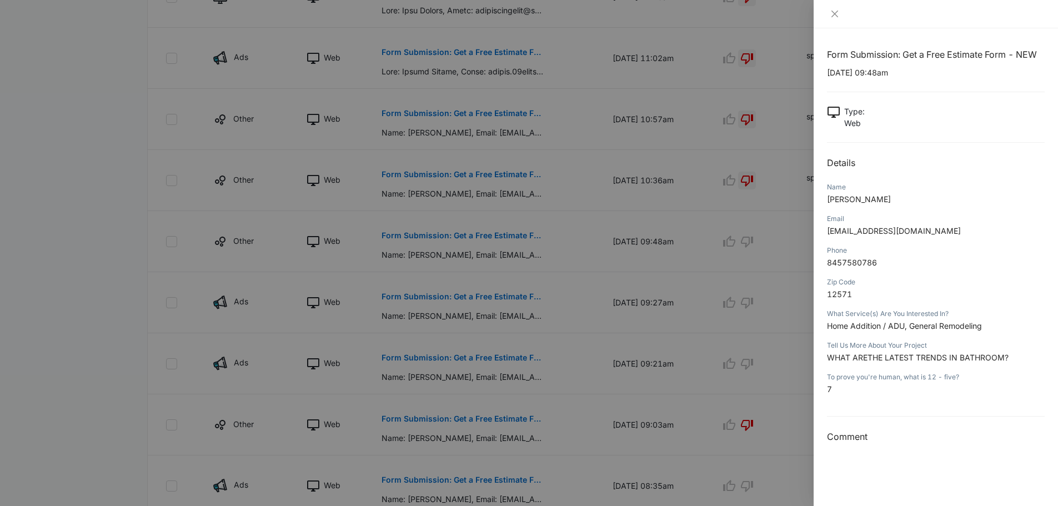
click at [834, 7] on div at bounding box center [936, 14] width 244 height 28
drag, startPoint x: 835, startPoint y: 12, endPoint x: 804, endPoint y: 89, distance: 83.2
click at [835, 12] on icon "close" at bounding box center [834, 13] width 9 height 9
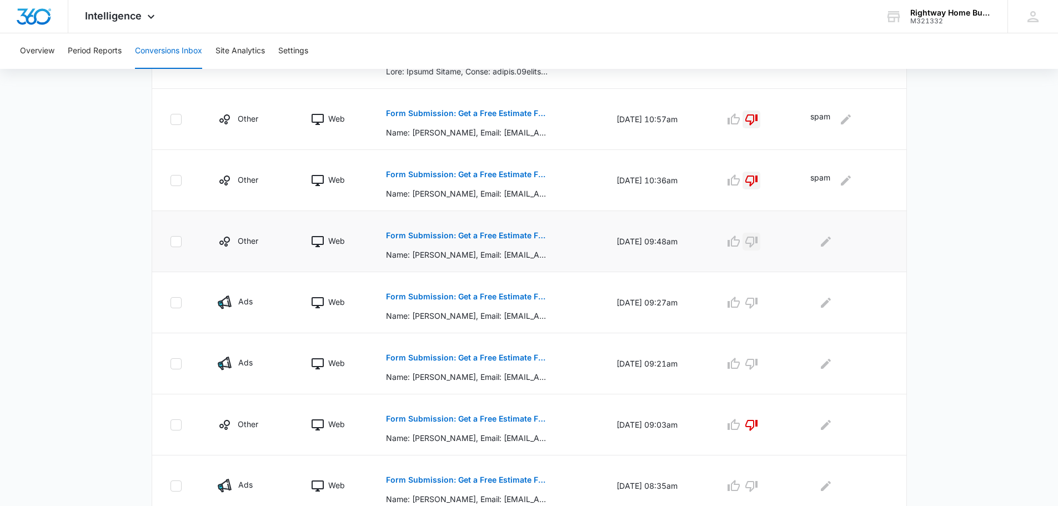
click at [758, 243] on icon "button" at bounding box center [751, 241] width 13 height 13
click at [832, 244] on icon "Edit Comments" at bounding box center [825, 241] width 13 height 13
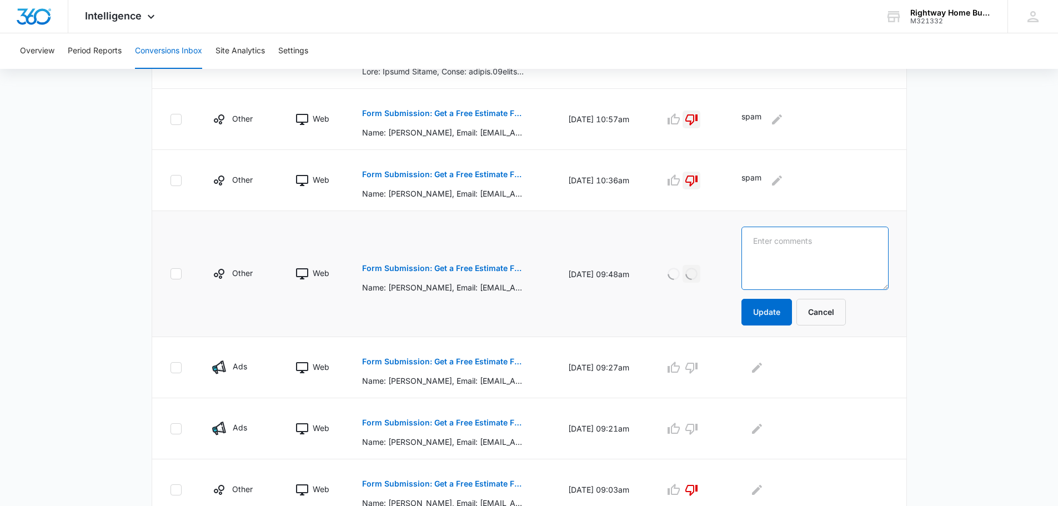
click at [831, 249] on textarea at bounding box center [814, 258] width 147 height 63
type textarea "spam"
click at [785, 313] on button "Update" at bounding box center [766, 312] width 51 height 27
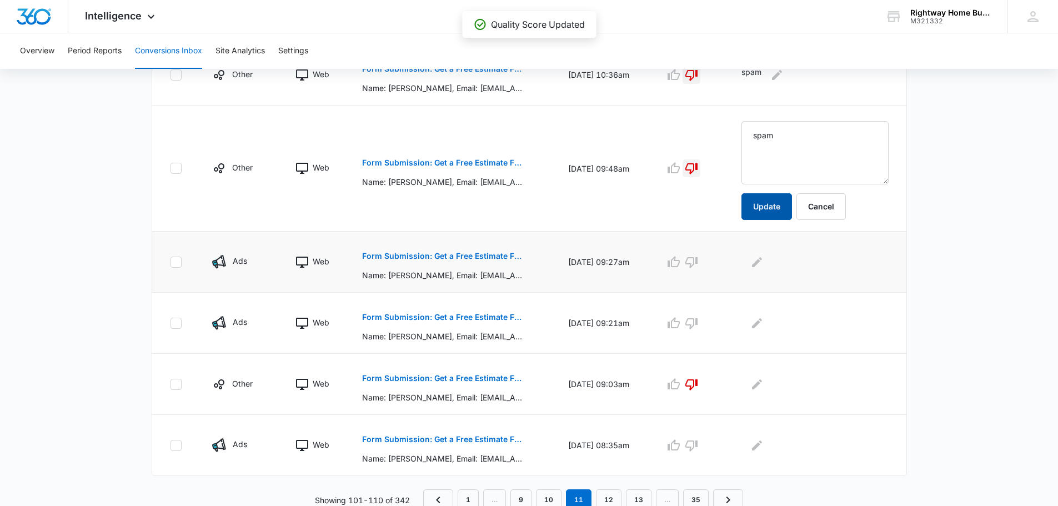
scroll to position [554, 0]
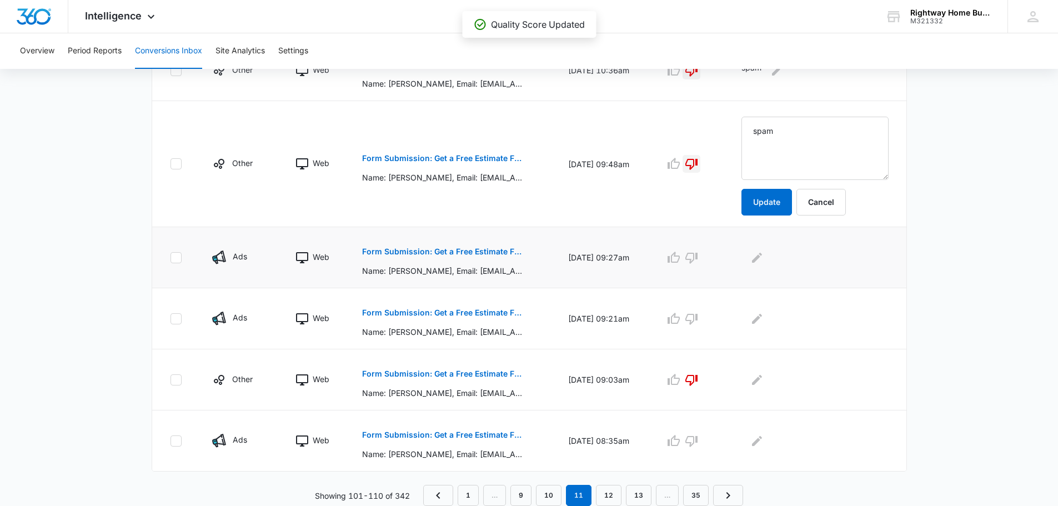
click at [508, 251] on p "Form Submission: Get a Free Estimate Form - NEW" at bounding box center [443, 252] width 162 height 8
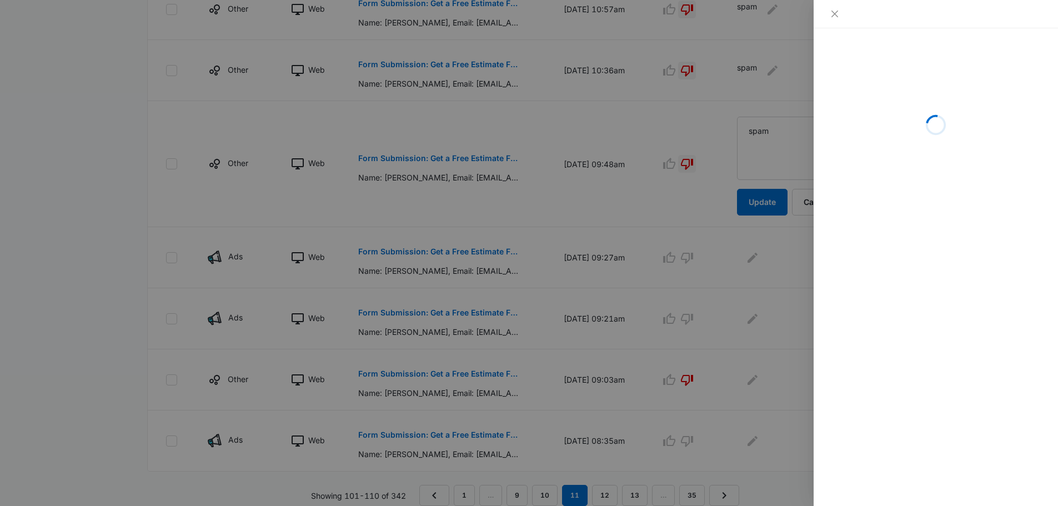
scroll to position [531, 0]
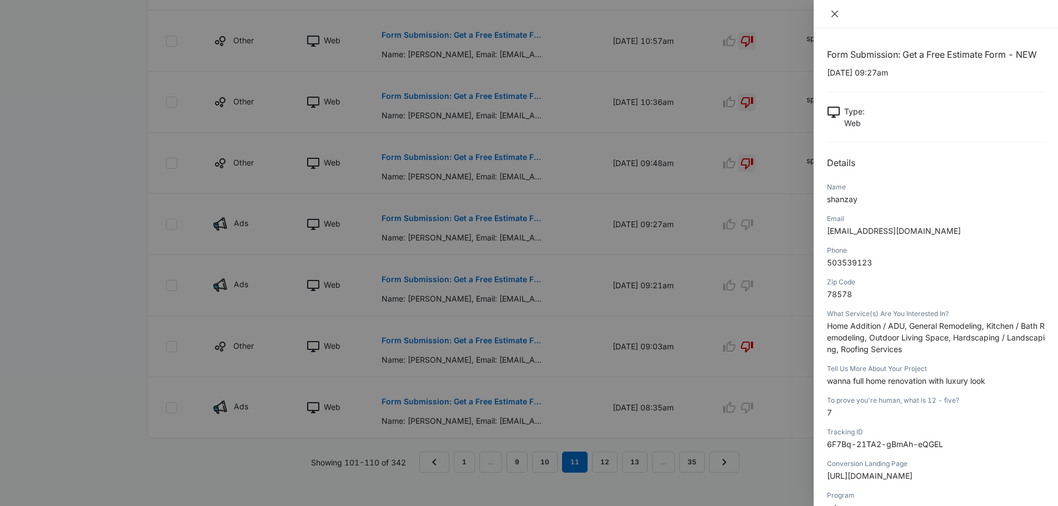
click at [834, 9] on icon "close" at bounding box center [834, 13] width 9 height 9
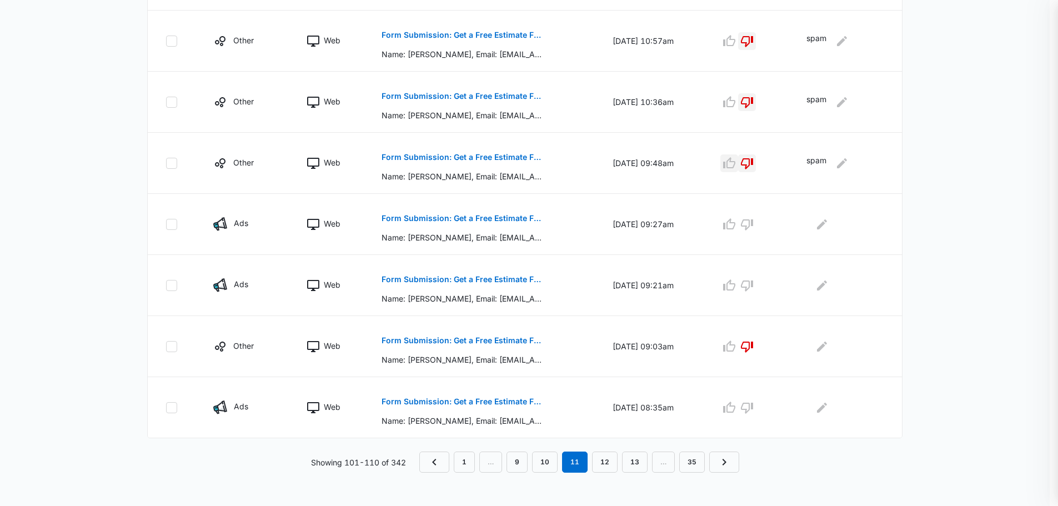
scroll to position [489, 0]
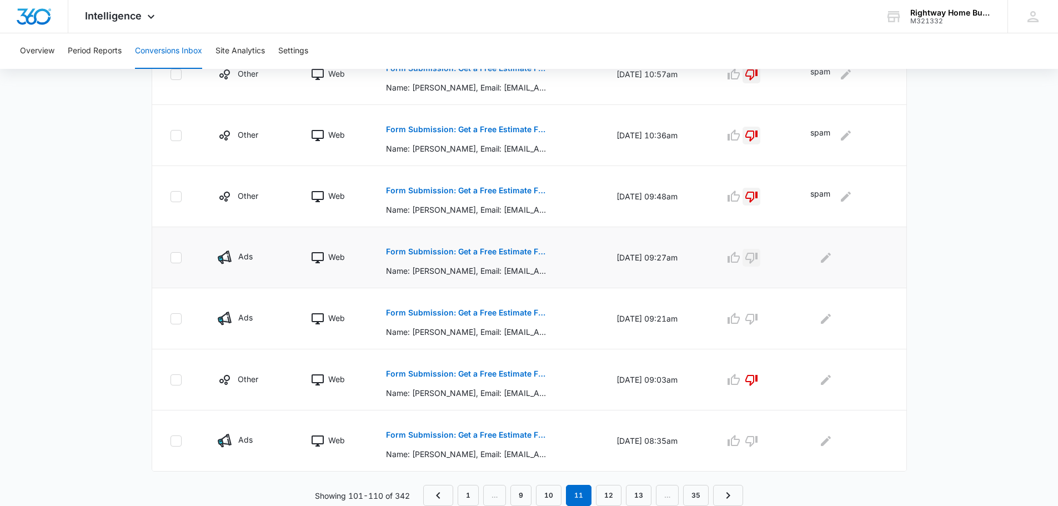
click at [758, 259] on icon "button" at bounding box center [751, 257] width 13 height 13
click at [832, 258] on icon "Edit Comments" at bounding box center [825, 257] width 13 height 13
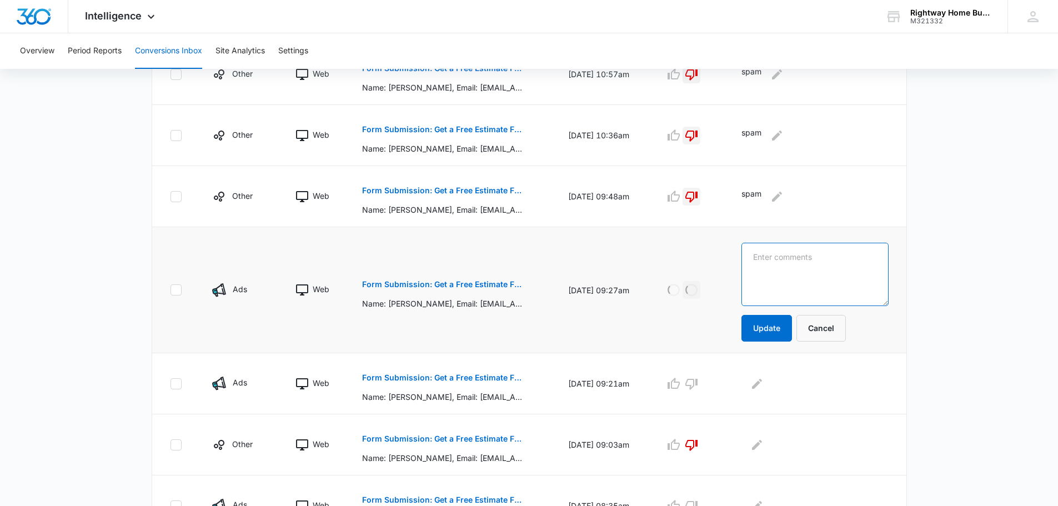
click at [831, 260] on textarea at bounding box center [814, 274] width 147 height 63
type textarea "spam"
click at [792, 331] on button "Update" at bounding box center [766, 328] width 51 height 27
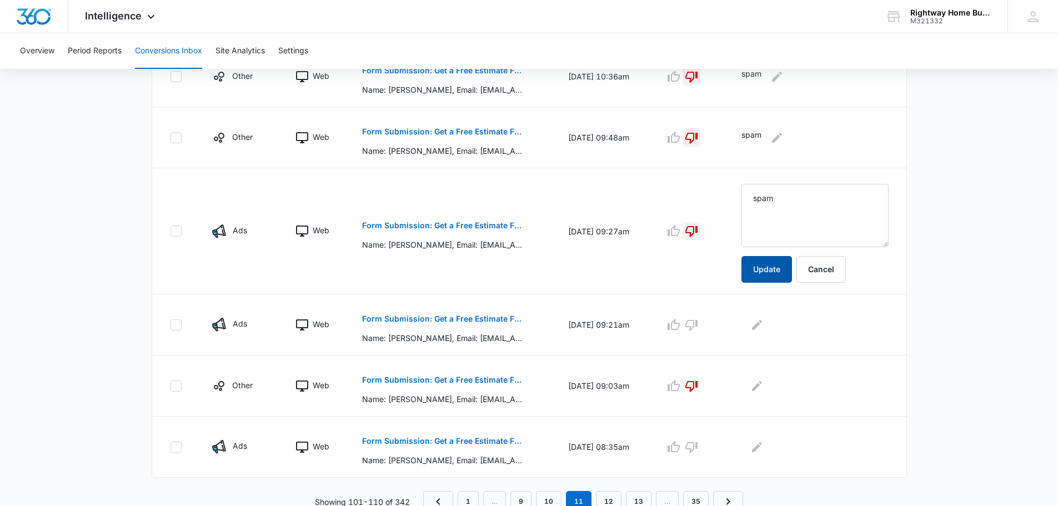
scroll to position [554, 0]
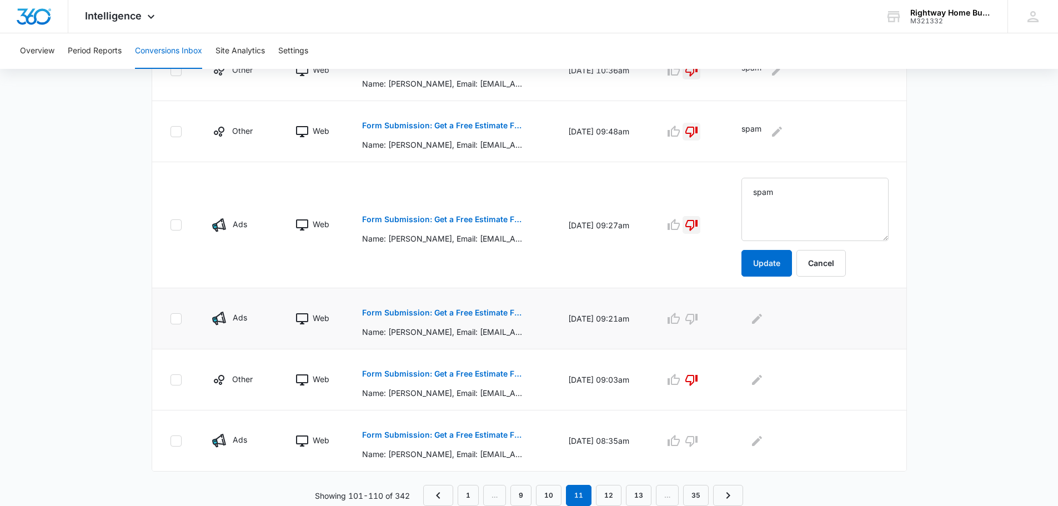
click at [427, 310] on p "Form Submission: Get a Free Estimate Form - NEW" at bounding box center [443, 313] width 162 height 8
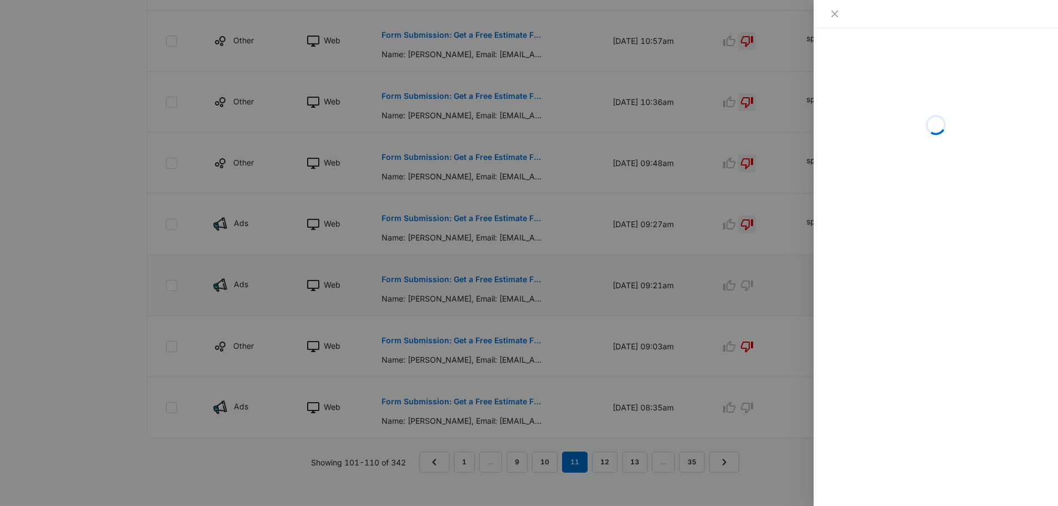
scroll to position [531, 0]
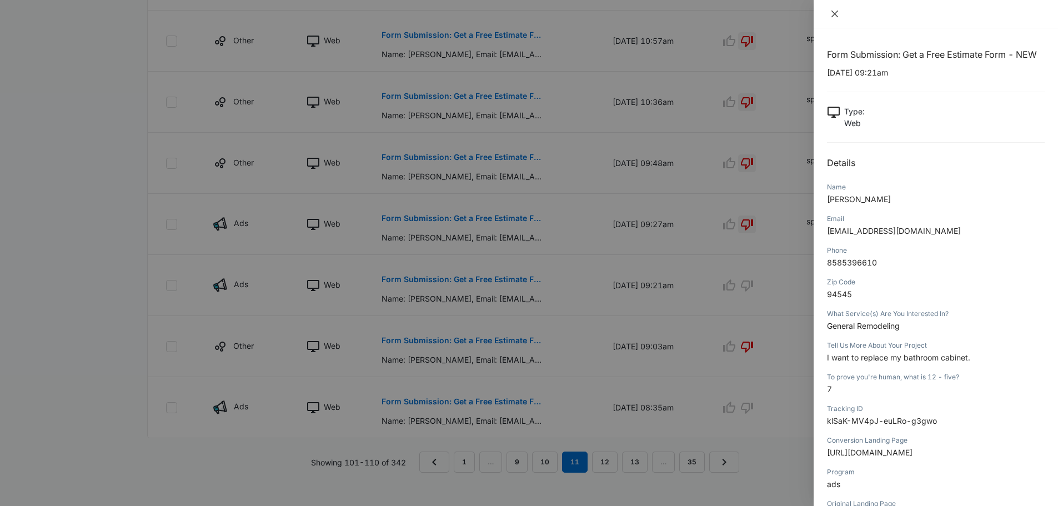
click at [833, 12] on icon "close" at bounding box center [834, 14] width 7 height 7
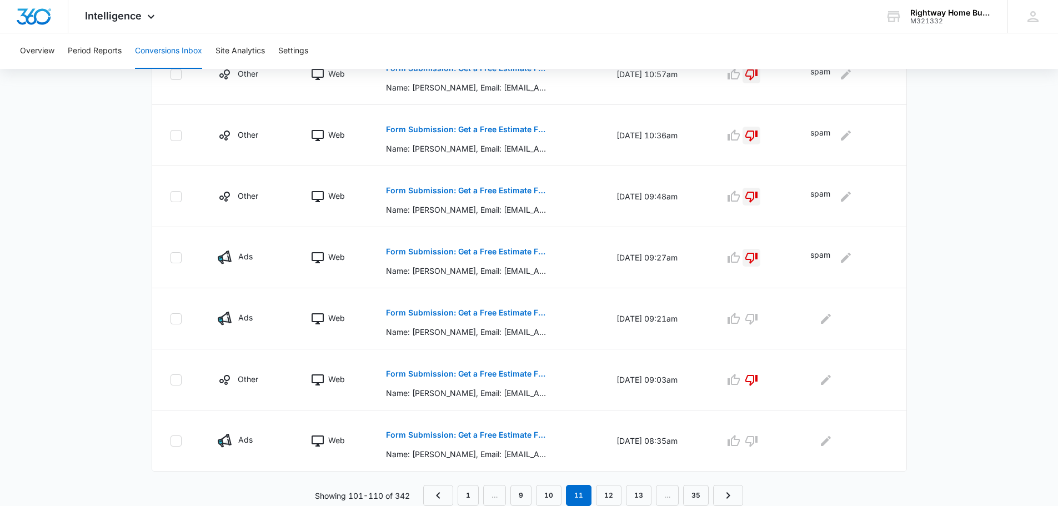
scroll to position [489, 0]
click at [479, 373] on p "Form Submission: Get a Free Estimate Form - NEW" at bounding box center [467, 374] width 162 height 8
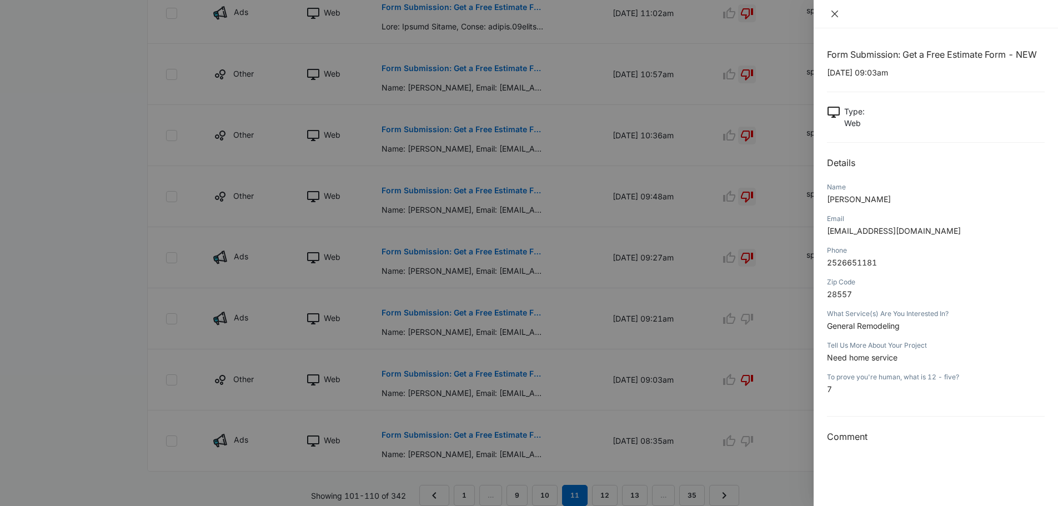
click at [832, 13] on icon "close" at bounding box center [834, 13] width 9 height 9
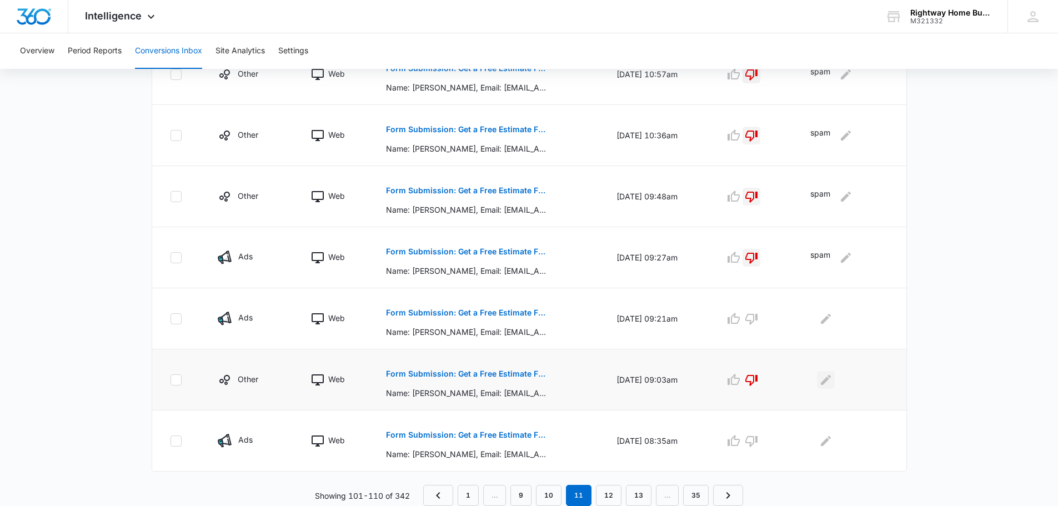
click at [830, 378] on icon "Edit Comments" at bounding box center [825, 379] width 13 height 13
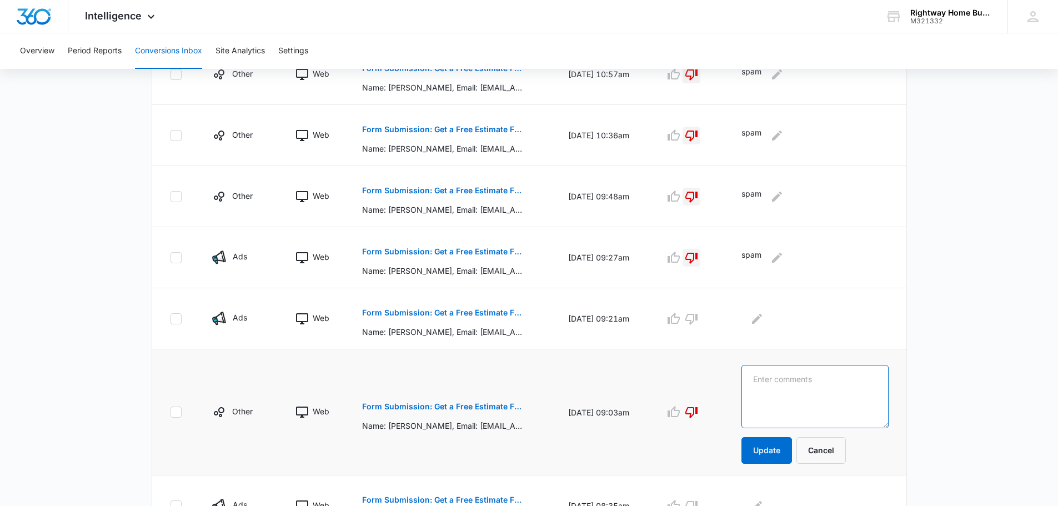
click at [813, 381] on textarea at bounding box center [814, 396] width 147 height 63
type textarea "spam"
click at [780, 446] on button "Update" at bounding box center [766, 450] width 51 height 27
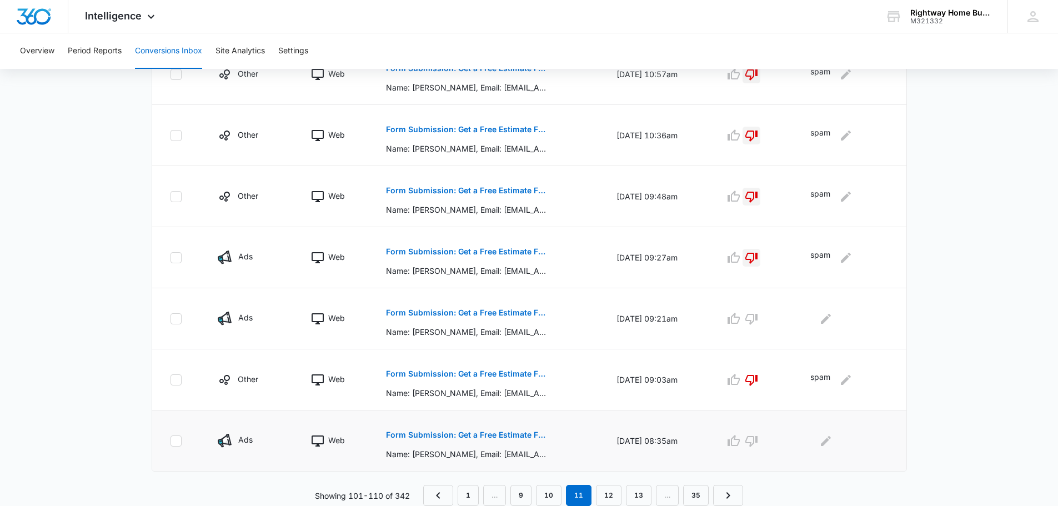
click at [510, 433] on p "Form Submission: Get a Free Estimate Form - NEW" at bounding box center [467, 435] width 162 height 8
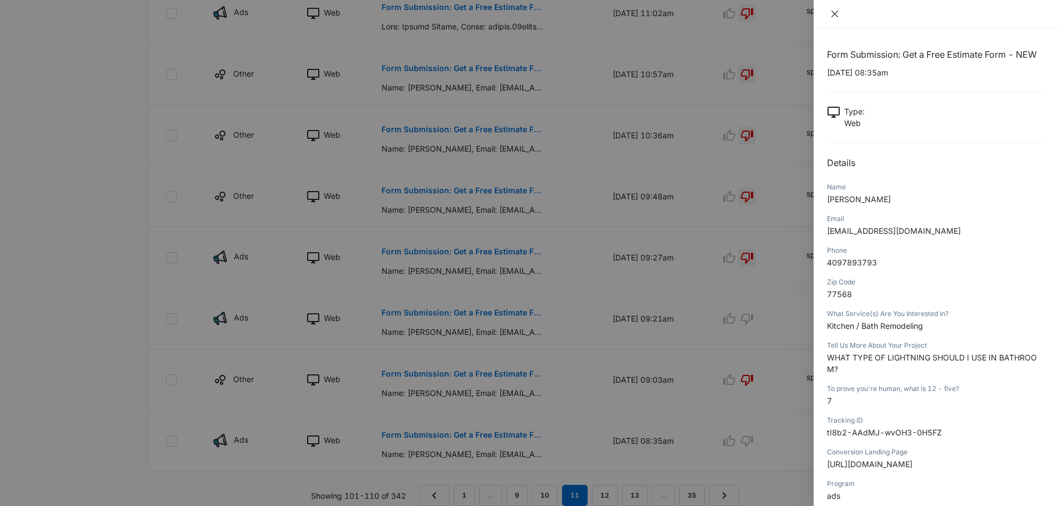
drag, startPoint x: 836, startPoint y: 12, endPoint x: 814, endPoint y: 37, distance: 33.4
click at [835, 12] on icon "close" at bounding box center [834, 13] width 9 height 9
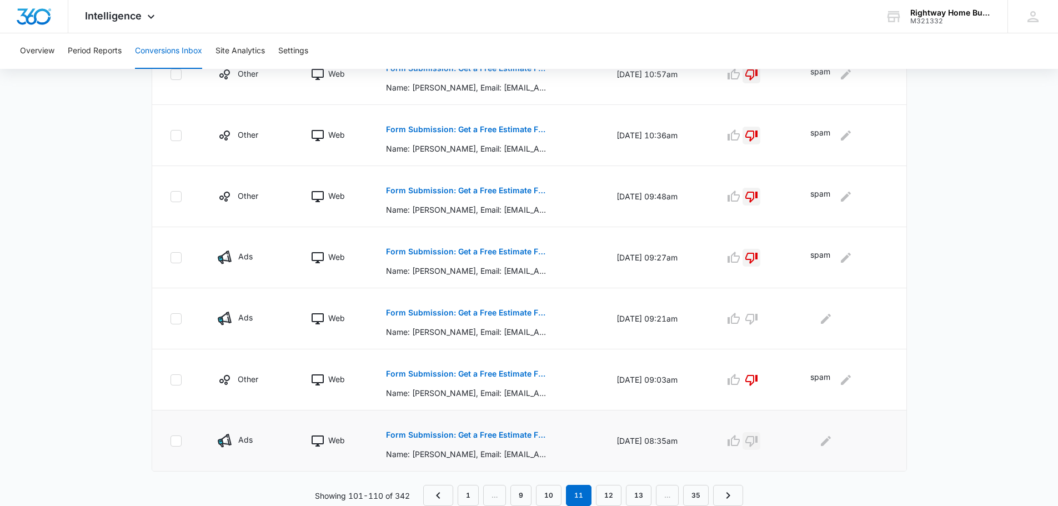
click at [757, 439] on icon "button" at bounding box center [751, 441] width 12 height 11
click at [831, 441] on icon "Edit Comments" at bounding box center [826, 440] width 10 height 10
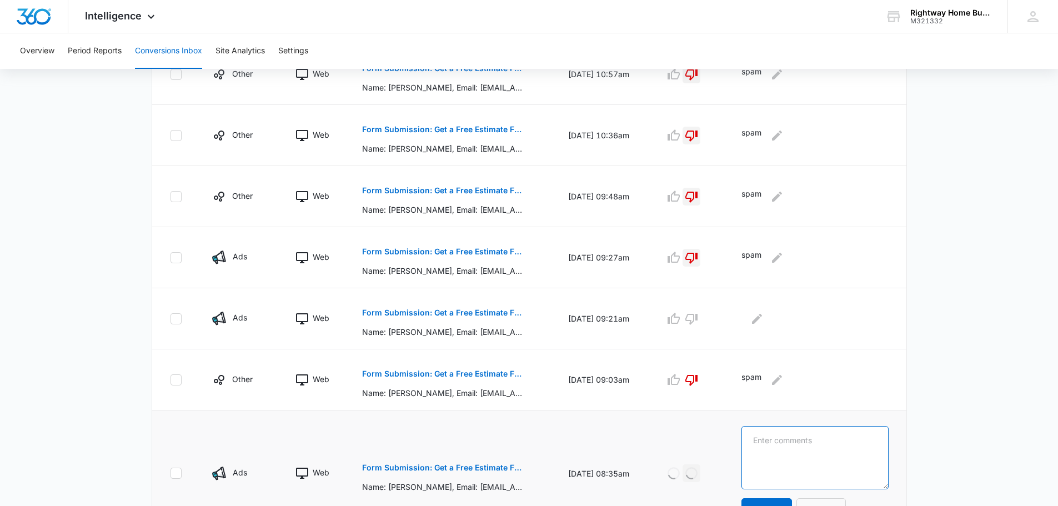
click at [832, 441] on textarea at bounding box center [814, 457] width 147 height 63
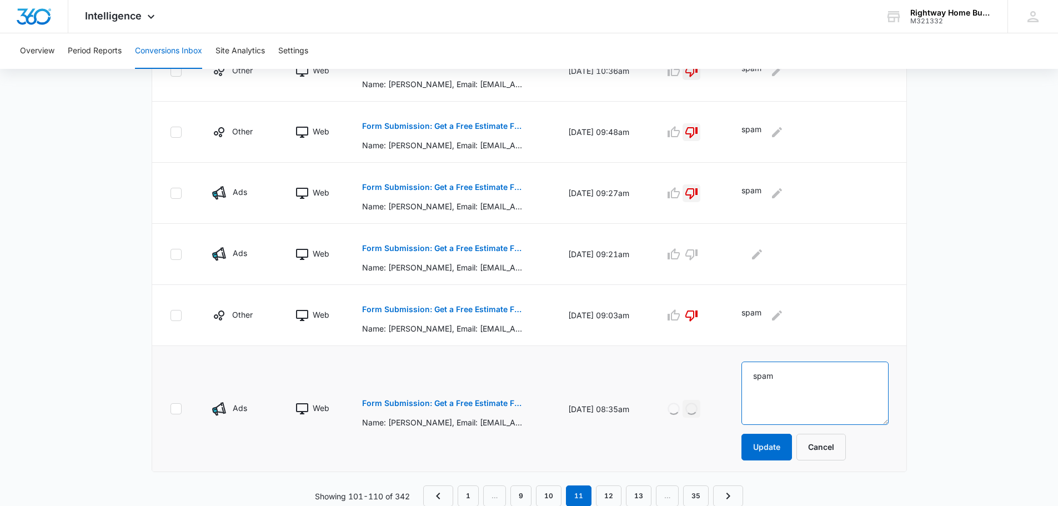
scroll to position [554, 0]
type textarea "spam"
click at [776, 447] on button "Update" at bounding box center [766, 446] width 51 height 27
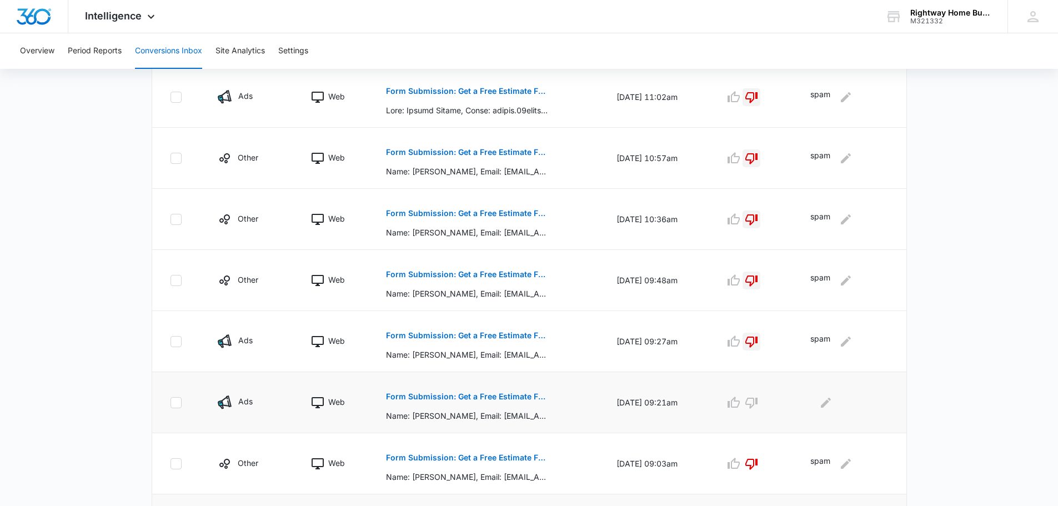
scroll to position [489, 0]
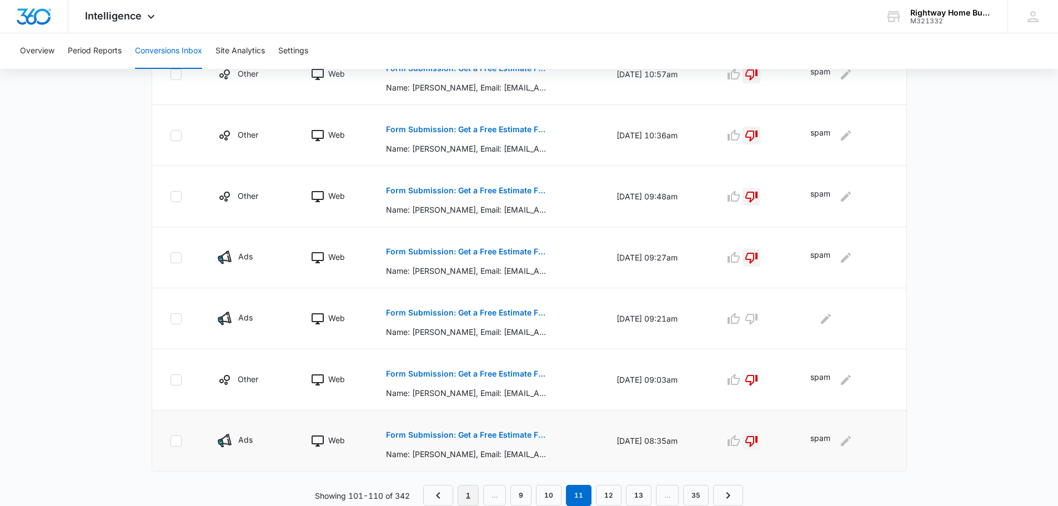
click at [470, 498] on link "1" at bounding box center [468, 495] width 21 height 21
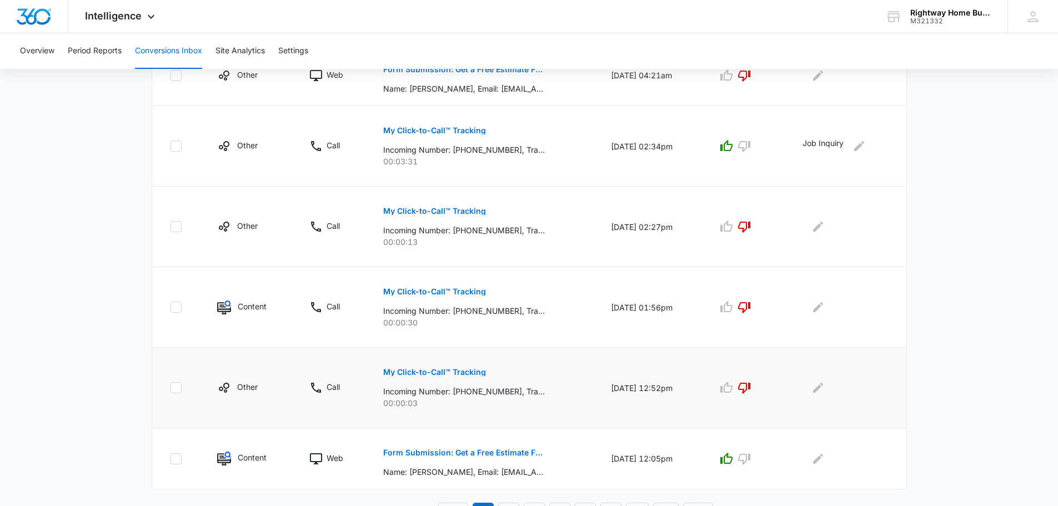
scroll to position [606, 0]
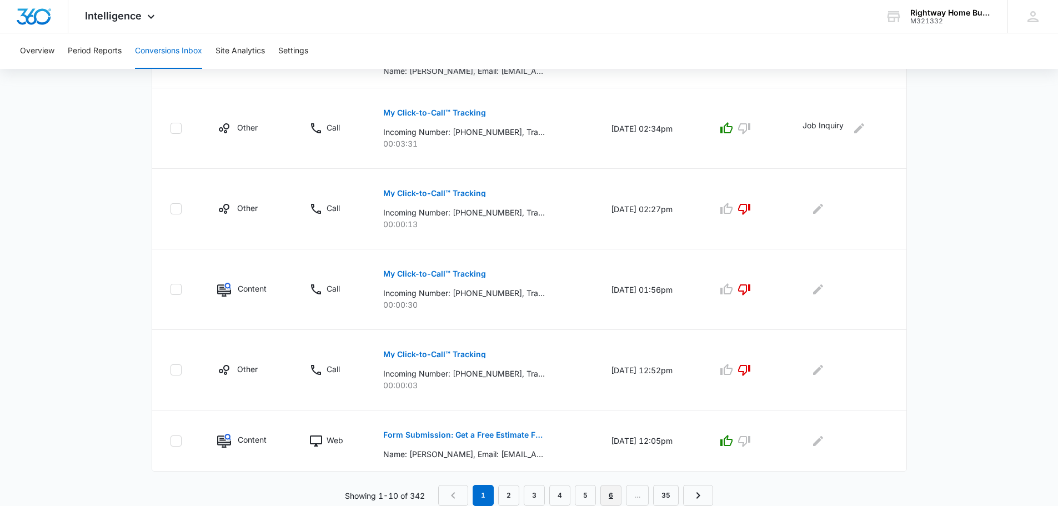
click at [609, 496] on link "6" at bounding box center [610, 495] width 21 height 21
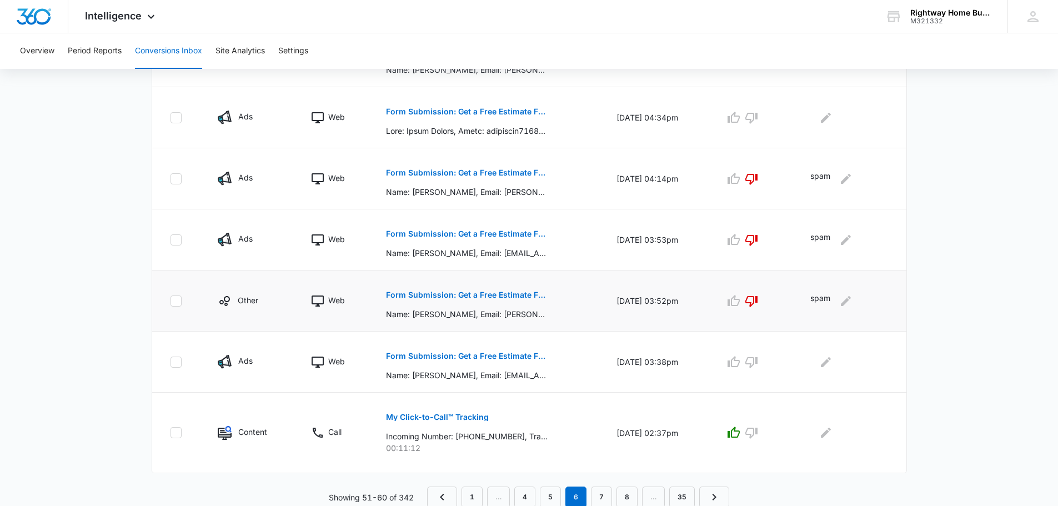
scroll to position [509, 0]
click at [651, 493] on nav "1 … 4 5 6 7 8 … 35" at bounding box center [578, 495] width 302 height 21
click at [628, 493] on link "8" at bounding box center [626, 495] width 21 height 21
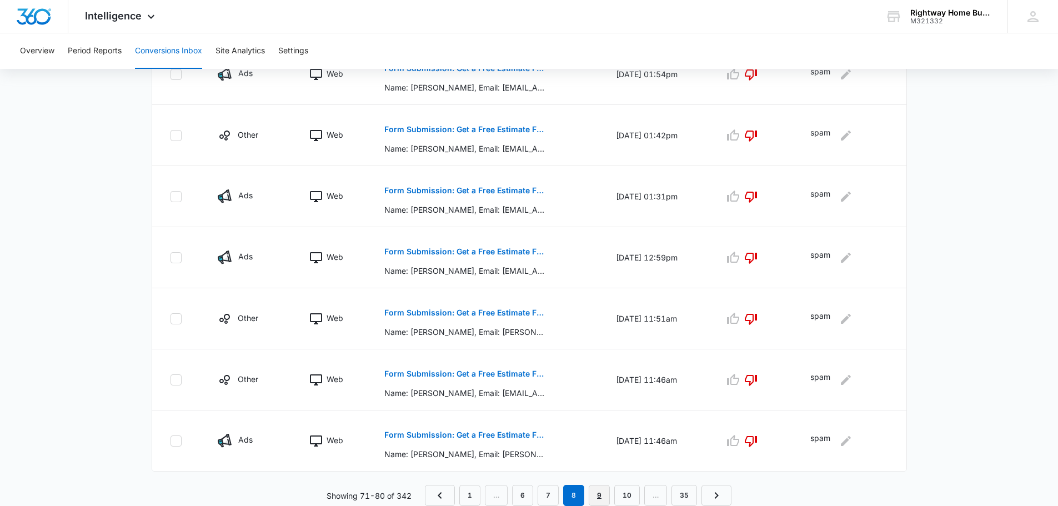
click at [600, 490] on link "9" at bounding box center [599, 495] width 21 height 21
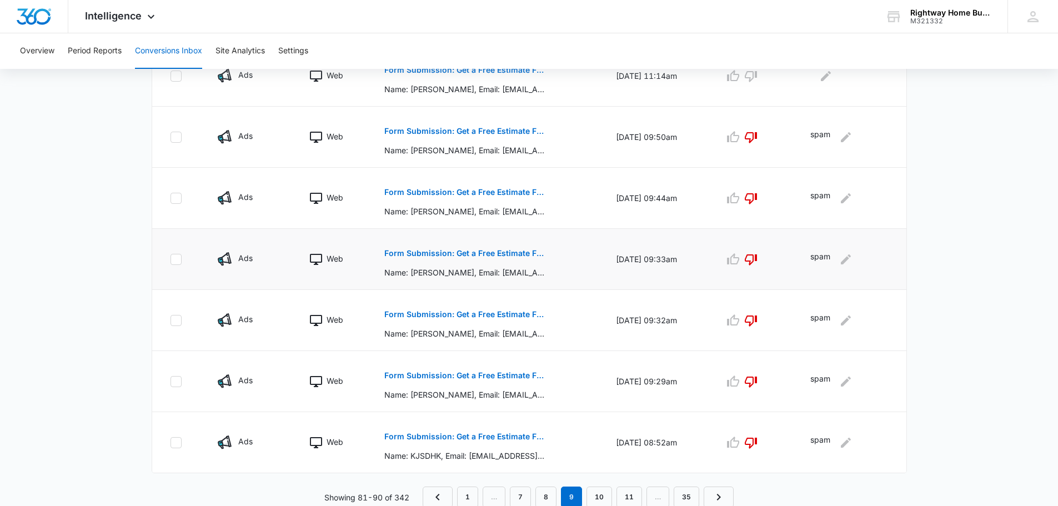
scroll to position [489, 0]
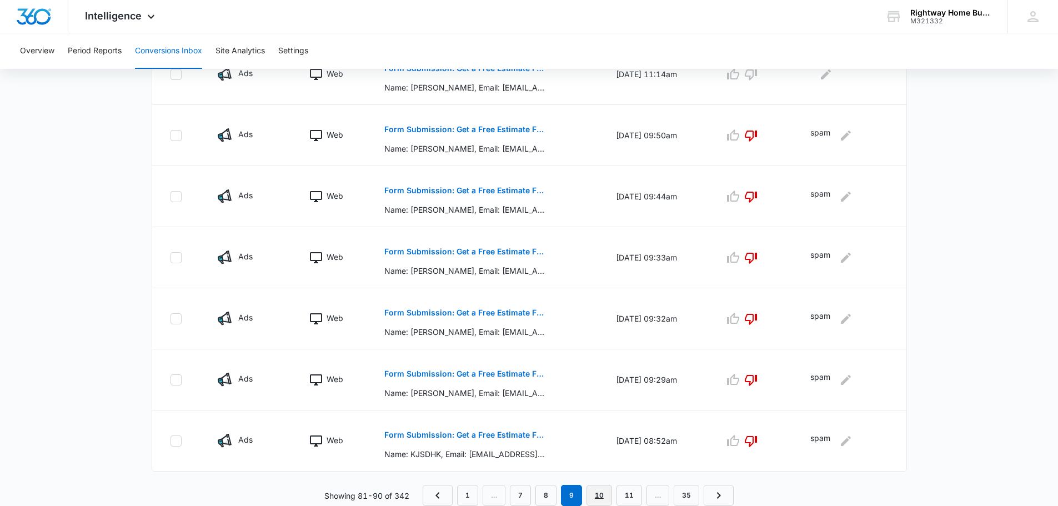
click at [598, 491] on link "10" at bounding box center [599, 495] width 26 height 21
click at [602, 496] on link "11" at bounding box center [604, 495] width 26 height 21
click at [606, 496] on link "12" at bounding box center [609, 495] width 26 height 21
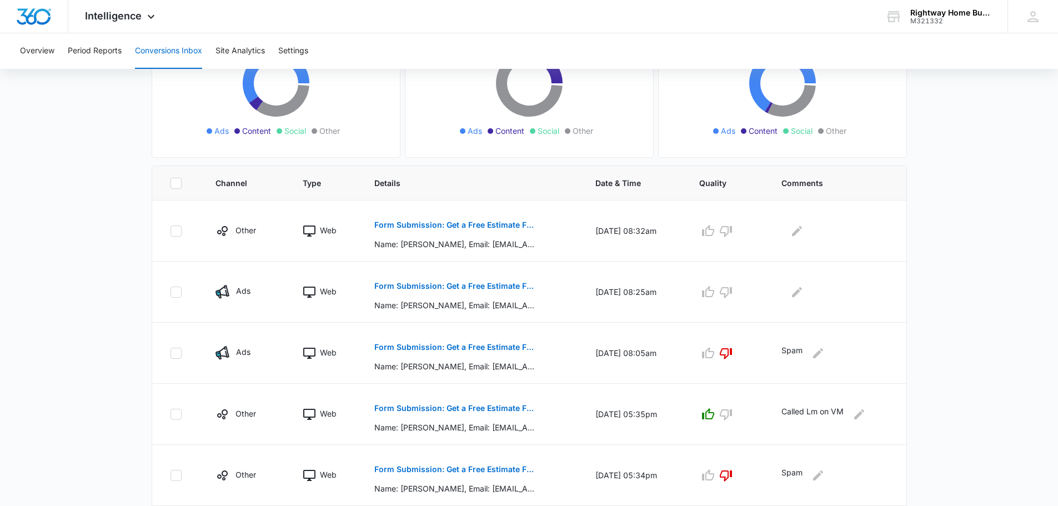
scroll to position [222, 0]
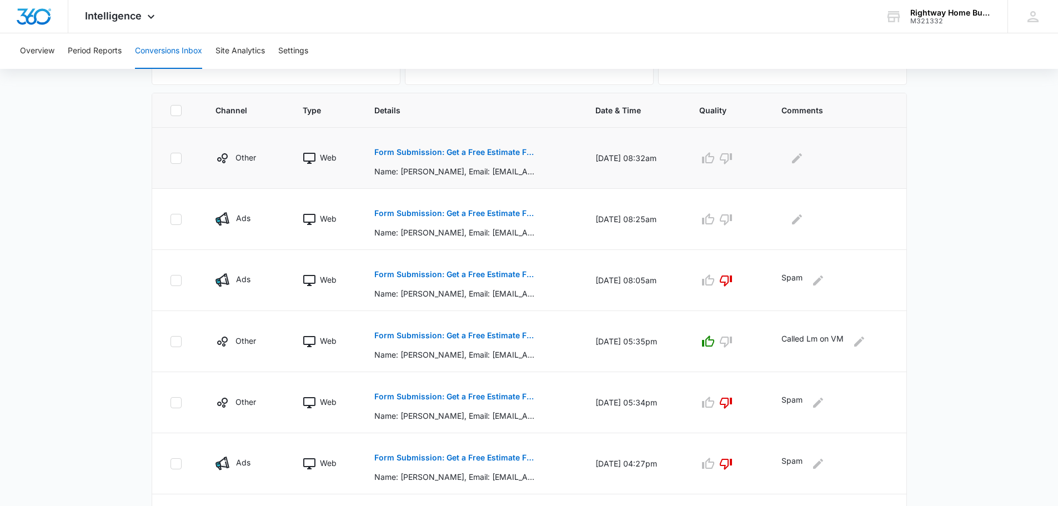
click at [461, 152] on p "Form Submission: Get a Free Estimate Form - NEW" at bounding box center [455, 152] width 162 height 8
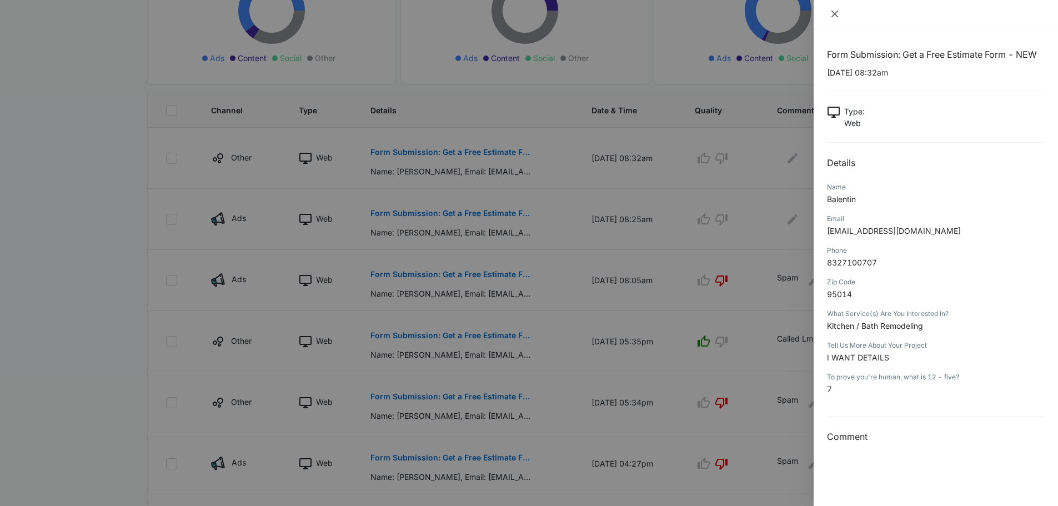
click at [835, 13] on icon "close" at bounding box center [834, 14] width 7 height 7
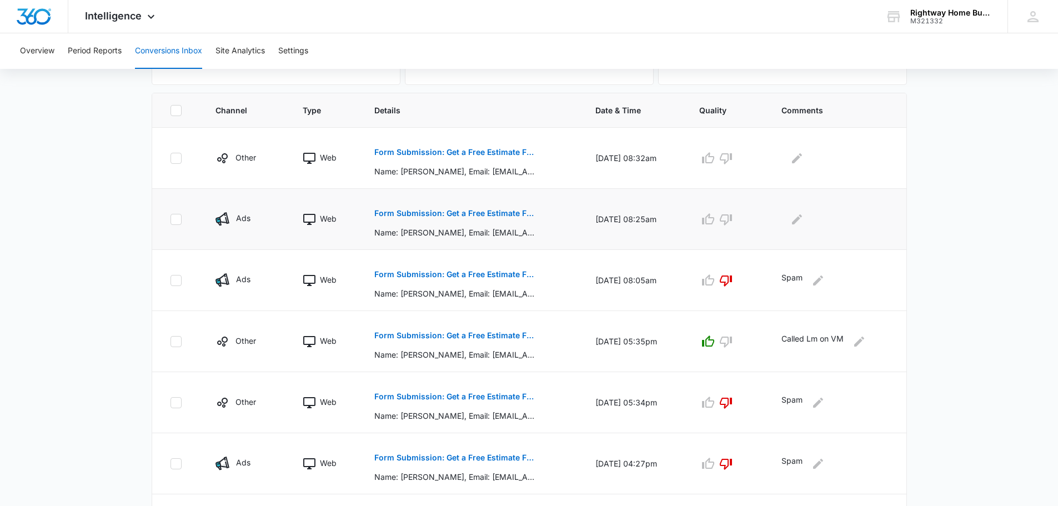
click at [491, 210] on p "Form Submission: Get a Free Estimate Form - NEW" at bounding box center [455, 213] width 162 height 8
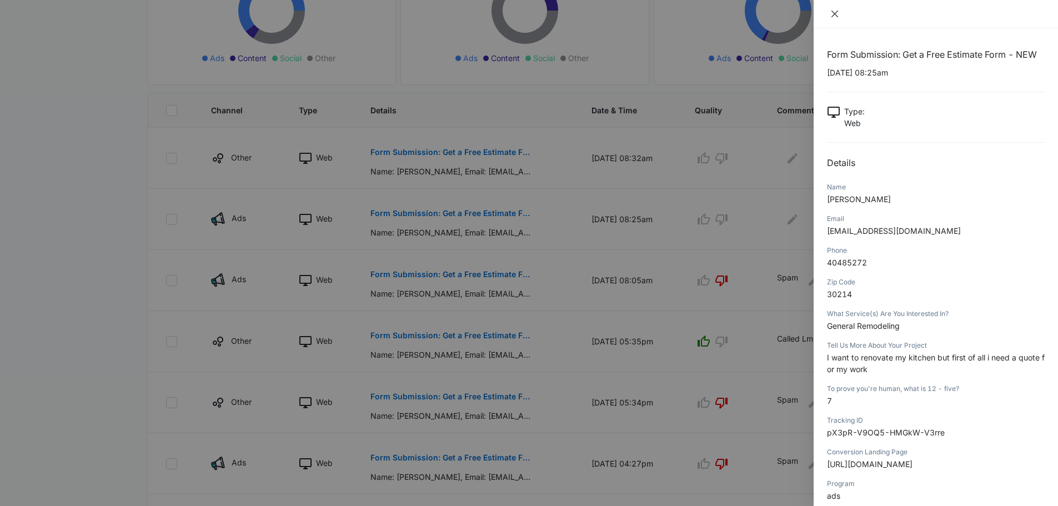
click at [835, 12] on icon "close" at bounding box center [834, 13] width 9 height 9
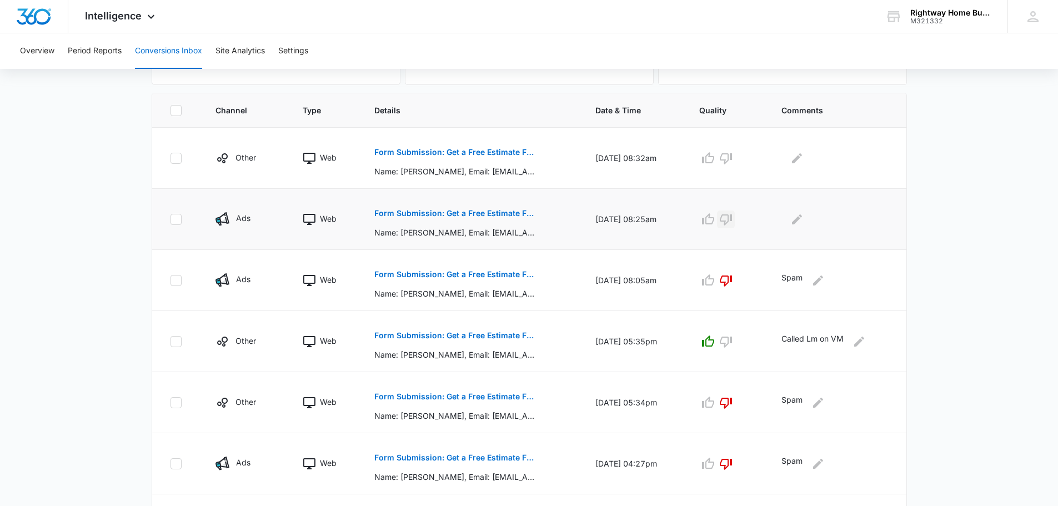
click at [732, 217] on icon "button" at bounding box center [725, 219] width 13 height 13
click at [800, 218] on icon "Edit Comments" at bounding box center [797, 219] width 10 height 10
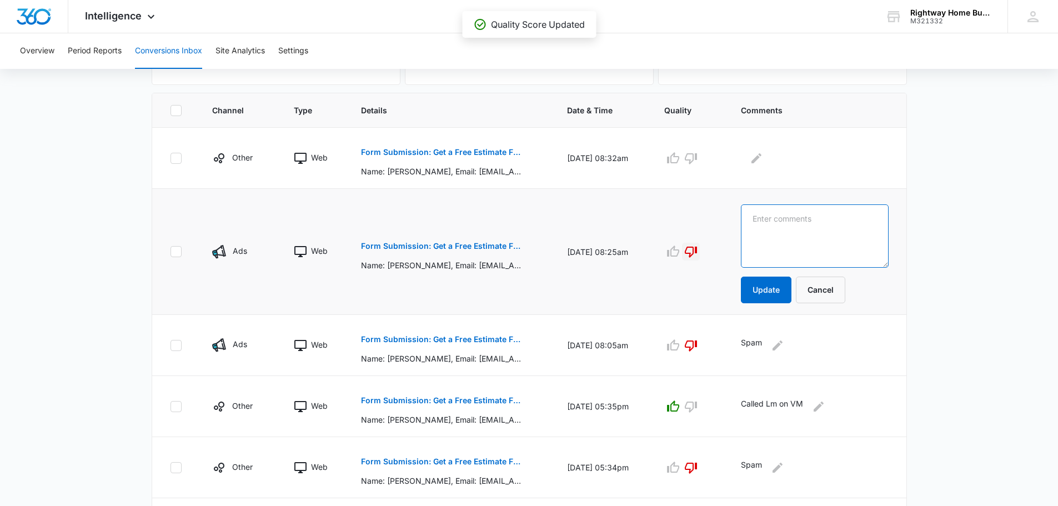
click at [801, 218] on textarea at bounding box center [814, 235] width 147 height 63
type textarea "spam"
click at [779, 291] on button "Update" at bounding box center [766, 290] width 51 height 27
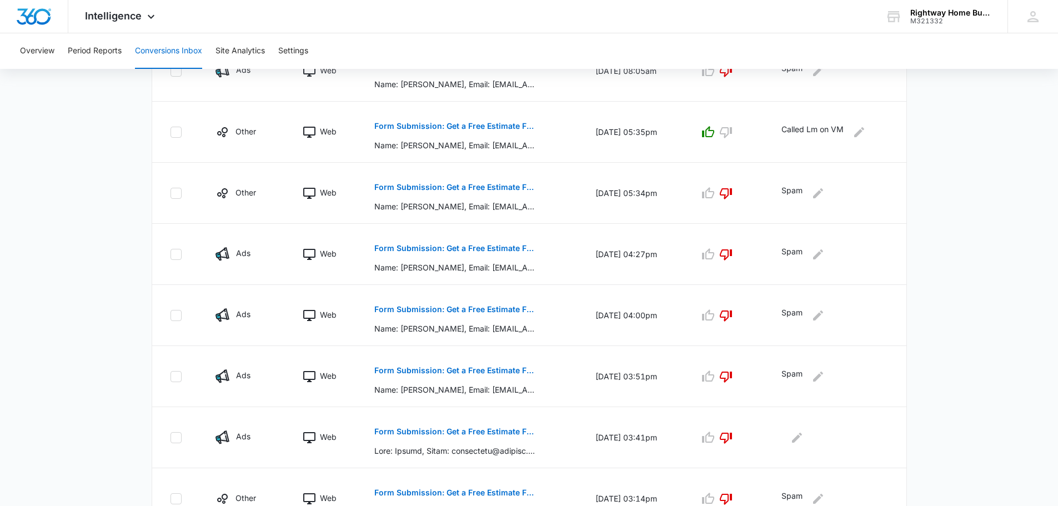
scroll to position [489, 0]
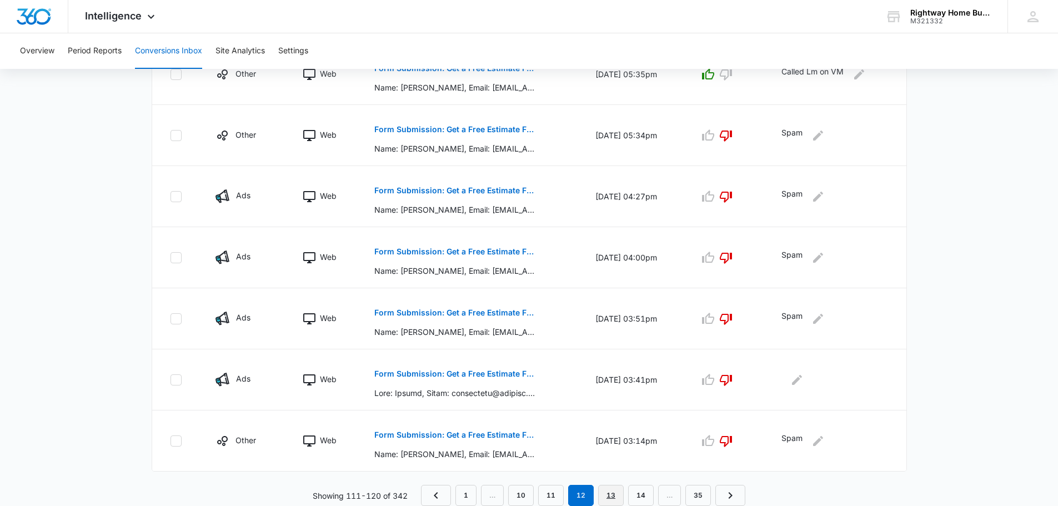
click at [613, 494] on link "13" at bounding box center [611, 495] width 26 height 21
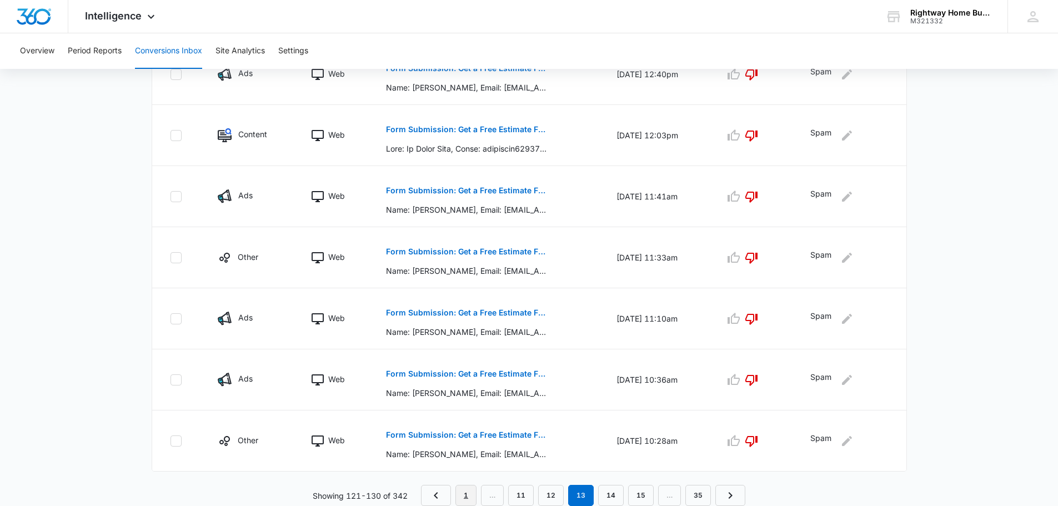
click at [462, 493] on link "1" at bounding box center [465, 495] width 21 height 21
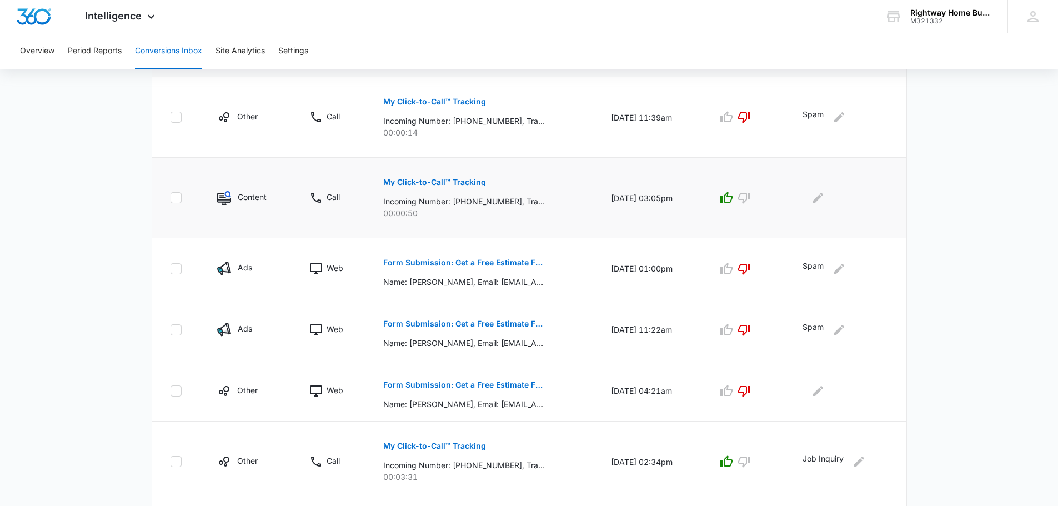
scroll to position [217, 0]
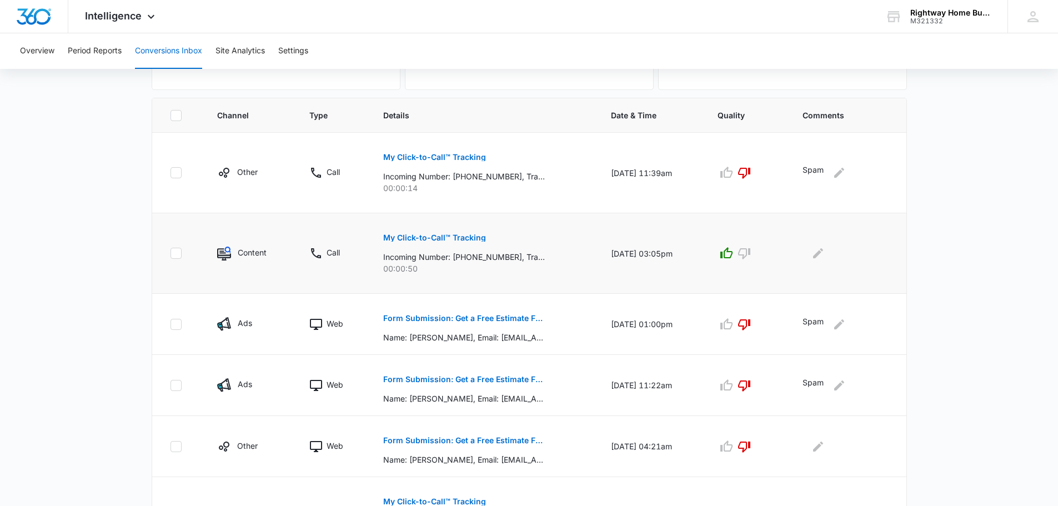
click at [463, 234] on p "My Click-to-Call™ Tracking" at bounding box center [434, 238] width 103 height 8
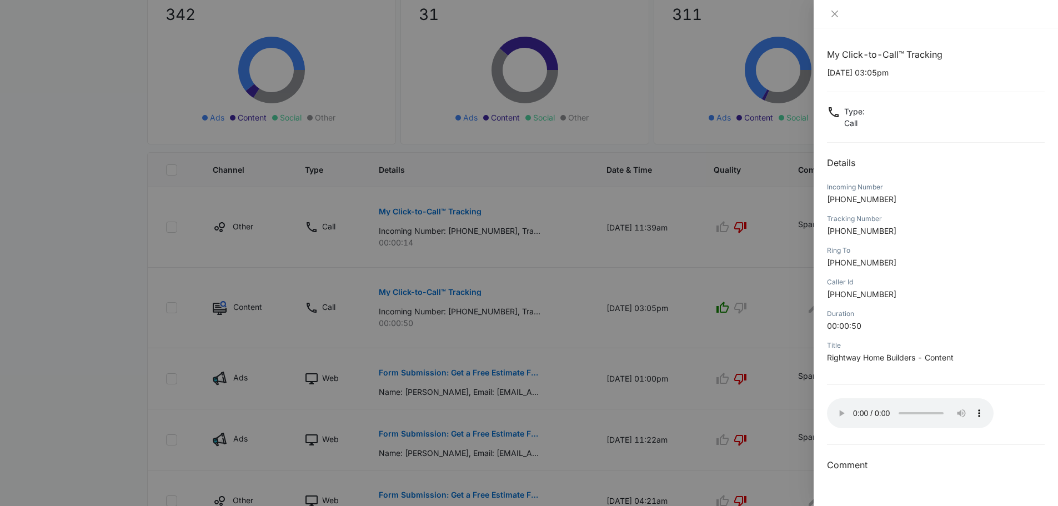
scroll to position [162, 0]
click at [837, 14] on icon "close" at bounding box center [834, 13] width 9 height 9
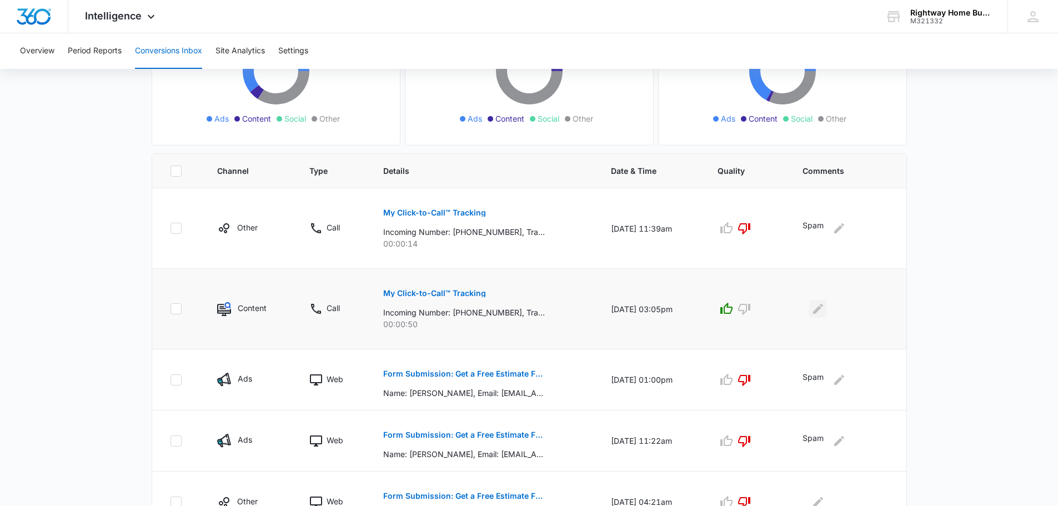
click at [821, 308] on icon "Edit Comments" at bounding box center [818, 309] width 10 height 10
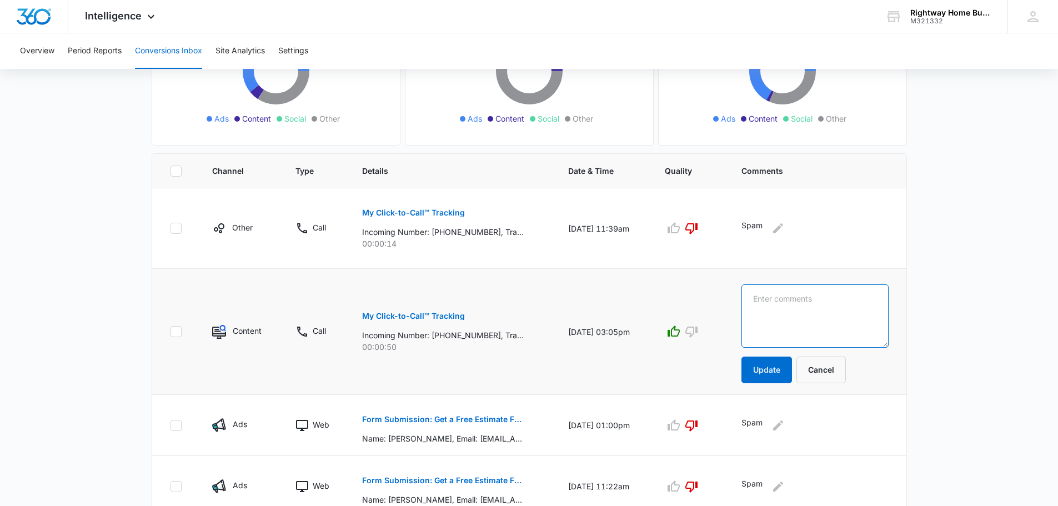
click at [821, 308] on textarea at bounding box center [814, 315] width 147 height 63
type textarea "H"
type textarea "Home Improvement Guide"
click at [780, 371] on button "Update" at bounding box center [766, 370] width 51 height 27
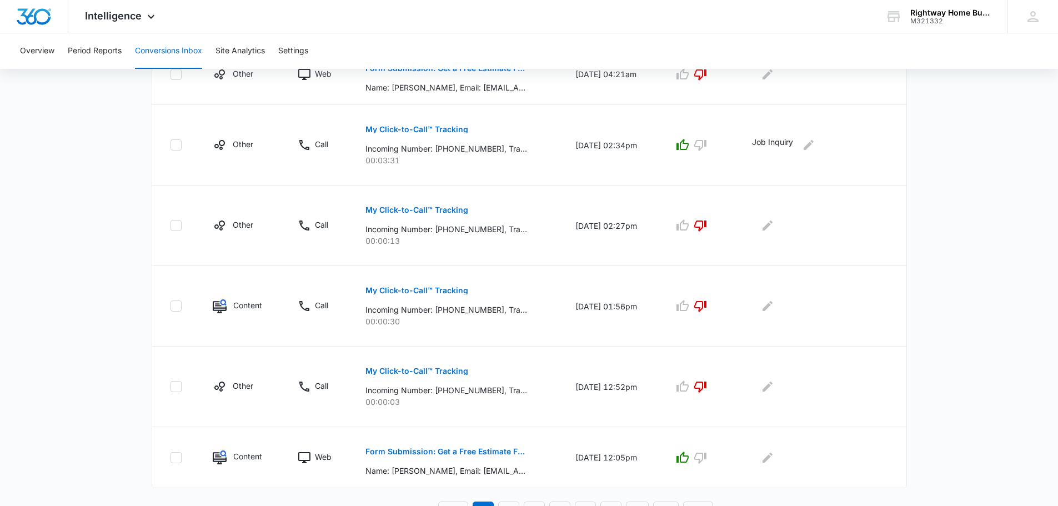
scroll to position [606, 0]
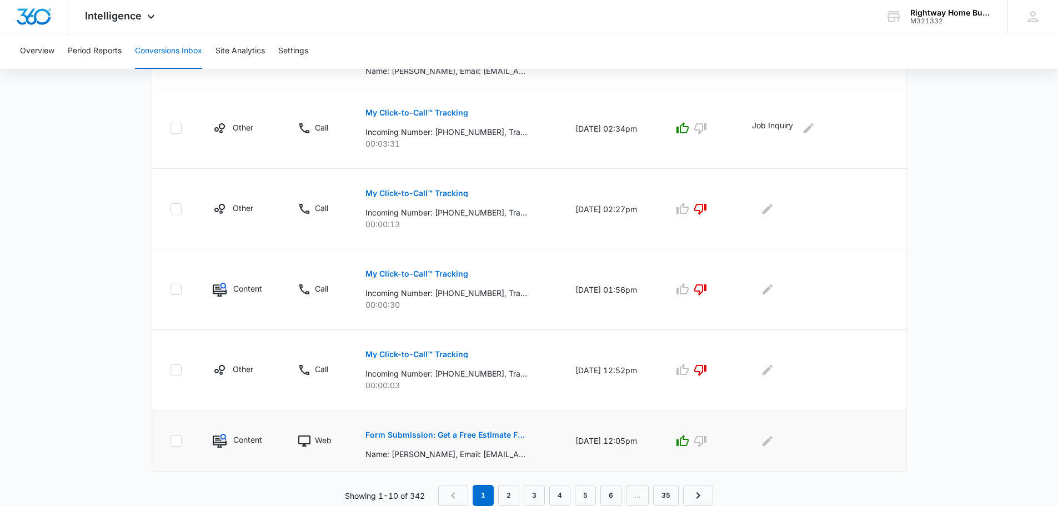
click at [444, 432] on p "Form Submission: Get a Free Estimate Form - NEW [DATE]" at bounding box center [446, 435] width 162 height 8
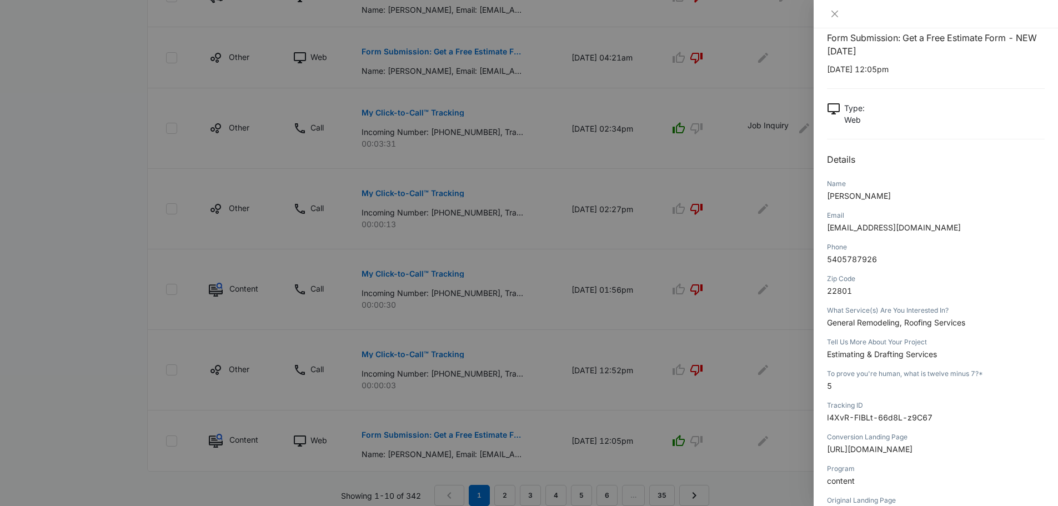
scroll to position [0, 0]
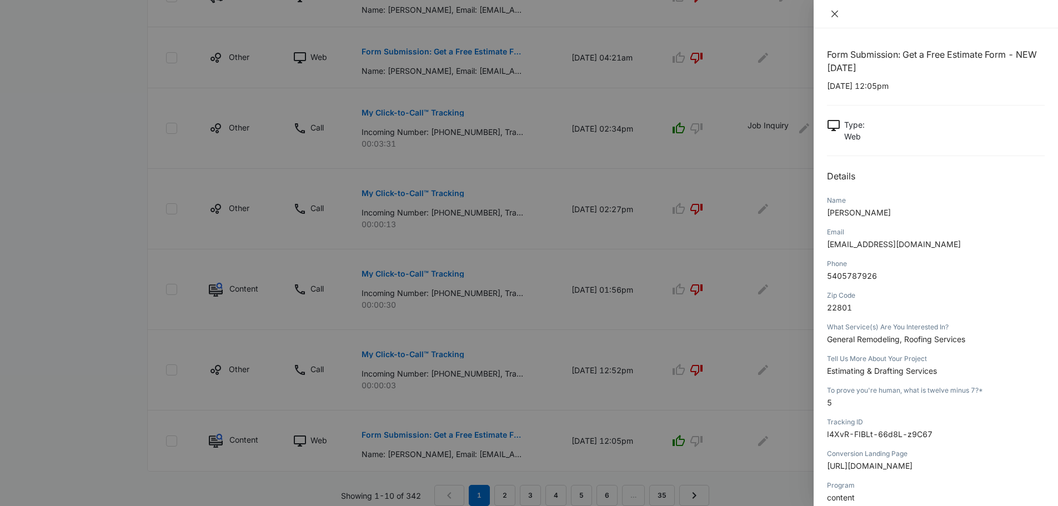
click at [836, 13] on icon "close" at bounding box center [834, 14] width 7 height 7
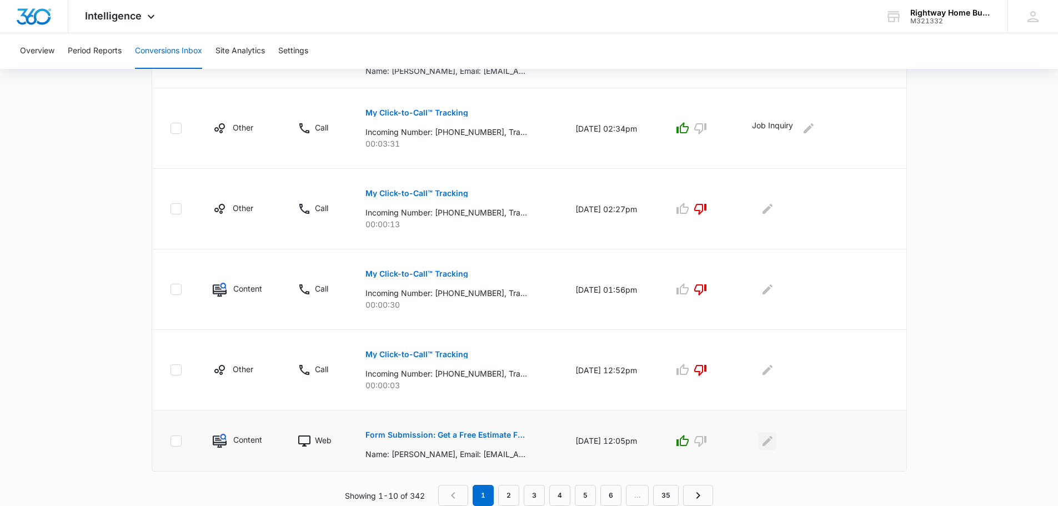
click at [770, 443] on icon "Edit Comments" at bounding box center [767, 440] width 10 height 10
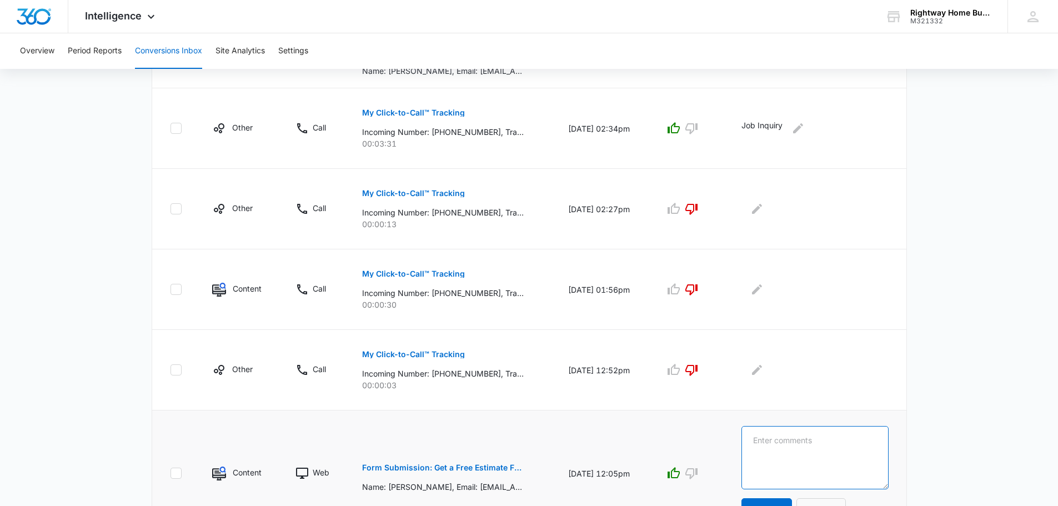
click at [775, 445] on textarea at bounding box center [814, 457] width 147 height 63
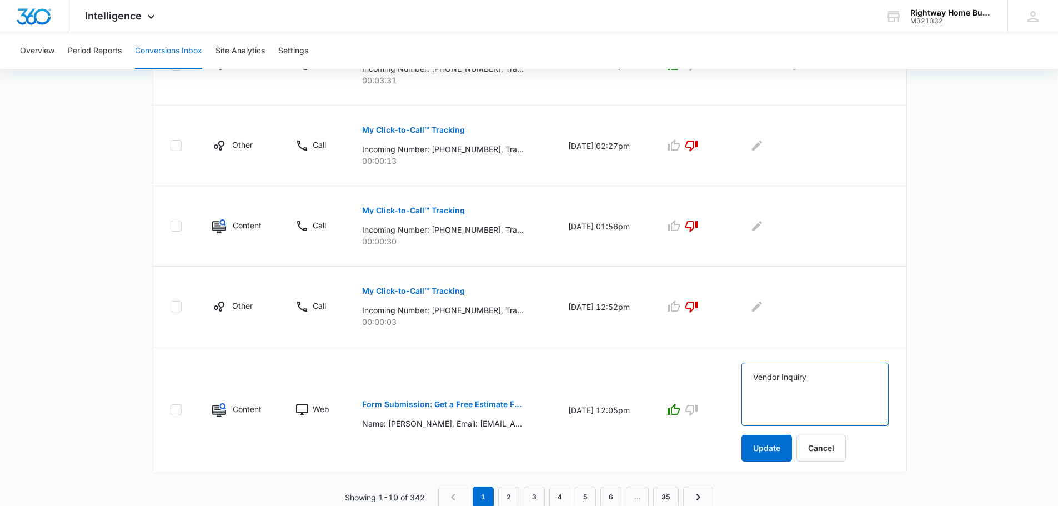
scroll to position [671, 0]
type textarea "Vendor Inquiry"
click at [776, 444] on button "Update" at bounding box center [766, 446] width 51 height 27
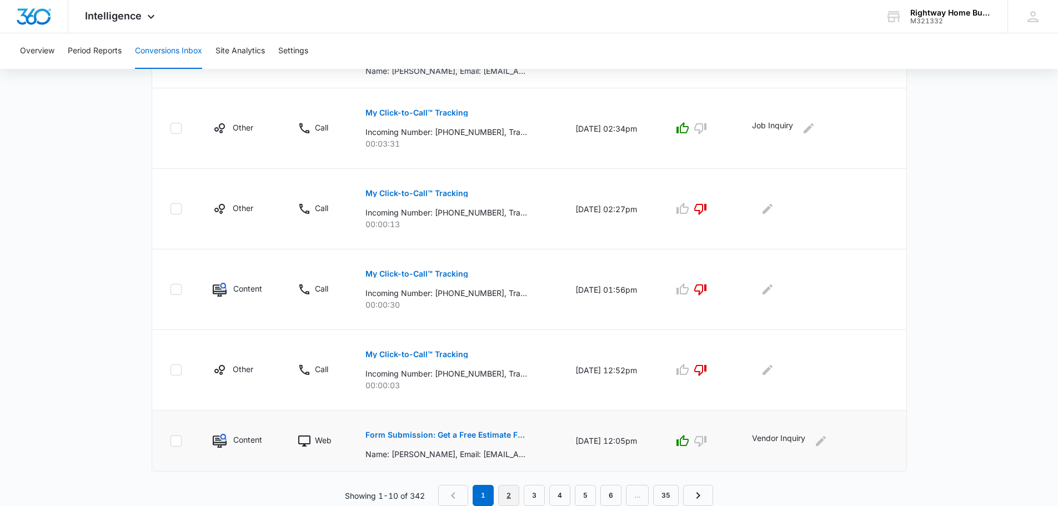
click at [504, 493] on link "2" at bounding box center [508, 495] width 21 height 21
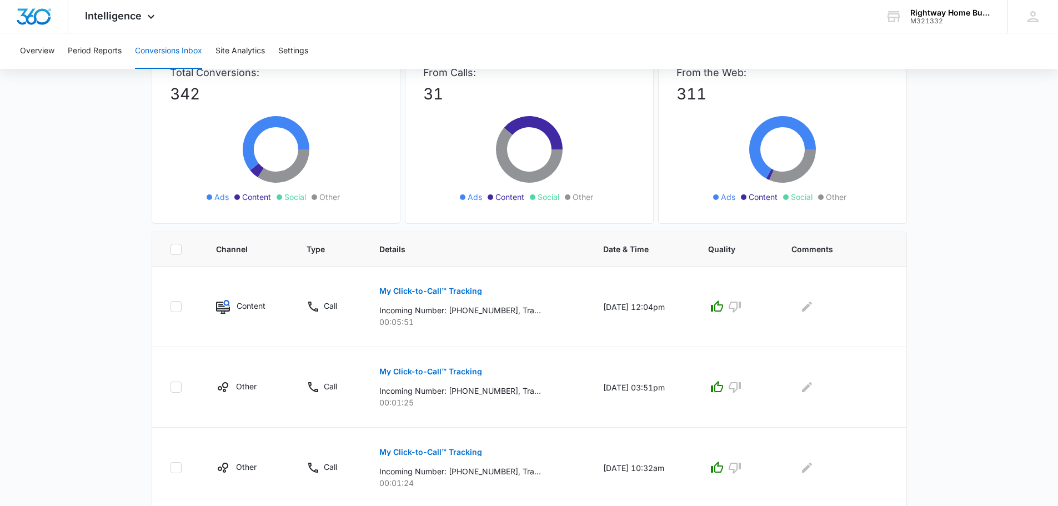
scroll to position [0, 0]
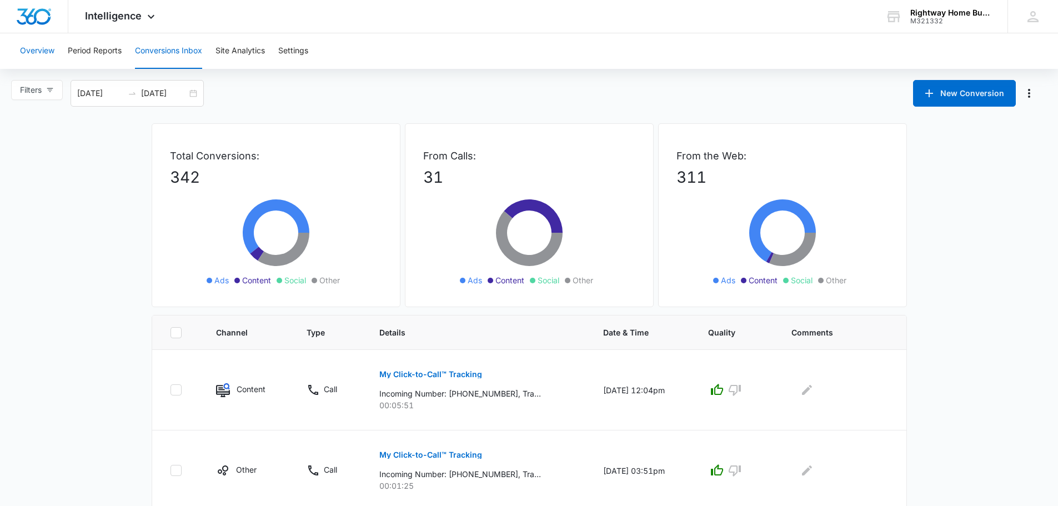
click at [33, 54] on button "Overview" at bounding box center [37, 51] width 34 height 36
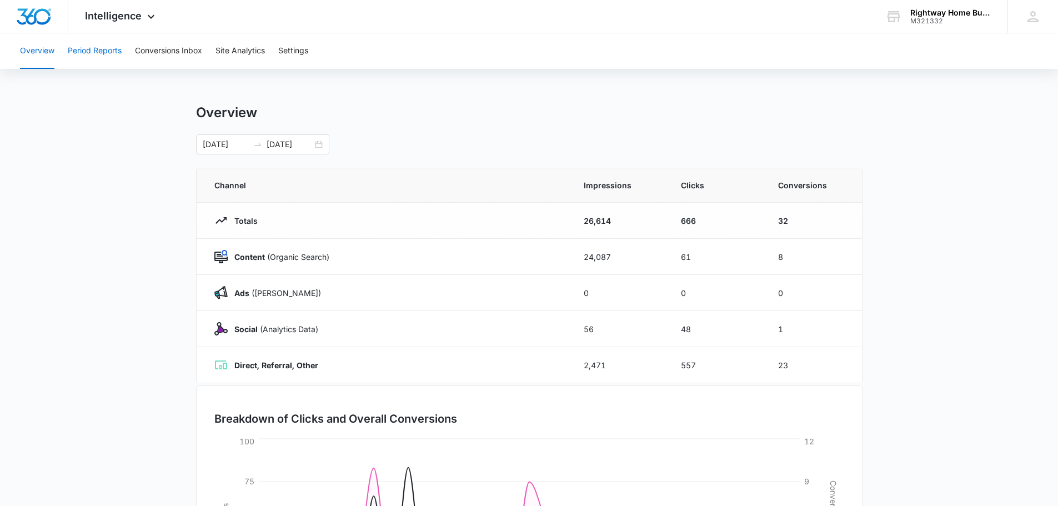
click at [111, 51] on button "Period Reports" at bounding box center [95, 51] width 54 height 36
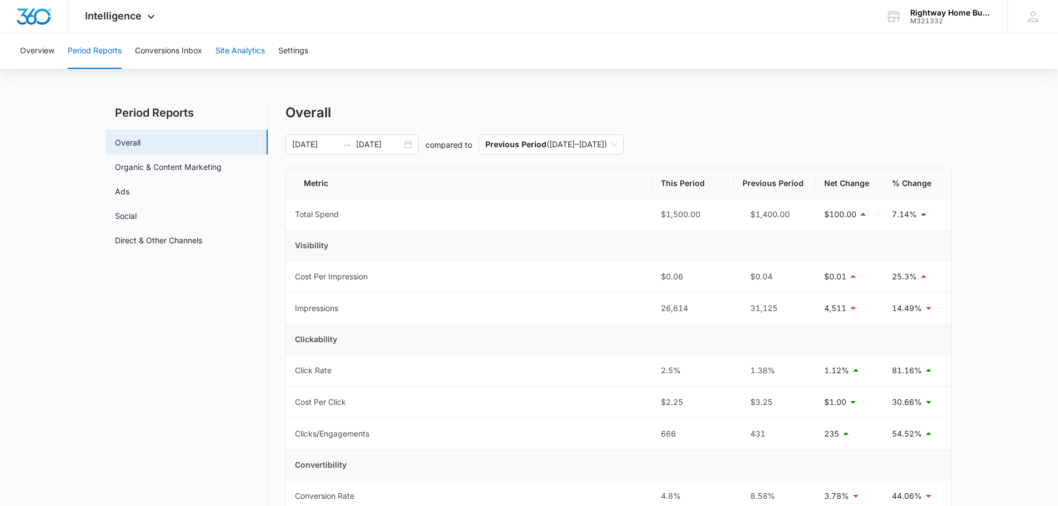
click at [251, 53] on button "Site Analytics" at bounding box center [239, 51] width 49 height 36
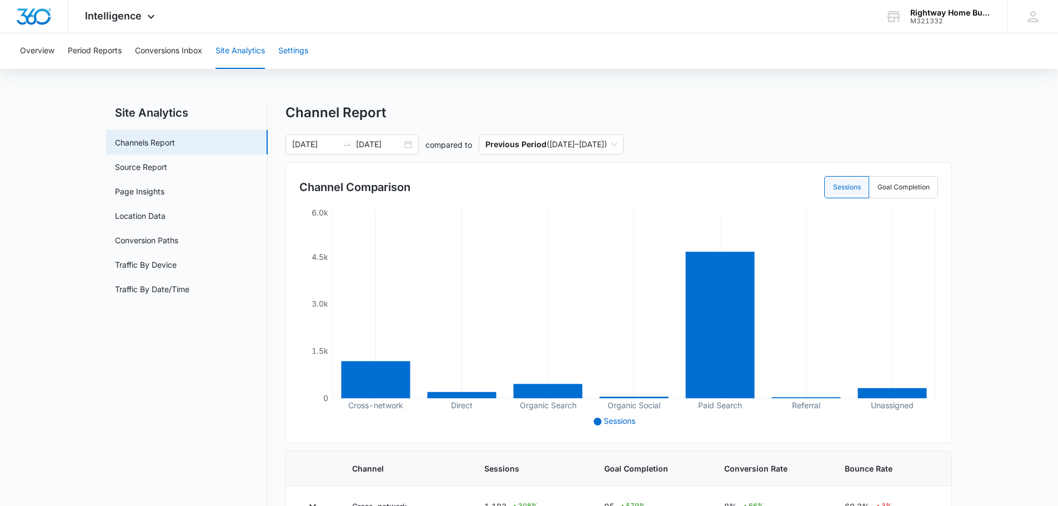
click at [298, 51] on button "Settings" at bounding box center [293, 51] width 30 height 36
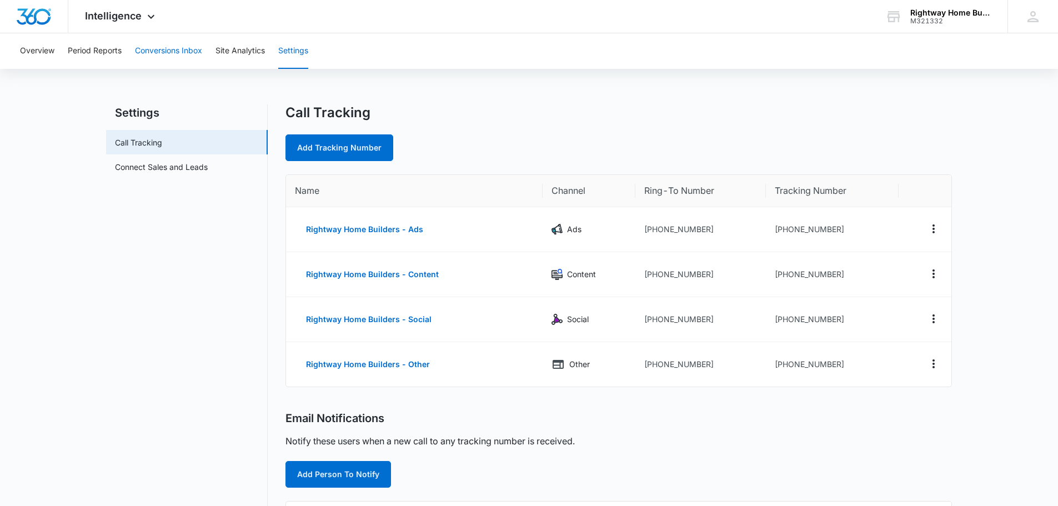
click at [174, 50] on button "Conversions Inbox" at bounding box center [168, 51] width 67 height 36
